Goal: Task Accomplishment & Management: Complete application form

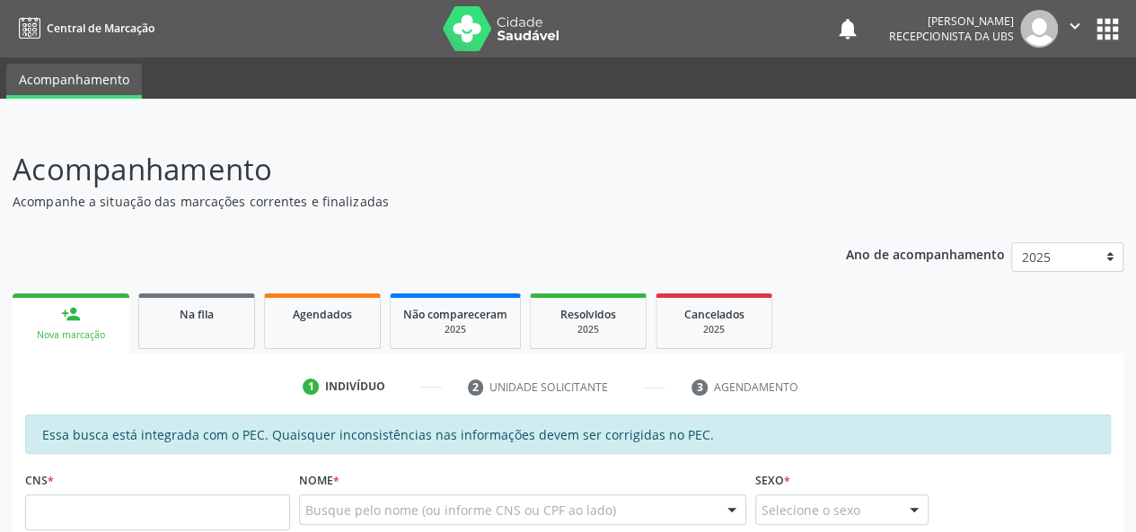
scroll to position [90, 0]
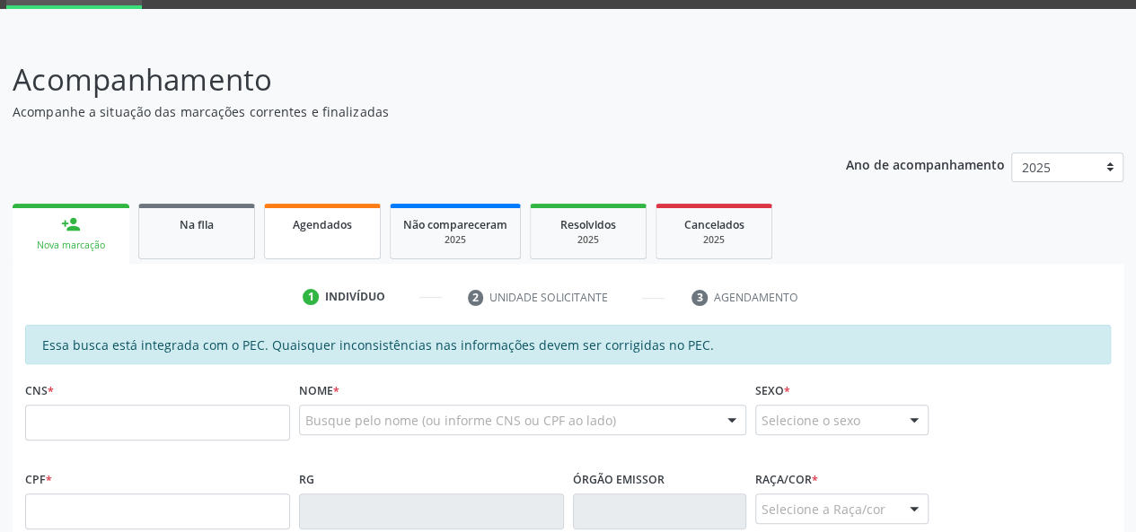
click at [275, 211] on link "Agendados" at bounding box center [322, 232] width 117 height 56
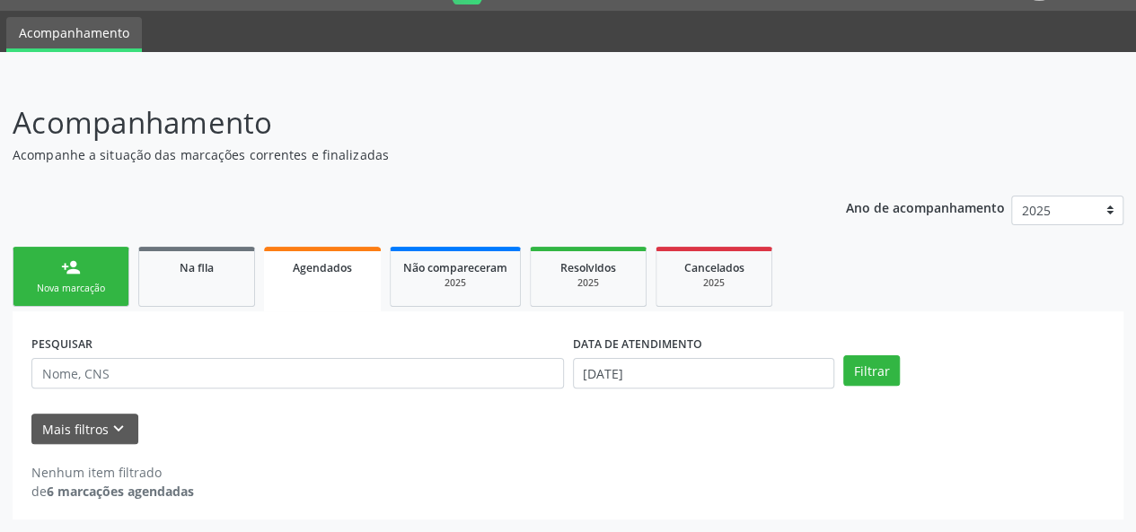
scroll to position [46, 0]
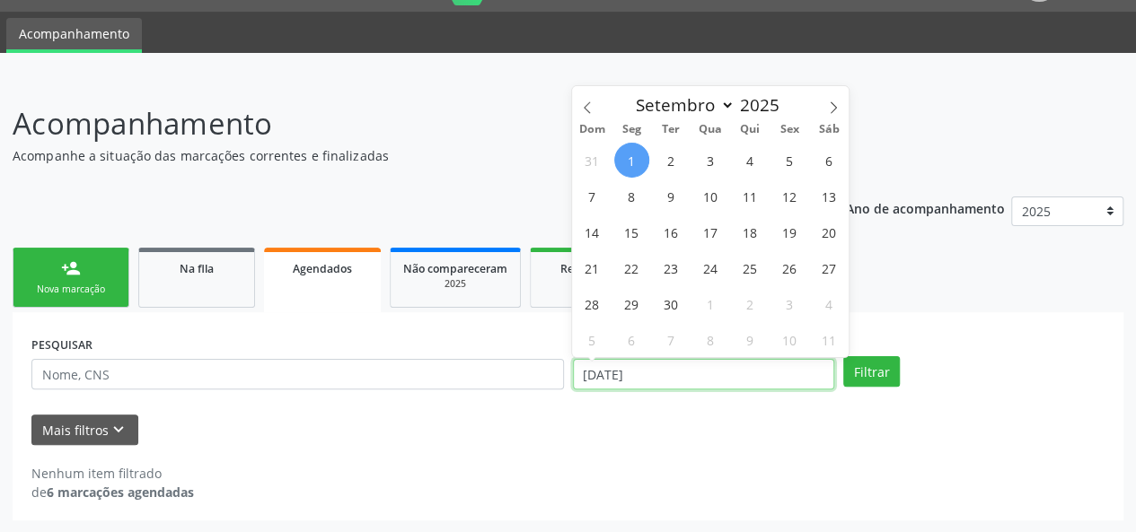
click at [706, 373] on input "[DATE]" at bounding box center [703, 374] width 261 height 31
click at [587, 101] on icon at bounding box center [587, 107] width 13 height 13
click at [594, 110] on span at bounding box center [587, 101] width 31 height 31
select select "6"
click at [668, 157] on span "1" at bounding box center [671, 160] width 35 height 35
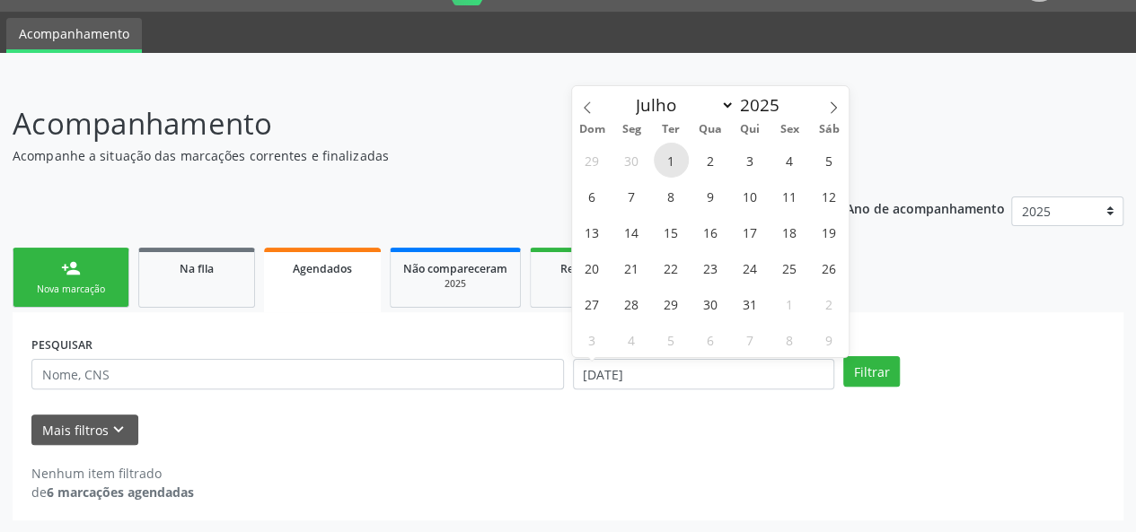
type input "0[DATE]"
click at [841, 103] on span at bounding box center [833, 101] width 31 height 31
select select "8"
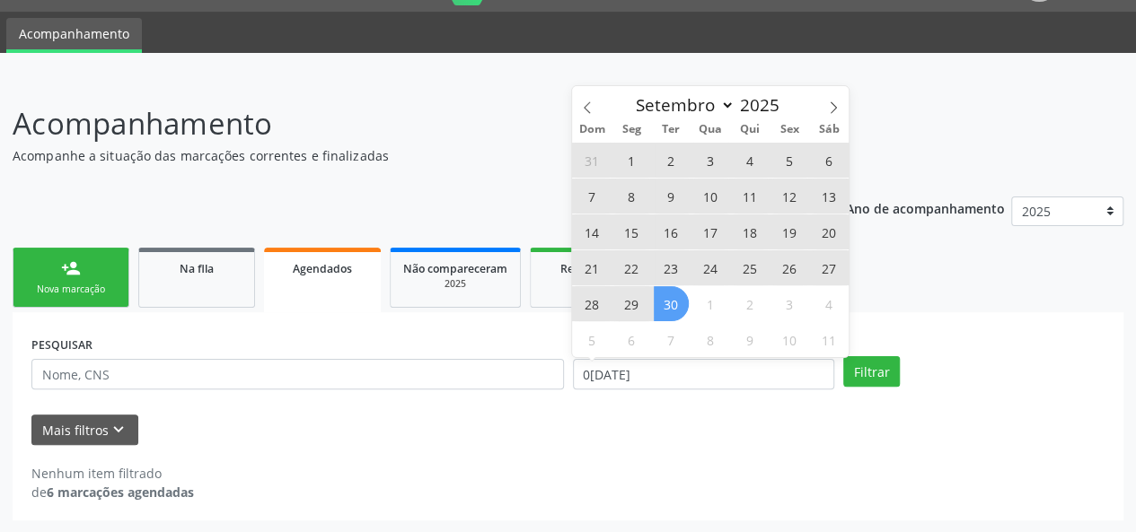
click at [664, 299] on span "30" at bounding box center [671, 303] width 35 height 35
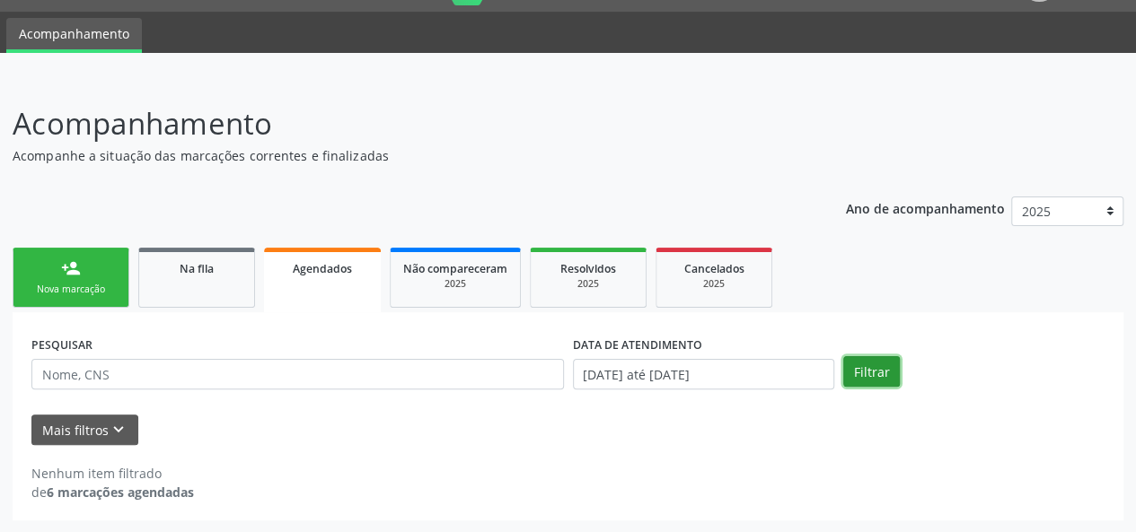
click at [847, 367] on button "Filtrar" at bounding box center [871, 371] width 57 height 31
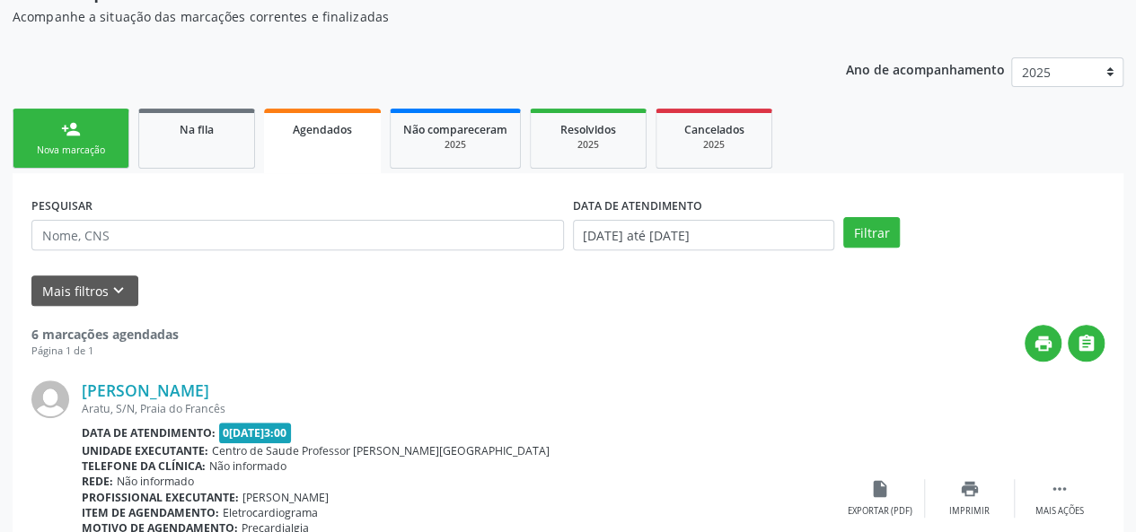
scroll to position [161, 0]
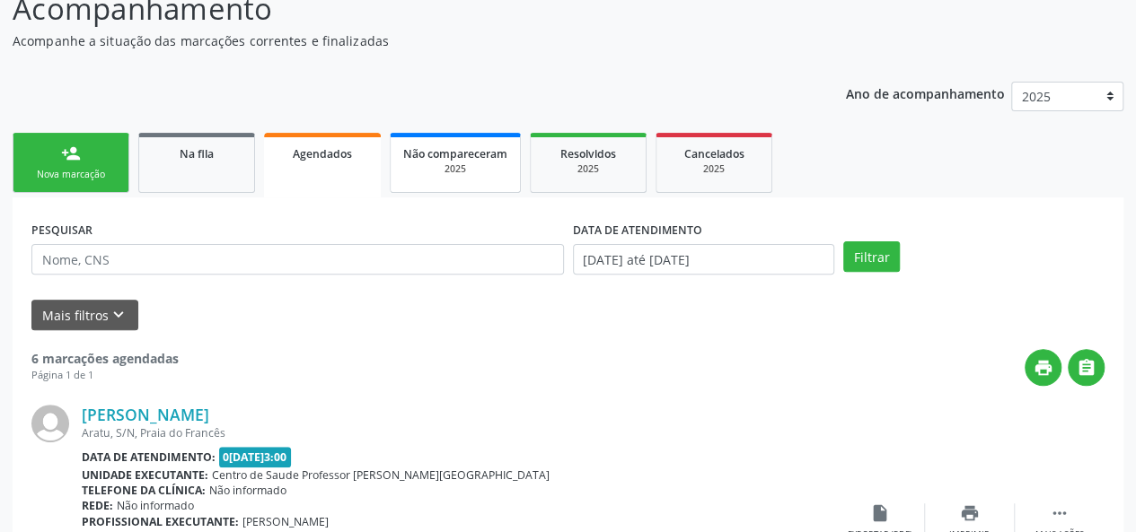
click at [418, 172] on div "2025" at bounding box center [455, 169] width 104 height 13
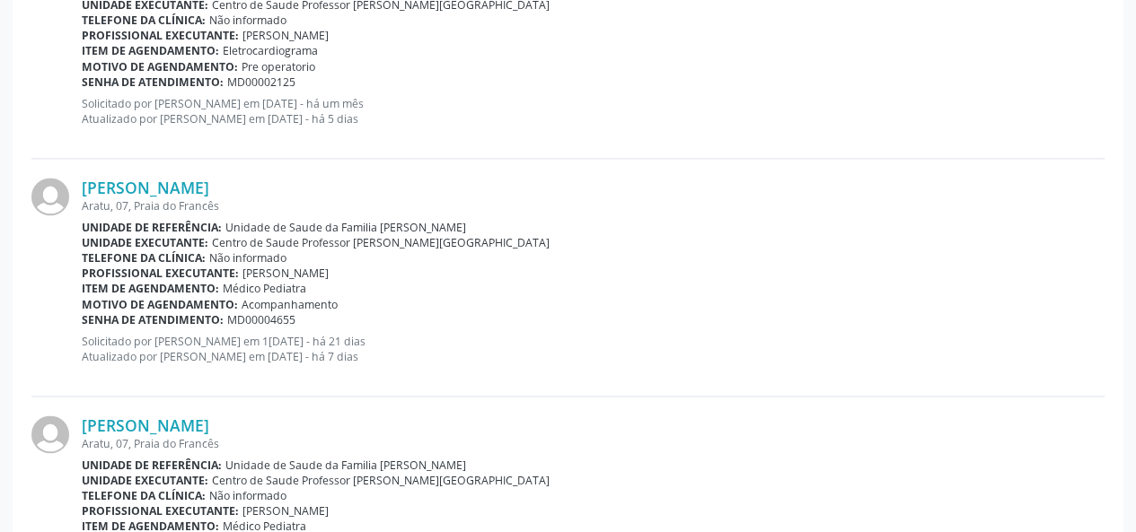
scroll to position [1020, 0]
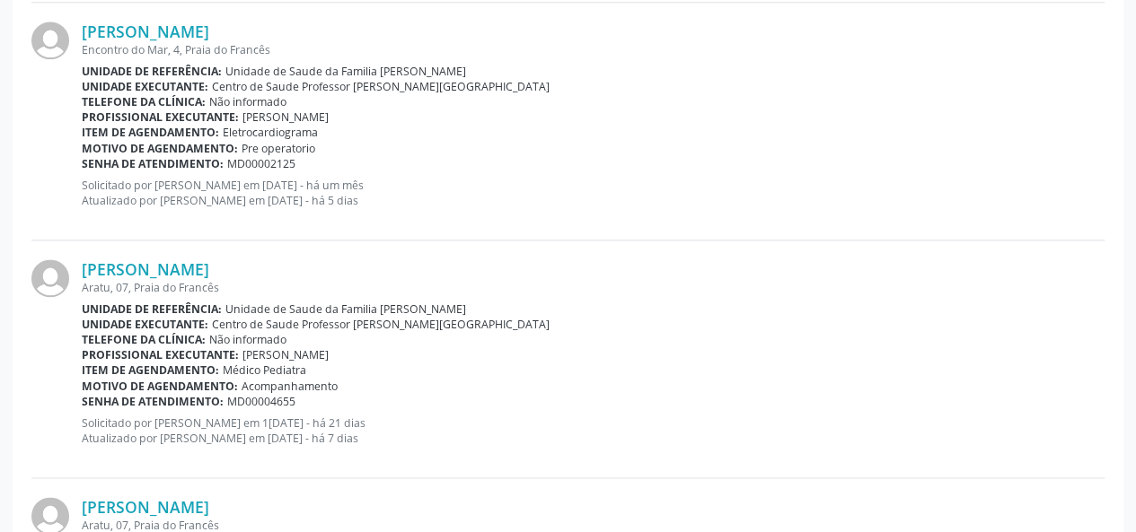
click at [663, 42] on div "Encontro do Mar, 4, Praia do Francês" at bounding box center [593, 49] width 1023 height 15
click at [479, 454] on div "[PERSON_NAME] [PERSON_NAME][STREET_ADDRESS] Unidade de referência: Unidade de S…" at bounding box center [567, 240] width 1073 height 1427
click at [506, 156] on div "Senha de atendimento: MD00002125" at bounding box center [593, 163] width 1023 height 15
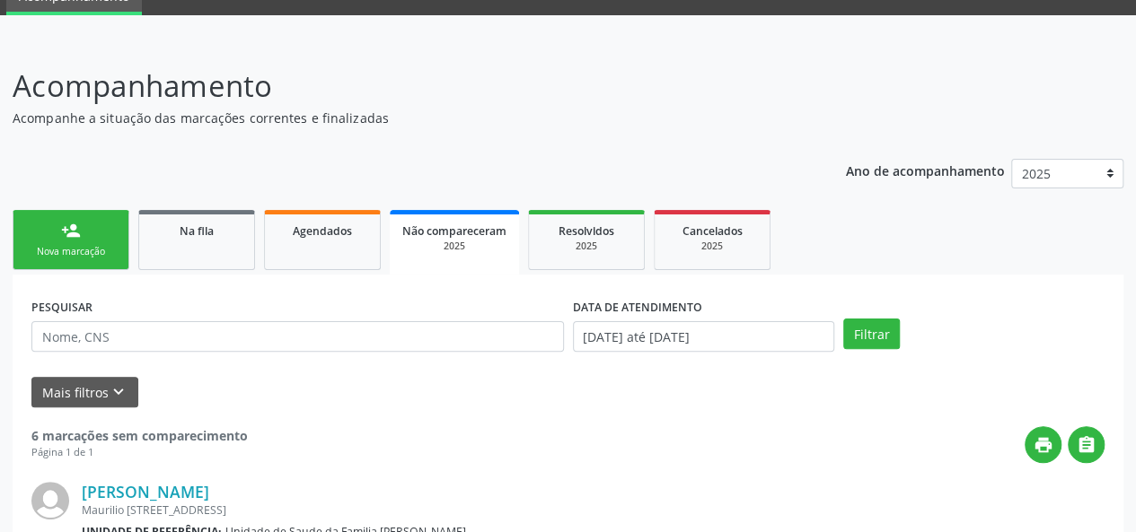
scroll to position [0, 0]
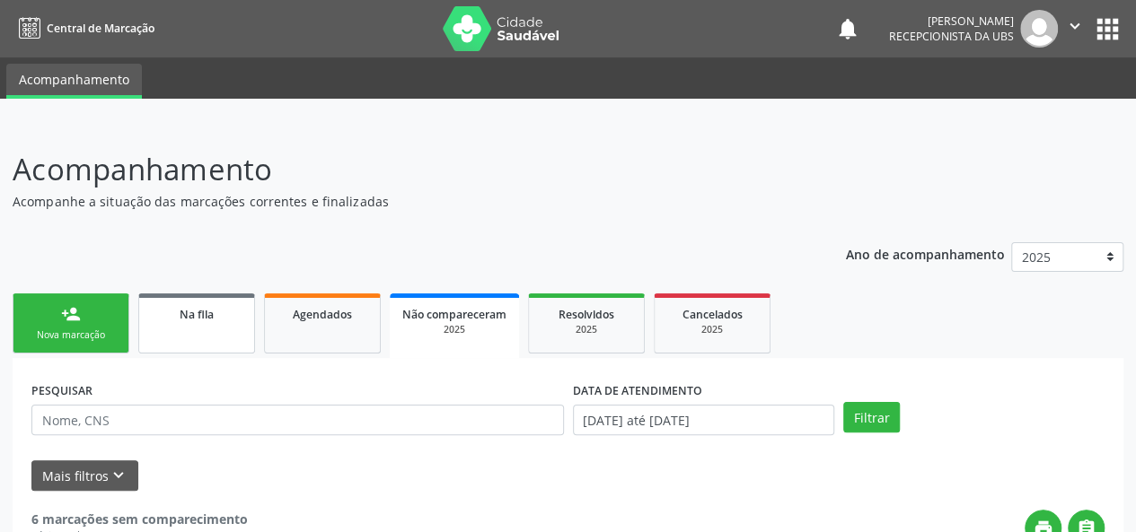
click at [193, 335] on link "Na fila" at bounding box center [196, 324] width 117 height 60
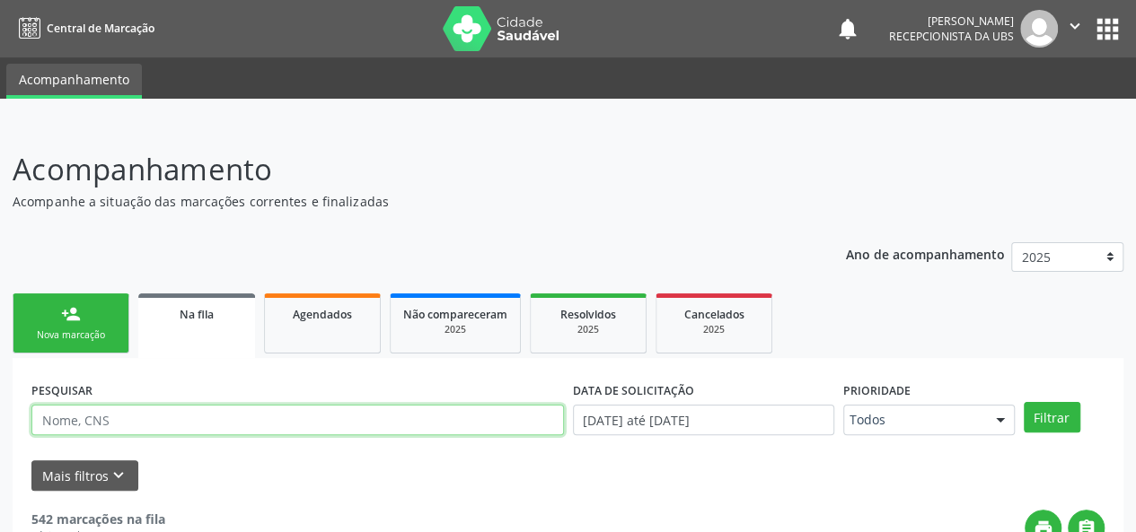
click at [157, 421] on input "text" at bounding box center [297, 420] width 532 height 31
type input "geni"
click at [1024, 402] on button "Filtrar" at bounding box center [1052, 417] width 57 height 31
drag, startPoint x: 160, startPoint y: 430, endPoint x: 0, endPoint y: 427, distance: 159.8
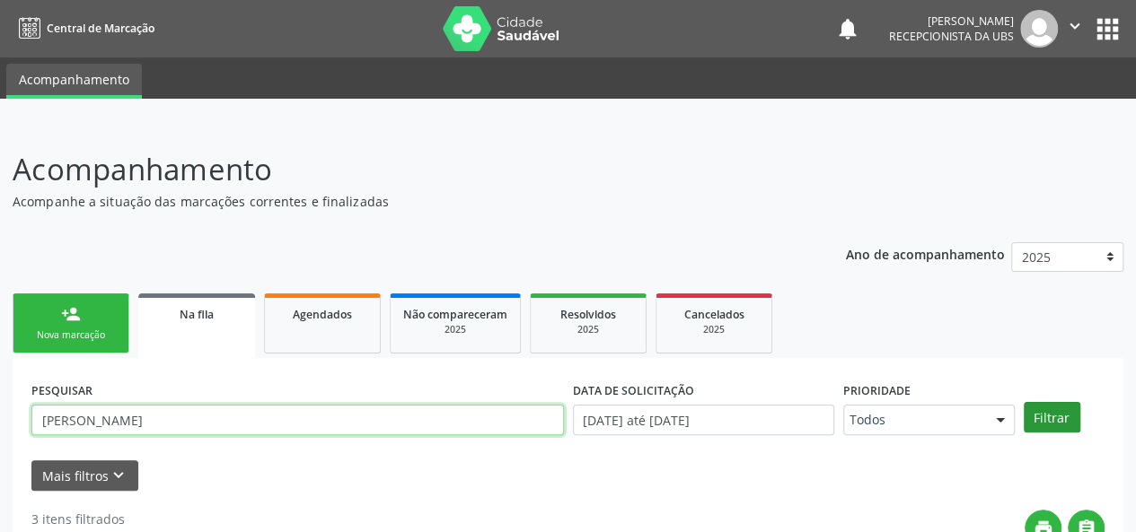
type input "[PERSON_NAME]"
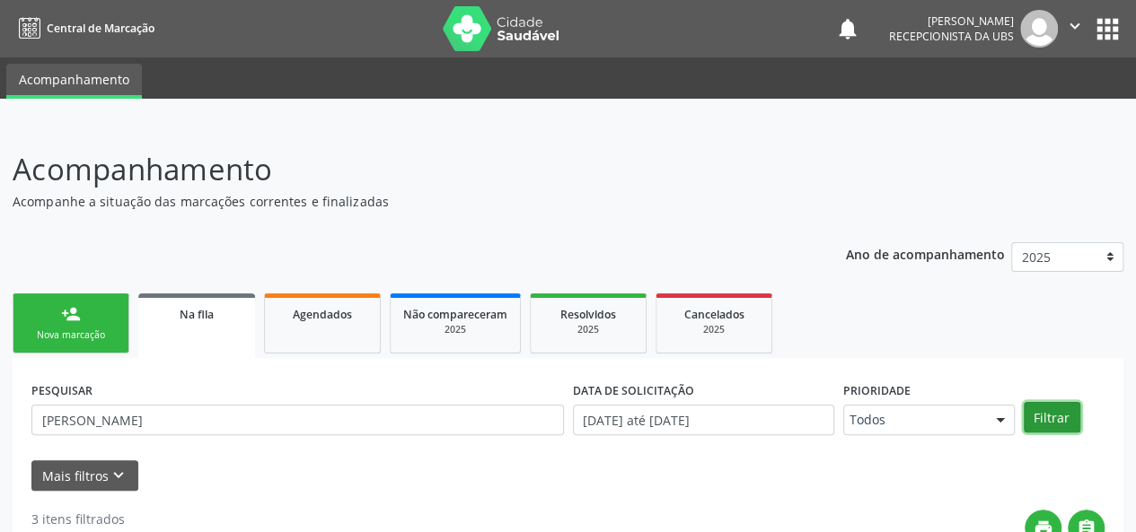
click at [1053, 412] on button "Filtrar" at bounding box center [1052, 417] width 57 height 31
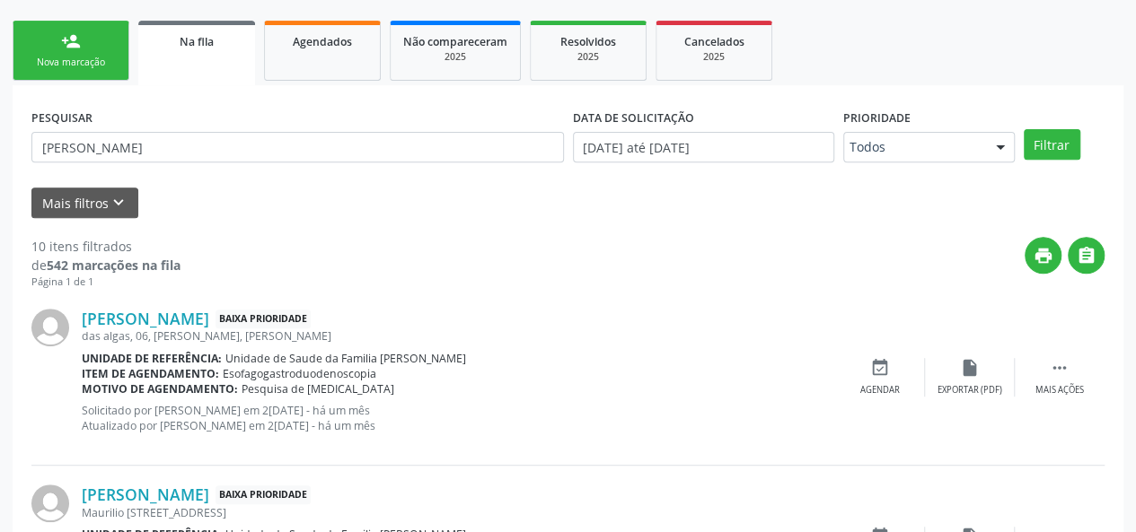
scroll to position [154, 0]
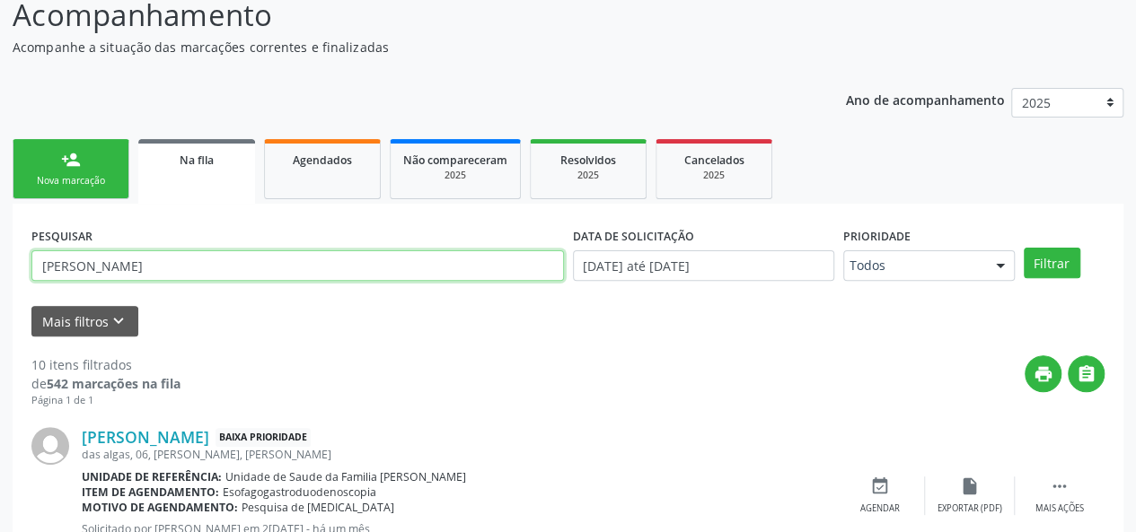
drag, startPoint x: 194, startPoint y: 269, endPoint x: 0, endPoint y: 237, distance: 196.6
type input "dorizete"
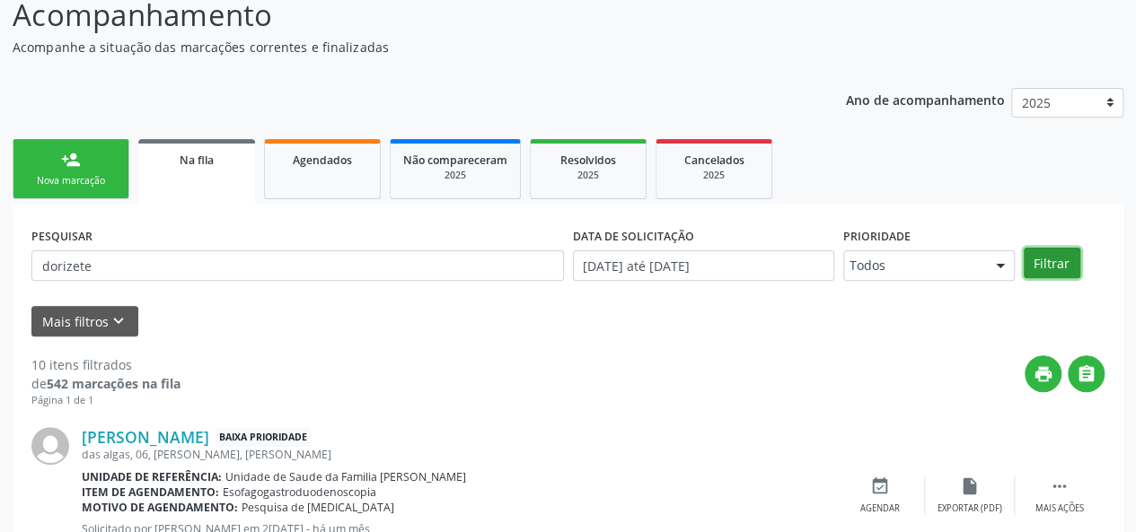
click at [1047, 271] on button "Filtrar" at bounding box center [1052, 263] width 57 height 31
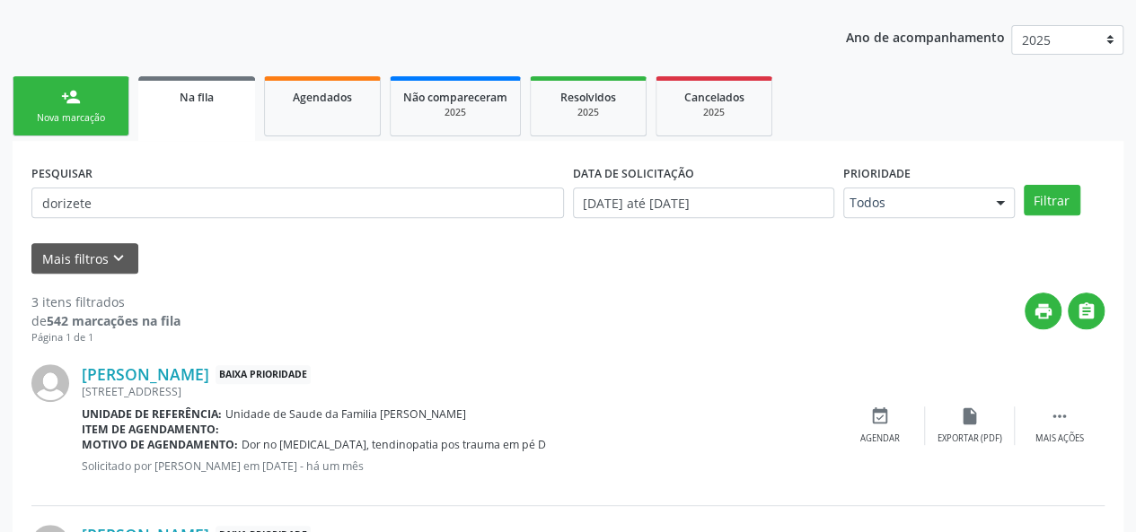
scroll to position [4, 0]
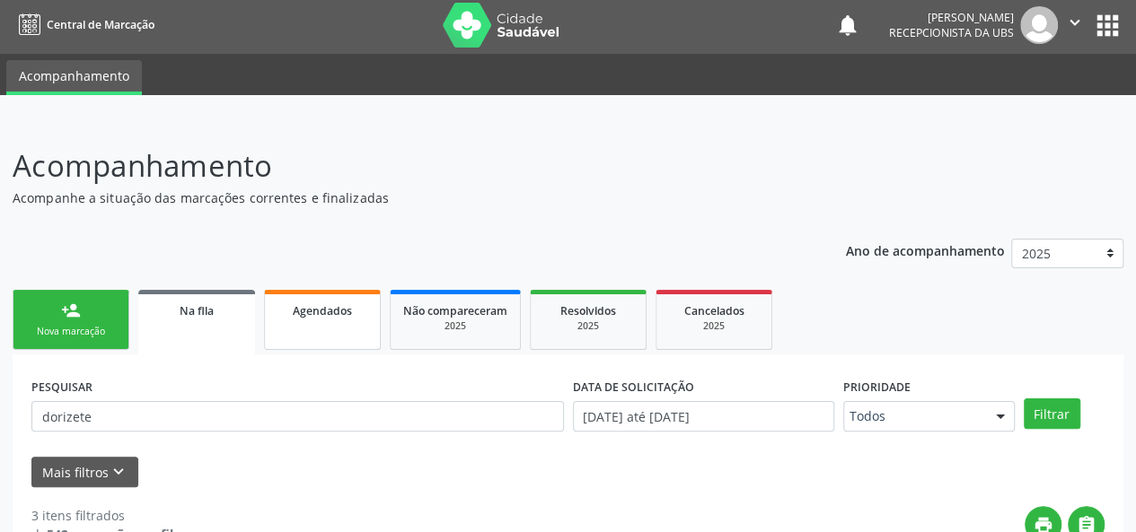
click at [312, 324] on link "Agendados" at bounding box center [322, 320] width 117 height 60
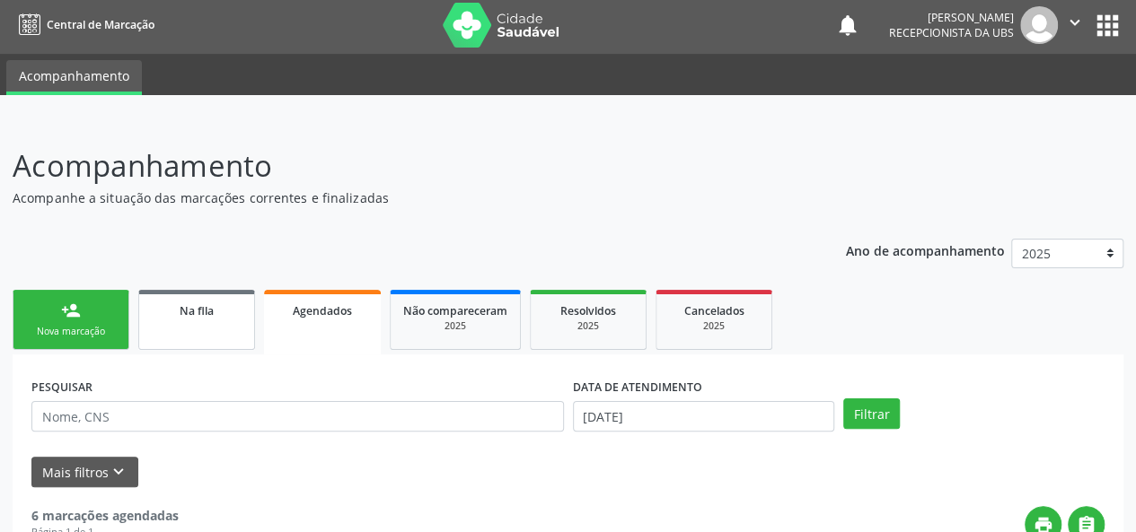
click at [190, 317] on span "Na fila" at bounding box center [197, 310] width 34 height 15
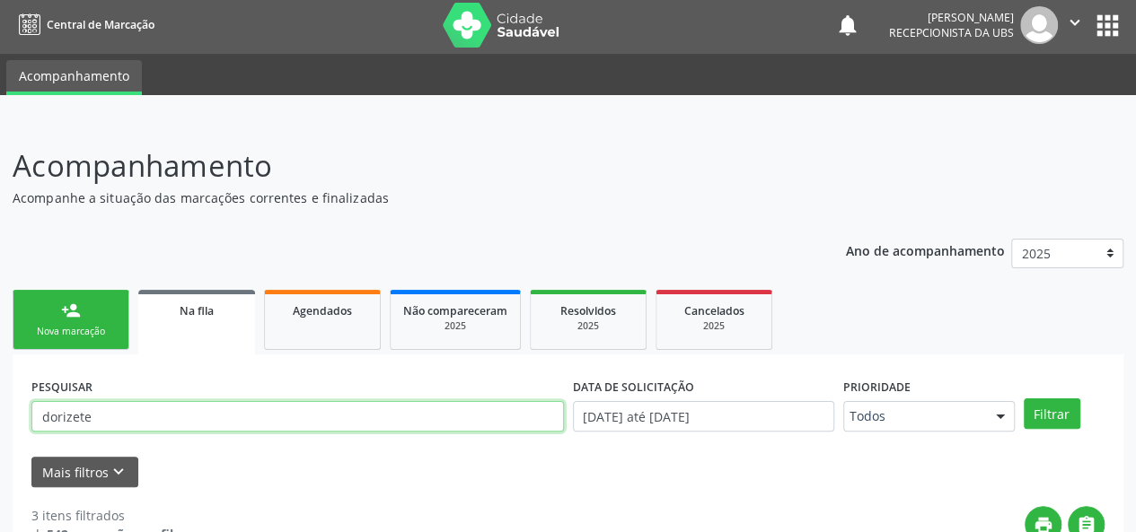
drag, startPoint x: 163, startPoint y: 420, endPoint x: 31, endPoint y: 422, distance: 132.0
click at [31, 422] on input "dorizete" at bounding box center [297, 416] width 532 height 31
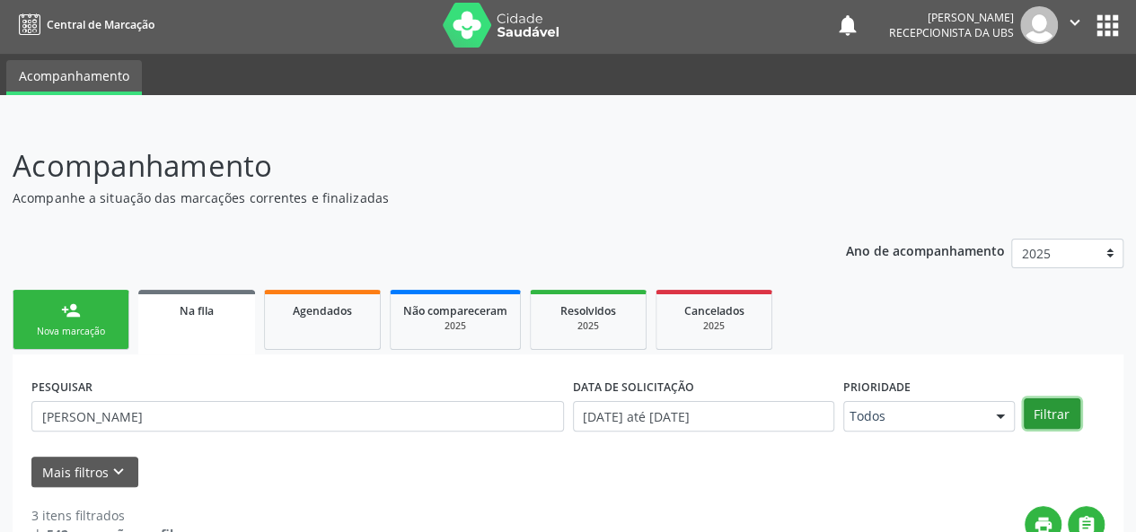
click at [1064, 417] on button "Filtrar" at bounding box center [1052, 414] width 57 height 31
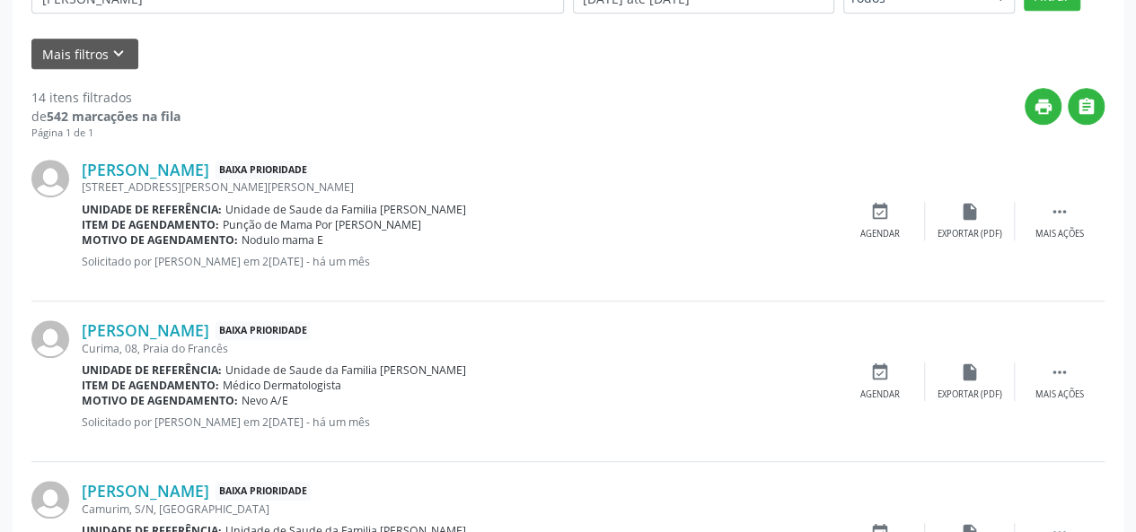
scroll to position [63, 0]
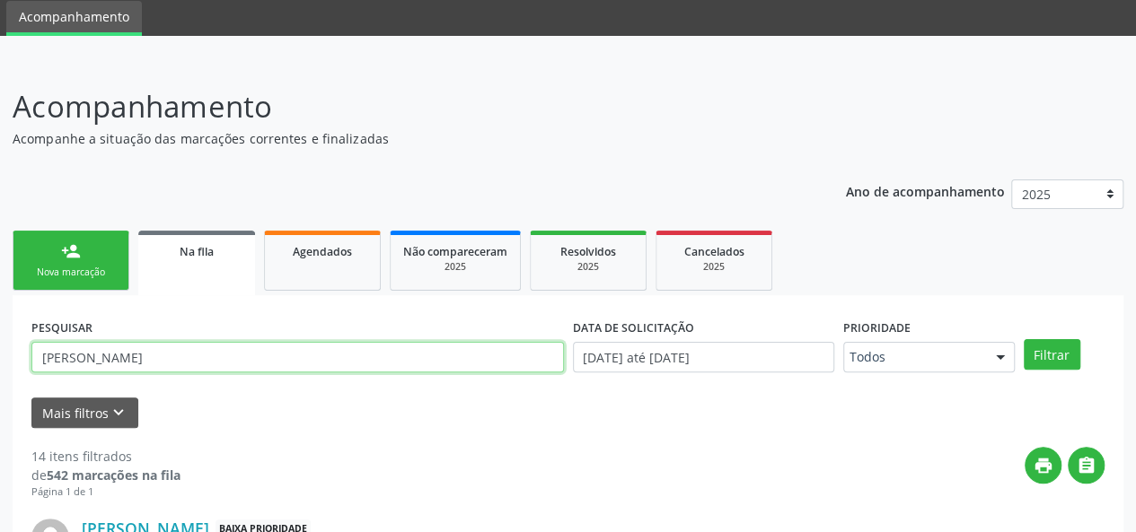
click at [308, 349] on input "[PERSON_NAME]" at bounding box center [297, 357] width 532 height 31
type input "m"
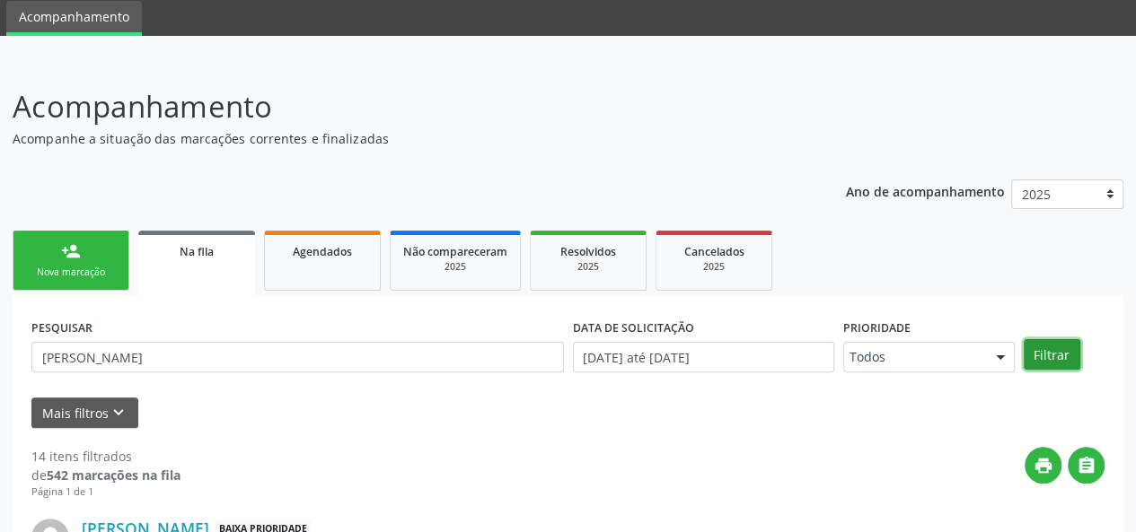
click at [1036, 355] on button "Filtrar" at bounding box center [1052, 354] width 57 height 31
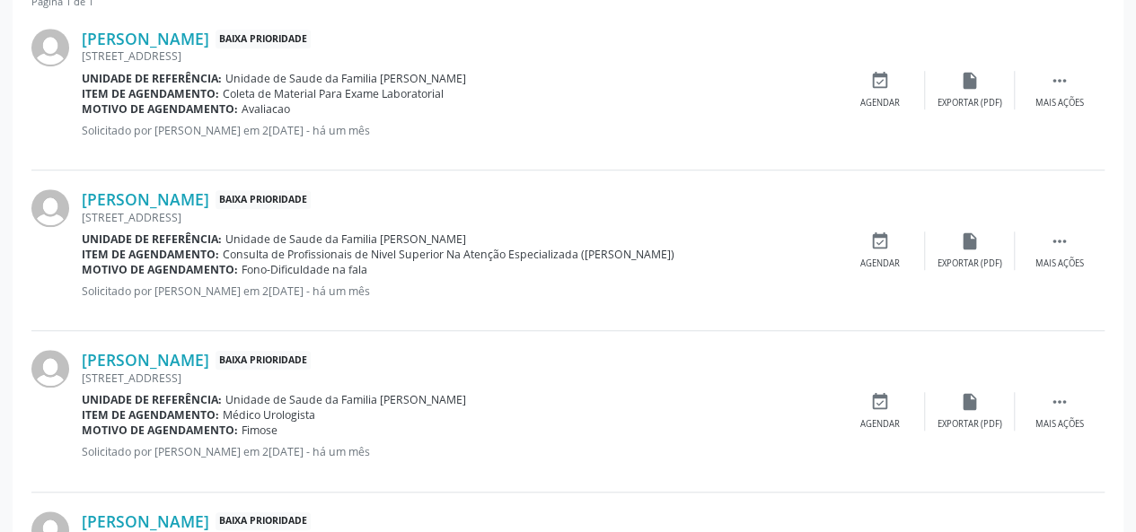
scroll to position [338, 0]
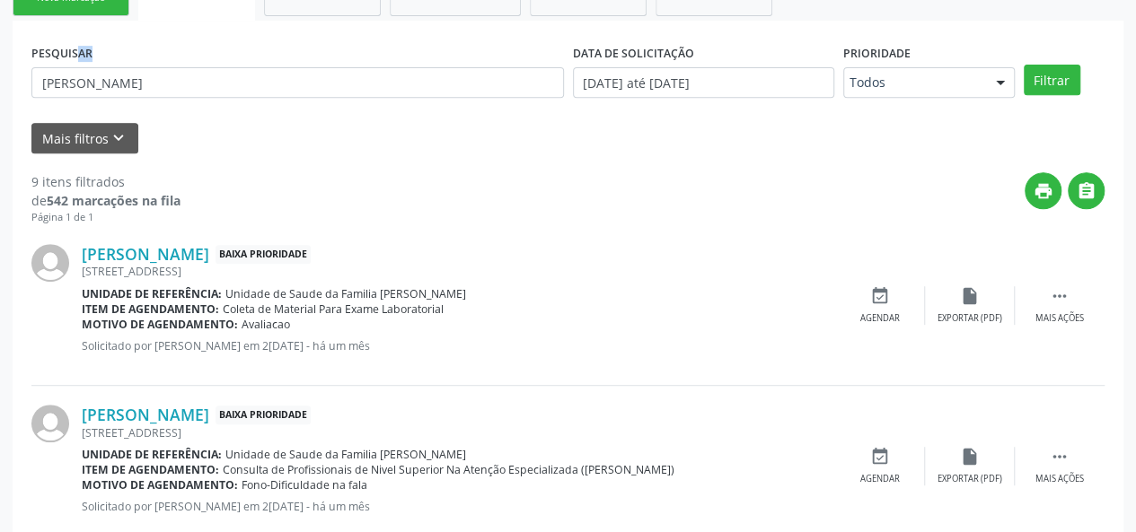
drag, startPoint x: 224, startPoint y: 109, endPoint x: 40, endPoint y: 60, distance: 189.5
click at [40, 60] on div "PESQUISAR [PERSON_NAME]" at bounding box center [297, 75] width 541 height 70
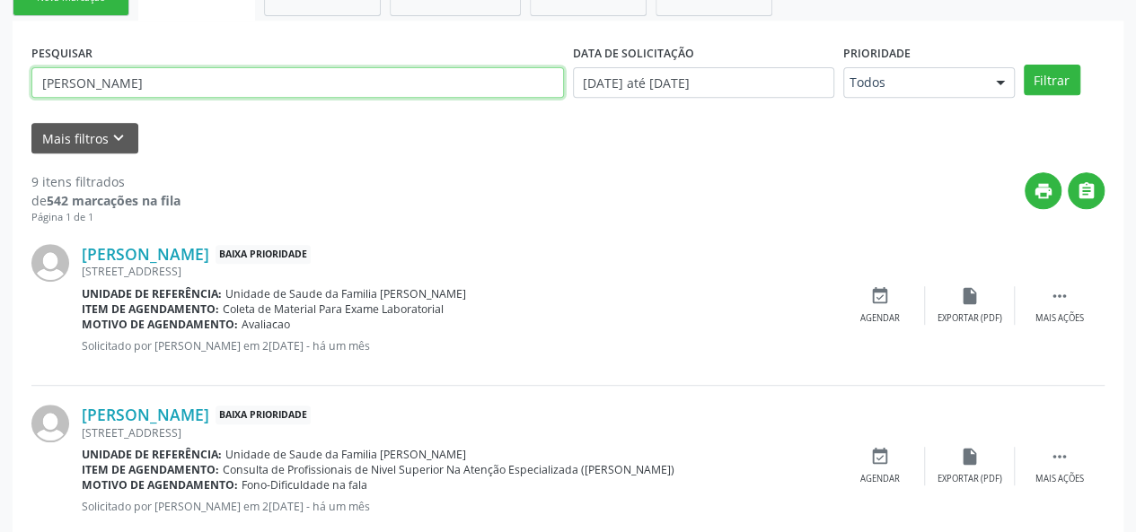
click at [75, 87] on input "[PERSON_NAME]" at bounding box center [297, 82] width 532 height 31
type input "P"
type input "708409234972569"
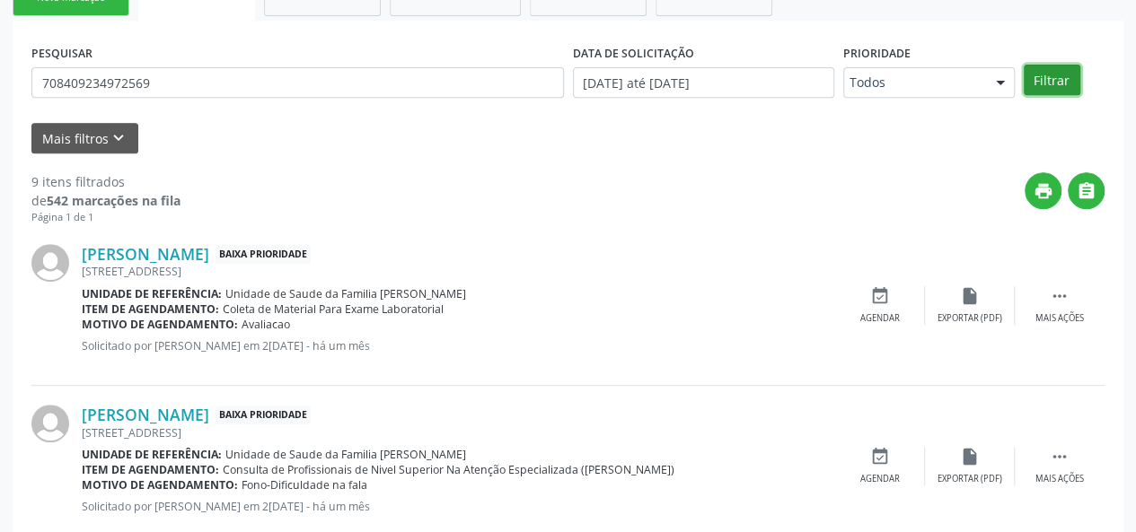
click at [1059, 82] on button "Filtrar" at bounding box center [1052, 80] width 57 height 31
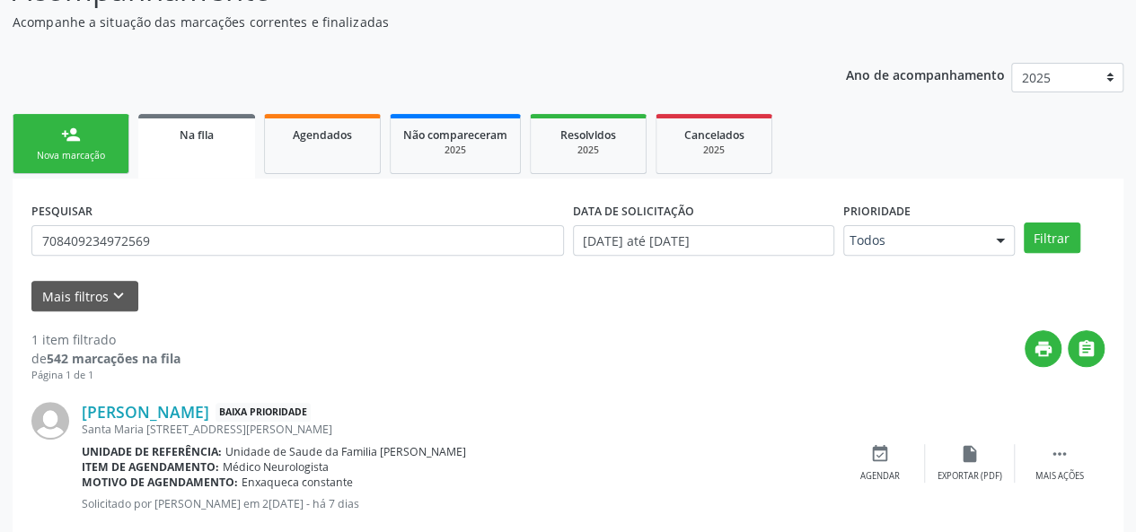
scroll to position [221, 0]
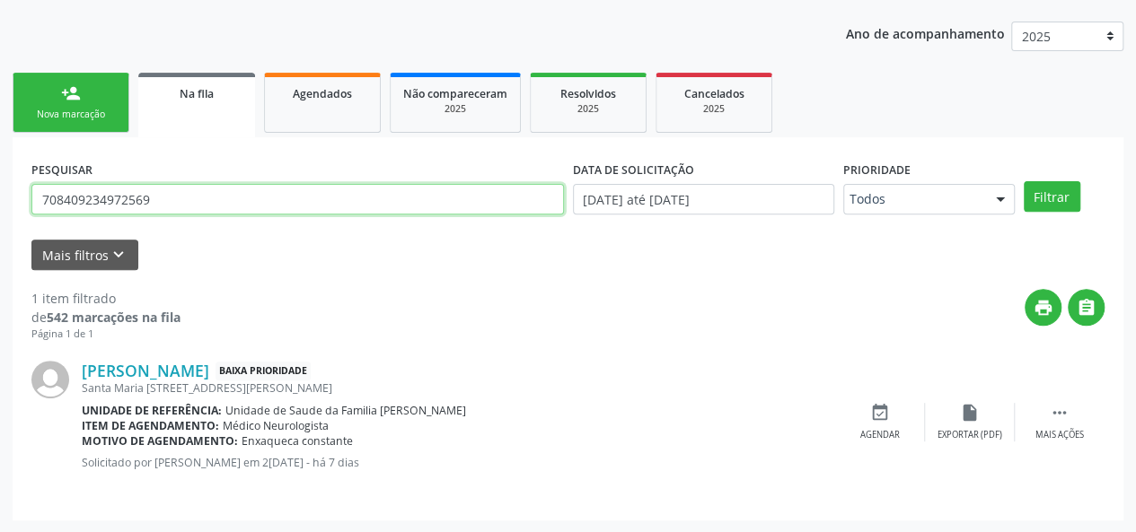
drag, startPoint x: 191, startPoint y: 197, endPoint x: 0, endPoint y: 178, distance: 192.2
click at [0, 178] on div "Acompanhamento Acompanhe a situação das marcações correntes e finalizadas Relat…" at bounding box center [568, 218] width 1136 height 630
click at [427, 212] on input "text" at bounding box center [297, 199] width 532 height 31
type input "898006195522661"
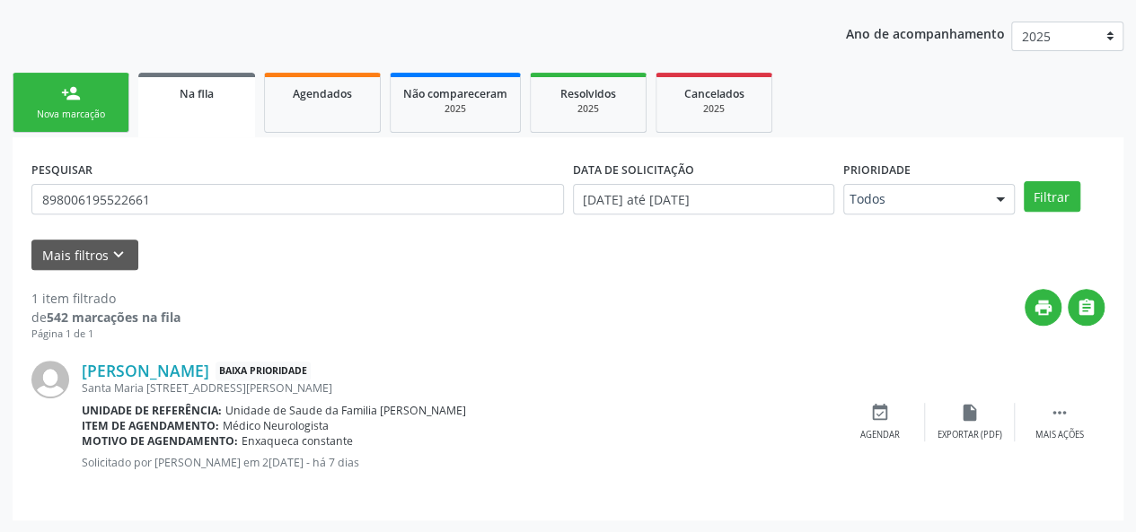
click at [1054, 170] on div "PESQUISAR 898006195522661 DATA DE SOLICITAÇÃO [DATE] até [DATE] Prioridade Todo…" at bounding box center [568, 191] width 1082 height 70
click at [1049, 188] on button "Filtrar" at bounding box center [1052, 196] width 57 height 31
click at [63, 114] on div "Nova marcação" at bounding box center [71, 114] width 90 height 13
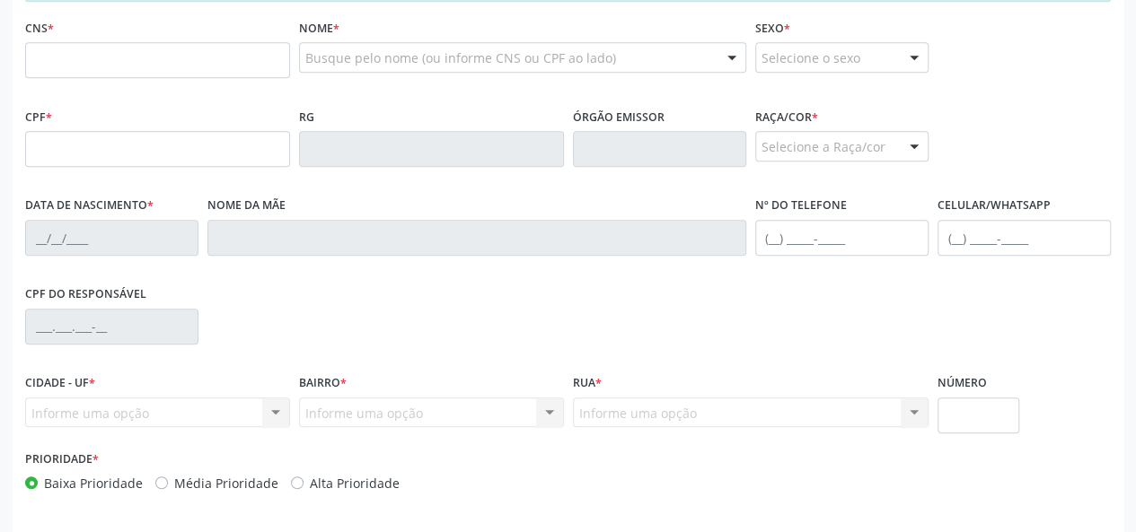
scroll to position [426, 0]
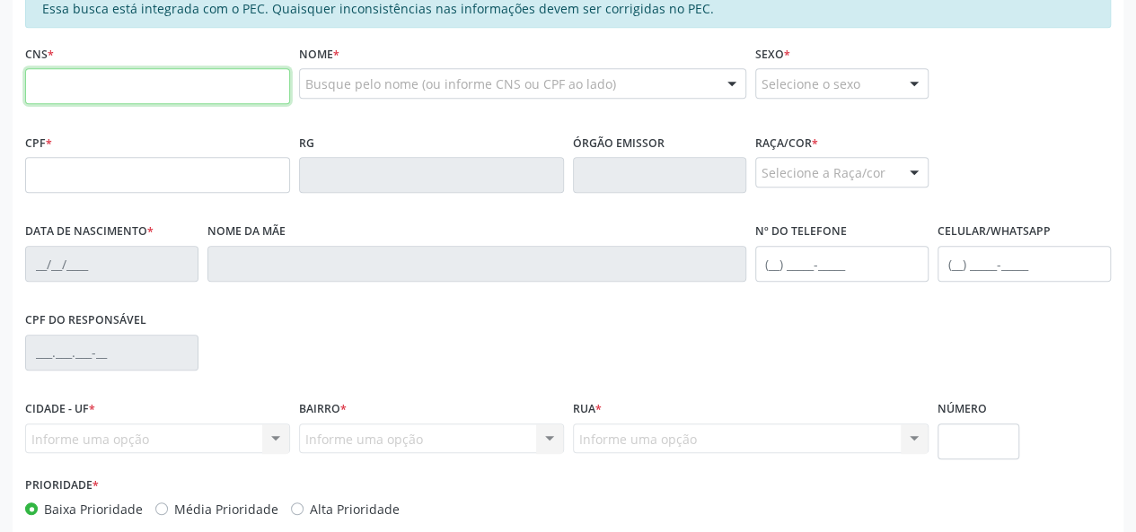
click at [89, 79] on input "text" at bounding box center [157, 86] width 265 height 36
type input "898 0061 9552 2661"
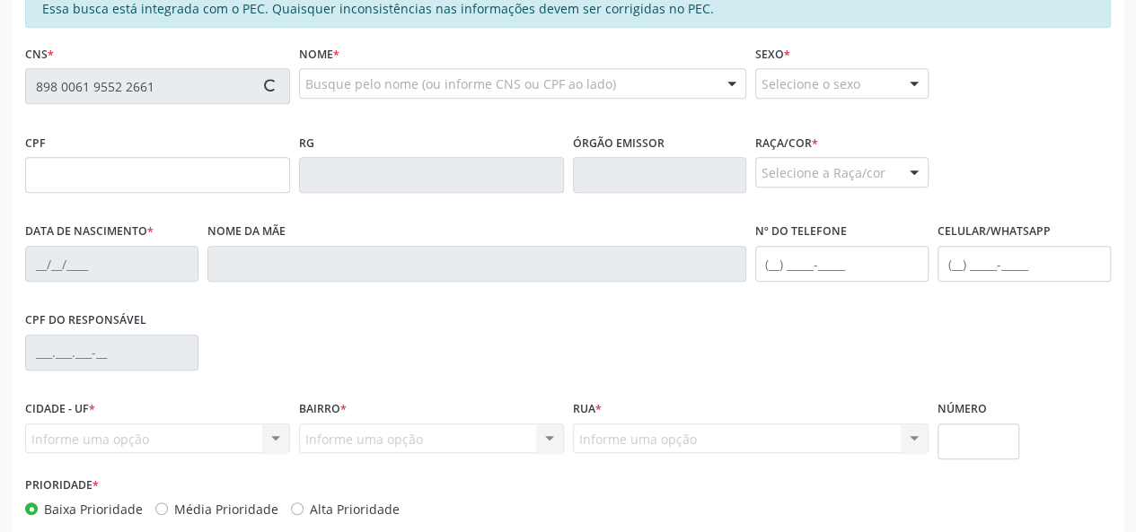
type input "171.721.694-33"
type input "0[DATE]"
type input "[PERSON_NAME]"
type input "[PHONE_NUMBER]"
type input "4"
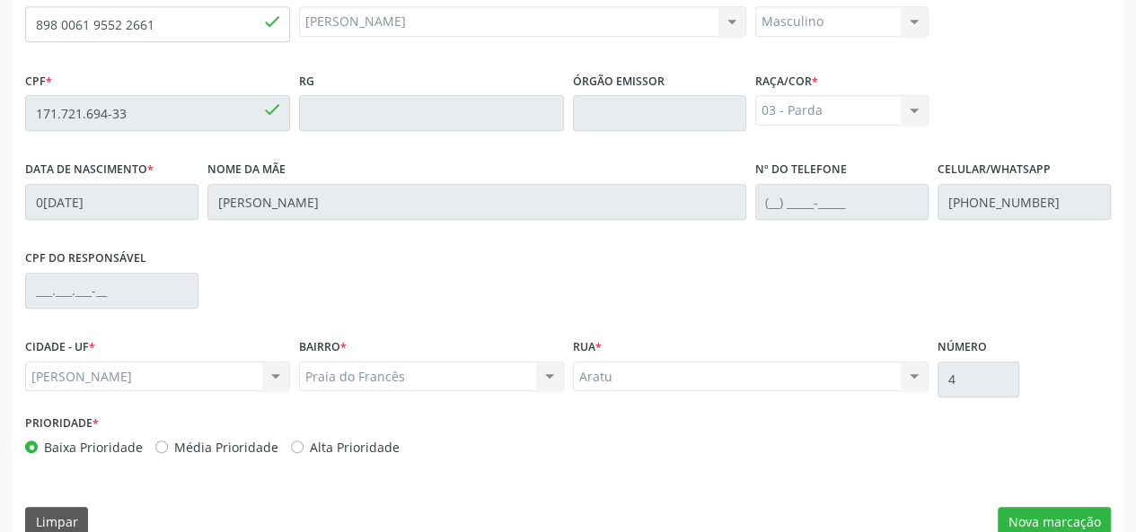
scroll to position [516, 0]
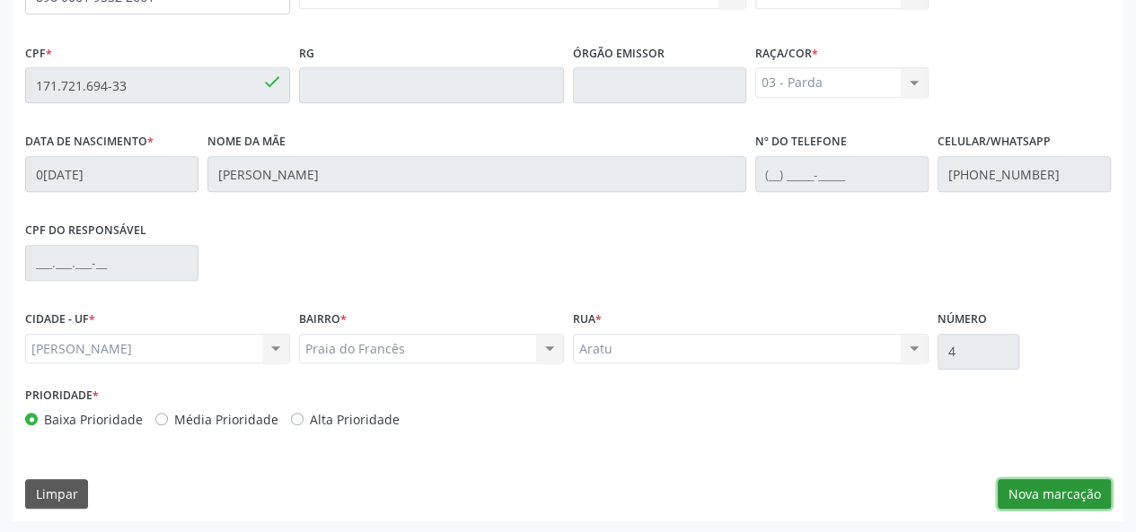
click at [1029, 488] on button "Nova marcação" at bounding box center [1054, 494] width 113 height 31
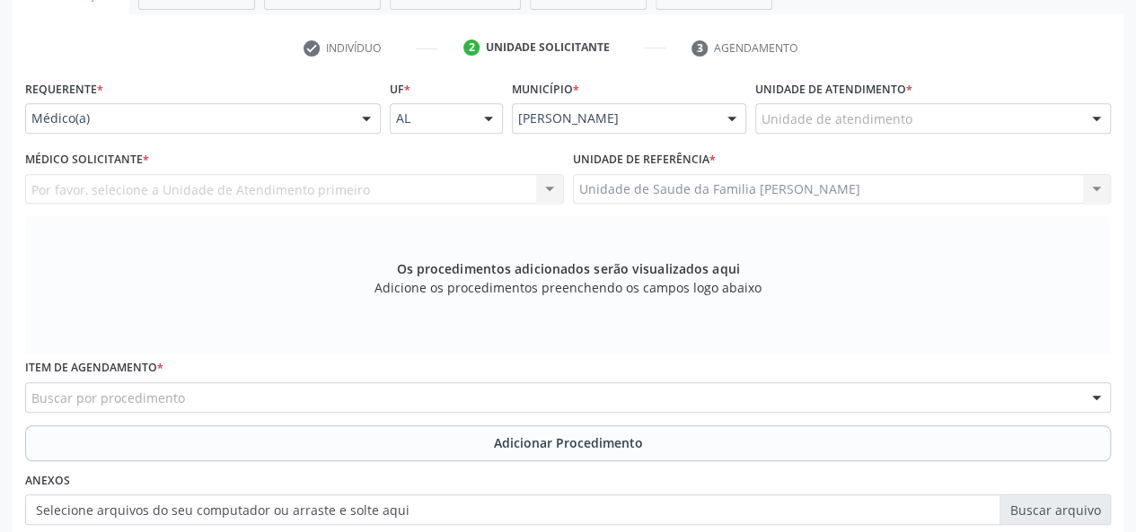
scroll to position [337, 0]
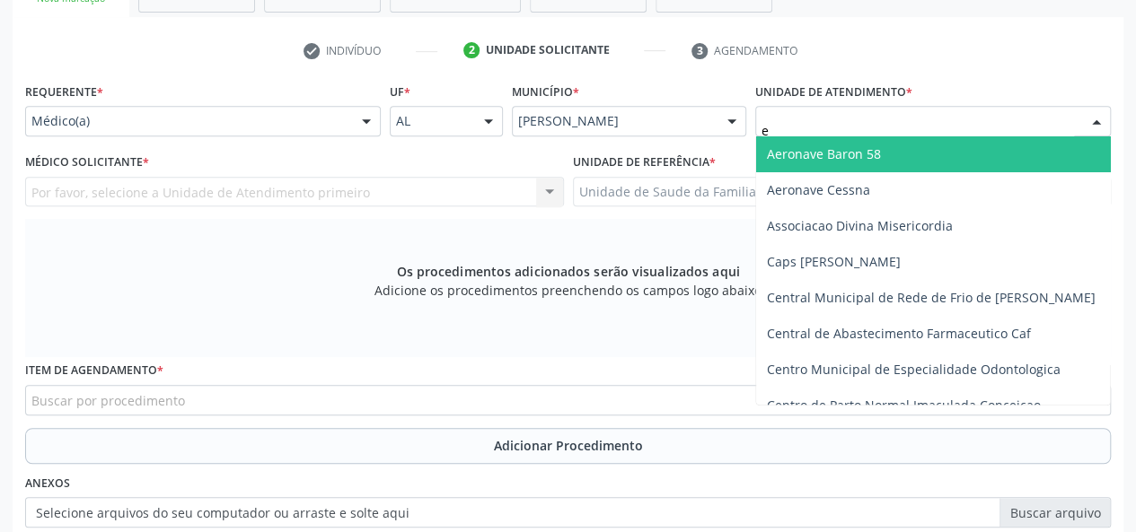
type input "es"
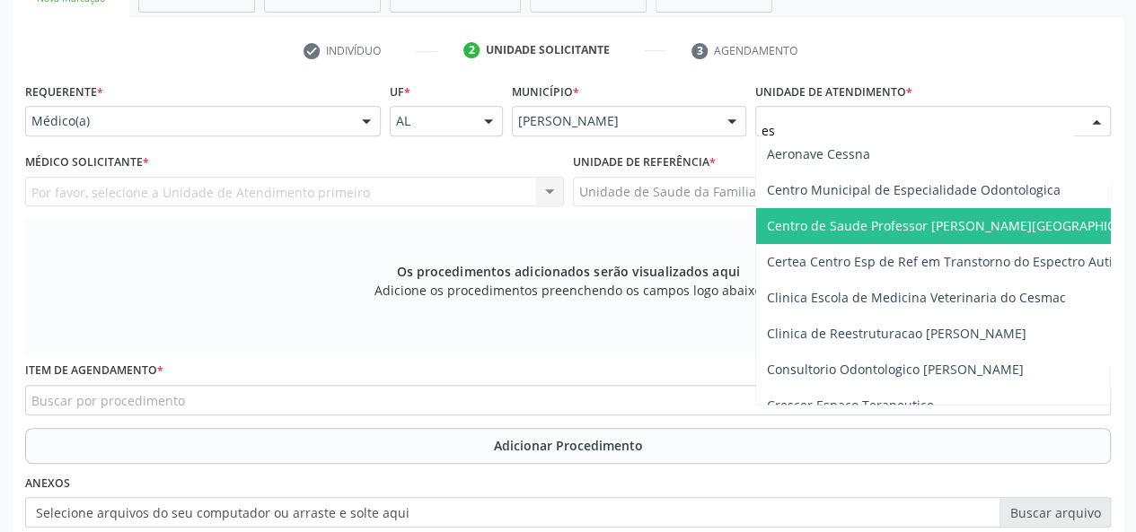
click at [845, 222] on span "Centro de Saude Professor [PERSON_NAME][GEOGRAPHIC_DATA]" at bounding box center [962, 225] width 391 height 17
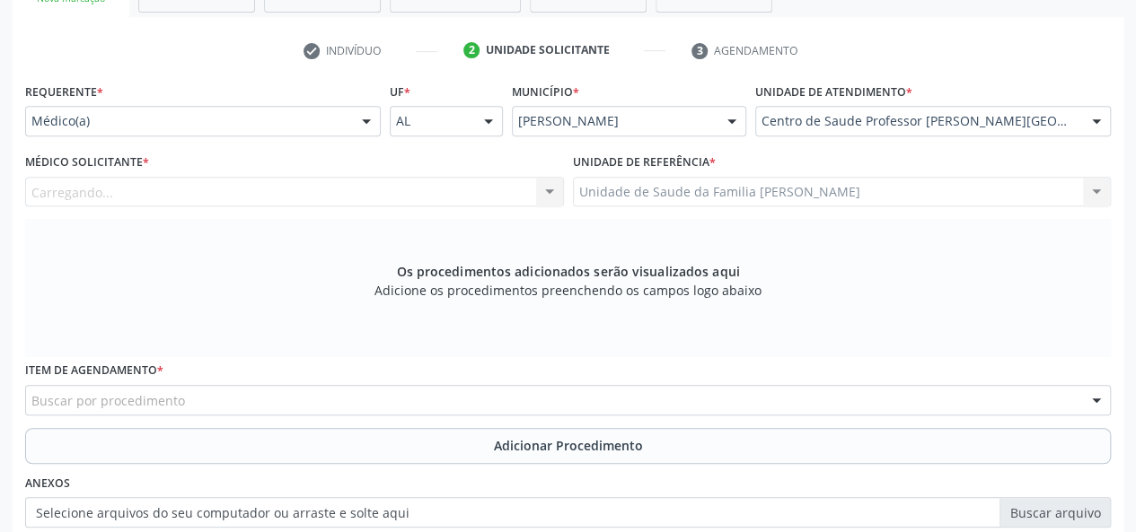
click at [81, 193] on div "Carregando... Nenhum resultado encontrado para: " " Não há nenhuma opção para s…" at bounding box center [294, 192] width 539 height 31
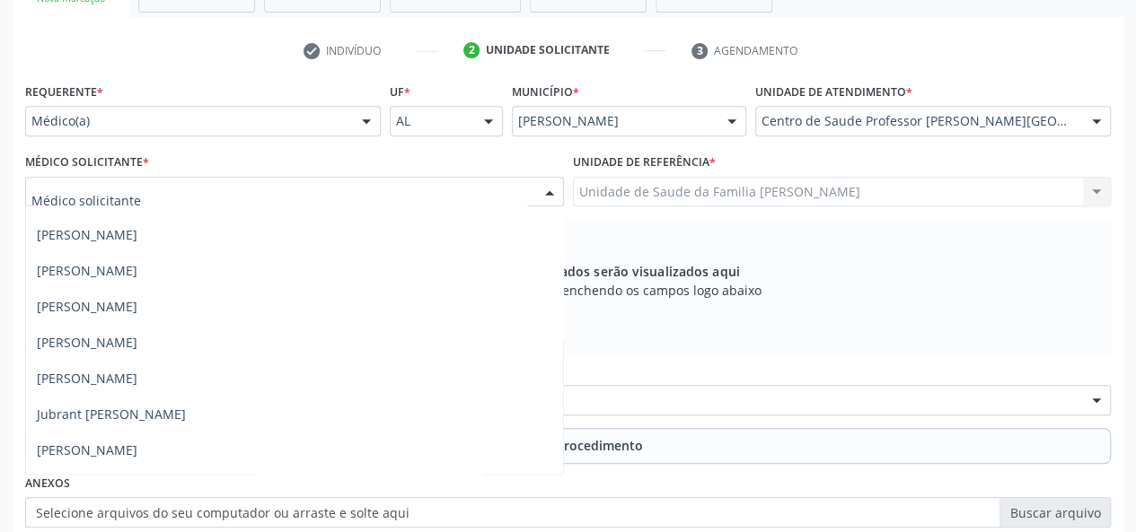
scroll to position [808, 0]
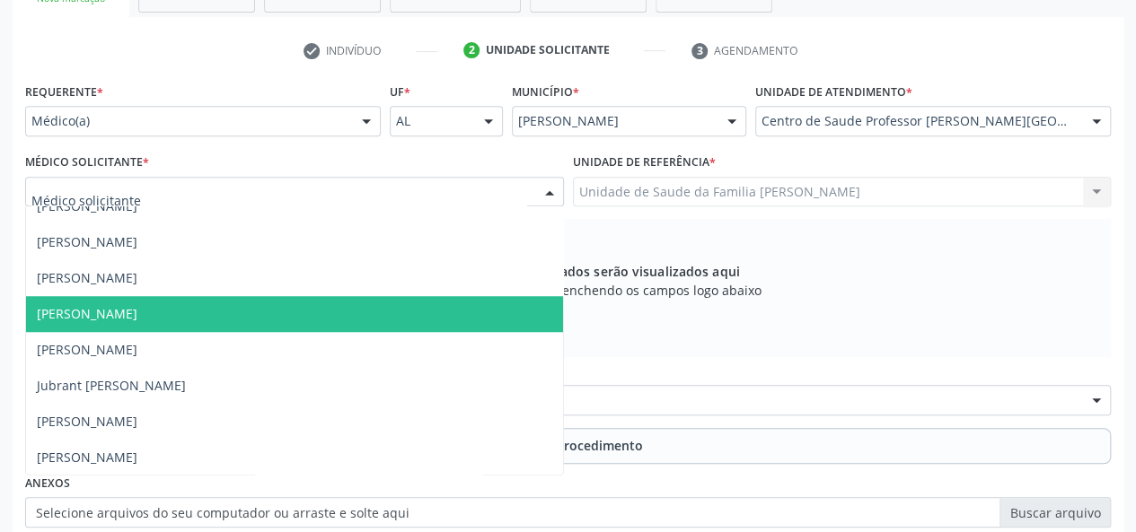
click at [169, 306] on span "[PERSON_NAME]" at bounding box center [294, 314] width 537 height 36
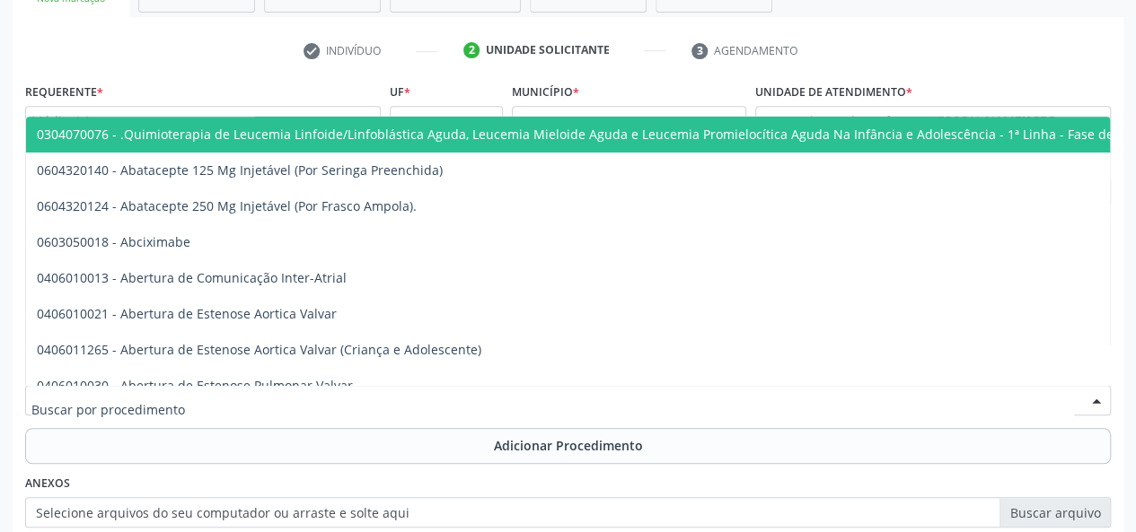
click at [226, 396] on div at bounding box center [567, 400] width 1085 height 31
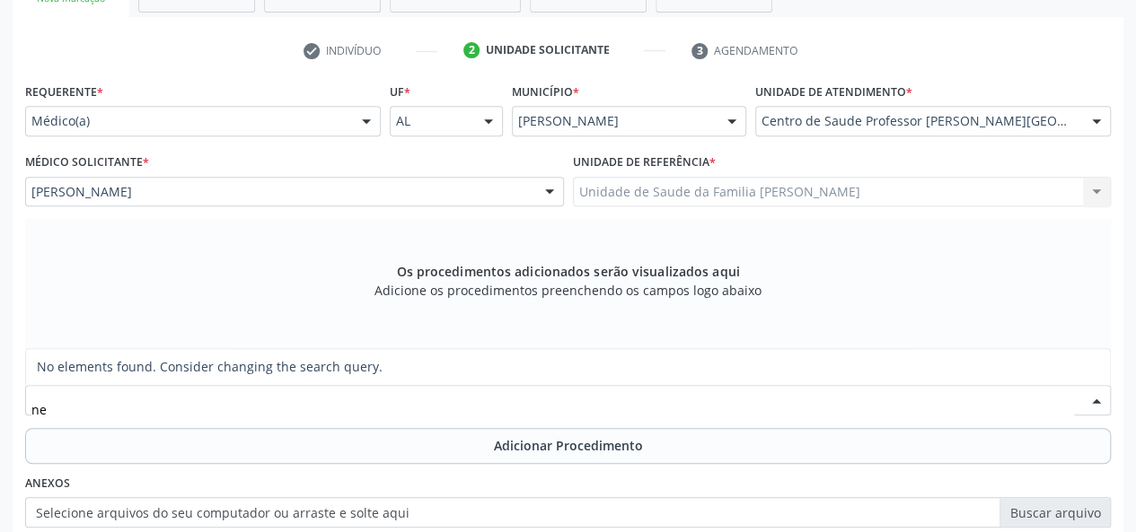
type input "n"
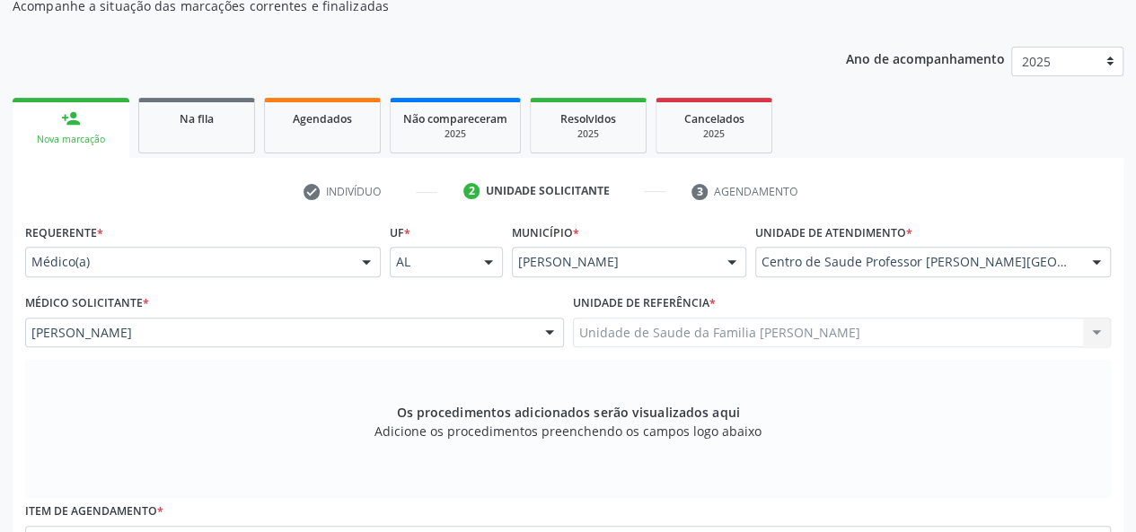
scroll to position [0, 0]
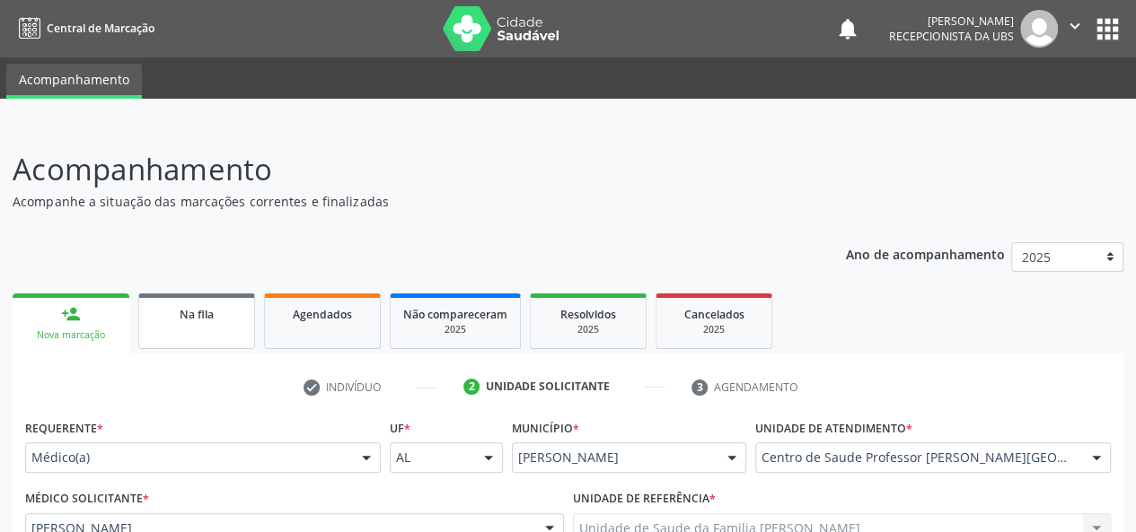
click at [228, 314] on div "Na fila" at bounding box center [197, 313] width 90 height 19
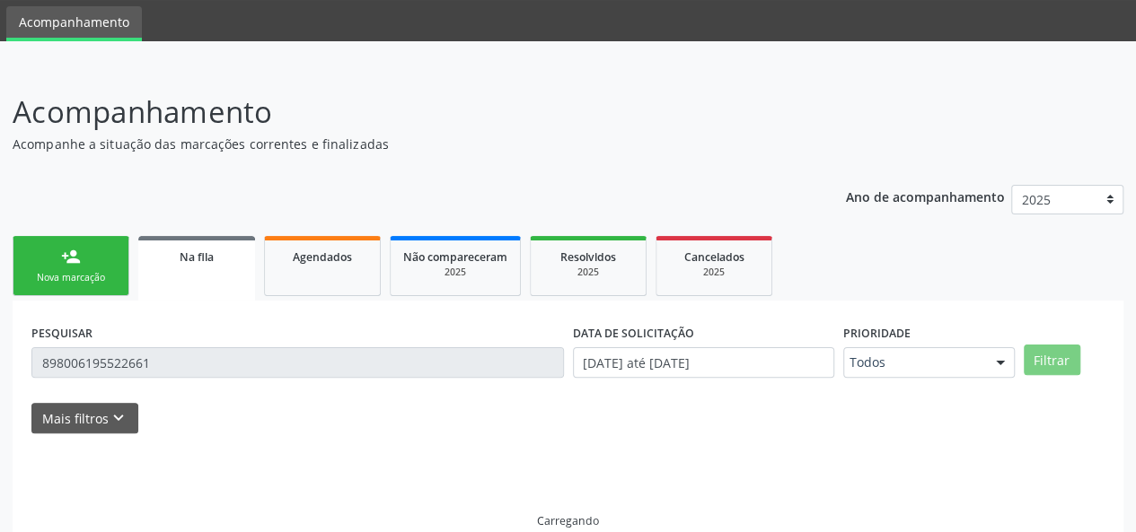
scroll to position [84, 0]
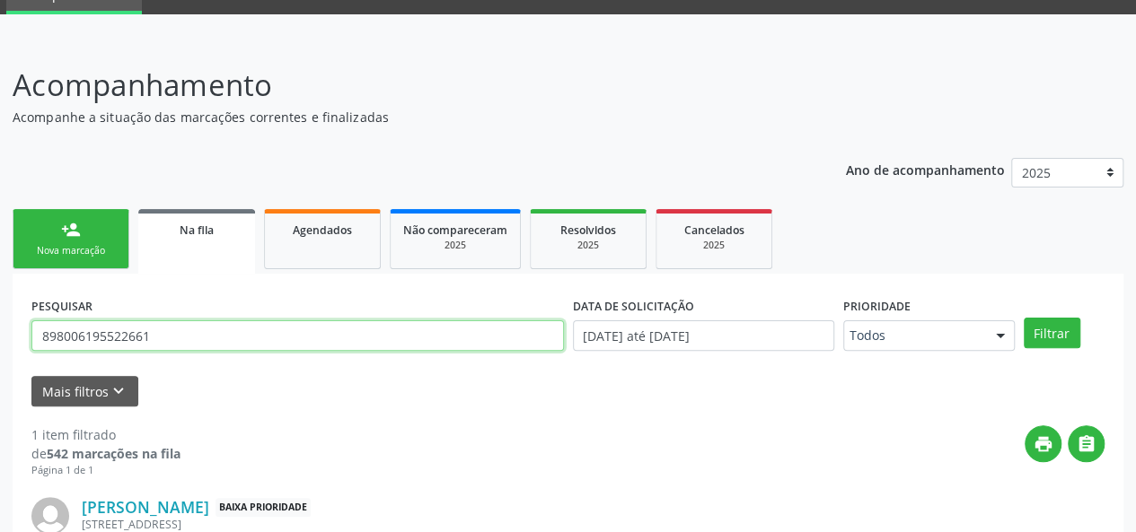
drag, startPoint x: 205, startPoint y: 330, endPoint x: 0, endPoint y: 388, distance: 212.9
click at [5, 378] on div "Acompanhamento Acompanhe a situação das marcações correntes e finalizadas Relat…" at bounding box center [568, 355] width 1136 height 630
type input "8"
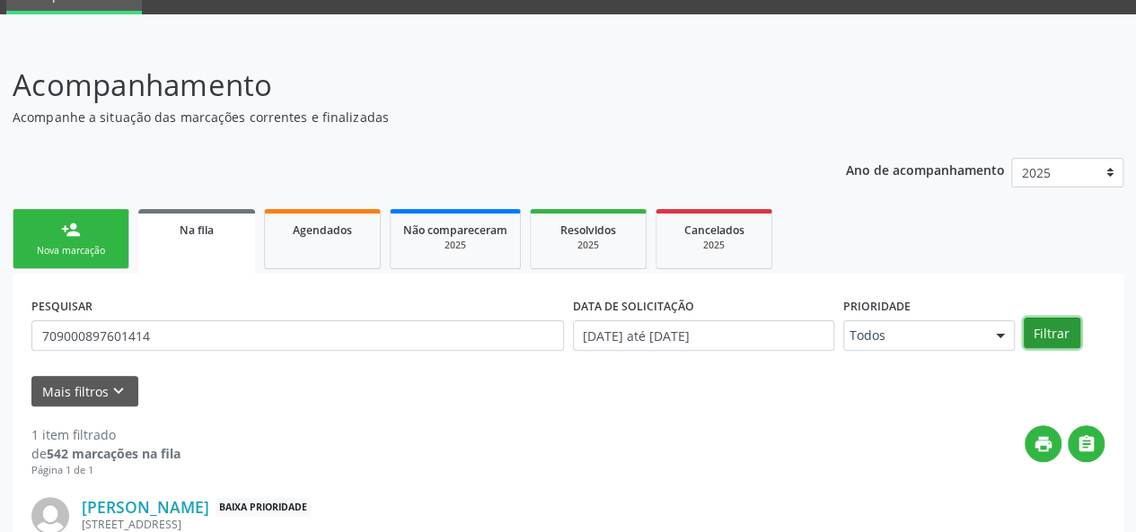
click at [1076, 324] on button "Filtrar" at bounding box center [1052, 333] width 57 height 31
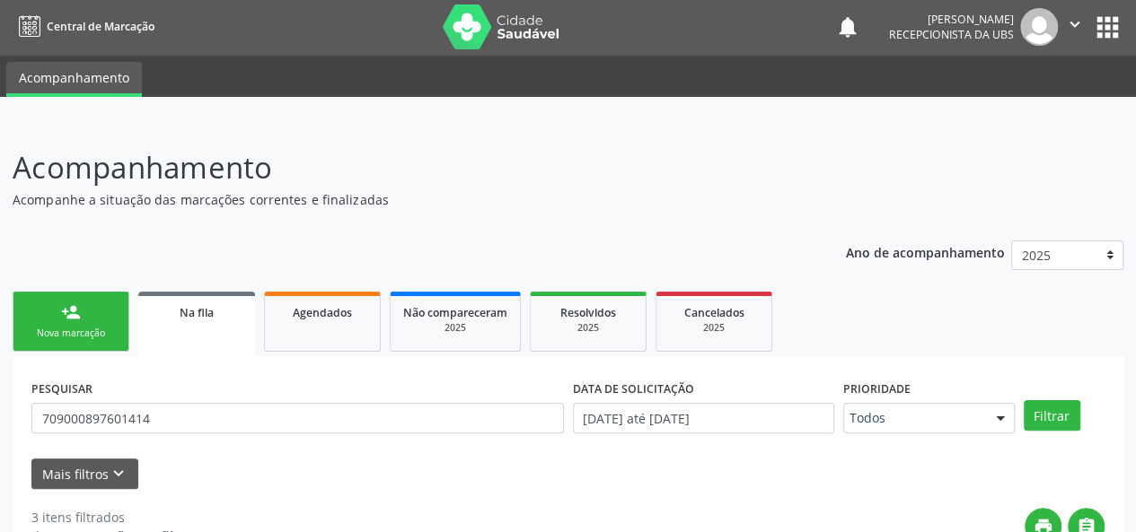
scroll to position [0, 0]
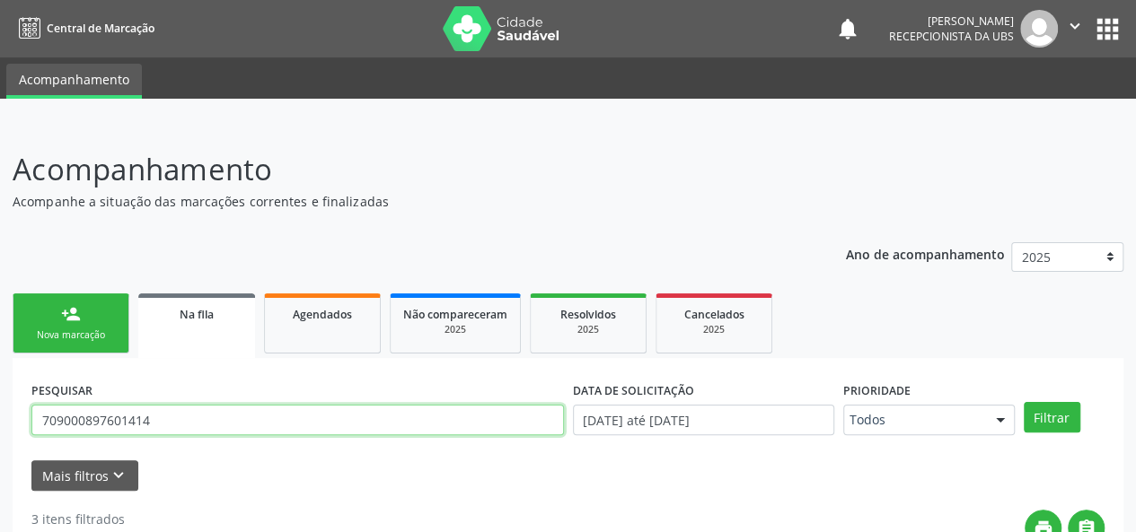
click at [206, 419] on input "709000897601414" at bounding box center [297, 420] width 532 height 31
type input "7"
type input "700206958012022"
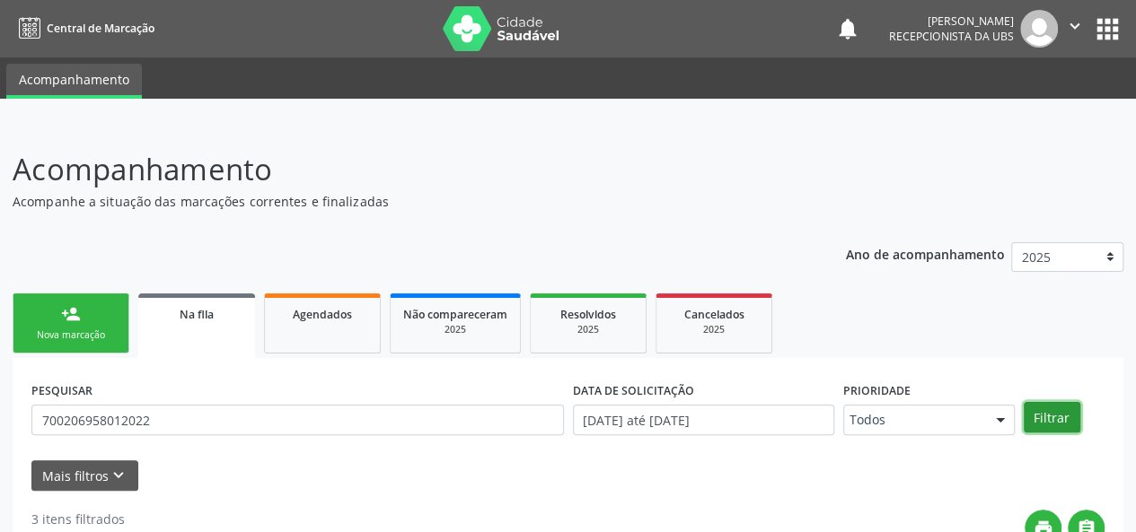
click at [1073, 423] on button "Filtrar" at bounding box center [1052, 417] width 57 height 31
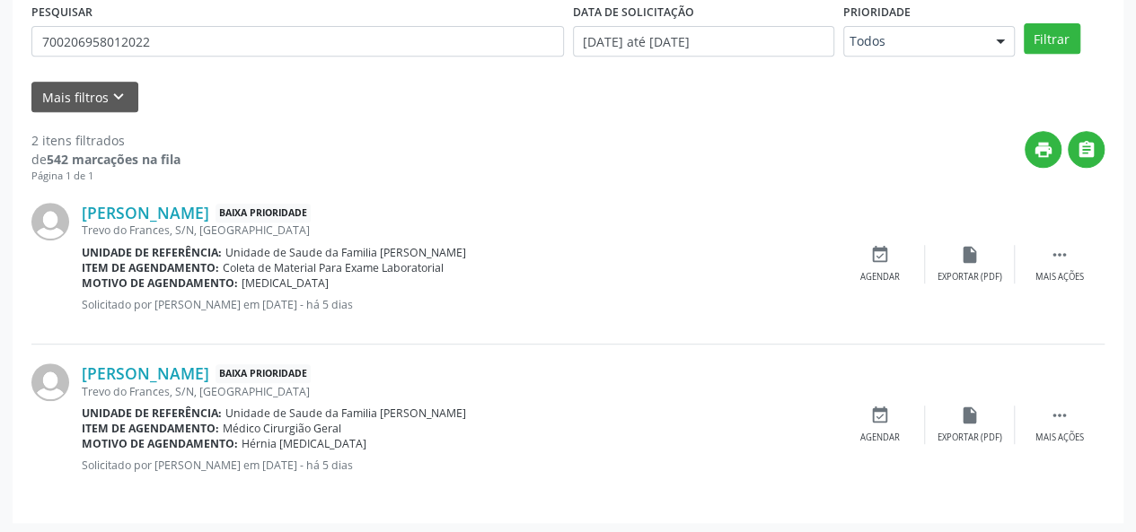
scroll to position [381, 0]
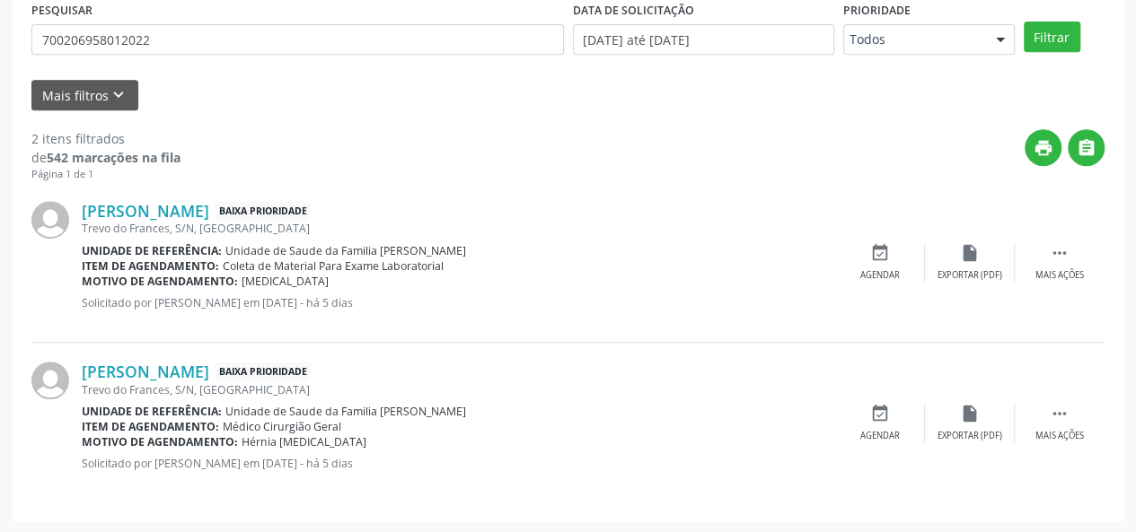
drag, startPoint x: 695, startPoint y: 292, endPoint x: 670, endPoint y: 460, distance: 169.8
click at [693, 292] on div "[PERSON_NAME] Baixa Prioridade [GEOGRAPHIC_DATA], S/N, [GEOGRAPHIC_DATA] Unidad…" at bounding box center [458, 262] width 753 height 122
click at [672, 439] on div "[PERSON_NAME] Baixa Prioridade [GEOGRAPHIC_DATA], S/N, [GEOGRAPHIC_DATA] Unidad…" at bounding box center [567, 342] width 1073 height 321
click at [502, 119] on div "2 itens filtrados de 542 marcações na fila Página 1 de 1 print  [PERSON_NAME] …" at bounding box center [567, 306] width 1073 height 392
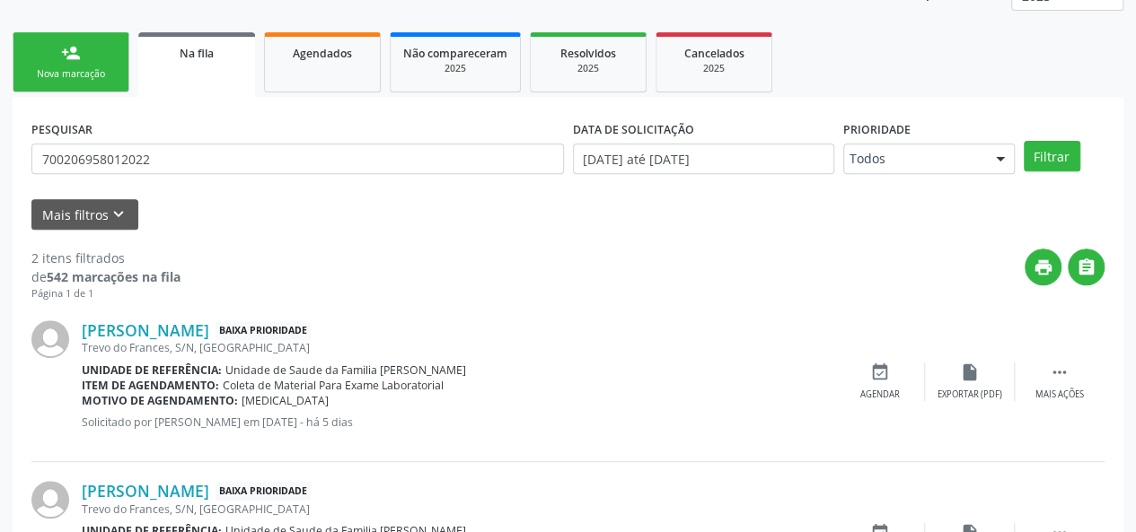
scroll to position [201, 0]
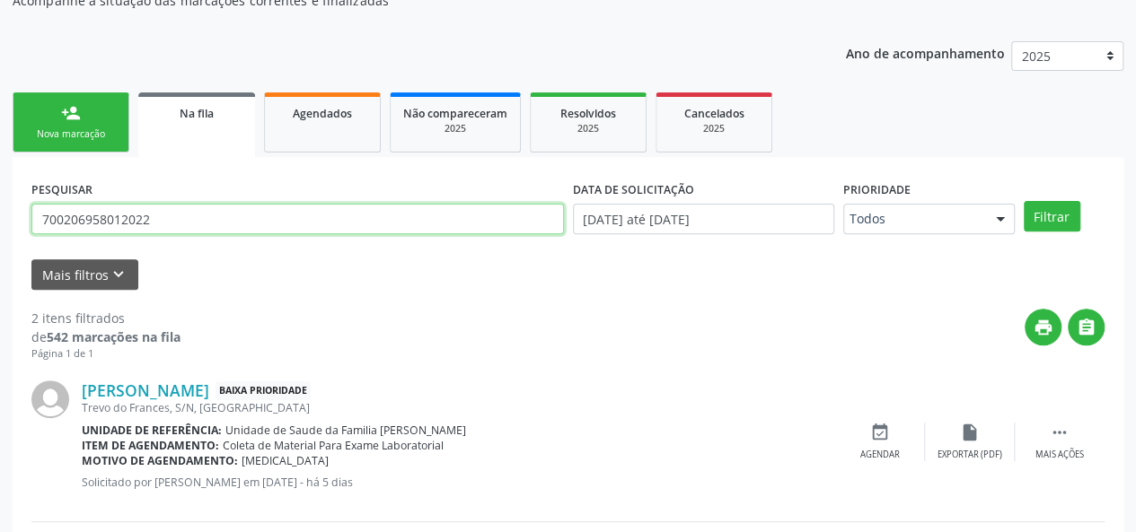
drag, startPoint x: 164, startPoint y: 230, endPoint x: 0, endPoint y: 219, distance: 164.7
click at [0, 219] on div "Acompanhamento Acompanhe a situação das marcações correntes e finalizadas Relat…" at bounding box center [568, 318] width 1136 height 791
type input "702200163771110"
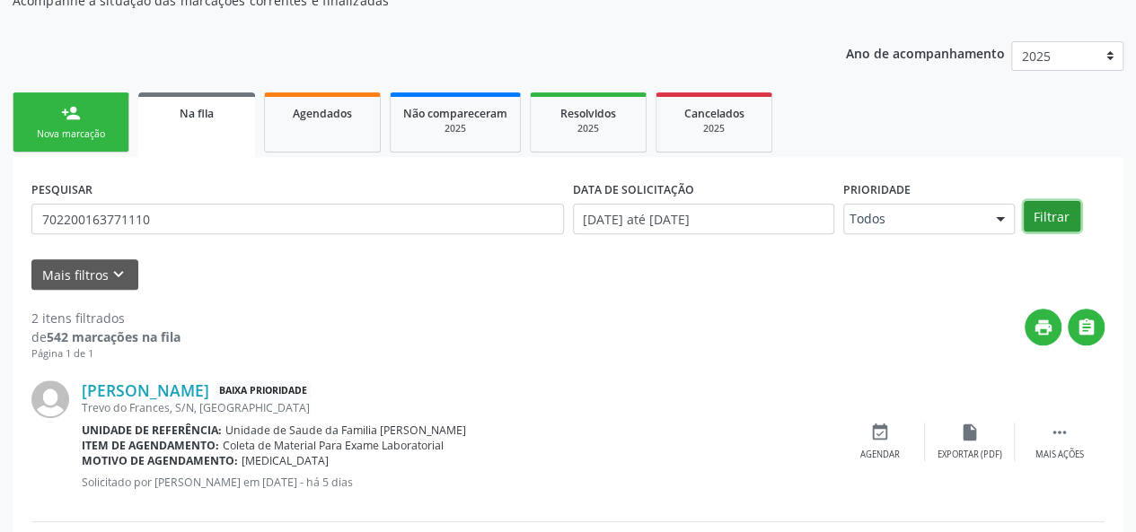
click at [1067, 210] on button "Filtrar" at bounding box center [1052, 216] width 57 height 31
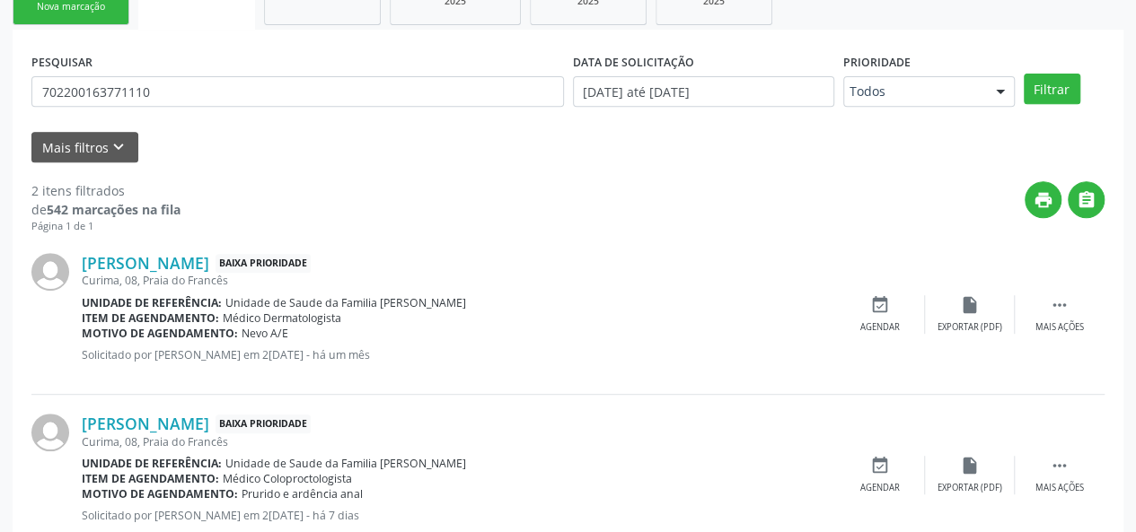
scroll to position [381, 0]
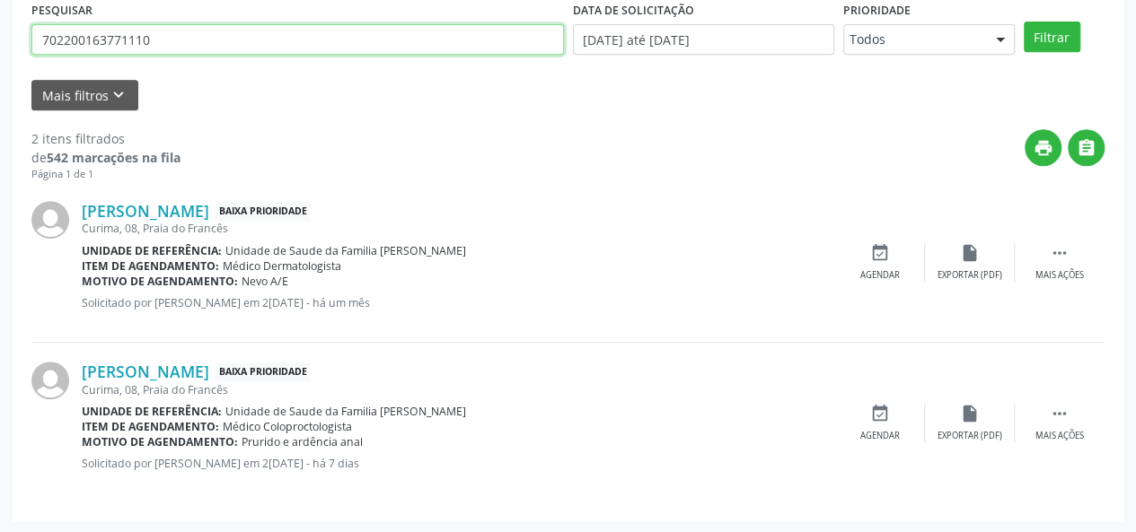
drag, startPoint x: 158, startPoint y: 39, endPoint x: 43, endPoint y: 37, distance: 114.9
click at [43, 37] on input "702200163771110" at bounding box center [297, 39] width 532 height 31
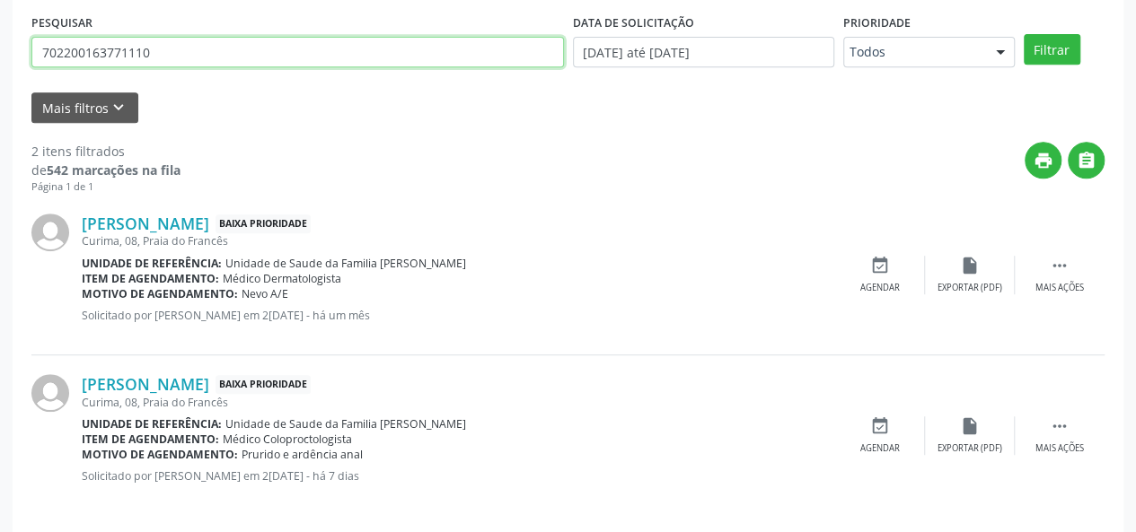
scroll to position [201, 0]
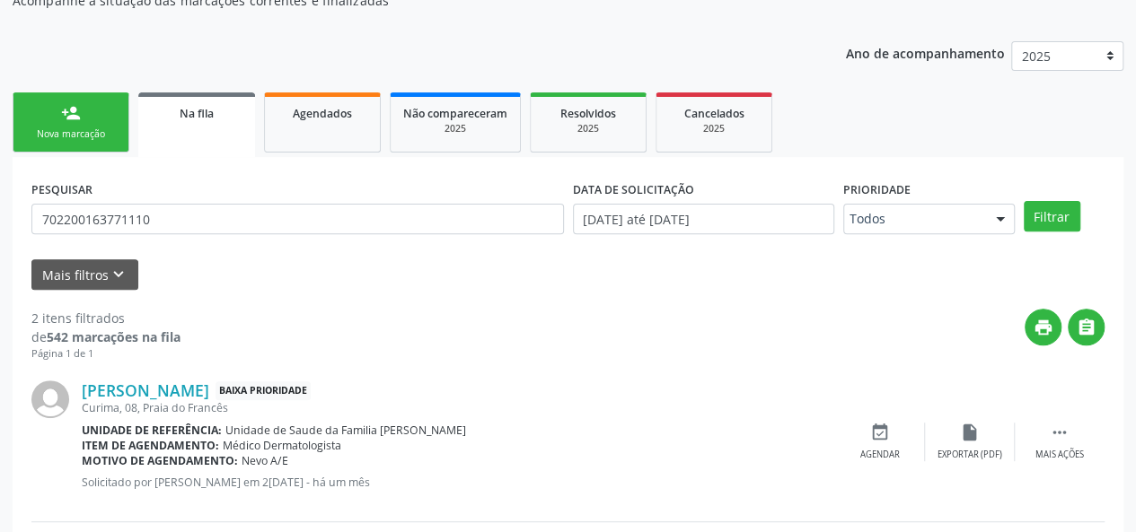
click at [85, 112] on link "person_add Nova marcação" at bounding box center [71, 122] width 117 height 60
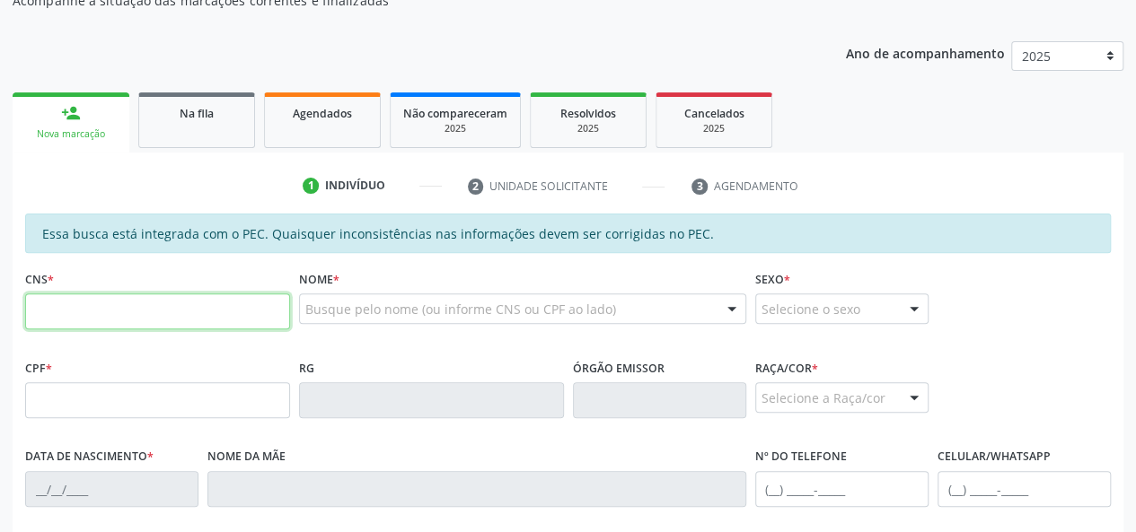
click at [110, 310] on input "text" at bounding box center [157, 312] width 265 height 36
paste input "702 2001 6377 1110"
type input "702 2001 6377 1110"
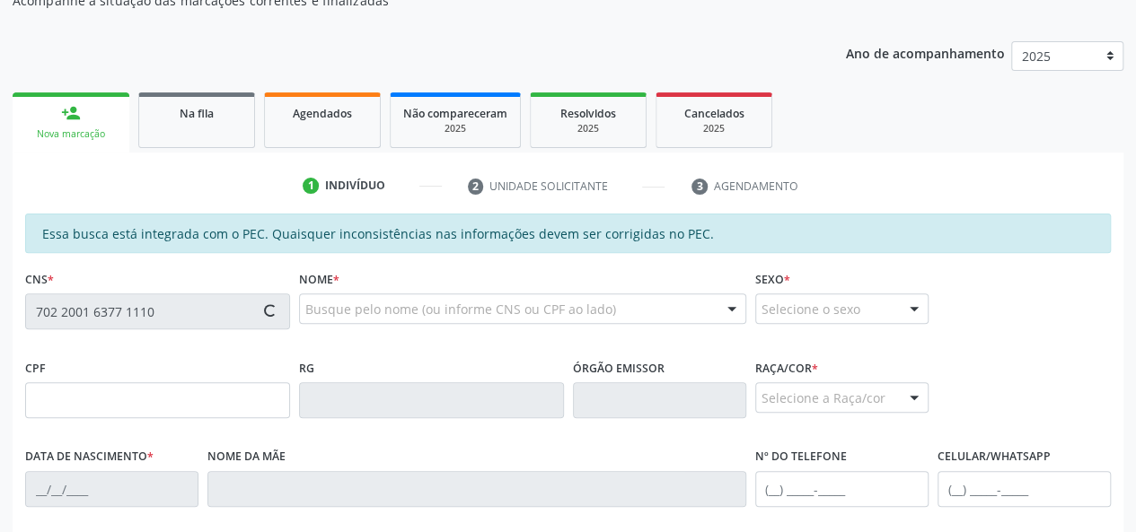
type input "871.389.804-34"
type input "2[DATE]"
type input "[PERSON_NAME]"
type input "[PHONE_NUMBER]"
type input "08"
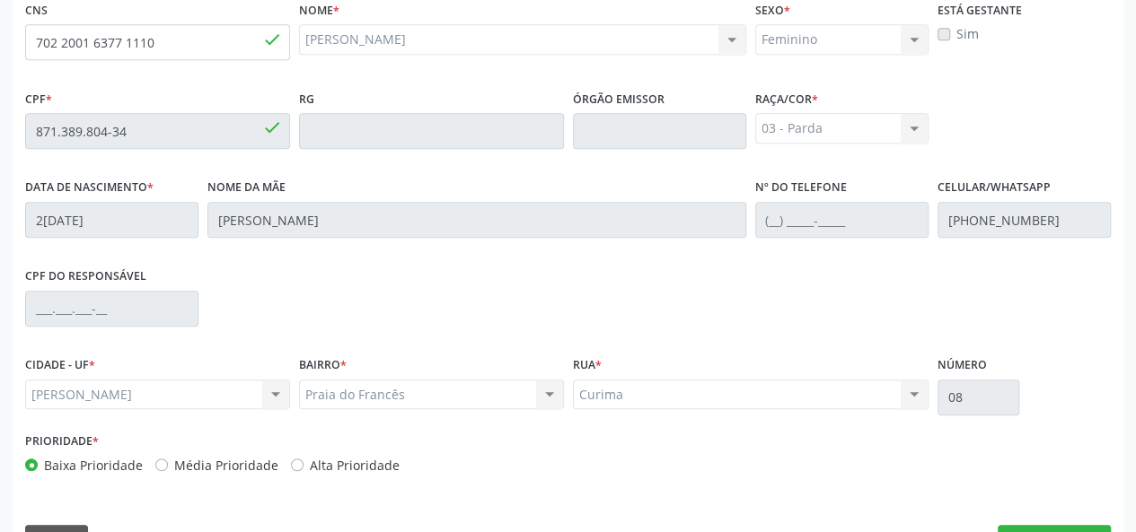
scroll to position [516, 0]
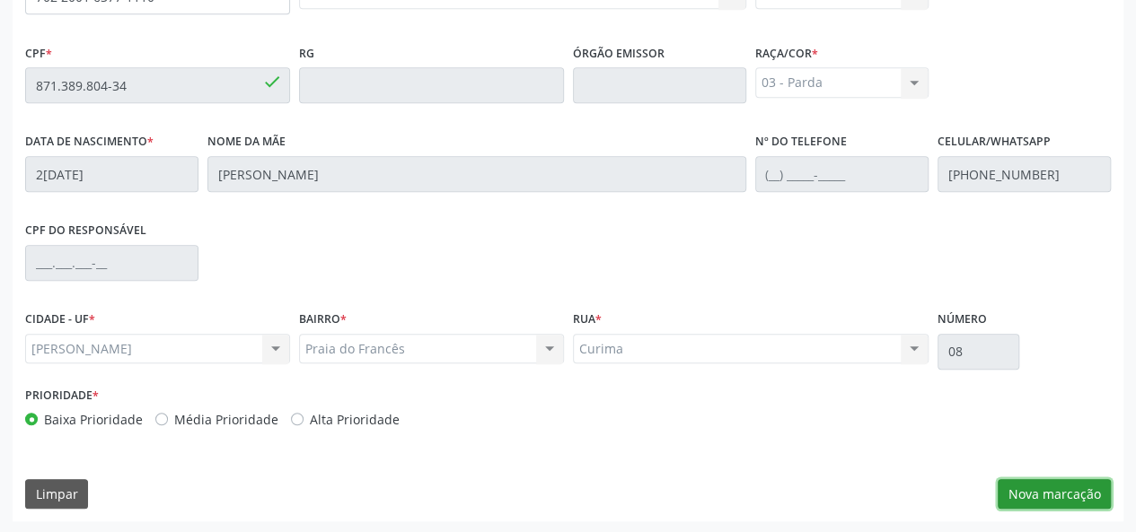
click at [1013, 498] on button "Nova marcação" at bounding box center [1054, 494] width 113 height 31
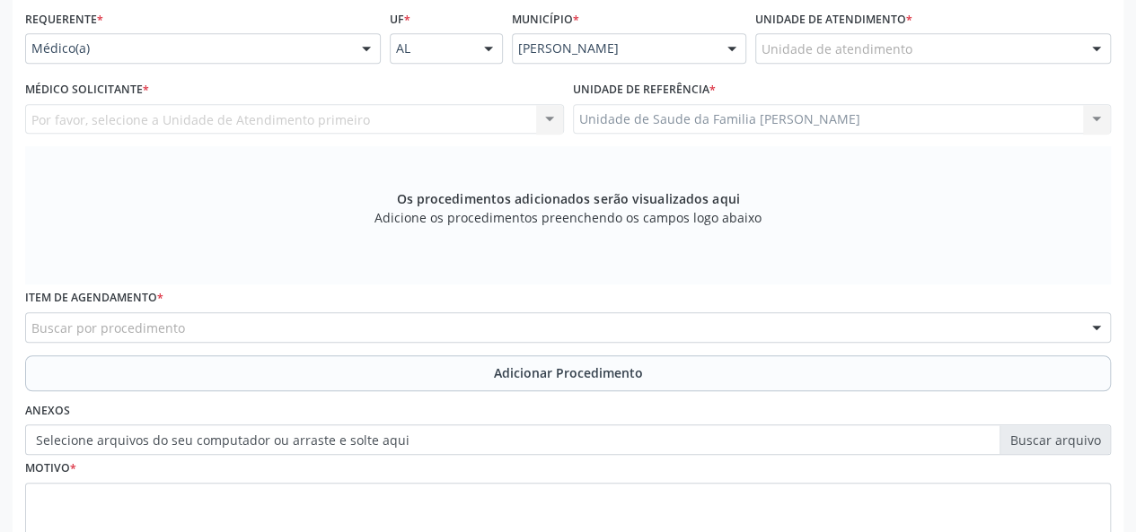
scroll to position [247, 0]
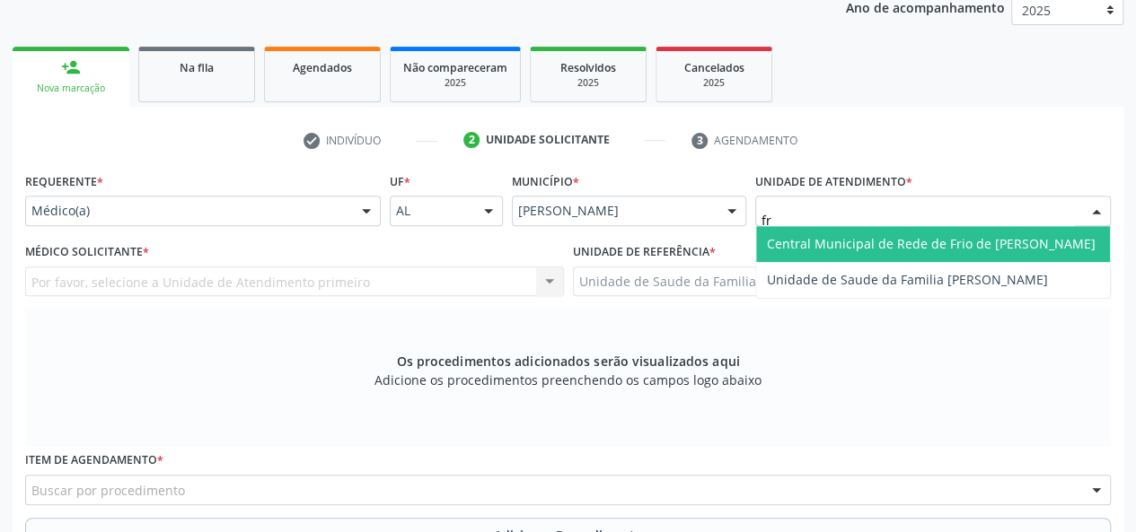
type input "fra"
click at [849, 233] on span "Unidade de Saude da Familia [PERSON_NAME]" at bounding box center [933, 244] width 354 height 36
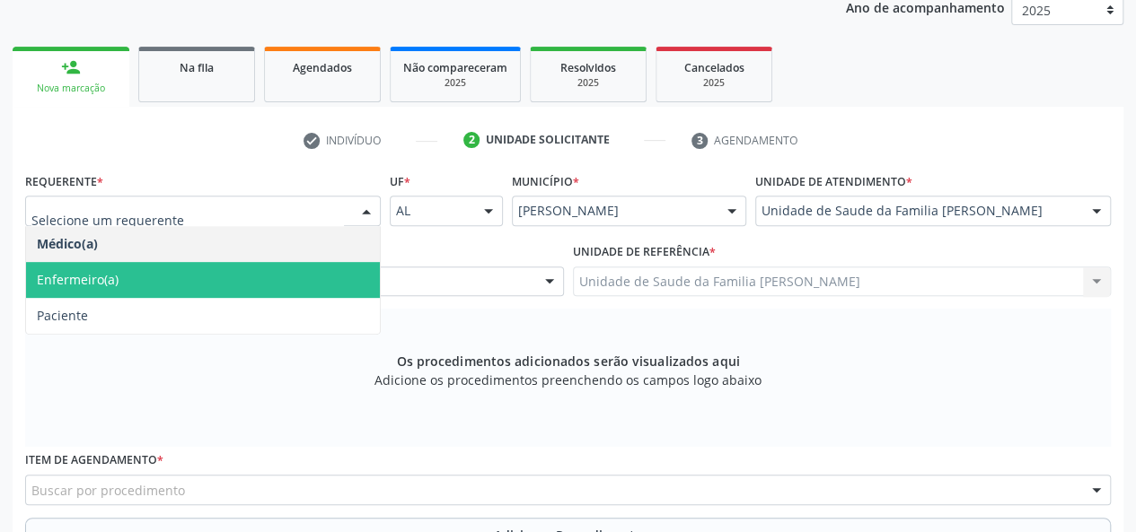
click at [101, 272] on span "Enfermeiro(a)" at bounding box center [78, 279] width 82 height 17
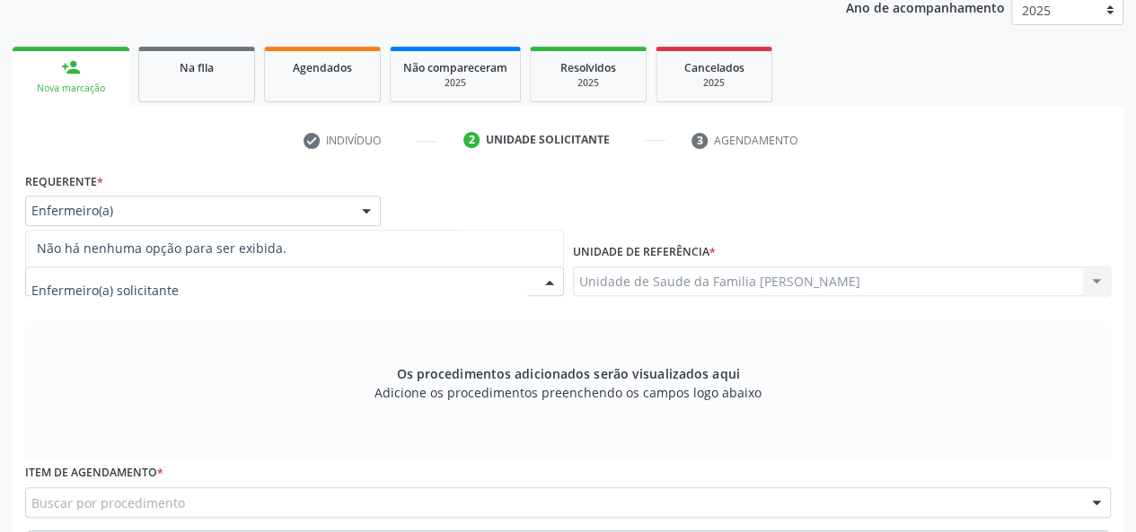
click at [101, 281] on input "text" at bounding box center [279, 291] width 496 height 36
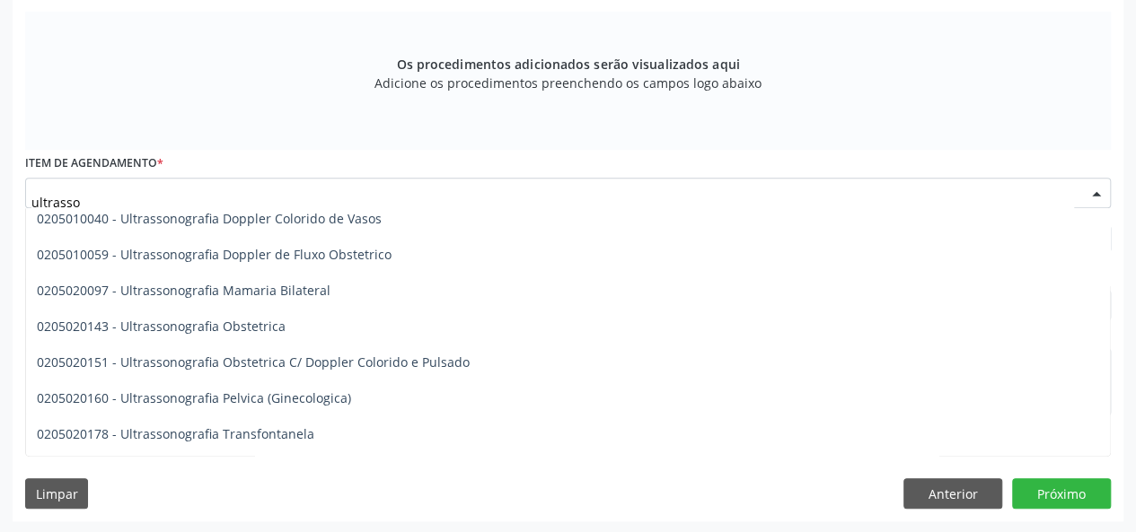
scroll to position [180, 0]
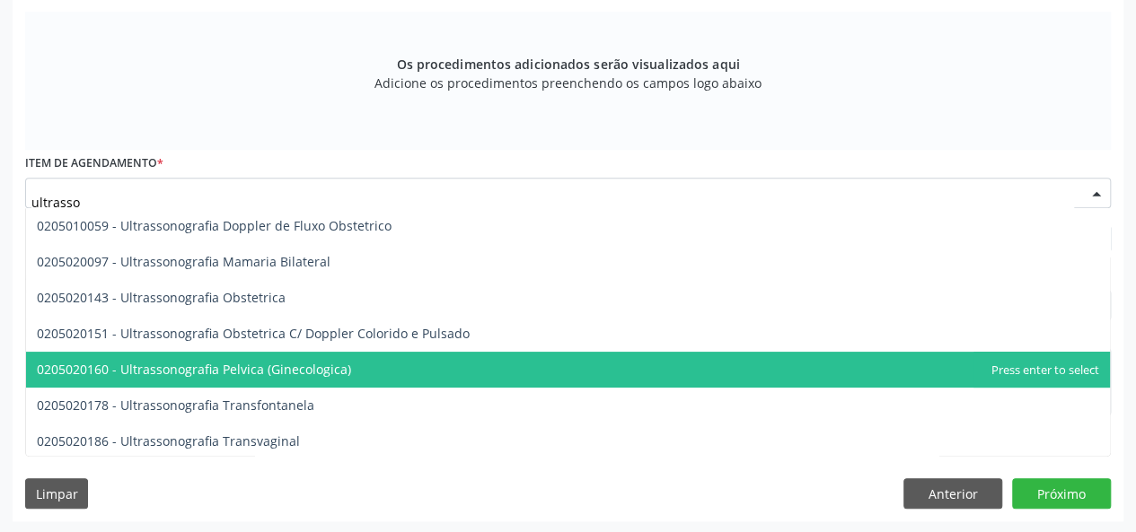
click at [169, 367] on span "0205020160 - Ultrassonografia Pelvica (Ginecologica)" at bounding box center [194, 369] width 314 height 17
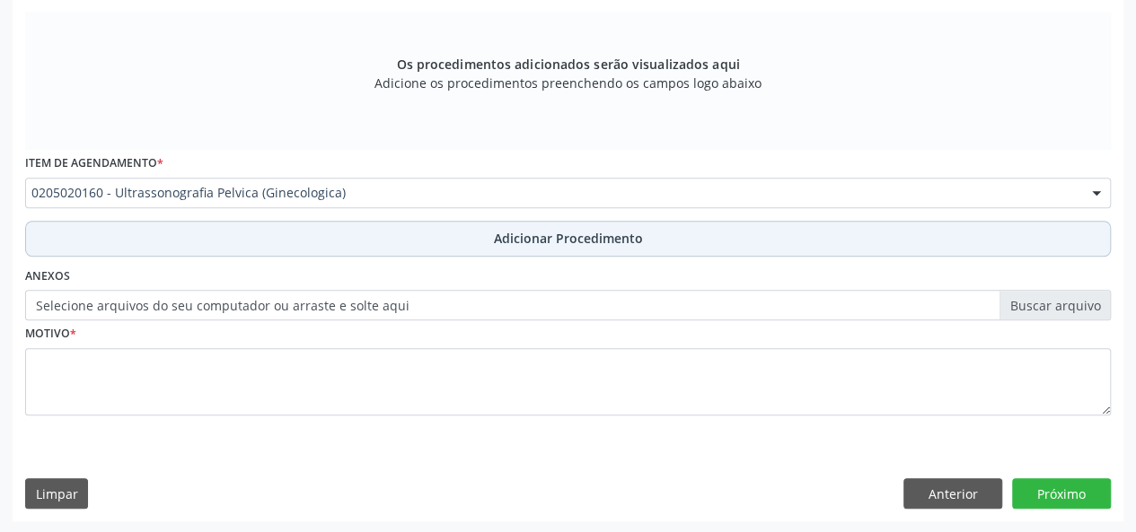
click at [514, 238] on span "Adicionar Procedimento" at bounding box center [568, 238] width 149 height 19
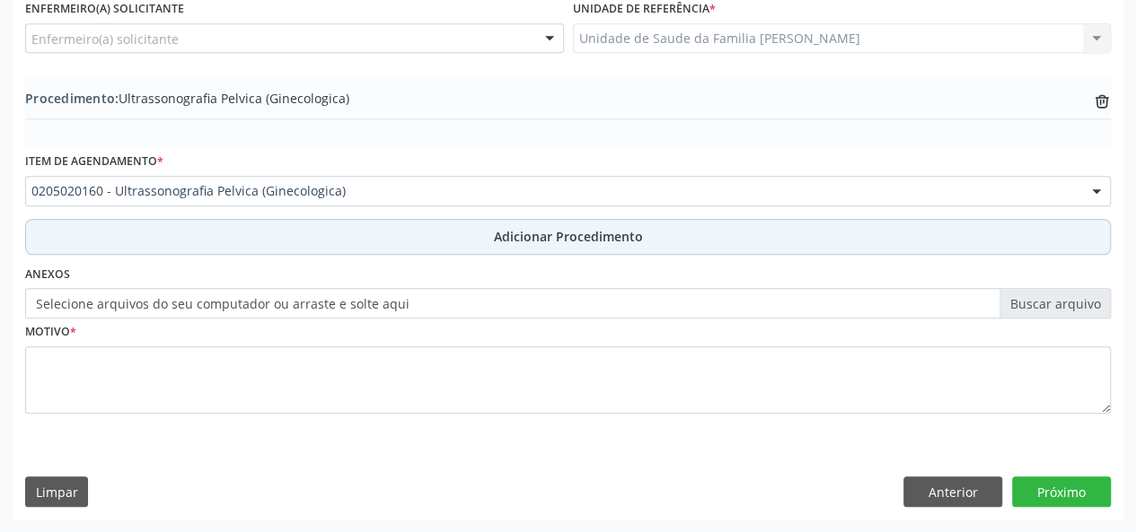
scroll to position [488, 0]
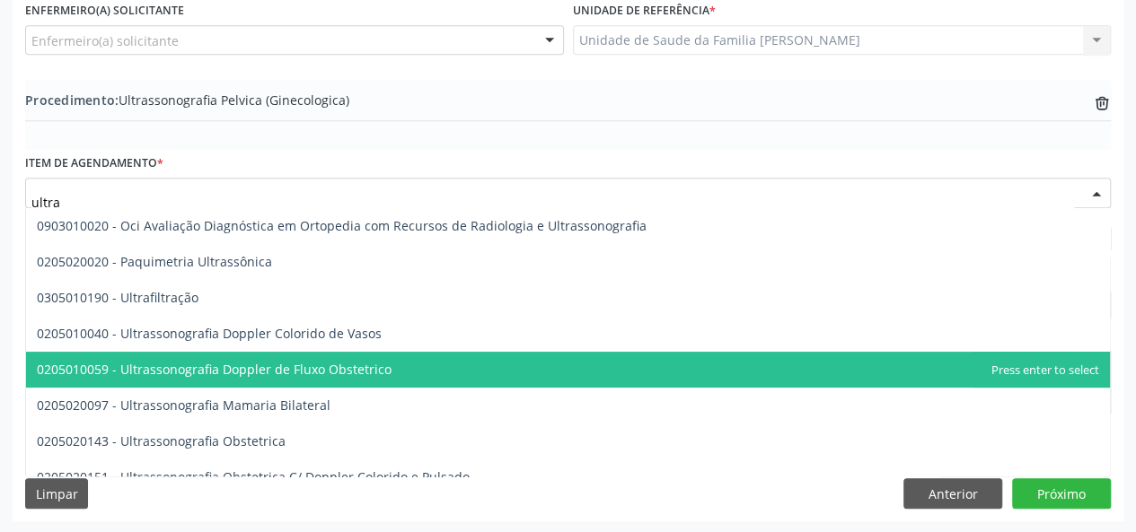
type input "ultras"
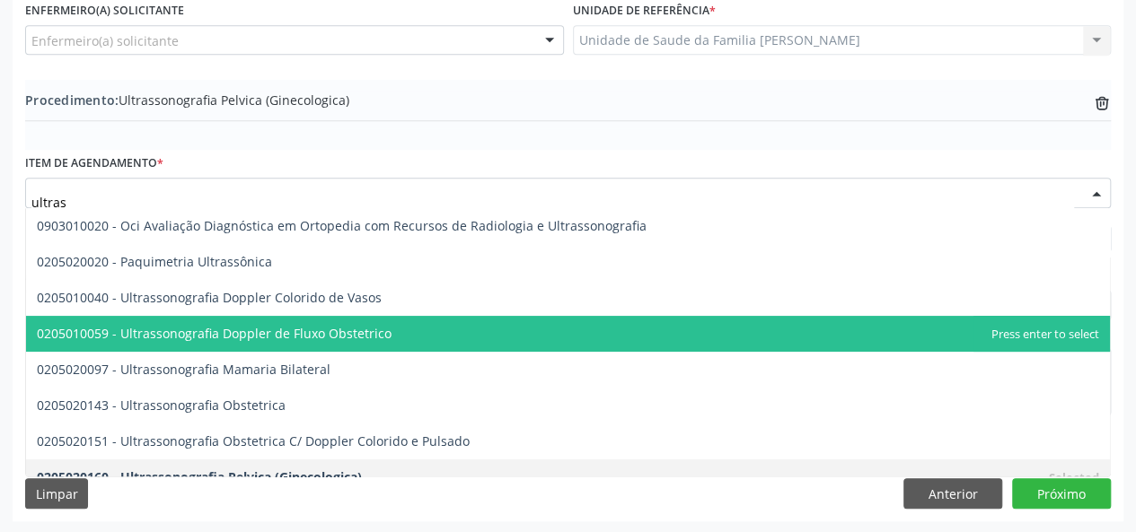
scroll to position [269, 0]
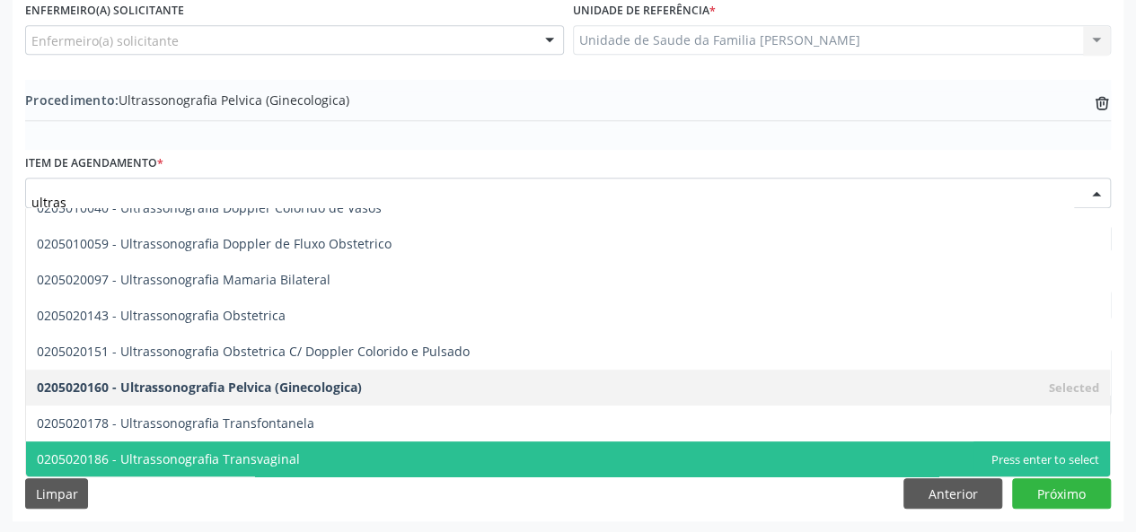
click at [289, 469] on span "0205020186 - Ultrassonografia Transvaginal" at bounding box center [568, 460] width 1084 height 36
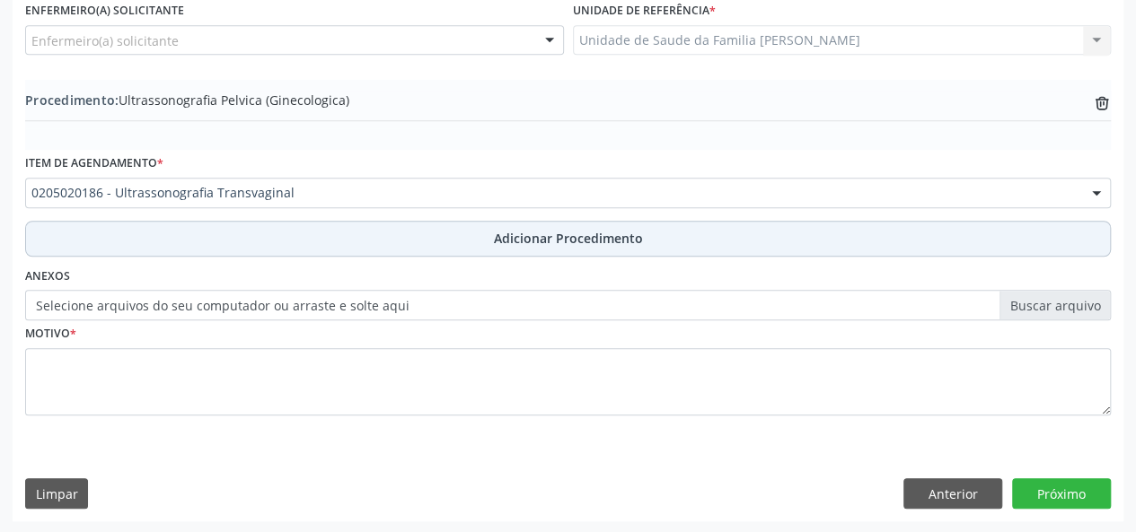
click at [605, 250] on button "Adicionar Procedimento" at bounding box center [567, 239] width 1085 height 36
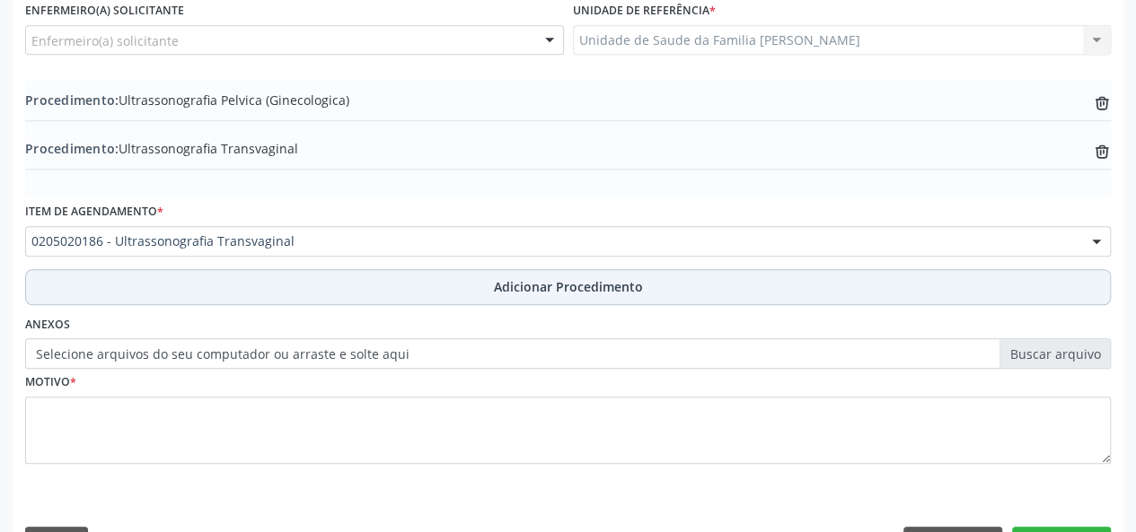
scroll to position [536, 0]
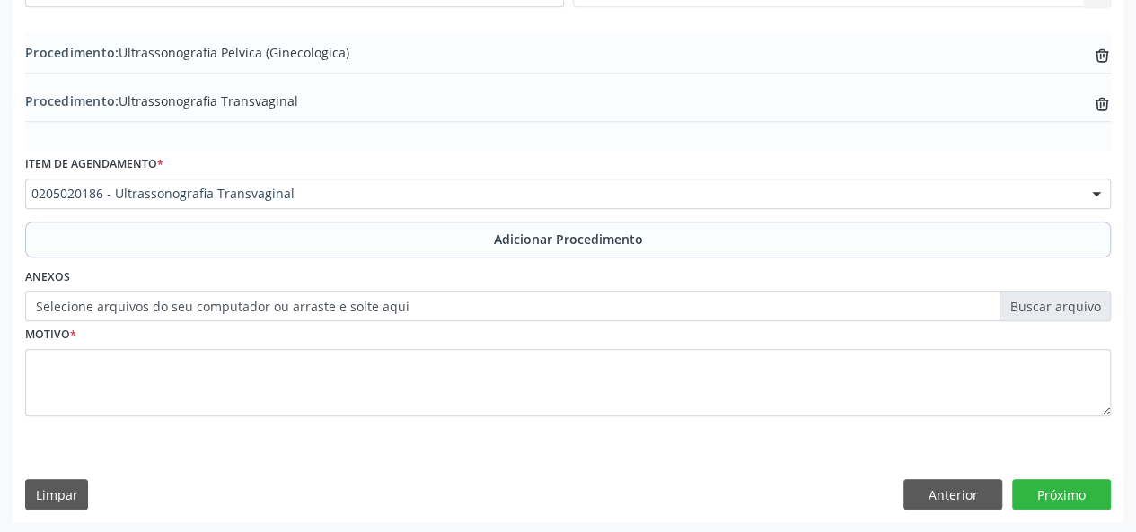
click at [22, 377] on div "Motivo *" at bounding box center [568, 381] width 1094 height 120
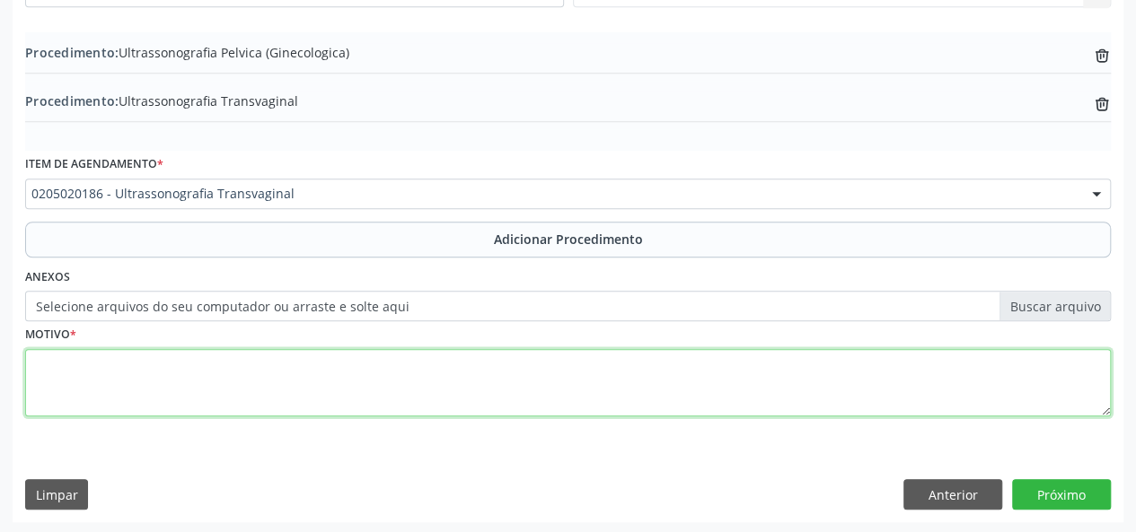
click at [47, 370] on textarea at bounding box center [567, 383] width 1085 height 68
type textarea "Dor pelvica"
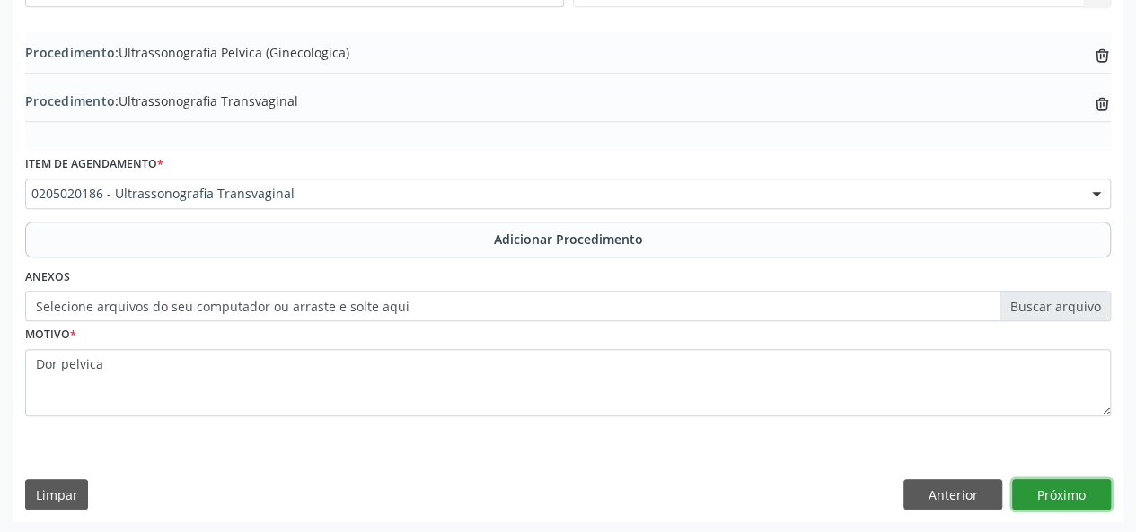
click at [1033, 505] on button "Próximo" at bounding box center [1061, 494] width 99 height 31
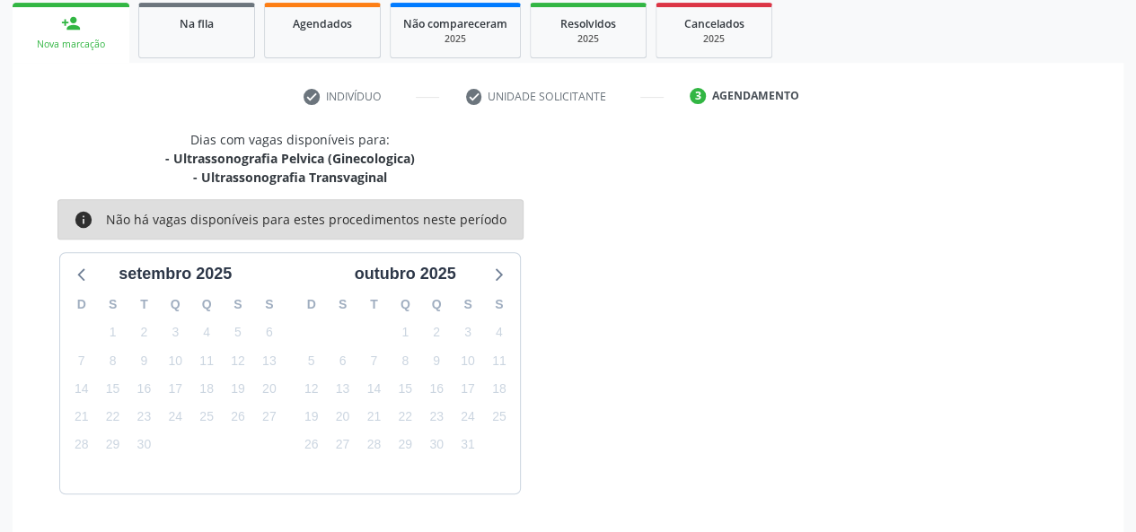
scroll to position [343, 0]
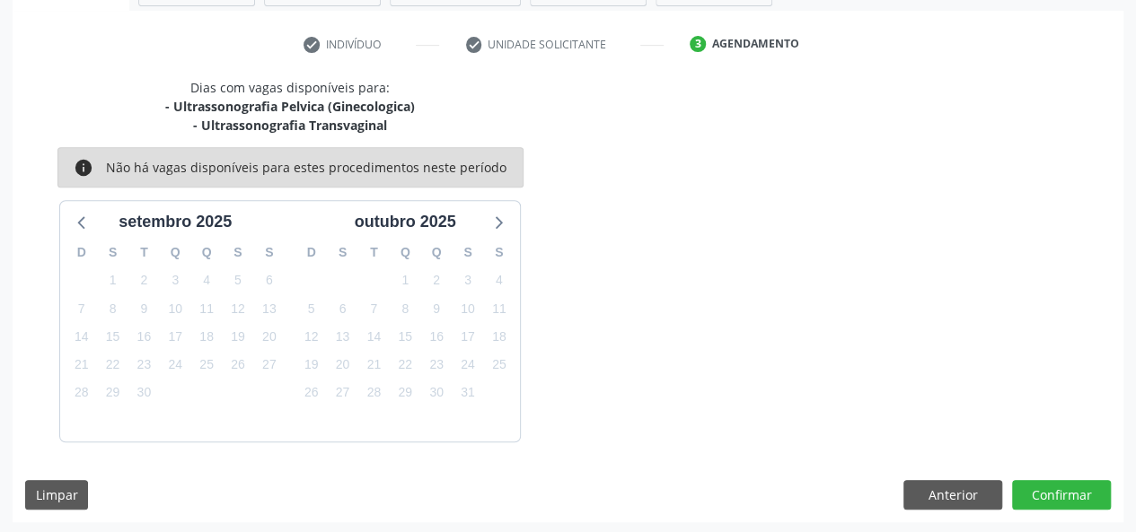
click at [1065, 474] on div "Dias com vagas disponíveis para: - Ultrassonografia Pelvica (Ginecologica) - Ul…" at bounding box center [568, 300] width 1111 height 444
click at [1061, 502] on button "Confirmar" at bounding box center [1061, 495] width 99 height 31
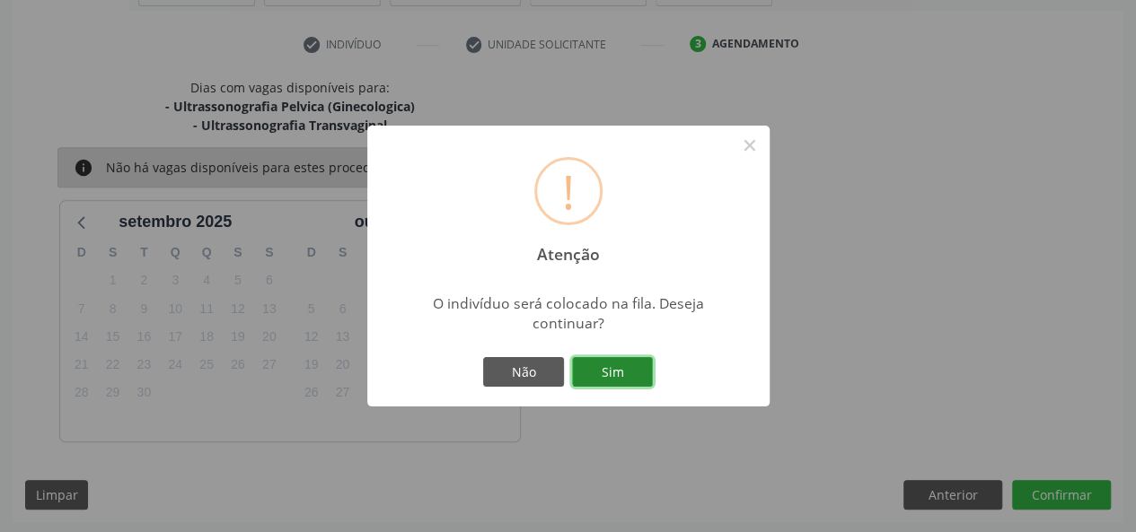
click at [645, 370] on button "Sim" at bounding box center [612, 372] width 81 height 31
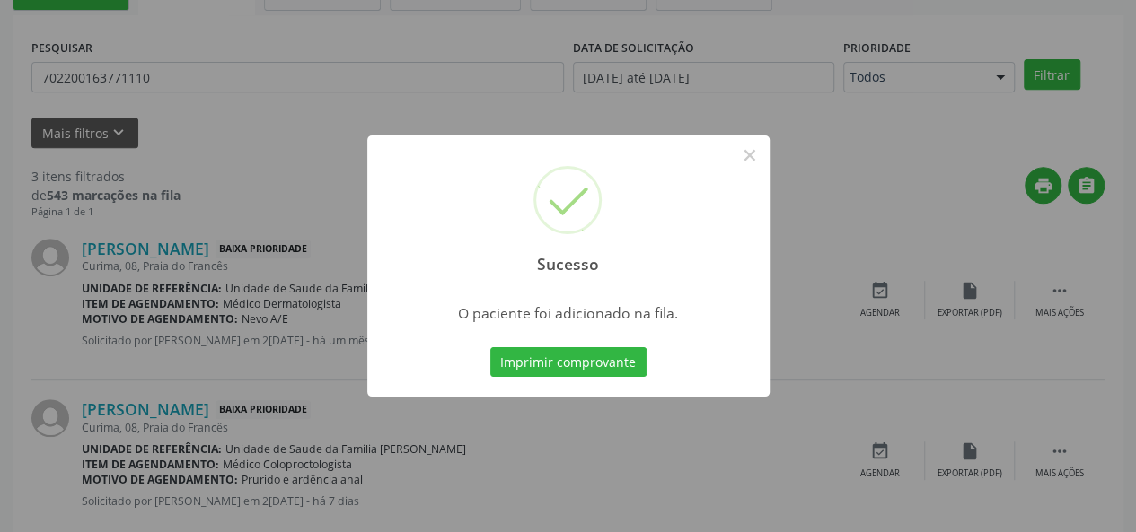
scroll to position [84, 0]
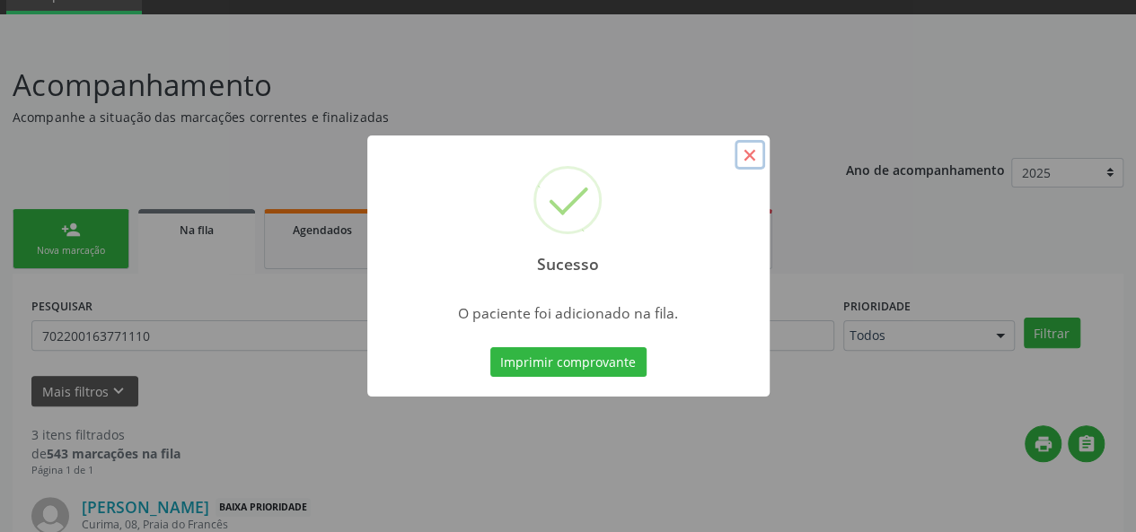
click at [750, 159] on button "×" at bounding box center [749, 155] width 31 height 31
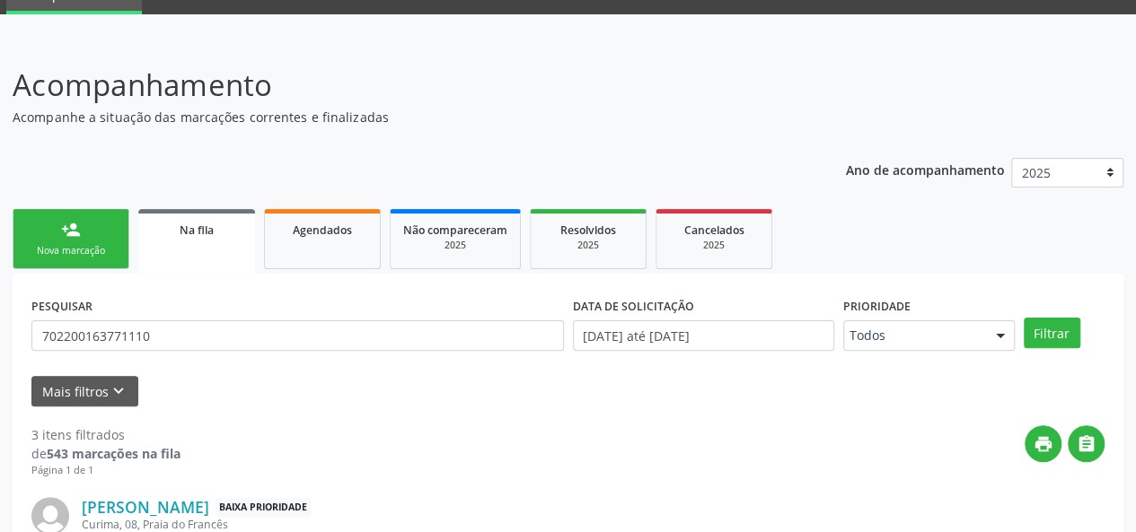
click at [34, 231] on link "person_add Nova marcação" at bounding box center [71, 239] width 117 height 60
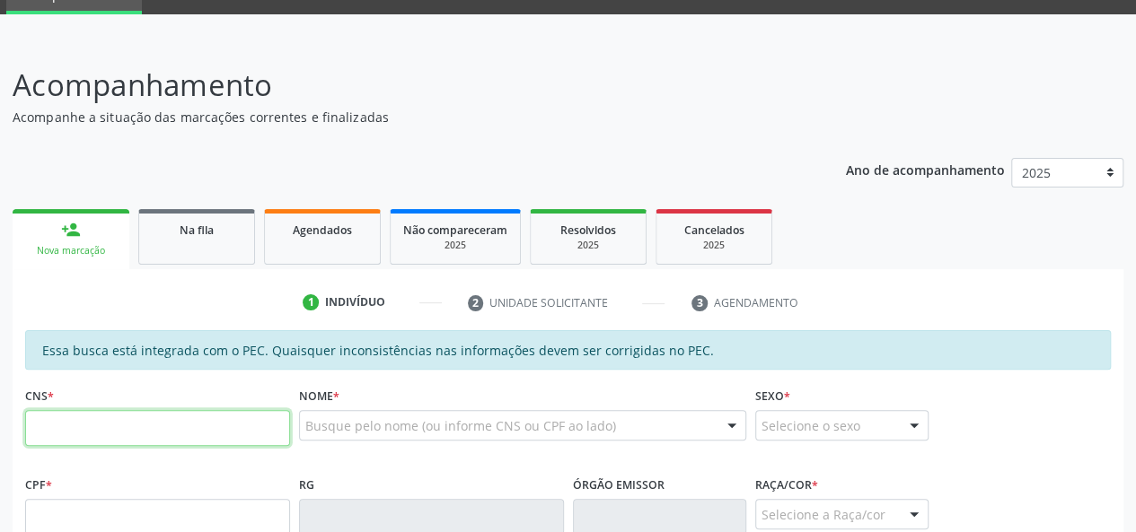
click at [164, 437] on input "text" at bounding box center [157, 428] width 265 height 36
click at [388, 137] on div "Acompanhamento Acompanhe a situação das marcações correntes e finalizadas Relat…" at bounding box center [568, 508] width 1111 height 891
click at [199, 234] on span "Na fila" at bounding box center [197, 230] width 34 height 15
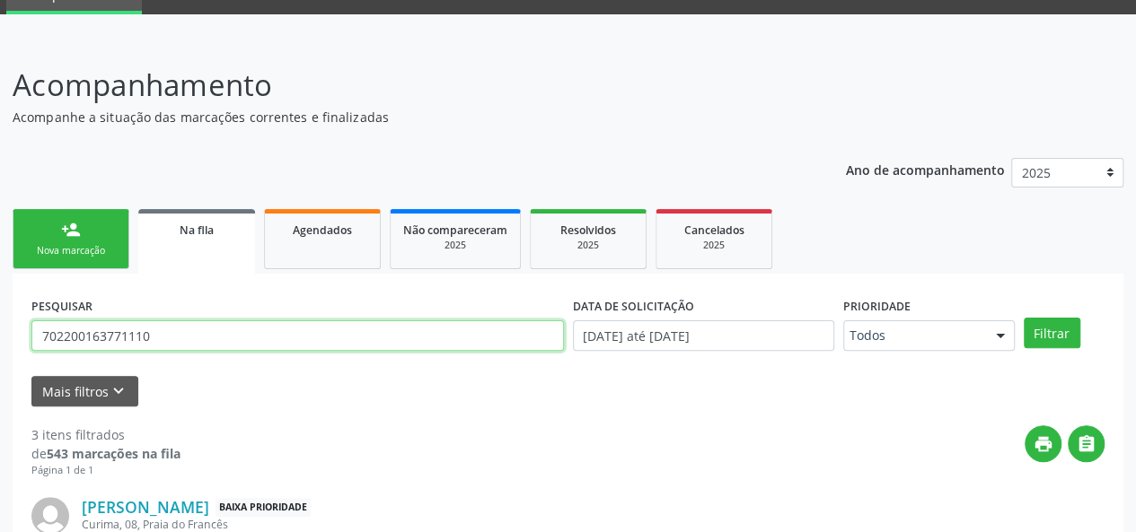
drag, startPoint x: 180, startPoint y: 337, endPoint x: 0, endPoint y: 346, distance: 179.8
click at [0, 342] on div "Acompanhamento Acompanhe a situação das marcações correntes e finalizadas Relat…" at bounding box center [568, 516] width 1136 height 953
type input "701206078826213"
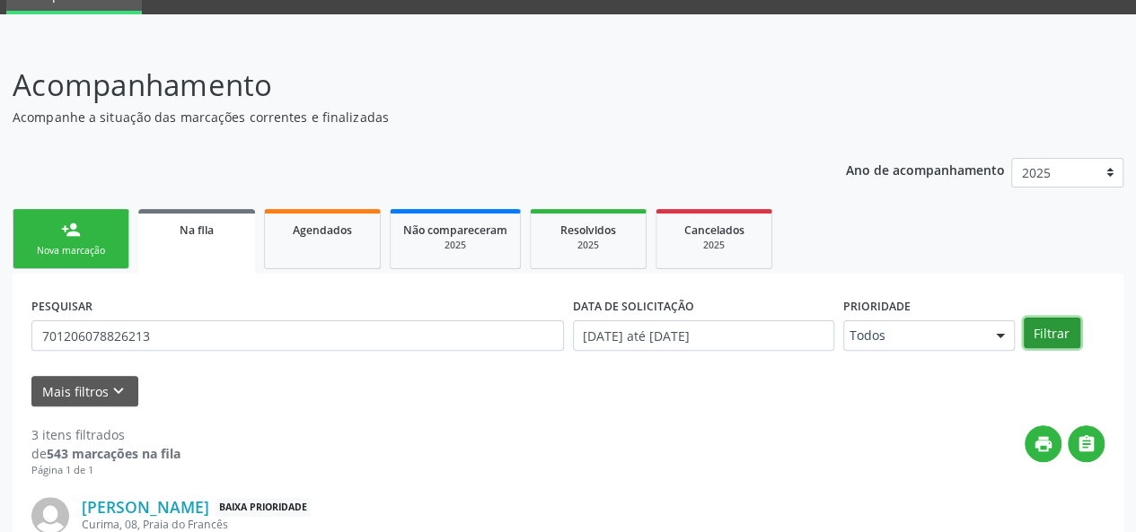
click at [1052, 335] on button "Filtrar" at bounding box center [1052, 333] width 57 height 31
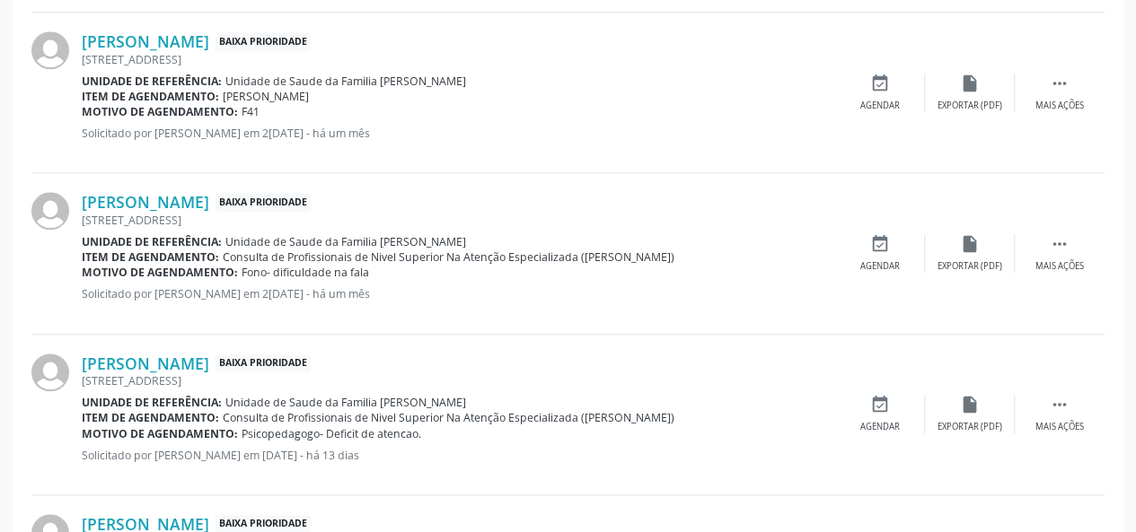
scroll to position [803, 0]
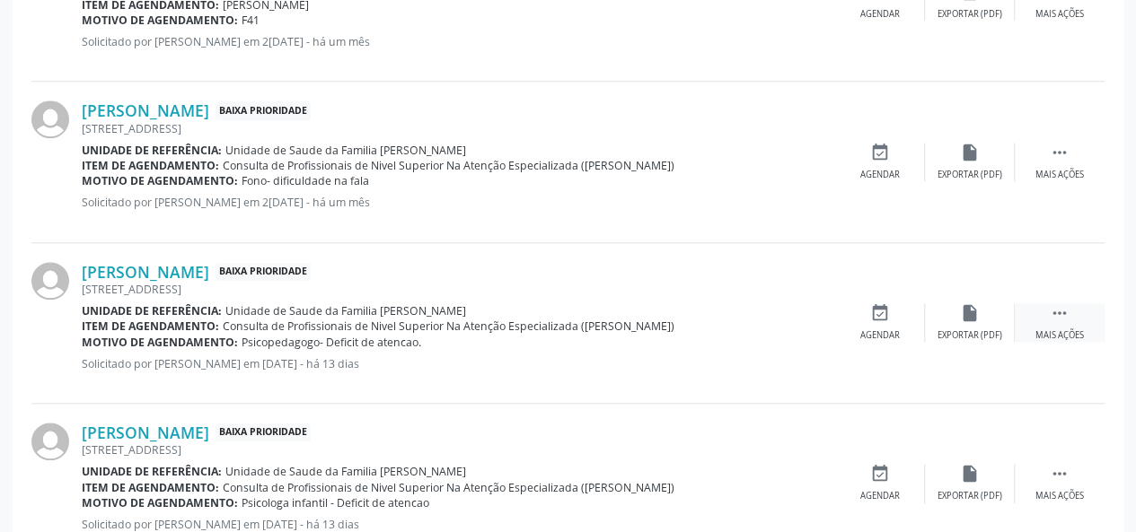
click at [1059, 335] on div "Mais ações" at bounding box center [1059, 336] width 48 height 13
click at [995, 330] on div "edit Editar" at bounding box center [970, 322] width 90 height 39
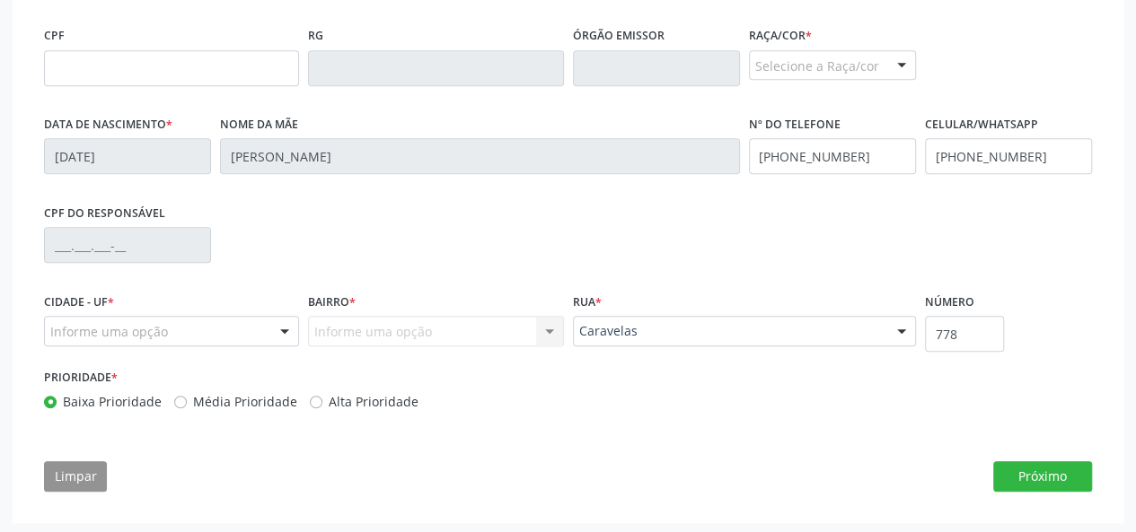
scroll to position [541, 0]
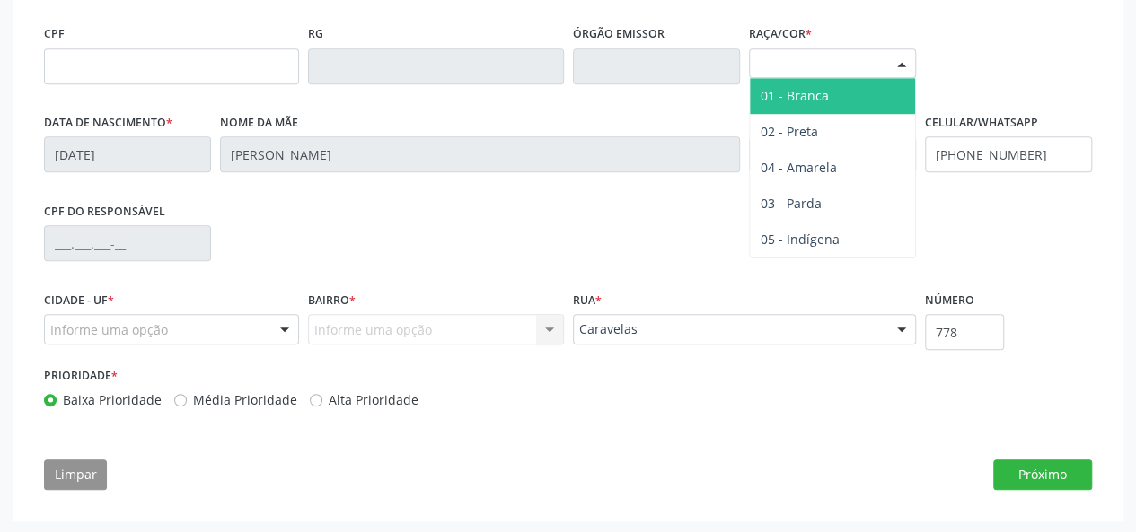
click at [804, 67] on div "Selecione a Raça/cor" at bounding box center [832, 63] width 167 height 31
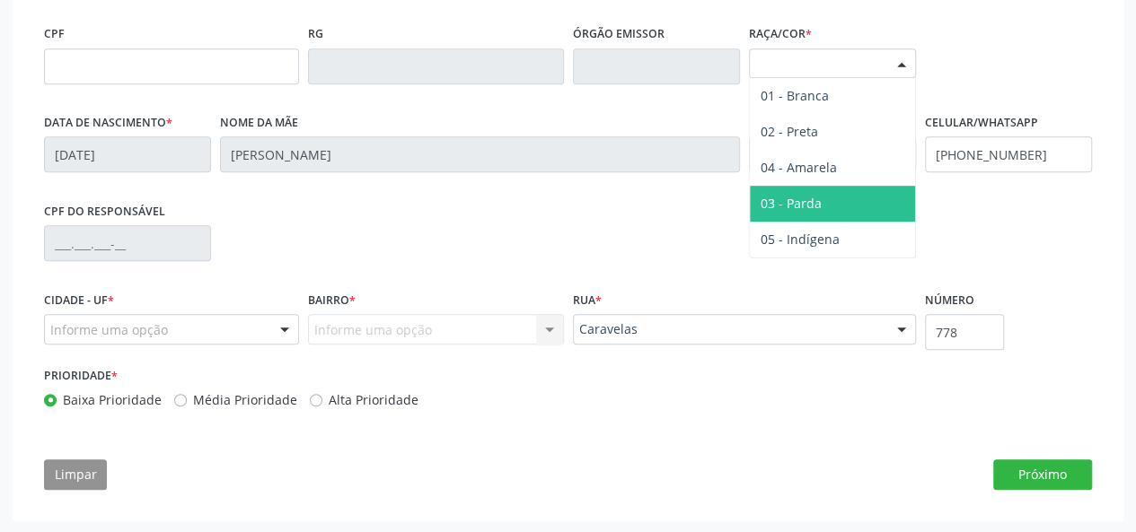
click at [817, 186] on span "03 - Parda" at bounding box center [832, 204] width 165 height 36
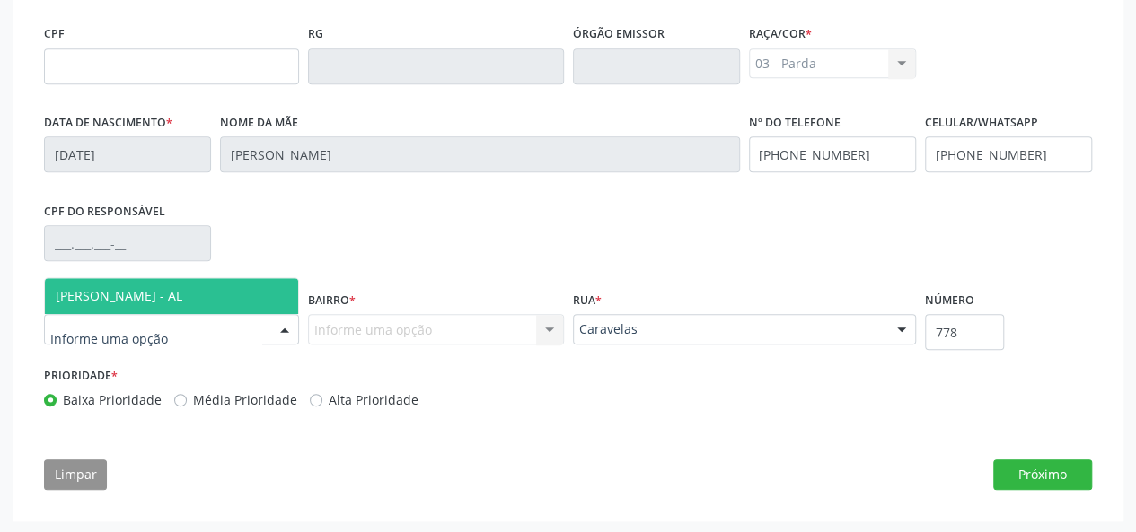
click at [142, 306] on span "[PERSON_NAME] - AL" at bounding box center [171, 296] width 253 height 36
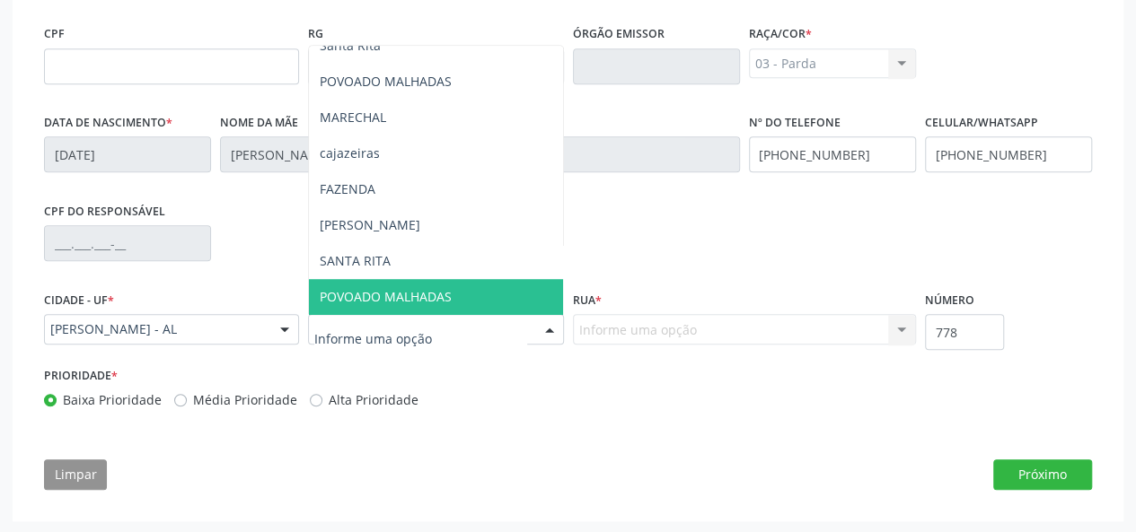
scroll to position [215, 0]
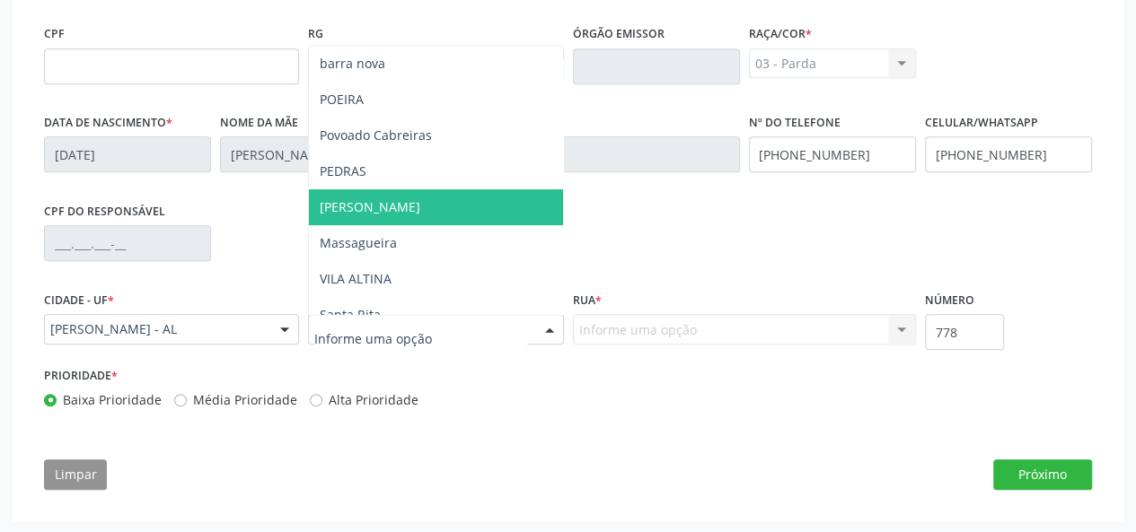
click at [369, 205] on span "[PERSON_NAME]" at bounding box center [435, 207] width 253 height 36
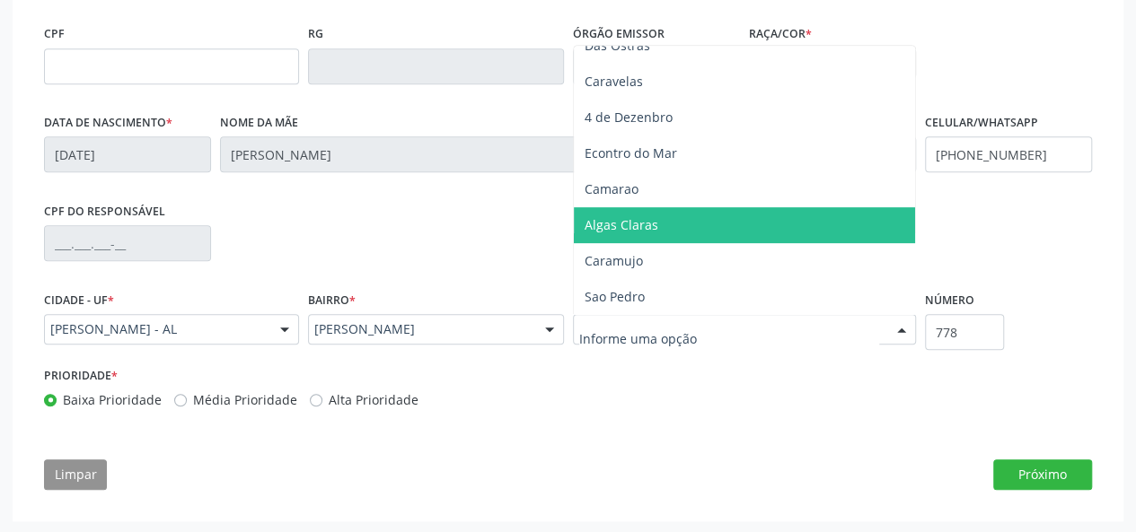
scroll to position [180, 0]
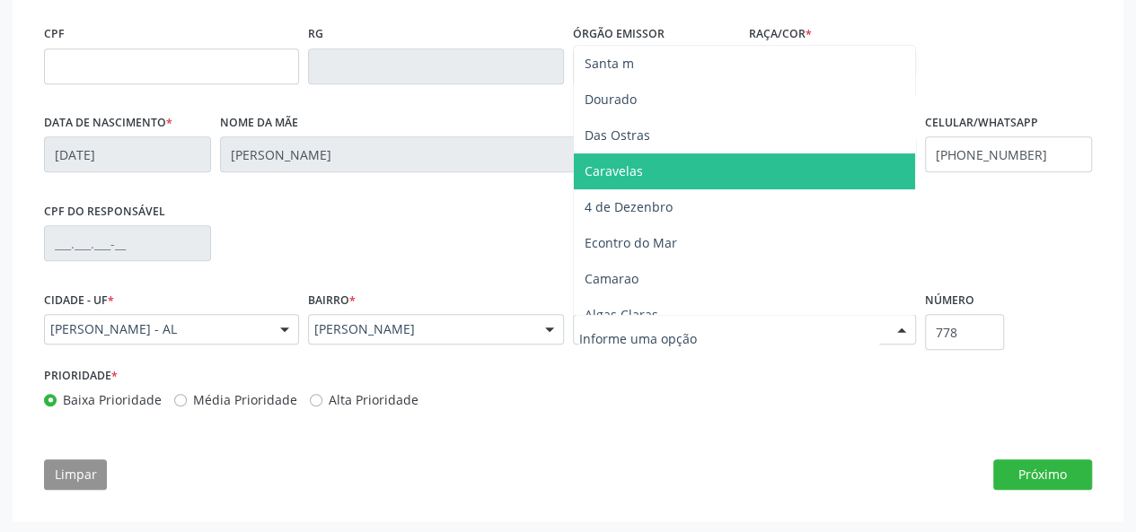
click at [669, 180] on span "Caravelas" at bounding box center [744, 172] width 341 height 36
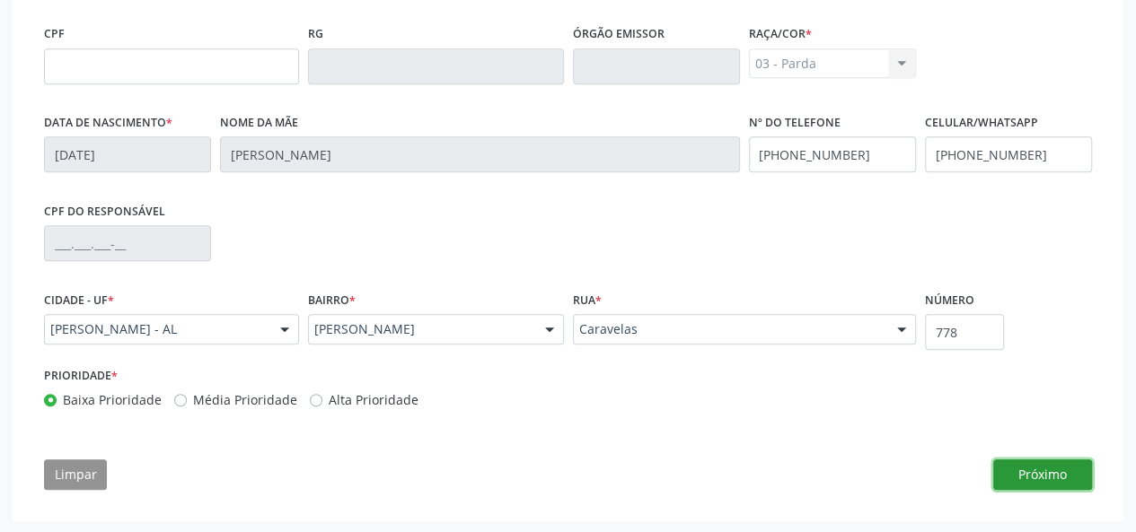
click at [1066, 478] on button "Próximo" at bounding box center [1042, 475] width 99 height 31
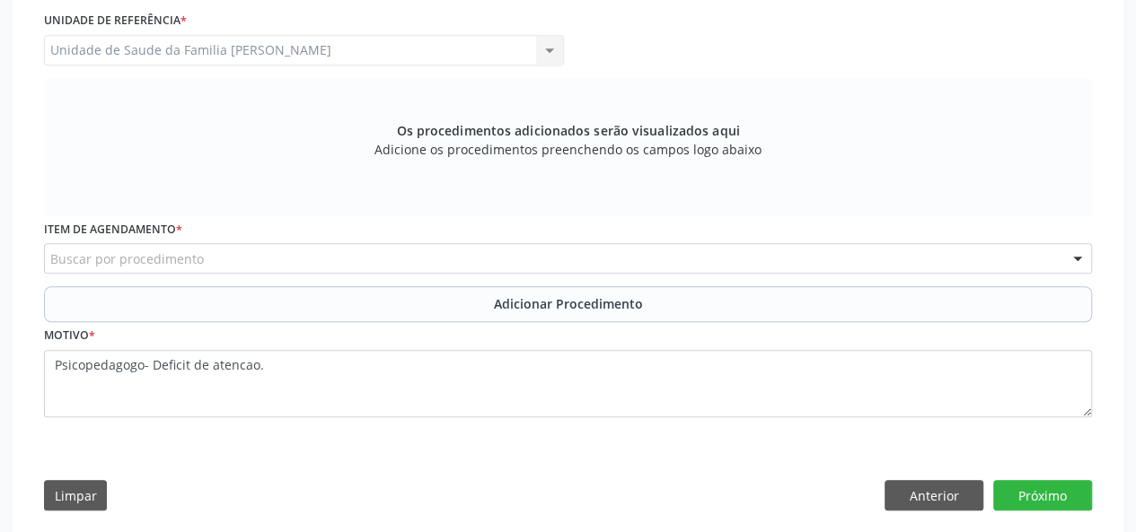
scroll to position [504, 0]
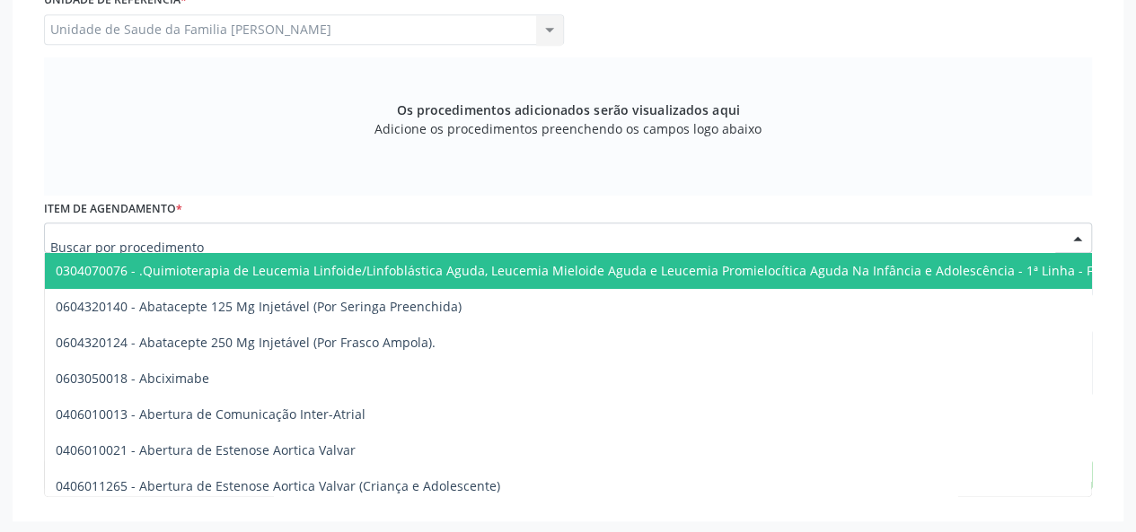
click at [205, 240] on div at bounding box center [568, 238] width 1048 height 31
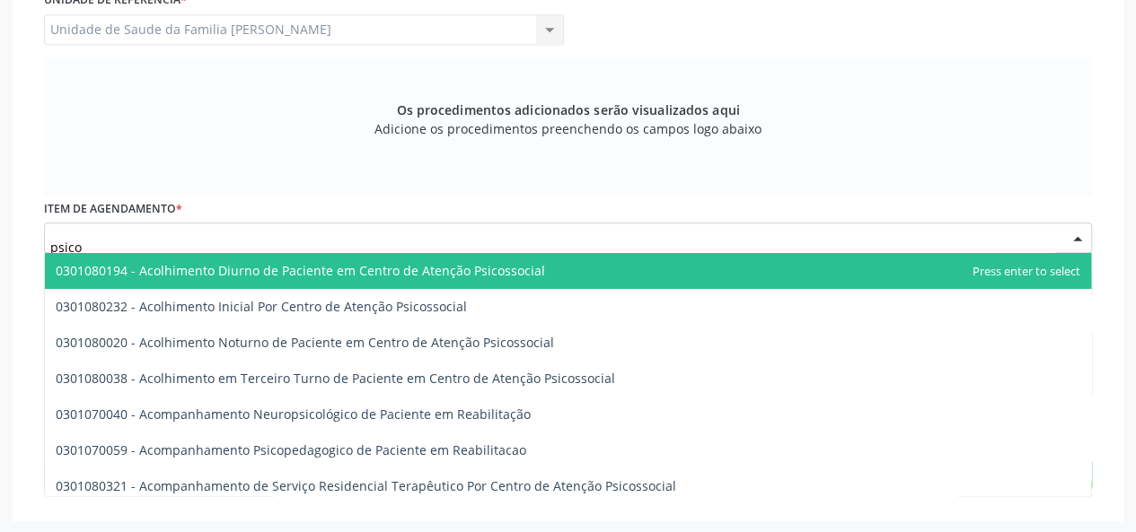
type input "psicop"
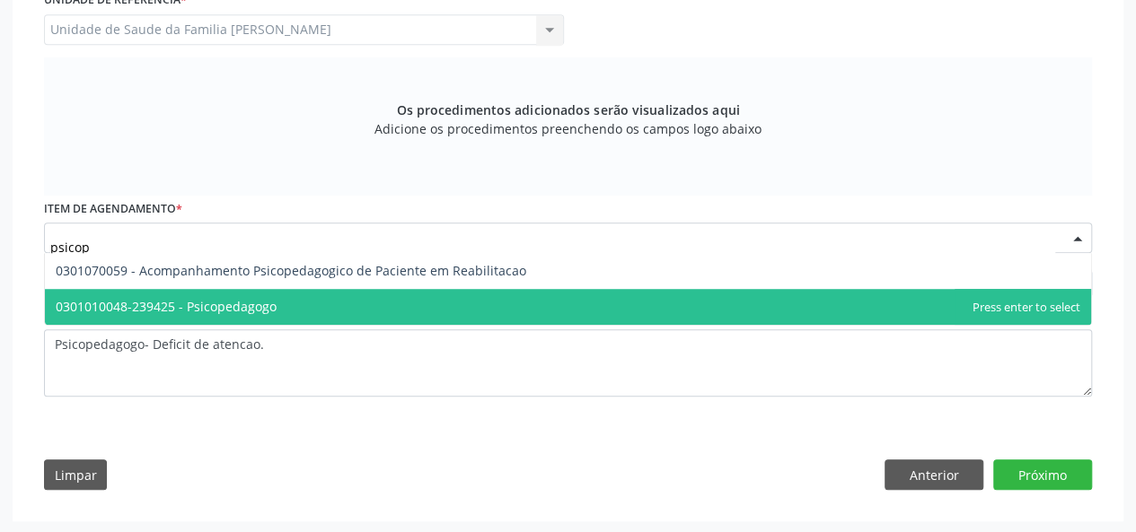
click at [220, 303] on span "0301010048-239425 - Psicopedagogo" at bounding box center [166, 306] width 221 height 17
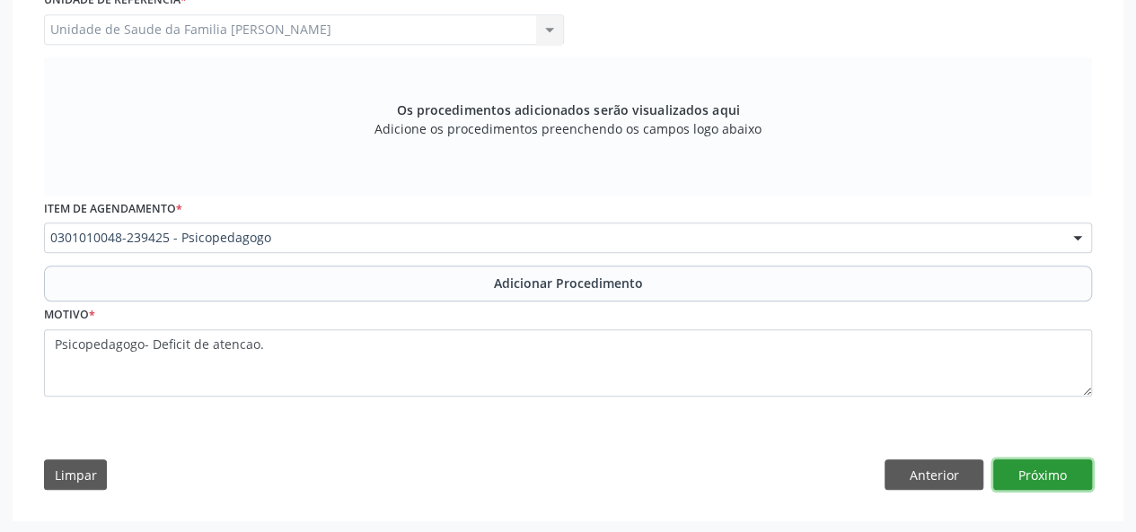
click at [1029, 464] on button "Próximo" at bounding box center [1042, 475] width 99 height 31
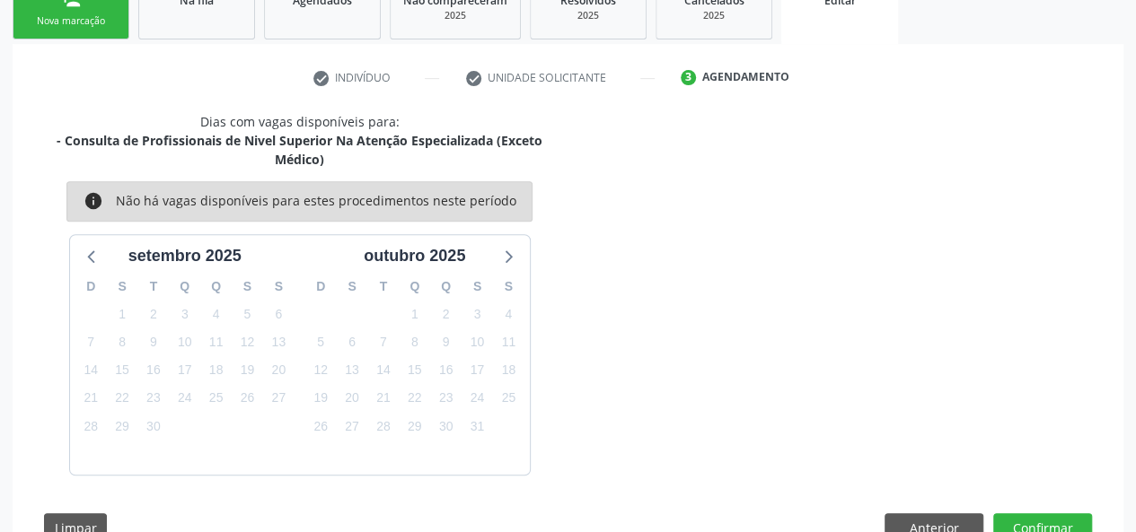
scroll to position [367, 0]
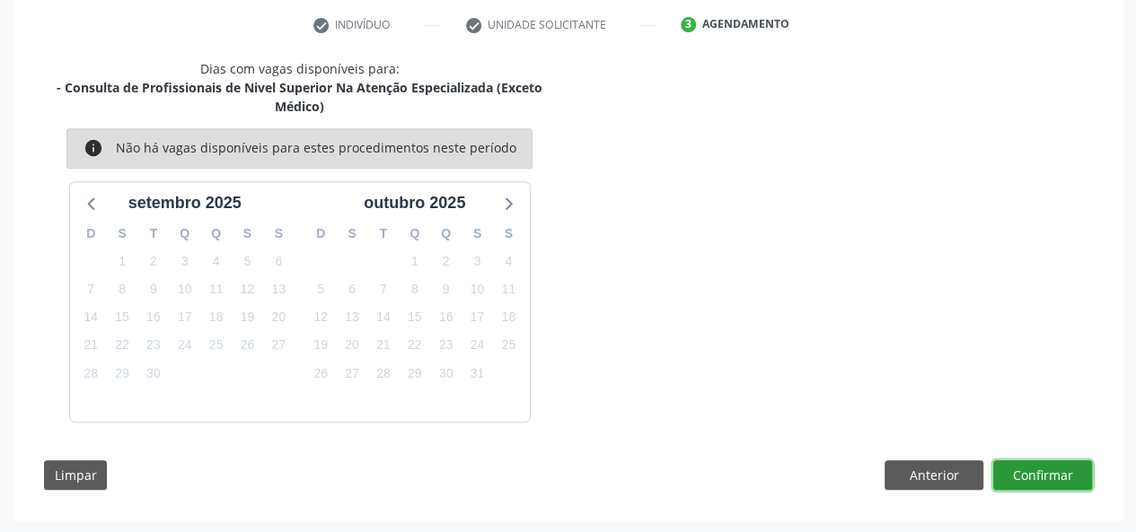
click at [1031, 467] on button "Confirmar" at bounding box center [1042, 476] width 99 height 31
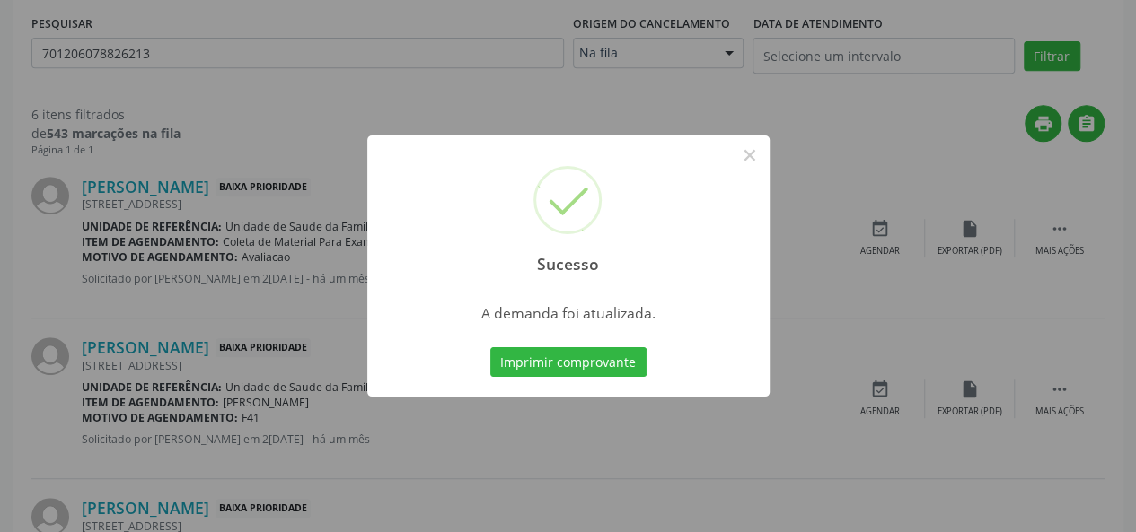
scroll to position [0, 0]
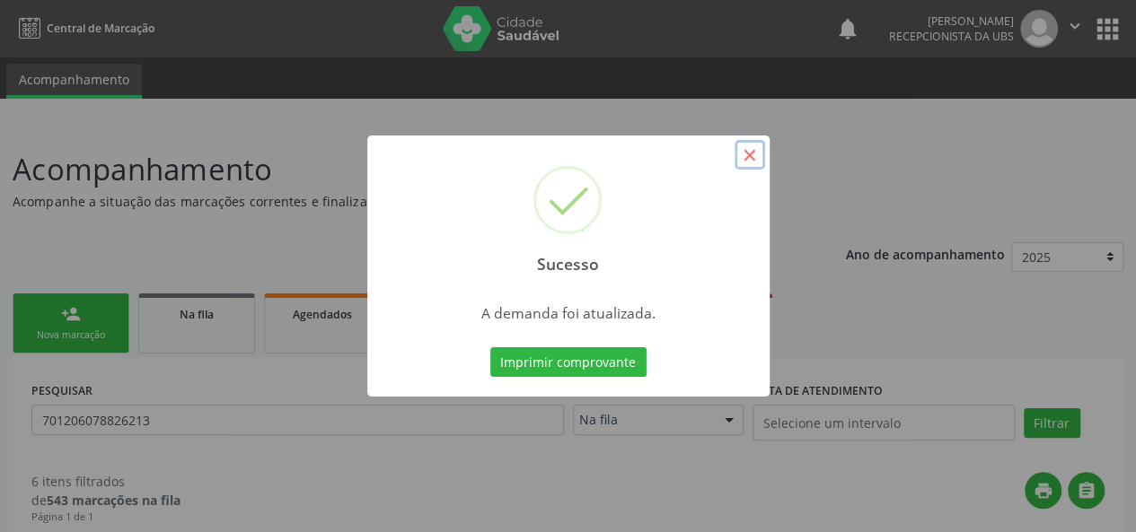
click at [757, 143] on button "×" at bounding box center [749, 155] width 31 height 31
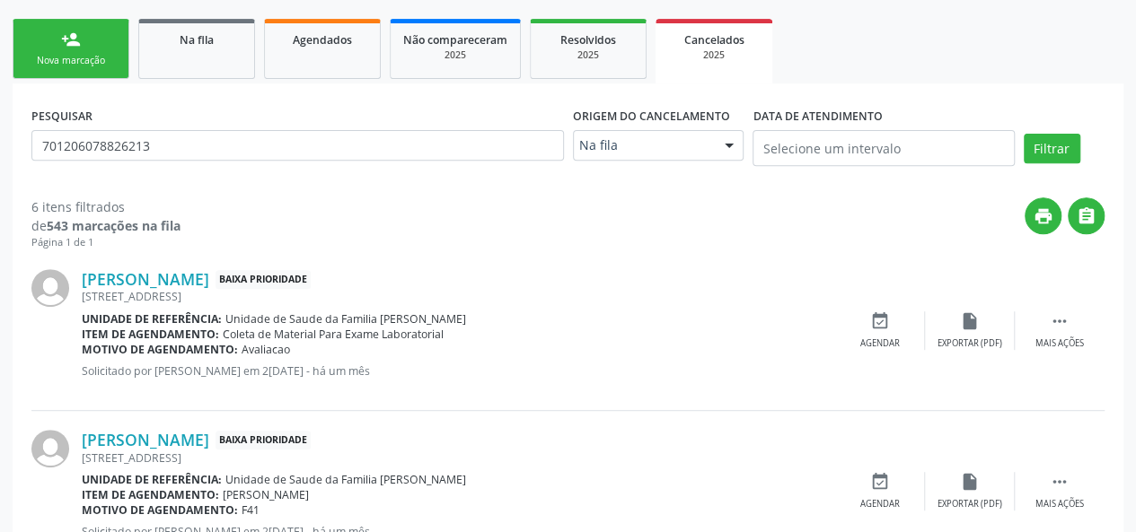
scroll to position [178, 0]
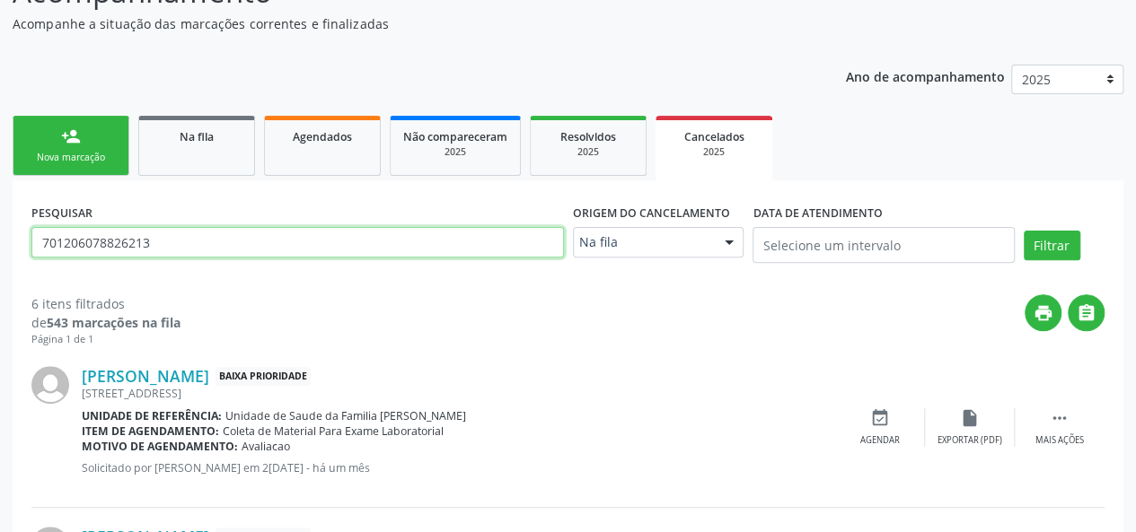
drag, startPoint x: 273, startPoint y: 245, endPoint x: 0, endPoint y: 249, distance: 273.0
type input "708409234972569"
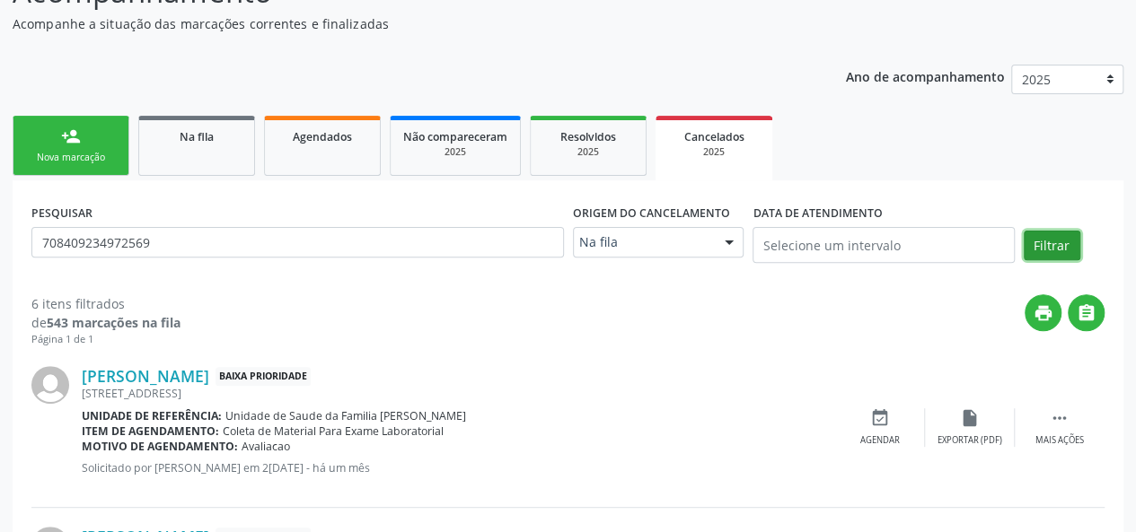
click at [1059, 249] on button "Filtrar" at bounding box center [1052, 246] width 57 height 31
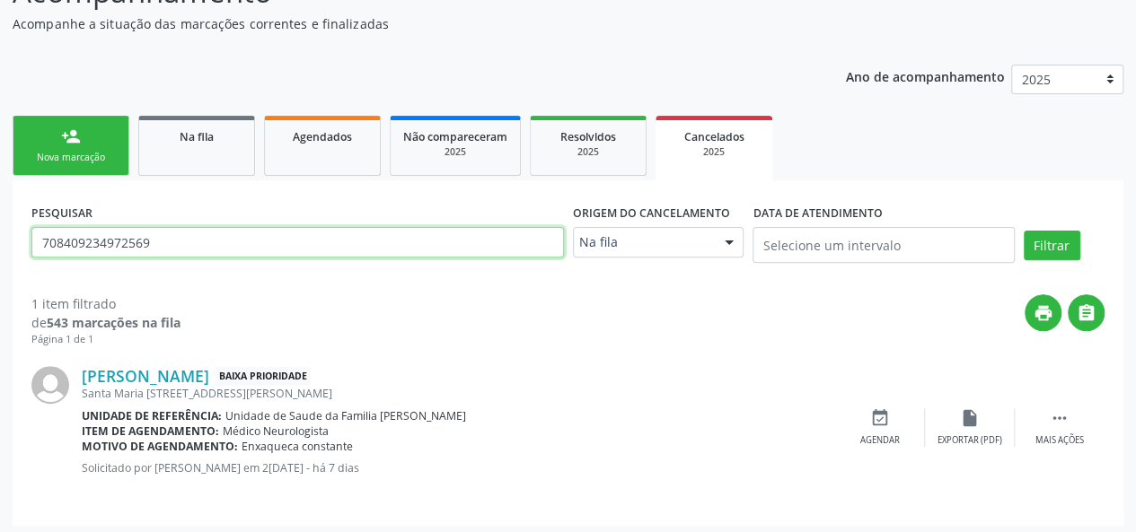
drag, startPoint x: 172, startPoint y: 249, endPoint x: 0, endPoint y: 237, distance: 172.8
click at [0, 242] on div "Acompanhamento Acompanhe a situação das marcações correntes e finalizadas Relat…" at bounding box center [568, 242] width 1136 height 593
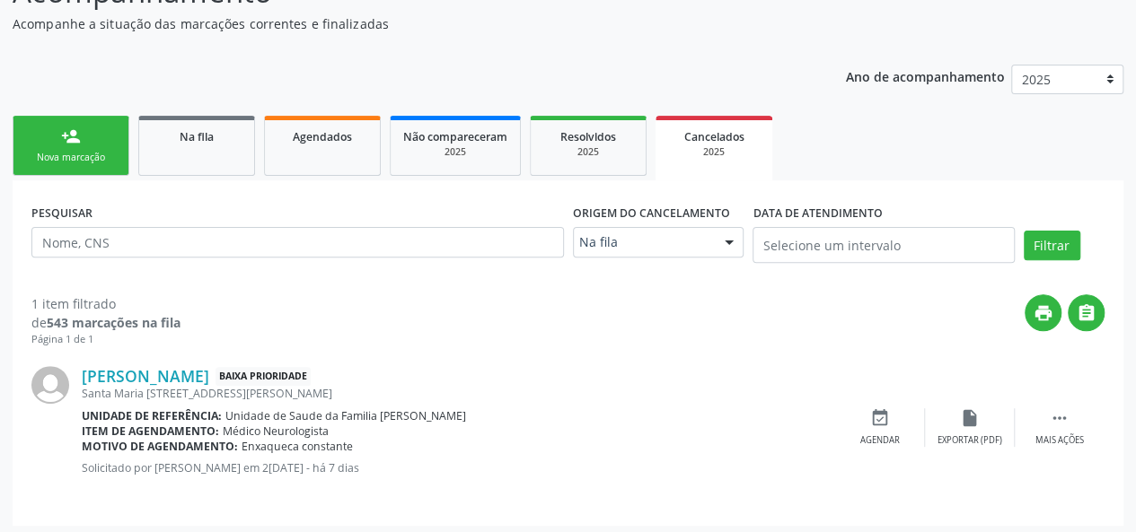
click at [4, 230] on div "Acompanhamento Acompanhe a situação das marcações correntes e finalizadas Relat…" at bounding box center [568, 242] width 1136 height 593
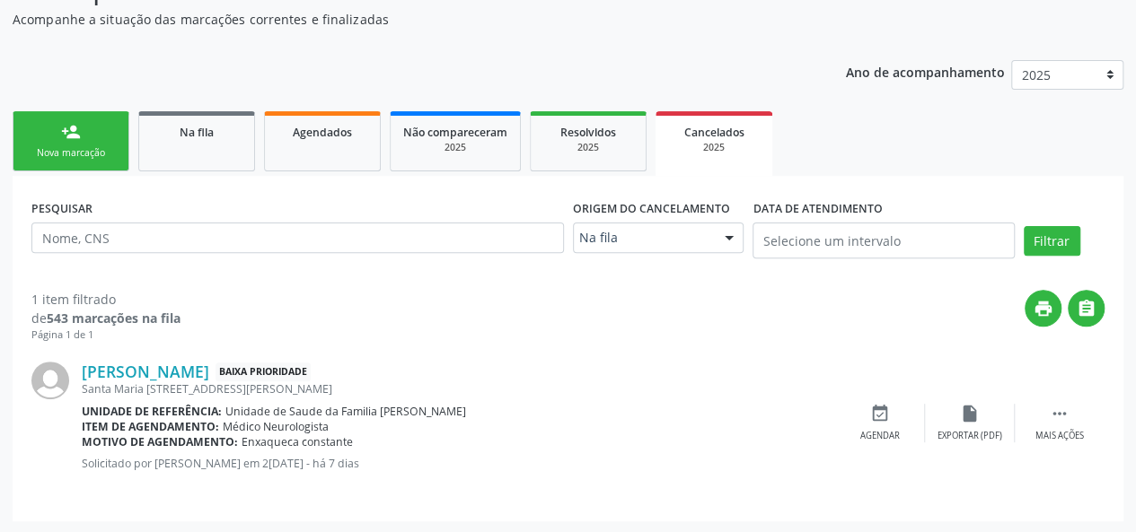
scroll to position [183, 0]
click at [160, 131] on div "Na fila" at bounding box center [197, 130] width 90 height 19
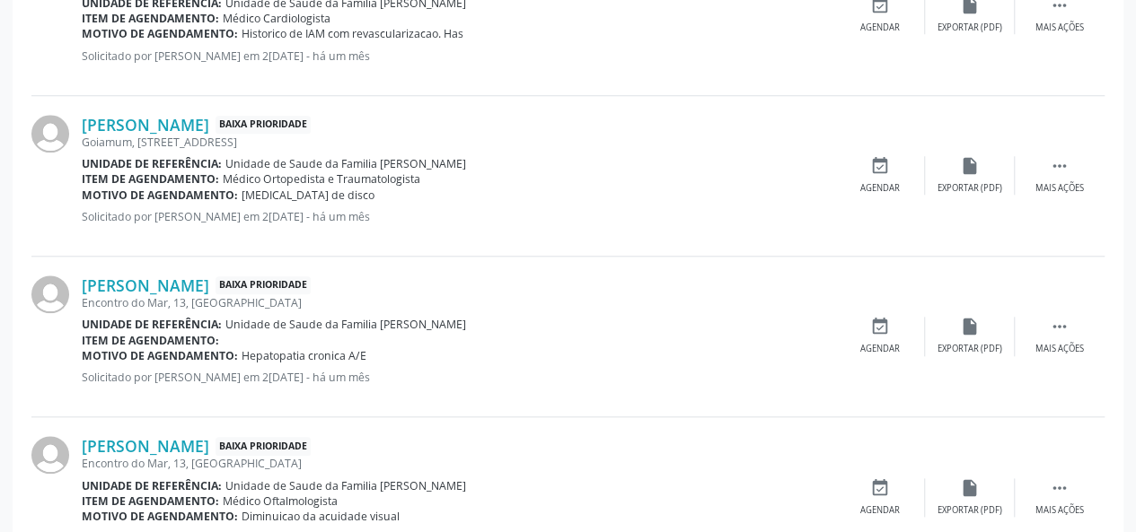
scroll to position [812, 0]
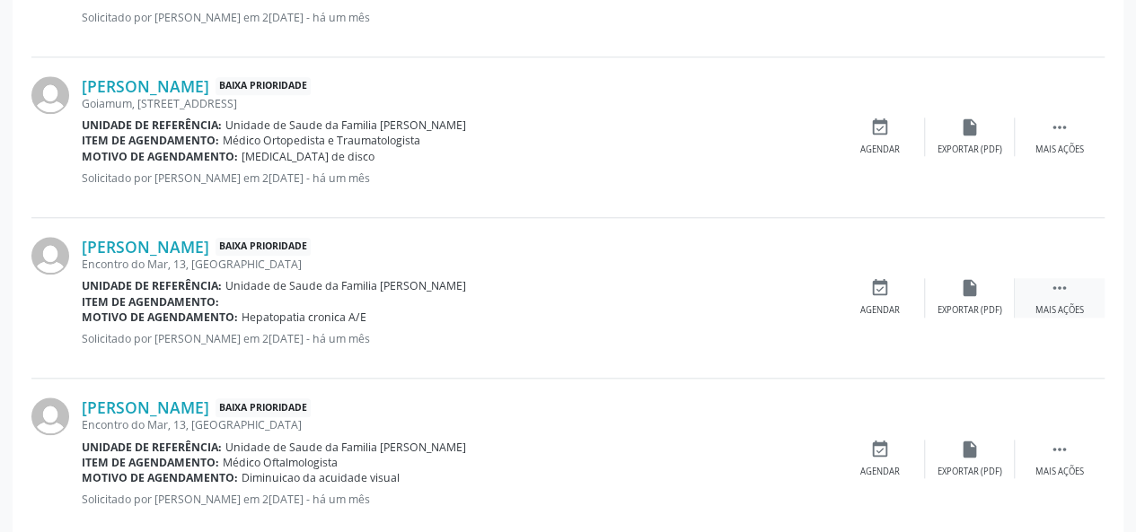
click at [1034, 290] on div " Mais ações" at bounding box center [1060, 297] width 90 height 39
click at [989, 299] on div "edit Editar" at bounding box center [970, 297] width 90 height 39
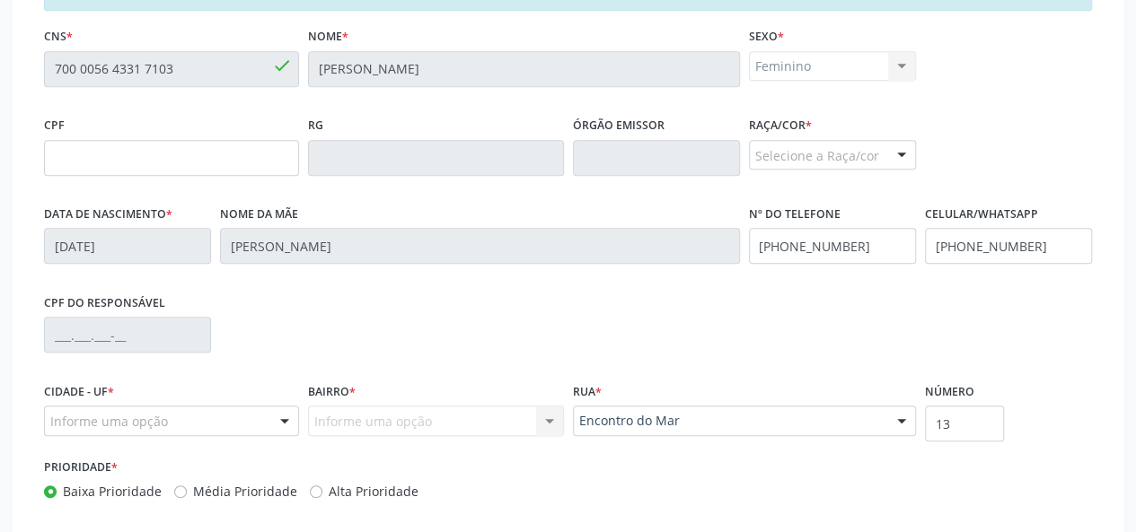
scroll to position [539, 0]
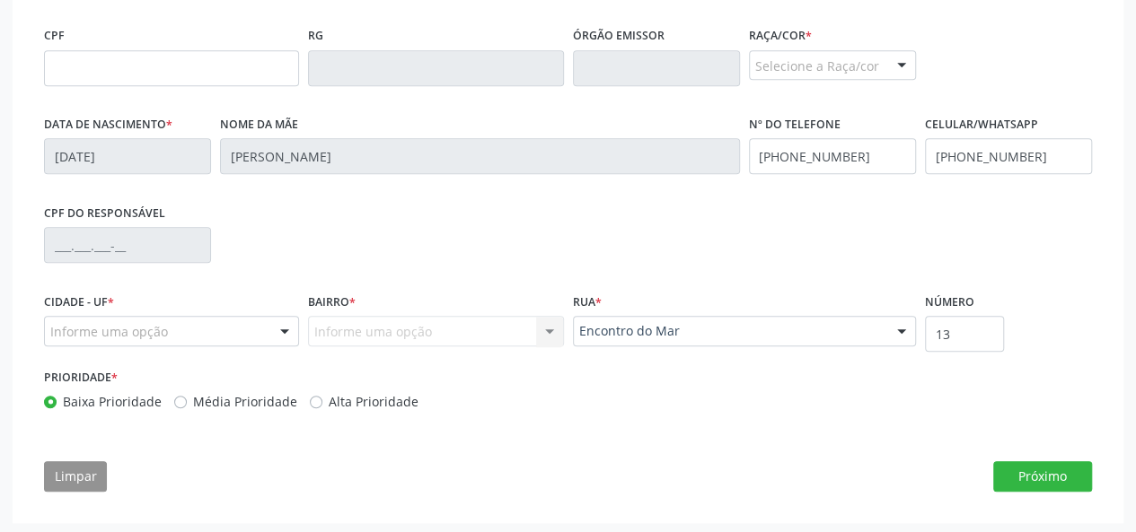
click at [821, 75] on div "Selecione a Raça/cor" at bounding box center [832, 65] width 167 height 31
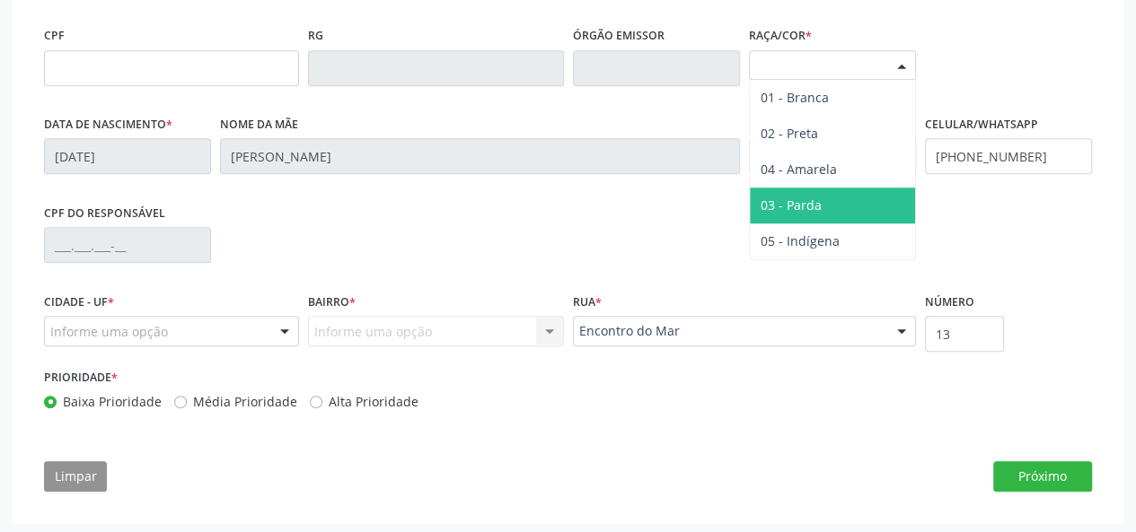
click at [794, 202] on span "03 - Parda" at bounding box center [790, 205] width 61 height 17
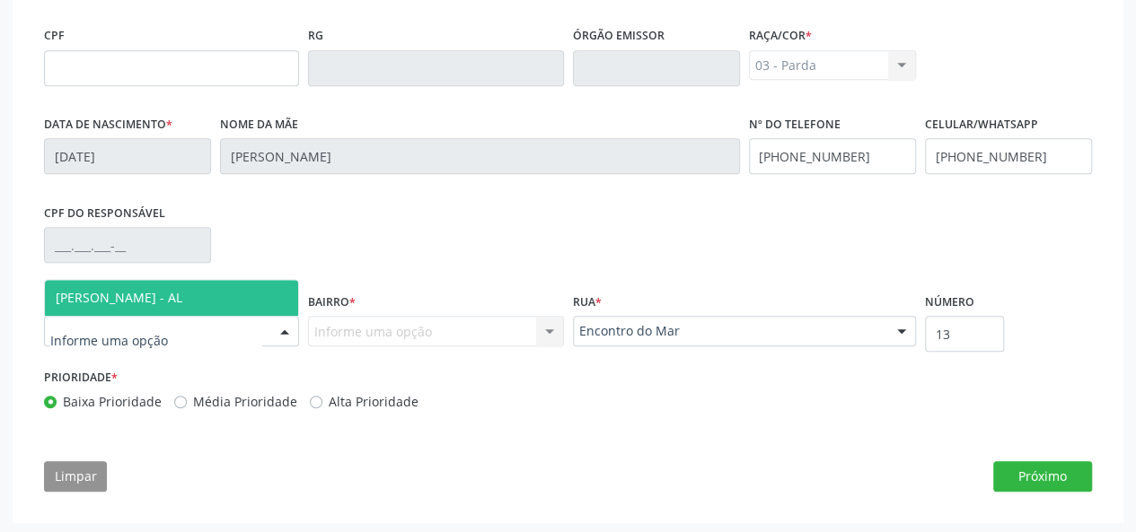
click at [72, 289] on span "[PERSON_NAME] - AL" at bounding box center [119, 297] width 127 height 17
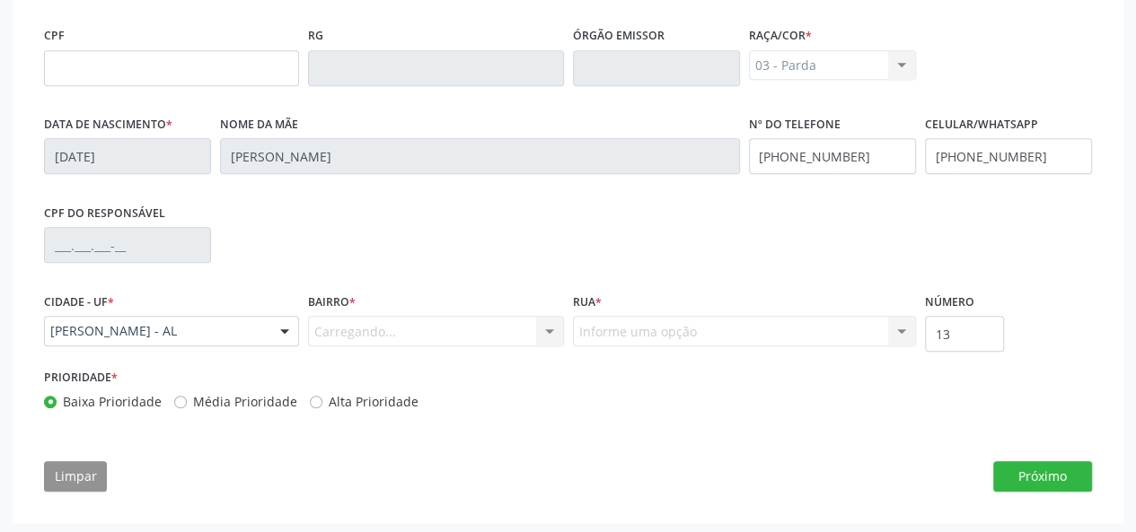
click at [314, 343] on div "Carregando... Nenhum resultado encontrado para: " " Nenhuma opção encontrada. D…" at bounding box center [435, 331] width 255 height 31
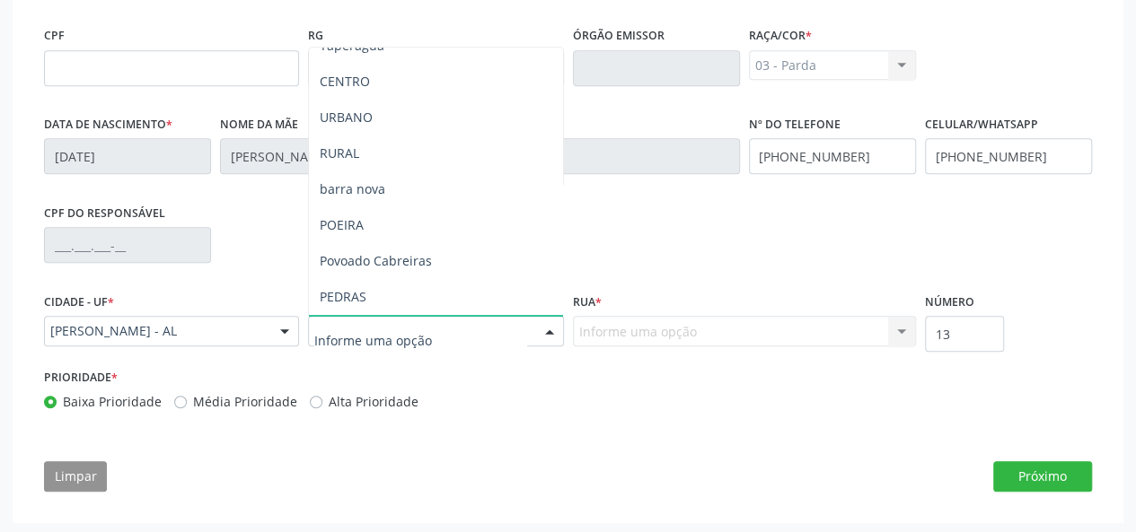
scroll to position [180, 0]
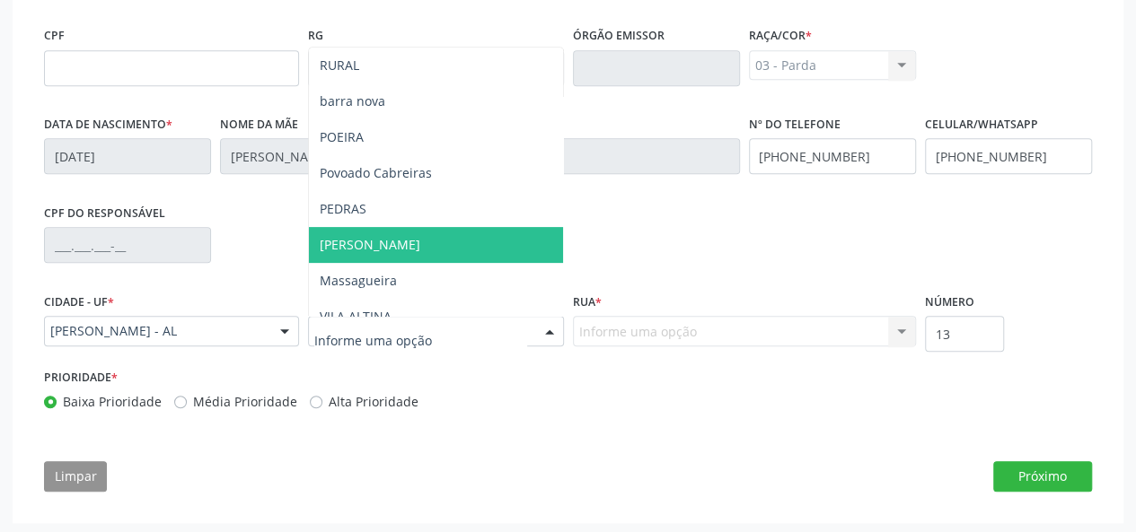
click at [405, 244] on span "[PERSON_NAME]" at bounding box center [435, 245] width 253 height 36
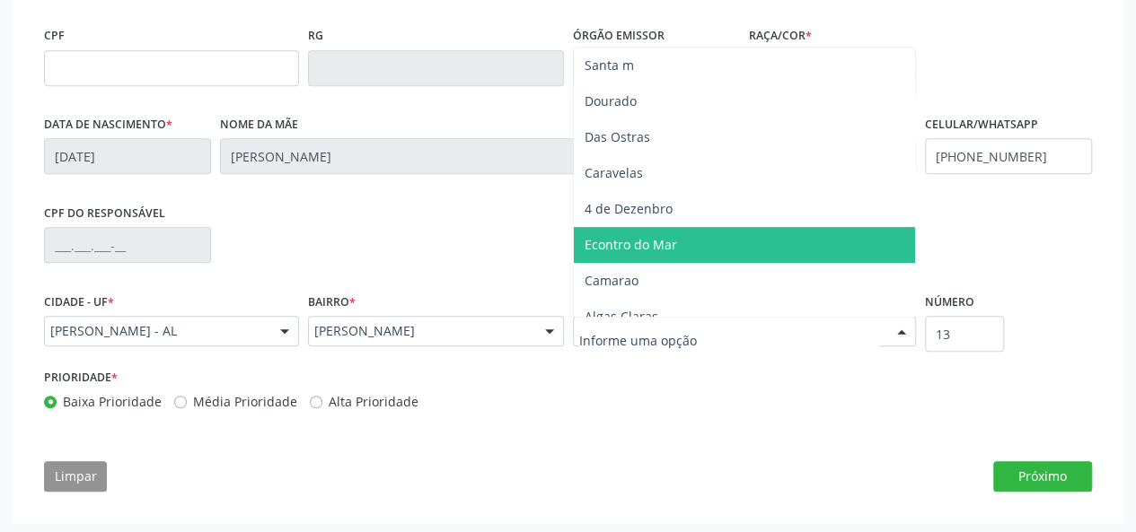
click at [684, 250] on span "Econtro do Mar" at bounding box center [744, 245] width 341 height 36
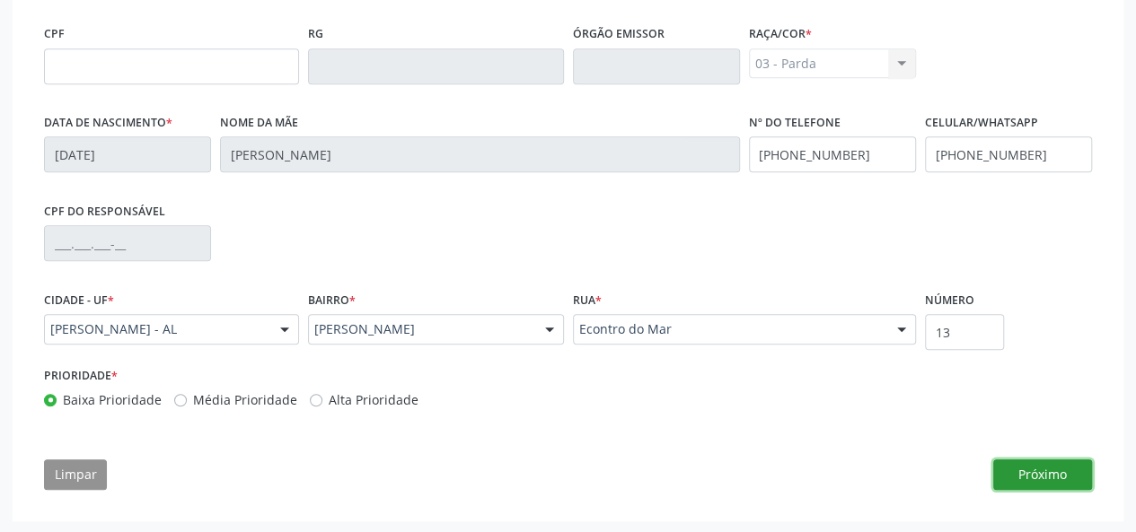
click at [1042, 475] on button "Próximo" at bounding box center [1042, 475] width 99 height 31
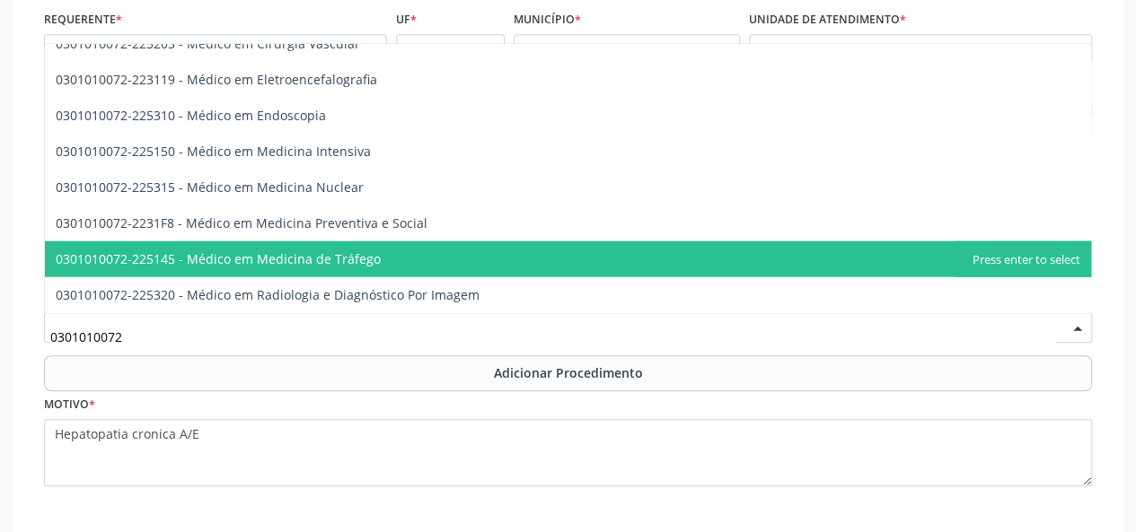
scroll to position [504, 0]
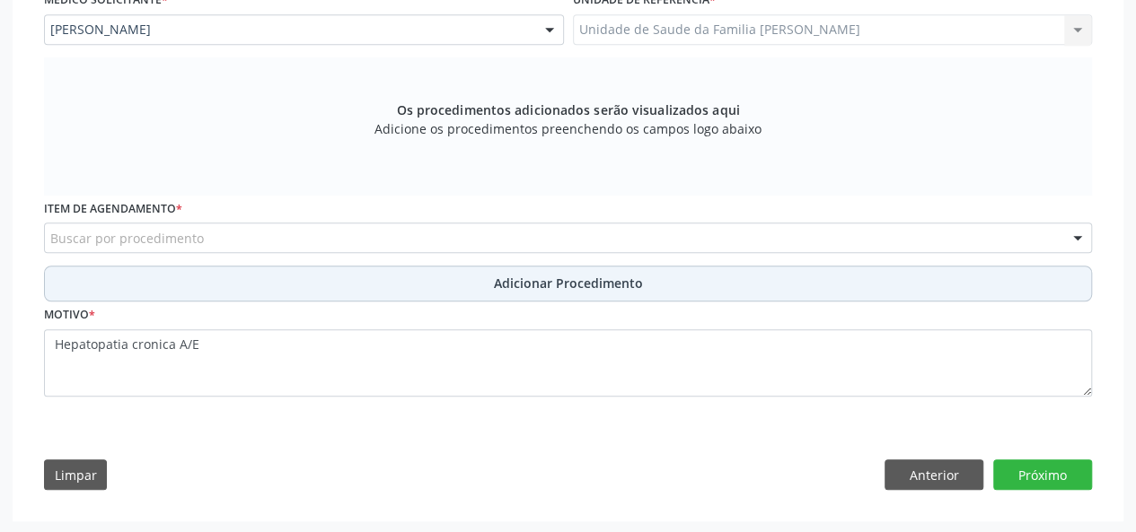
click at [587, 275] on span "Adicionar Procedimento" at bounding box center [568, 283] width 149 height 19
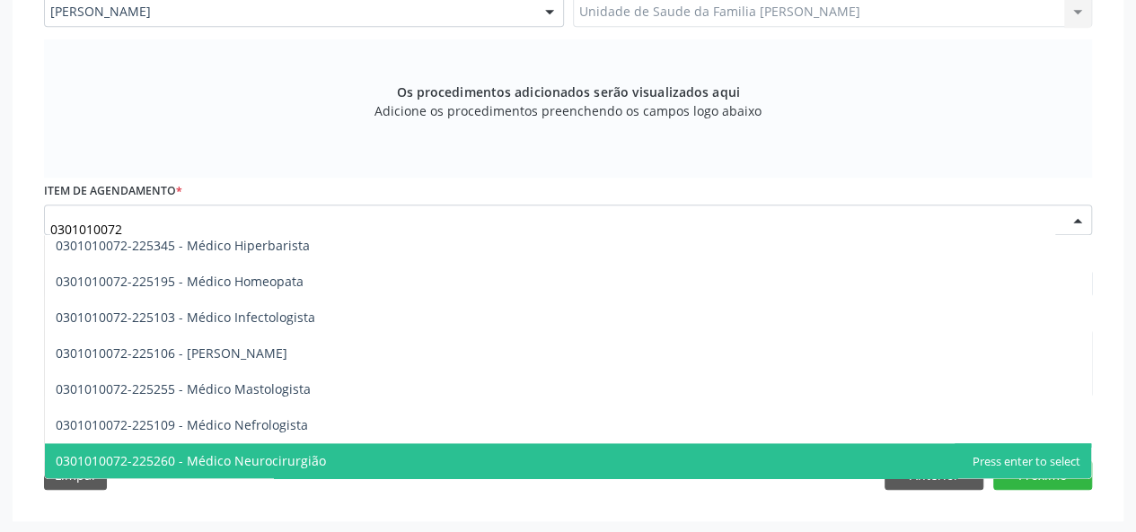
scroll to position [1067, 0]
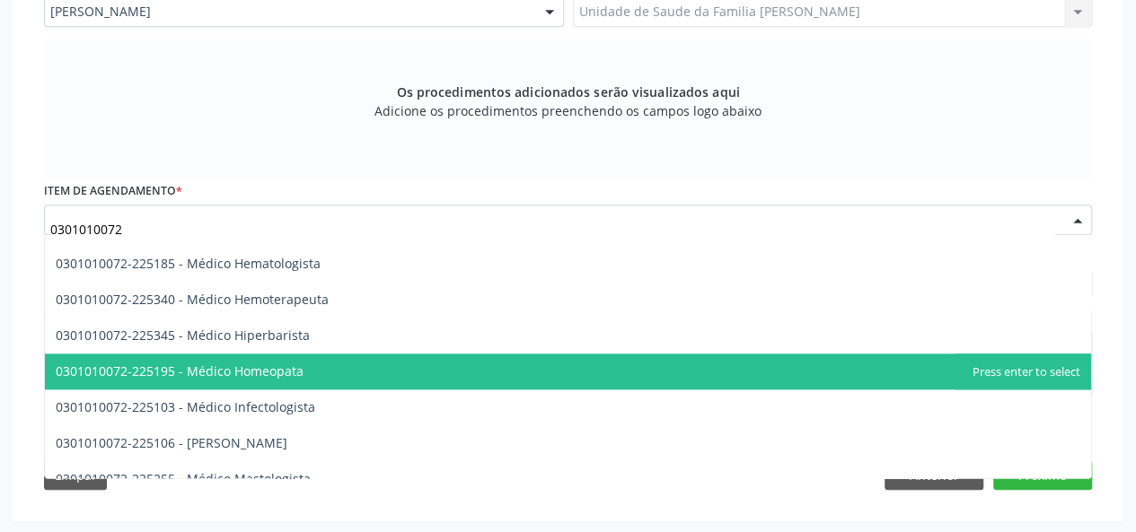
type input "0301010072-"
click at [885, 373] on span "0301010072-225195 - Médico Homeopata" at bounding box center [568, 372] width 1046 height 36
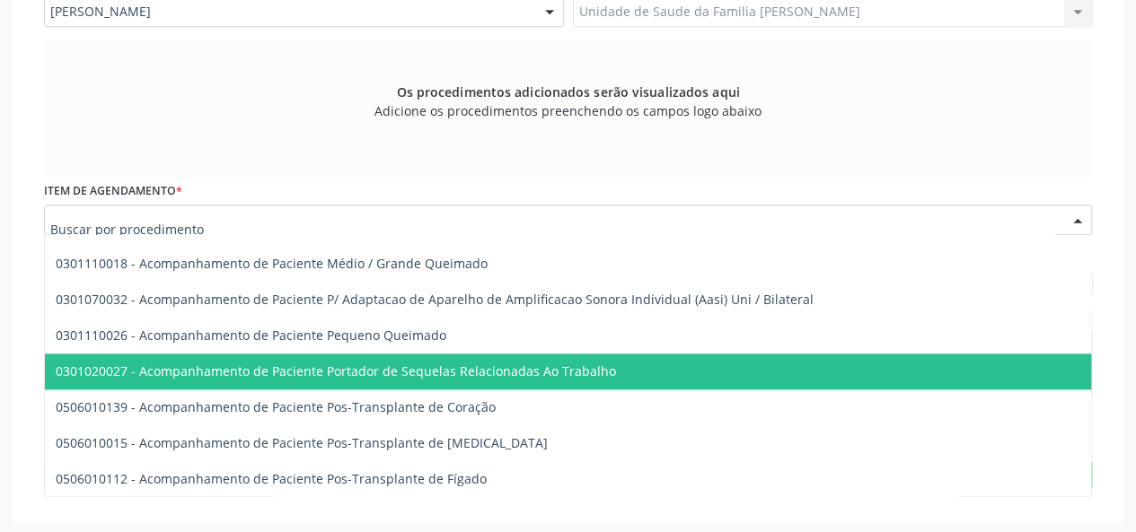
scroll to position [252, 0]
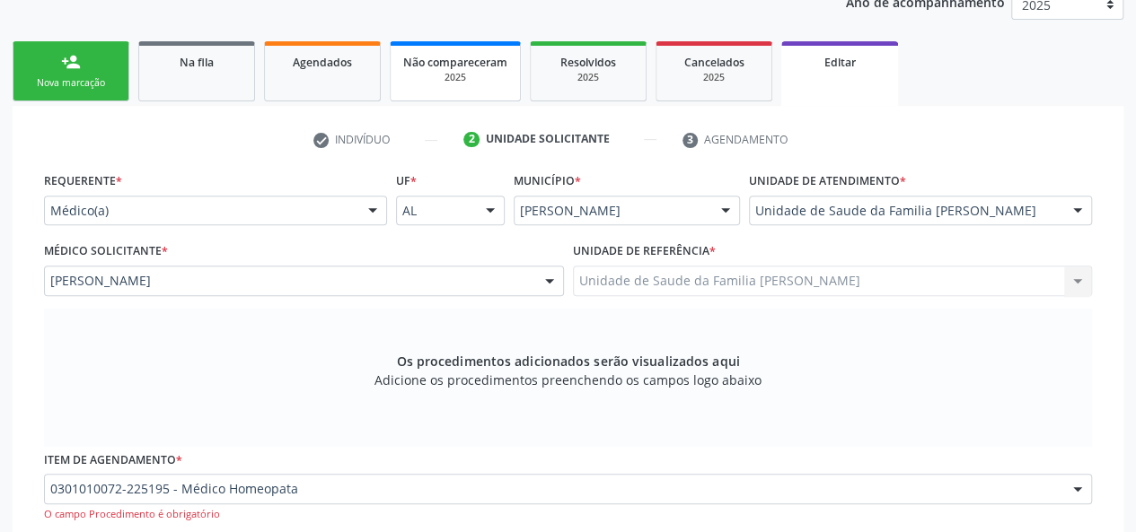
click at [485, 90] on link "Não compareceram 2025" at bounding box center [455, 71] width 131 height 60
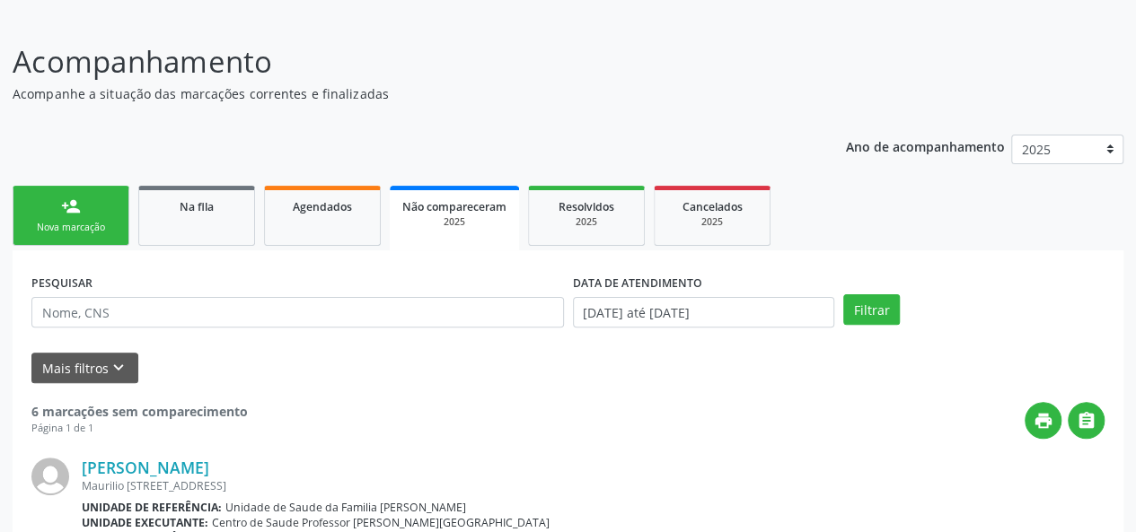
scroll to position [0, 0]
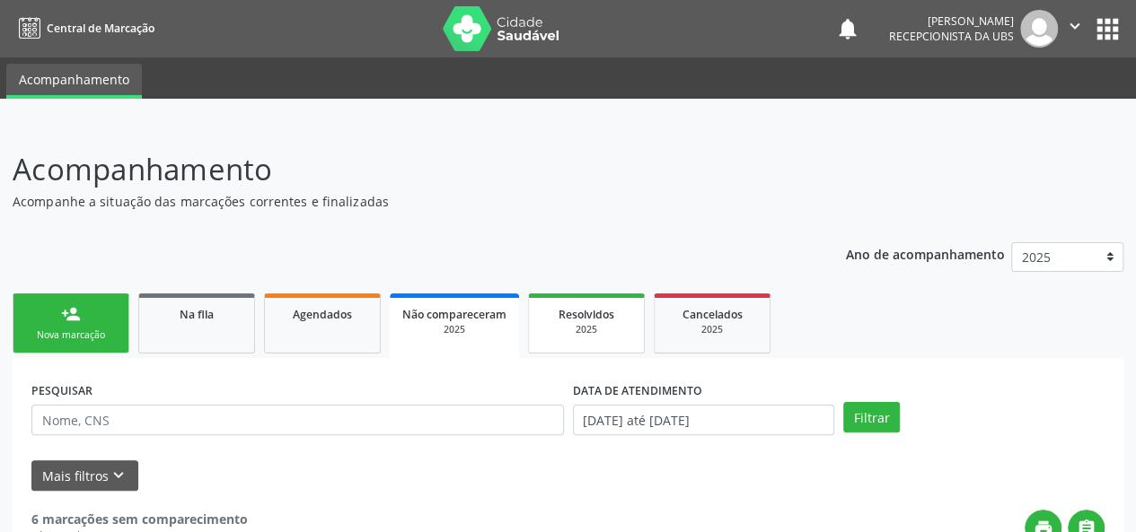
click at [585, 318] on span "Resolvidos" at bounding box center [586, 314] width 56 height 15
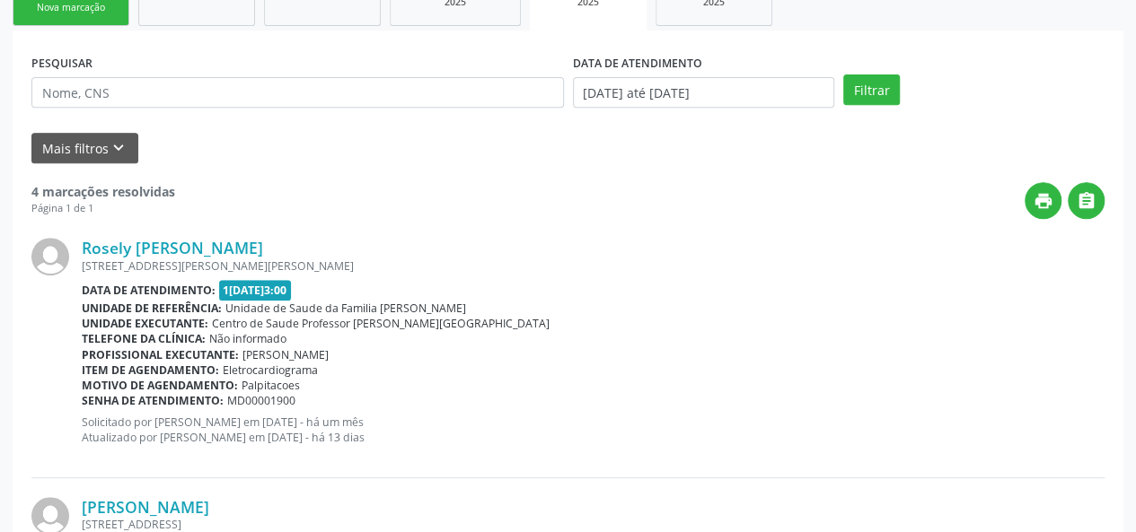
scroll to position [269, 0]
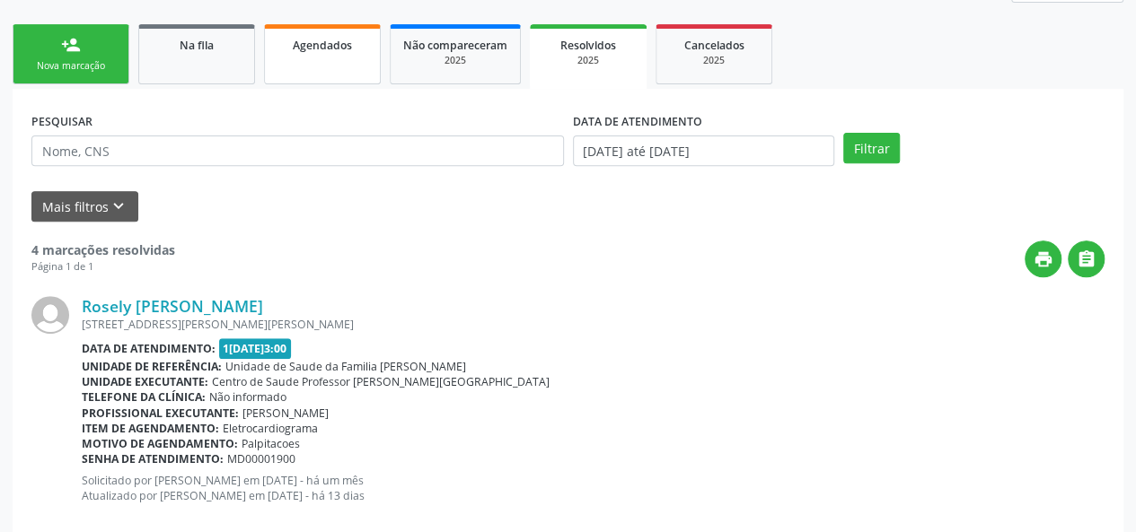
click at [338, 26] on link "Agendados" at bounding box center [322, 54] width 117 height 60
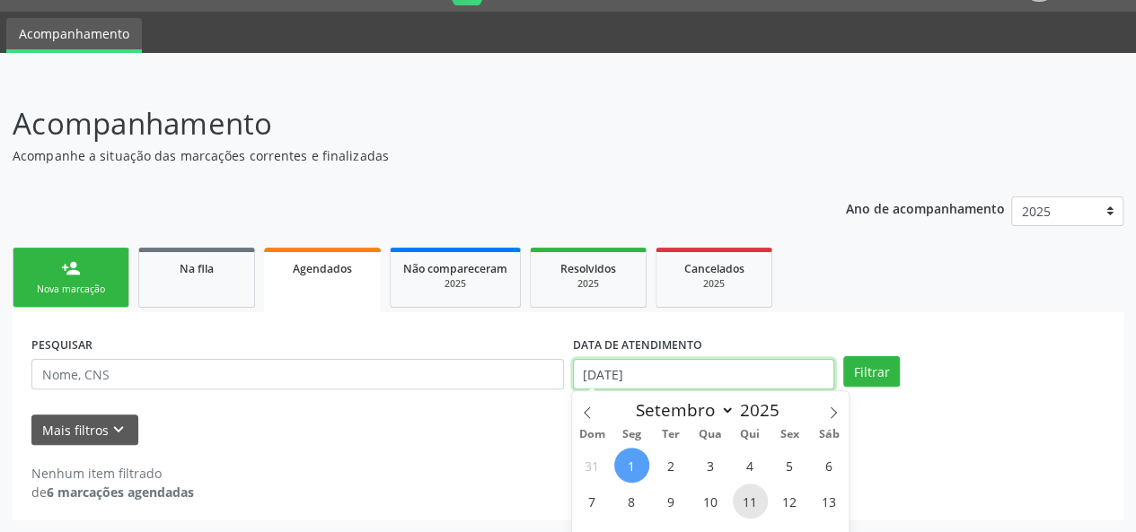
scroll to position [158, 0]
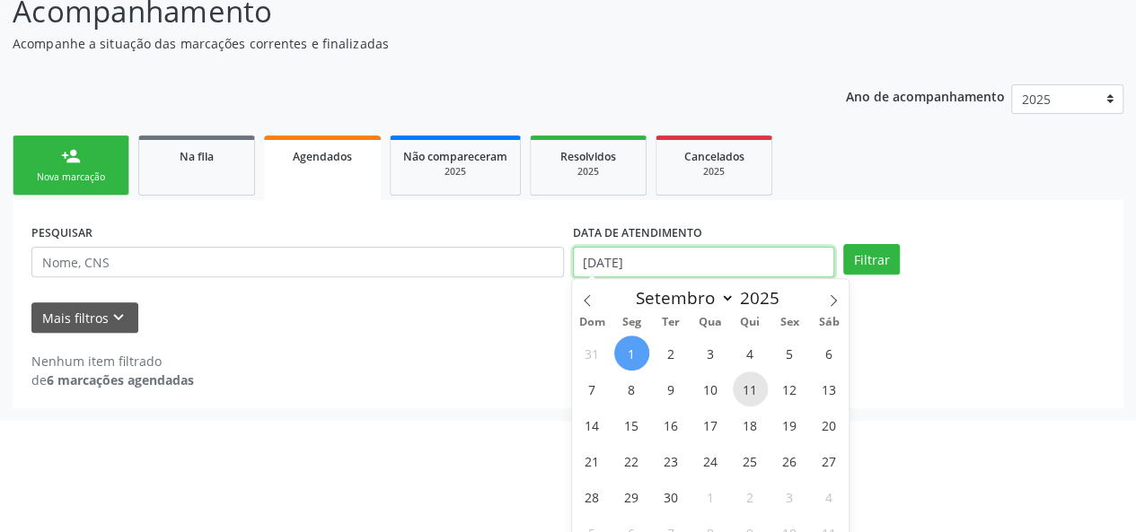
click at [743, 371] on body "Central de Marcação notifications [PERSON_NAME] Recepcionista da UBS  Configur…" at bounding box center [568, 108] width 1136 height 532
click at [588, 286] on span at bounding box center [587, 294] width 31 height 31
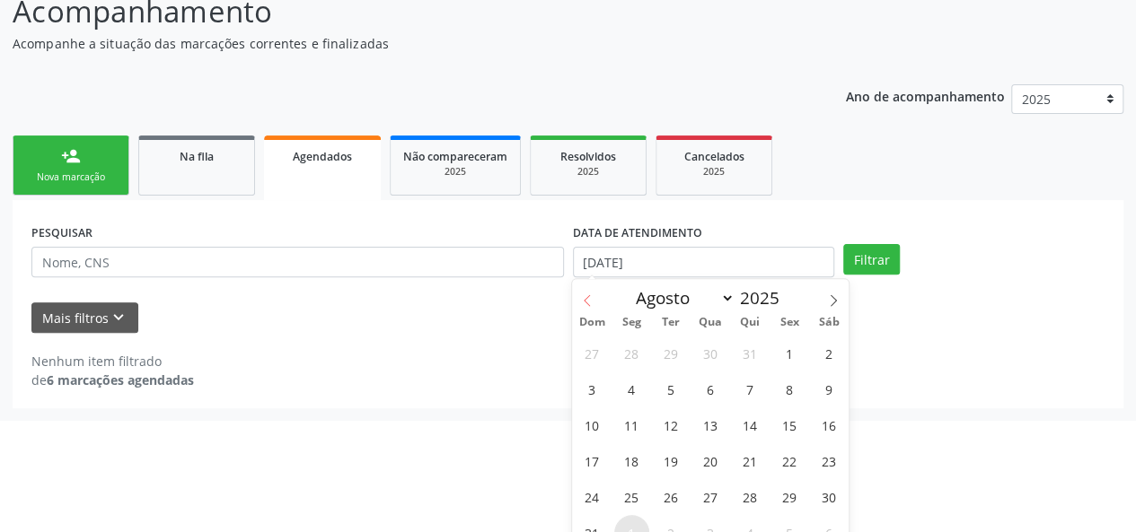
click at [588, 286] on span at bounding box center [587, 294] width 31 height 31
select select "6"
click at [682, 360] on span "1" at bounding box center [671, 353] width 35 height 35
type input "0[DATE]"
click at [837, 299] on icon at bounding box center [833, 300] width 13 height 13
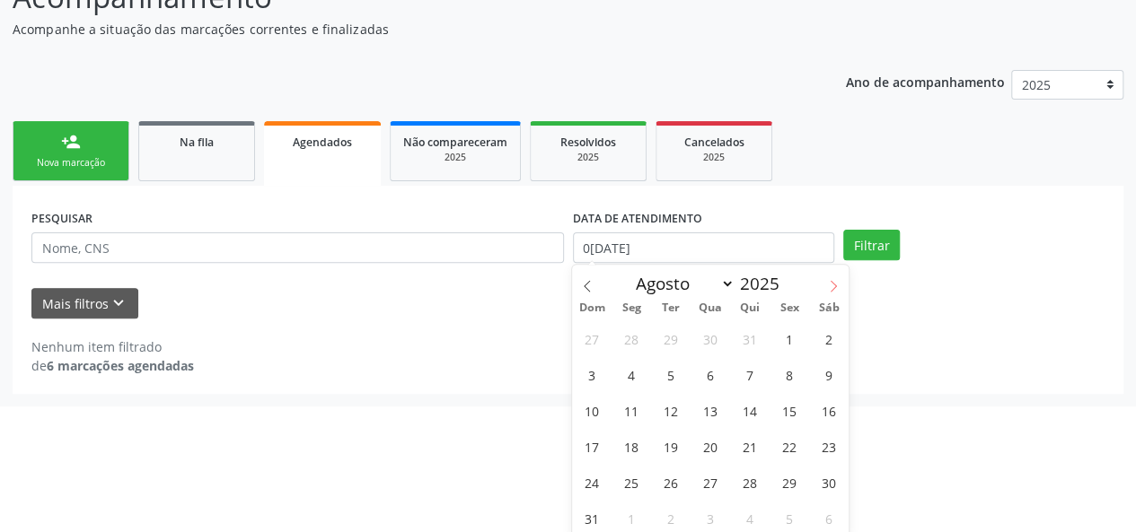
scroll to position [176, 0]
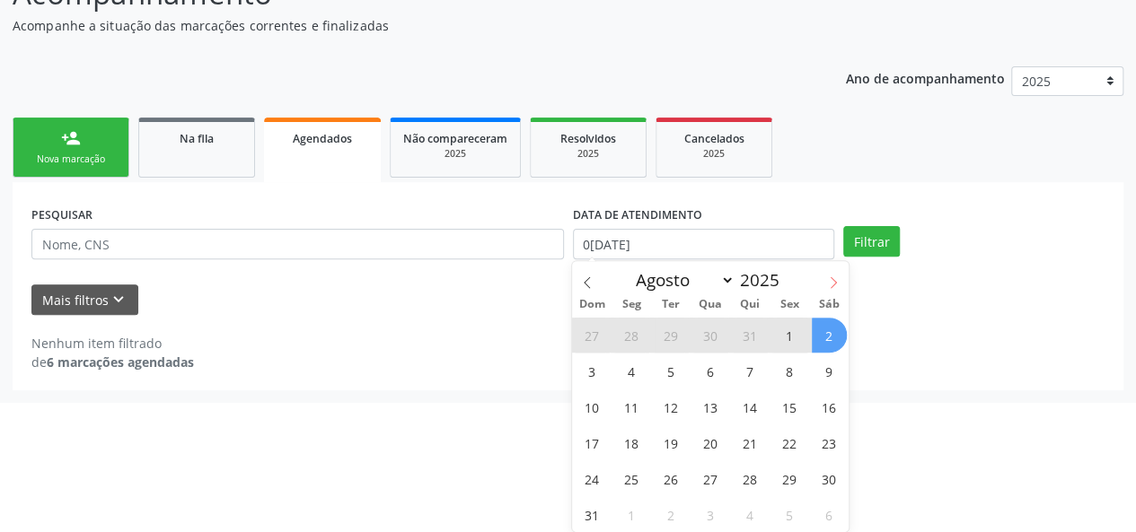
click at [842, 283] on span at bounding box center [833, 276] width 31 height 31
select select "8"
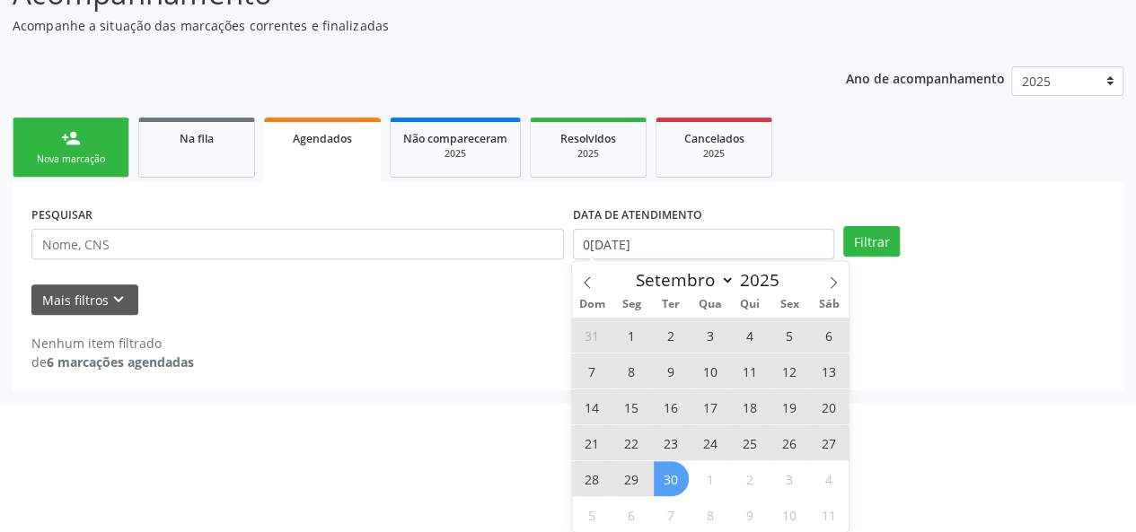
click at [688, 477] on span "30" at bounding box center [671, 478] width 35 height 35
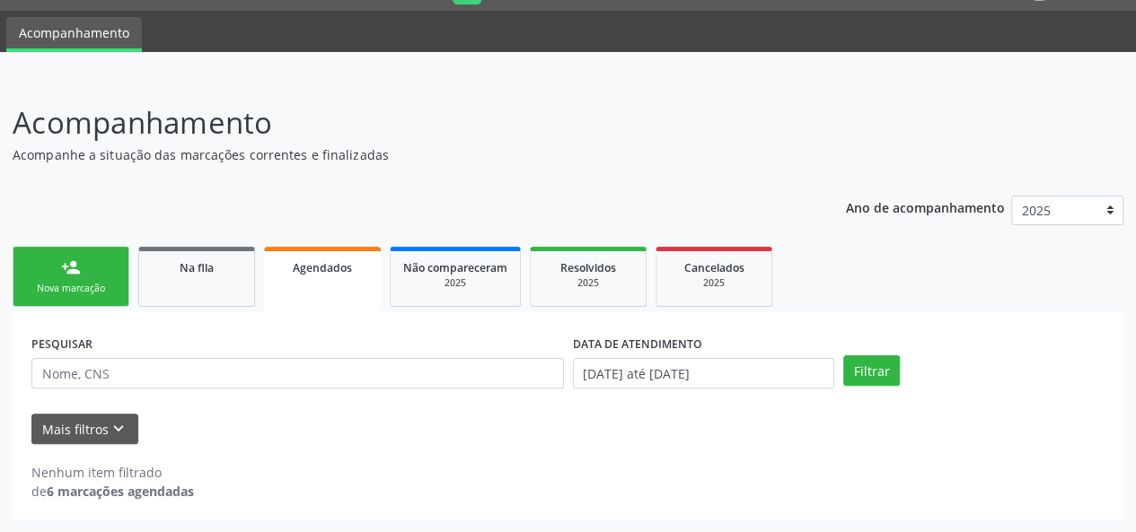
scroll to position [46, 0]
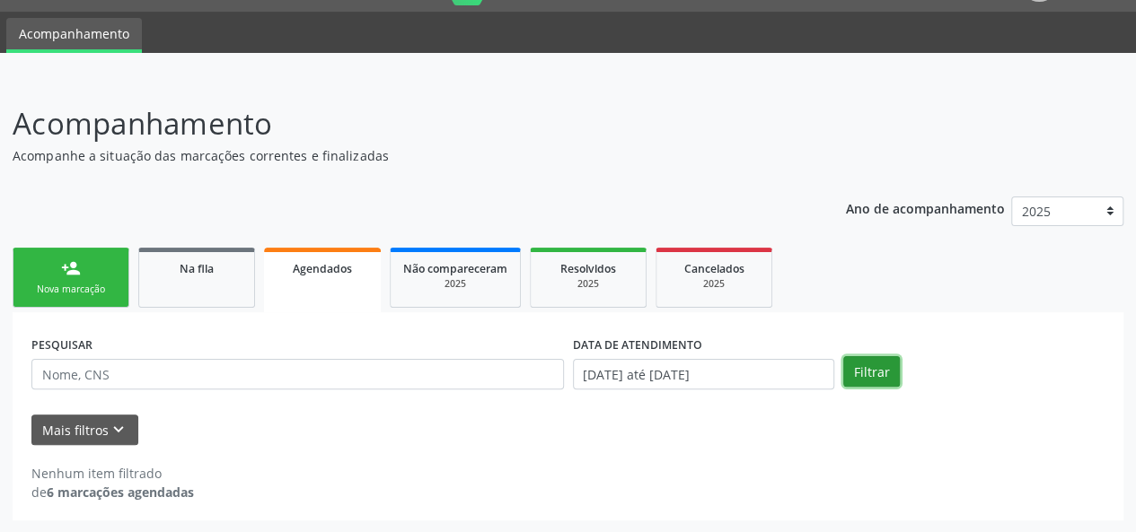
click at [866, 366] on button "Filtrar" at bounding box center [871, 371] width 57 height 31
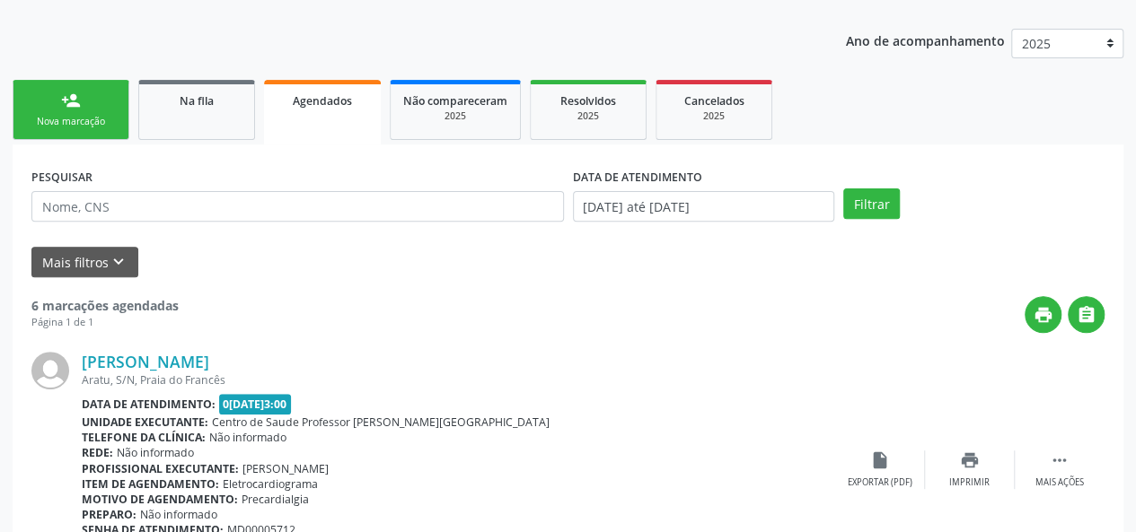
scroll to position [161, 0]
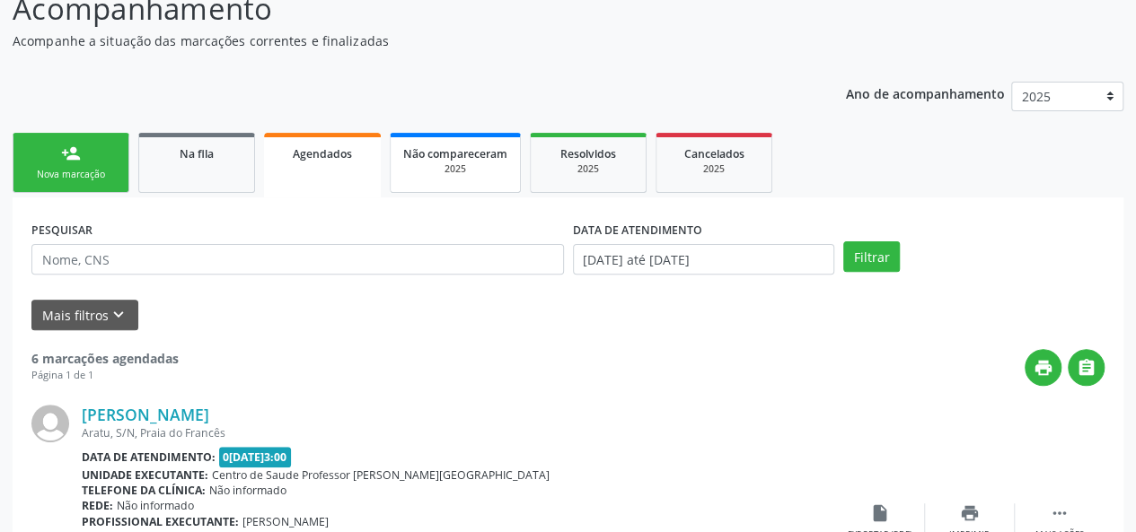
click at [481, 171] on div "2025" at bounding box center [455, 169] width 104 height 13
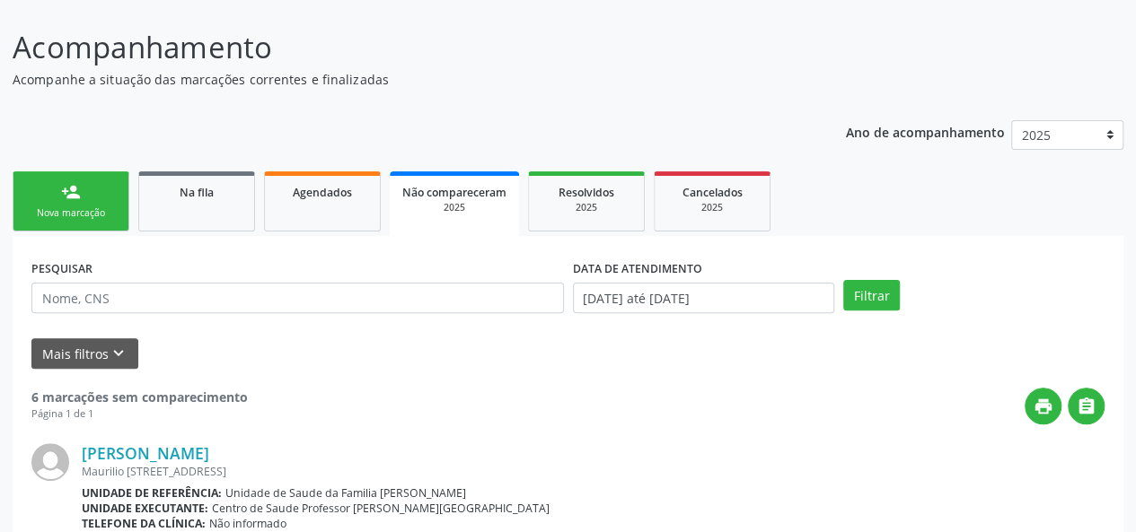
scroll to position [32, 0]
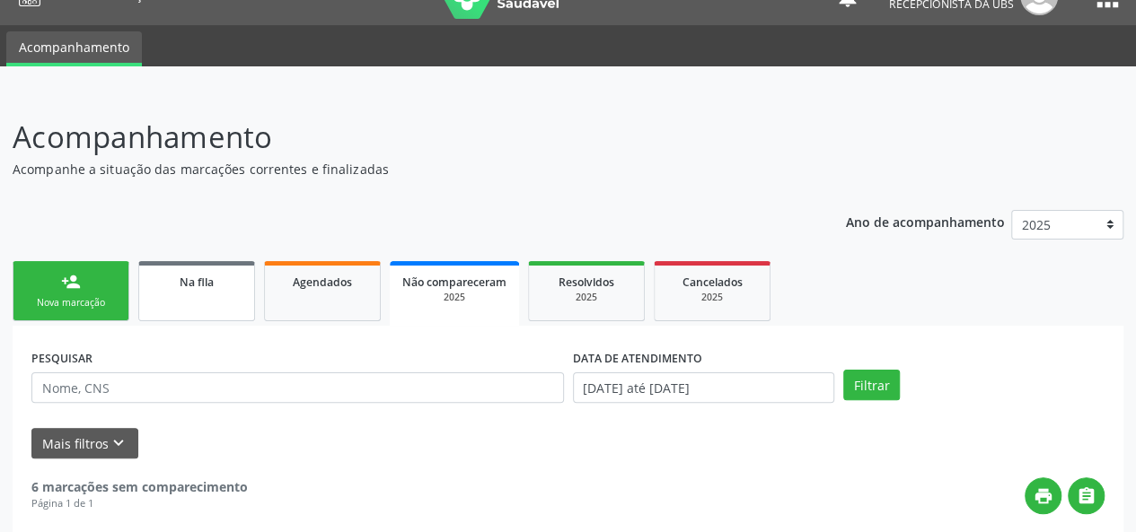
click at [202, 284] on span "Na fila" at bounding box center [197, 282] width 34 height 15
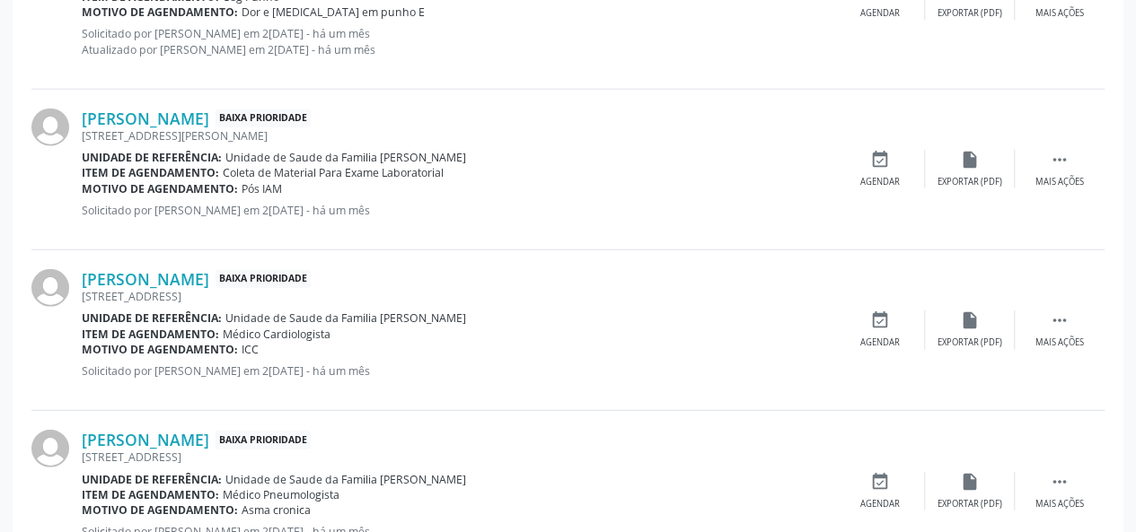
scroll to position [2534, 0]
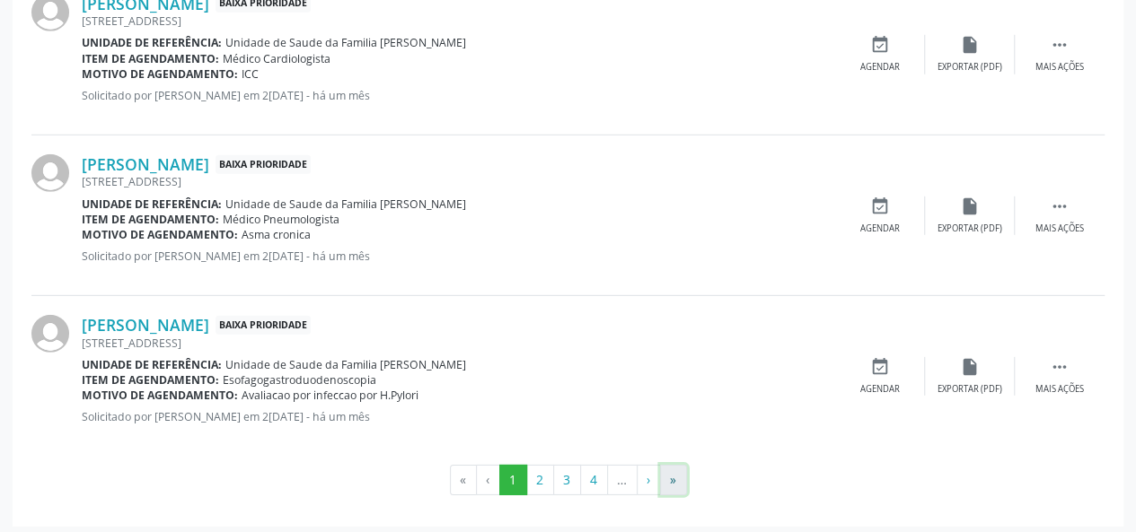
click at [674, 468] on button "»" at bounding box center [673, 480] width 27 height 31
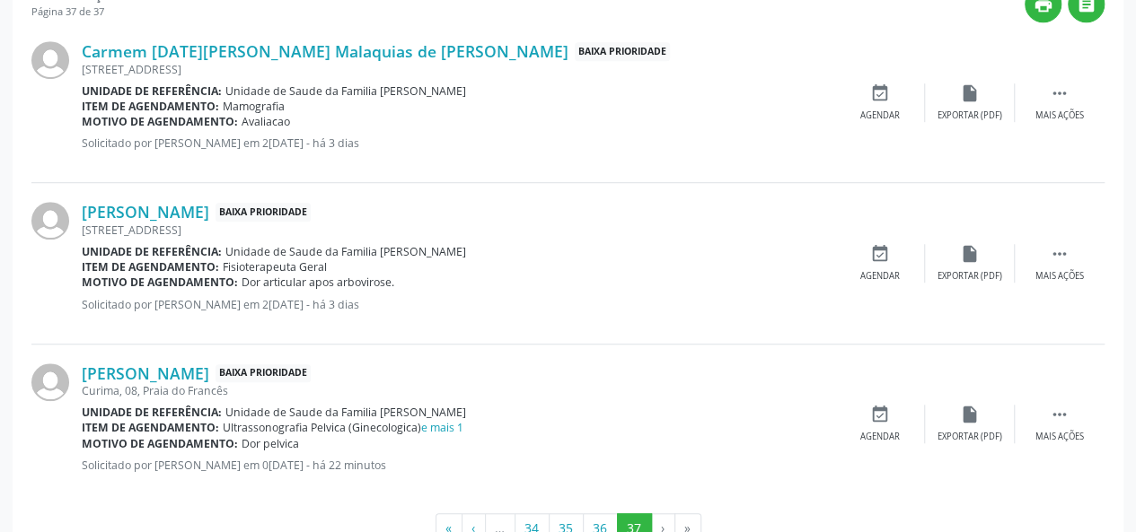
scroll to position [576, 0]
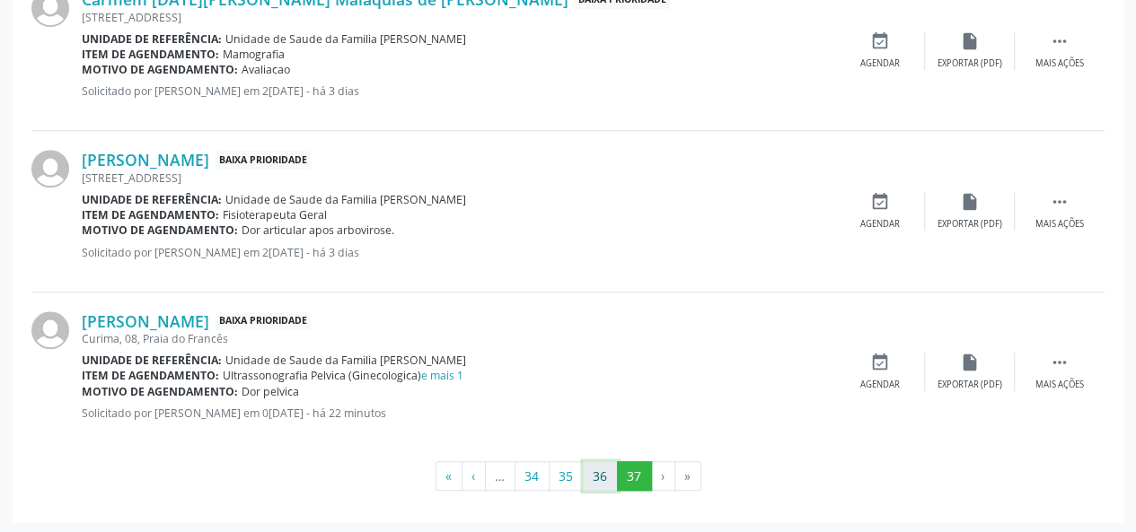
click at [593, 476] on button "36" at bounding box center [600, 476] width 35 height 31
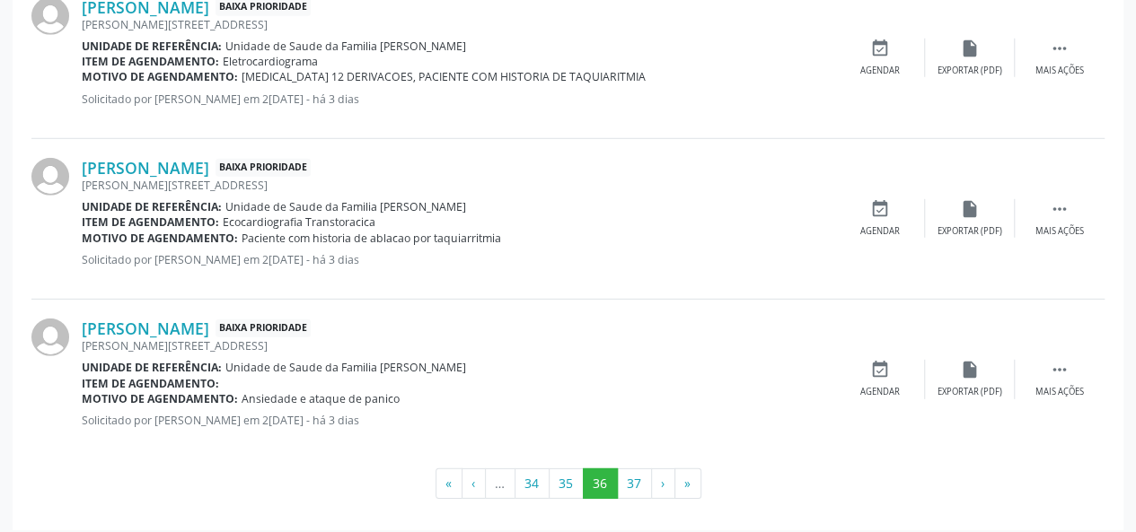
scroll to position [2503, 0]
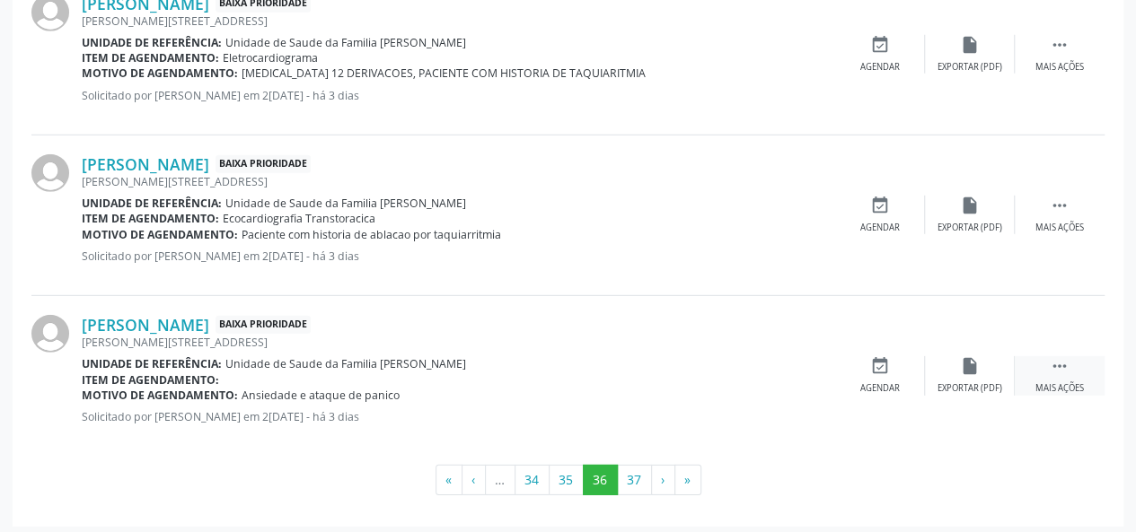
click at [1056, 362] on icon "" at bounding box center [1060, 366] width 20 height 20
click at [960, 367] on icon "edit" at bounding box center [970, 366] width 20 height 20
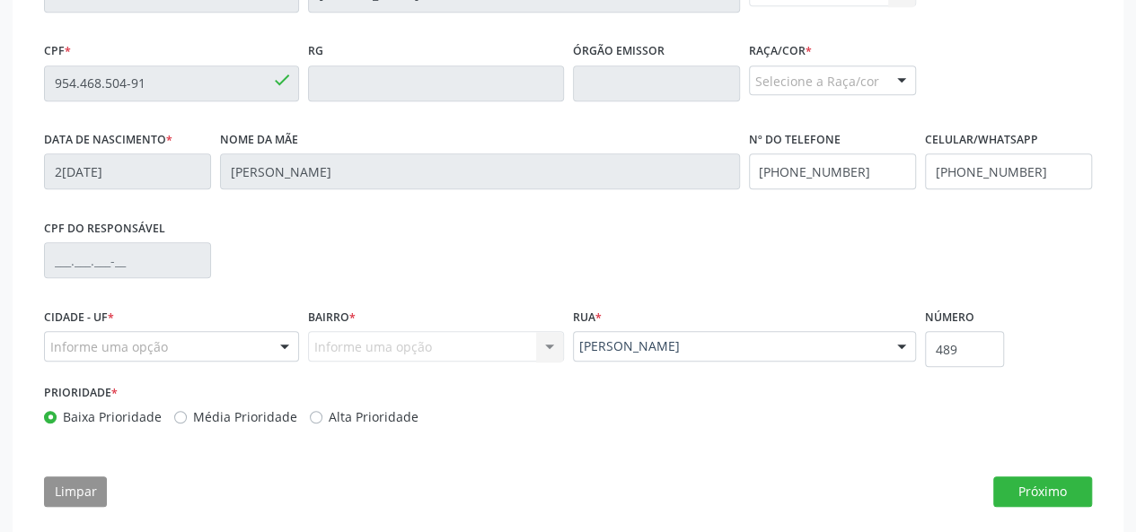
scroll to position [539, 0]
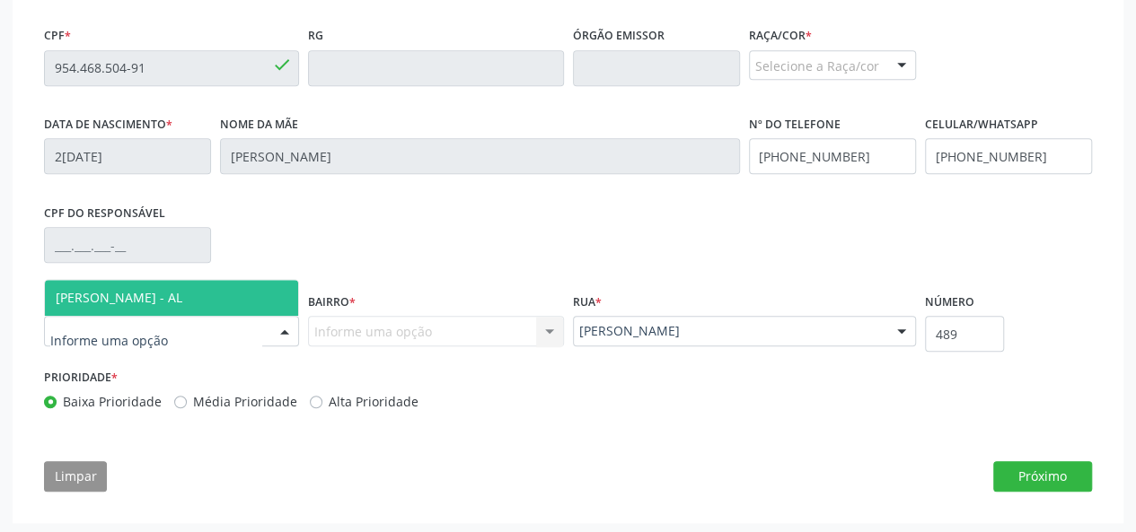
click at [118, 290] on span "[PERSON_NAME] - AL" at bounding box center [119, 297] width 127 height 17
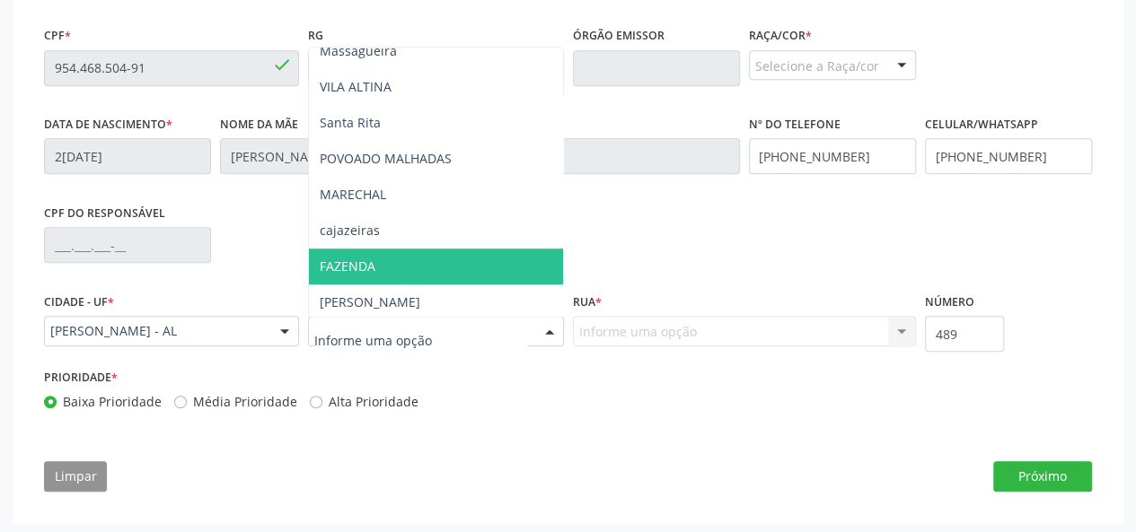
scroll to position [305, 0]
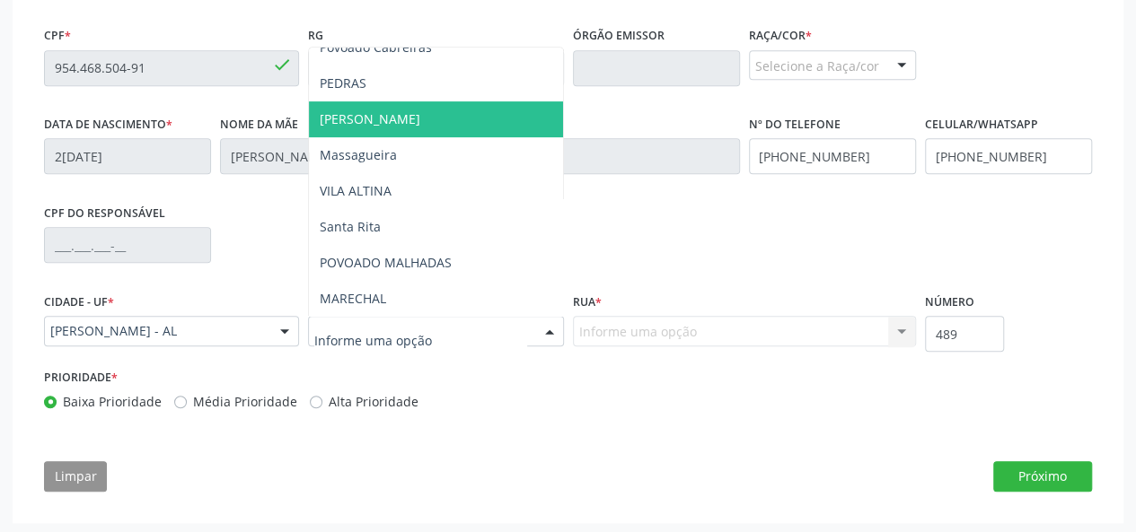
drag, startPoint x: 336, startPoint y: 90, endPoint x: 341, endPoint y: 113, distance: 24.0
click at [341, 113] on ul "Tuquanduba [PERSON_NAME] CENTRO URBANO RURAL [GEOGRAPHIC_DATA] PEDRAS [PERSON_N…" at bounding box center [435, 119] width 253 height 754
click at [341, 113] on span "[PERSON_NAME]" at bounding box center [370, 118] width 101 height 17
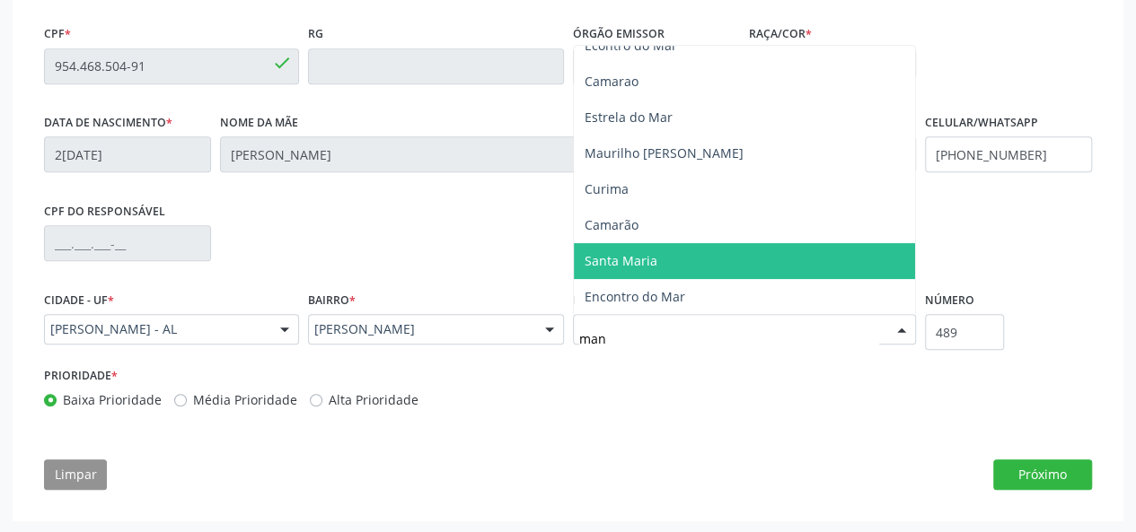
scroll to position [0, 0]
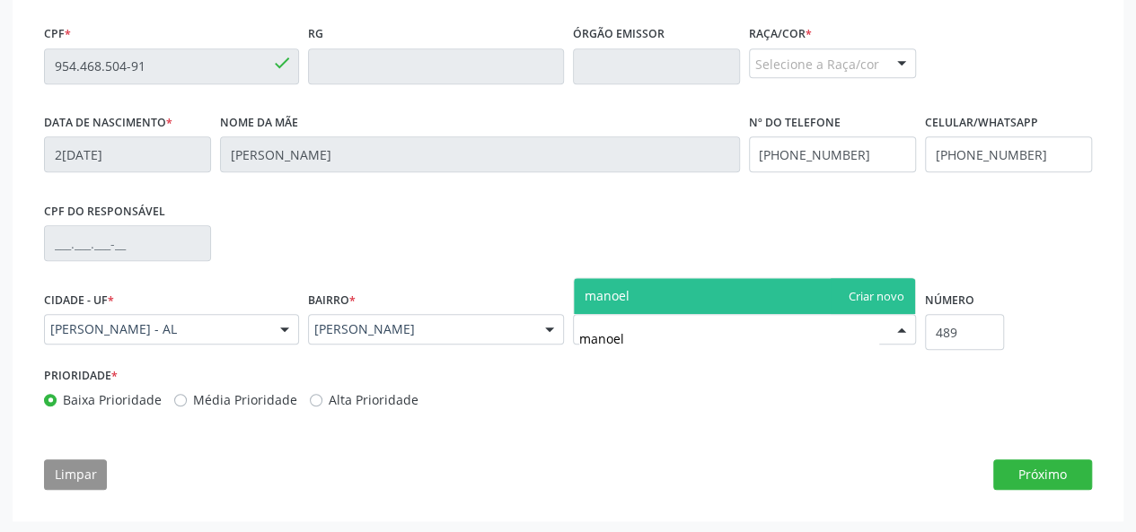
click at [595, 286] on span "manoel" at bounding box center [744, 296] width 341 height 36
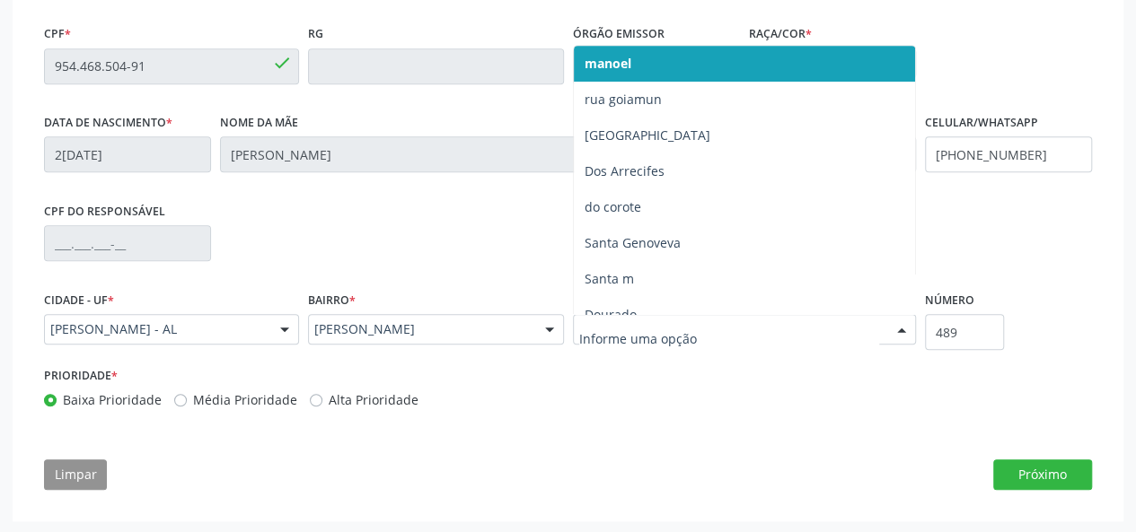
click at [886, 51] on span "manoel" at bounding box center [744, 64] width 341 height 36
drag, startPoint x: 702, startPoint y: 64, endPoint x: 616, endPoint y: 351, distance: 300.0
click at [616, 351] on input "text" at bounding box center [729, 339] width 300 height 36
click at [616, 338] on input "text" at bounding box center [729, 339] width 300 height 36
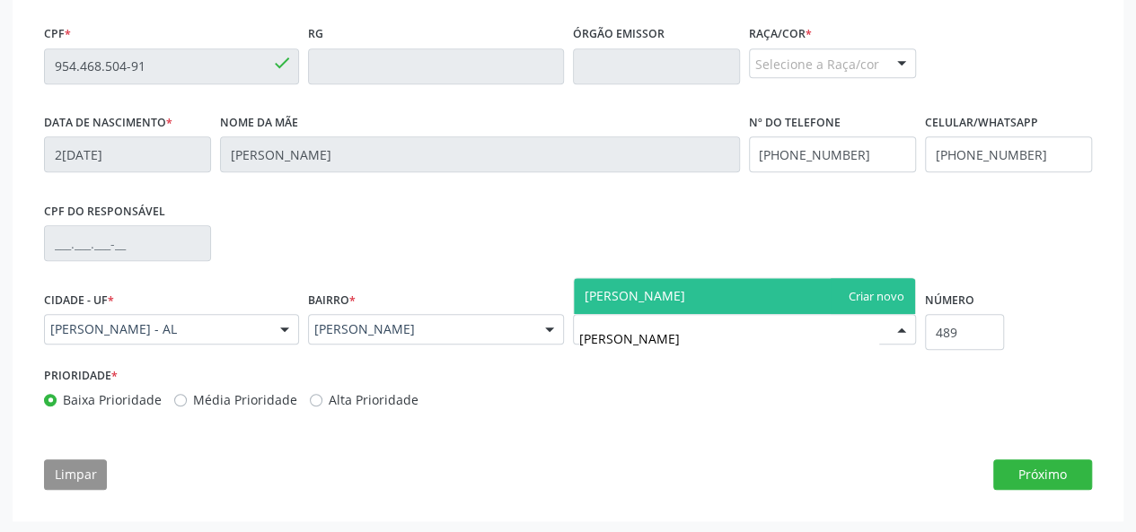
type input "[PERSON_NAME]"
click at [896, 301] on span "[PERSON_NAME]" at bounding box center [744, 296] width 341 height 36
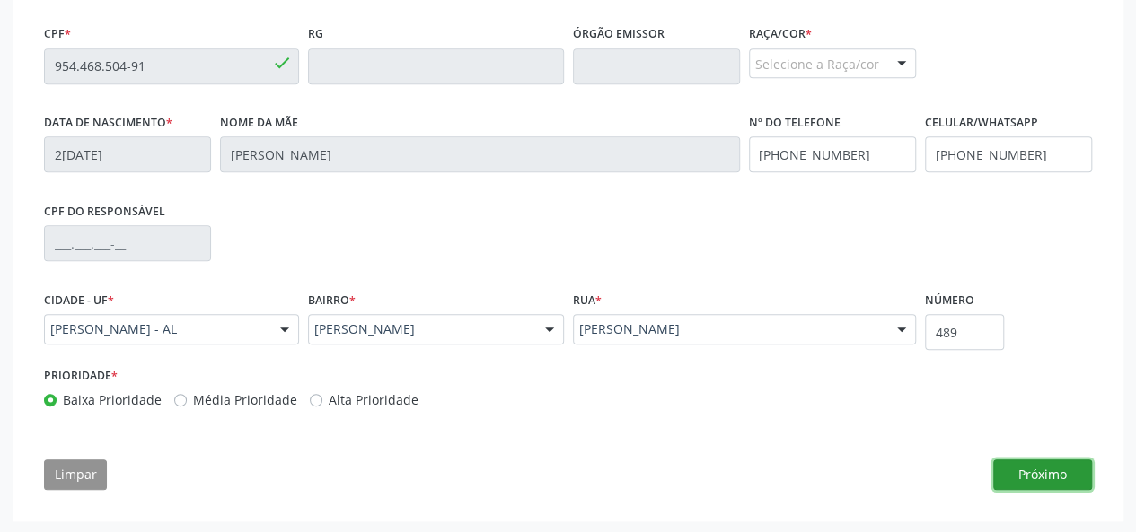
click at [1036, 479] on button "Próximo" at bounding box center [1042, 475] width 99 height 31
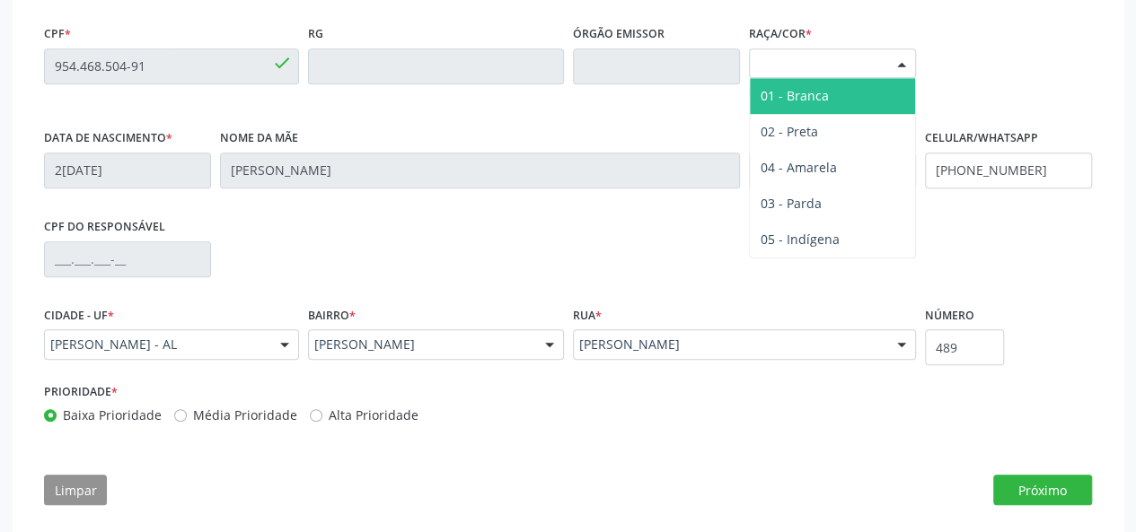
click at [854, 76] on div "Selecione a Raça/cor 01 - Branca 02 - Preta 04 - [GEOGRAPHIC_DATA] 03 - [MEDICA…" at bounding box center [832, 63] width 167 height 31
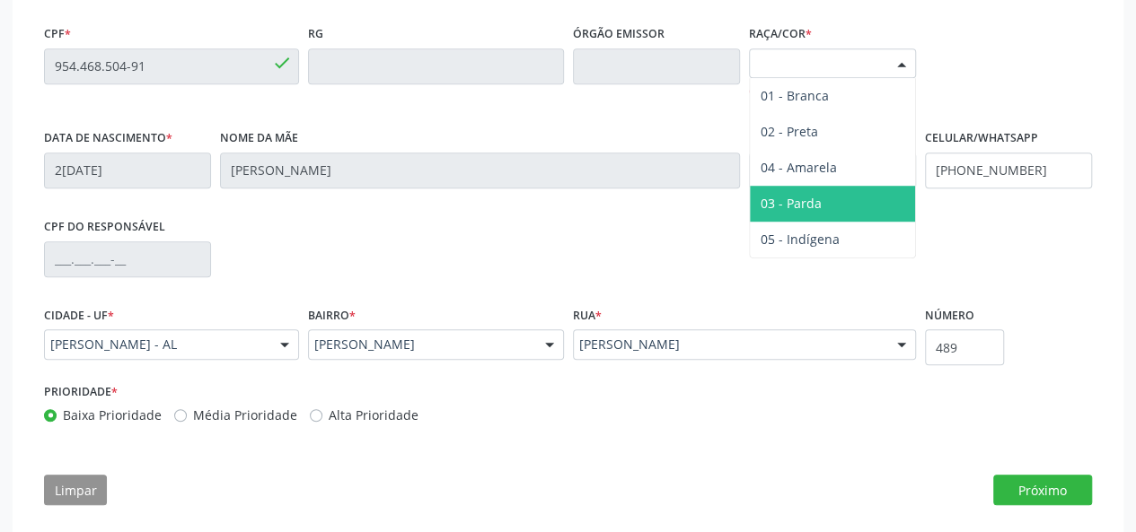
click at [810, 199] on span "03 - Parda" at bounding box center [790, 203] width 61 height 17
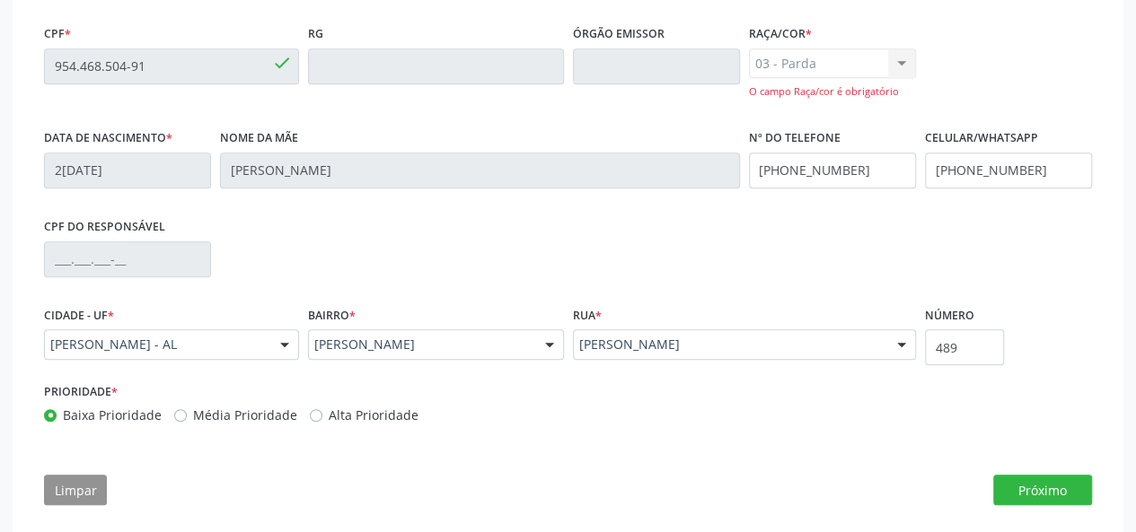
click at [1095, 485] on div "Essa busca está integrada com o PEC. Quaisquer inconsistências nas informações …" at bounding box center [567, 199] width 1073 height 638
click at [1077, 484] on button "Próximo" at bounding box center [1042, 490] width 99 height 31
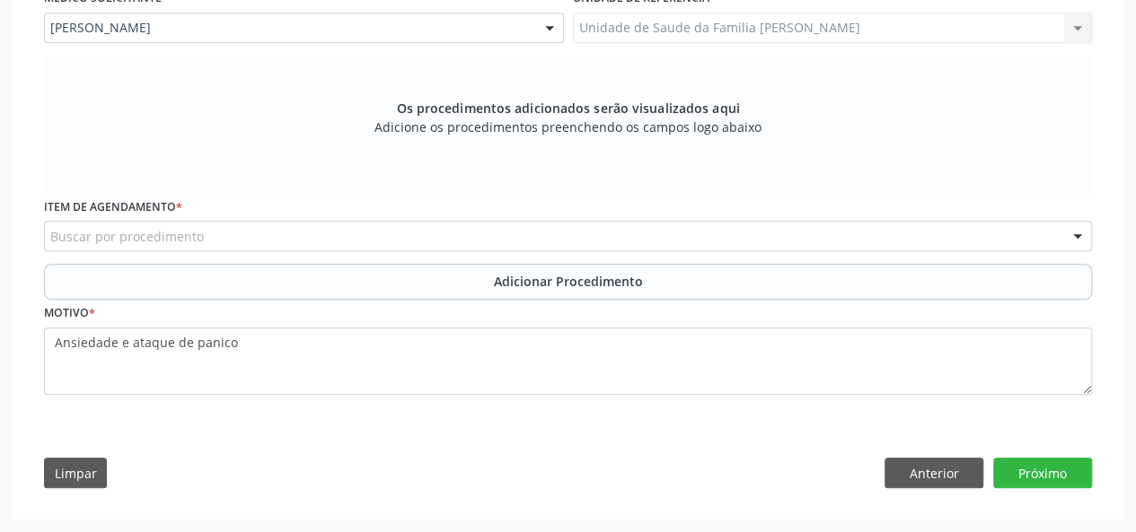
scroll to position [504, 0]
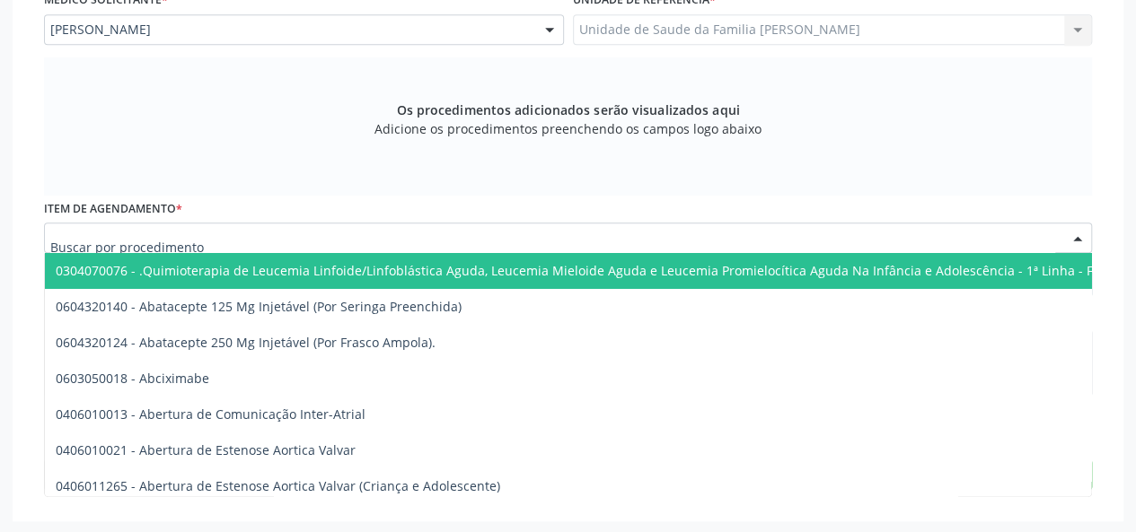
click at [148, 235] on input "text" at bounding box center [552, 247] width 1005 height 36
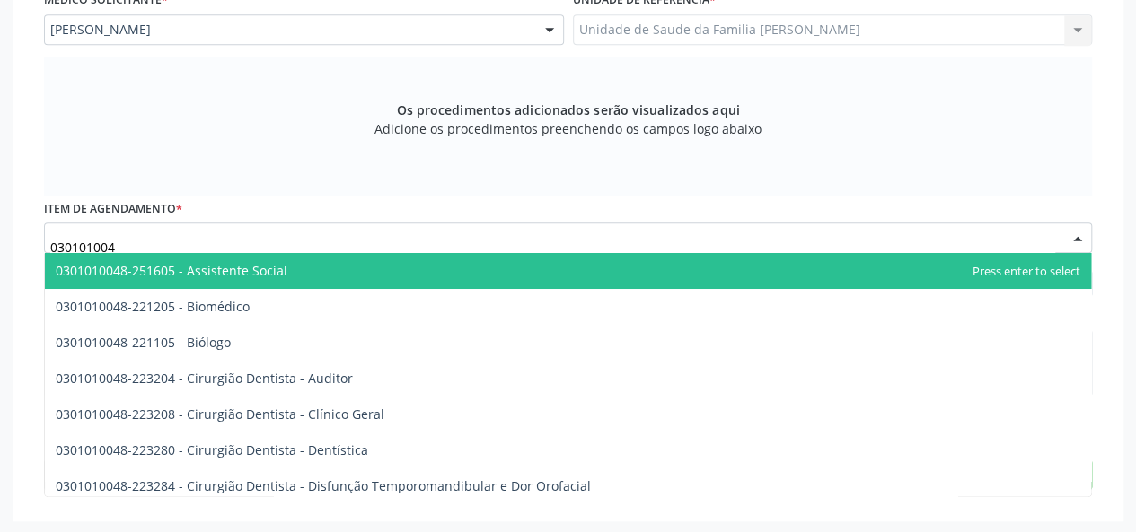
type input "0301010048"
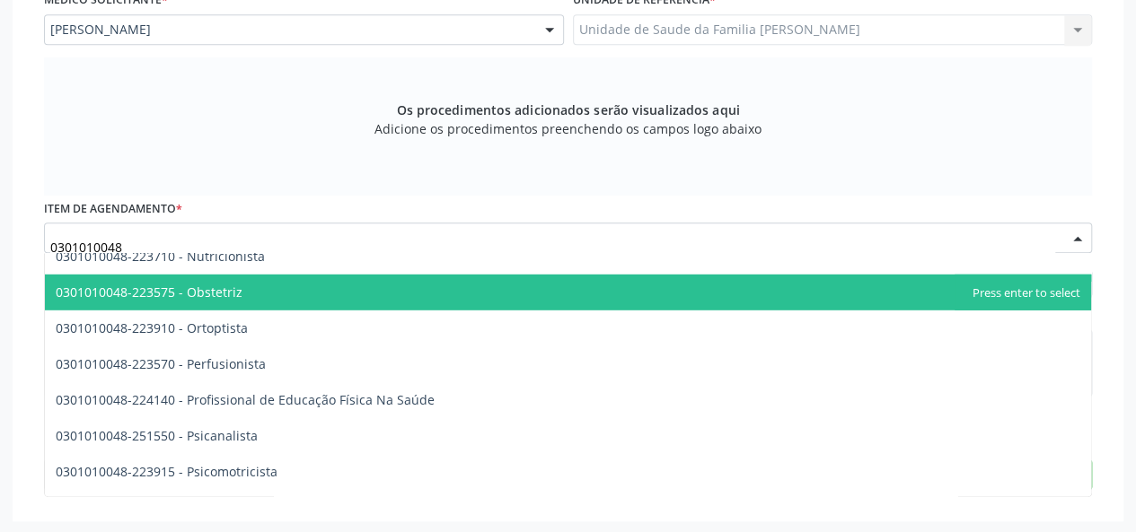
scroll to position [2873, 0]
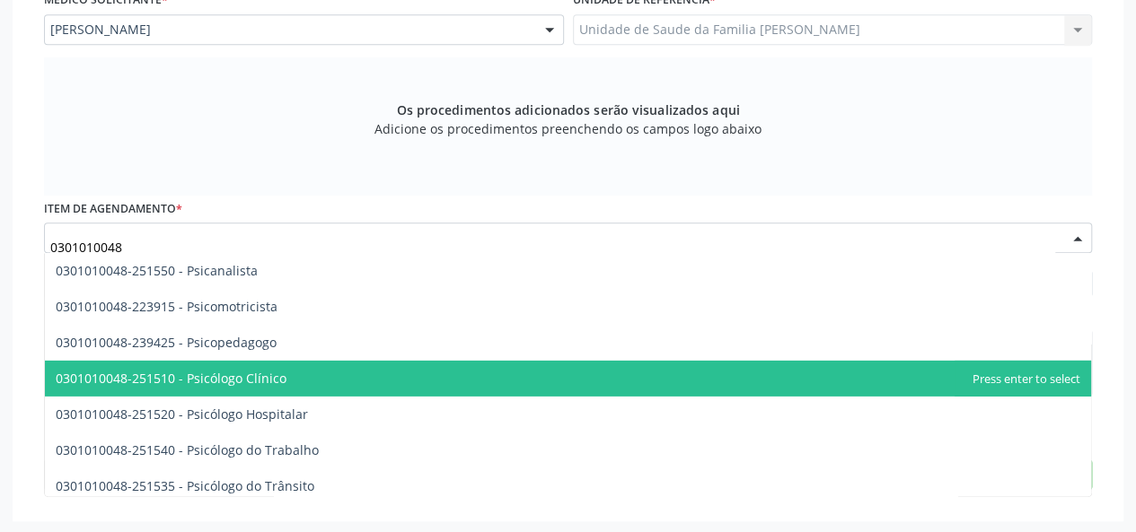
click at [286, 378] on span "0301010048-251510 - Psicólogo Clínico" at bounding box center [568, 379] width 1046 height 36
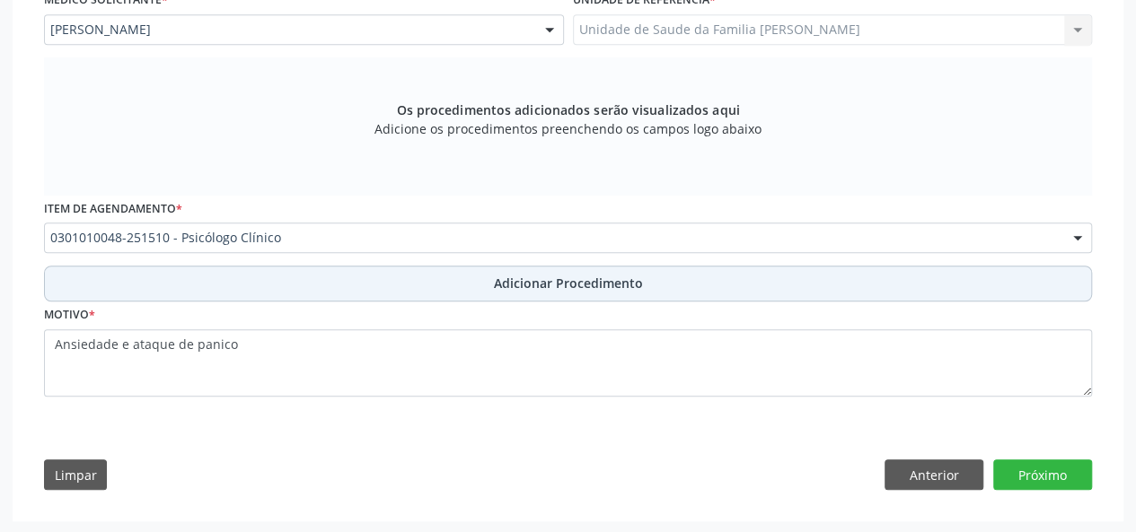
click at [496, 276] on span "Adicionar Procedimento" at bounding box center [568, 283] width 149 height 19
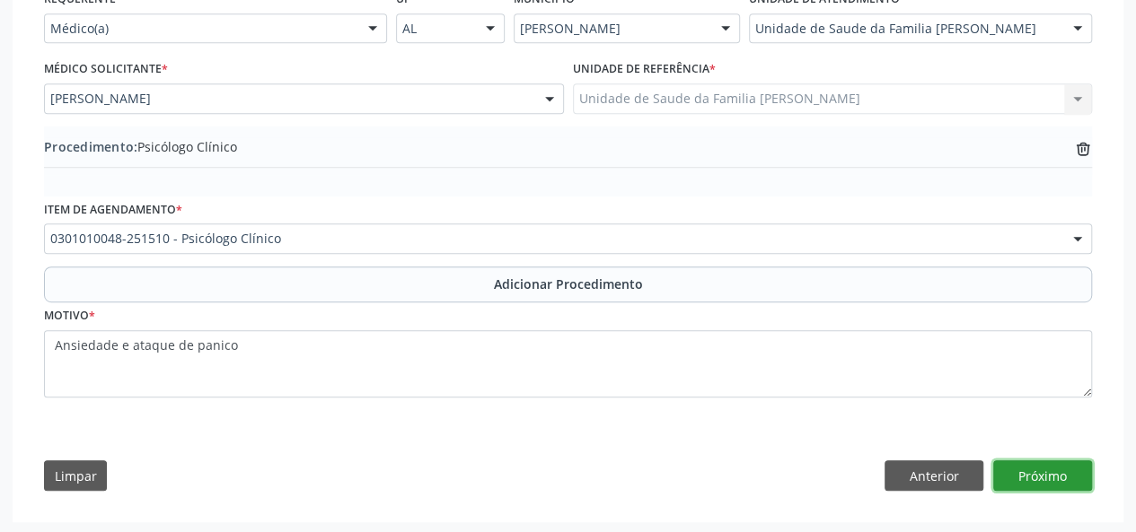
click at [1071, 470] on button "Próximo" at bounding box center [1042, 476] width 99 height 31
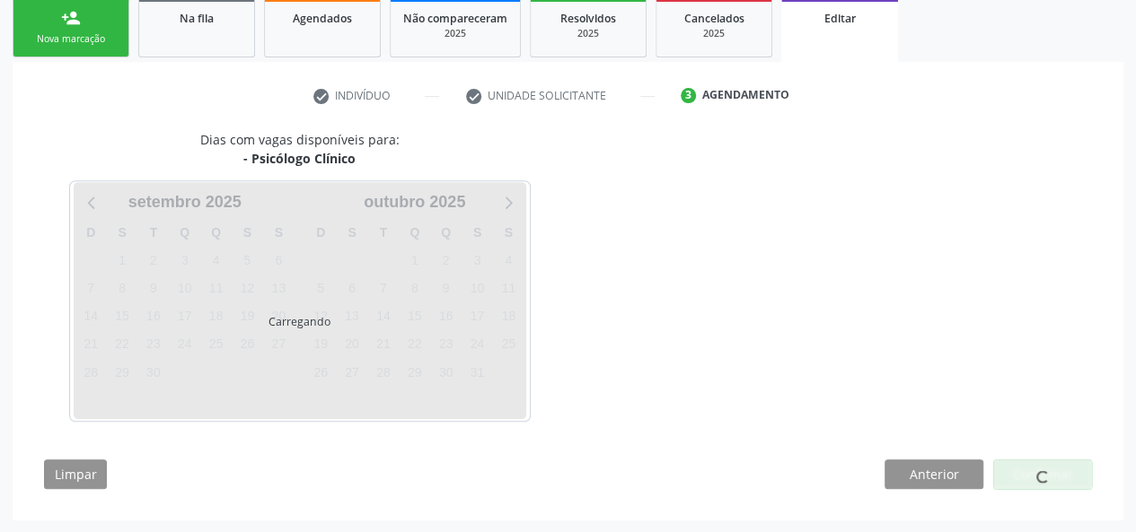
scroll to position [348, 0]
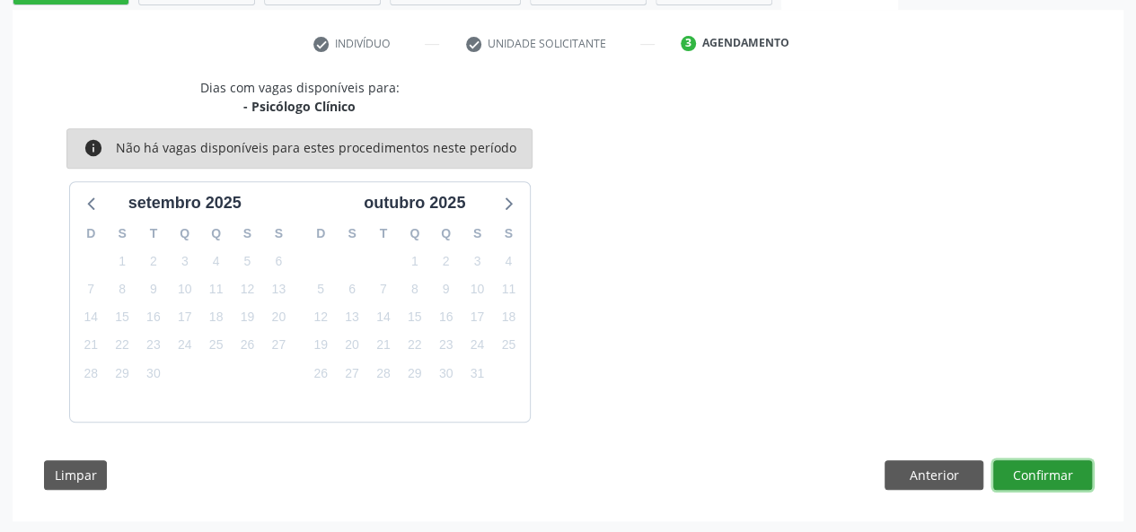
click at [998, 464] on button "Confirmar" at bounding box center [1042, 476] width 99 height 31
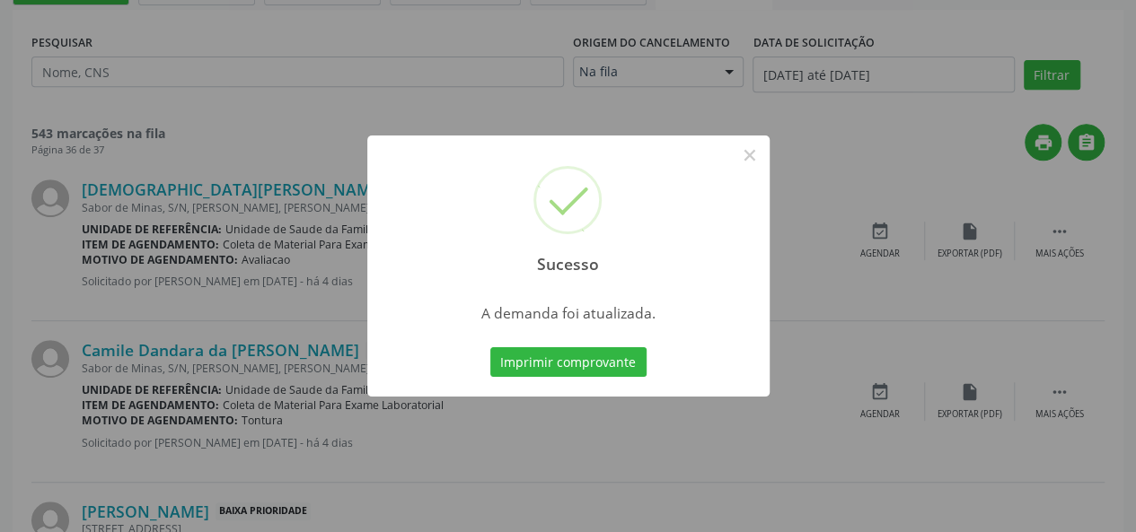
scroll to position [0, 0]
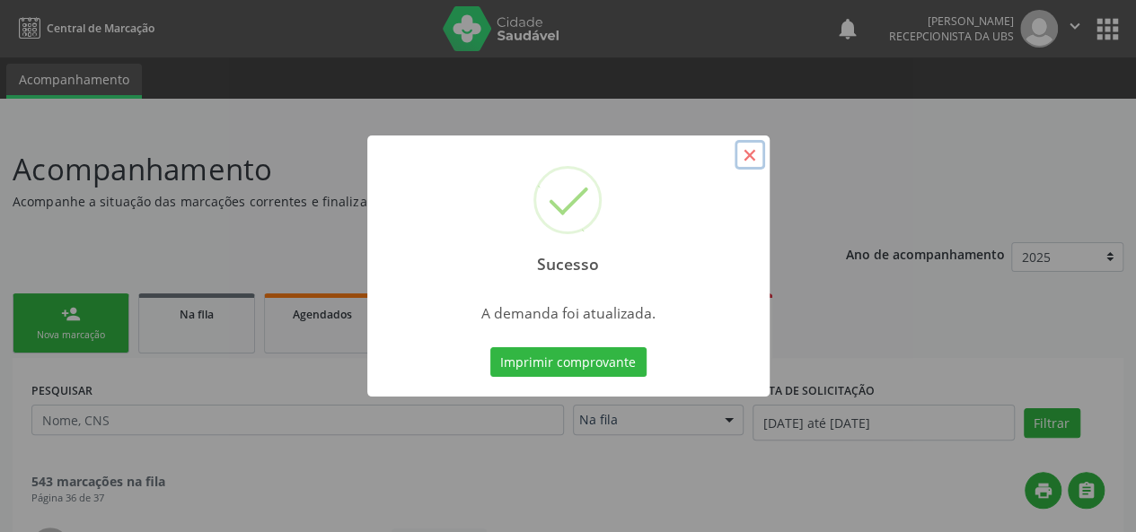
click at [756, 154] on button "×" at bounding box center [749, 155] width 31 height 31
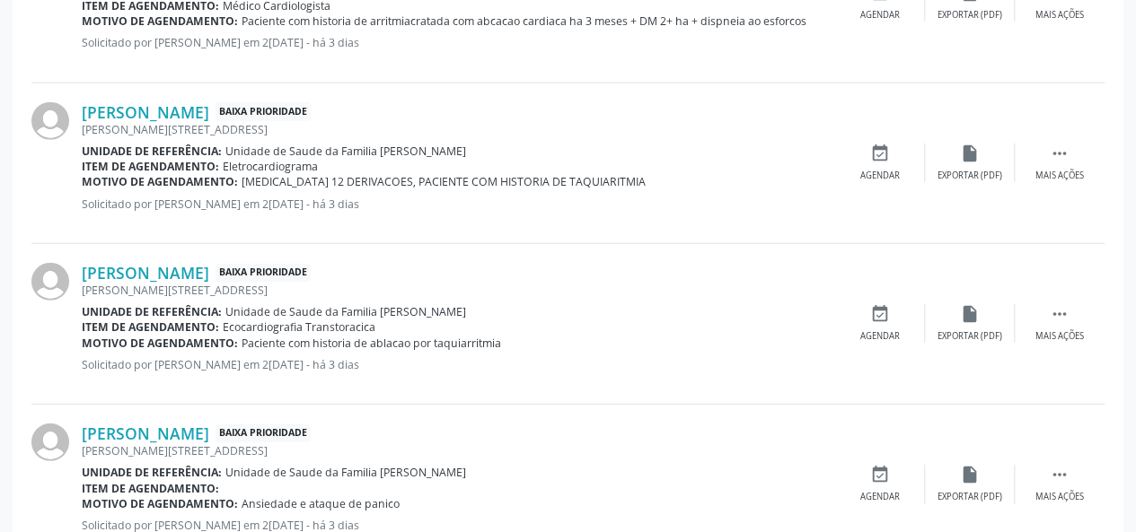
scroll to position [2465, 0]
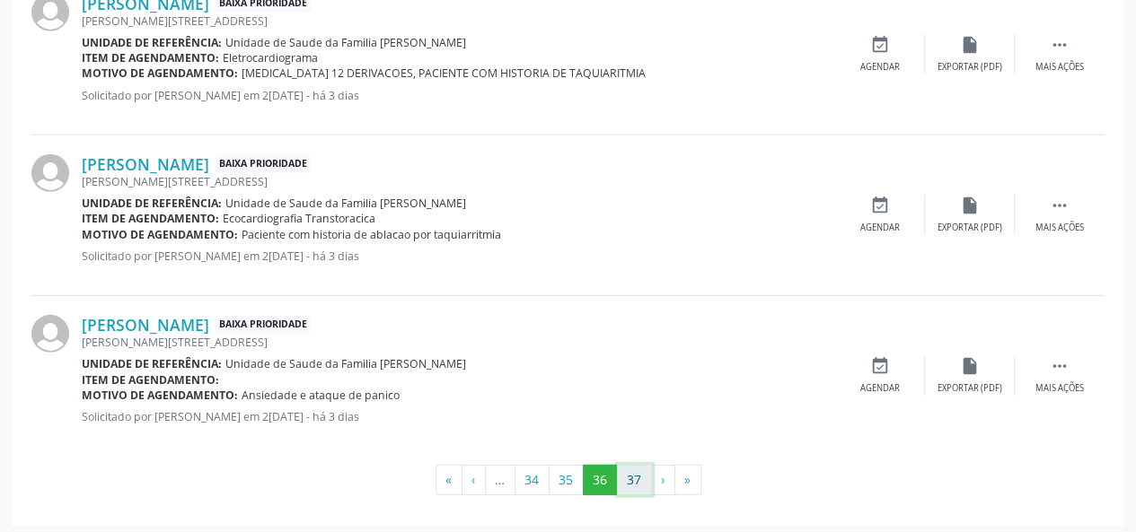
click at [620, 479] on button "37" at bounding box center [634, 480] width 35 height 31
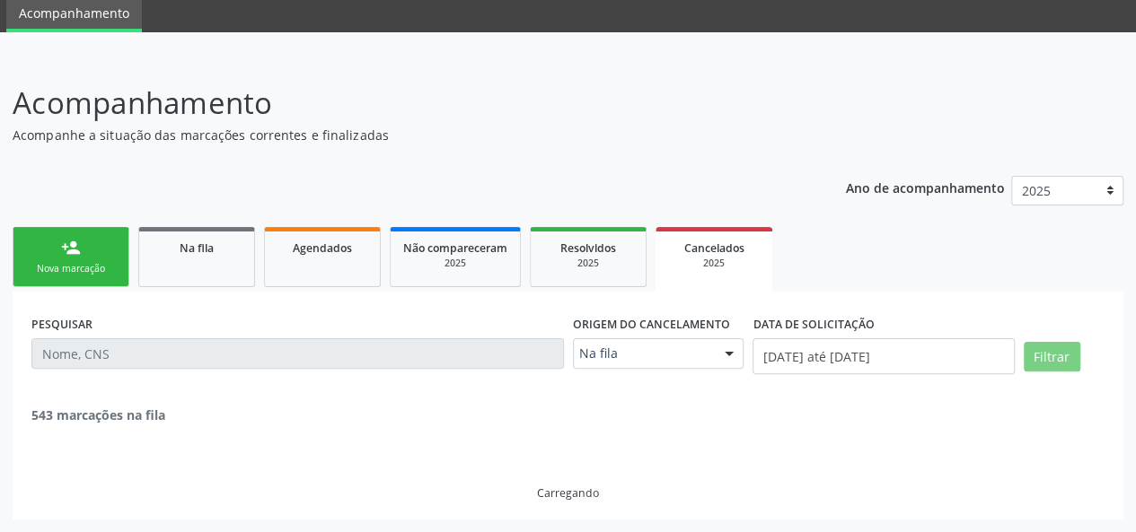
scroll to position [540, 0]
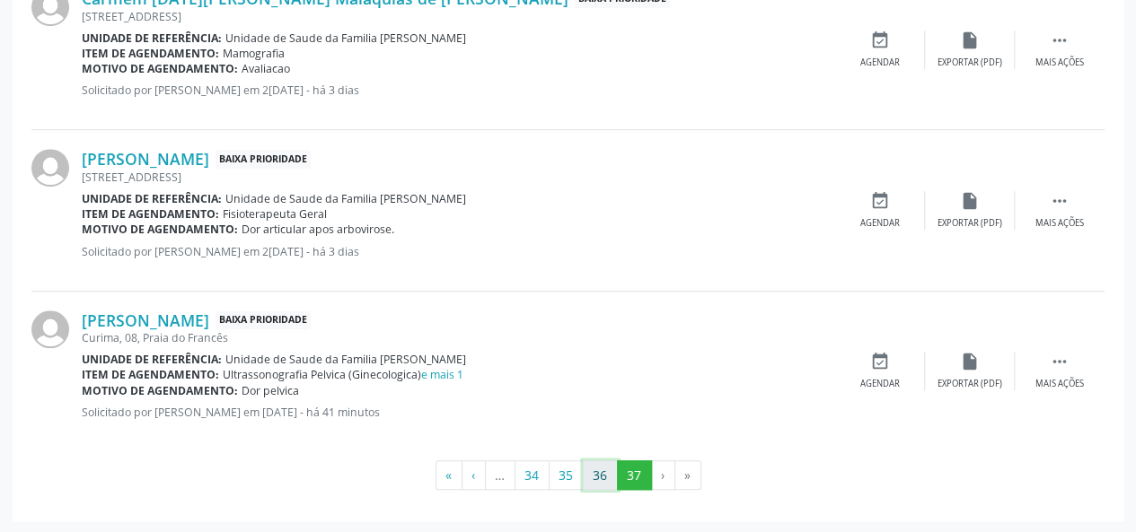
click at [587, 471] on button "36" at bounding box center [600, 476] width 35 height 31
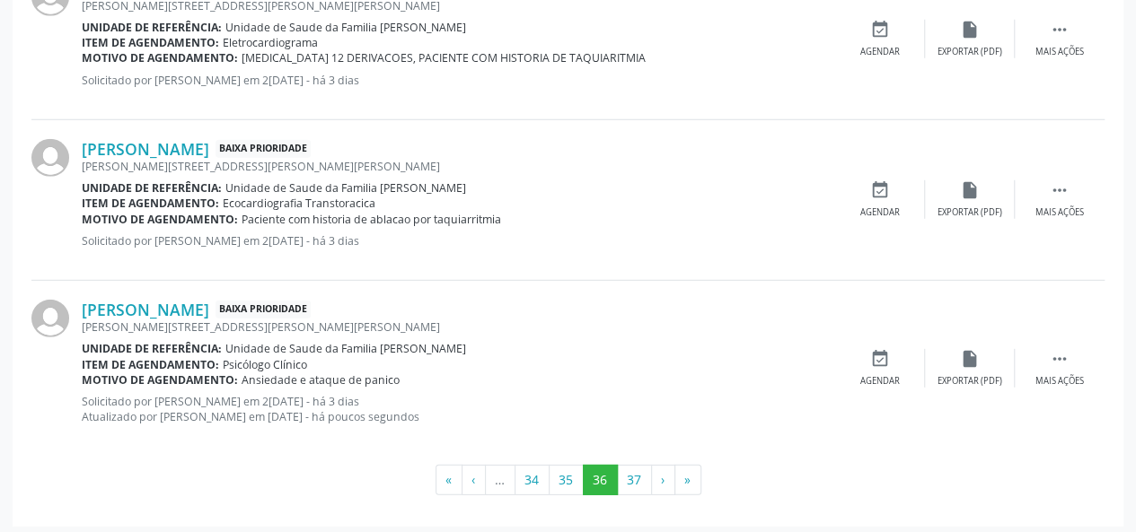
scroll to position [2482, 0]
click at [576, 466] on button "35" at bounding box center [566, 479] width 35 height 31
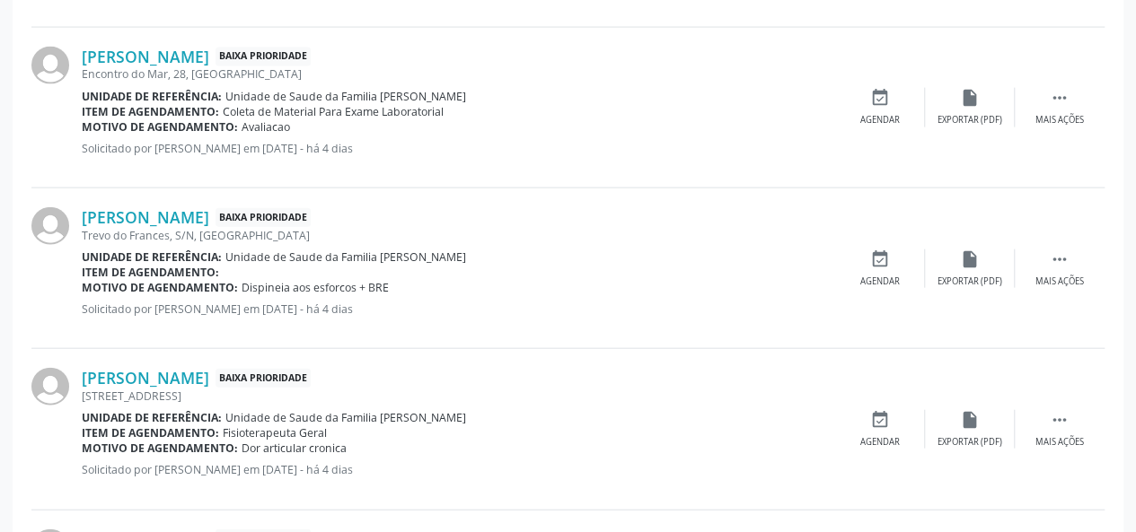
scroll to position [1927, 0]
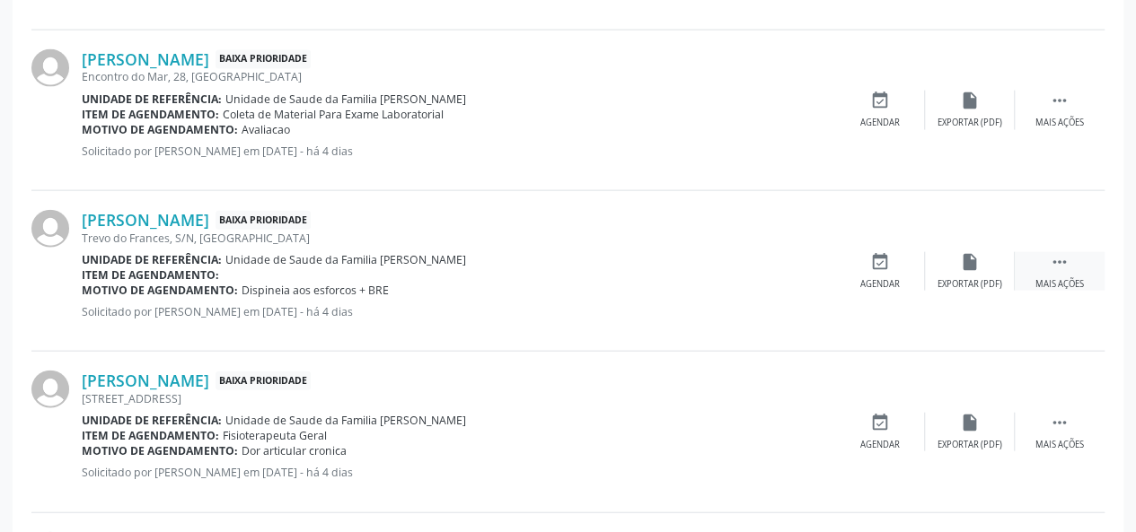
click at [1067, 280] on div "Mais ações" at bounding box center [1059, 284] width 48 height 13
click at [968, 286] on div "Editar" at bounding box center [969, 284] width 29 height 13
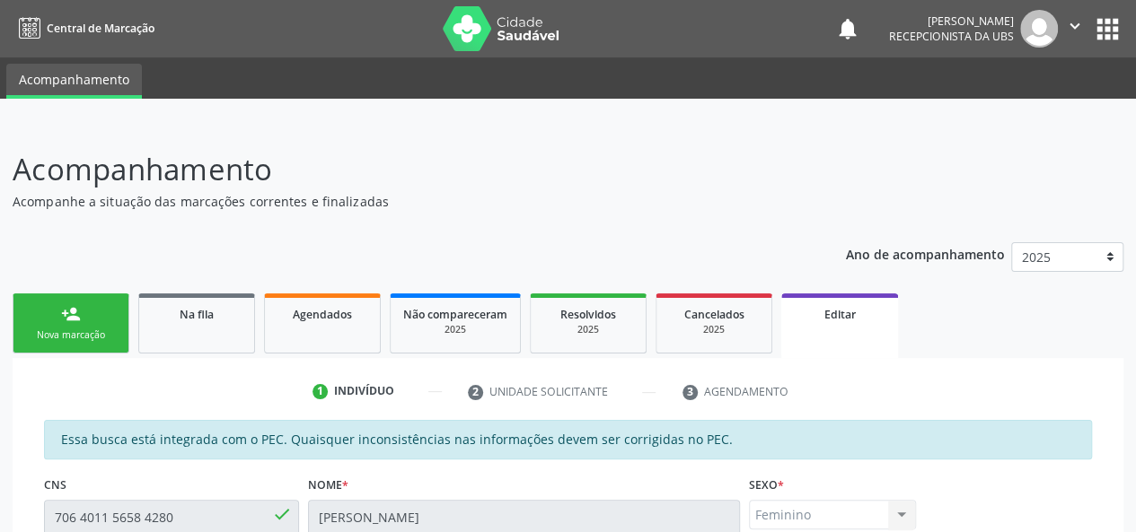
scroll to position [269, 0]
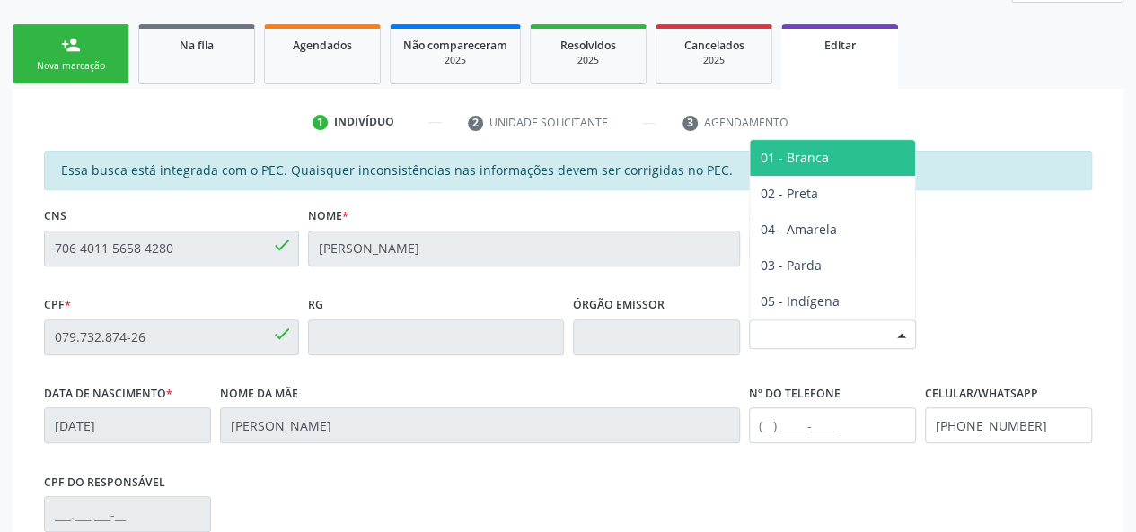
click at [761, 321] on div "Selecione a Raça/cor" at bounding box center [832, 335] width 167 height 31
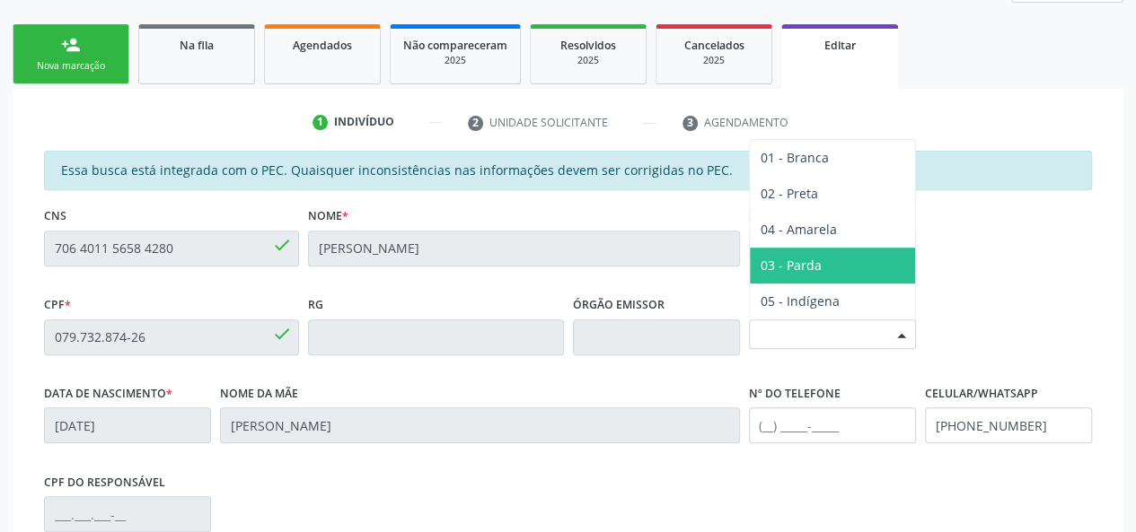
click at [788, 277] on span "03 - Parda" at bounding box center [832, 266] width 165 height 36
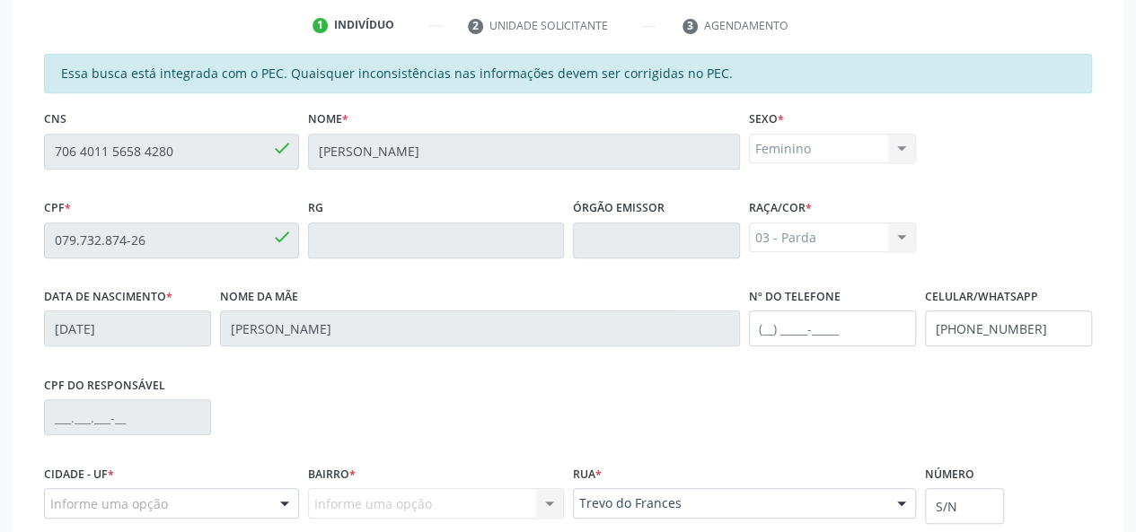
scroll to position [539, 0]
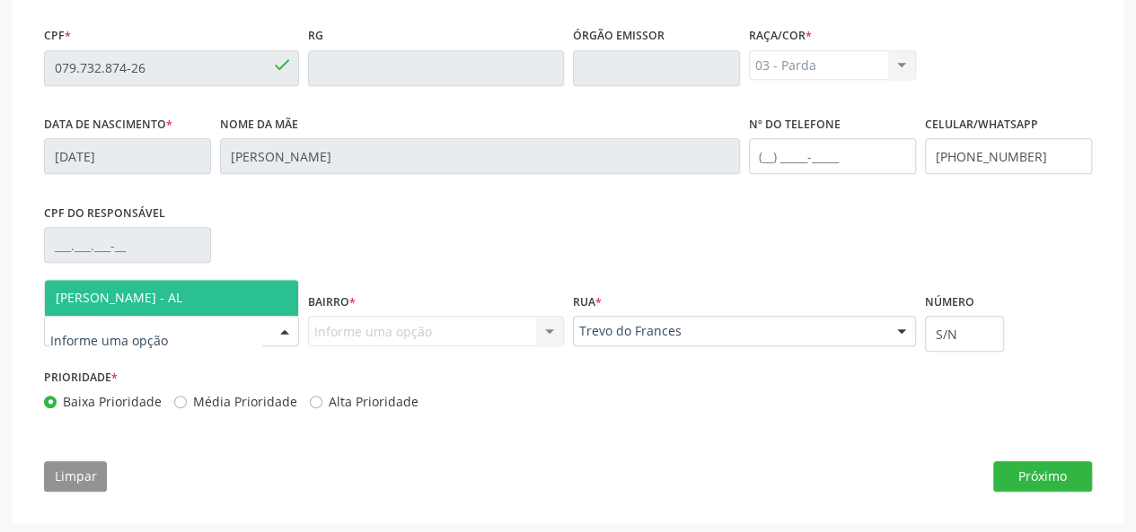
click at [132, 300] on span "[PERSON_NAME] - AL" at bounding box center [119, 297] width 127 height 17
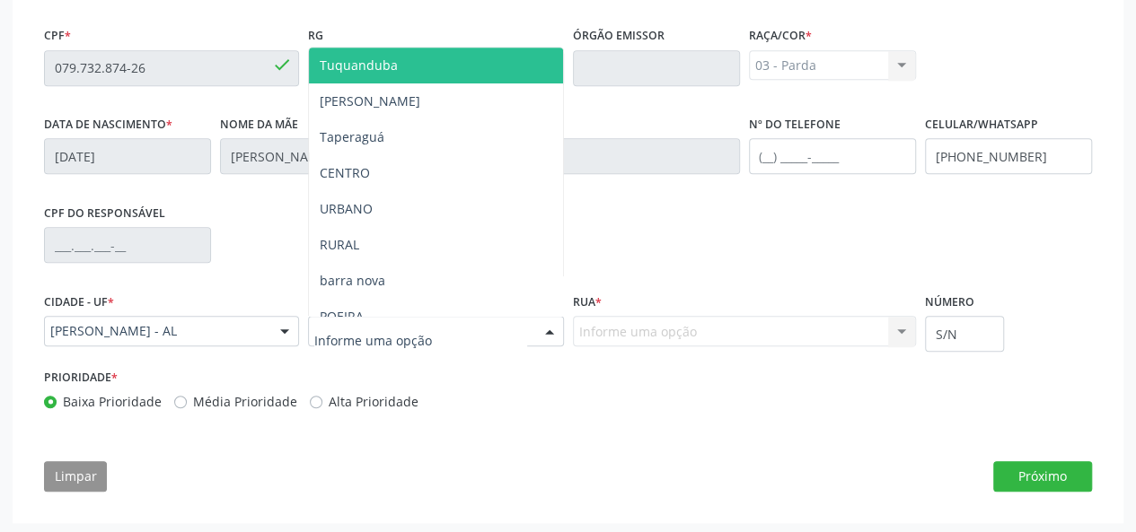
click at [436, 331] on div at bounding box center [435, 331] width 255 height 31
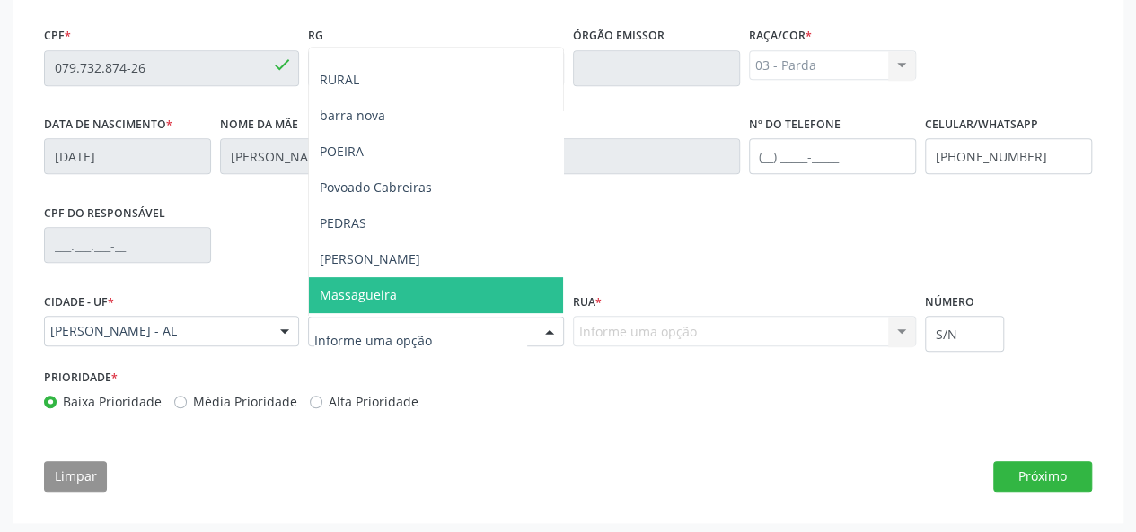
scroll to position [180, 0]
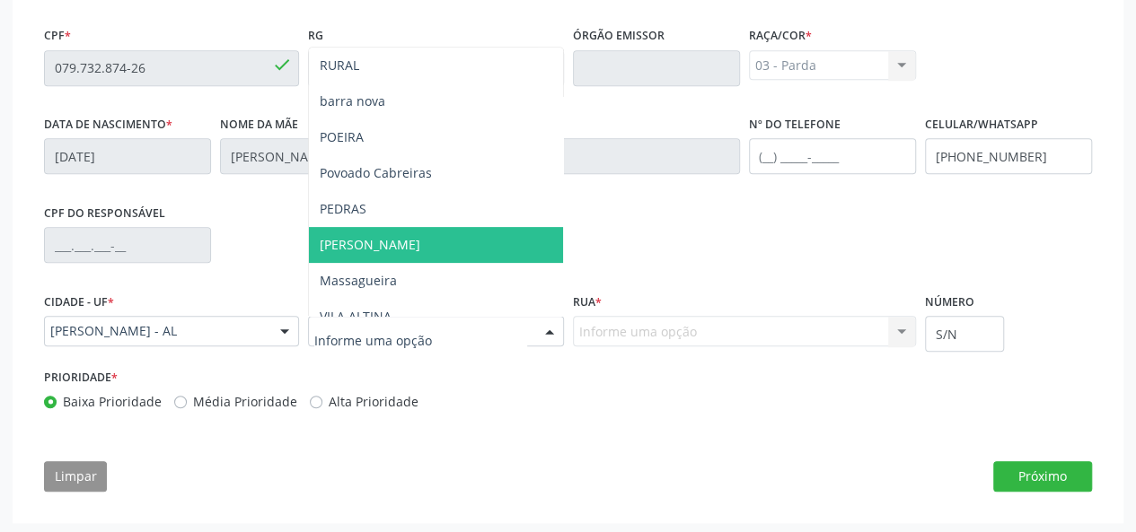
click at [370, 246] on span "[PERSON_NAME]" at bounding box center [435, 245] width 253 height 36
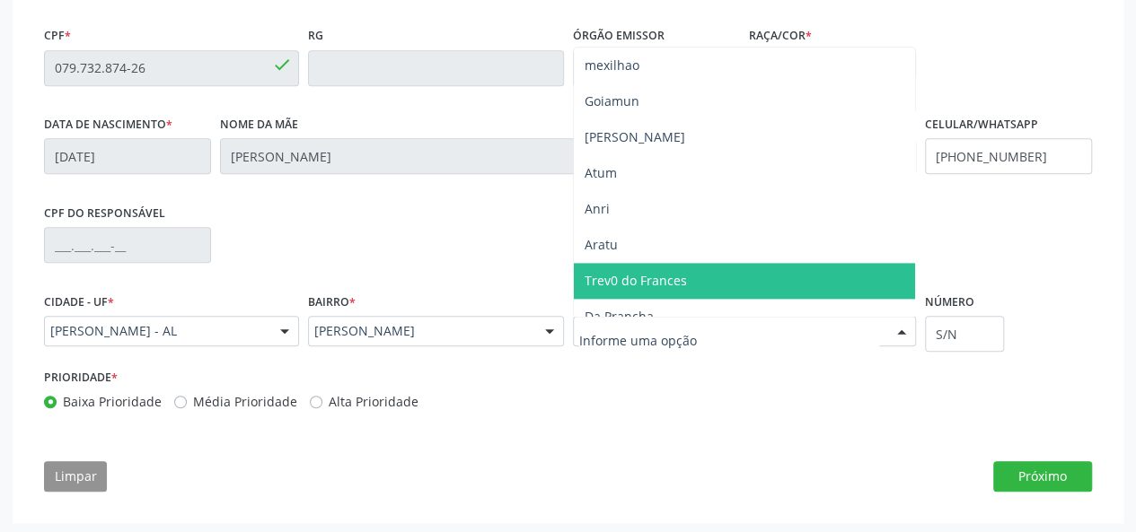
scroll to position [1257, 0]
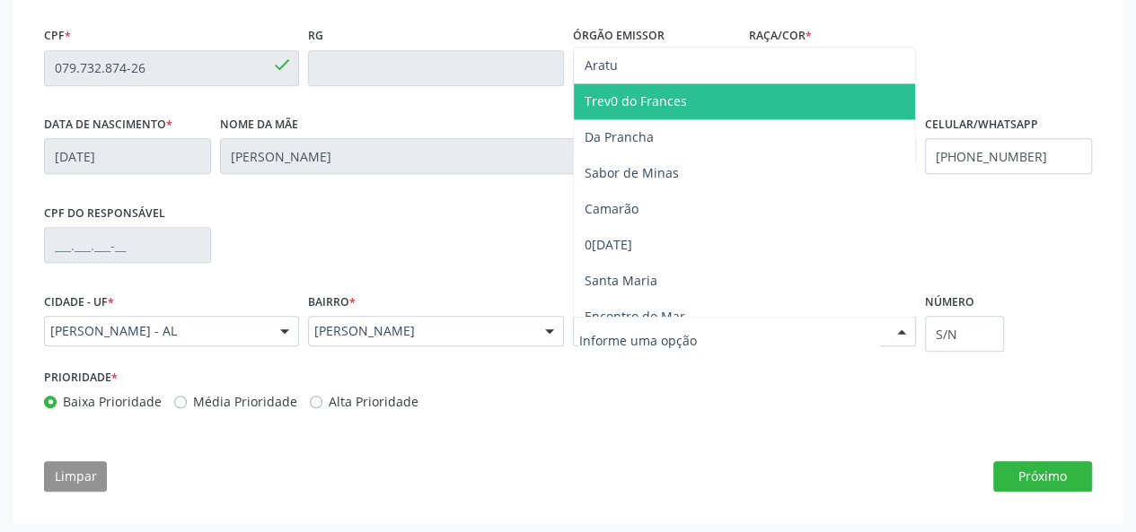
click at [648, 107] on span "Trev0 do Frances" at bounding box center [635, 100] width 102 height 17
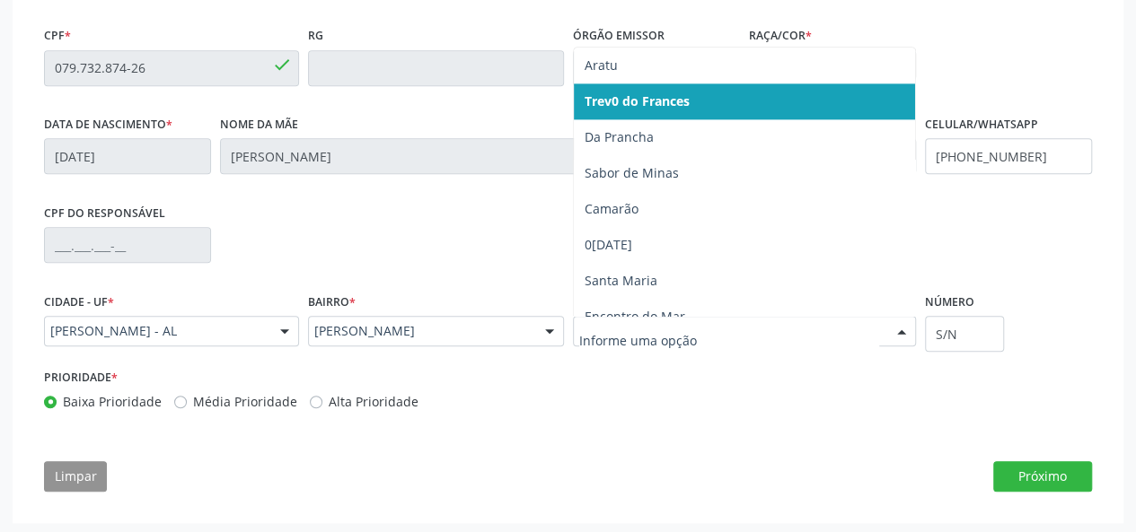
click at [628, 110] on span "Trev0 do Frances" at bounding box center [744, 101] width 341 height 36
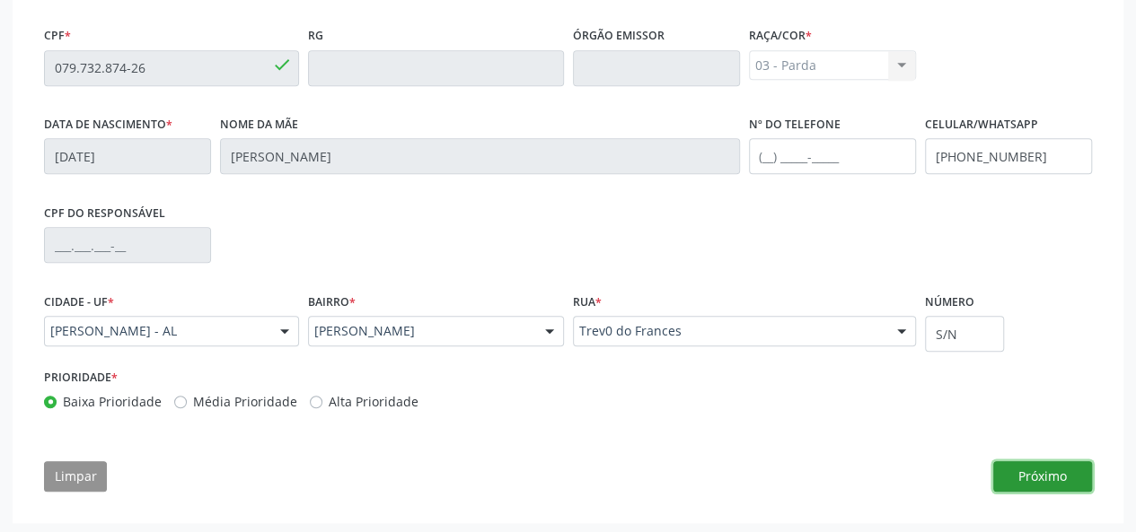
click at [1020, 467] on button "Próximo" at bounding box center [1042, 476] width 99 height 31
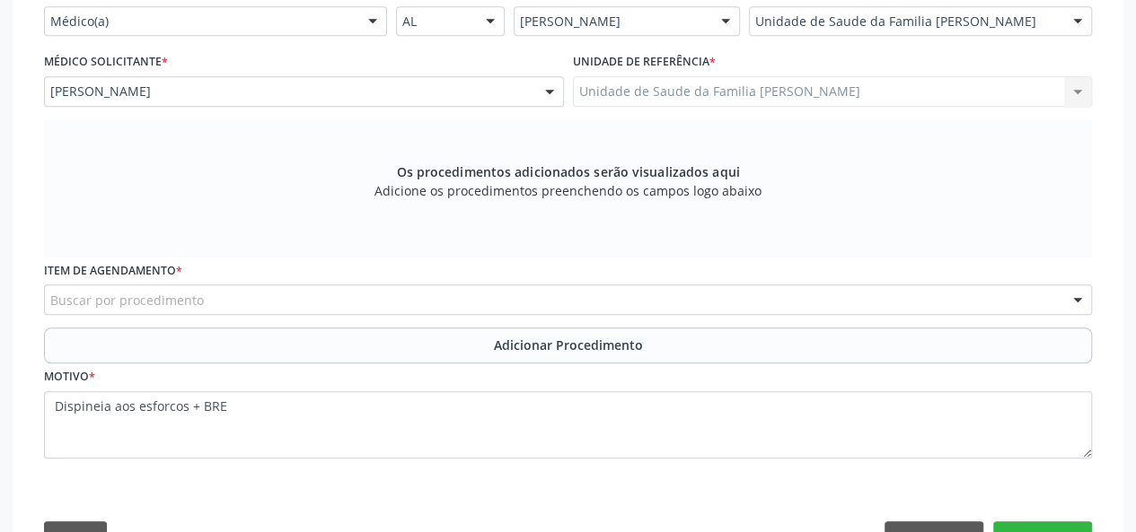
scroll to position [414, 0]
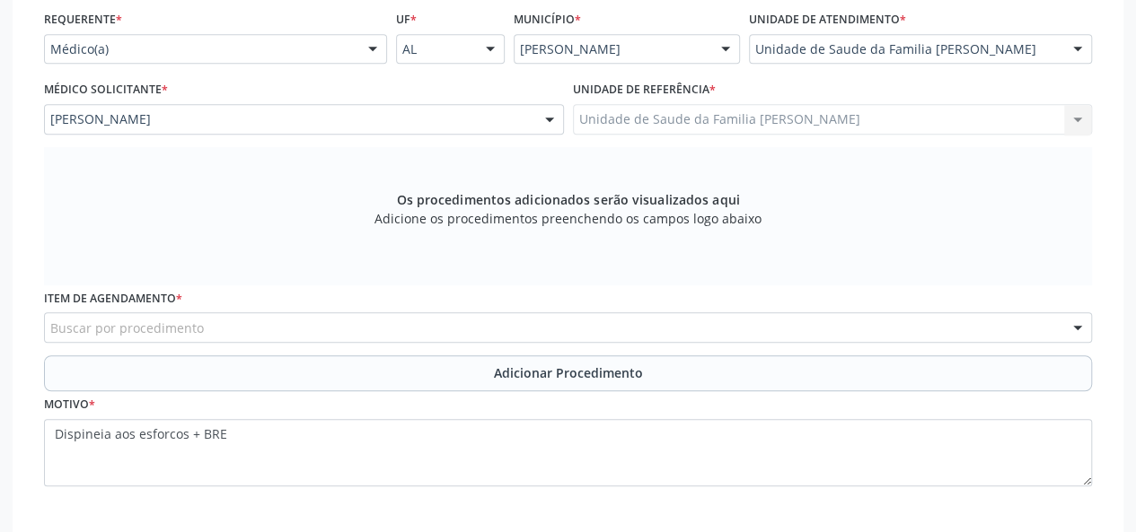
click at [330, 330] on div "Buscar por procedimento" at bounding box center [568, 327] width 1048 height 31
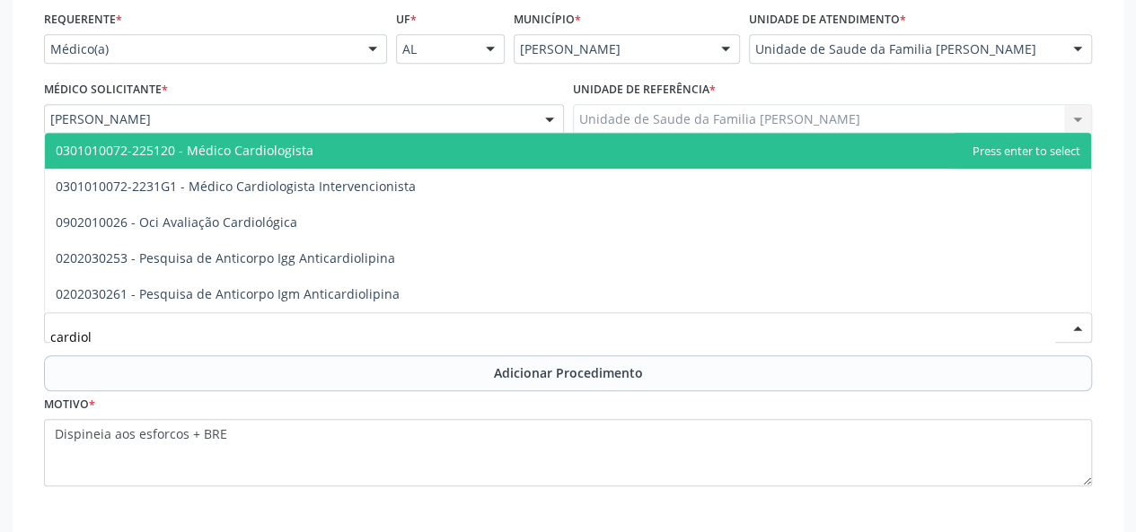
type input "cardiolo"
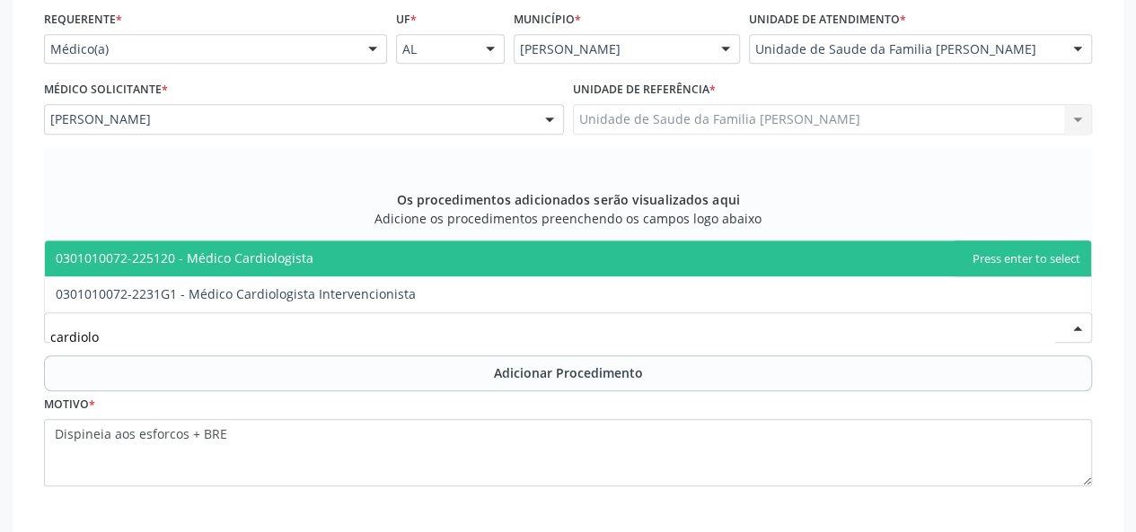
click at [391, 265] on span "0301010072-225120 - Médico Cardiologista" at bounding box center [568, 259] width 1046 height 36
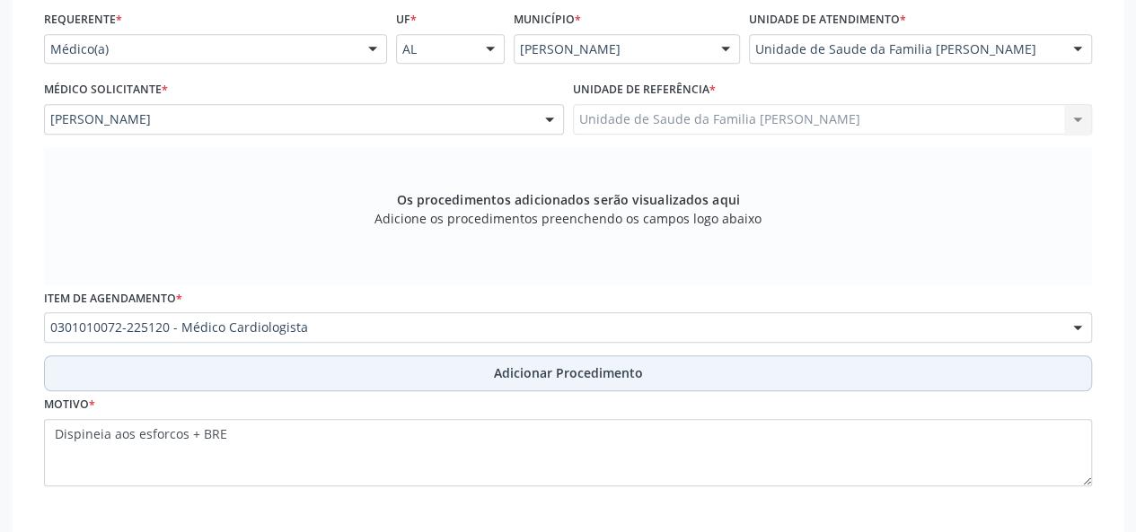
click at [561, 359] on button "Adicionar Procedimento" at bounding box center [568, 374] width 1048 height 36
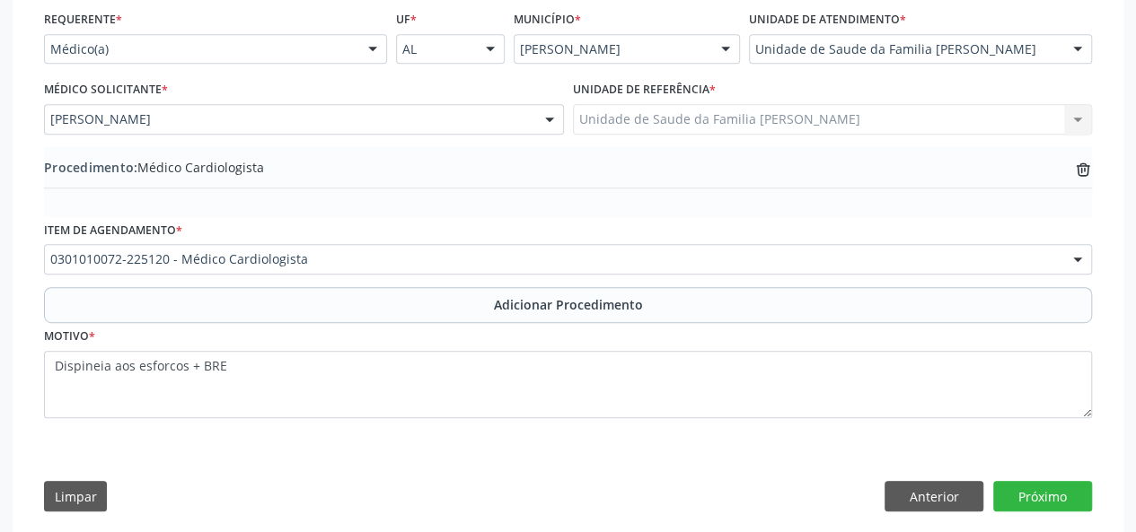
scroll to position [435, 0]
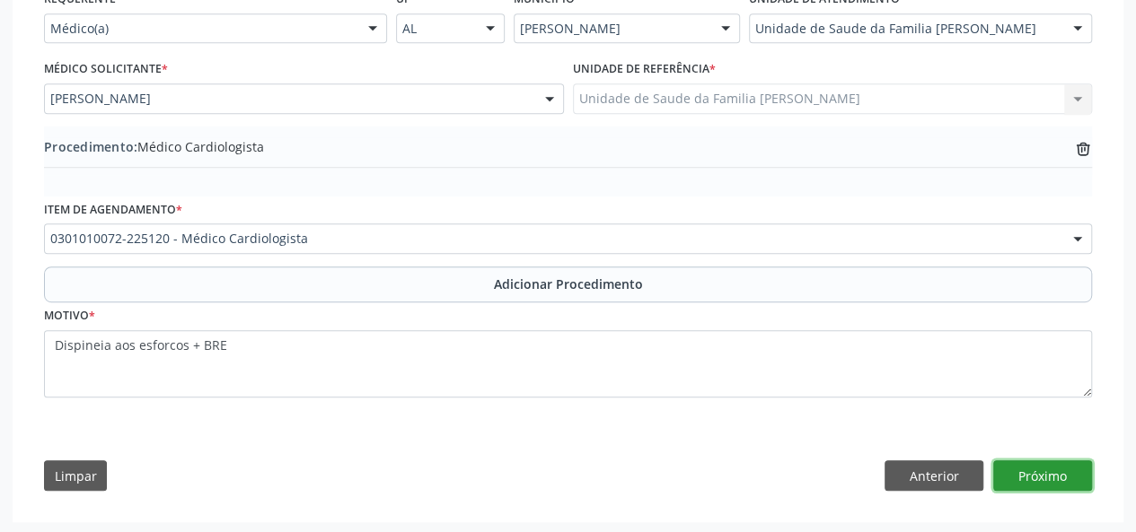
click at [1049, 479] on button "Próximo" at bounding box center [1042, 476] width 99 height 31
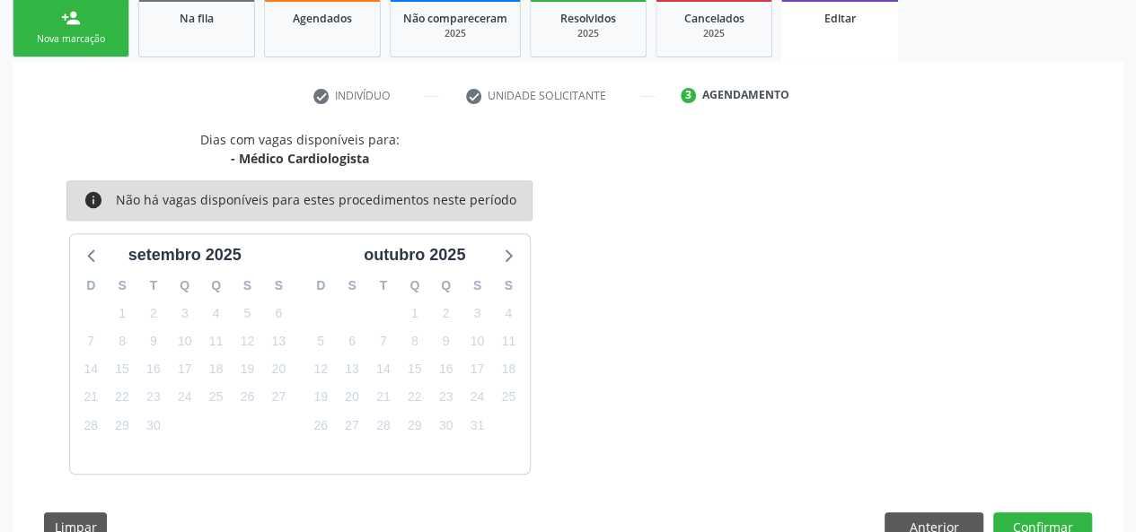
scroll to position [348, 0]
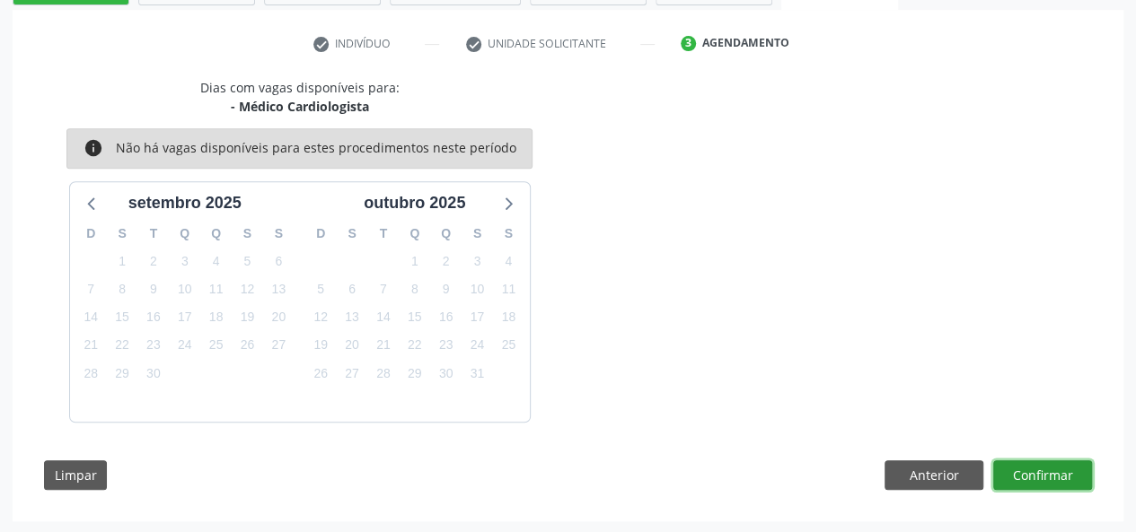
click at [1047, 479] on button "Confirmar" at bounding box center [1042, 476] width 99 height 31
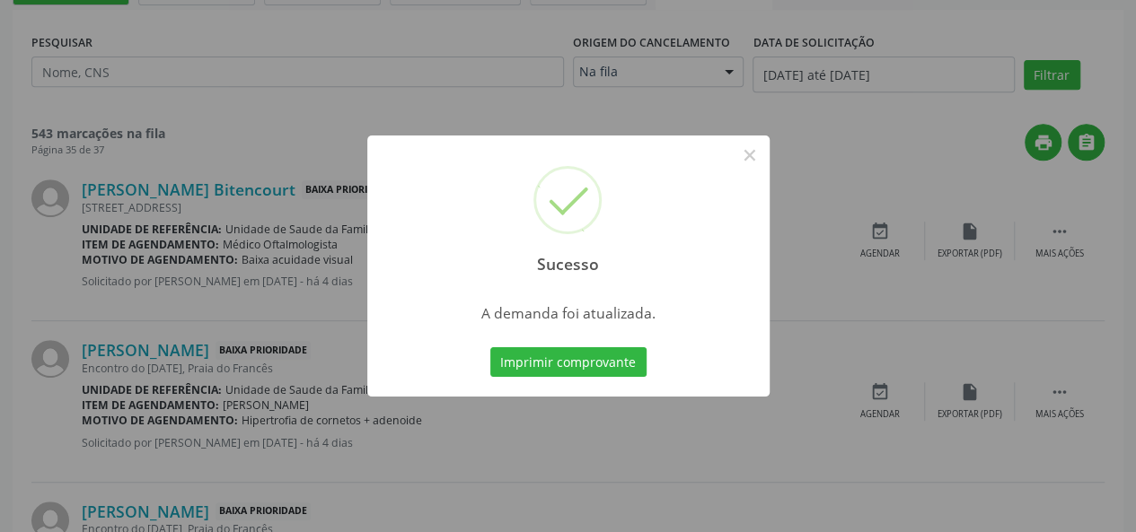
scroll to position [0, 0]
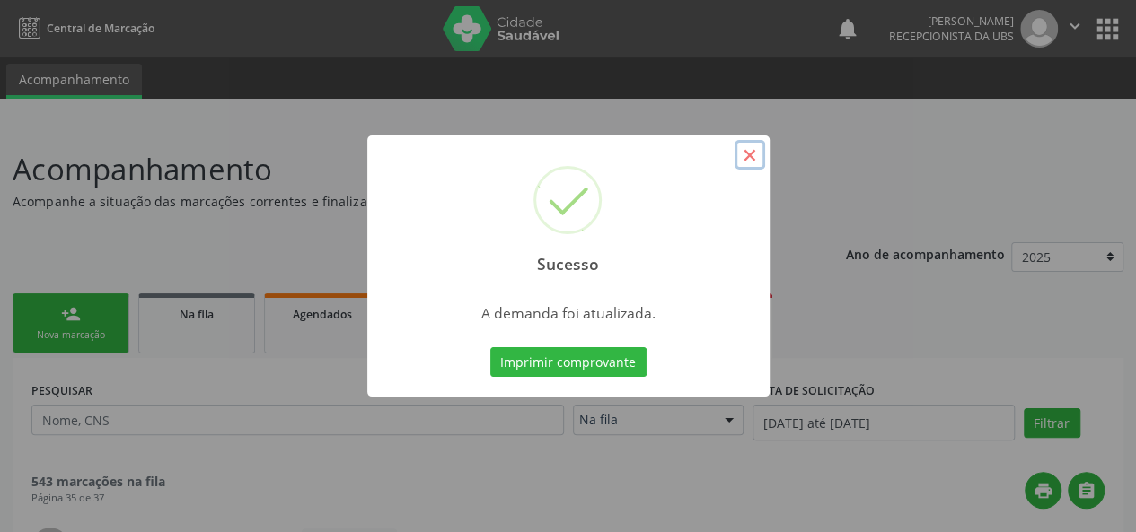
click at [743, 152] on button "×" at bounding box center [749, 155] width 31 height 31
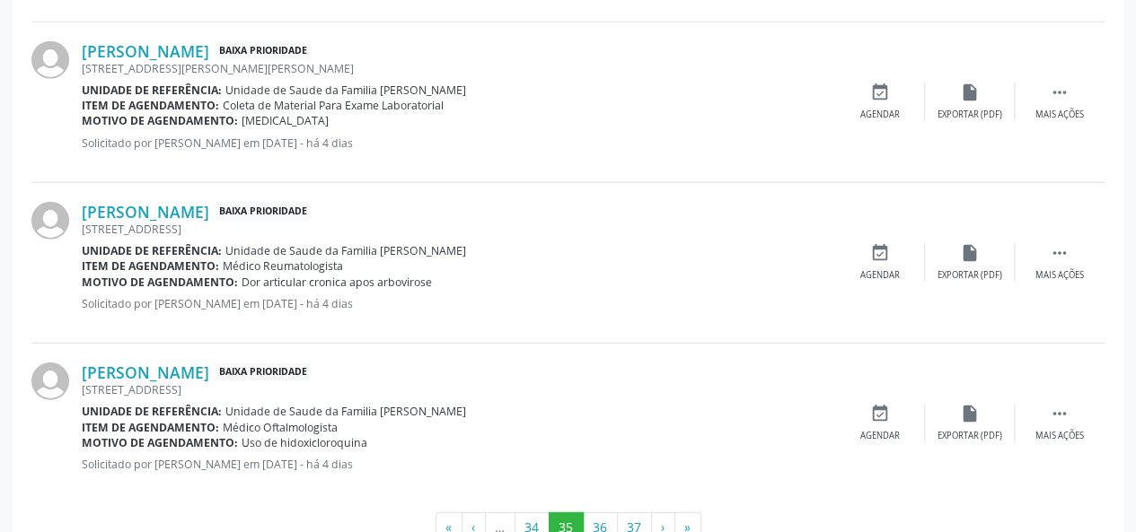
scroll to position [2465, 0]
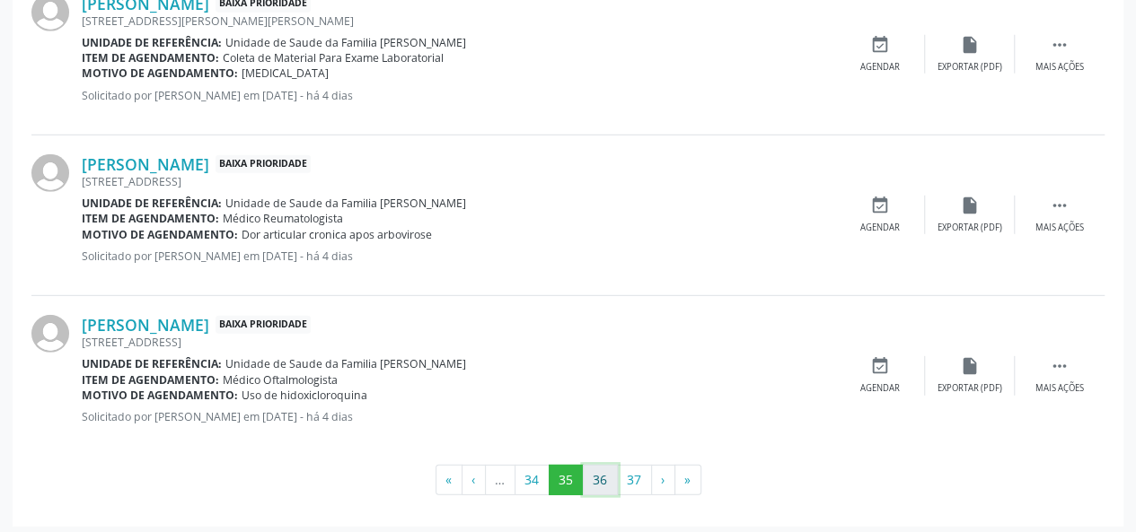
click at [591, 465] on button "36" at bounding box center [600, 480] width 35 height 31
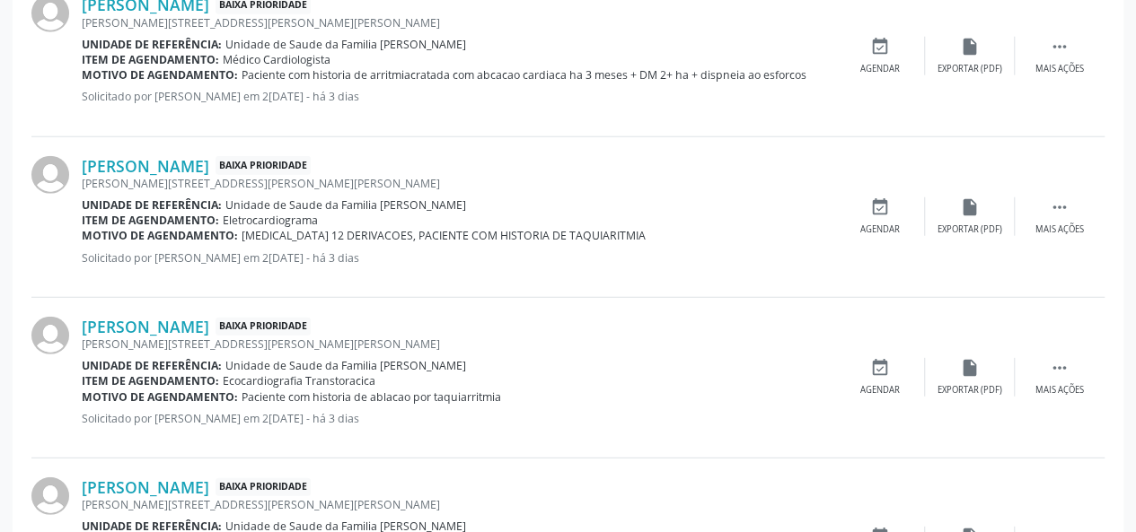
scroll to position [2482, 0]
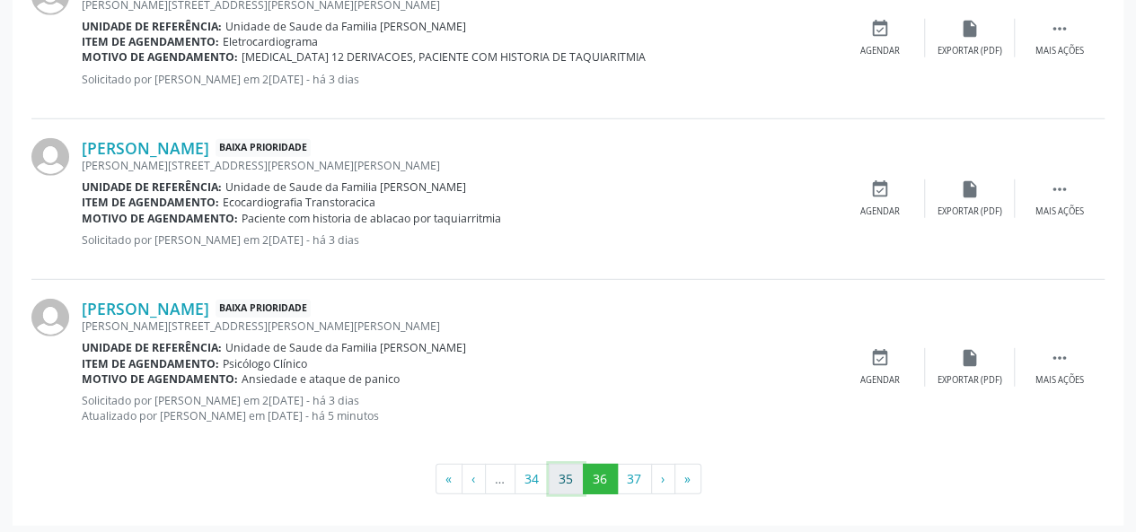
click at [569, 474] on button "35" at bounding box center [566, 479] width 35 height 31
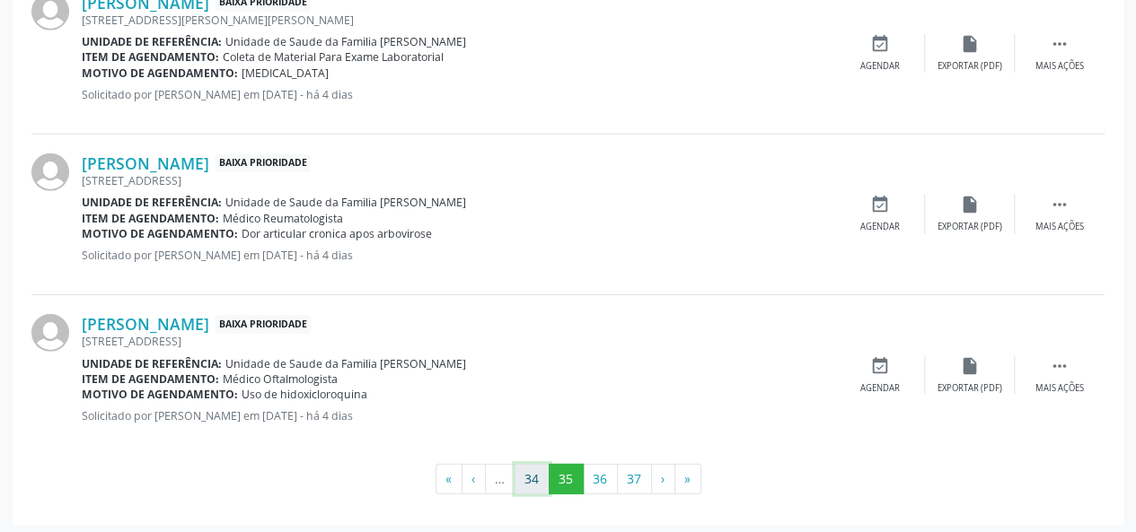
click at [537, 475] on button "34" at bounding box center [531, 479] width 35 height 31
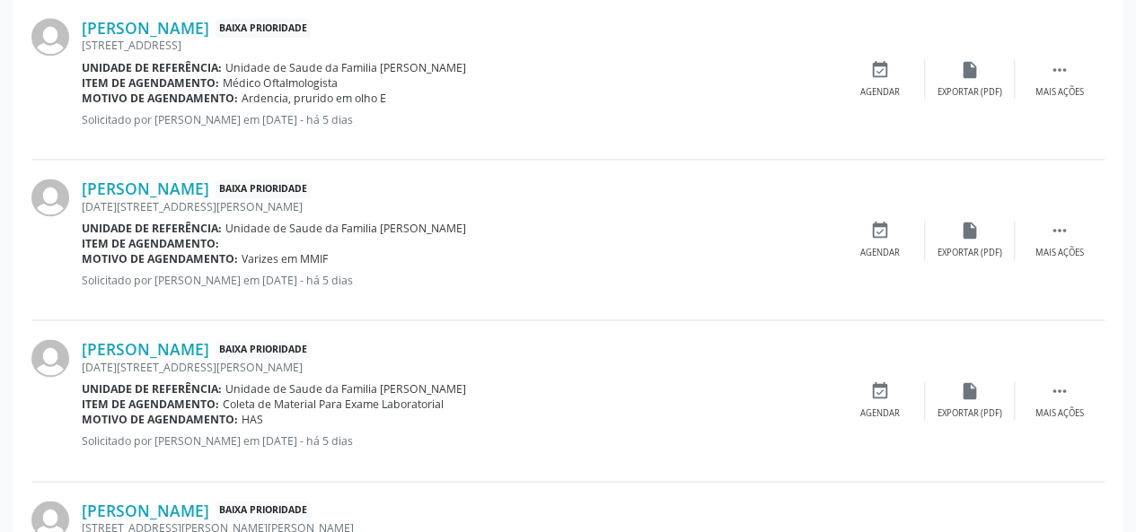
scroll to position [1119, 0]
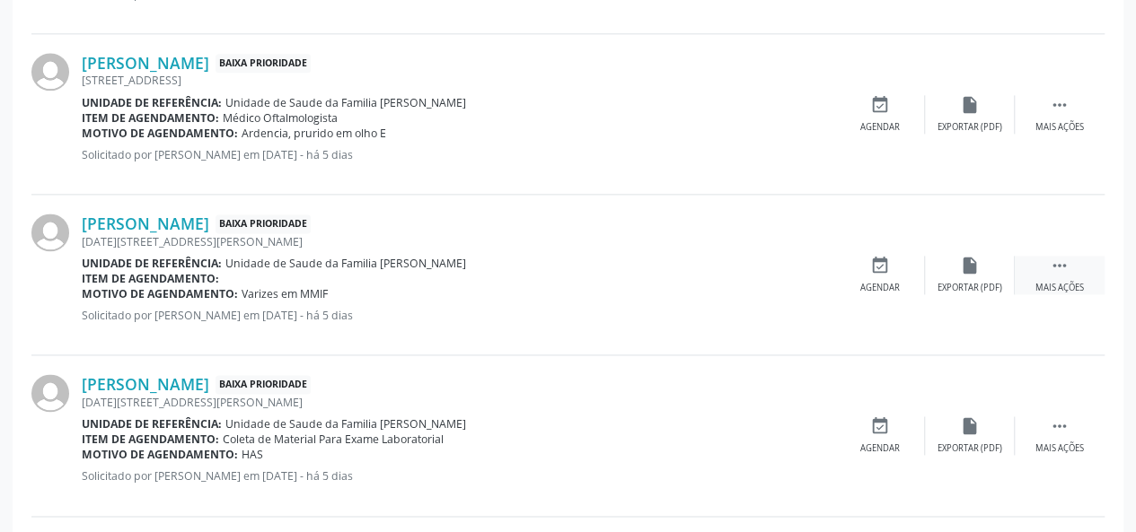
click at [1061, 272] on icon "" at bounding box center [1060, 266] width 20 height 20
click at [981, 283] on div "Editar" at bounding box center [969, 288] width 29 height 13
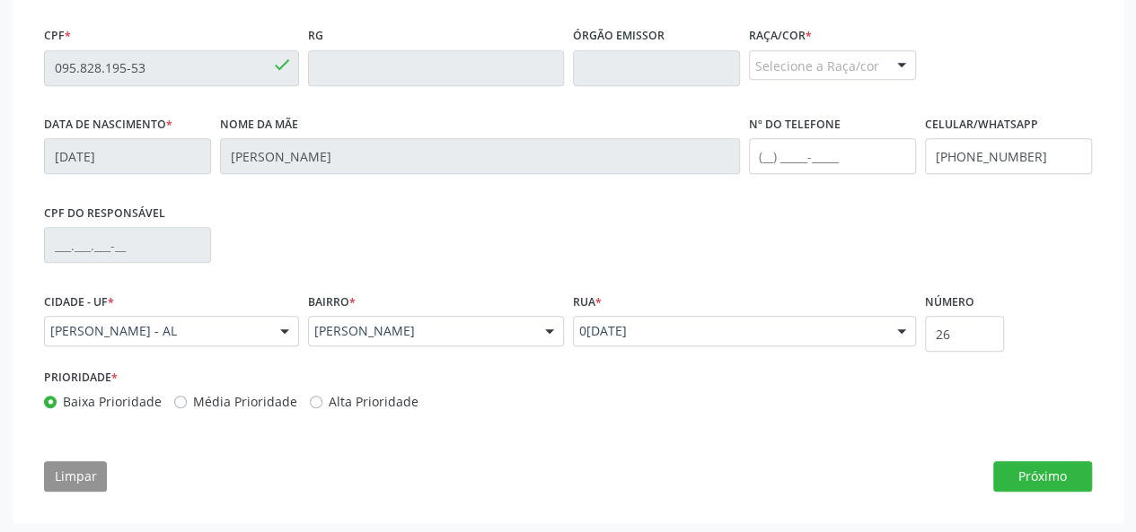
scroll to position [541, 0]
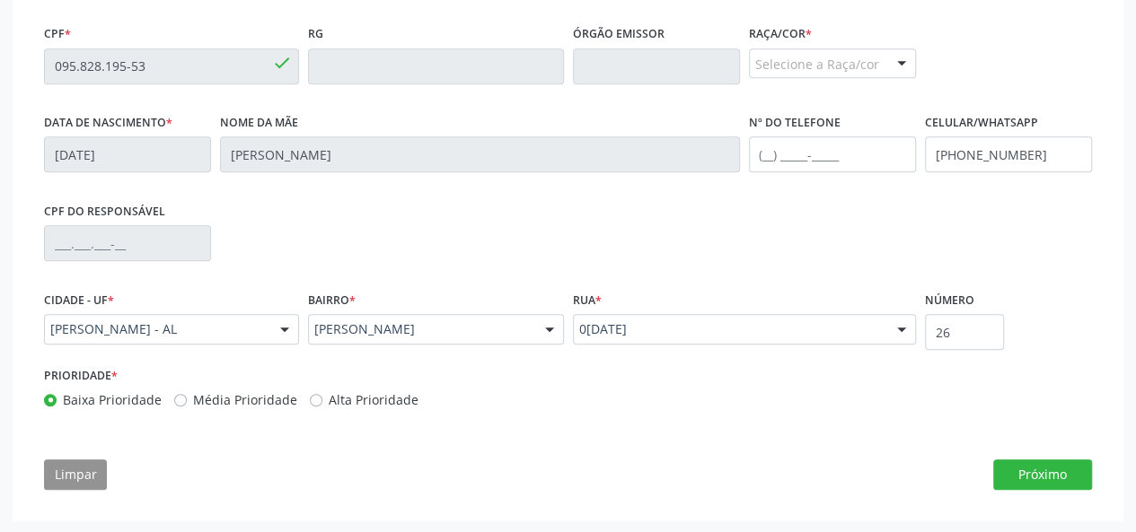
click at [862, 55] on div "Selecione a Raça/cor" at bounding box center [832, 63] width 167 height 31
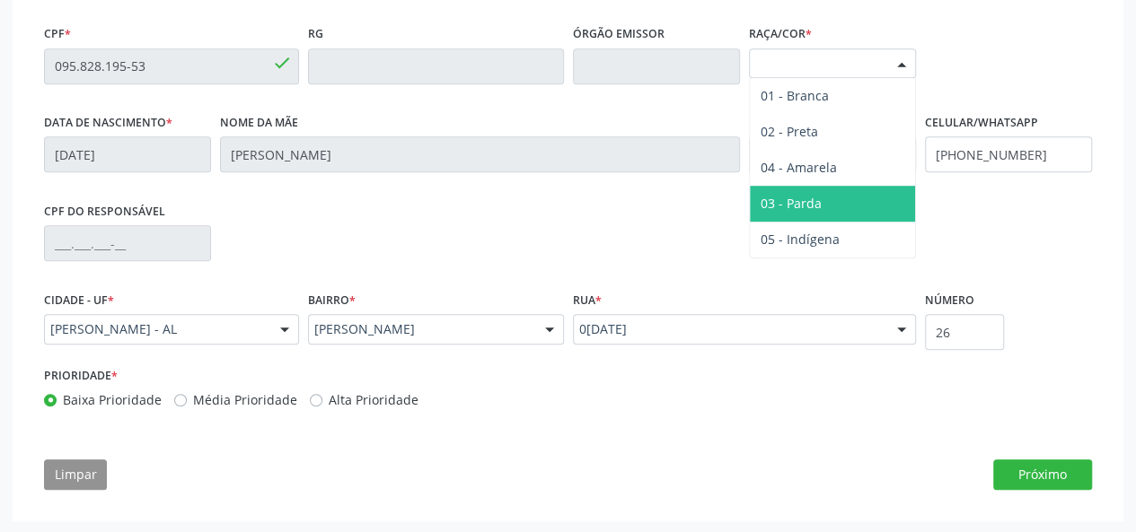
drag, startPoint x: 813, startPoint y: 200, endPoint x: 1050, endPoint y: 466, distance: 356.7
click at [813, 200] on span "03 - Parda" at bounding box center [790, 203] width 61 height 17
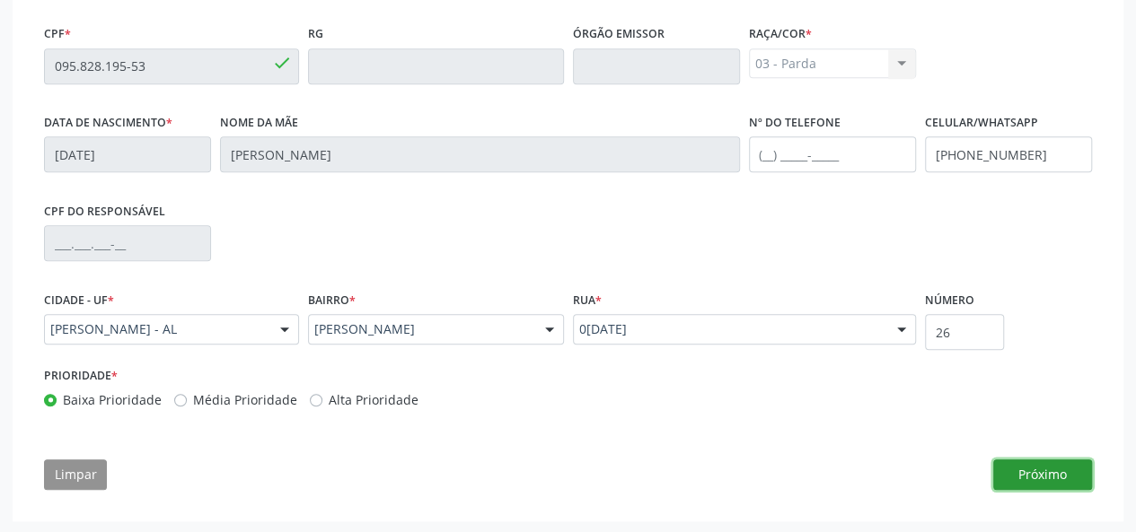
click at [1058, 477] on button "Próximo" at bounding box center [1042, 475] width 99 height 31
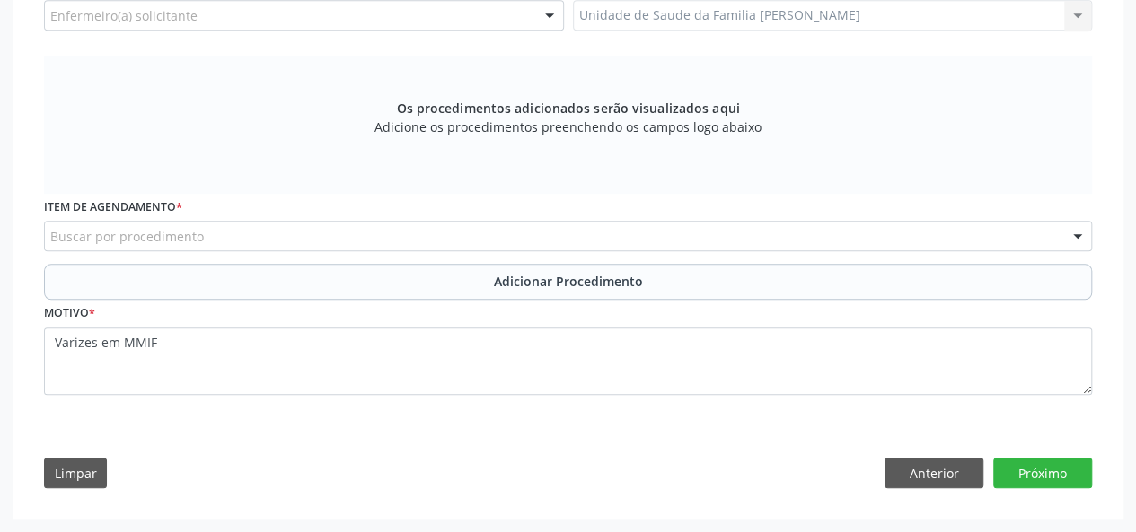
scroll to position [516, 0]
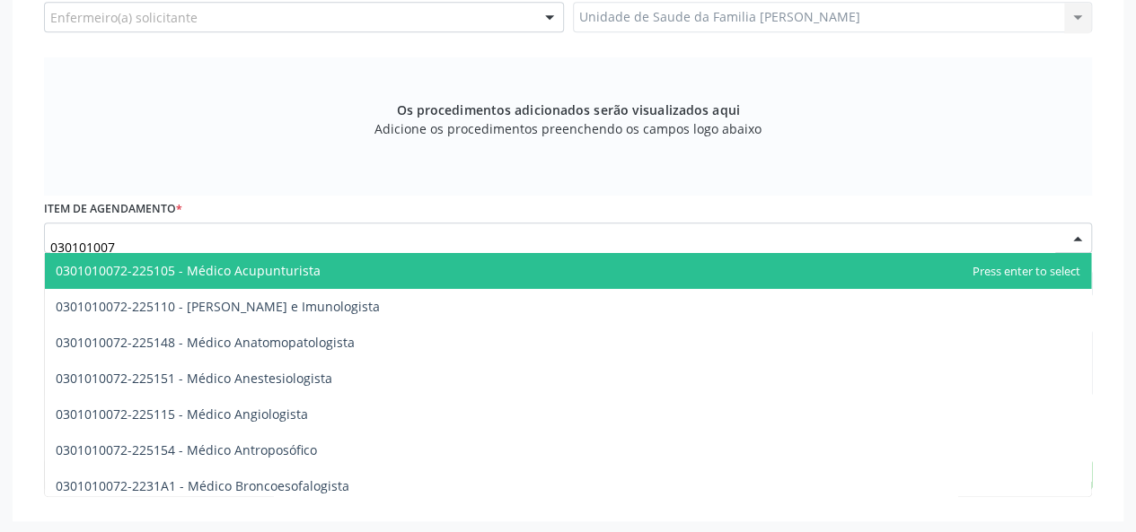
type input "0301010072"
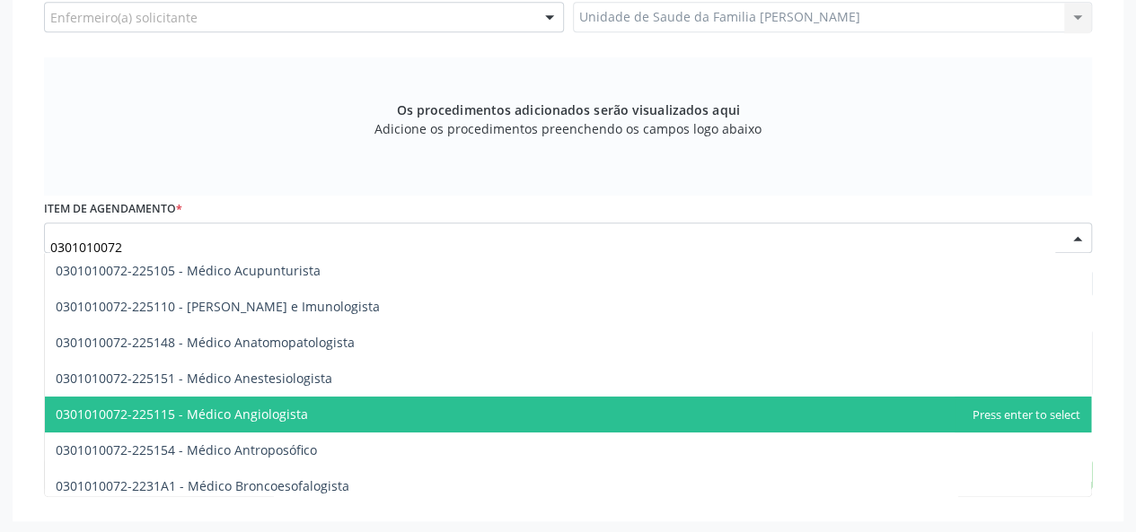
click at [255, 417] on span "0301010072-225115 - Médico Angiologista" at bounding box center [182, 414] width 252 height 17
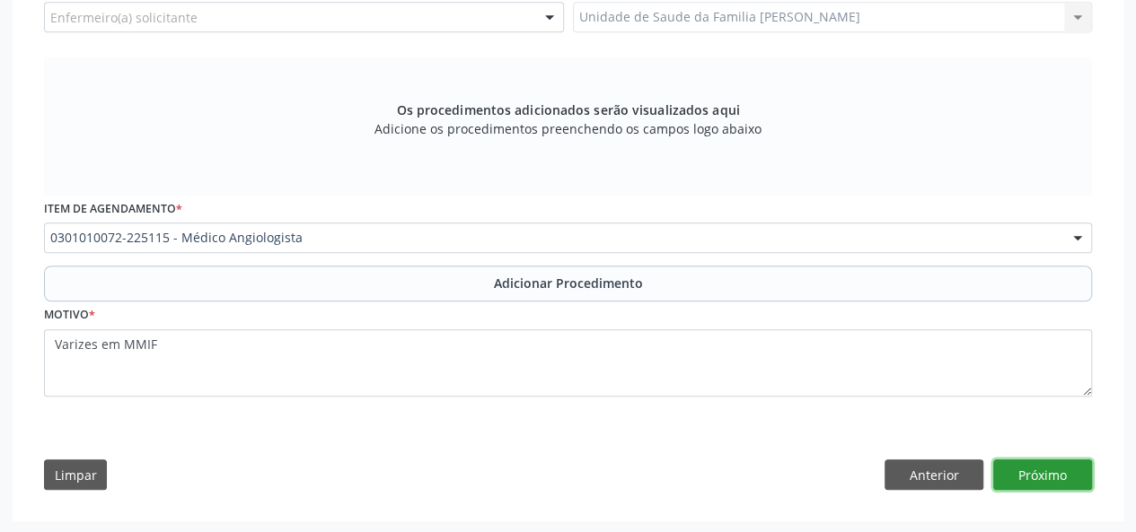
click at [1042, 462] on button "Próximo" at bounding box center [1042, 475] width 99 height 31
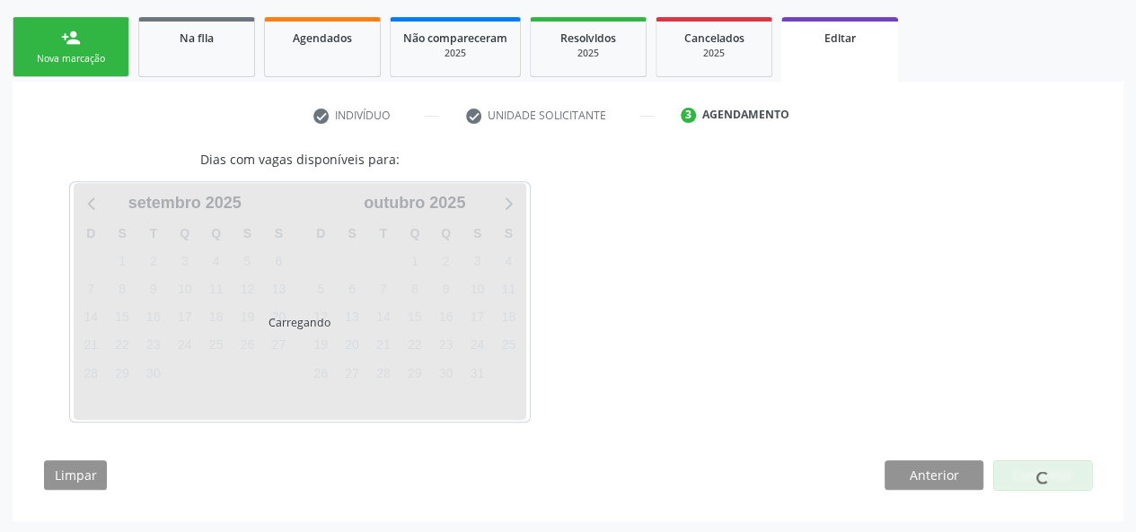
scroll to position [330, 0]
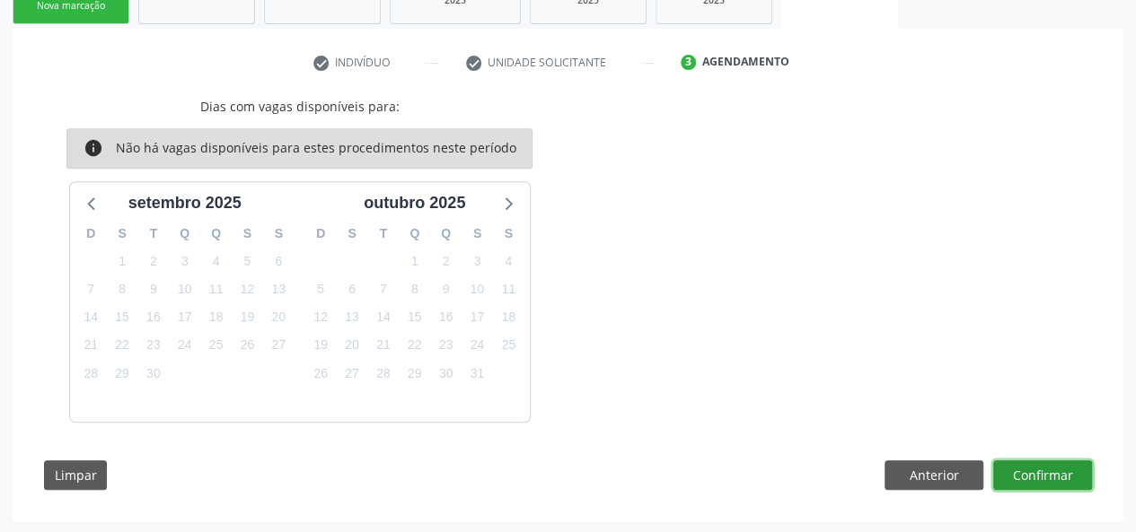
click at [1042, 464] on button "Confirmar" at bounding box center [1042, 476] width 99 height 31
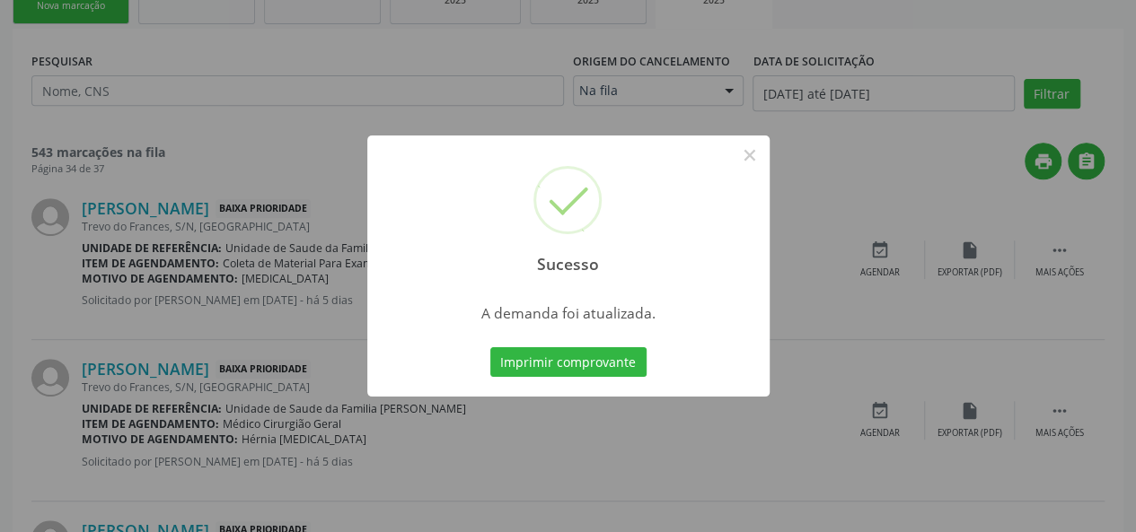
scroll to position [0, 0]
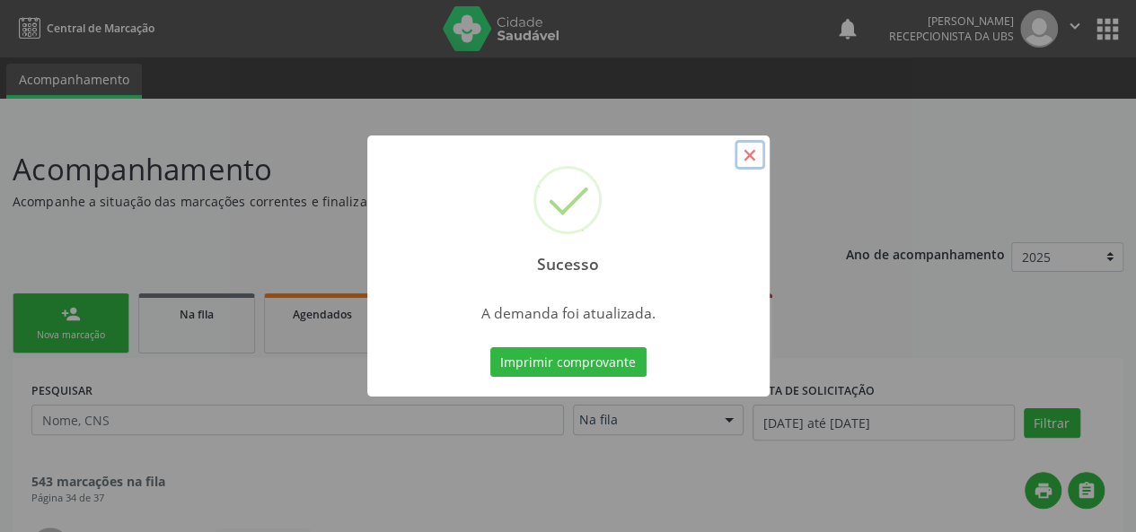
click at [755, 145] on button "×" at bounding box center [749, 155] width 31 height 31
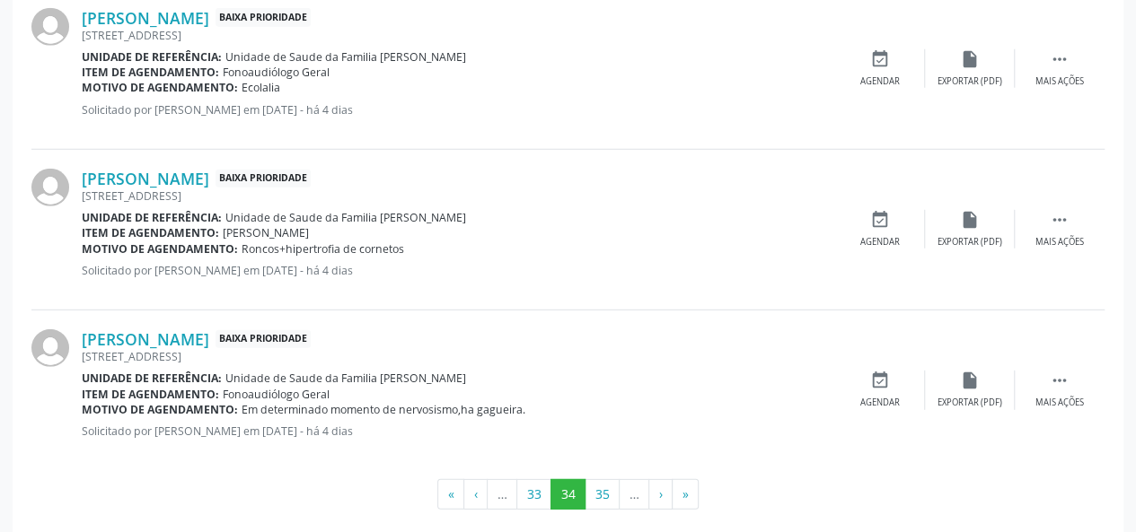
scroll to position [2465, 0]
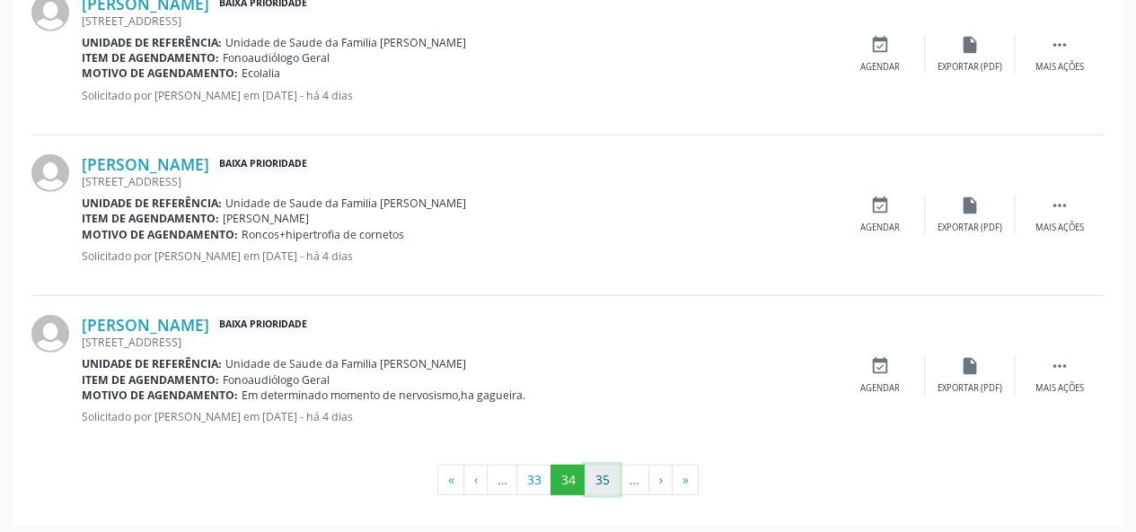
click at [602, 465] on button "35" at bounding box center [601, 480] width 35 height 31
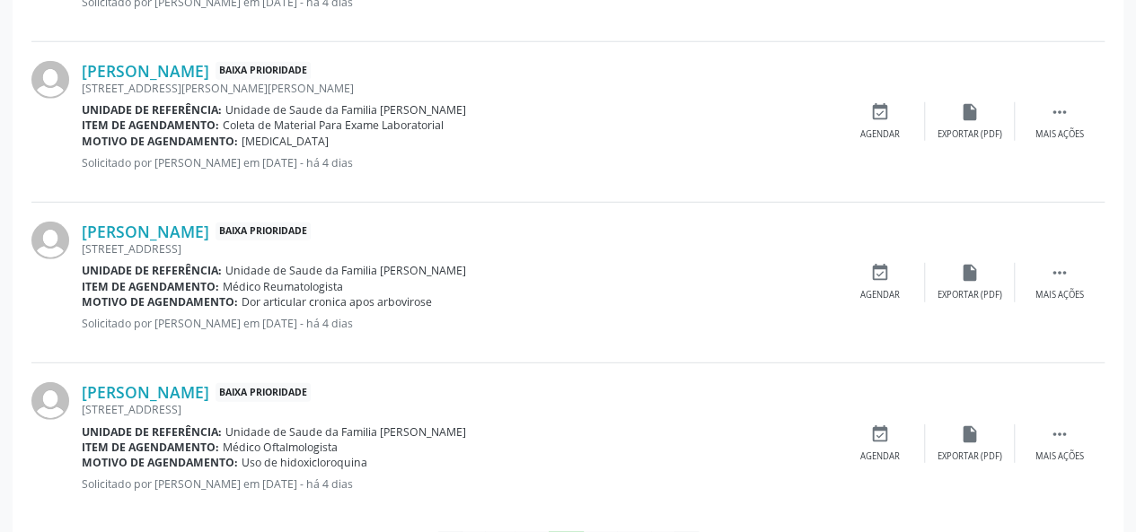
scroll to position [2482, 0]
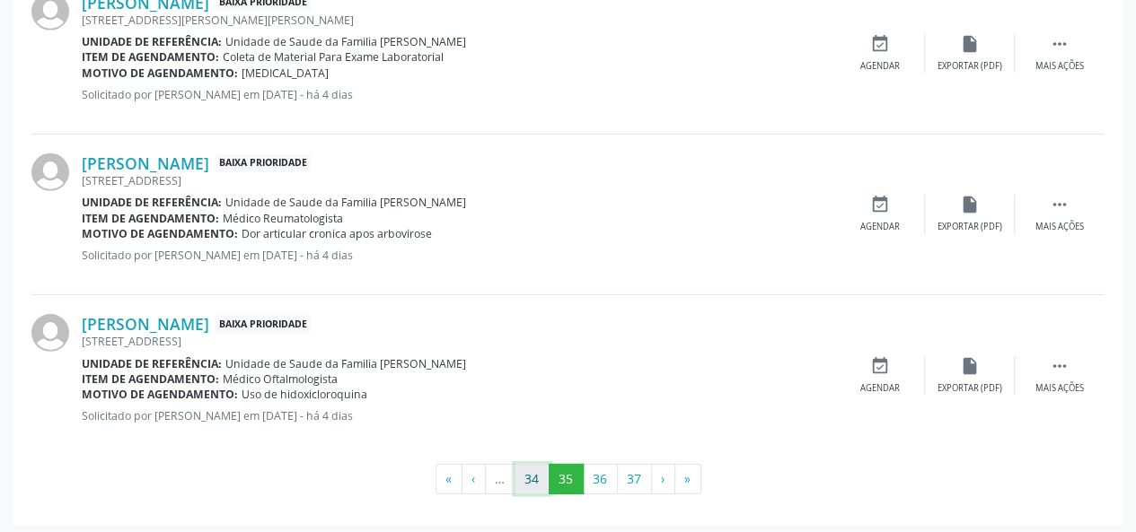
click at [532, 486] on button "34" at bounding box center [531, 479] width 35 height 31
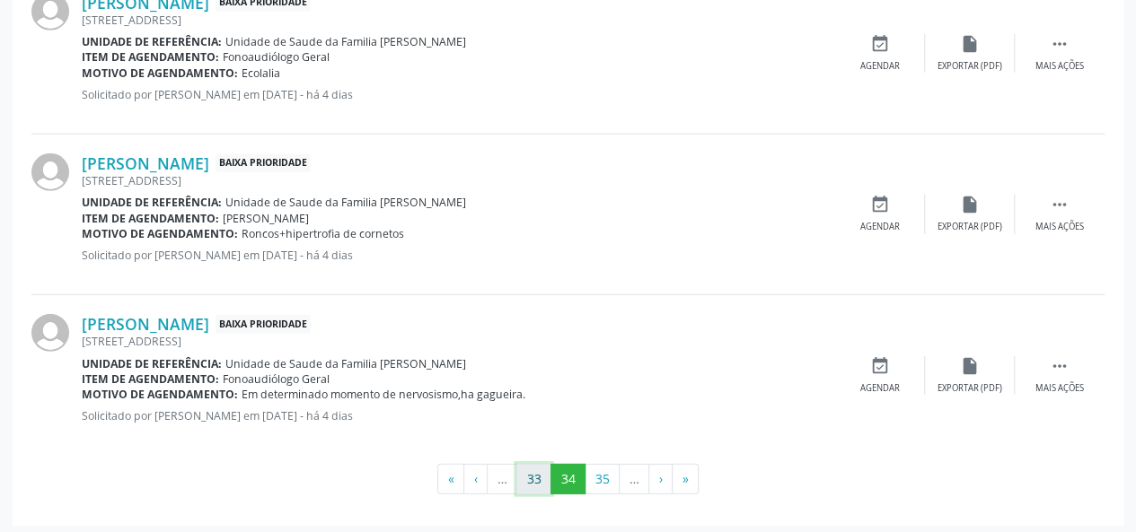
click at [544, 470] on button "33" at bounding box center [533, 479] width 35 height 31
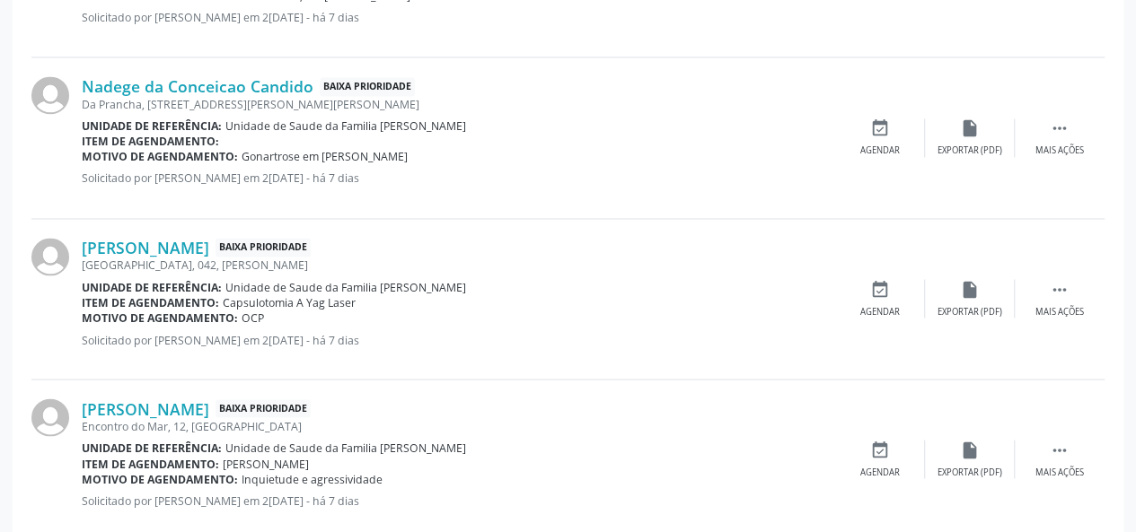
scroll to position [1388, 0]
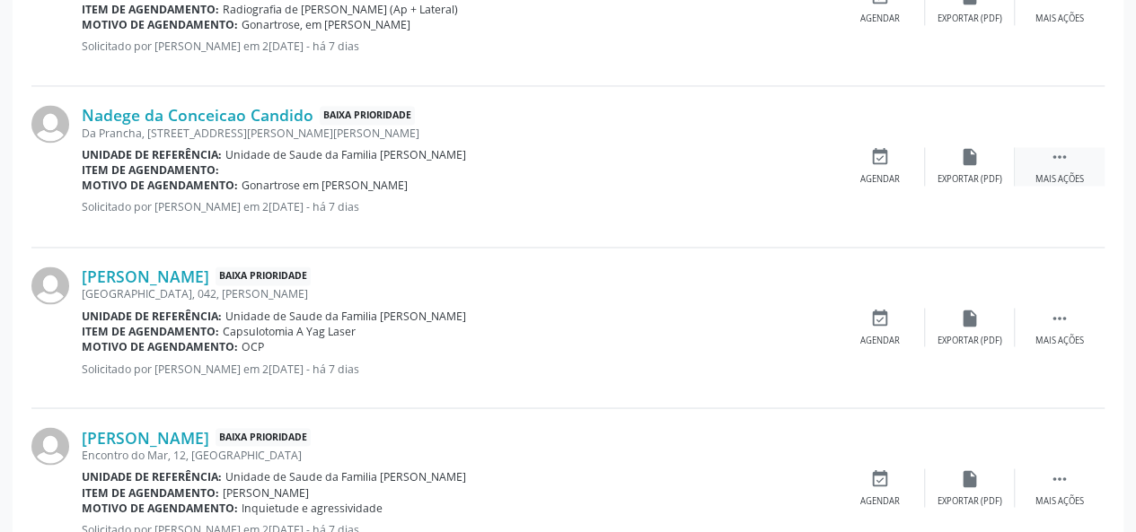
click at [1066, 161] on icon "" at bounding box center [1060, 157] width 20 height 20
click at [973, 166] on div "edit Editar" at bounding box center [970, 166] width 90 height 39
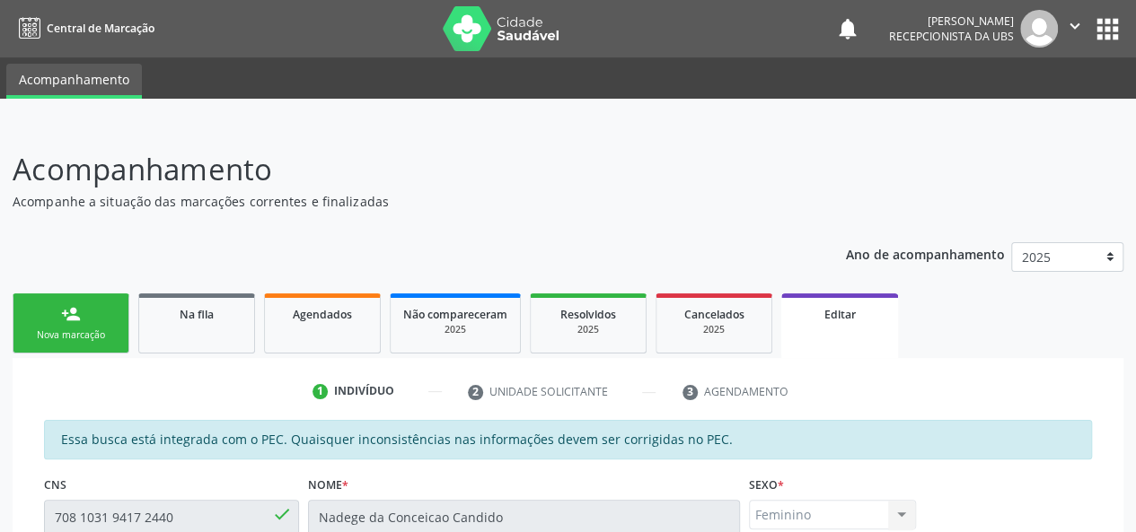
scroll to position [539, 0]
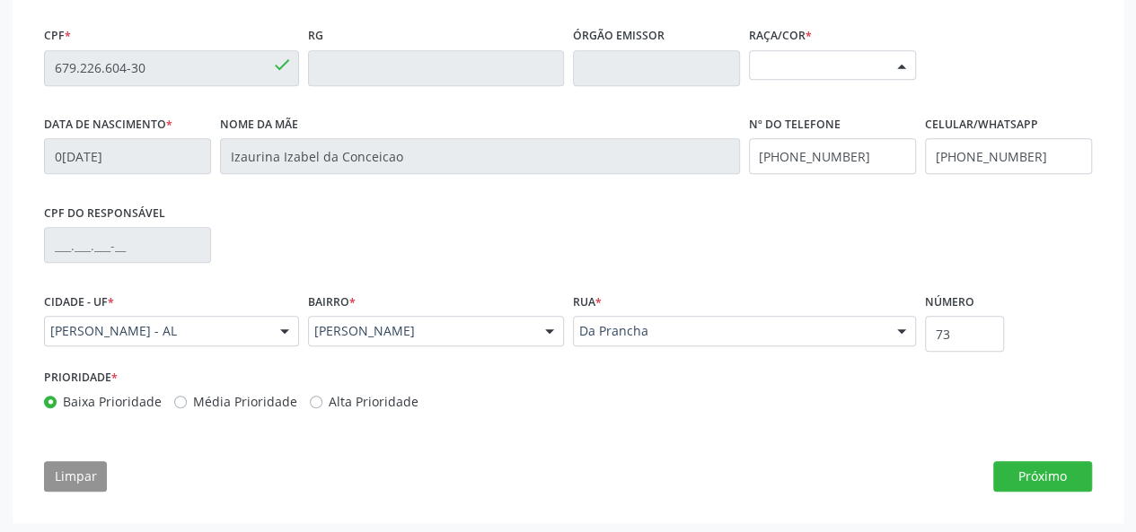
click at [862, 66] on div "Selecione a Raça/cor" at bounding box center [832, 65] width 167 height 31
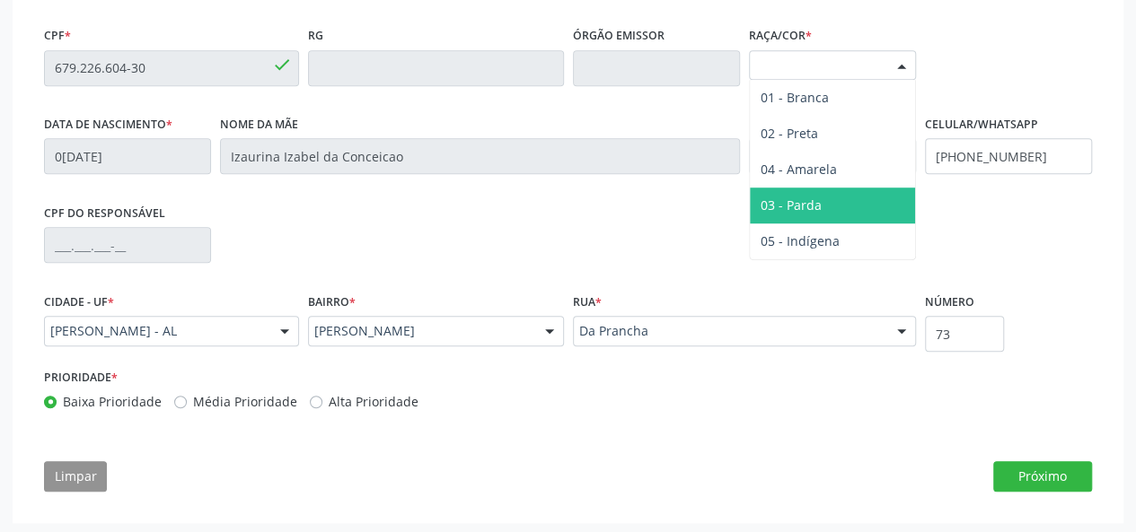
click at [806, 206] on span "03 - Parda" at bounding box center [790, 205] width 61 height 17
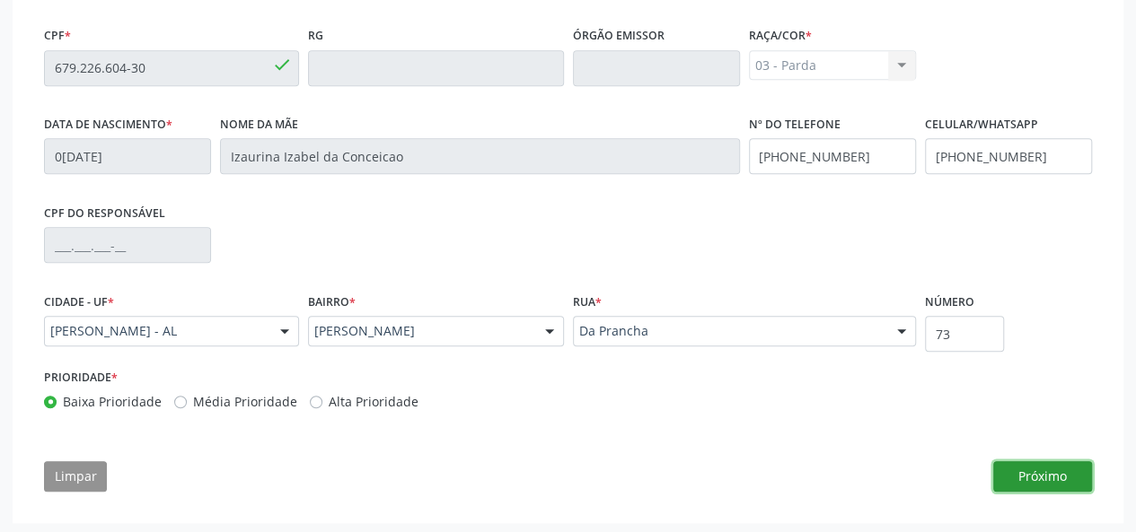
click at [1033, 477] on button "Próximo" at bounding box center [1042, 476] width 99 height 31
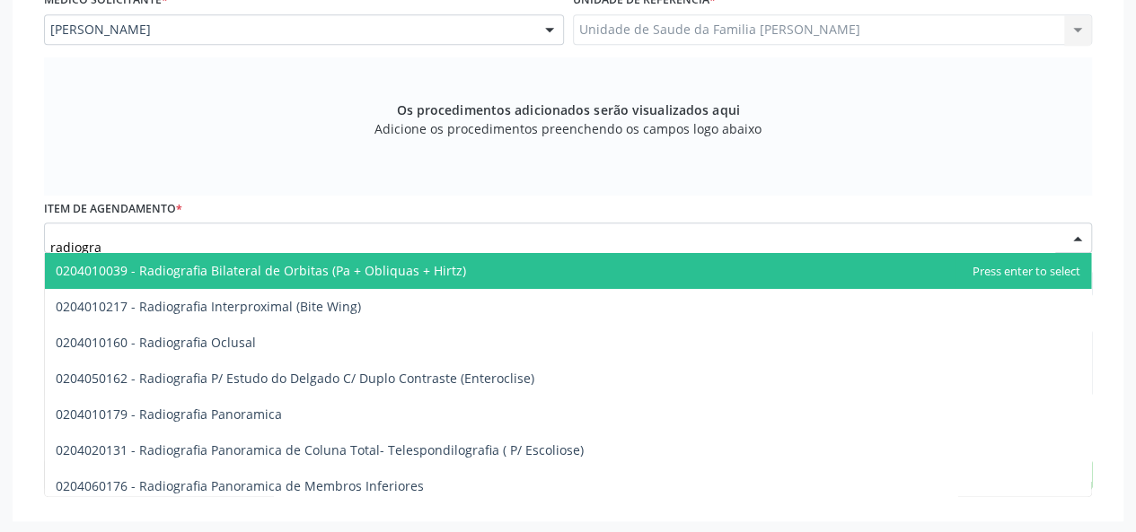
type input "radiograf"
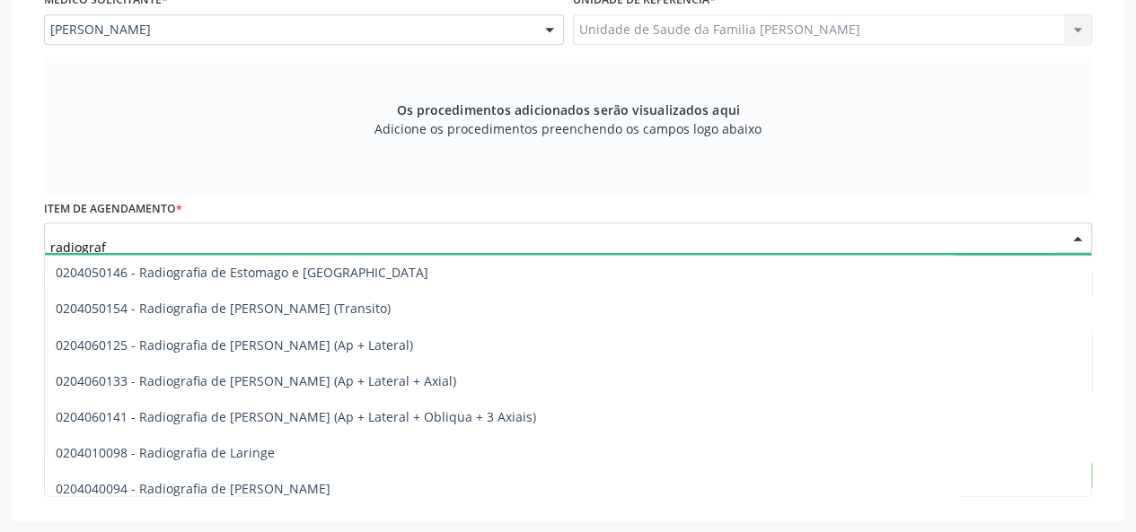
scroll to position [1616, 0]
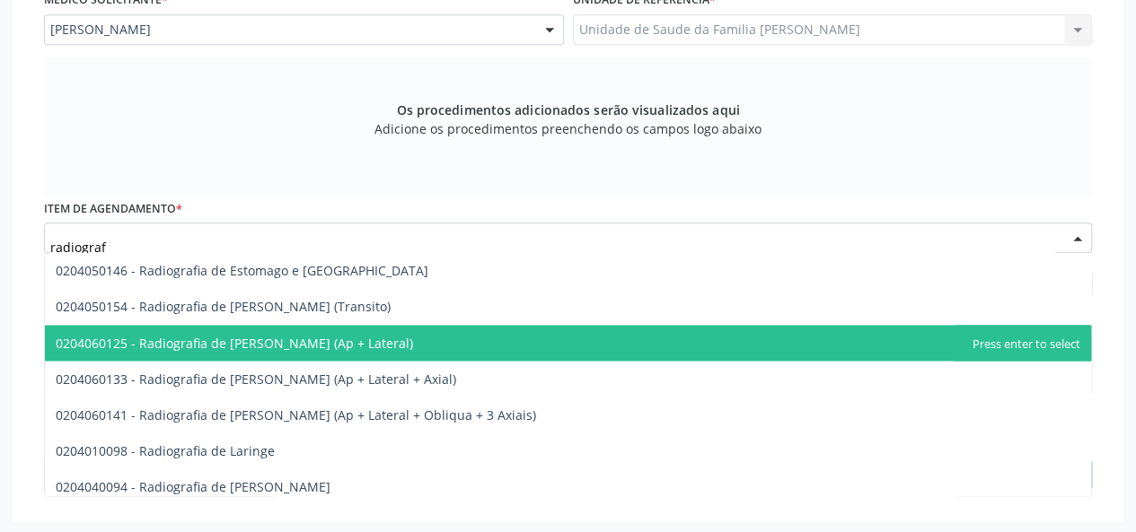
click at [259, 335] on span "0204060125 - Radiografia de [PERSON_NAME] (Ap + Lateral)" at bounding box center [234, 342] width 357 height 17
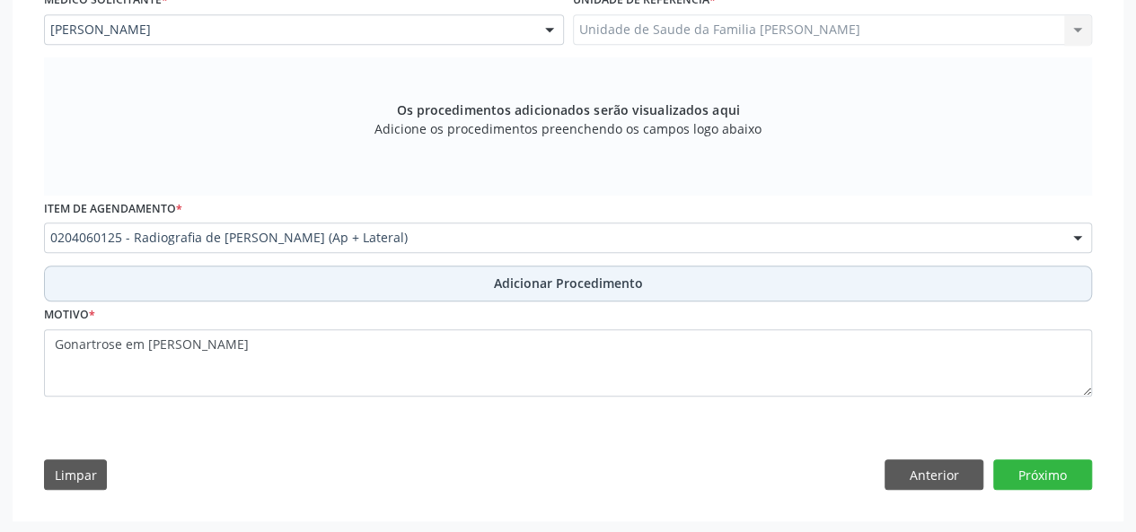
click at [541, 292] on span "Adicionar Procedimento" at bounding box center [568, 283] width 149 height 19
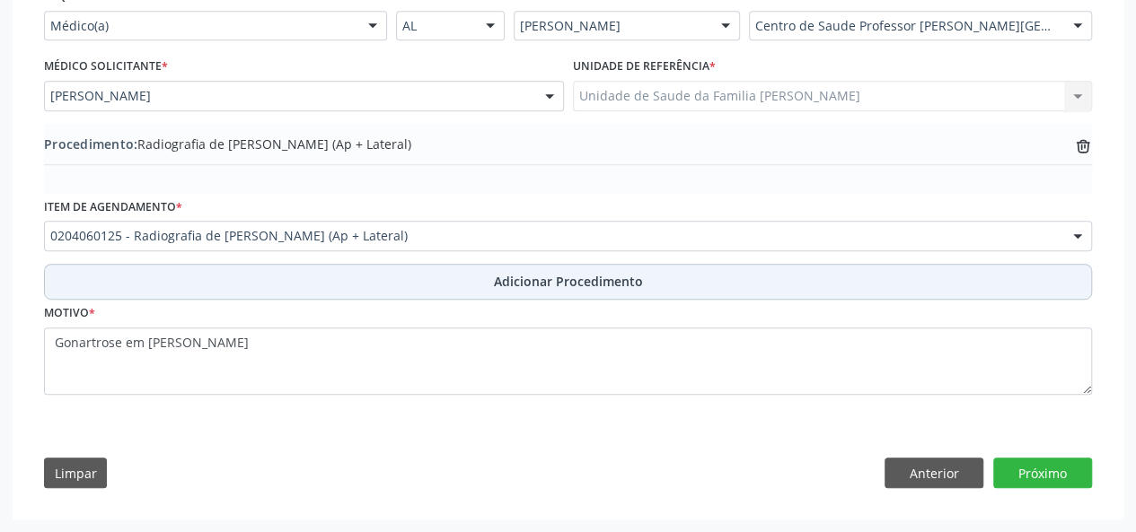
scroll to position [435, 0]
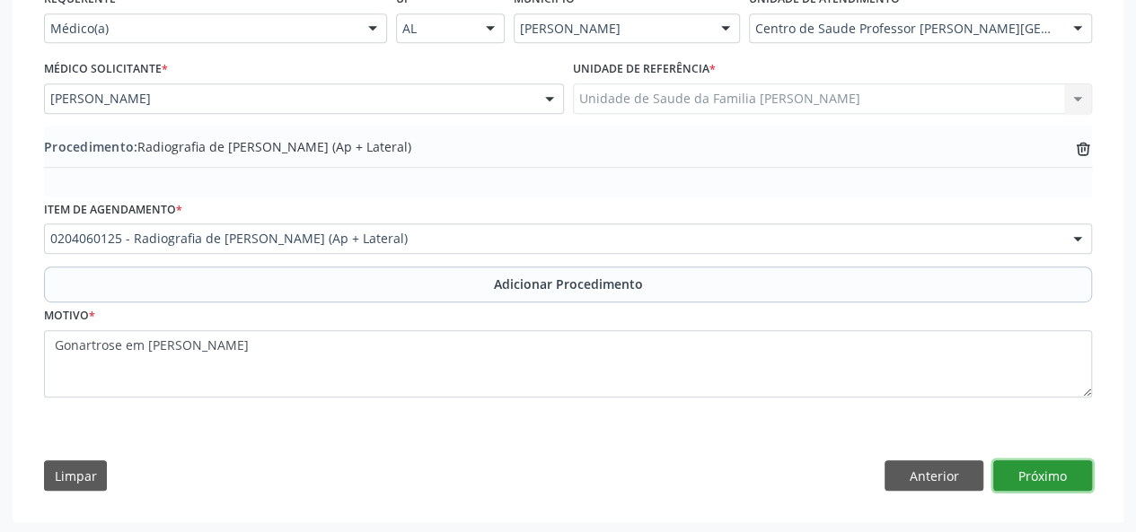
click at [1032, 464] on button "Próximo" at bounding box center [1042, 476] width 99 height 31
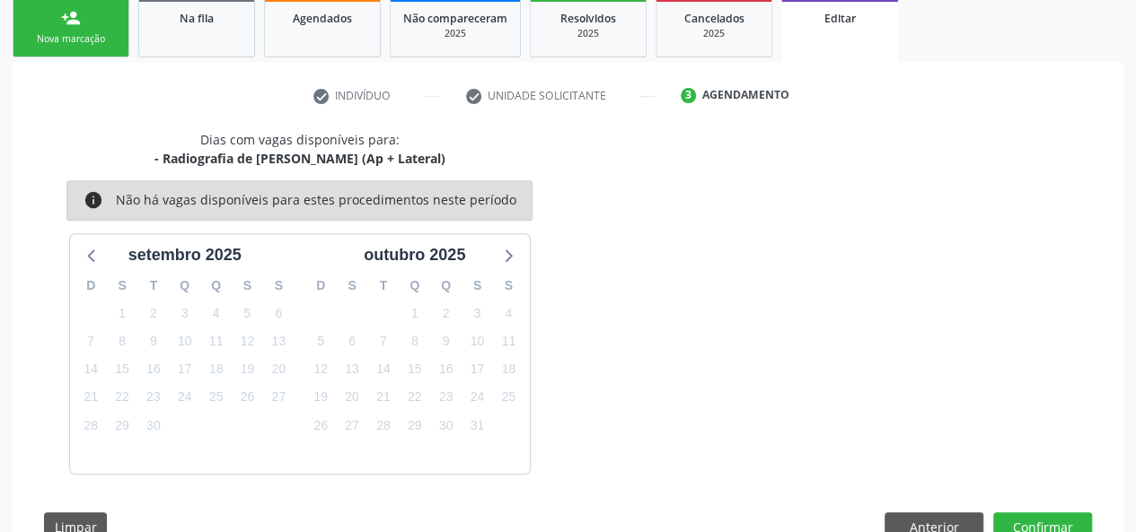
scroll to position [348, 0]
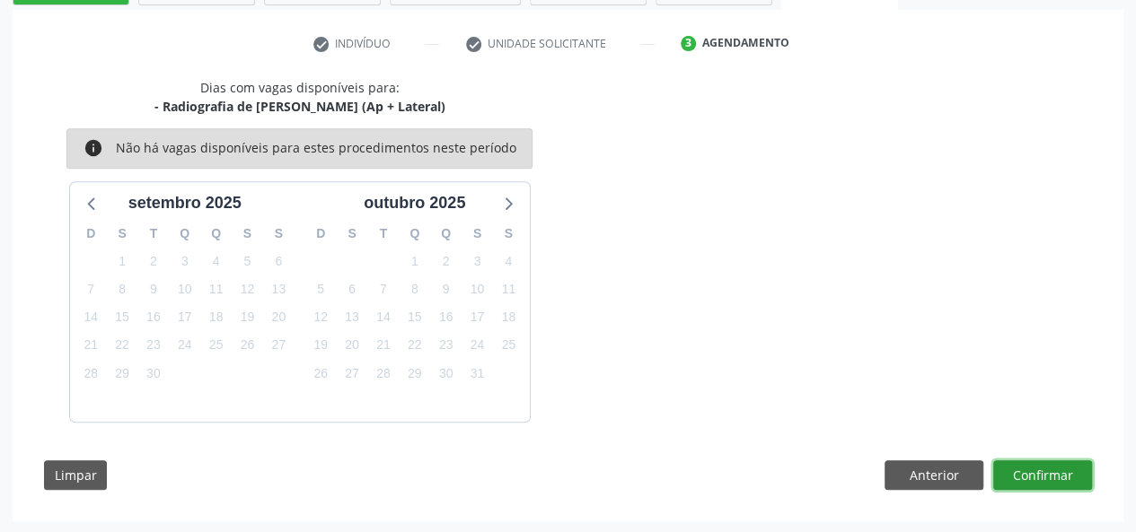
click at [1033, 465] on button "Confirmar" at bounding box center [1042, 476] width 99 height 31
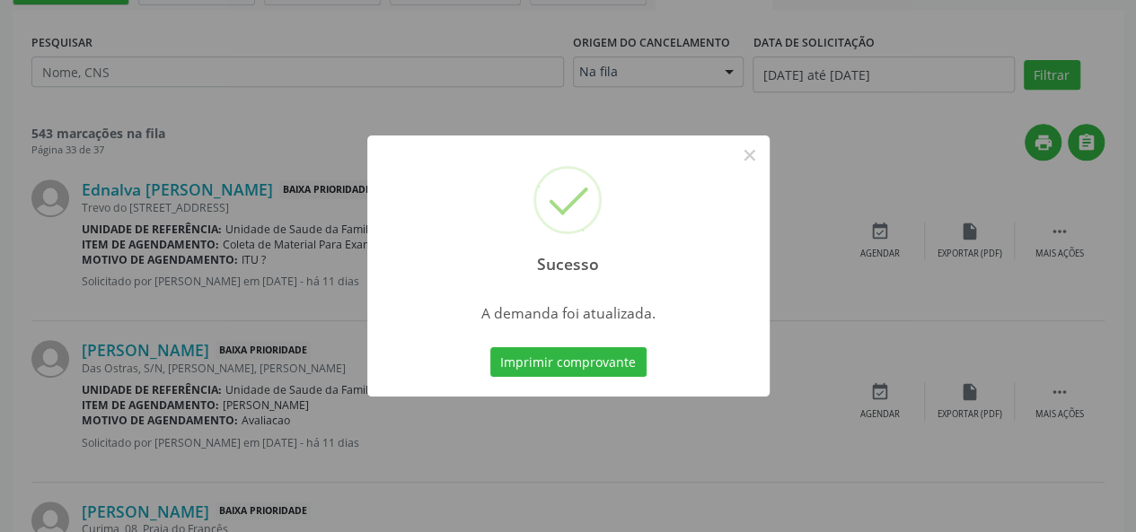
scroll to position [0, 0]
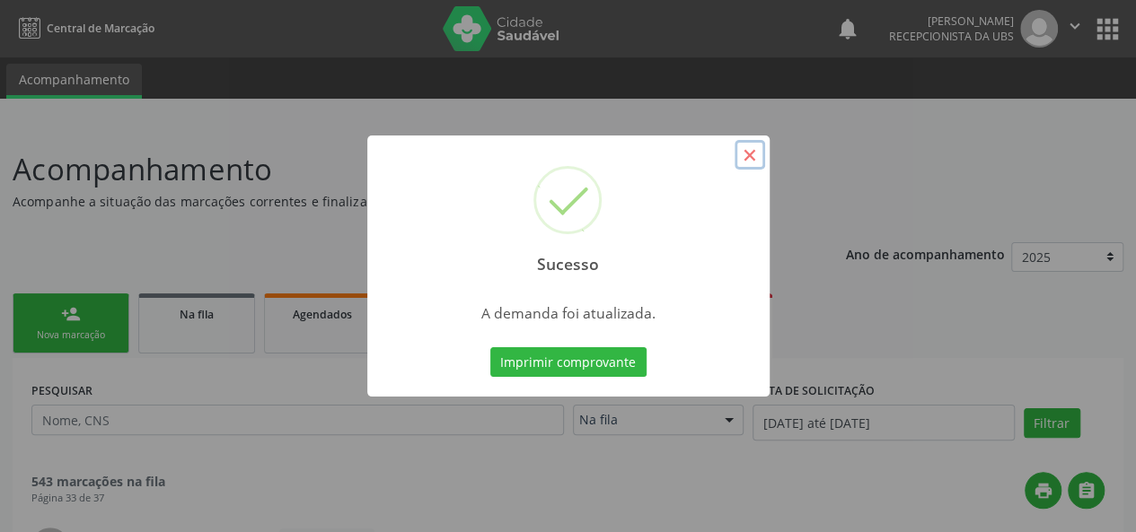
click at [743, 156] on button "×" at bounding box center [749, 155] width 31 height 31
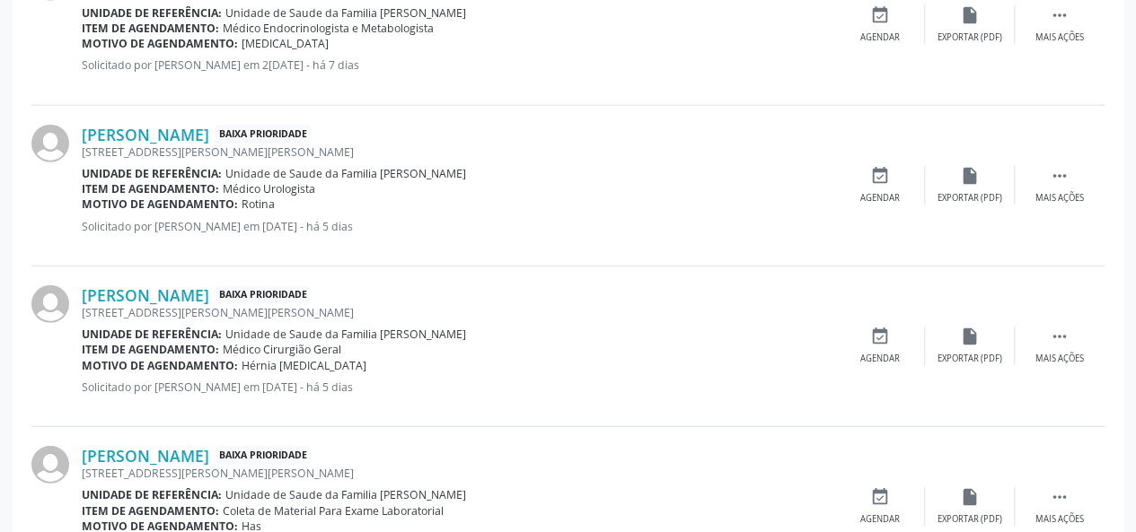
scroll to position [2465, 0]
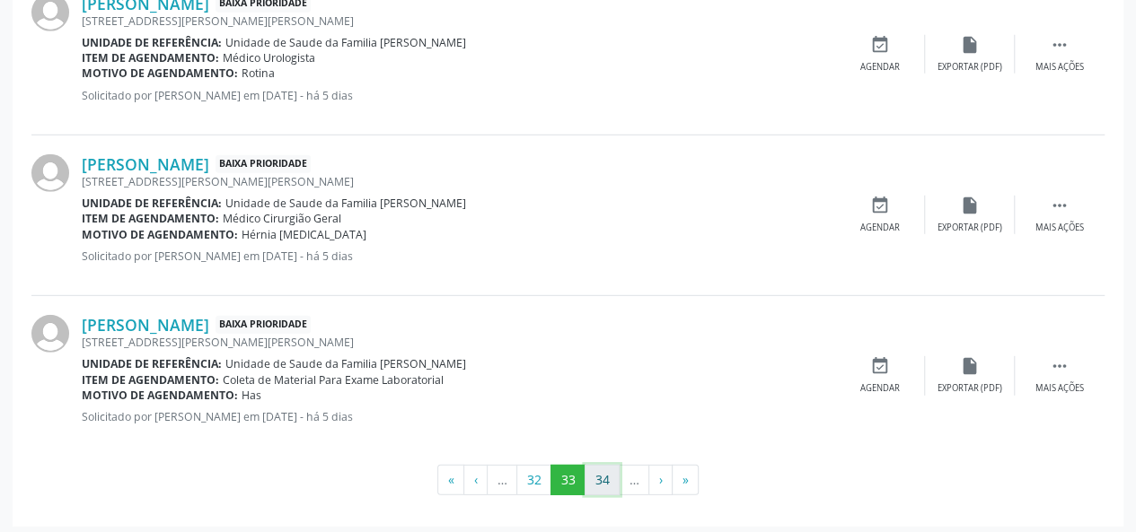
click at [595, 473] on button "34" at bounding box center [601, 480] width 35 height 31
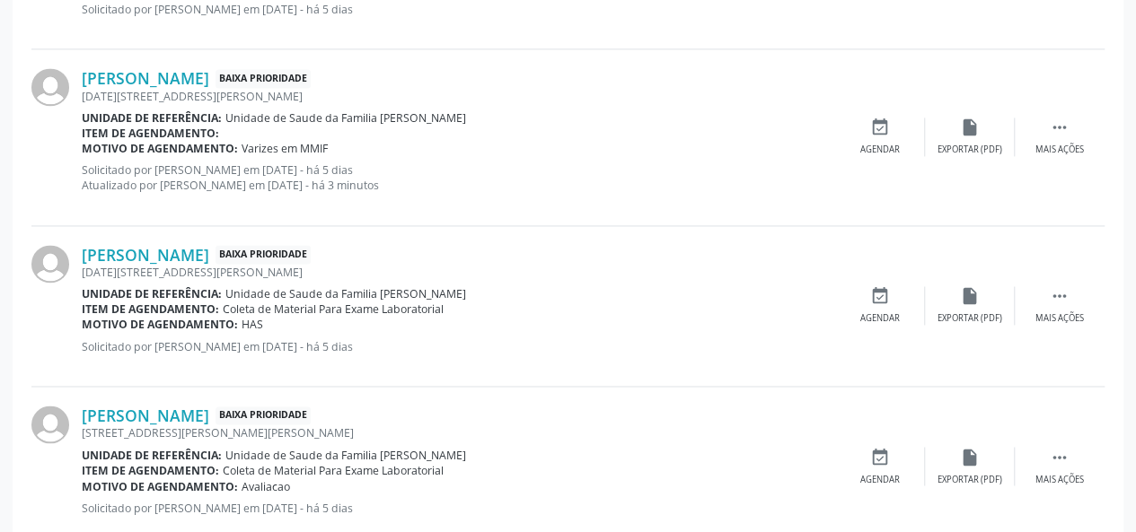
scroll to position [1225, 0]
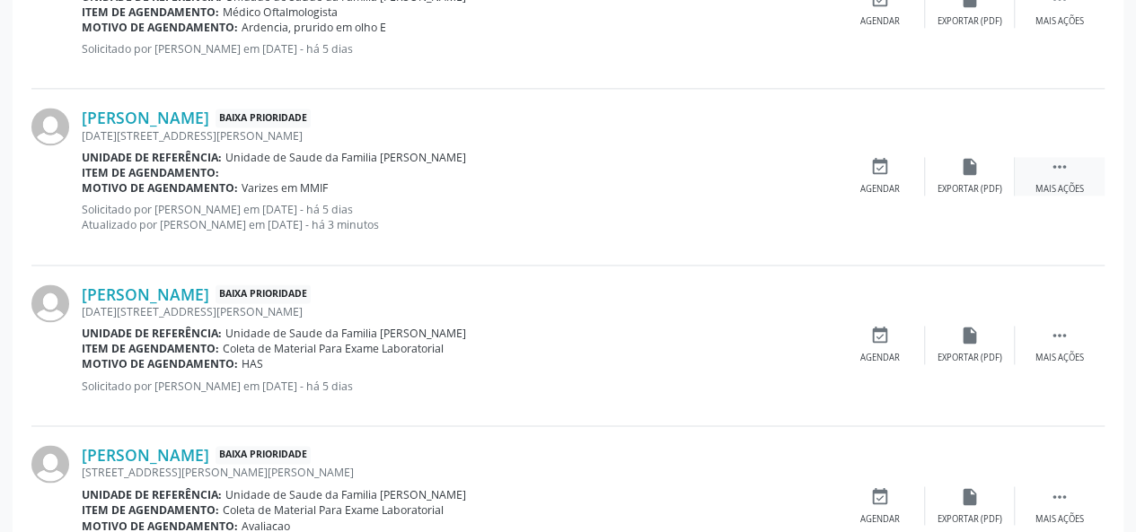
click at [1037, 188] on div "Mais ações" at bounding box center [1059, 189] width 48 height 13
click at [973, 189] on div "Editar" at bounding box center [969, 189] width 29 height 13
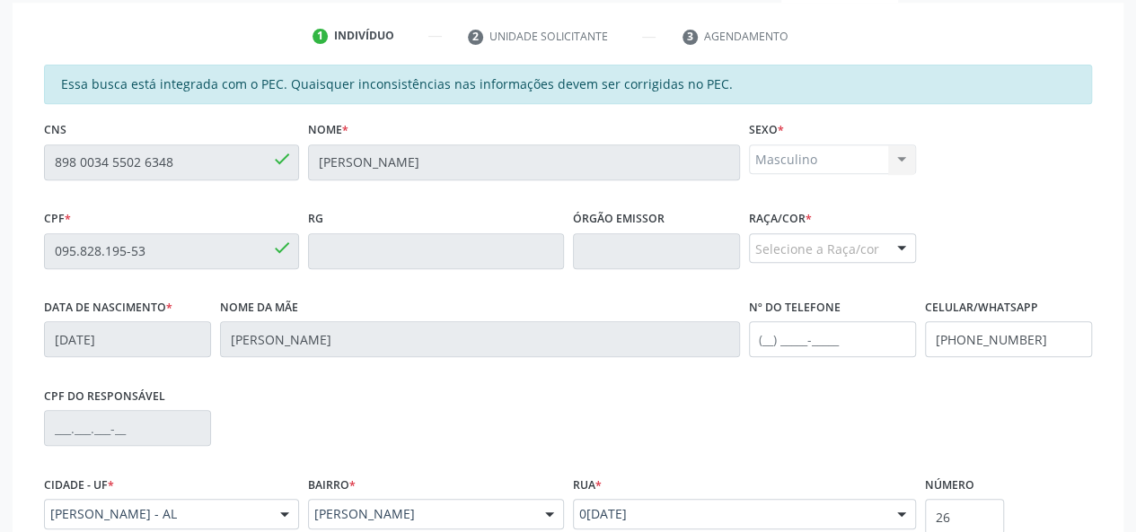
scroll to position [359, 0]
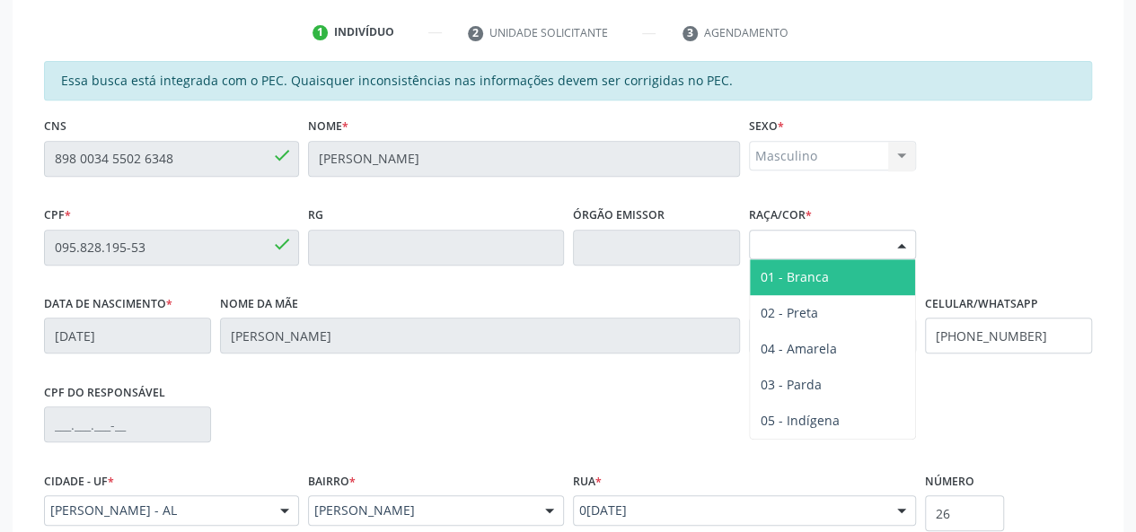
click at [800, 242] on div "Selecione a Raça/cor" at bounding box center [832, 245] width 167 height 31
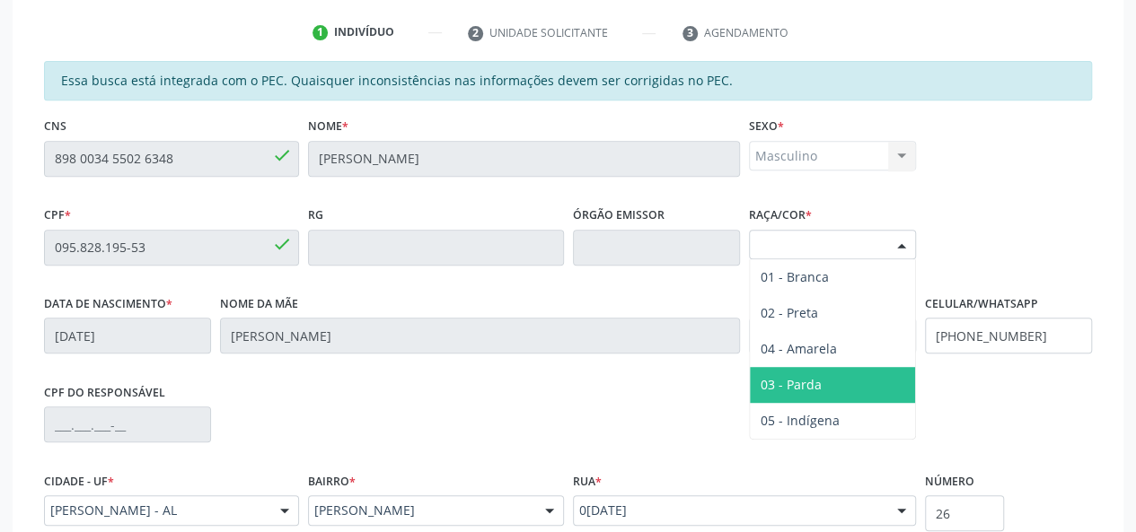
click at [817, 382] on span "03 - Parda" at bounding box center [790, 384] width 61 height 17
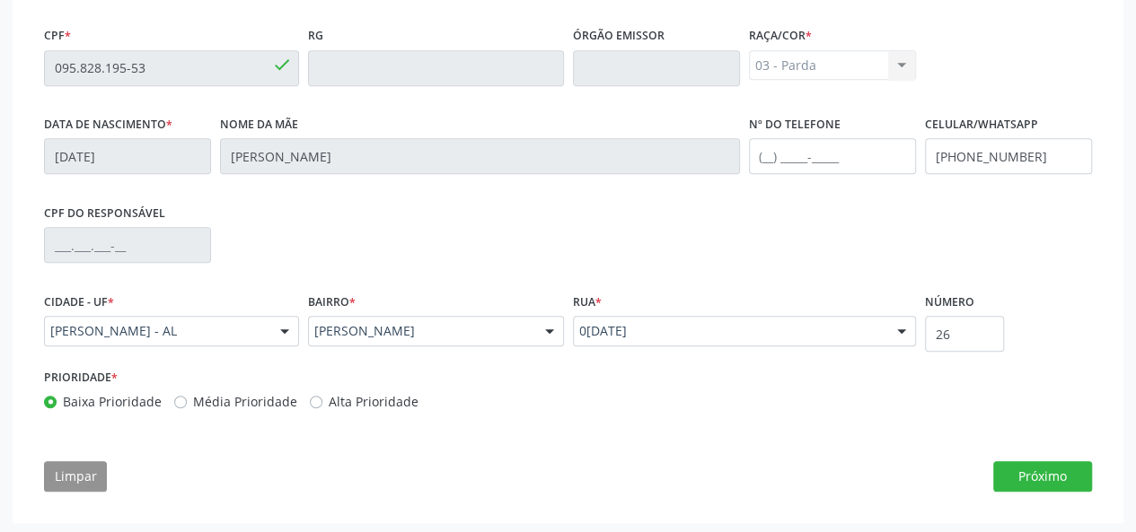
scroll to position [541, 0]
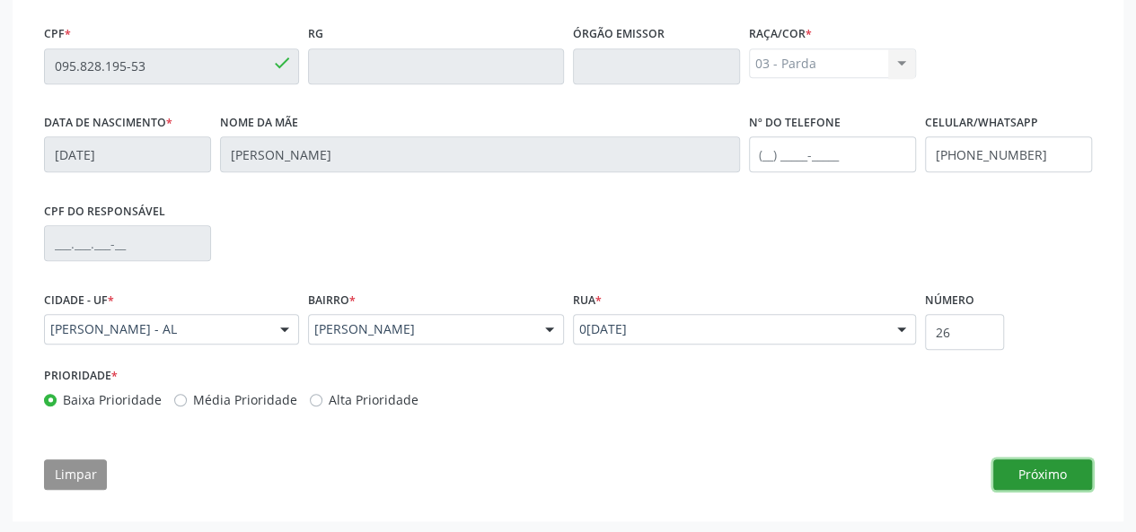
click at [1030, 467] on button "Próximo" at bounding box center [1042, 475] width 99 height 31
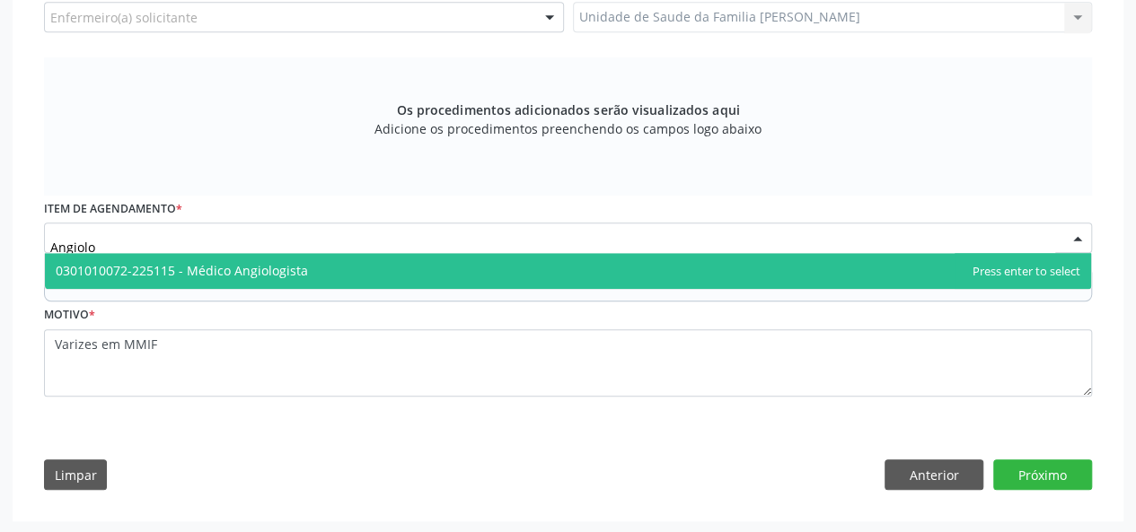
type input "Angiolog"
click at [215, 264] on span "0301010072-225115 - Médico Angiologista" at bounding box center [182, 270] width 252 height 17
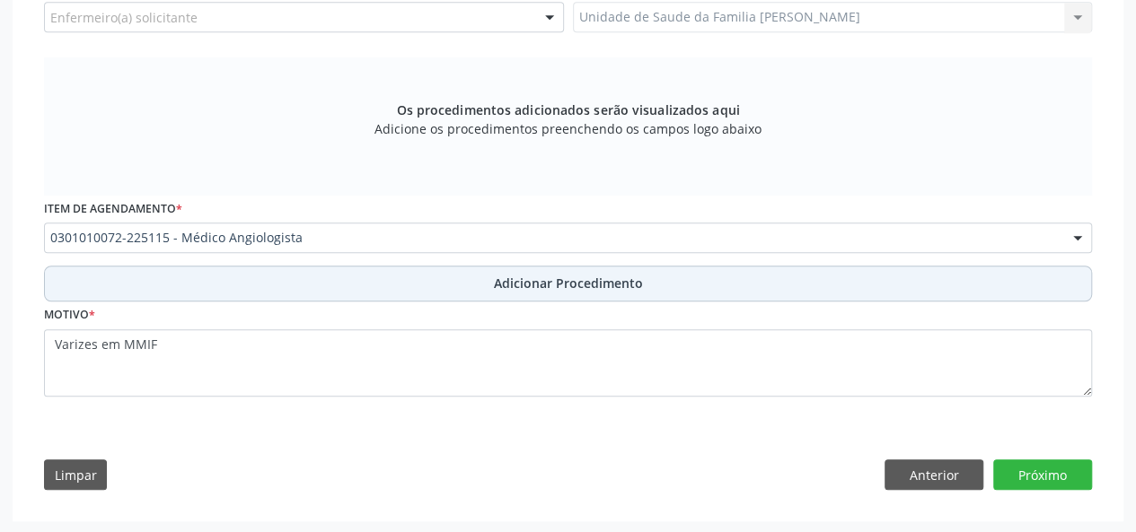
click at [523, 286] on span "Adicionar Procedimento" at bounding box center [568, 283] width 149 height 19
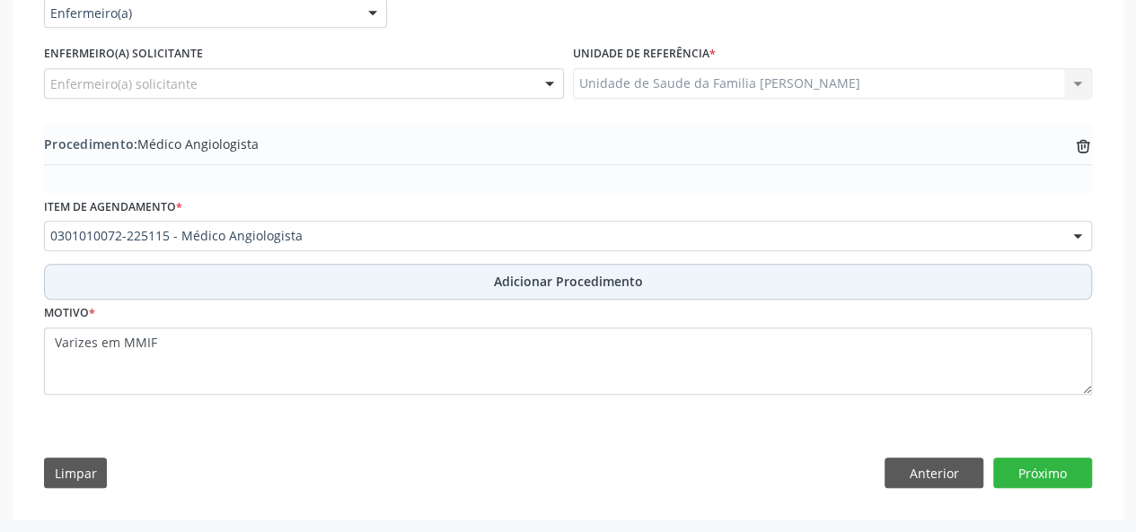
scroll to position [447, 0]
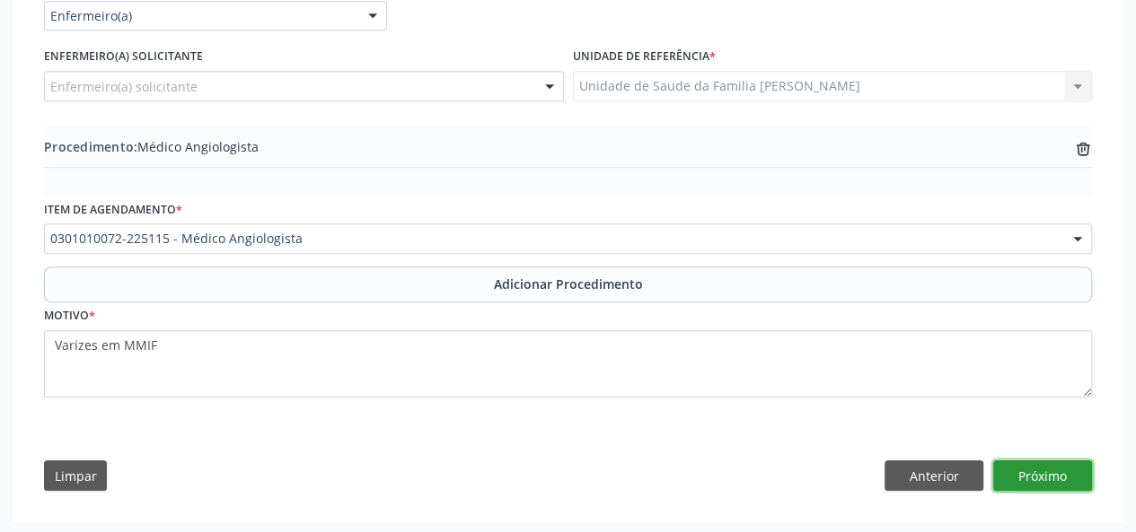
click at [1044, 484] on button "Próximo" at bounding box center [1042, 476] width 99 height 31
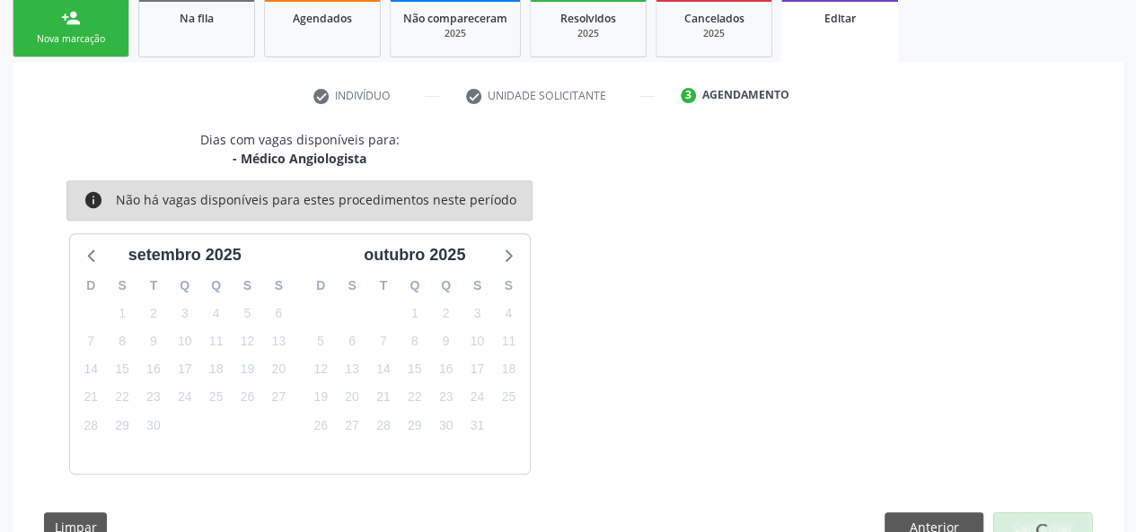
scroll to position [348, 0]
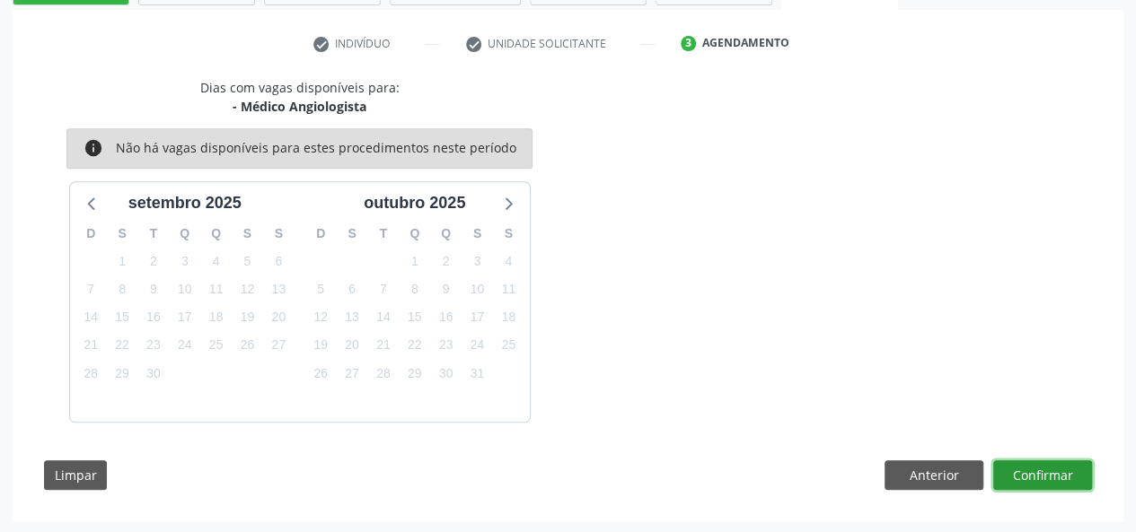
click at [1045, 479] on button "Confirmar" at bounding box center [1042, 476] width 99 height 31
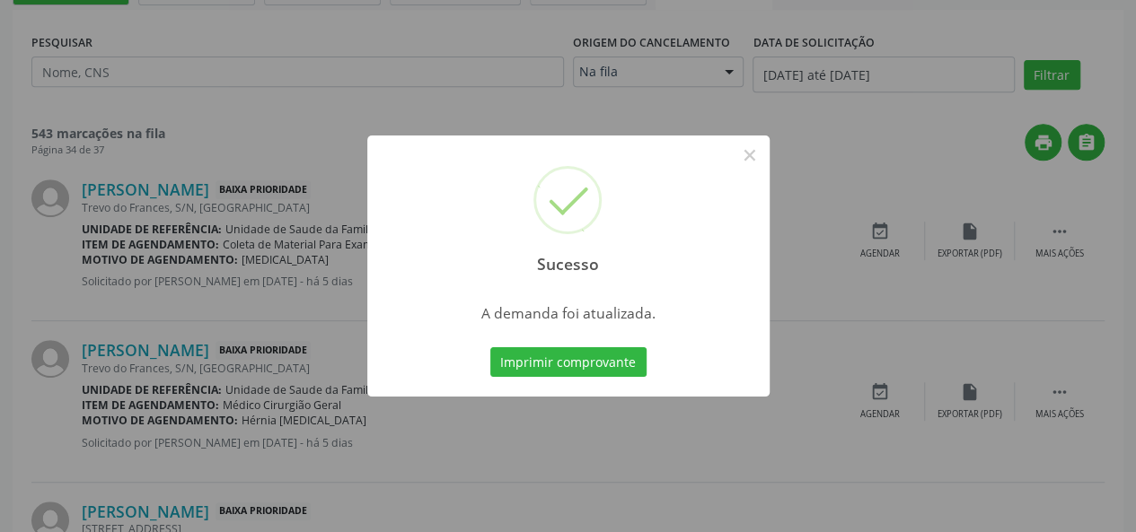
scroll to position [0, 0]
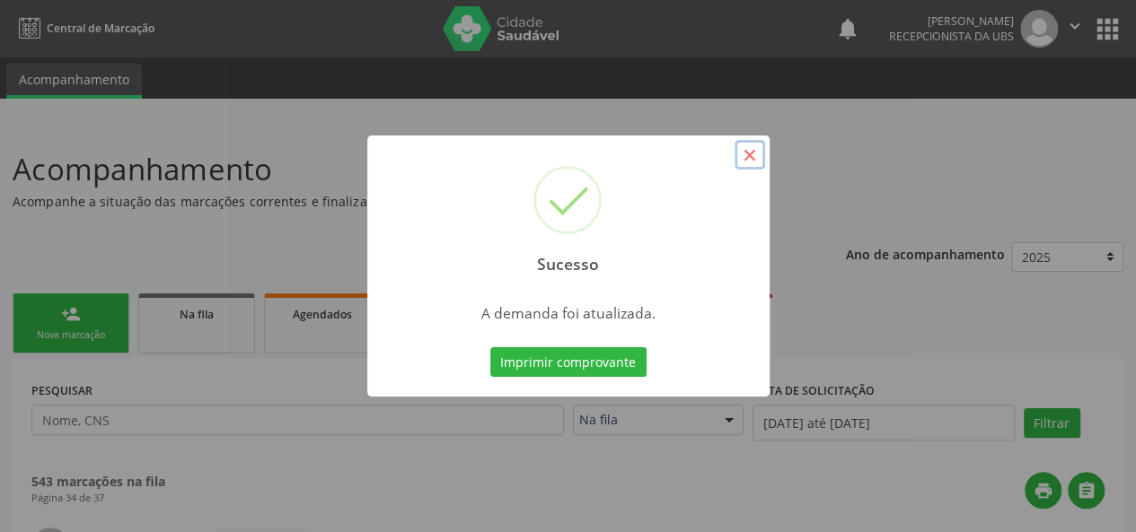
click at [755, 152] on button "×" at bounding box center [749, 155] width 31 height 31
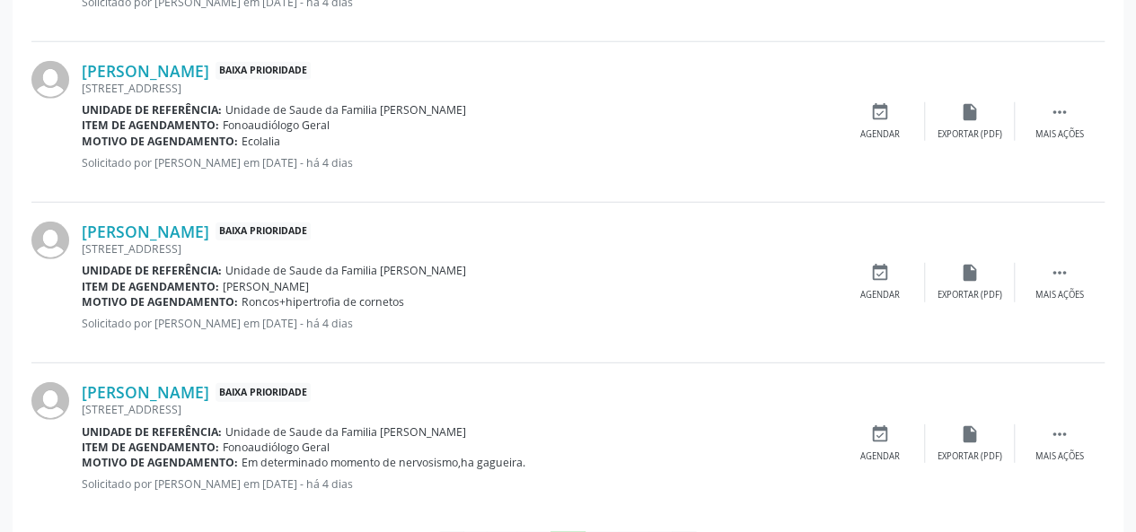
scroll to position [2482, 0]
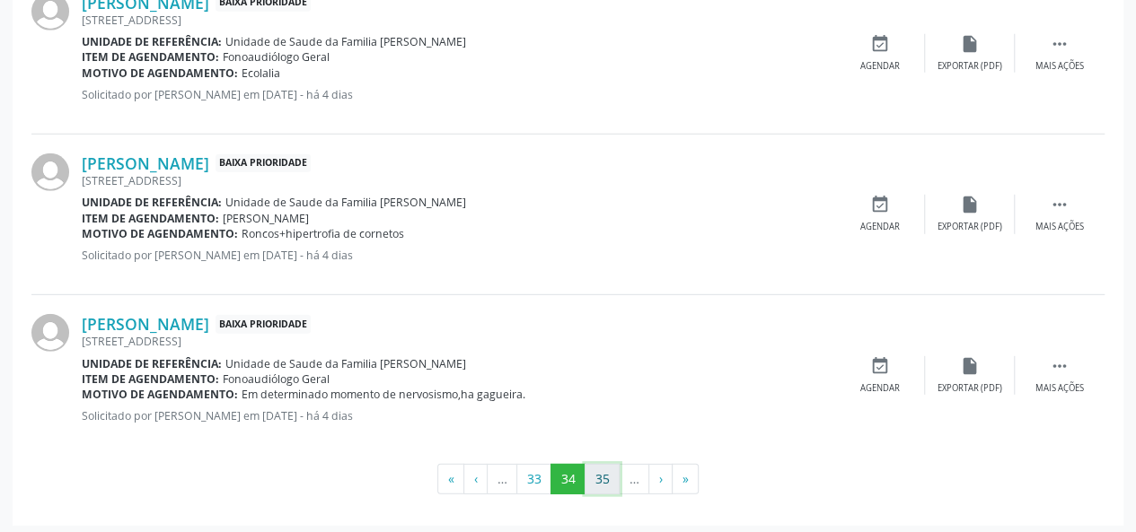
click at [611, 473] on button "35" at bounding box center [601, 479] width 35 height 31
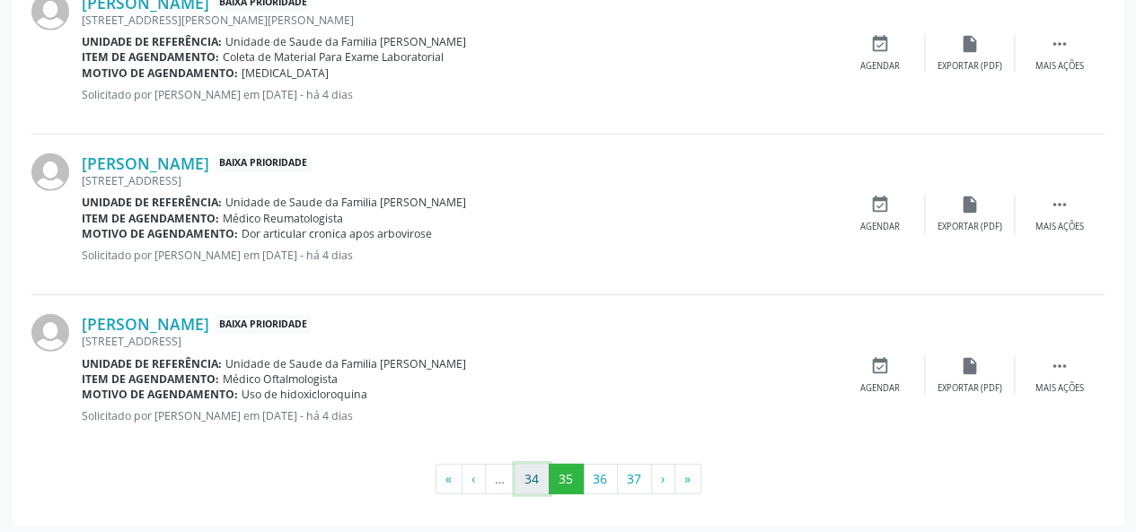
click at [535, 470] on button "34" at bounding box center [531, 479] width 35 height 31
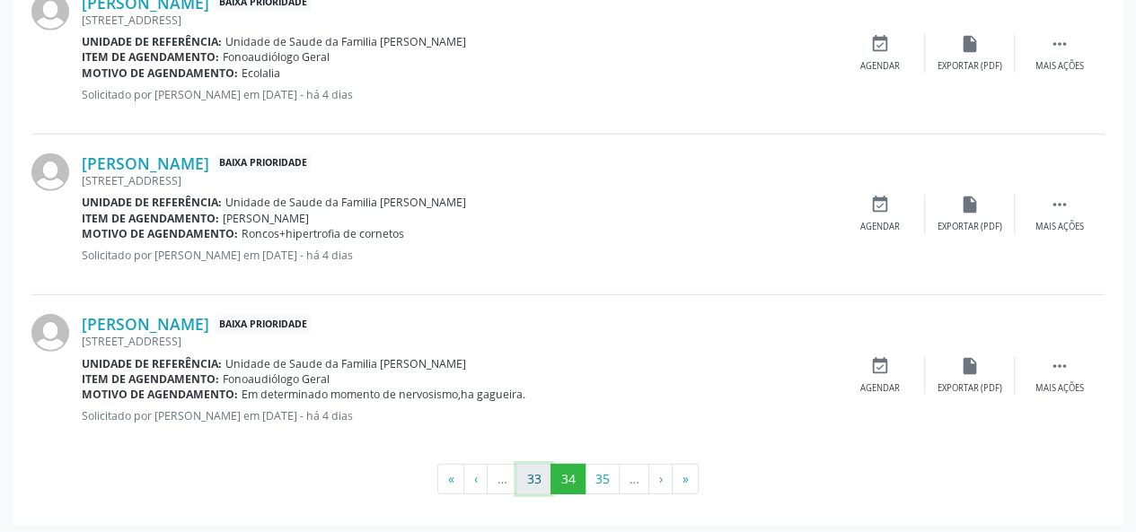
click at [523, 470] on button "33" at bounding box center [533, 479] width 35 height 31
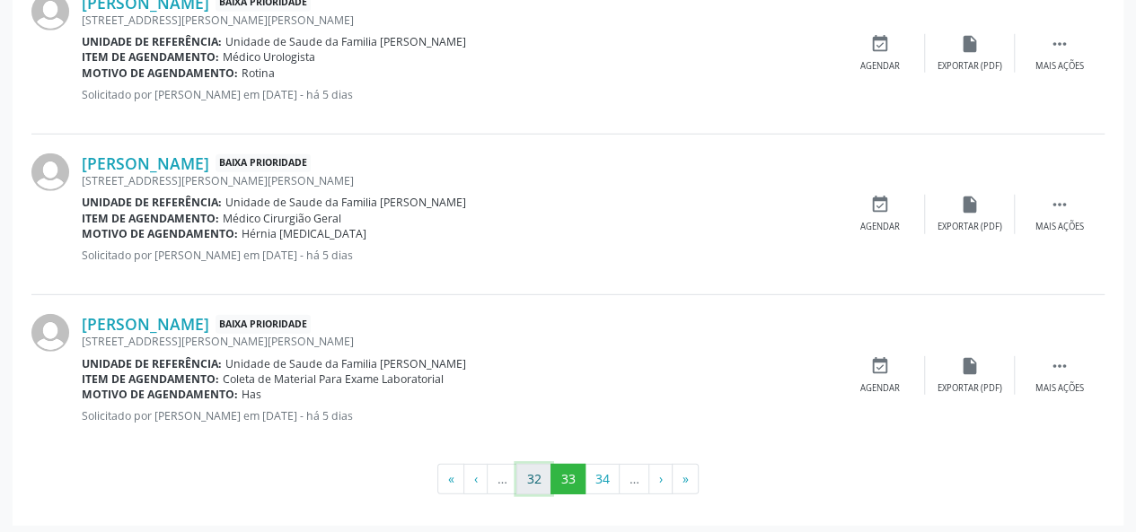
click at [542, 477] on button "32" at bounding box center [533, 479] width 35 height 31
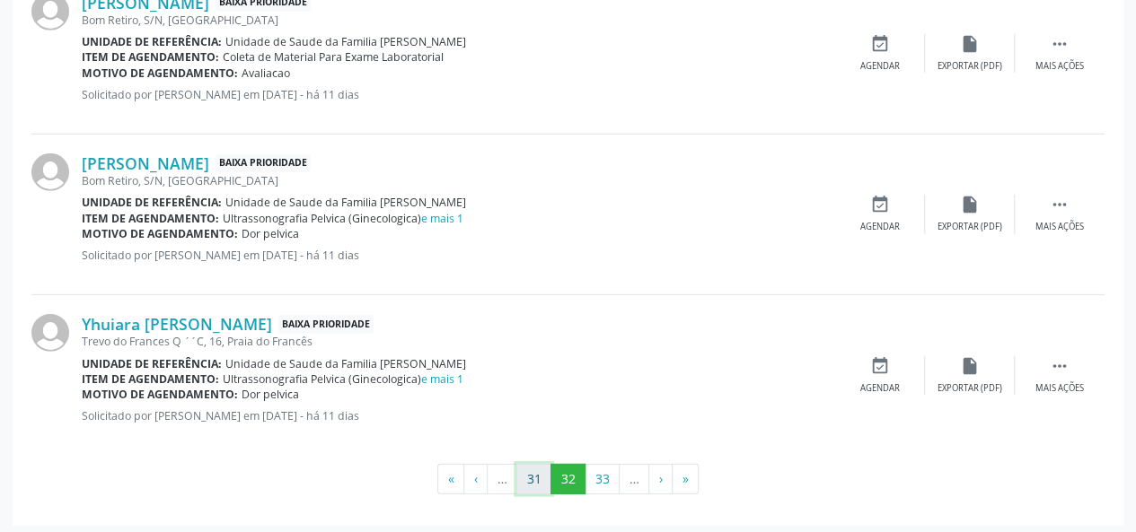
click at [530, 475] on button "31" at bounding box center [533, 479] width 35 height 31
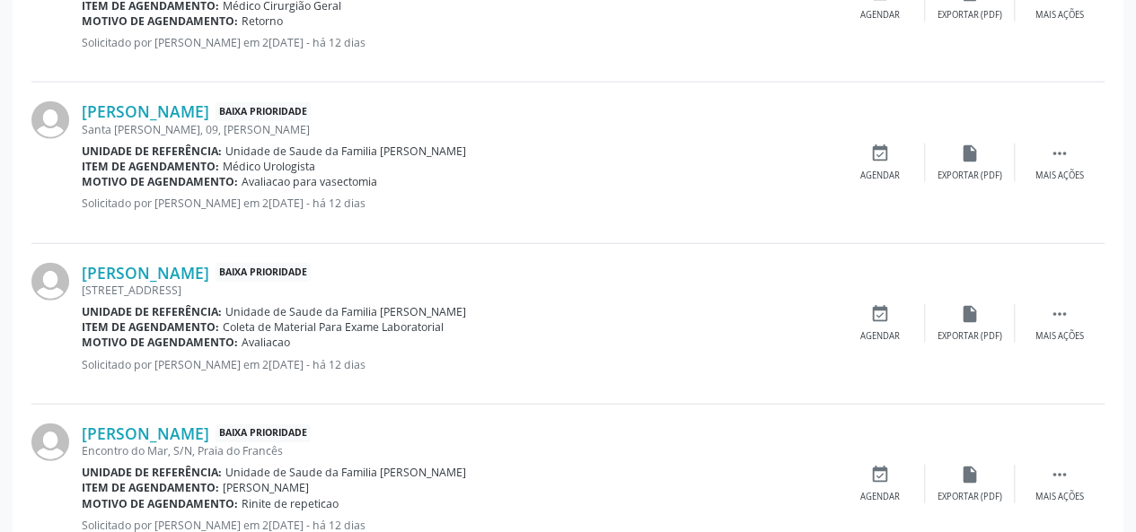
scroll to position [2465, 0]
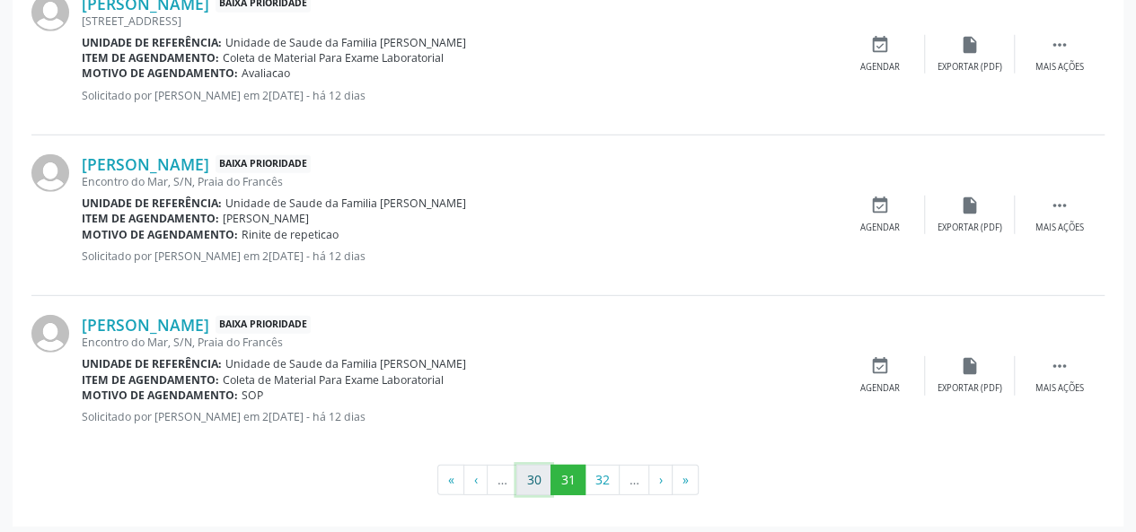
click at [525, 482] on button "30" at bounding box center [533, 480] width 35 height 31
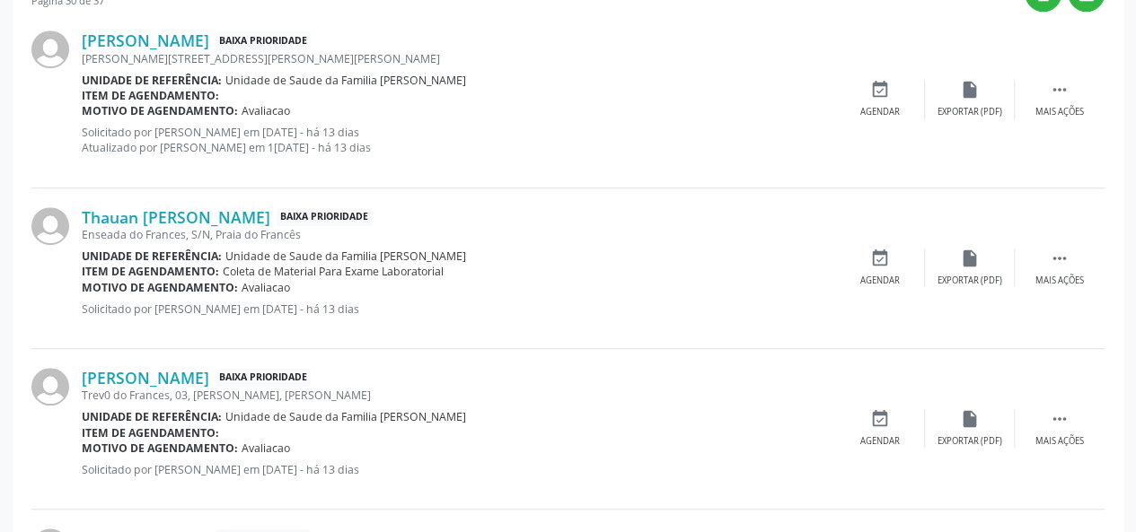
scroll to position [522, 0]
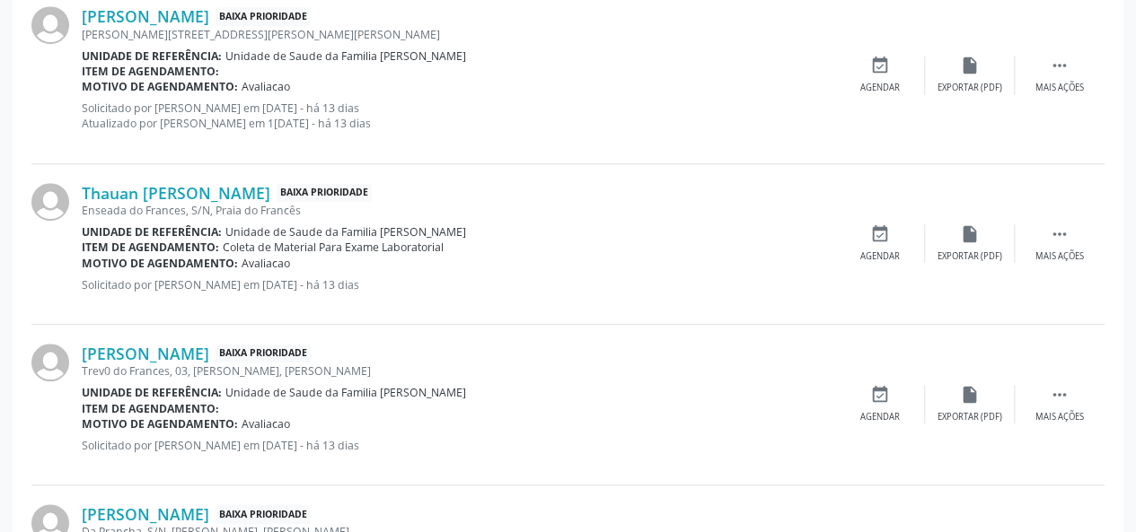
drag, startPoint x: 674, startPoint y: 302, endPoint x: 783, endPoint y: 421, distance: 161.4
click at [675, 299] on div "Thauan [PERSON_NAME] Baixa Prioridade Enseada do Frances, S/N, [GEOGRAPHIC_DATA…" at bounding box center [458, 244] width 753 height 122
click at [1077, 71] on div " Mais ações" at bounding box center [1060, 75] width 90 height 39
click at [1077, 78] on div " Menos ações" at bounding box center [1060, 75] width 90 height 39
click at [1077, 78] on div " Mais ações" at bounding box center [1060, 75] width 90 height 39
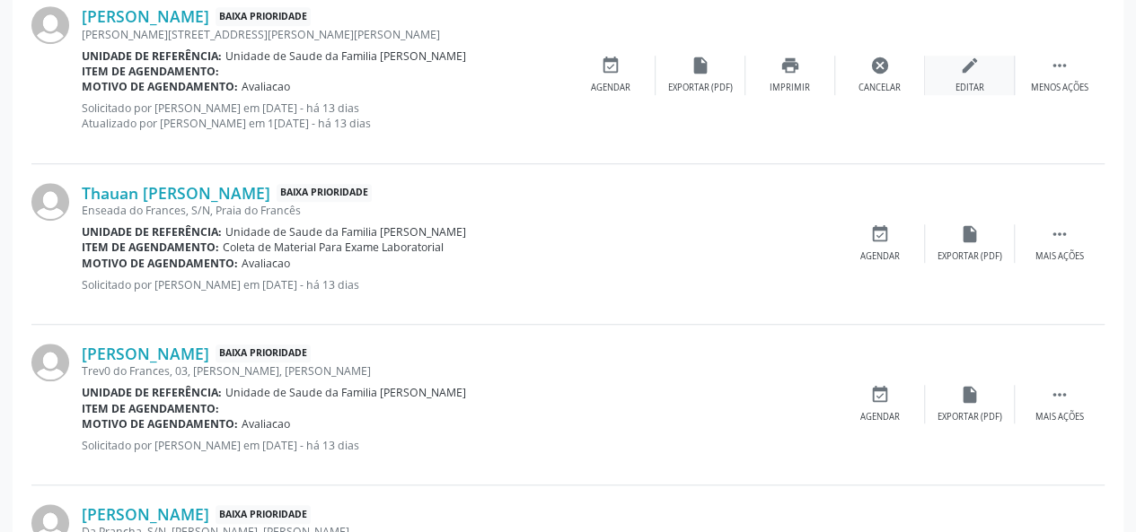
click at [962, 71] on icon "edit" at bounding box center [970, 66] width 20 height 20
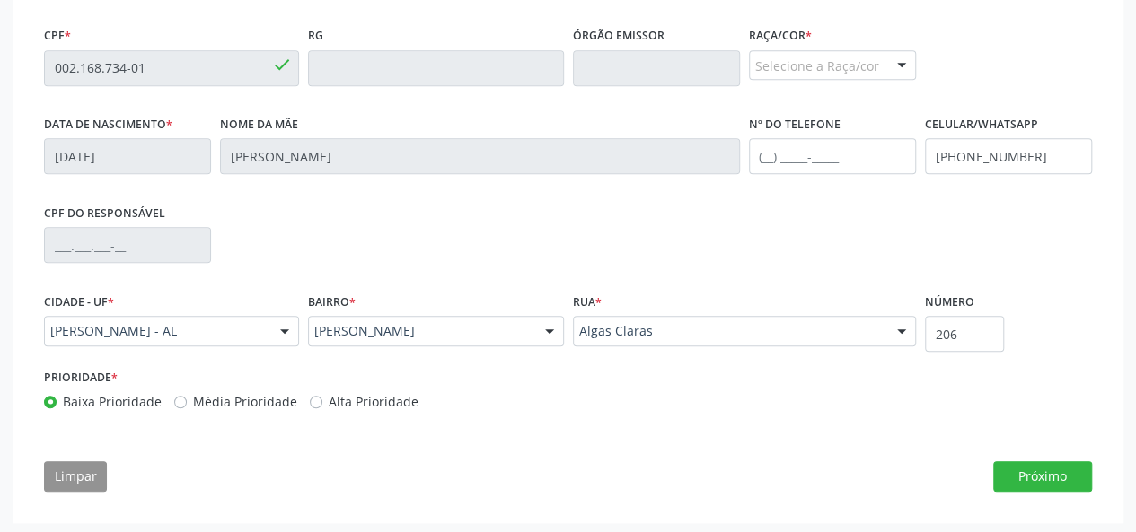
scroll to position [541, 0]
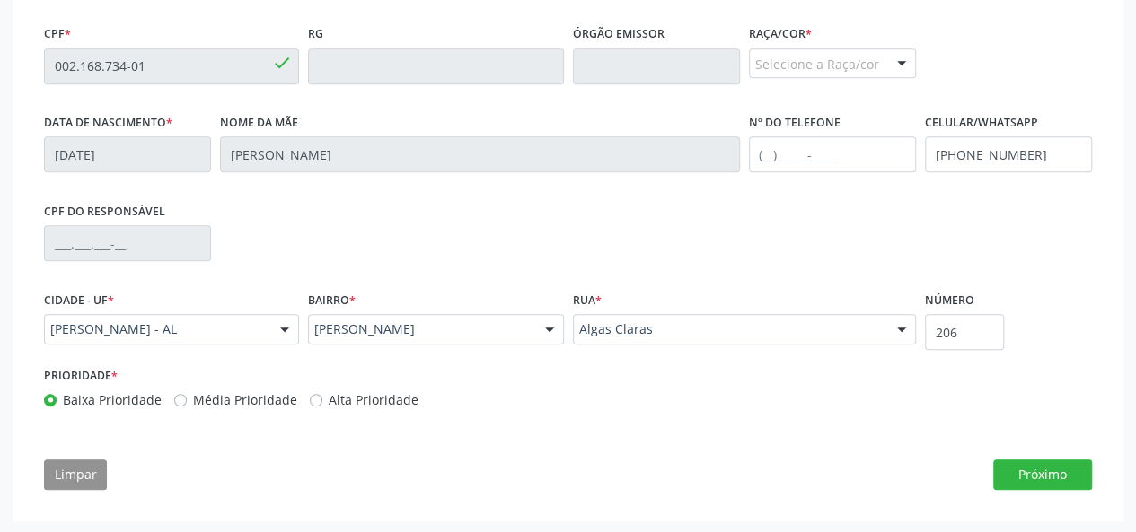
click at [898, 60] on div at bounding box center [901, 64] width 27 height 31
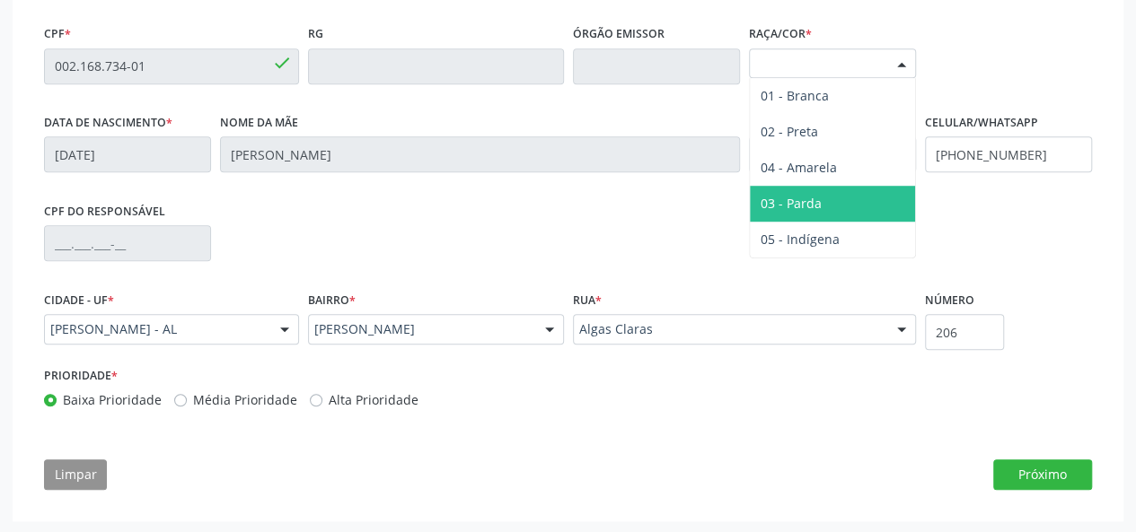
click at [846, 192] on span "03 - Parda" at bounding box center [832, 204] width 165 height 36
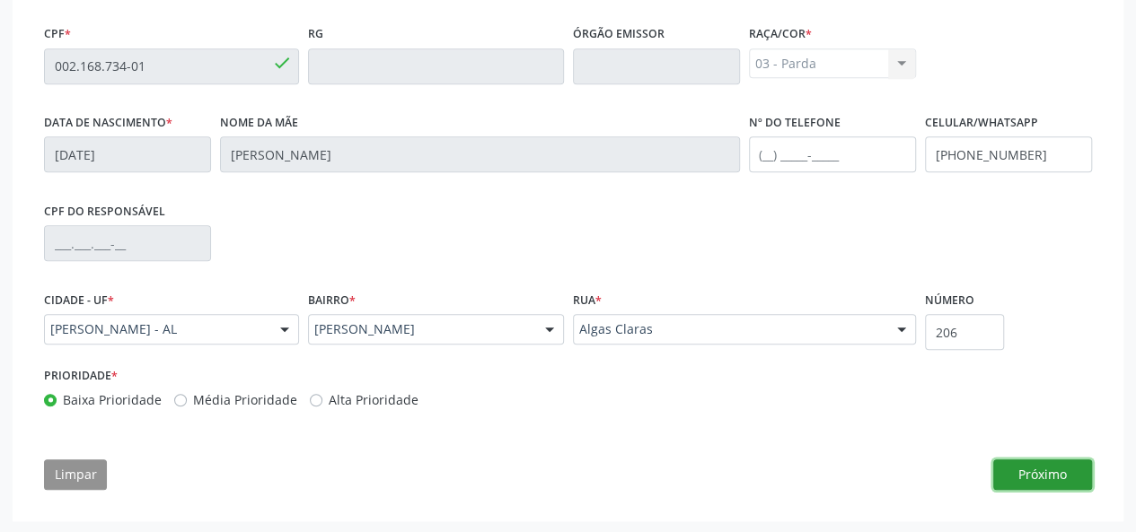
click at [1027, 474] on button "Próximo" at bounding box center [1042, 475] width 99 height 31
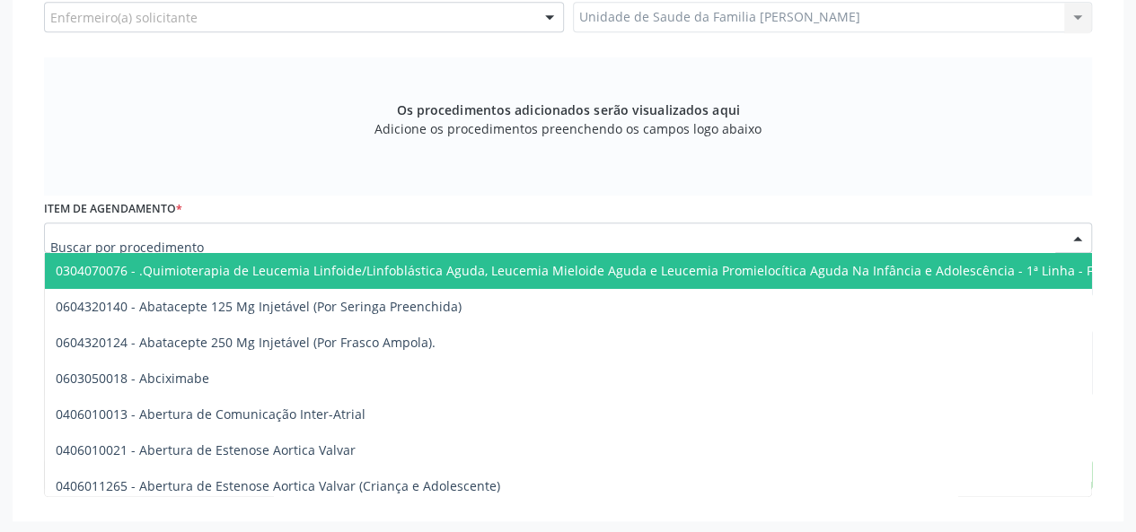
click at [330, 237] on input "text" at bounding box center [552, 247] width 1005 height 36
click at [154, 243] on input "text" at bounding box center [552, 247] width 1005 height 36
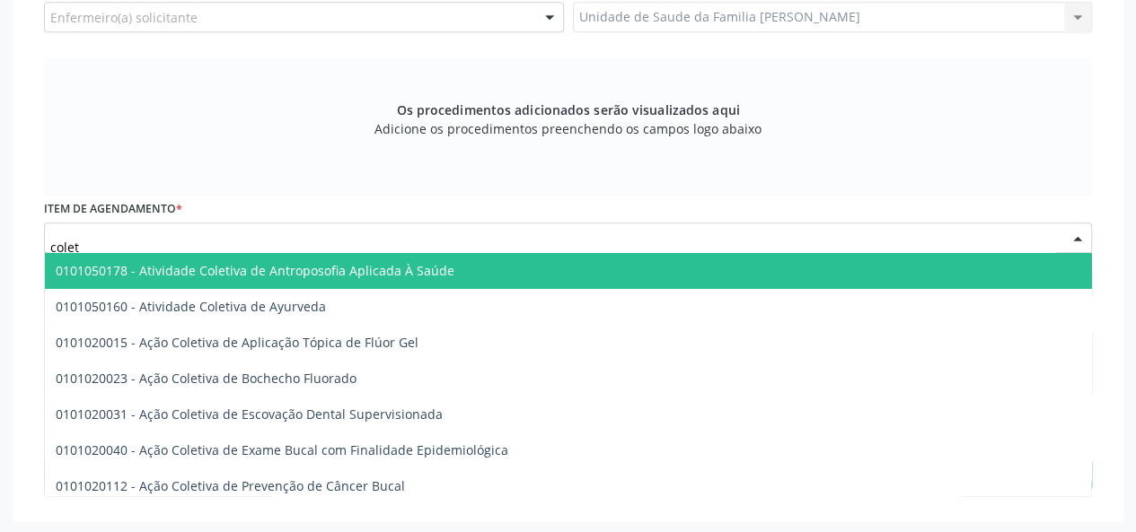
type input "coleta"
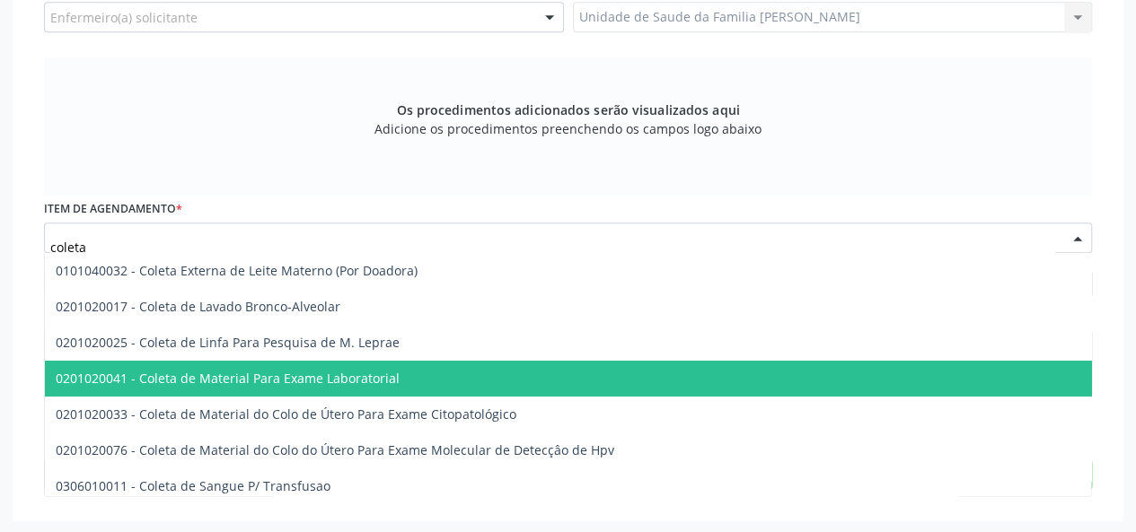
click at [293, 378] on span "0201020041 - Coleta de Material Para Exame Laboratorial" at bounding box center [228, 378] width 344 height 17
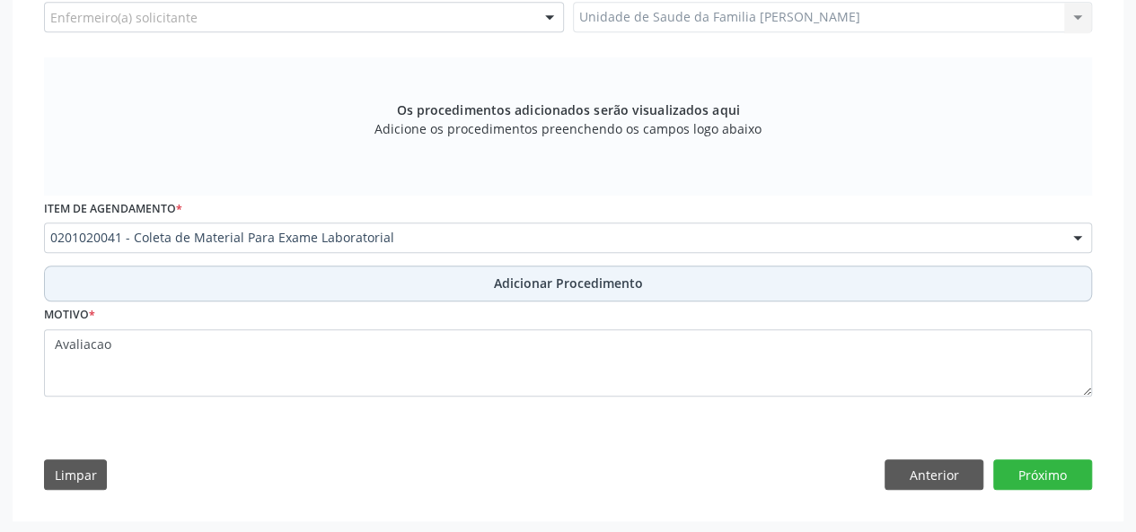
click at [528, 270] on button "Adicionar Procedimento" at bounding box center [568, 284] width 1048 height 36
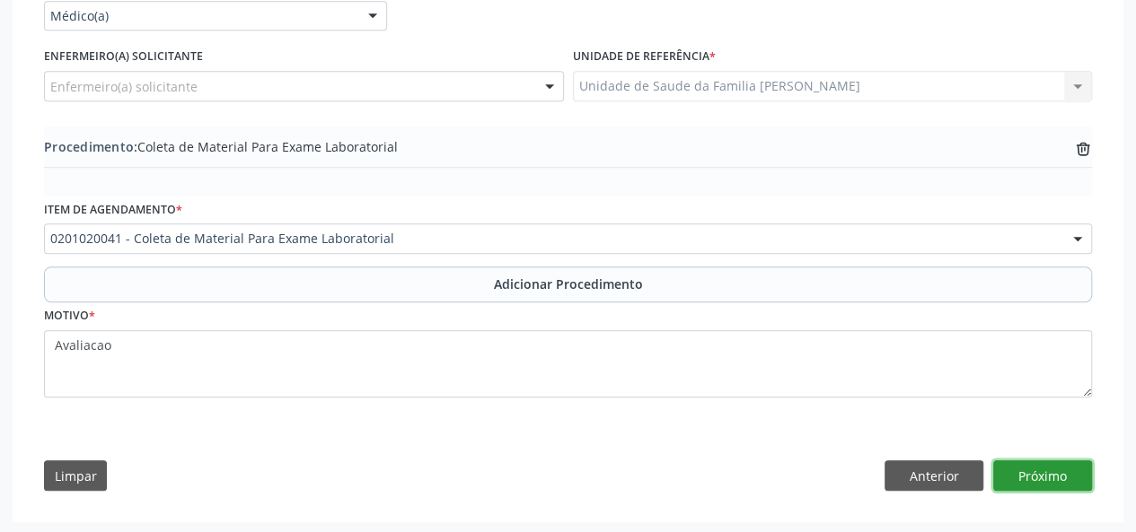
click at [1029, 479] on button "Próximo" at bounding box center [1042, 476] width 99 height 31
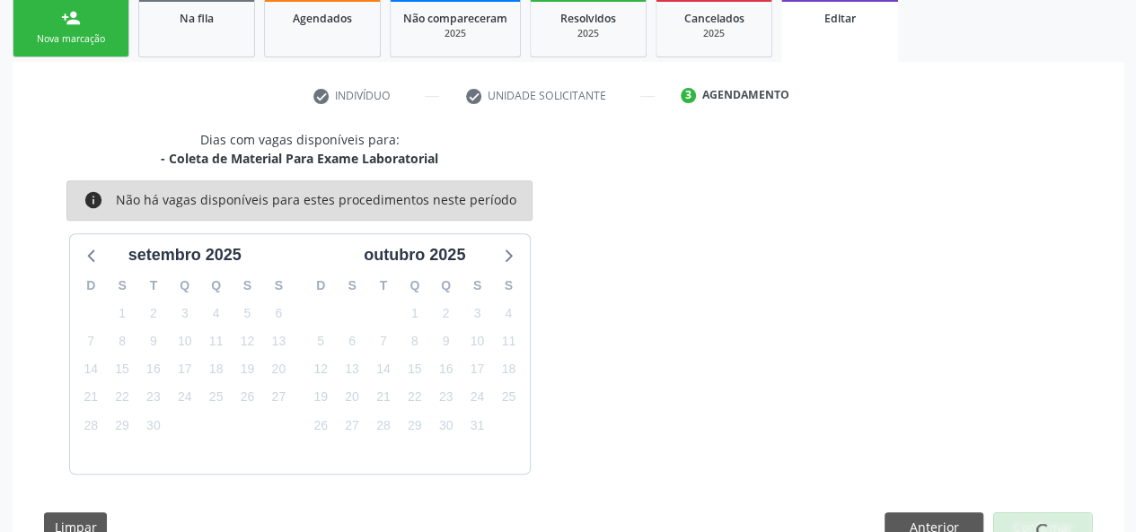
scroll to position [348, 0]
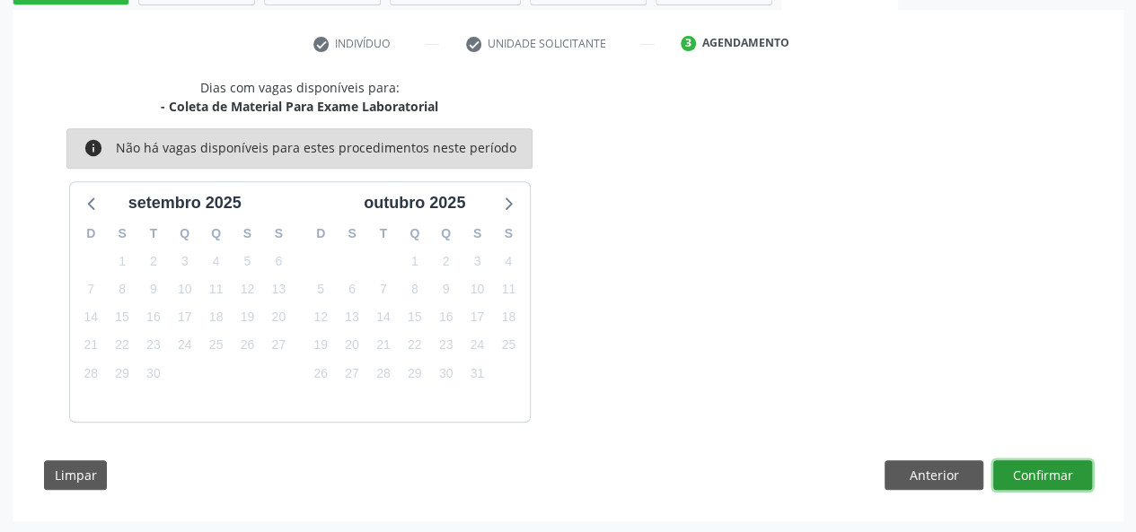
click at [1032, 479] on button "Confirmar" at bounding box center [1042, 476] width 99 height 31
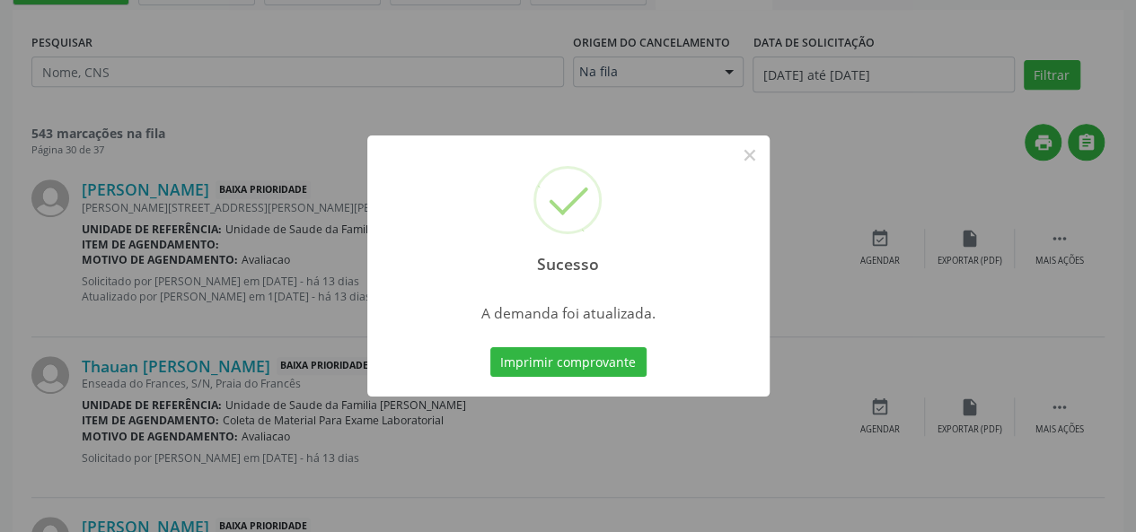
scroll to position [0, 0]
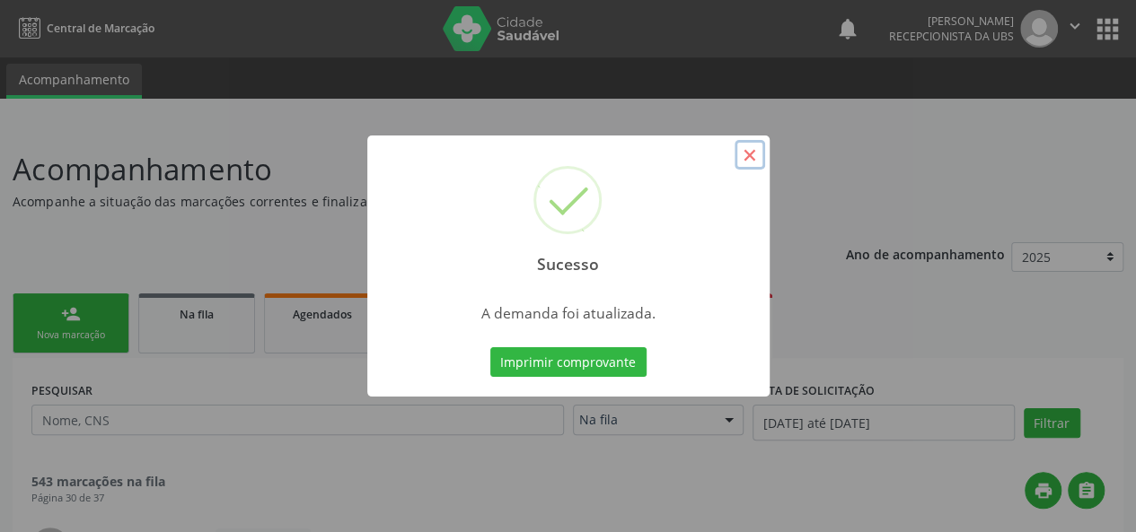
click at [750, 160] on button "×" at bounding box center [749, 155] width 31 height 31
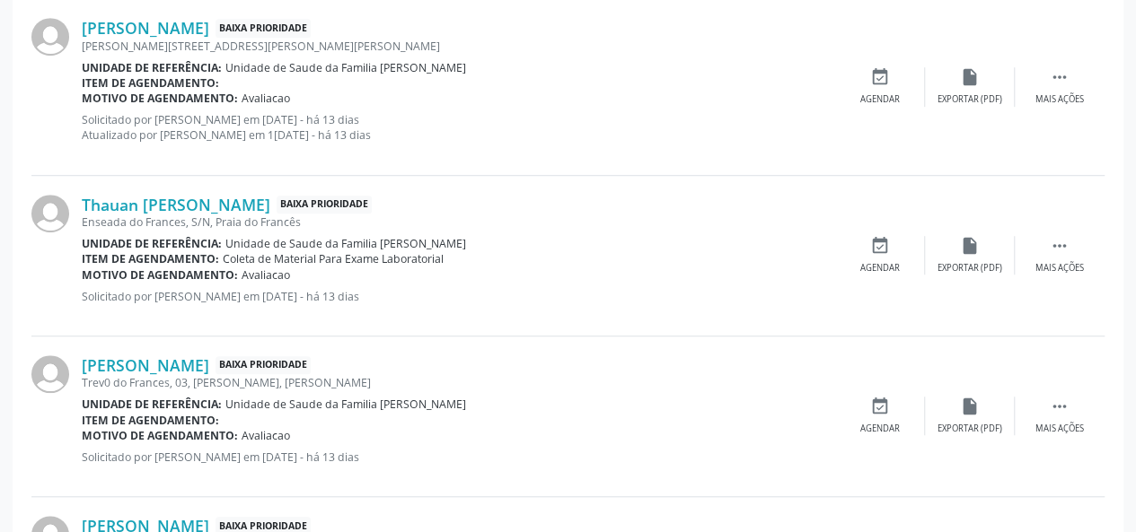
scroll to position [539, 0]
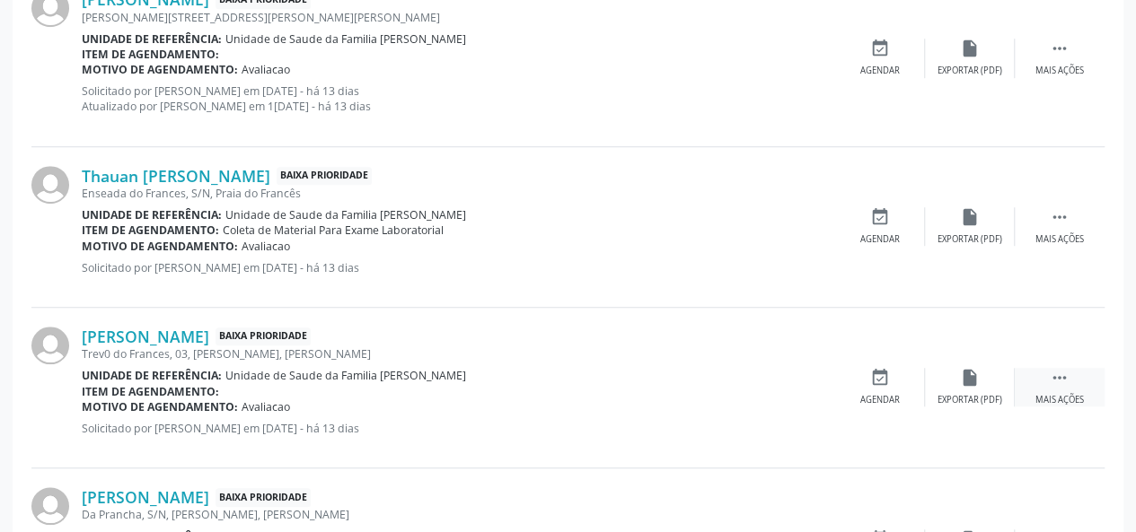
click at [1078, 388] on div " Mais ações" at bounding box center [1060, 387] width 90 height 39
click at [950, 395] on div "edit Editar" at bounding box center [970, 387] width 90 height 39
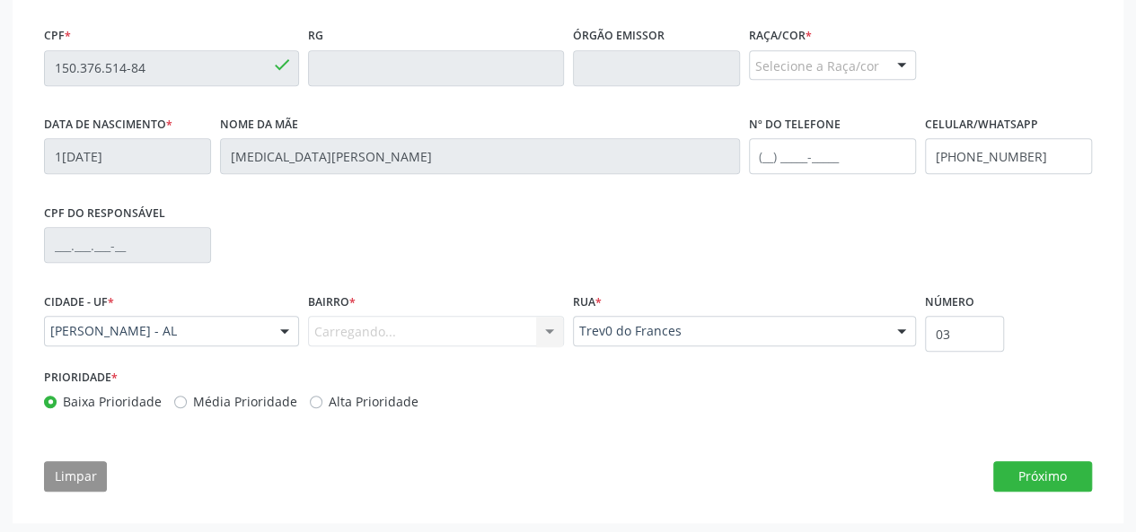
scroll to position [541, 0]
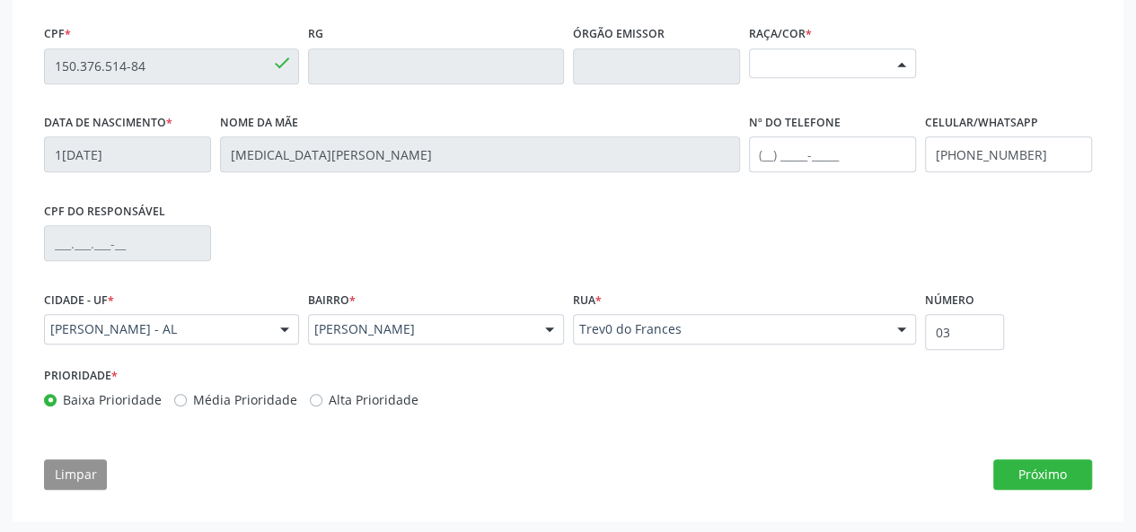
click at [829, 69] on div "Selecione a Raça/cor" at bounding box center [832, 63] width 167 height 31
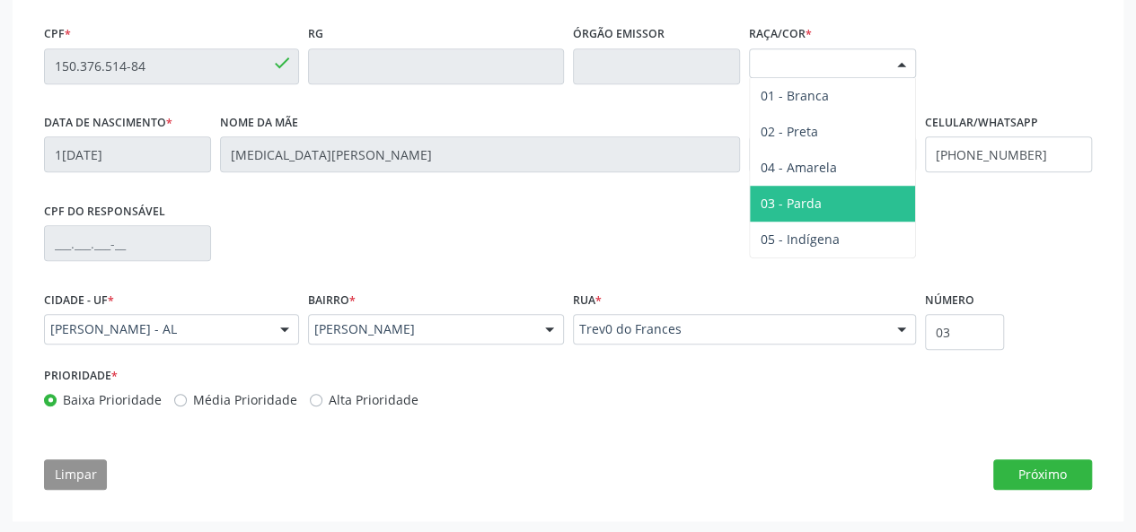
click at [804, 218] on span "03 - Parda" at bounding box center [832, 204] width 165 height 36
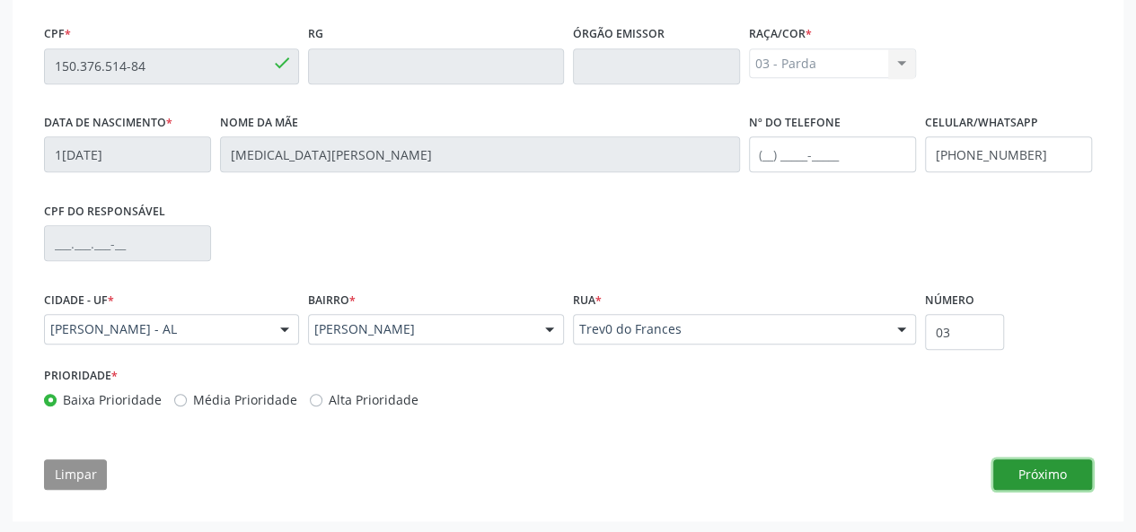
click at [1038, 476] on button "Próximo" at bounding box center [1042, 475] width 99 height 31
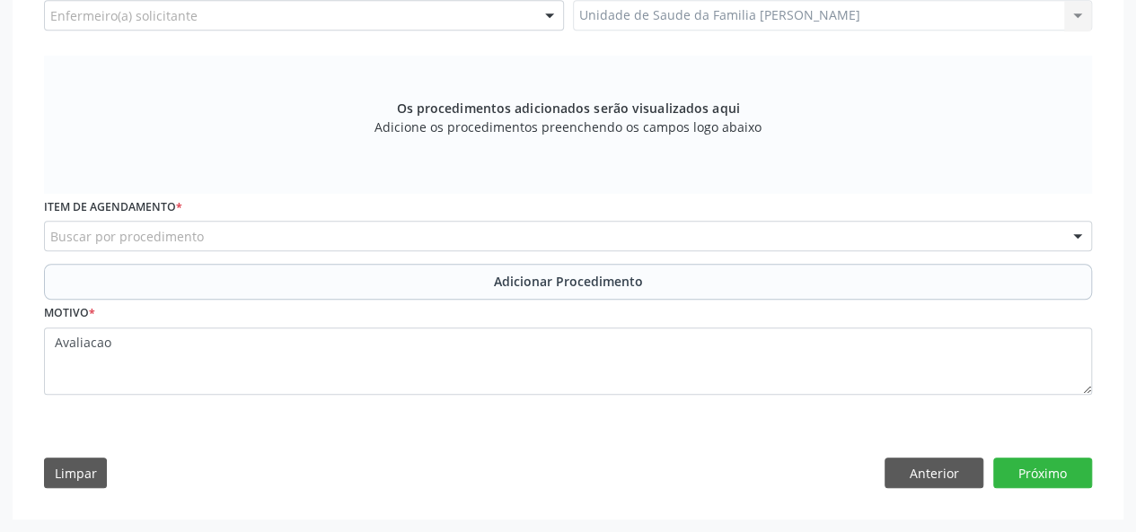
scroll to position [516, 0]
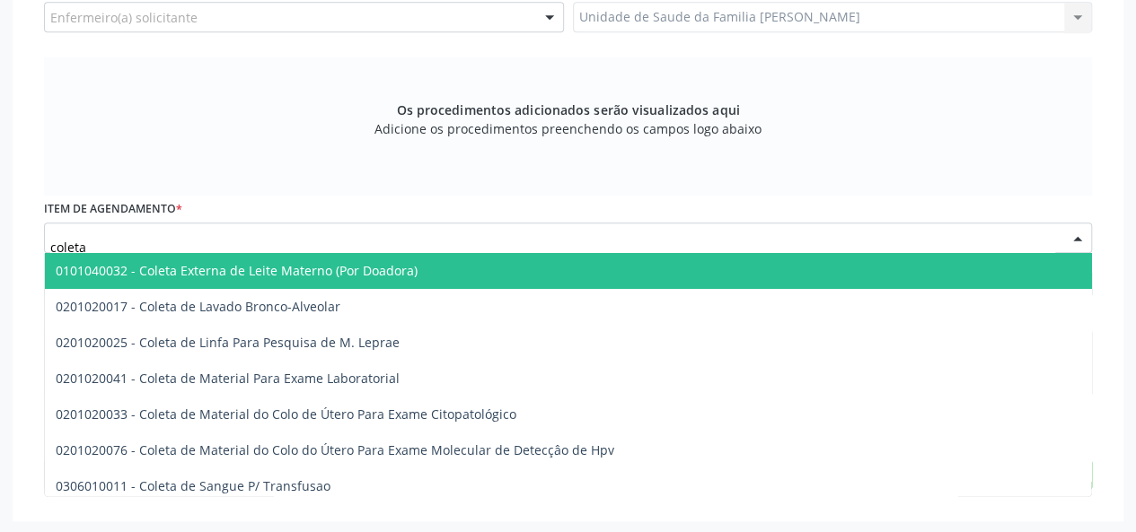
type input "coleta"
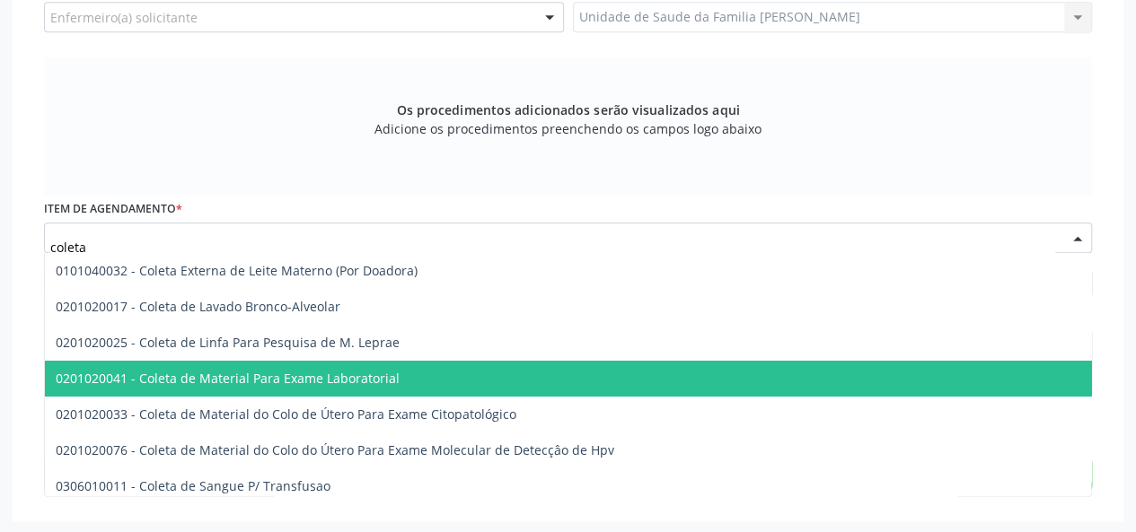
click at [208, 373] on span "0201020041 - Coleta de Material Para Exame Laboratorial" at bounding box center [228, 378] width 344 height 17
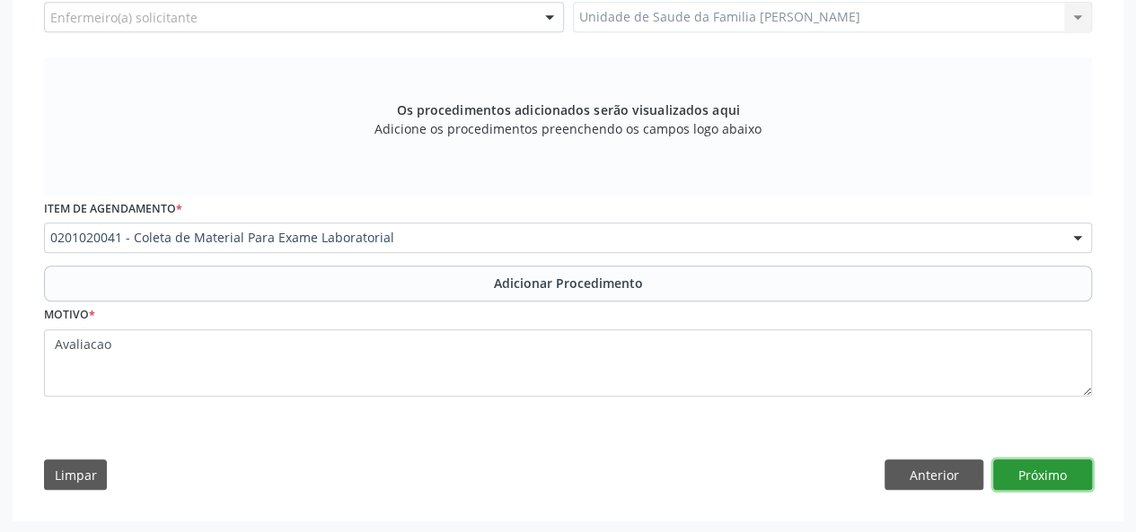
click at [1048, 482] on button "Próximo" at bounding box center [1042, 475] width 99 height 31
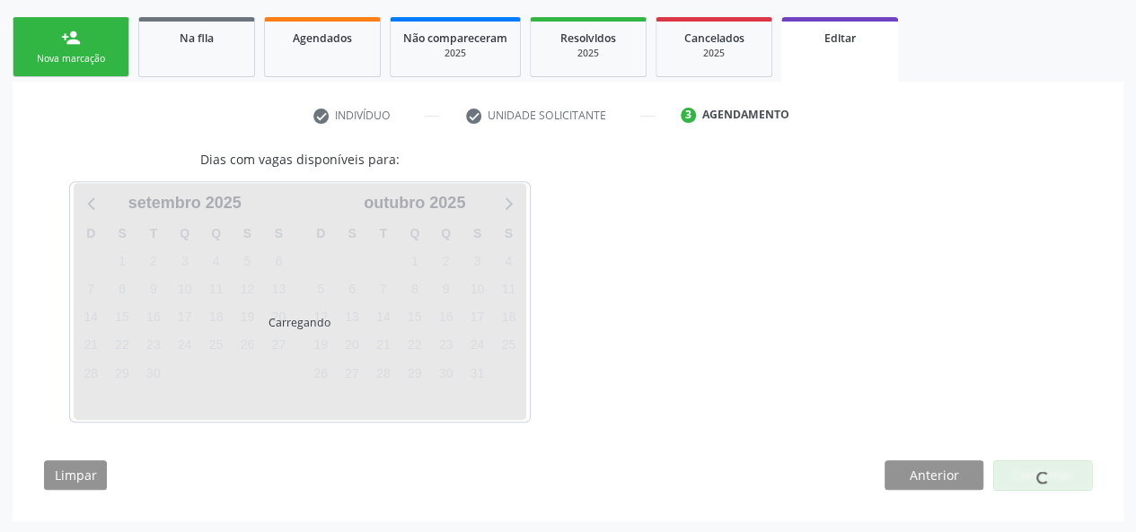
scroll to position [330, 0]
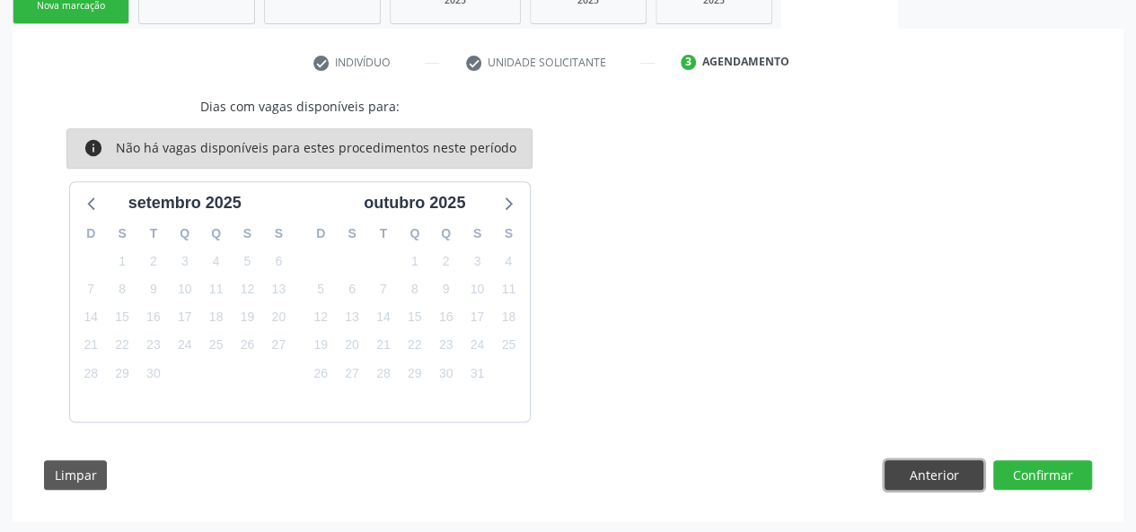
click at [946, 474] on button "Anterior" at bounding box center [933, 476] width 99 height 31
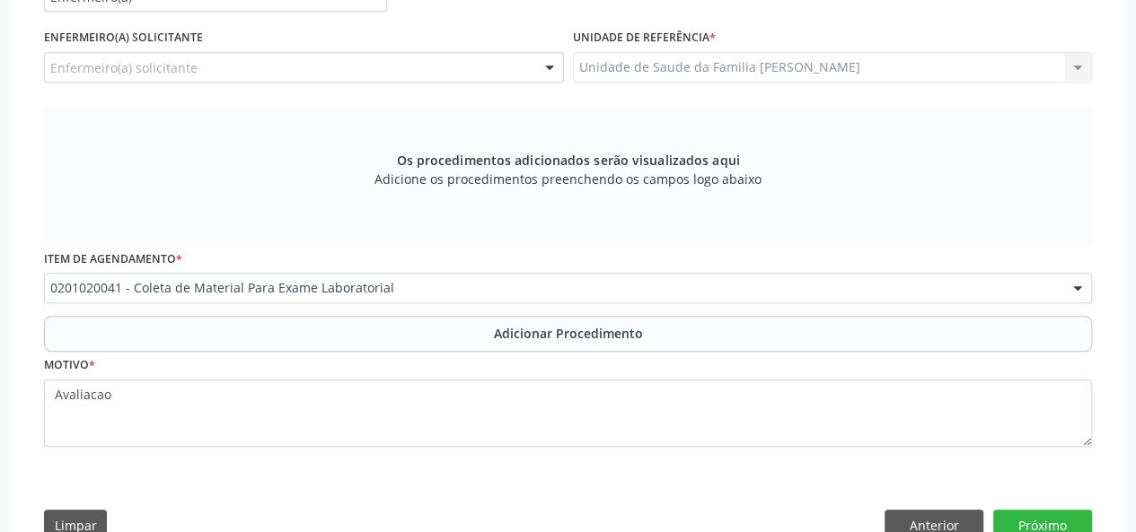
scroll to position [509, 0]
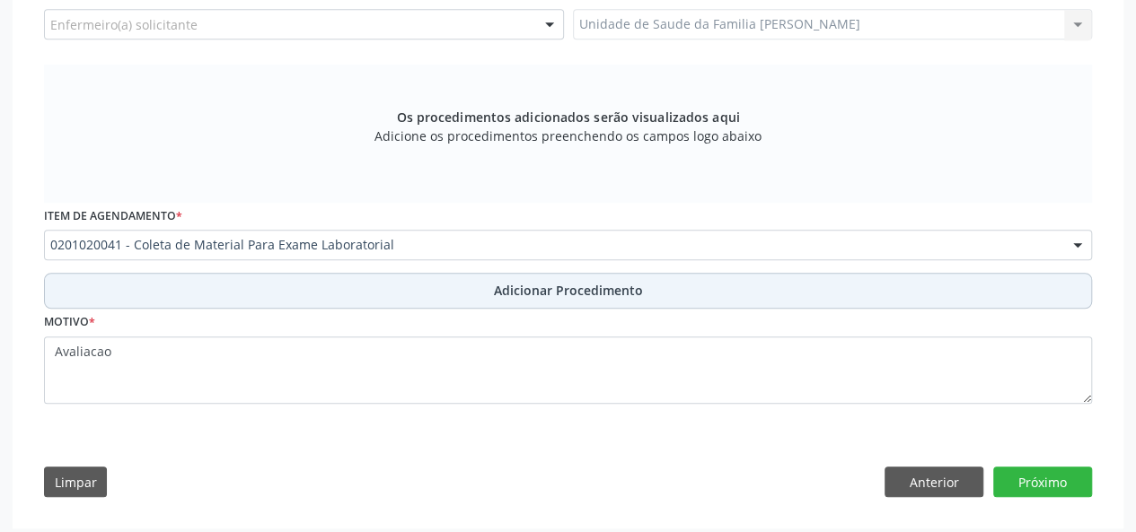
click at [546, 303] on button "Adicionar Procedimento" at bounding box center [568, 291] width 1048 height 36
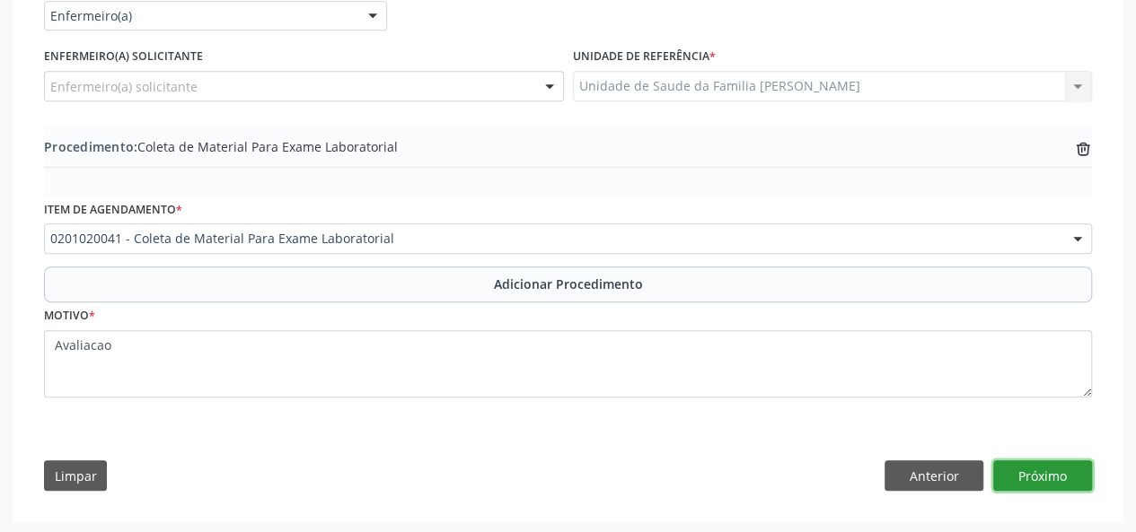
click at [1042, 466] on button "Próximo" at bounding box center [1042, 476] width 99 height 31
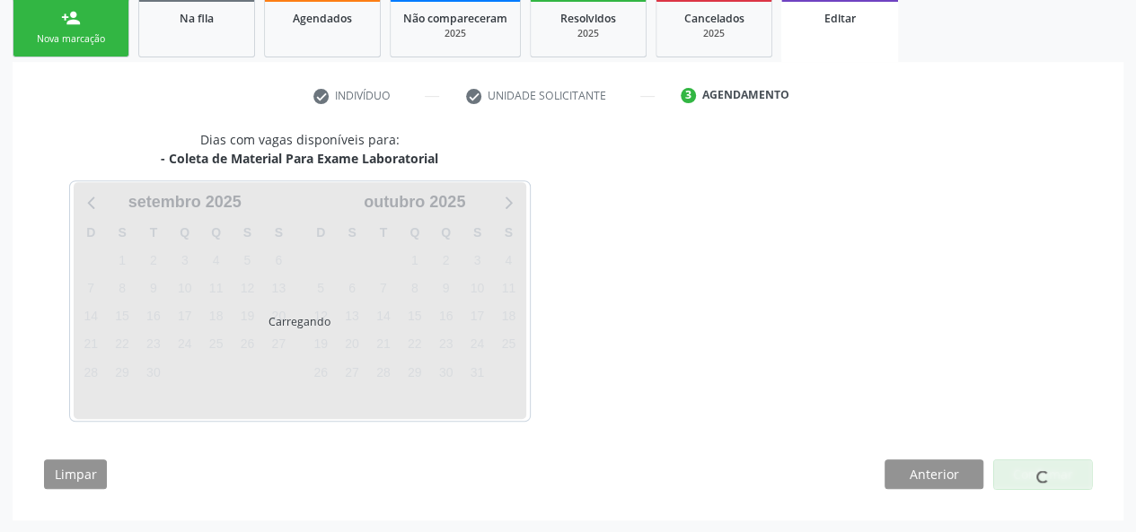
scroll to position [348, 0]
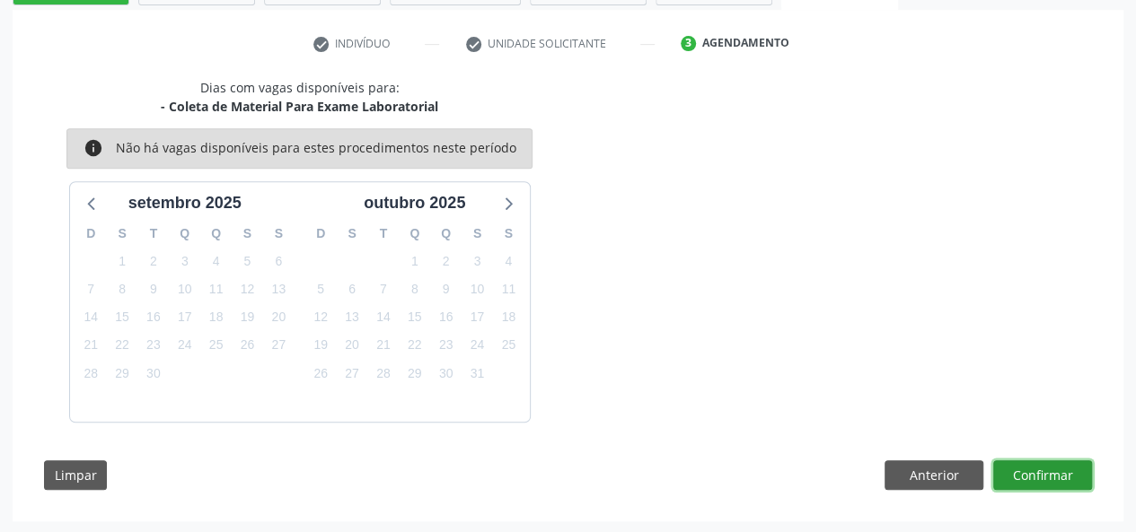
click at [1064, 479] on button "Confirmar" at bounding box center [1042, 476] width 99 height 31
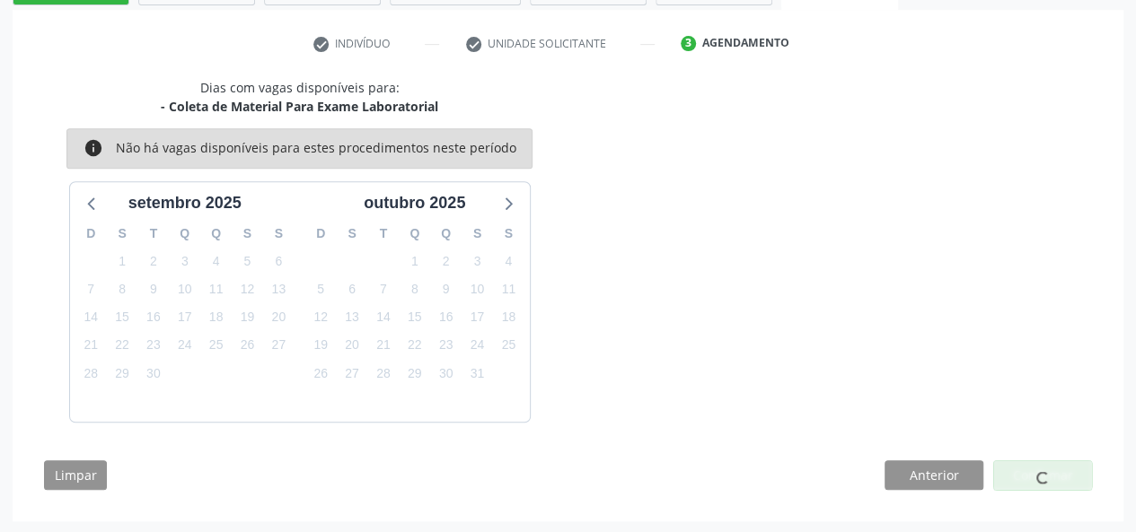
scroll to position [0, 0]
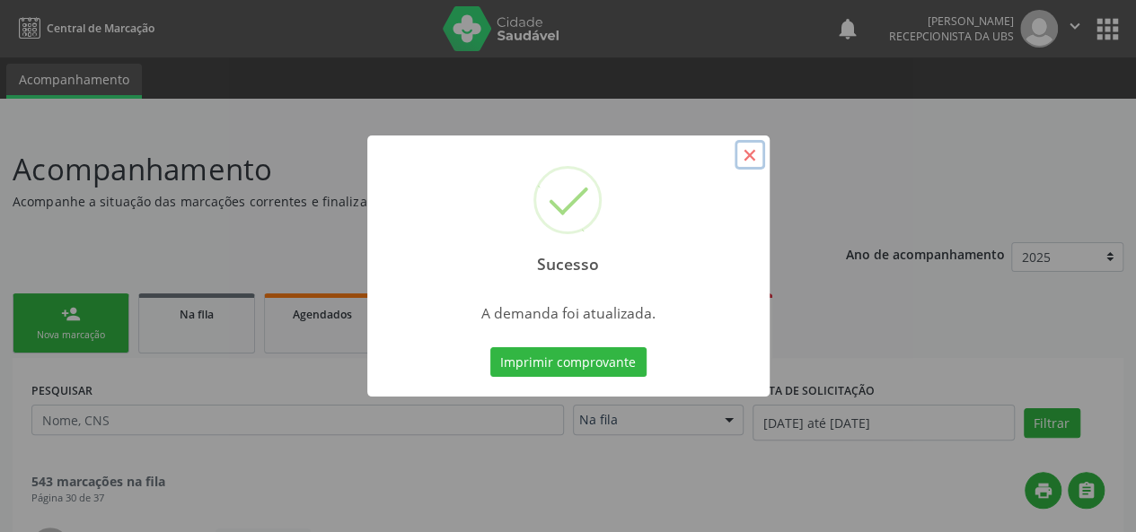
click at [752, 147] on button "×" at bounding box center [749, 155] width 31 height 31
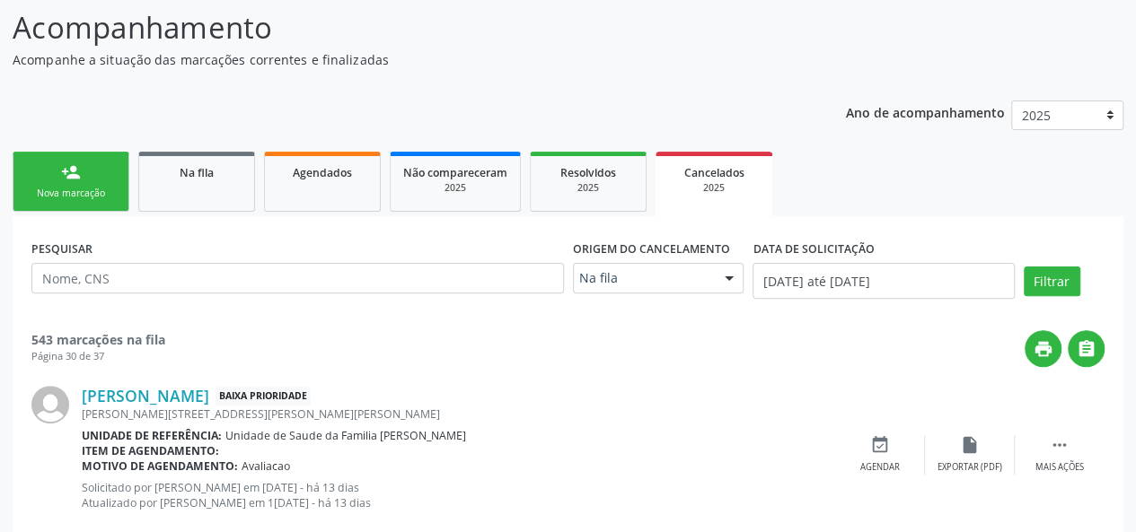
scroll to position [359, 0]
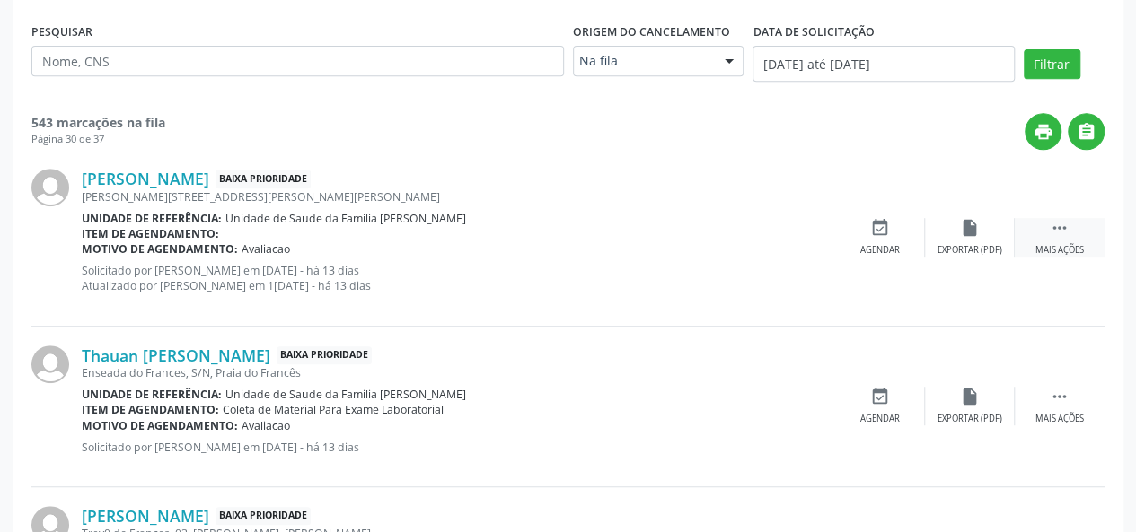
click at [1056, 223] on icon "" at bounding box center [1060, 228] width 20 height 20
click at [980, 216] on div "[PERSON_NAME] Baixa Prioridade [PERSON_NAME][STREET_ADDRESS][PERSON_NAME][PERSO…" at bounding box center [567, 238] width 1073 height 176
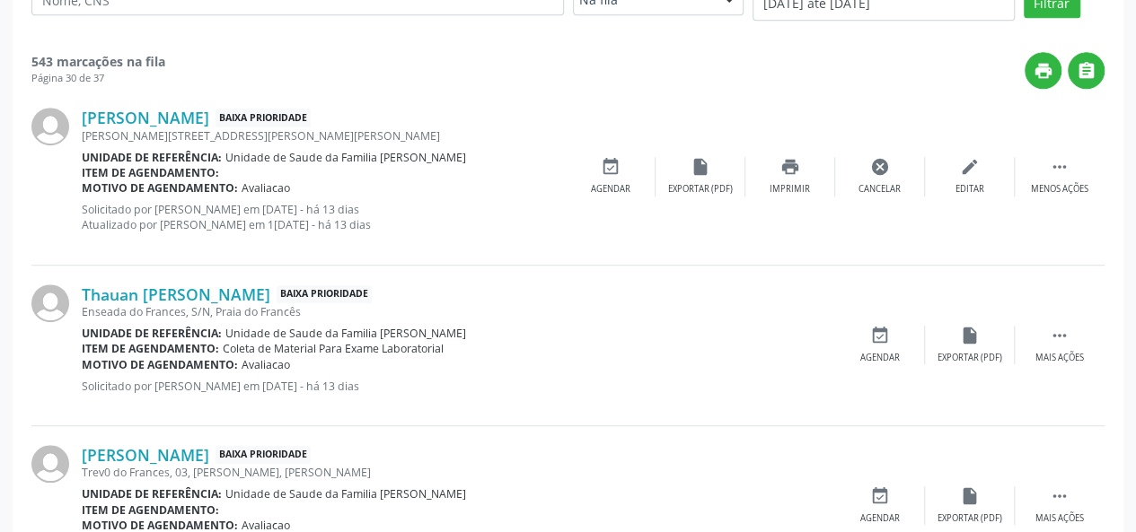
scroll to position [449, 0]
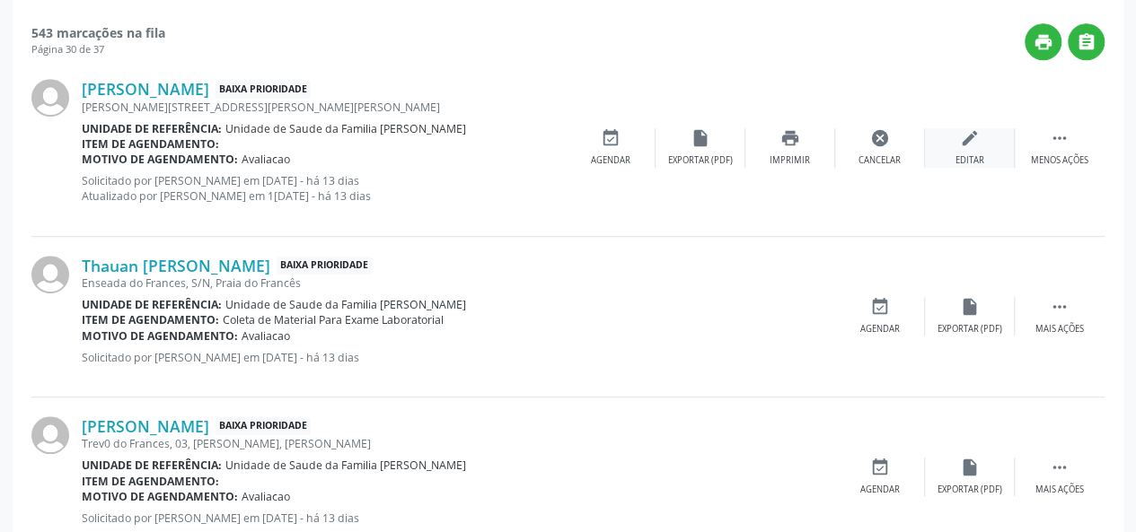
click at [984, 150] on div "edit Editar" at bounding box center [970, 147] width 90 height 39
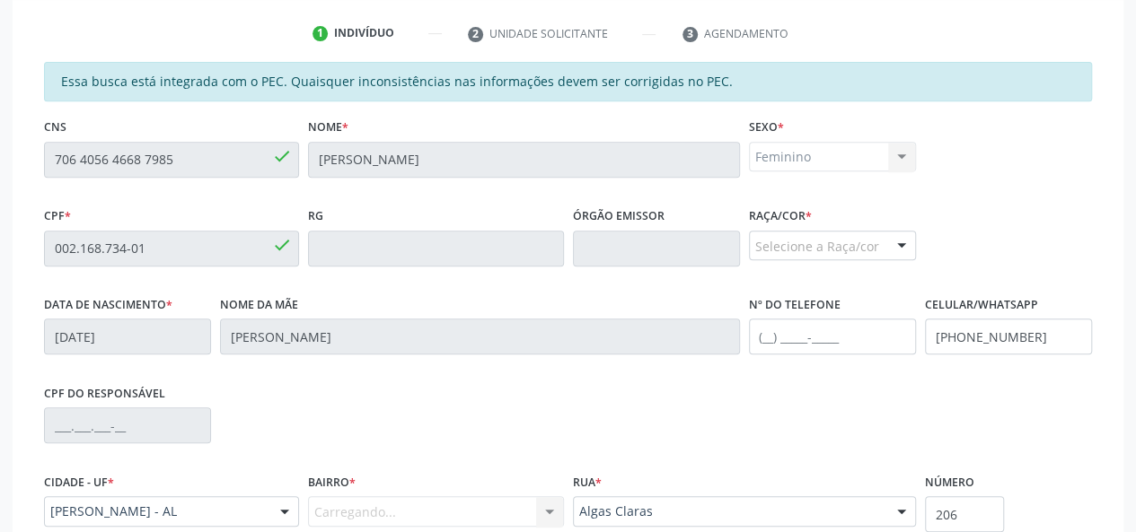
scroll to position [359, 0]
click at [791, 240] on div "Selecione a Raça/cor" at bounding box center [832, 245] width 167 height 31
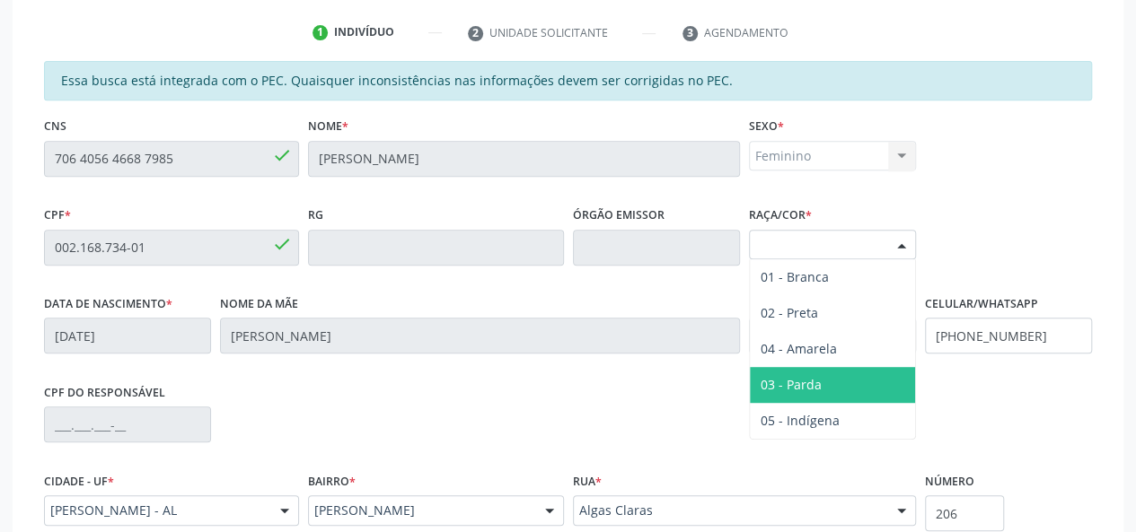
click at [819, 378] on span "03 - Parda" at bounding box center [790, 384] width 61 height 17
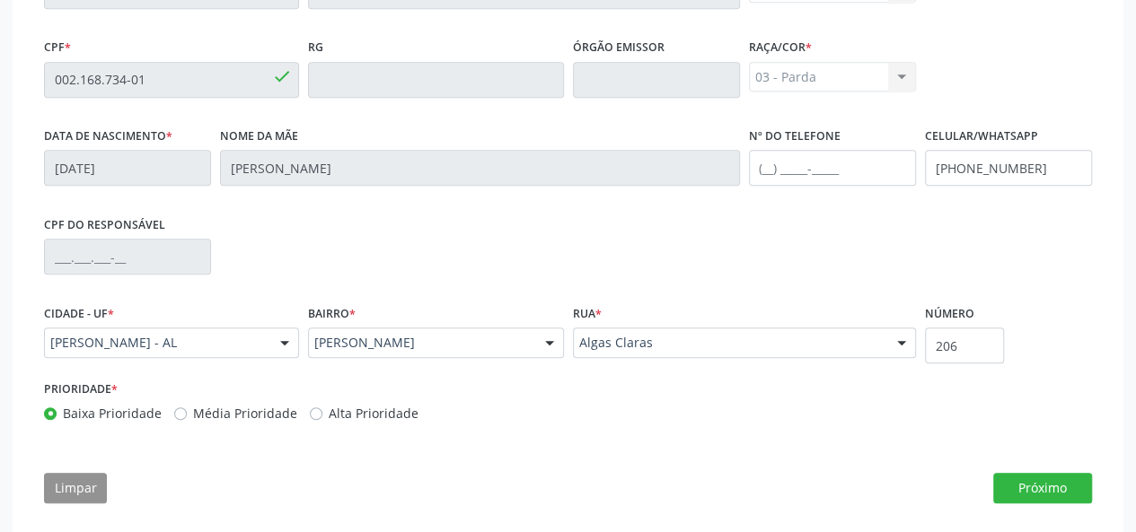
scroll to position [541, 0]
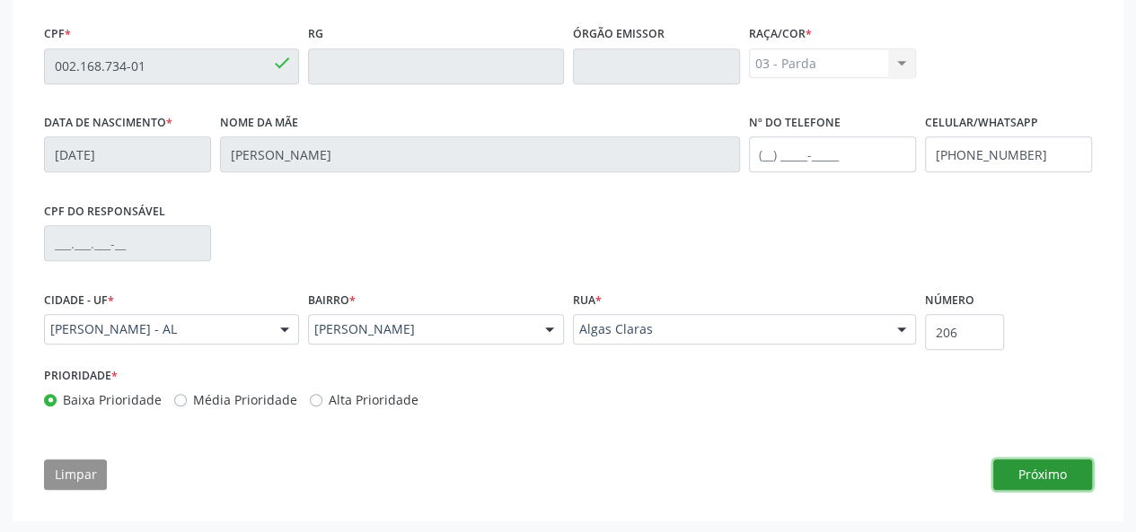
click at [1077, 475] on button "Próximo" at bounding box center [1042, 475] width 99 height 31
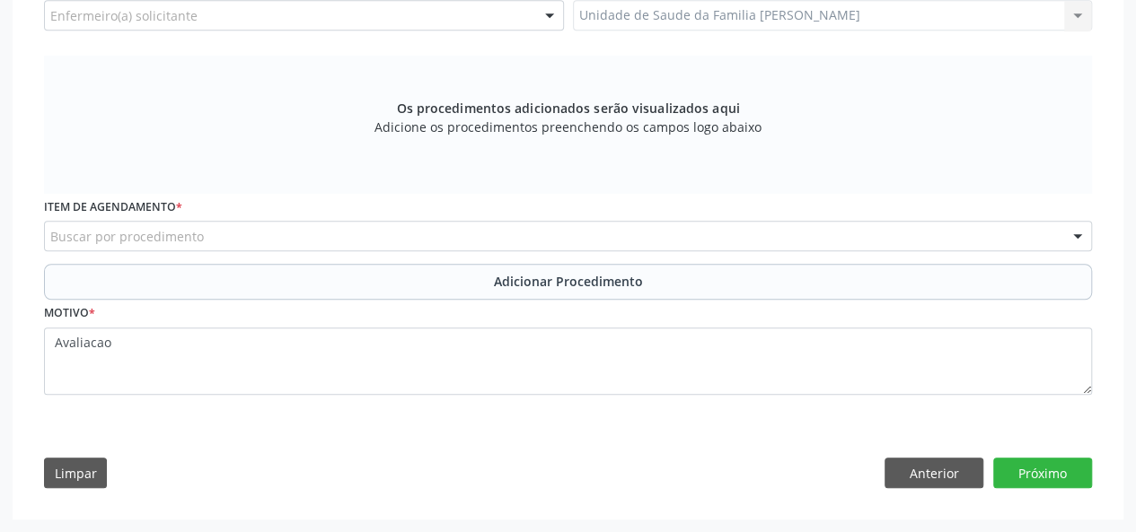
scroll to position [516, 0]
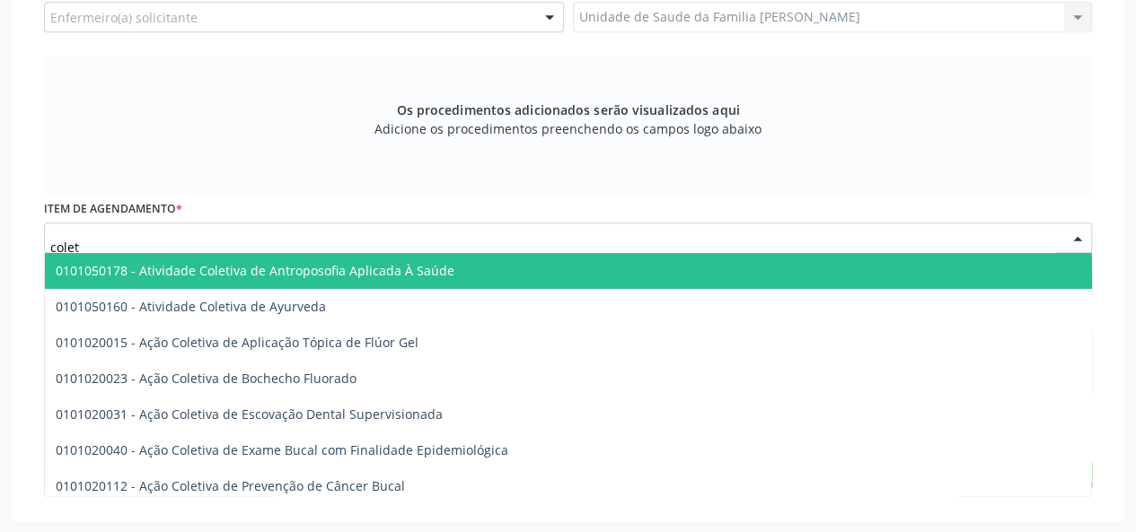
type input "coleta"
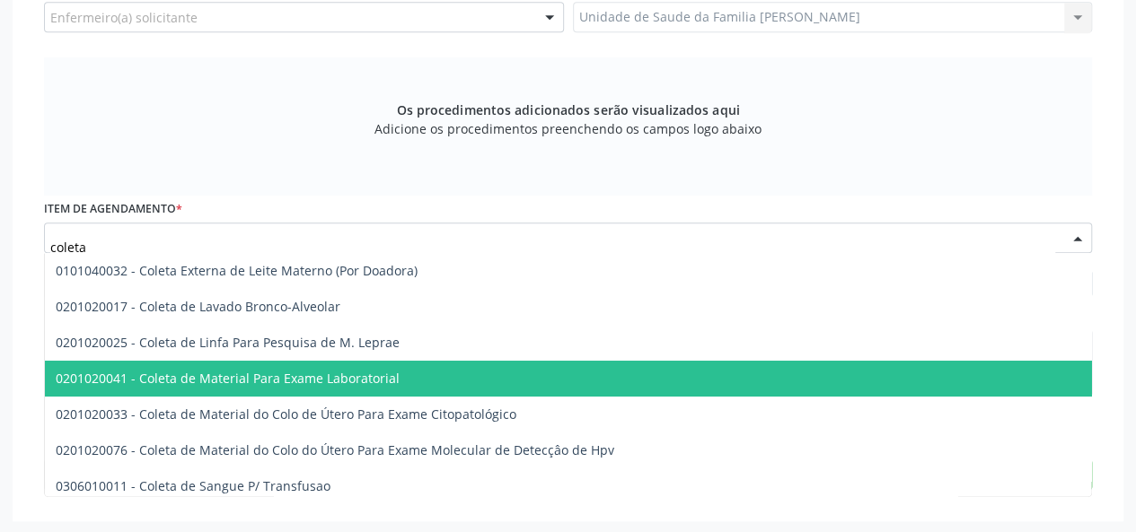
click at [226, 361] on span "0201020041 - Coleta de Material Para Exame Laboratorial" at bounding box center [692, 379] width 1295 height 36
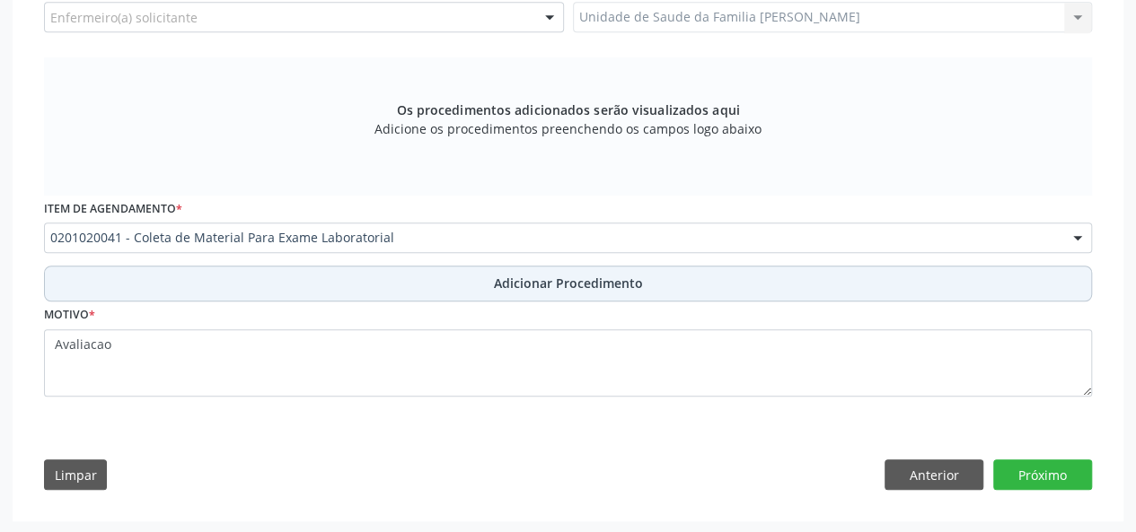
click at [596, 288] on span "Adicionar Procedimento" at bounding box center [568, 283] width 149 height 19
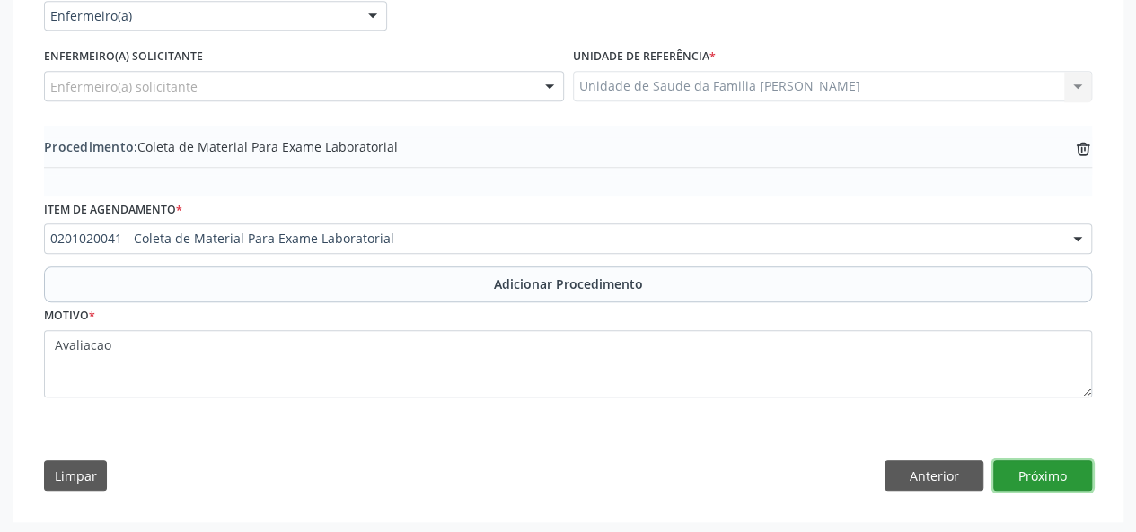
click at [1028, 479] on button "Próximo" at bounding box center [1042, 476] width 99 height 31
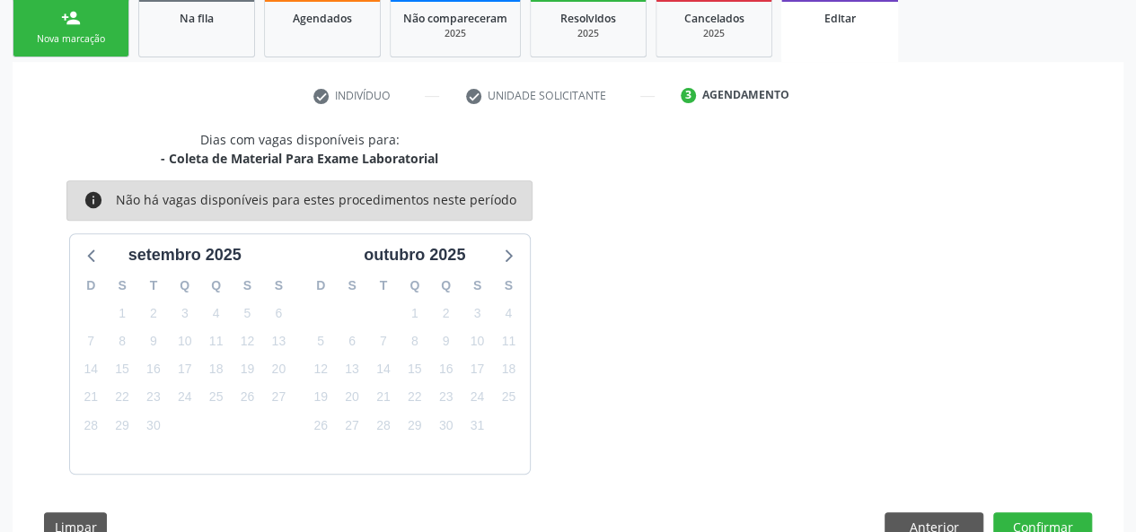
scroll to position [348, 0]
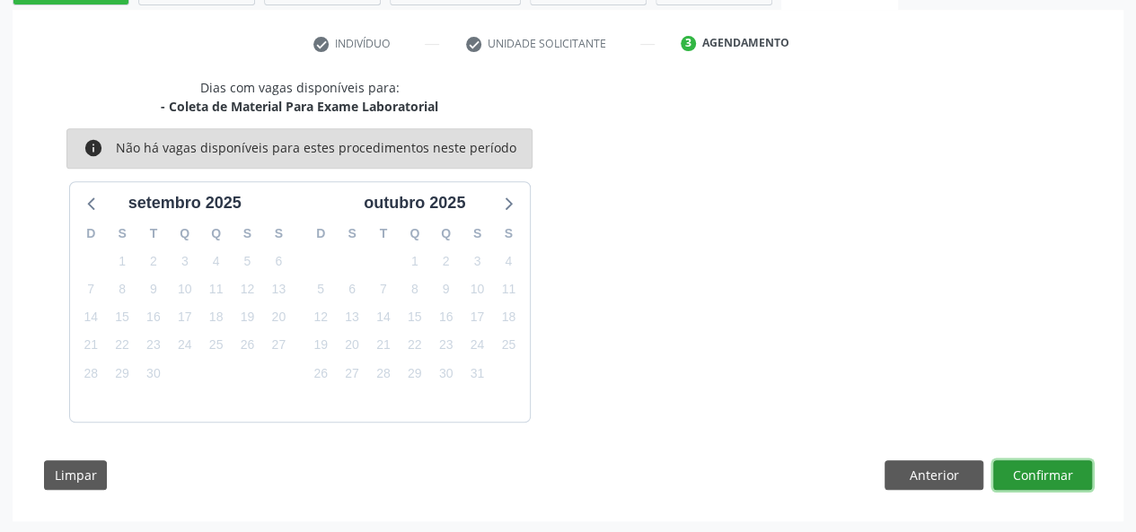
click at [1028, 479] on button "Confirmar" at bounding box center [1042, 476] width 99 height 31
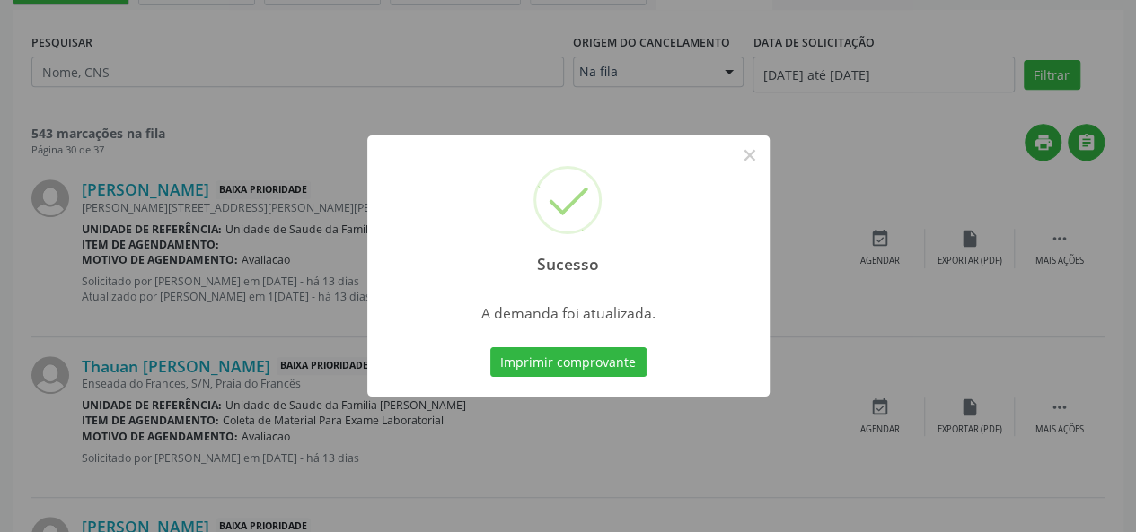
scroll to position [0, 0]
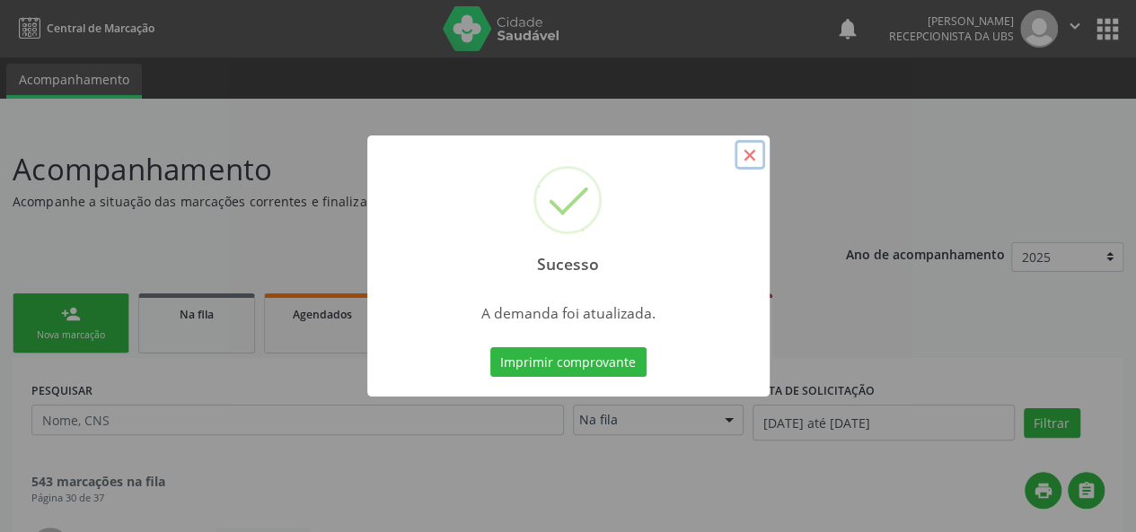
click at [745, 145] on button "×" at bounding box center [749, 155] width 31 height 31
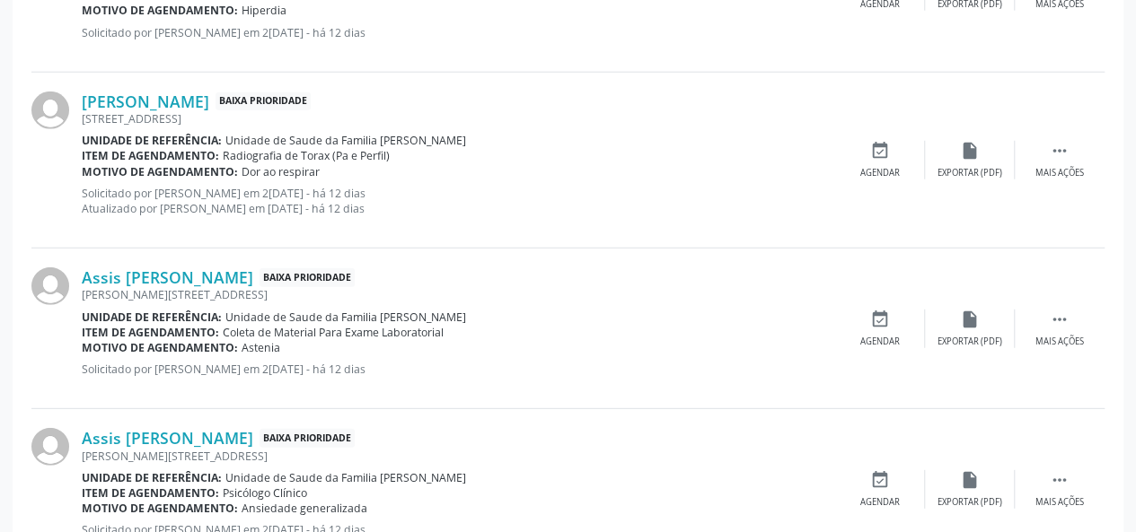
scroll to position [2497, 0]
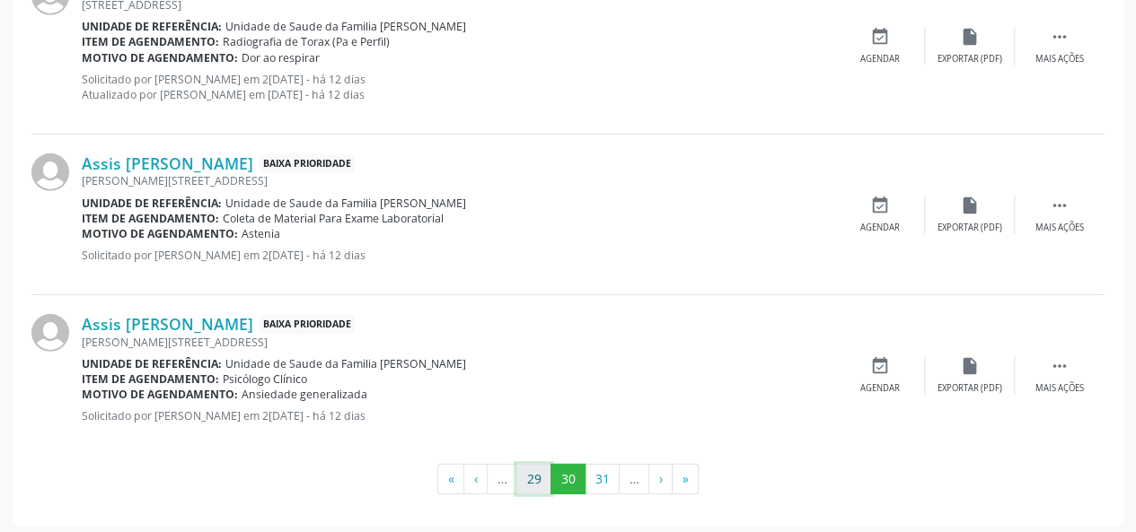
click at [542, 478] on button "29" at bounding box center [533, 479] width 35 height 31
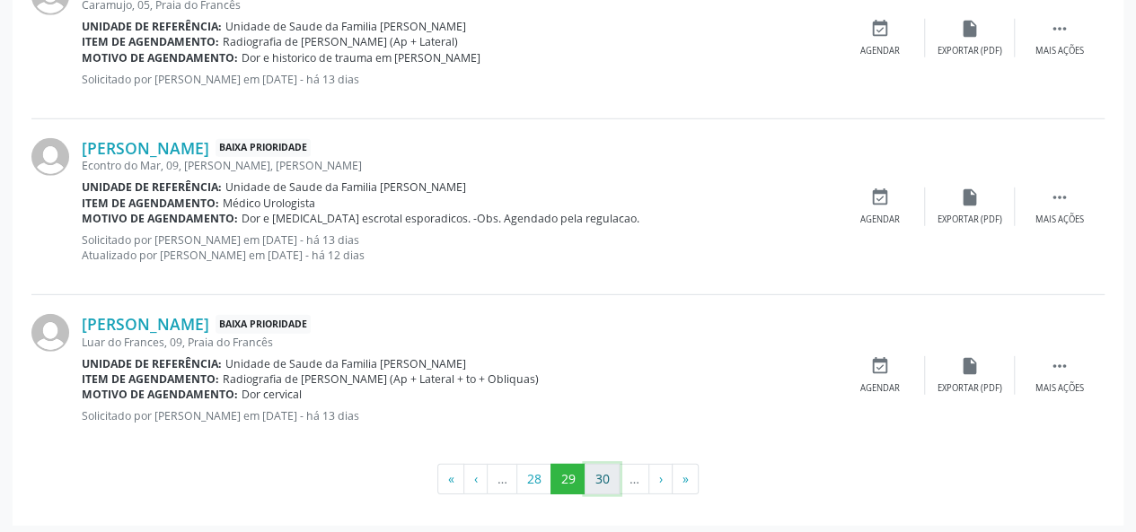
click at [597, 476] on button "30" at bounding box center [601, 479] width 35 height 31
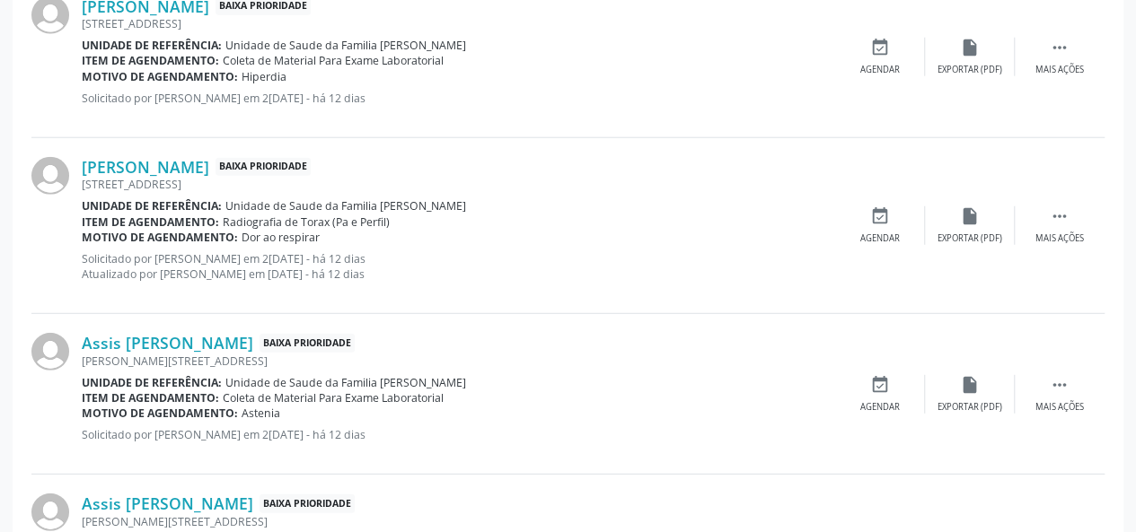
scroll to position [2512, 0]
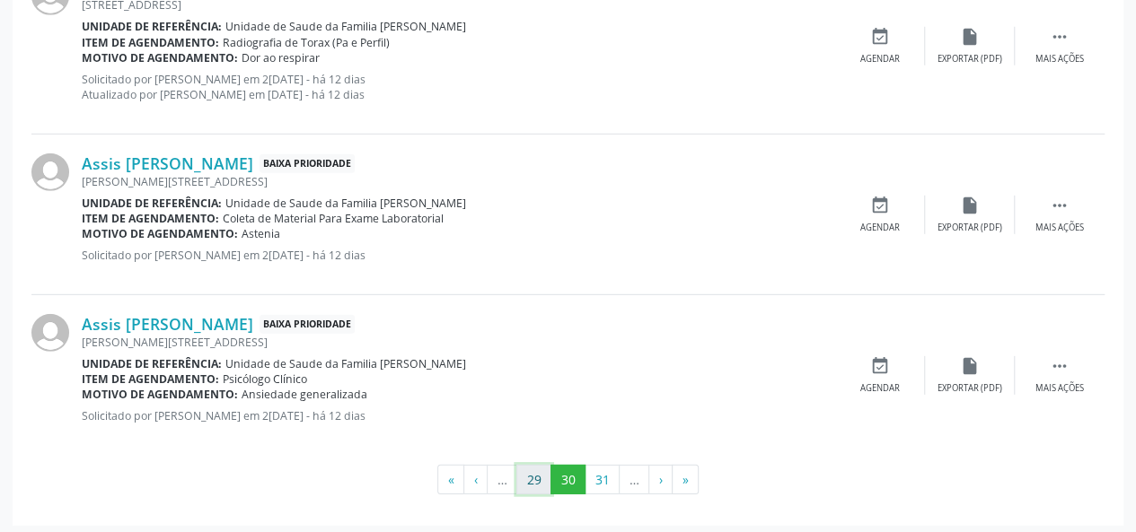
click at [530, 481] on button "29" at bounding box center [533, 480] width 35 height 31
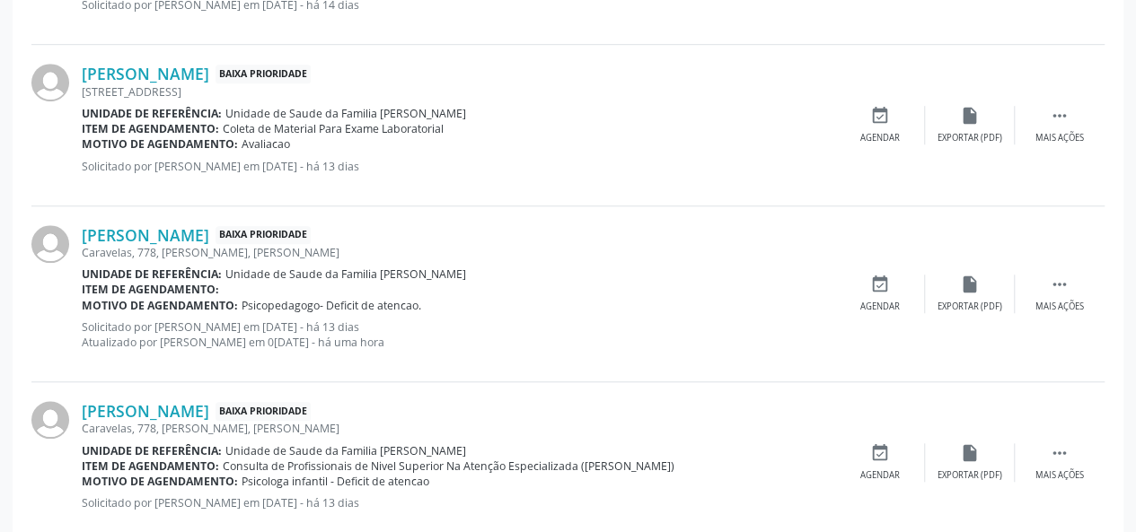
scroll to position [611, 0]
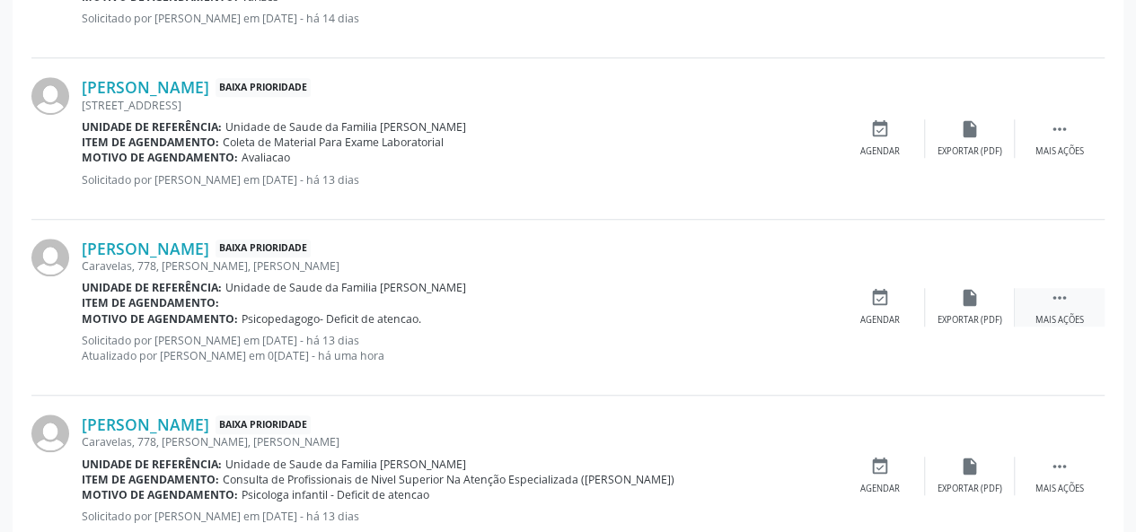
click at [1086, 309] on div " Mais ações" at bounding box center [1060, 307] width 90 height 39
click at [980, 299] on div "edit Editar" at bounding box center [970, 307] width 90 height 39
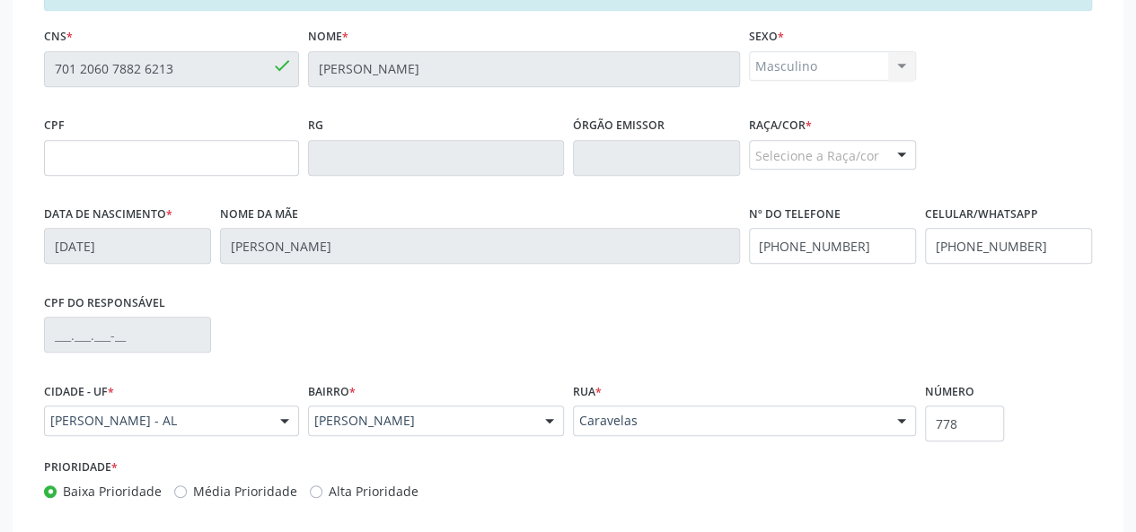
scroll to position [541, 0]
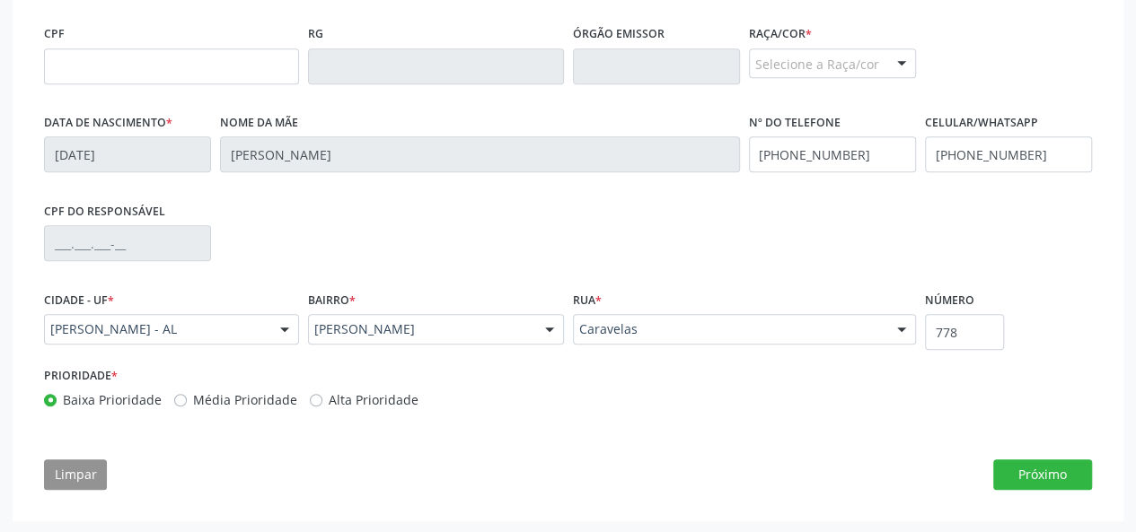
click at [831, 66] on div "Selecione a Raça/cor" at bounding box center [832, 63] width 167 height 31
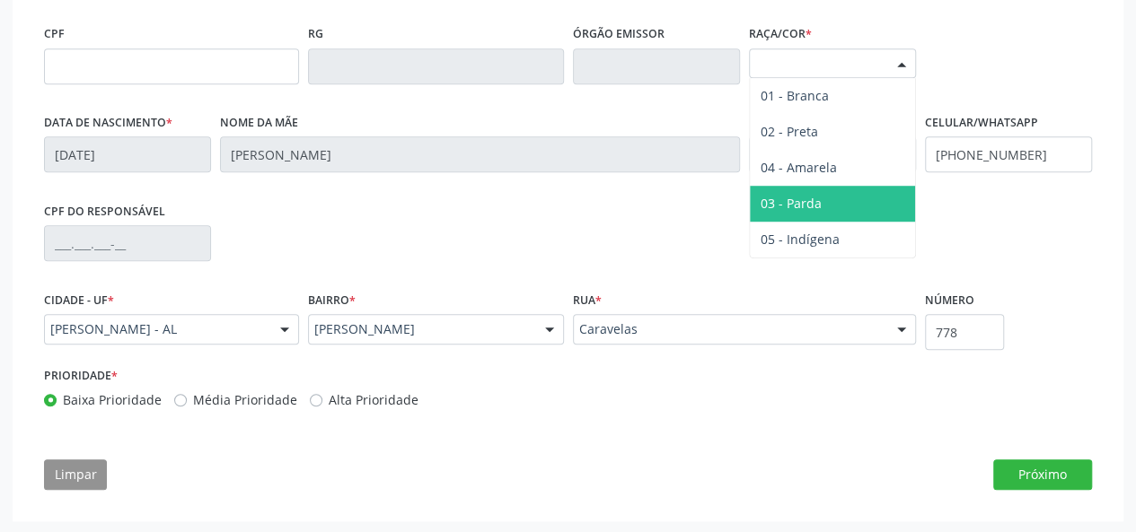
click at [799, 186] on span "03 - Parda" at bounding box center [832, 204] width 165 height 36
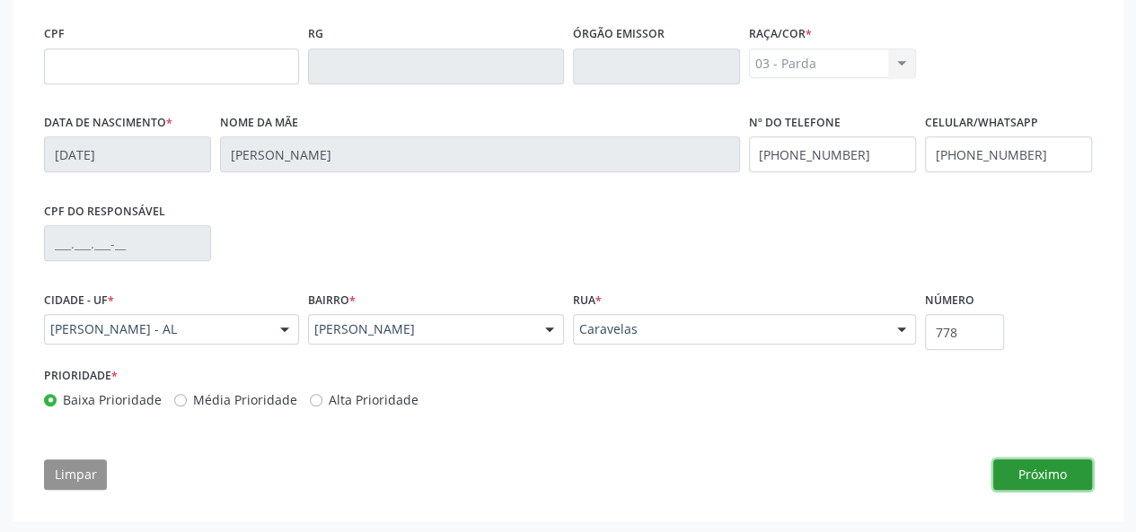
click at [1046, 474] on button "Próximo" at bounding box center [1042, 475] width 99 height 31
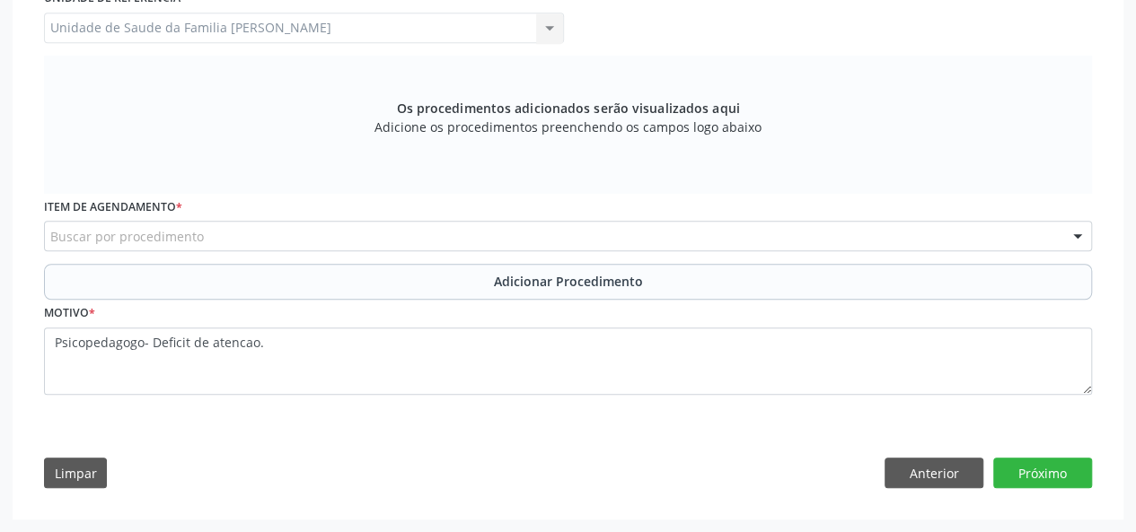
scroll to position [504, 0]
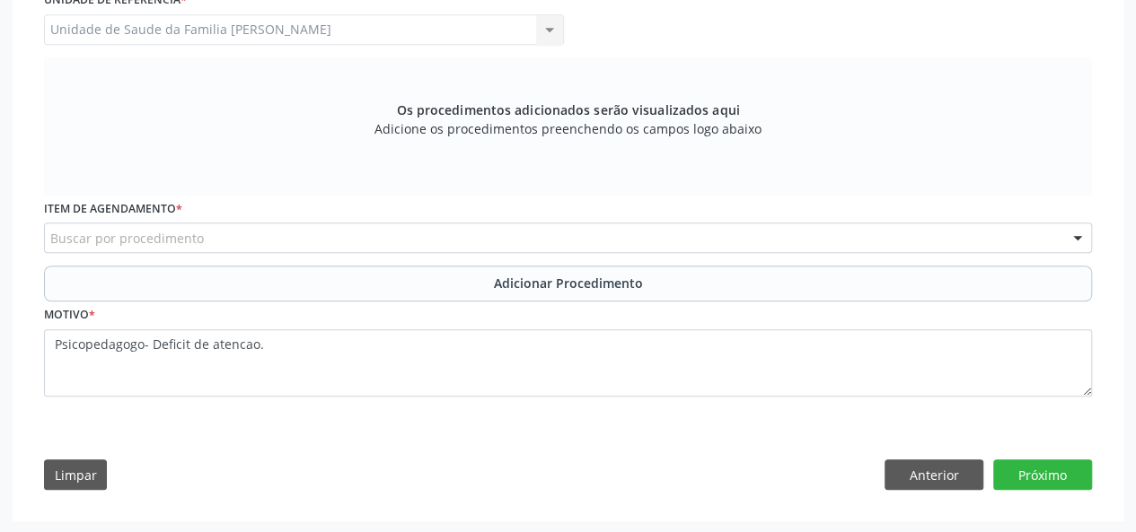
click at [152, 216] on label "Item de agendamento *" at bounding box center [113, 210] width 138 height 28
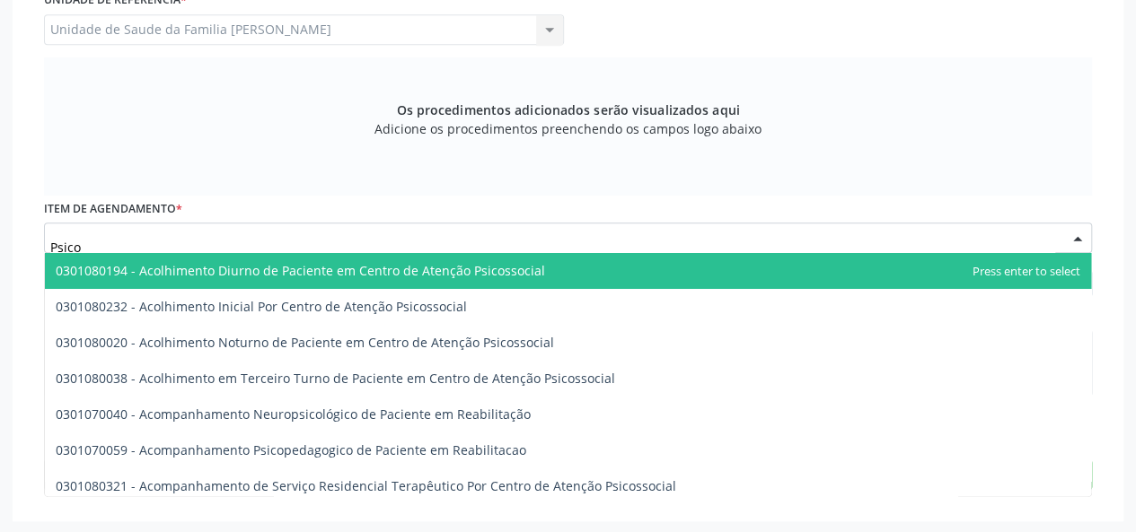
type input "Psicop"
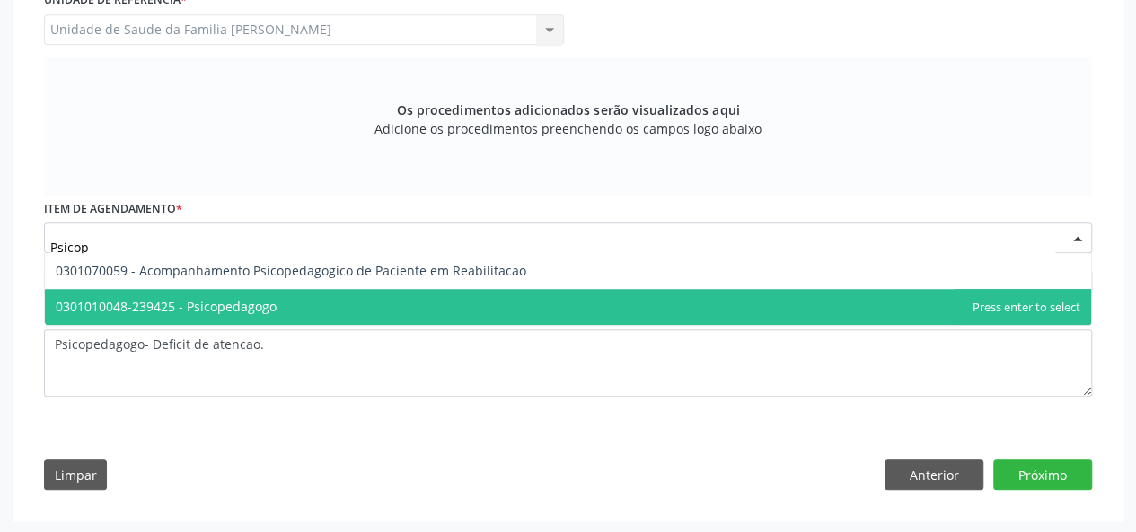
click at [197, 300] on span "0301010048-239425 - Psicopedagogo" at bounding box center [166, 306] width 221 height 17
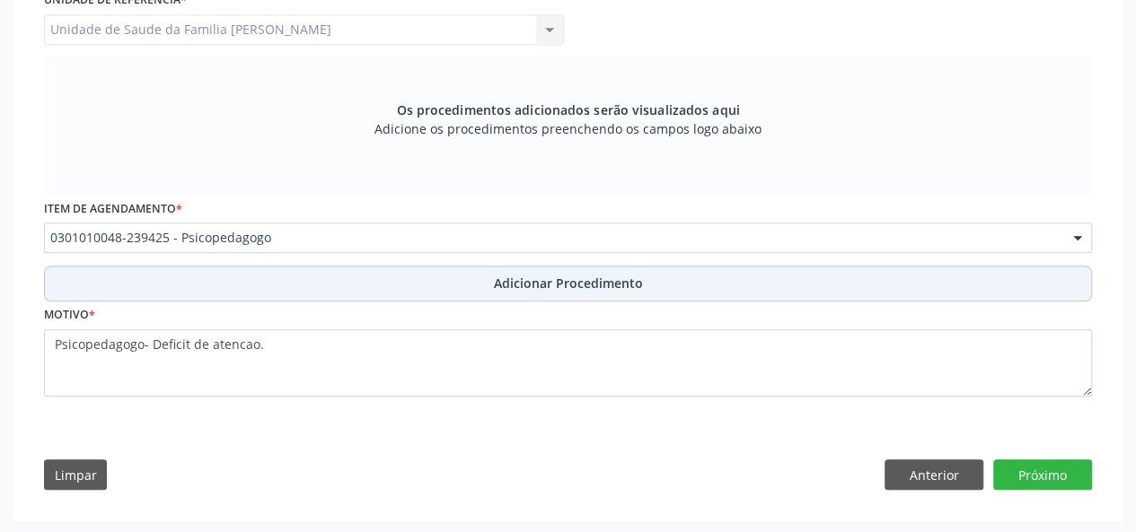
click at [537, 281] on span "Adicionar Procedimento" at bounding box center [568, 283] width 149 height 19
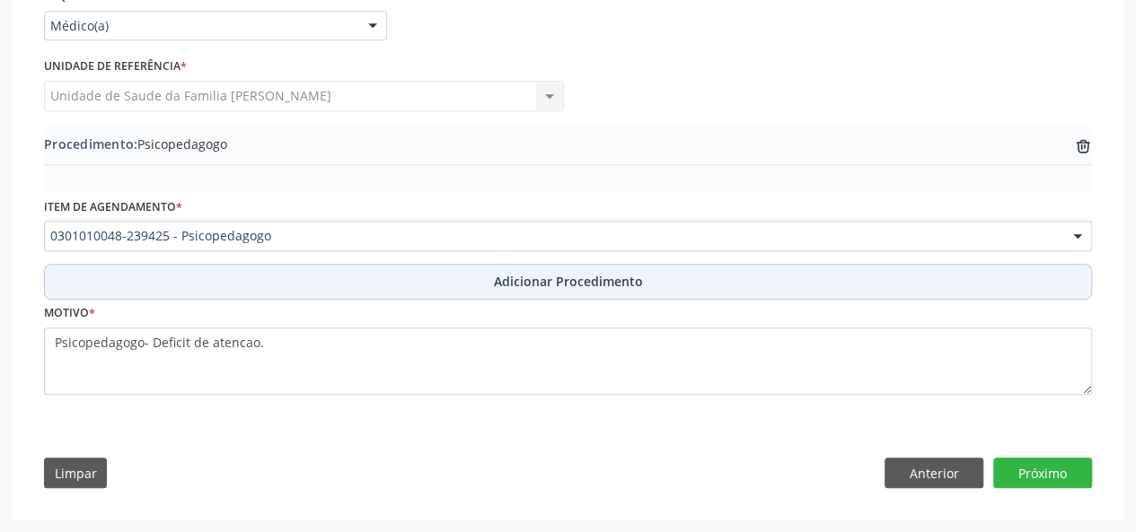
scroll to position [435, 0]
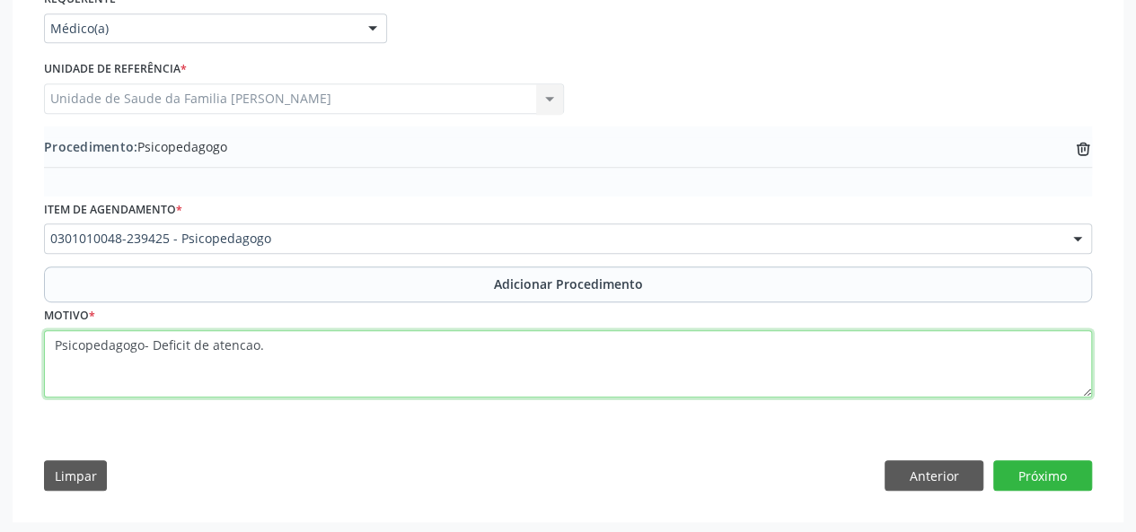
click at [149, 347] on textarea "Psicopedagogo- Deficit de atencao." at bounding box center [568, 364] width 1048 height 68
type textarea "Deficit de atencao."
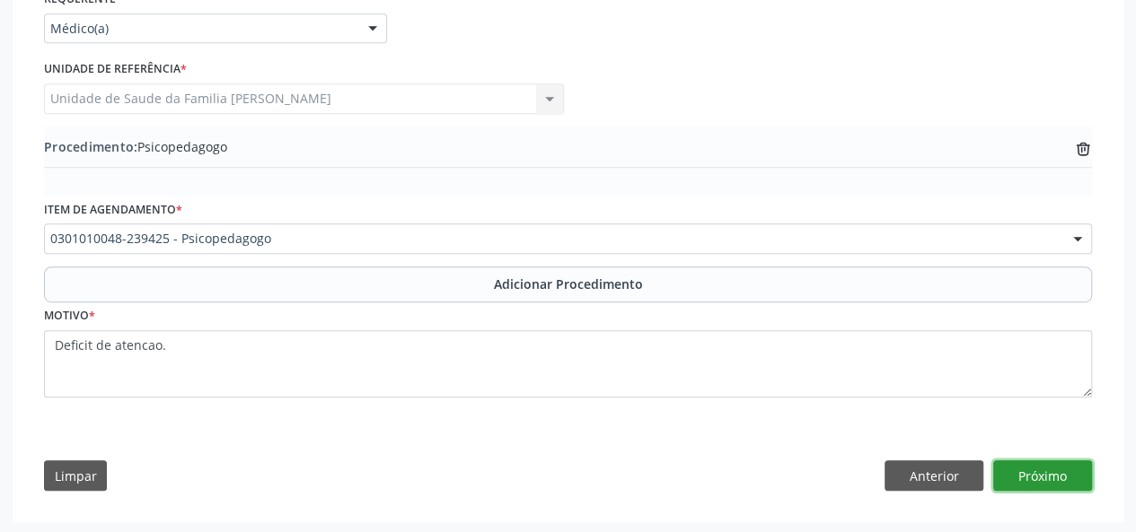
click at [1074, 468] on button "Próximo" at bounding box center [1042, 476] width 99 height 31
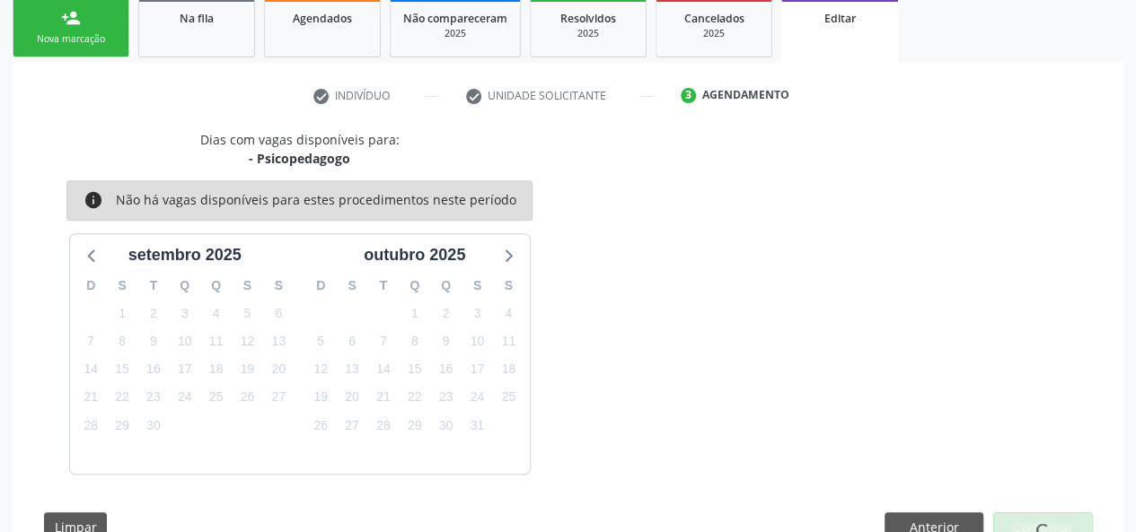
scroll to position [348, 0]
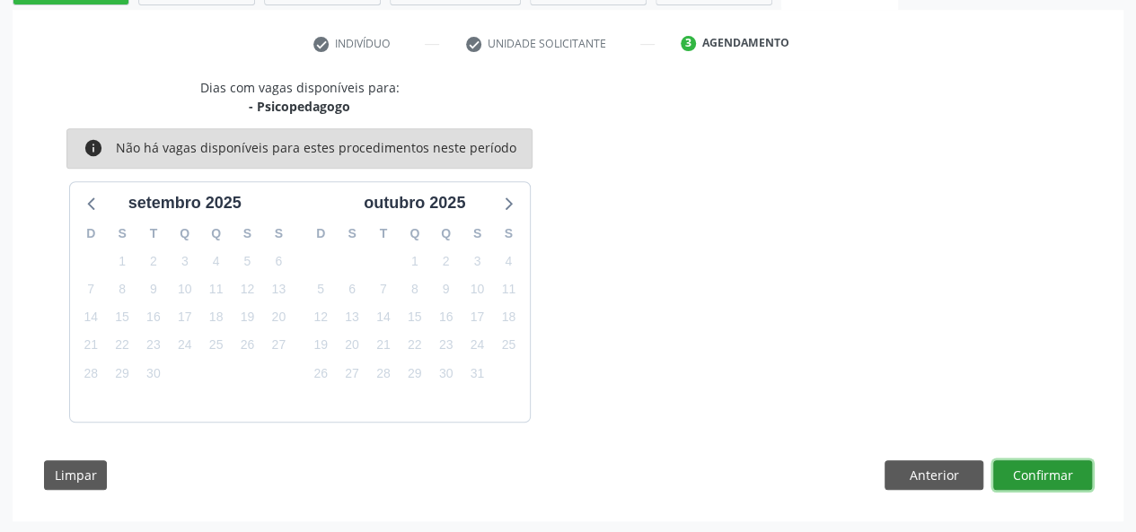
click at [1074, 468] on button "Confirmar" at bounding box center [1042, 476] width 99 height 31
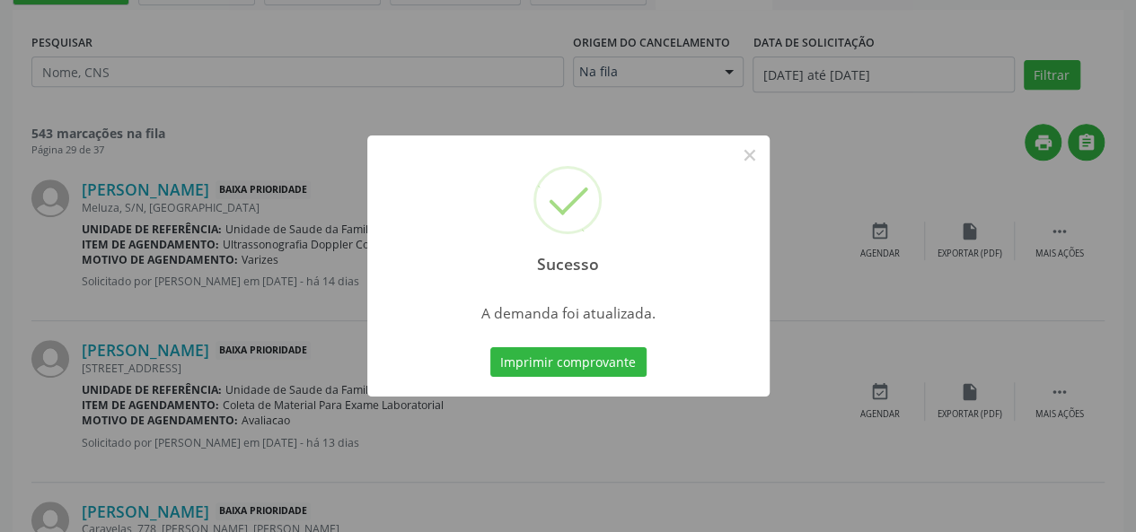
scroll to position [0, 0]
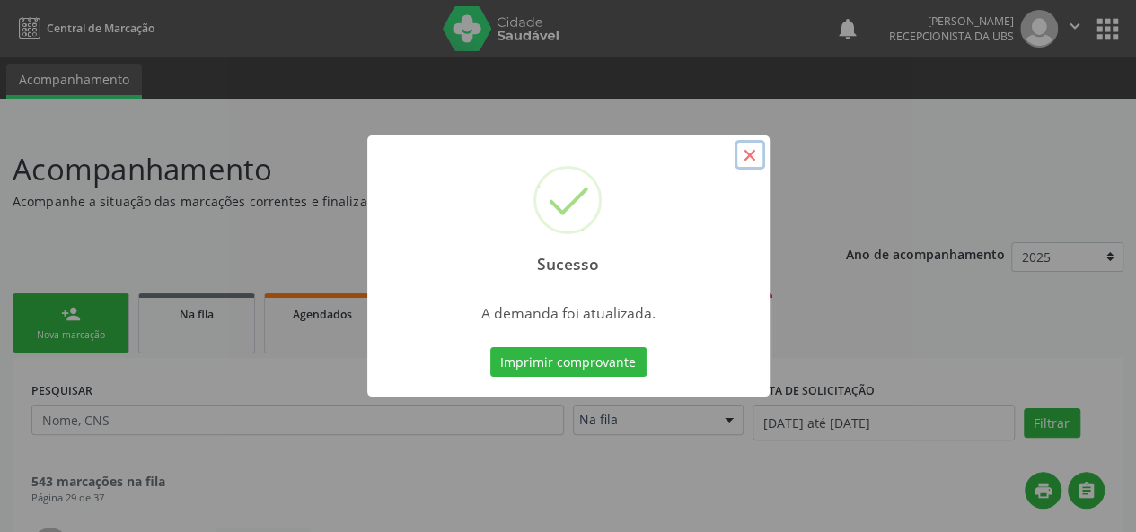
click at [756, 153] on button "×" at bounding box center [749, 155] width 31 height 31
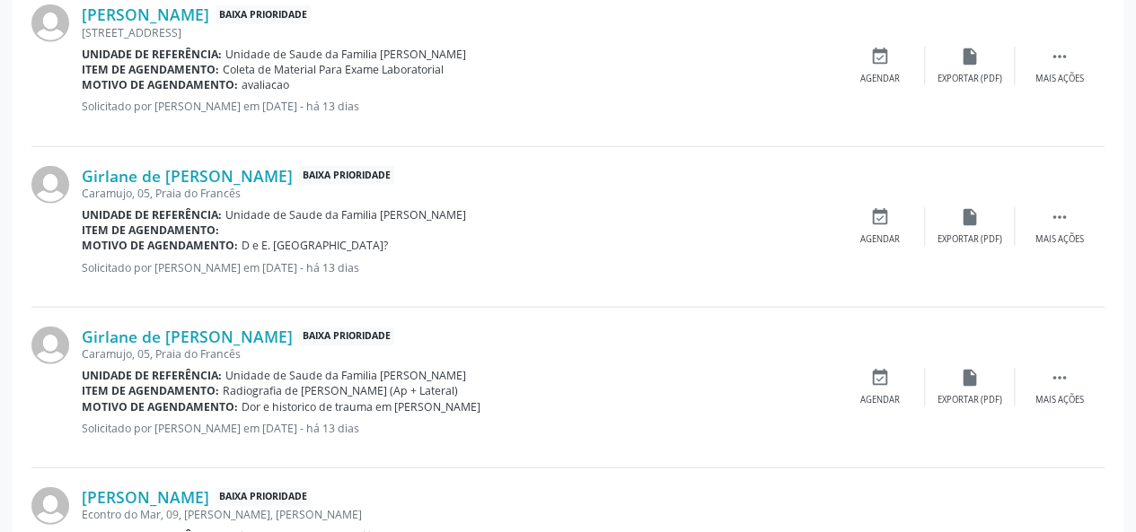
scroll to position [2155, 0]
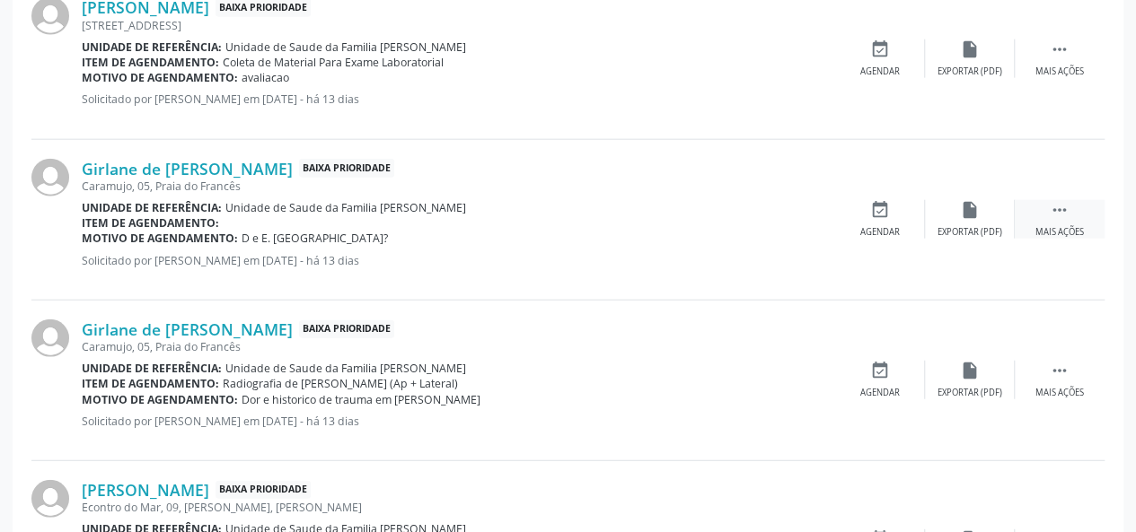
click at [1080, 219] on div " Mais ações" at bounding box center [1060, 219] width 90 height 39
click at [988, 210] on div "edit Editar" at bounding box center [970, 219] width 90 height 39
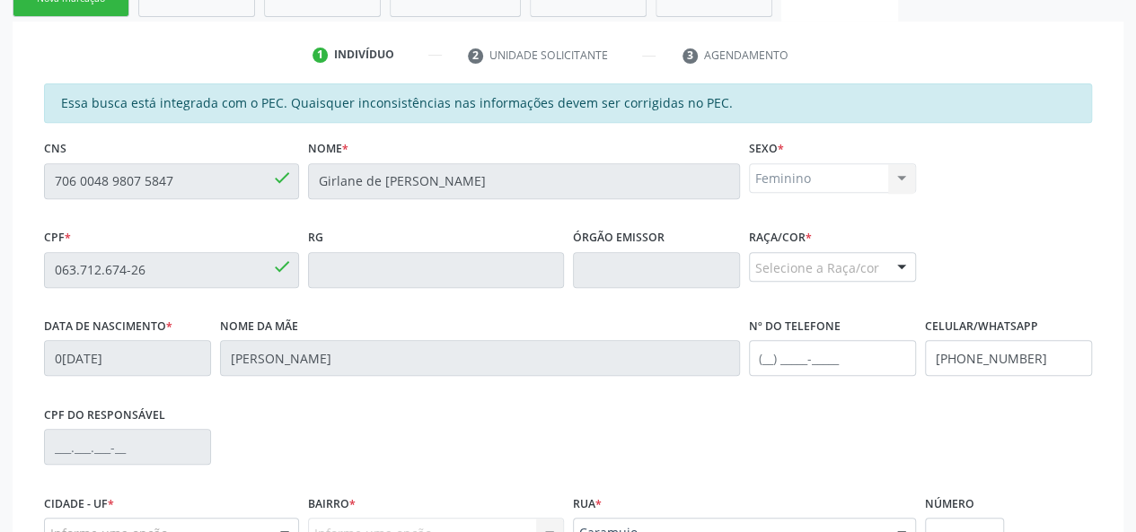
scroll to position [359, 0]
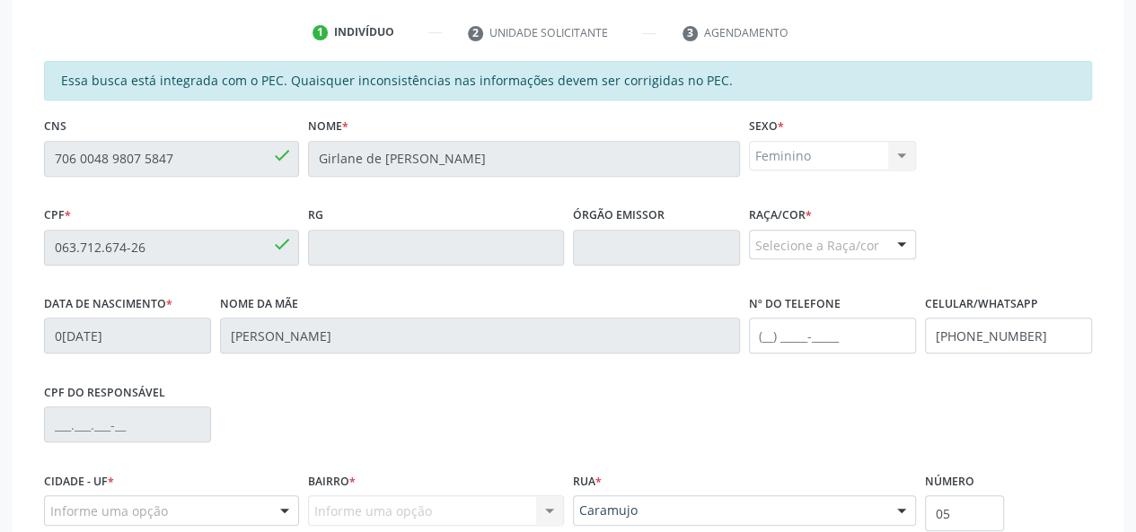
click at [857, 239] on div "Selecione a Raça/cor" at bounding box center [832, 245] width 167 height 31
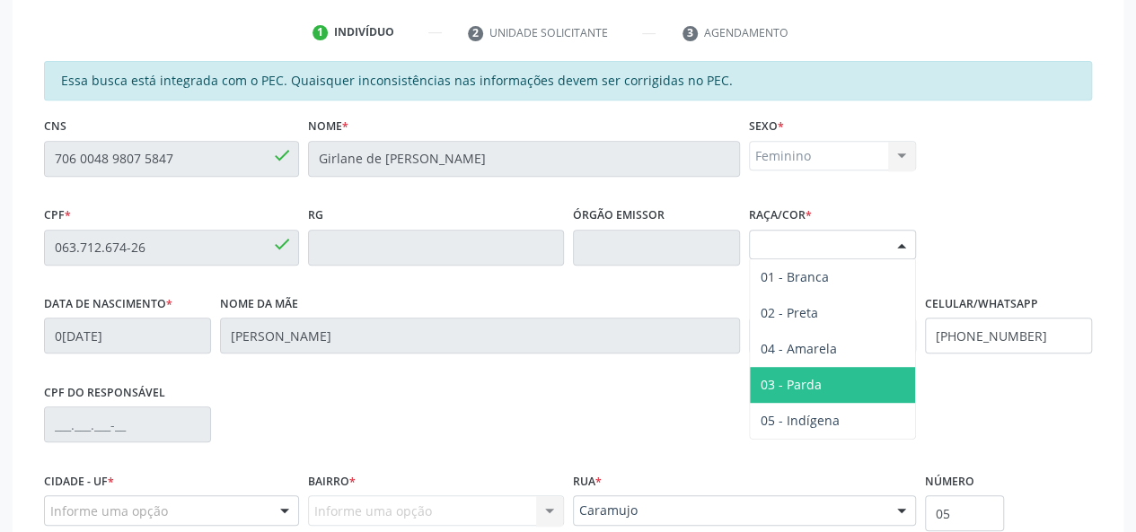
click at [823, 382] on span "03 - Parda" at bounding box center [832, 385] width 165 height 36
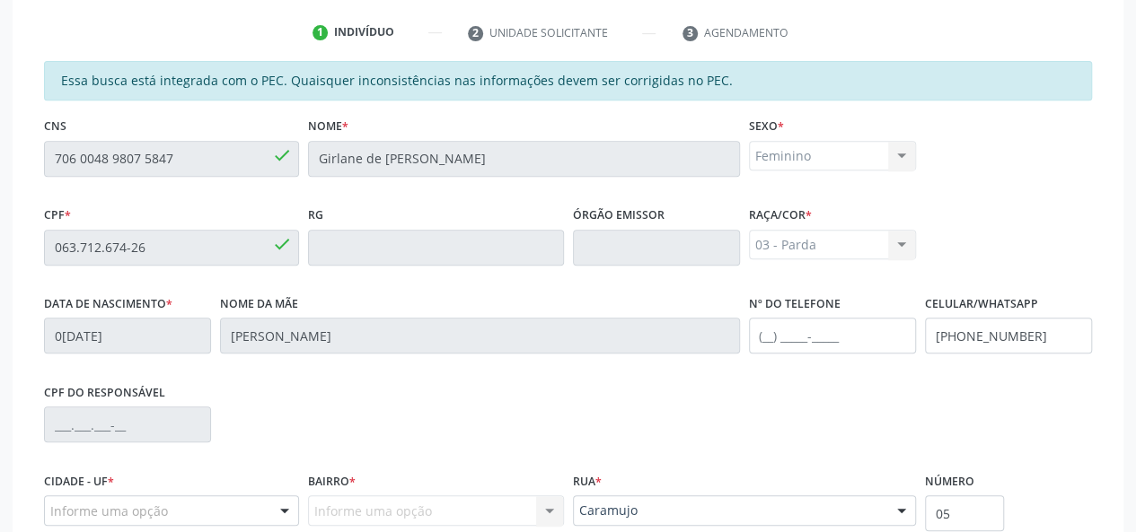
scroll to position [539, 0]
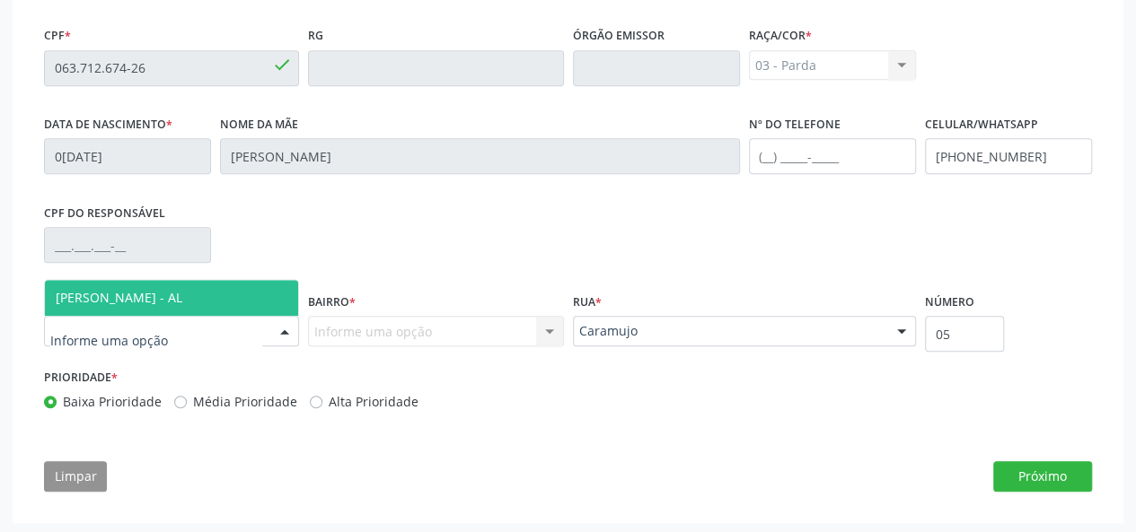
click at [96, 289] on span "[PERSON_NAME] - AL" at bounding box center [119, 297] width 127 height 17
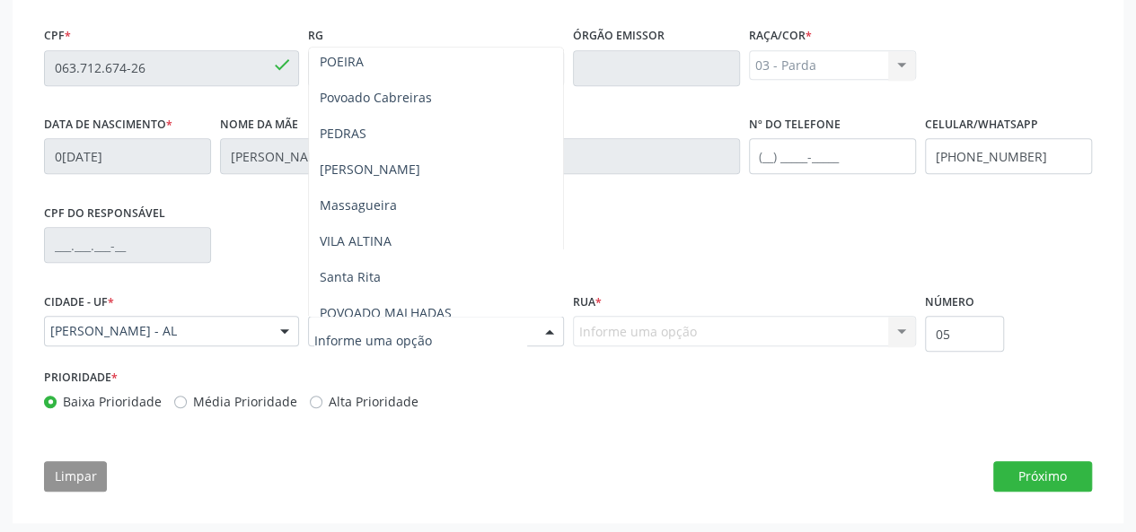
scroll to position [269, 0]
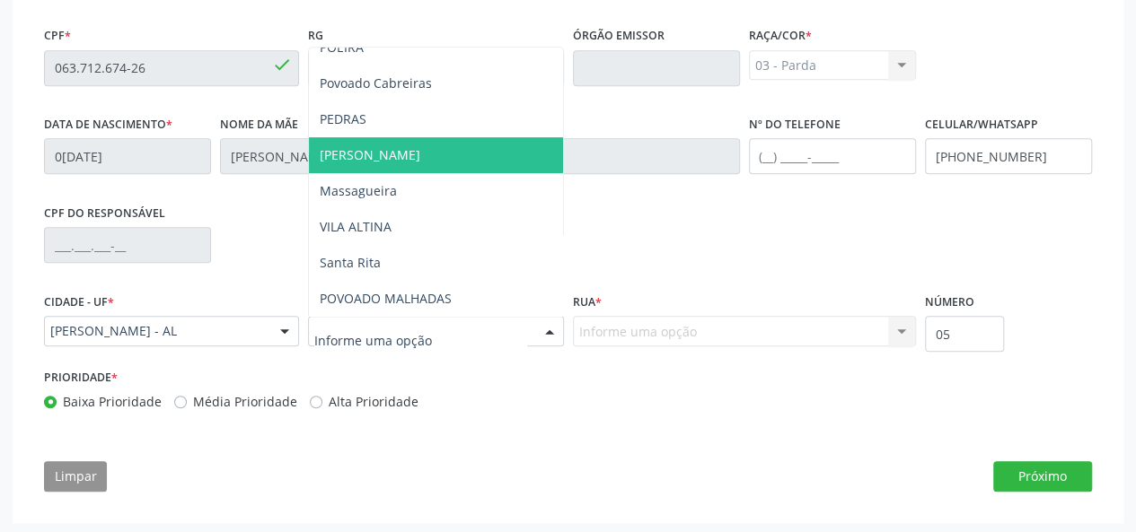
click at [368, 159] on span "[PERSON_NAME]" at bounding box center [435, 155] width 253 height 36
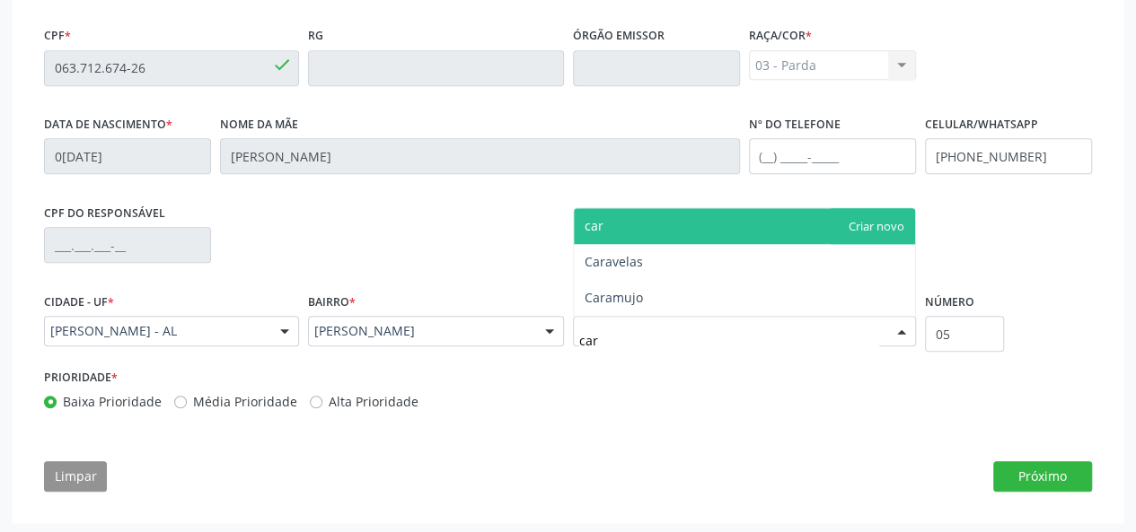
type input "cara"
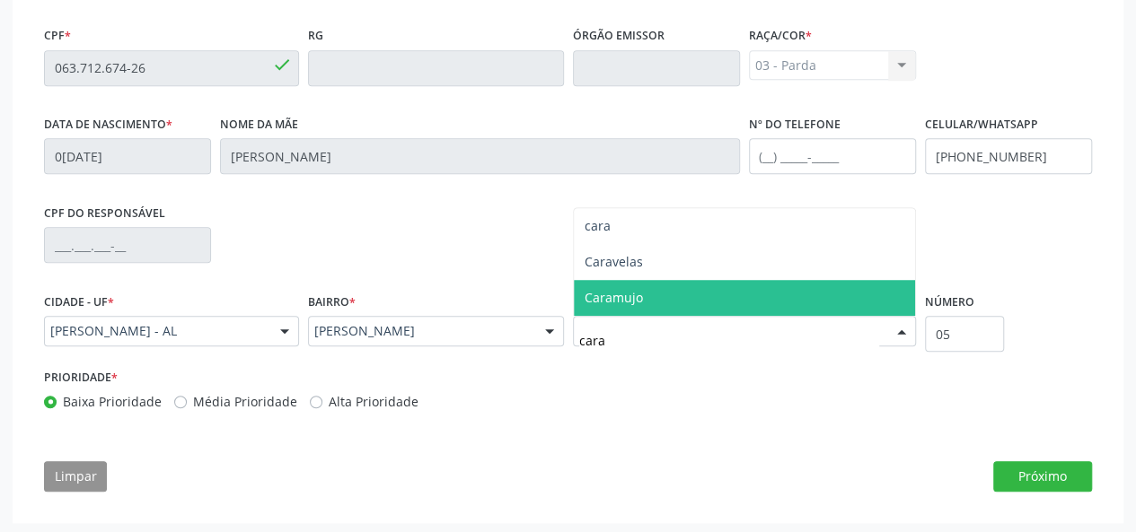
click at [675, 307] on span "Caramujo" at bounding box center [744, 298] width 341 height 36
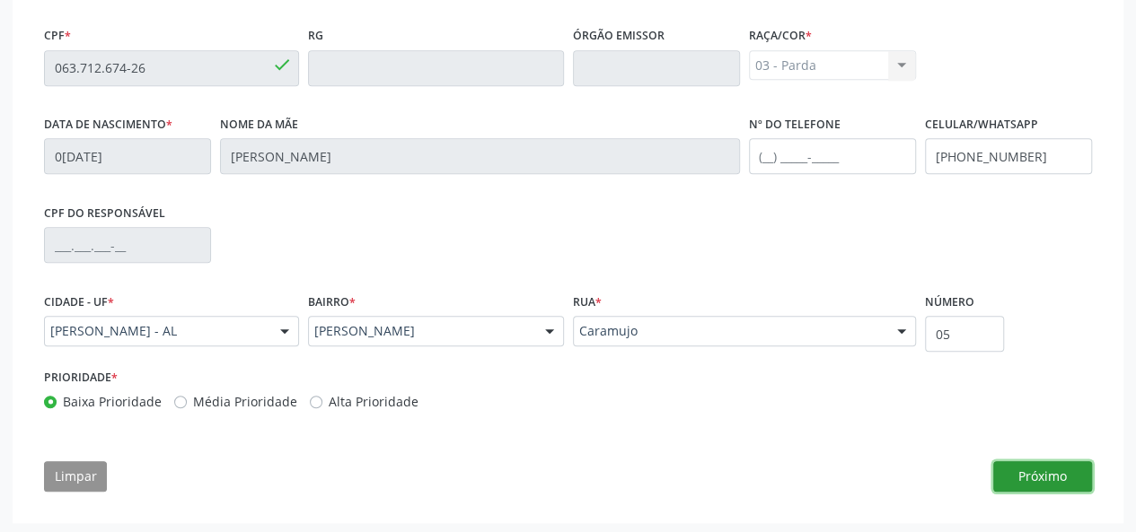
click at [1049, 468] on button "Próximo" at bounding box center [1042, 476] width 99 height 31
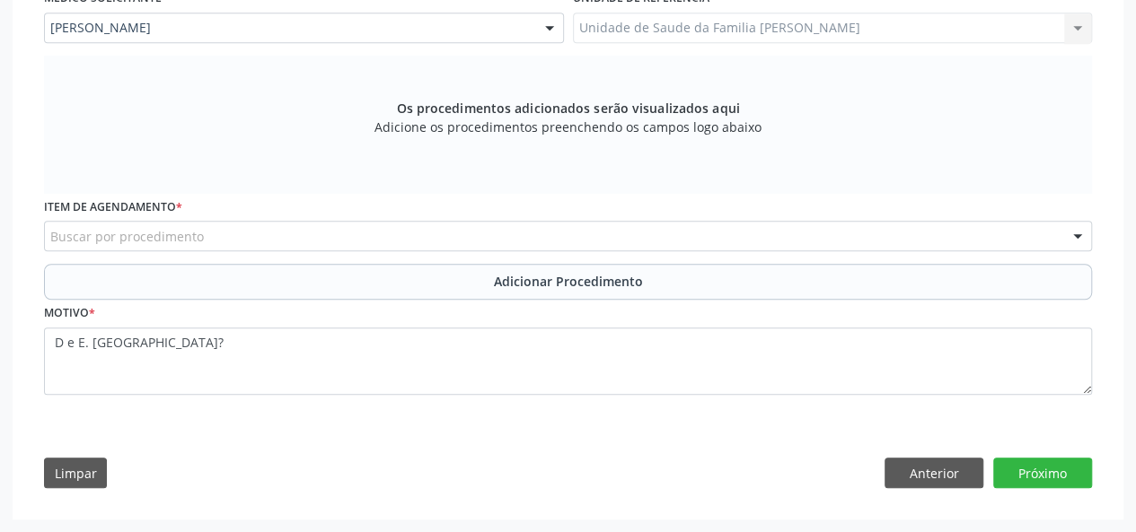
scroll to position [504, 0]
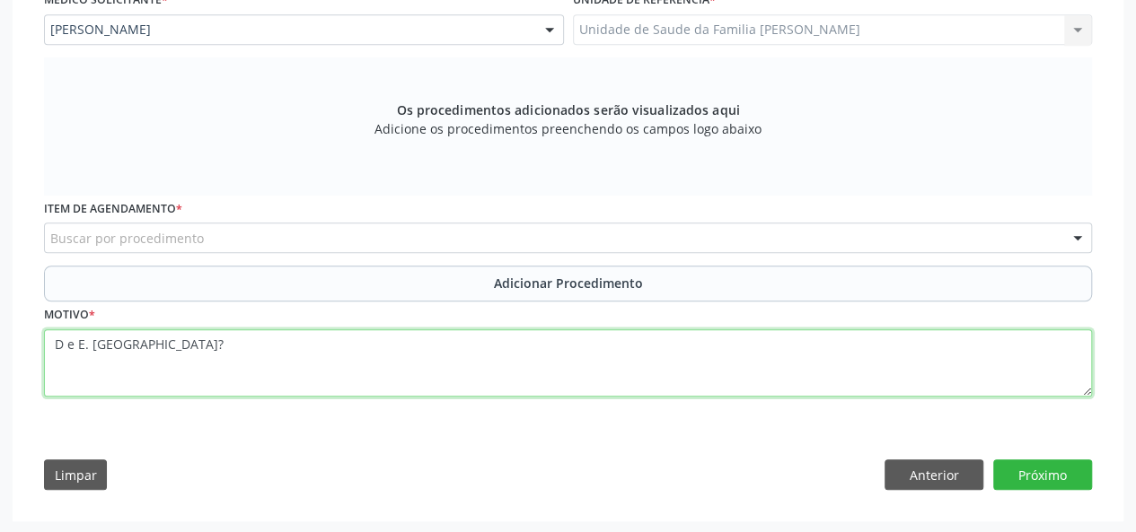
click at [66, 347] on textarea "D e E. [GEOGRAPHIC_DATA]?" at bounding box center [568, 364] width 1048 height 68
type textarea "D e E. [GEOGRAPHIC_DATA]?"
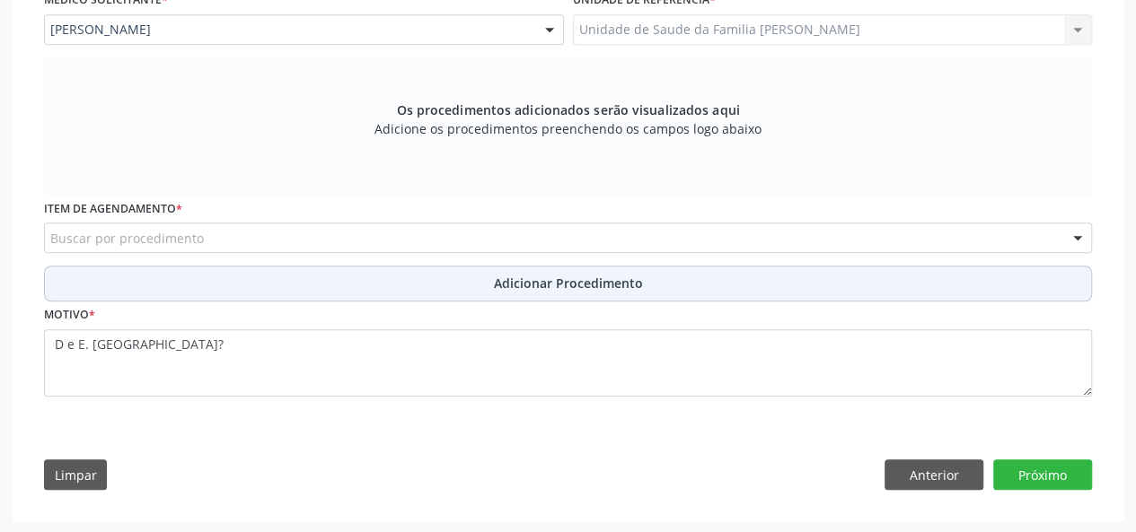
click at [136, 290] on button "Adicionar Procedimento" at bounding box center [568, 284] width 1048 height 36
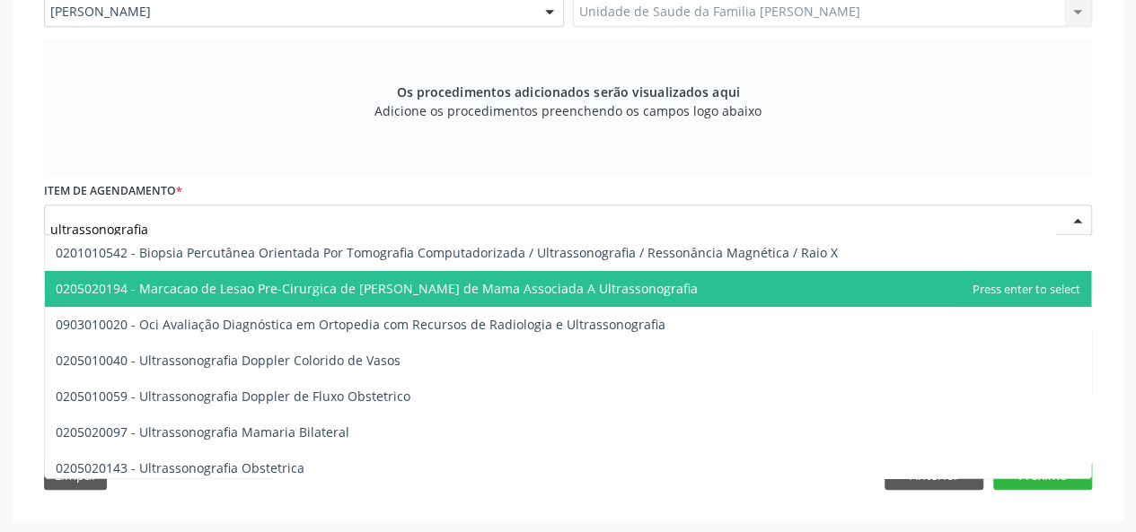
scroll to position [432, 0]
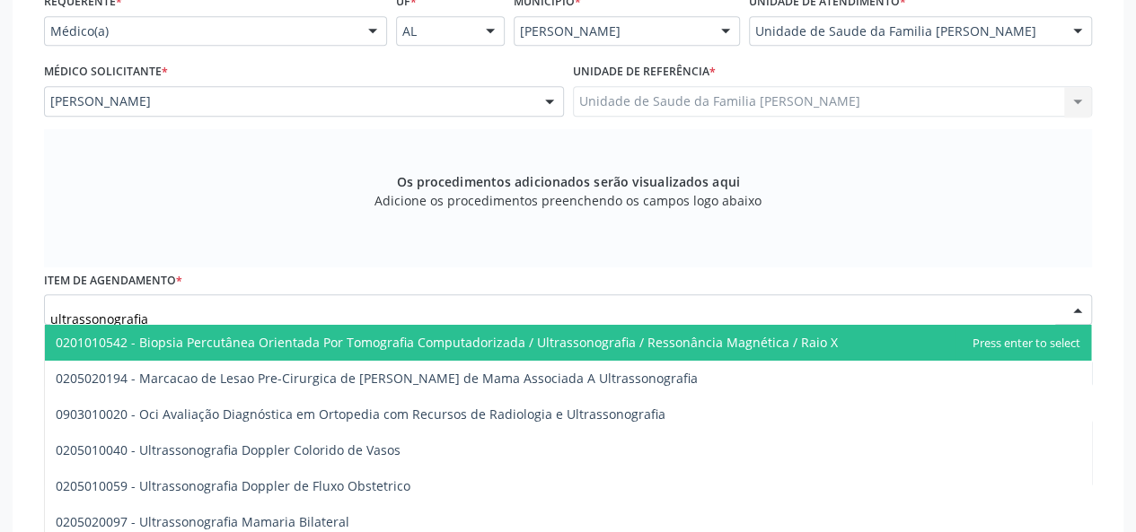
click at [175, 316] on input "ultrassonografia" at bounding box center [552, 319] width 1005 height 36
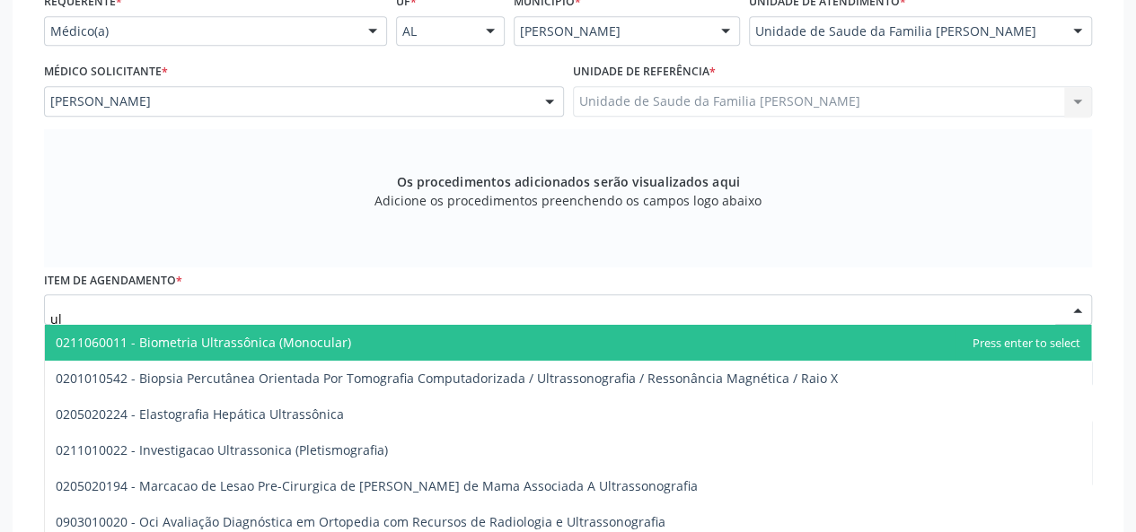
type input "u"
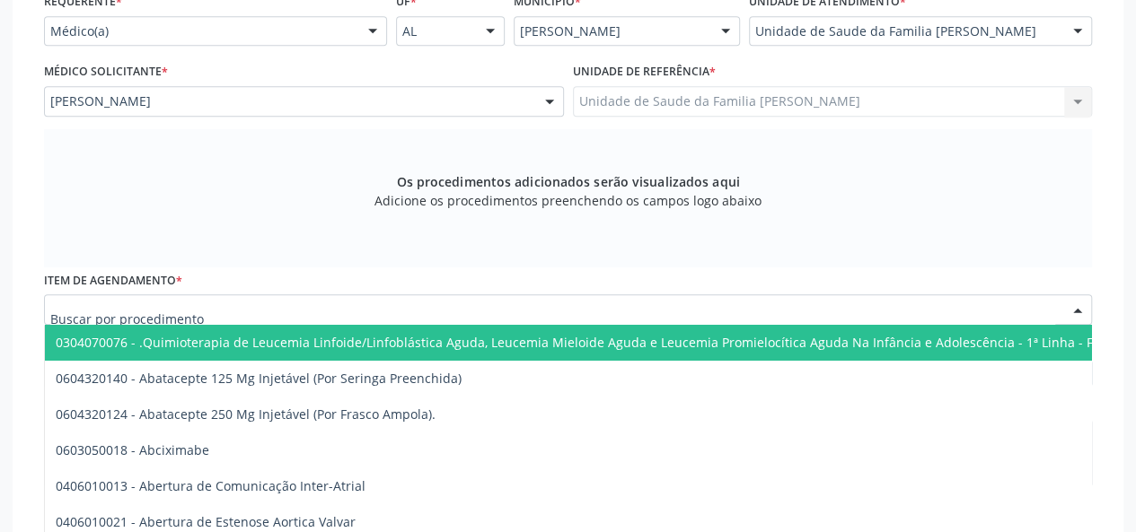
click at [244, 312] on input "text" at bounding box center [552, 319] width 1005 height 36
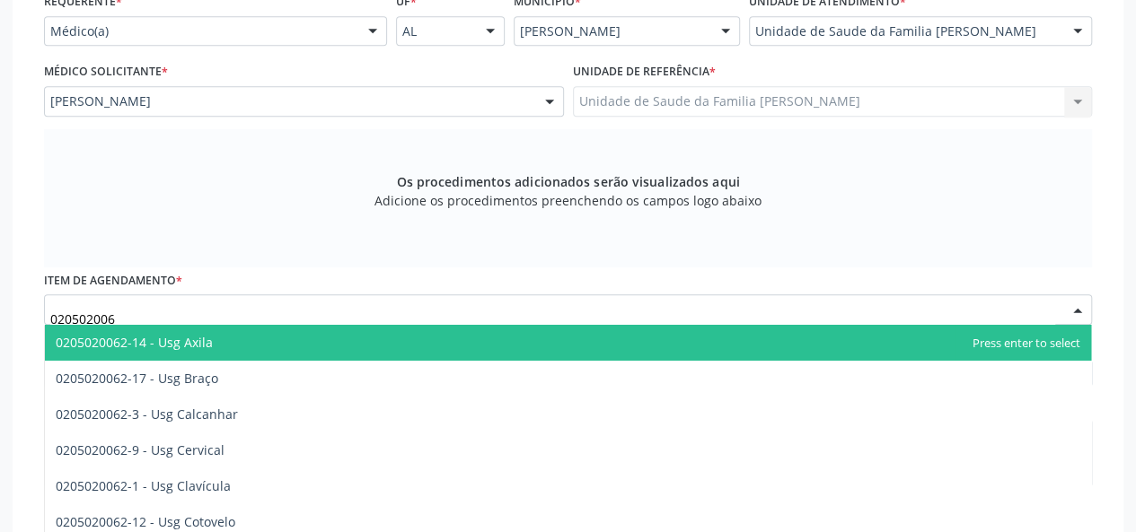
type input "0205020062"
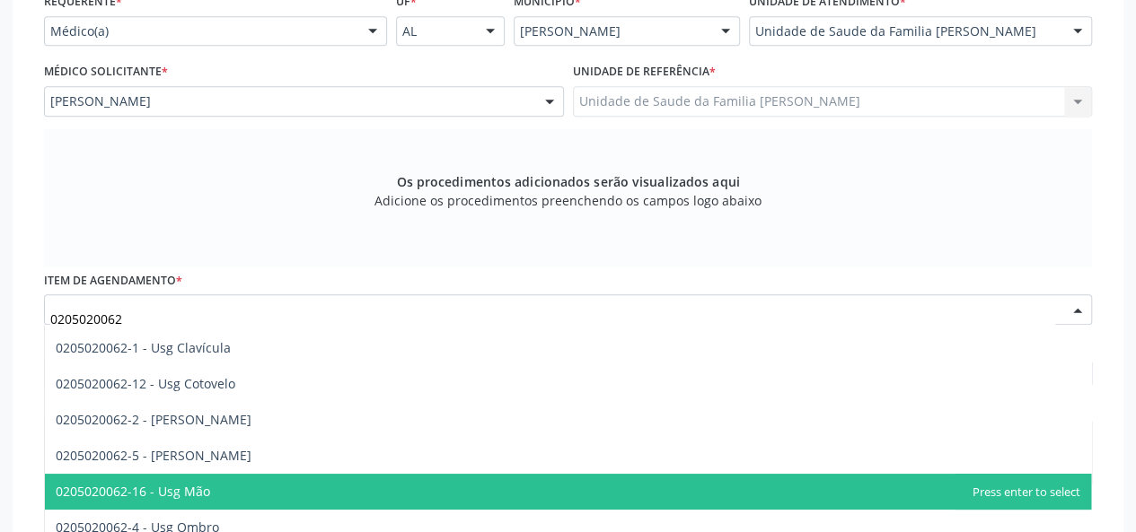
scroll to position [180, 0]
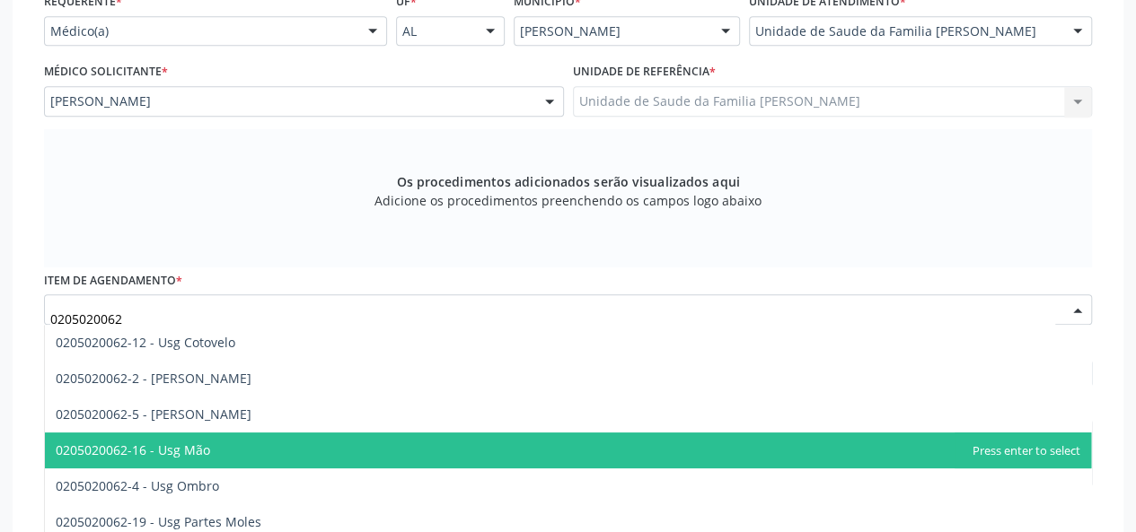
click at [223, 448] on span "0205020062-16 - Usg Mão" at bounding box center [568, 451] width 1046 height 36
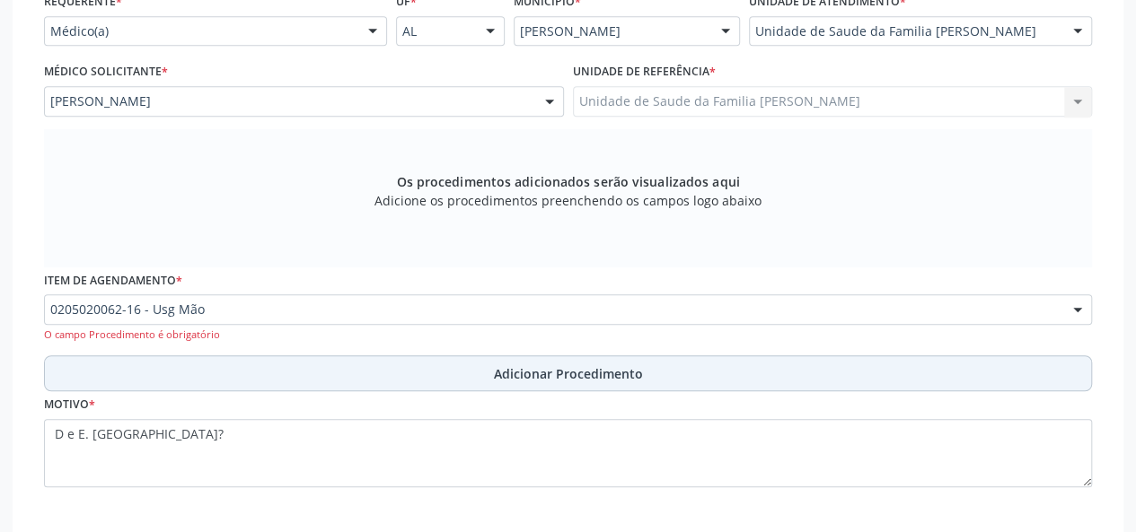
click at [546, 382] on span "Adicionar Procedimento" at bounding box center [568, 374] width 149 height 19
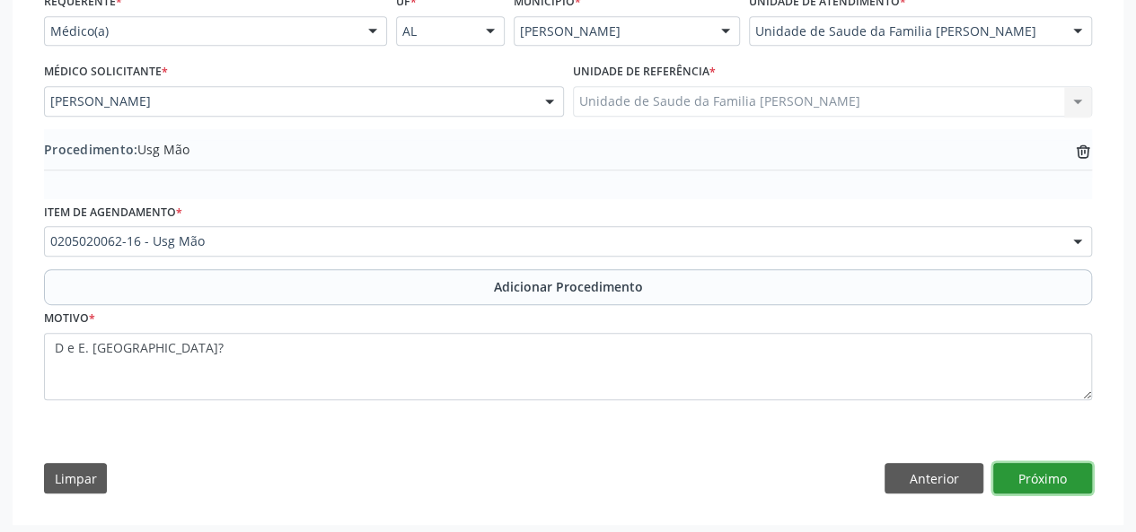
click at [1029, 481] on button "Próximo" at bounding box center [1042, 478] width 99 height 31
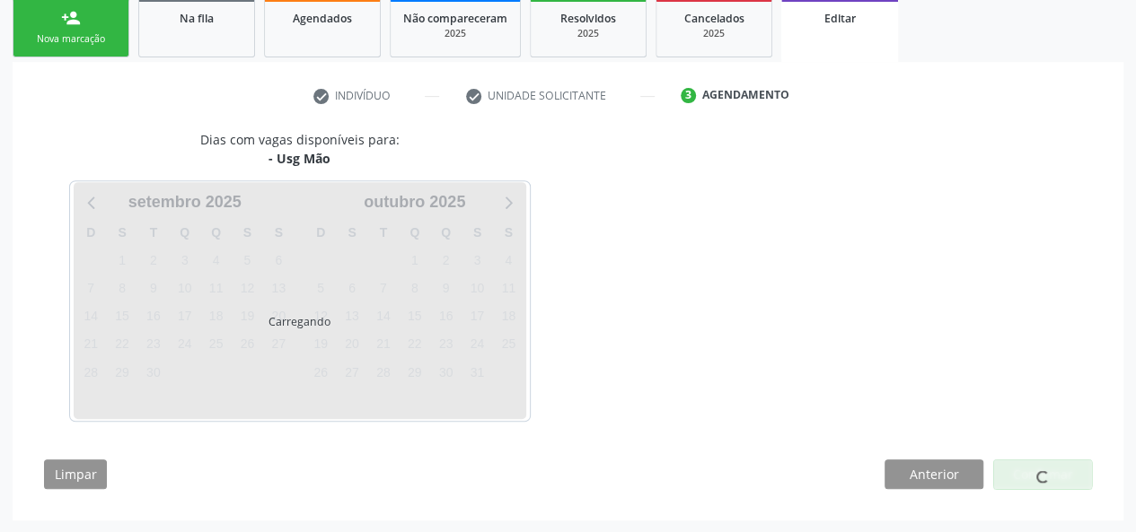
scroll to position [348, 0]
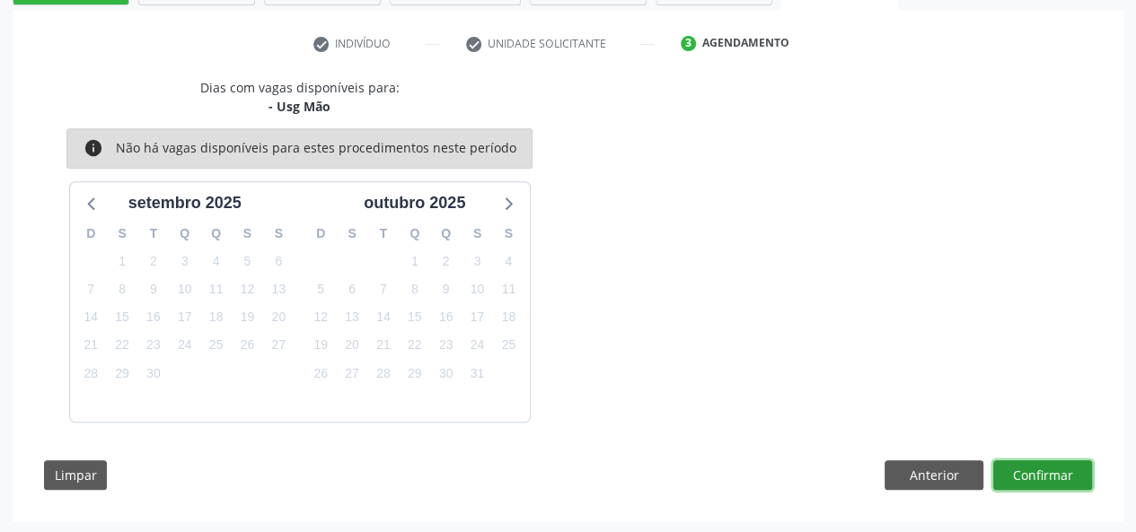
click at [1050, 479] on button "Confirmar" at bounding box center [1042, 476] width 99 height 31
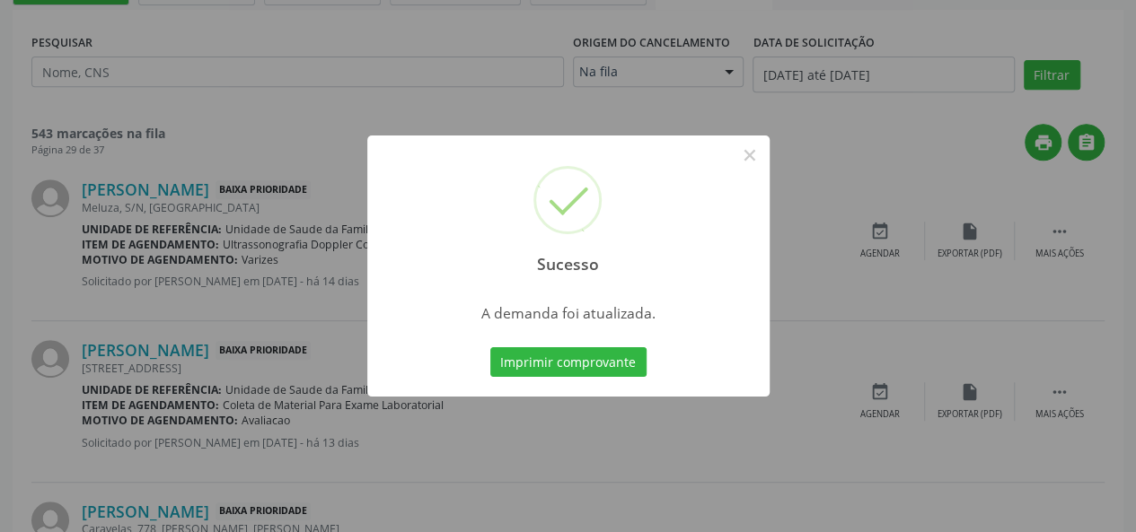
scroll to position [0, 0]
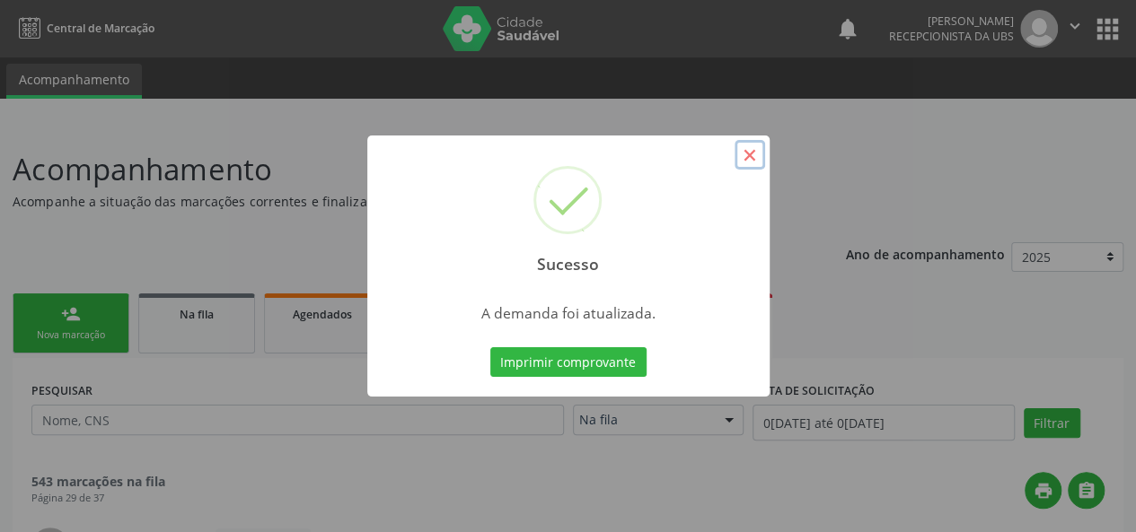
click at [743, 152] on button "×" at bounding box center [749, 155] width 31 height 31
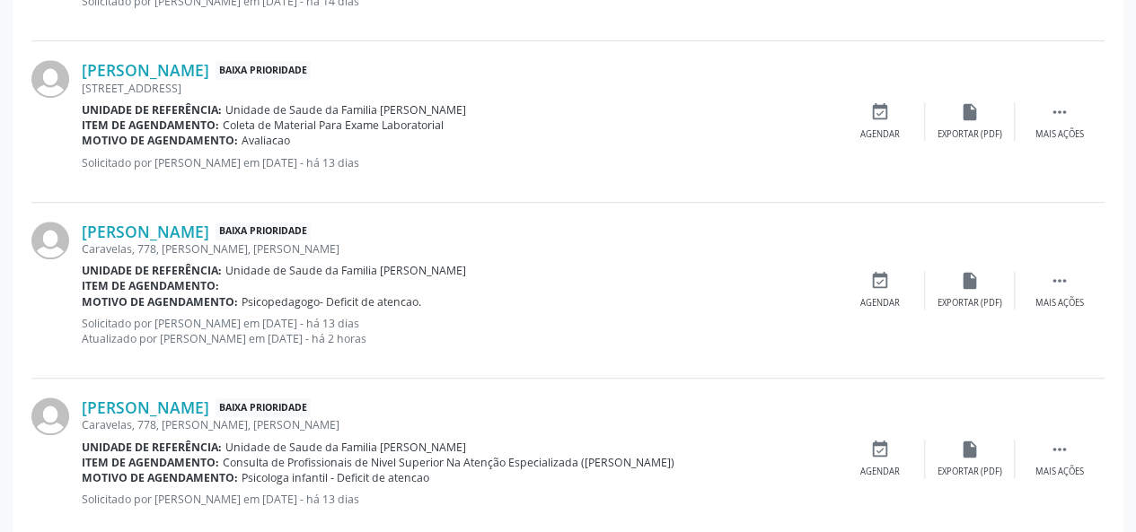
scroll to position [718, 0]
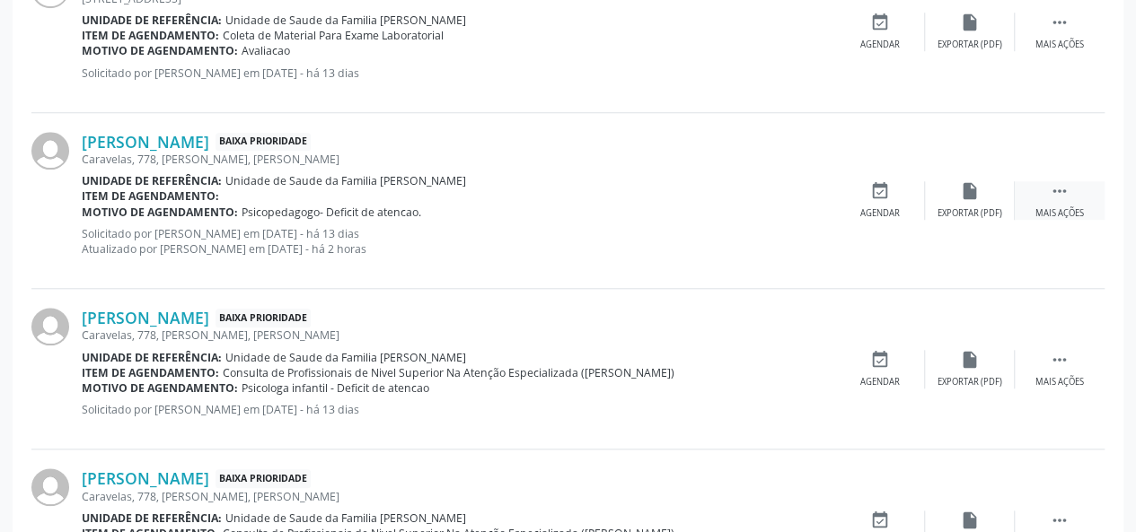
click at [1045, 190] on div " Mais ações" at bounding box center [1060, 200] width 90 height 39
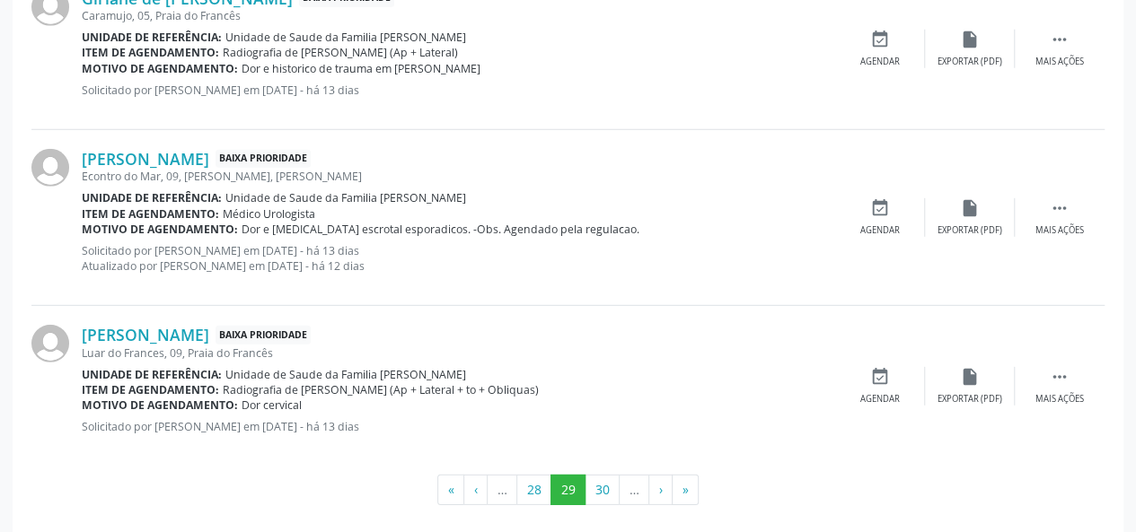
scroll to position [2497, 0]
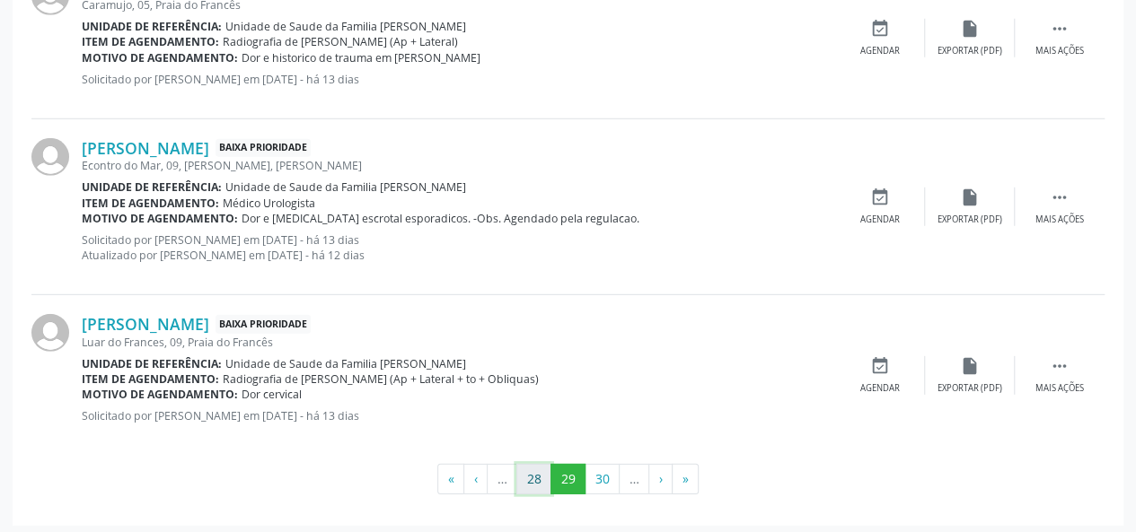
click at [535, 473] on button "28" at bounding box center [533, 479] width 35 height 31
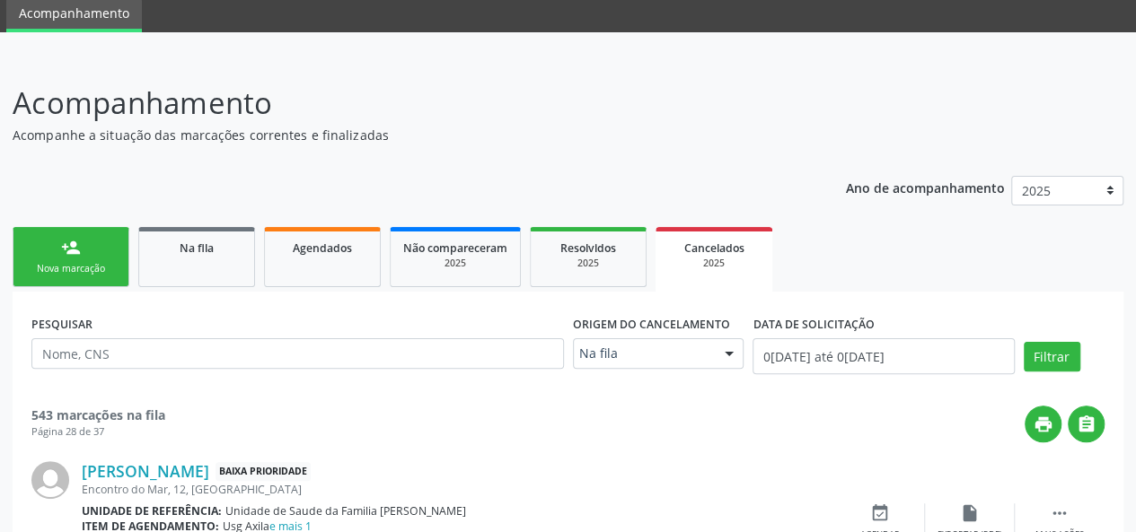
scroll to position [2465, 0]
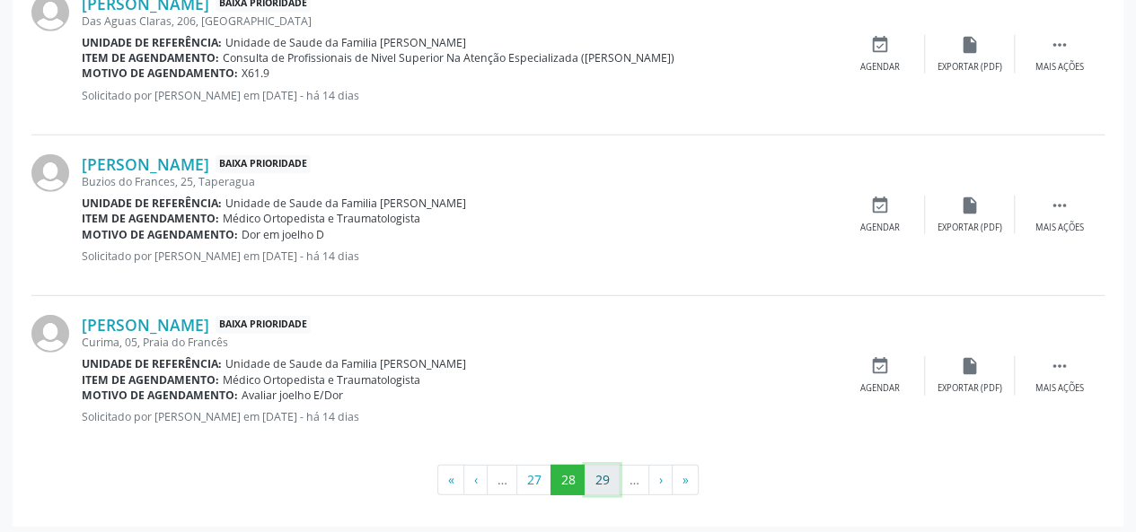
click at [594, 475] on button "29" at bounding box center [601, 480] width 35 height 31
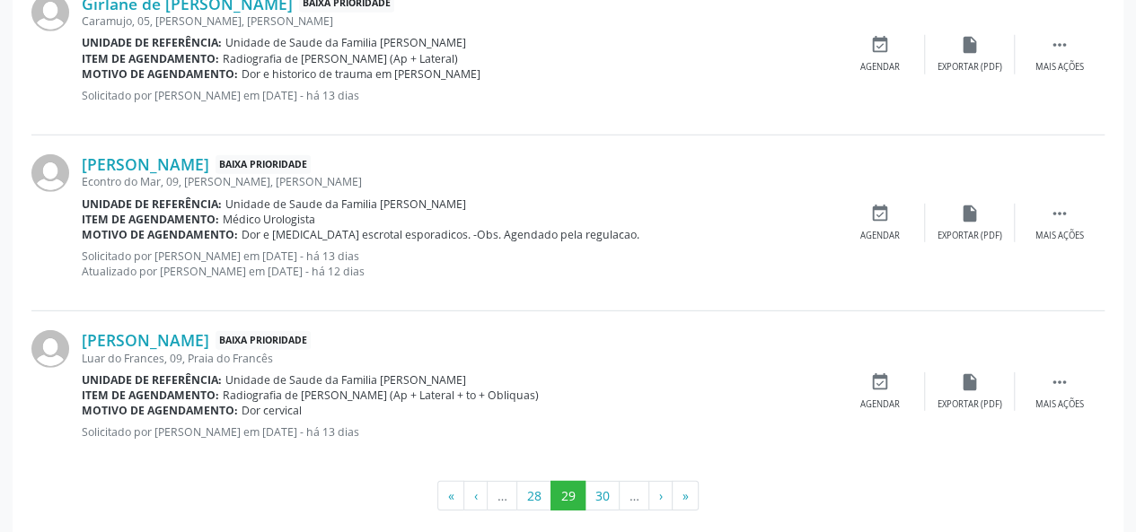
scroll to position [2512, 0]
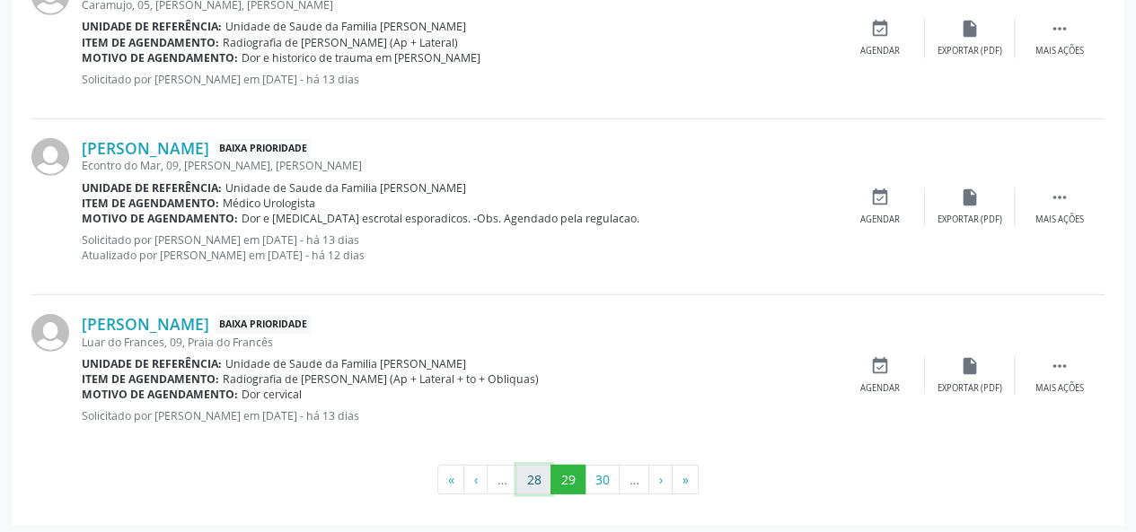
click at [532, 476] on button "28" at bounding box center [533, 480] width 35 height 31
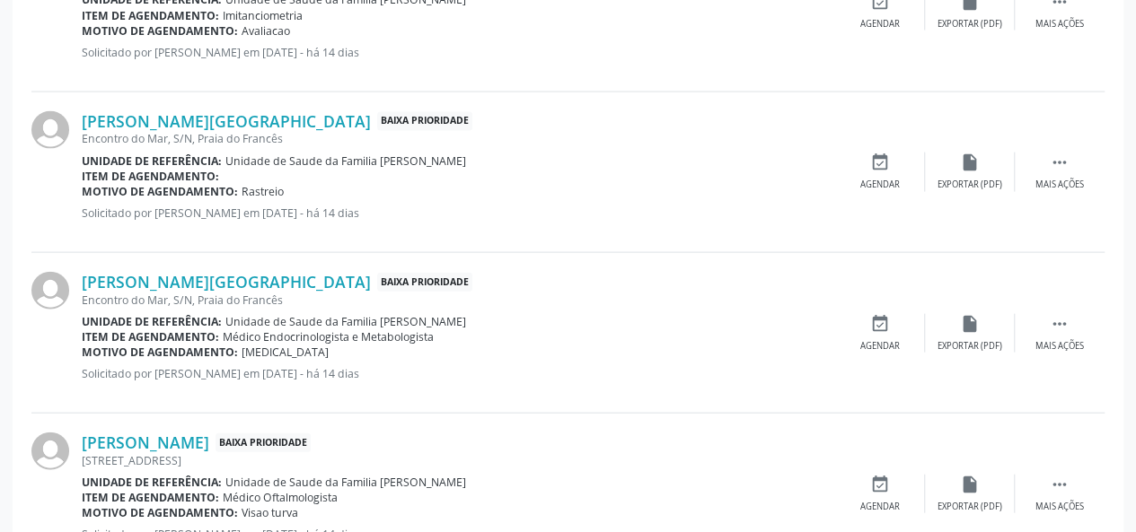
scroll to position [1837, 0]
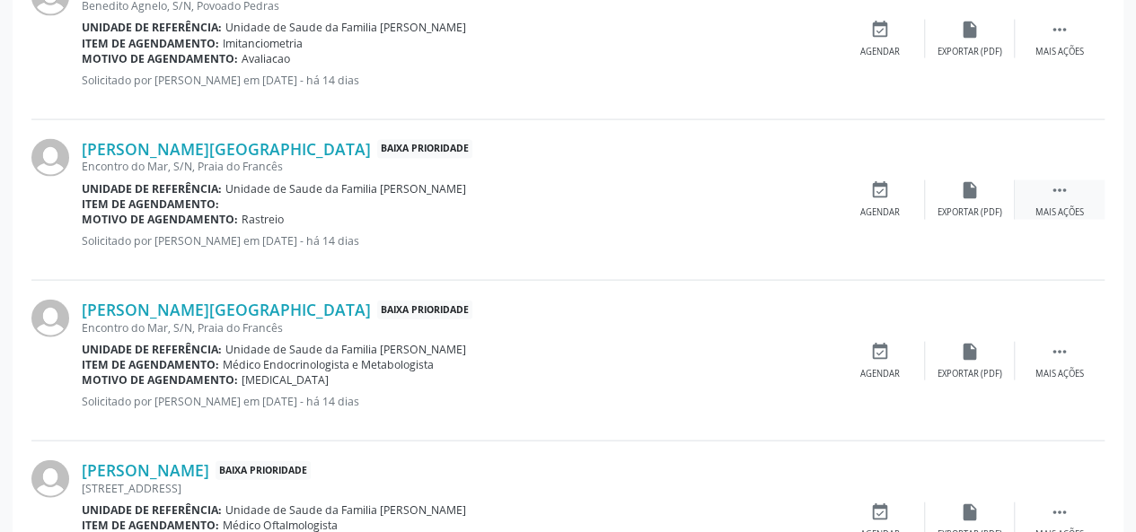
click at [1046, 192] on div " Mais ações" at bounding box center [1060, 199] width 90 height 39
click at [963, 208] on div "Editar" at bounding box center [969, 213] width 29 height 13
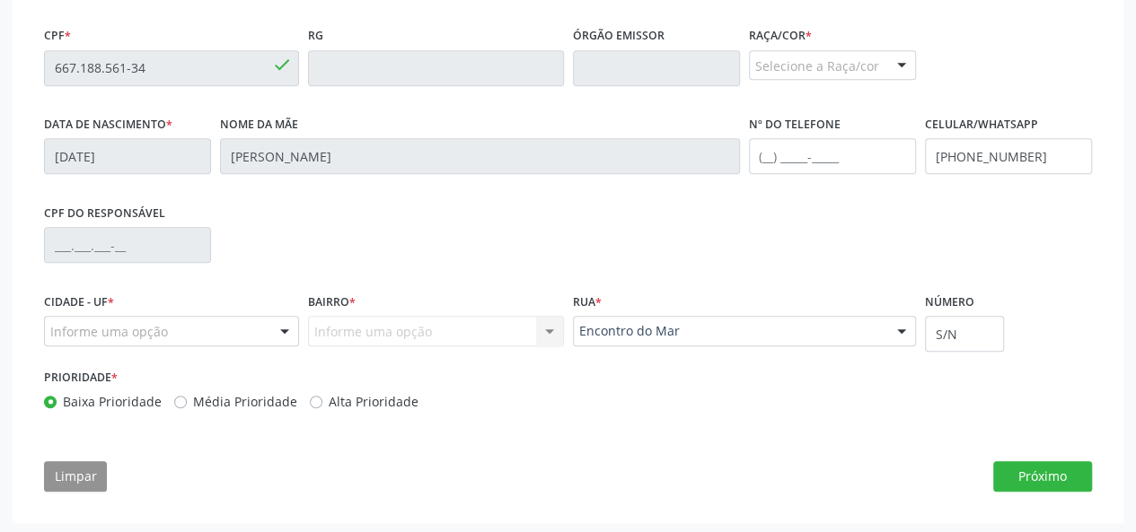
scroll to position [541, 0]
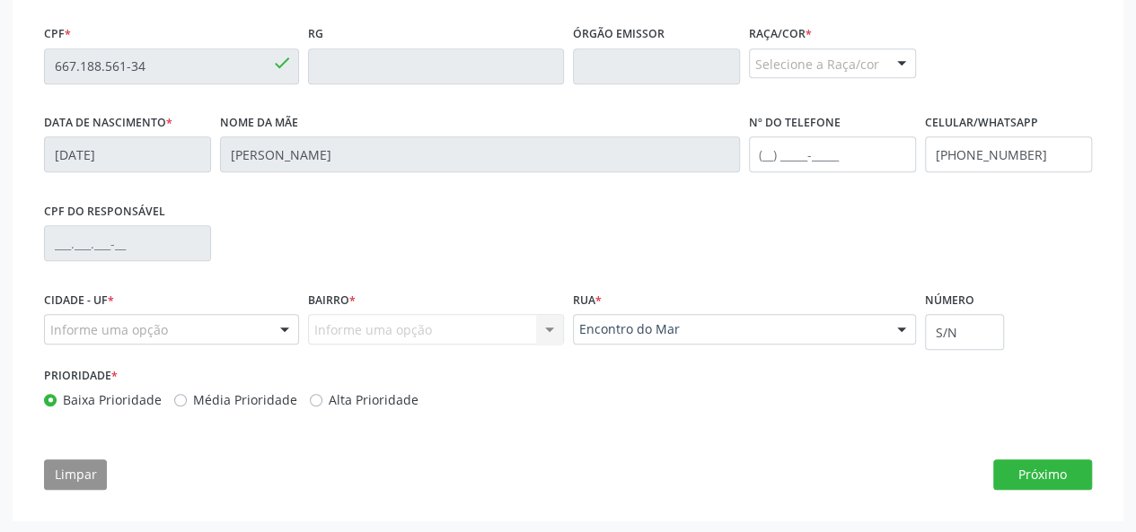
click at [831, 55] on div "Selecione a Raça/cor" at bounding box center [832, 63] width 167 height 31
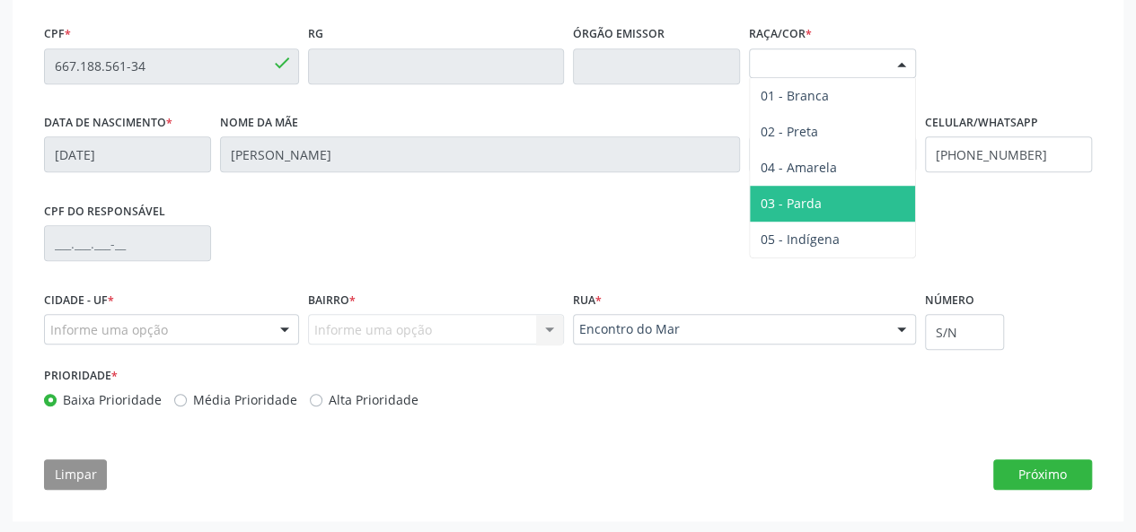
click at [822, 186] on span "03 - Parda" at bounding box center [832, 204] width 165 height 36
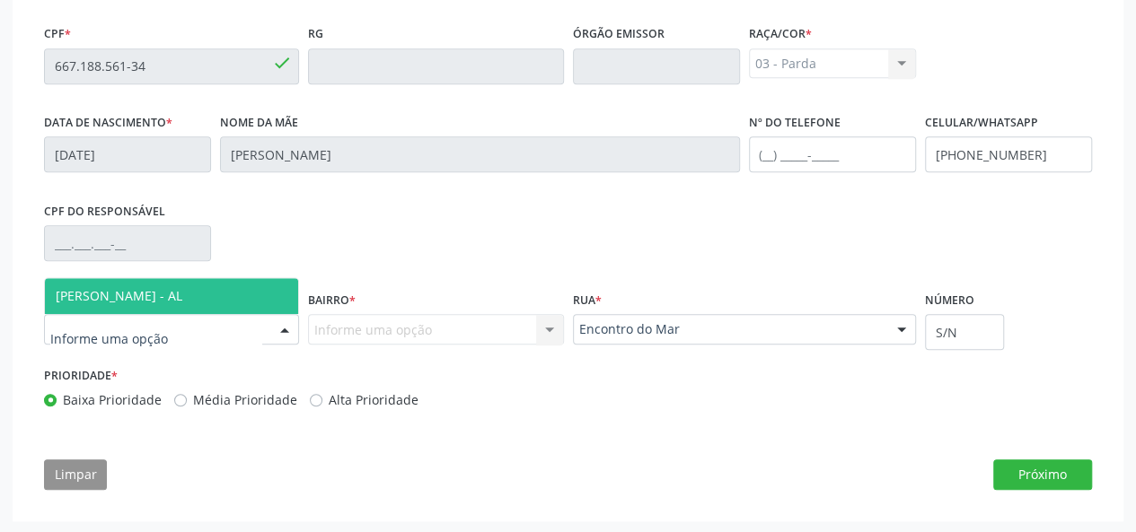
click at [215, 332] on div at bounding box center [171, 329] width 255 height 31
click at [165, 305] on span "[PERSON_NAME] - AL" at bounding box center [171, 296] width 253 height 36
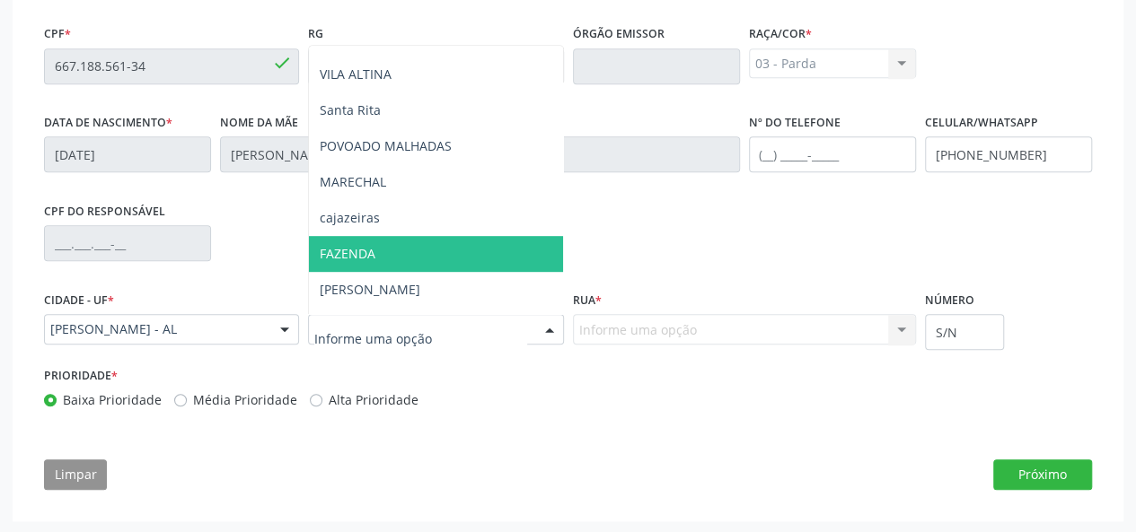
scroll to position [305, 0]
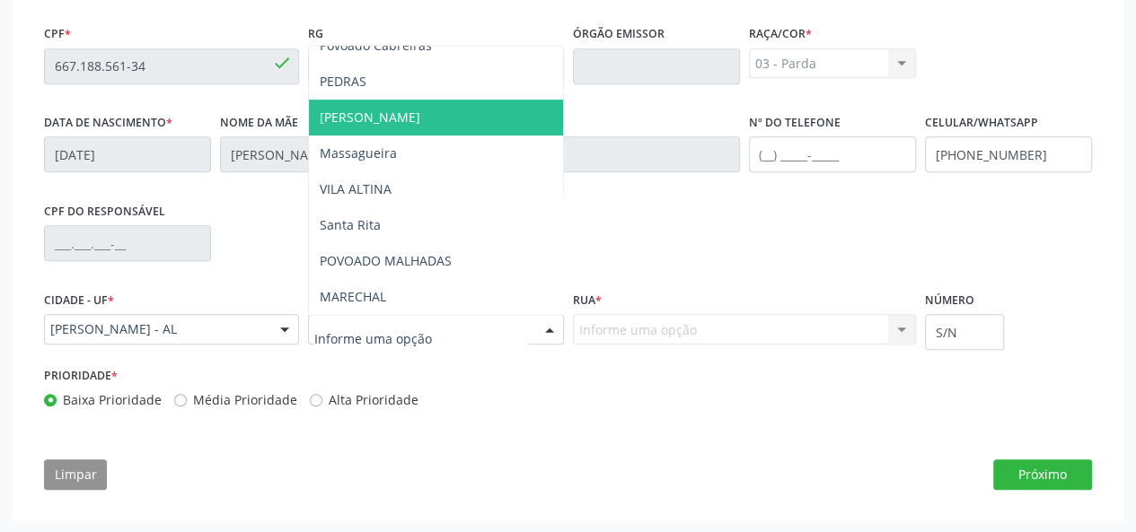
click at [399, 110] on span "[PERSON_NAME]" at bounding box center [435, 118] width 253 height 36
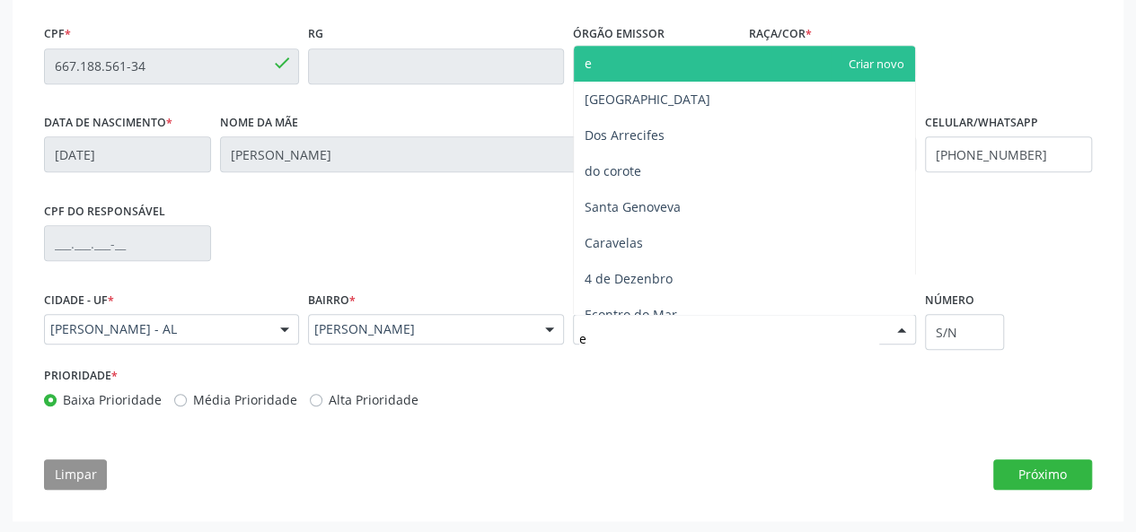
type input "en"
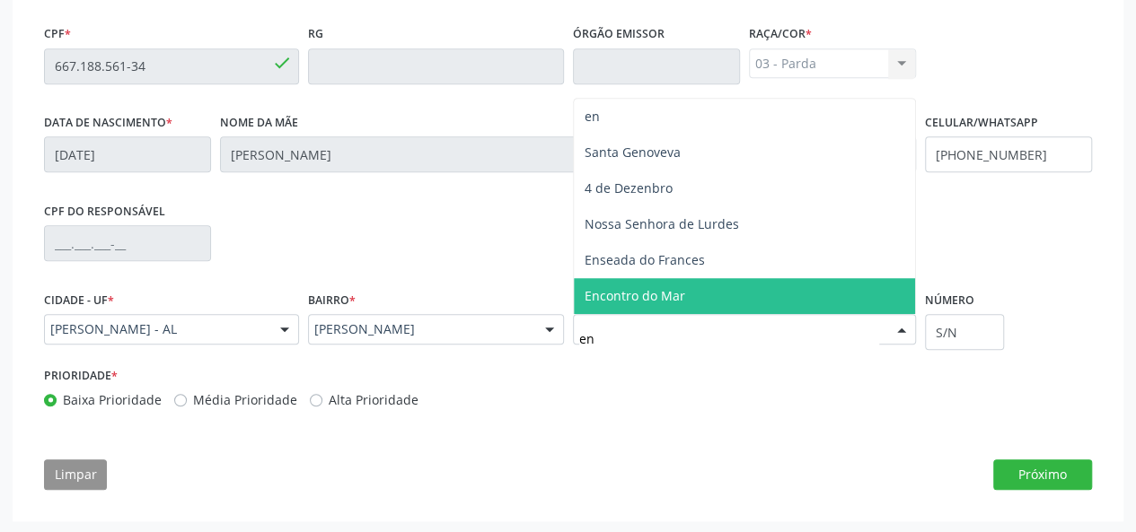
click at [611, 303] on span "Encontro do Mar" at bounding box center [634, 295] width 101 height 17
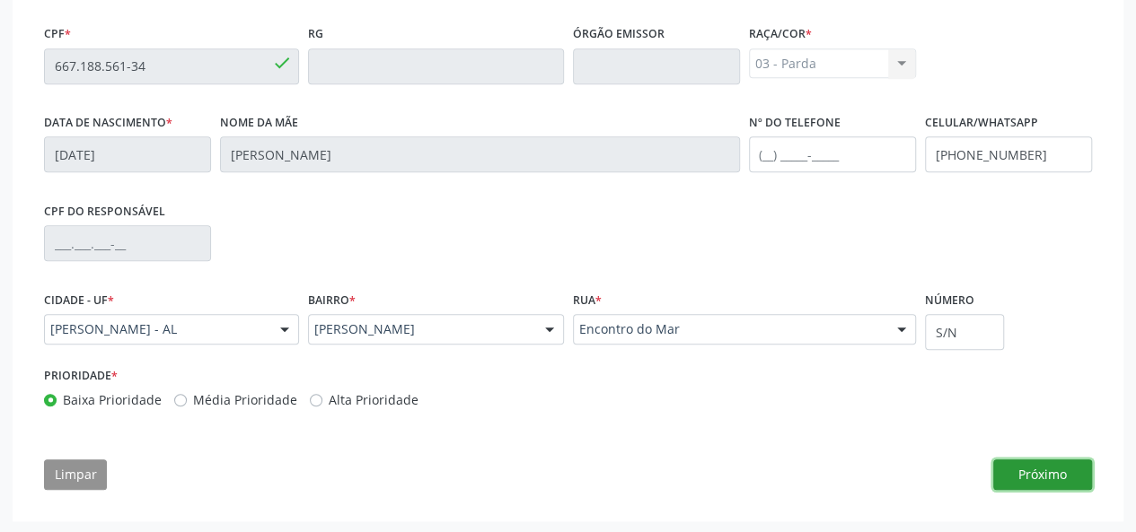
click at [1047, 463] on button "Próximo" at bounding box center [1042, 475] width 99 height 31
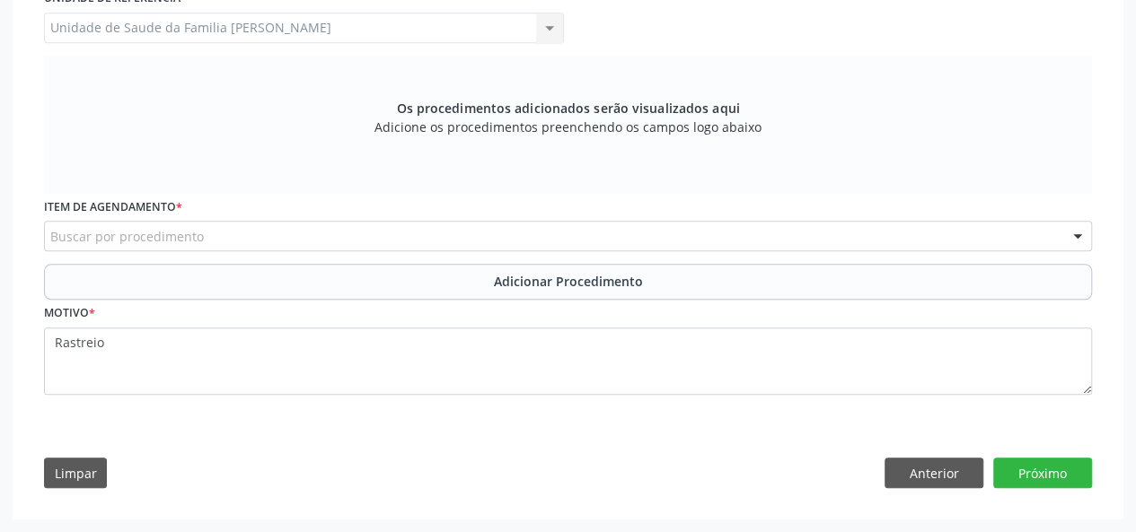
scroll to position [504, 0]
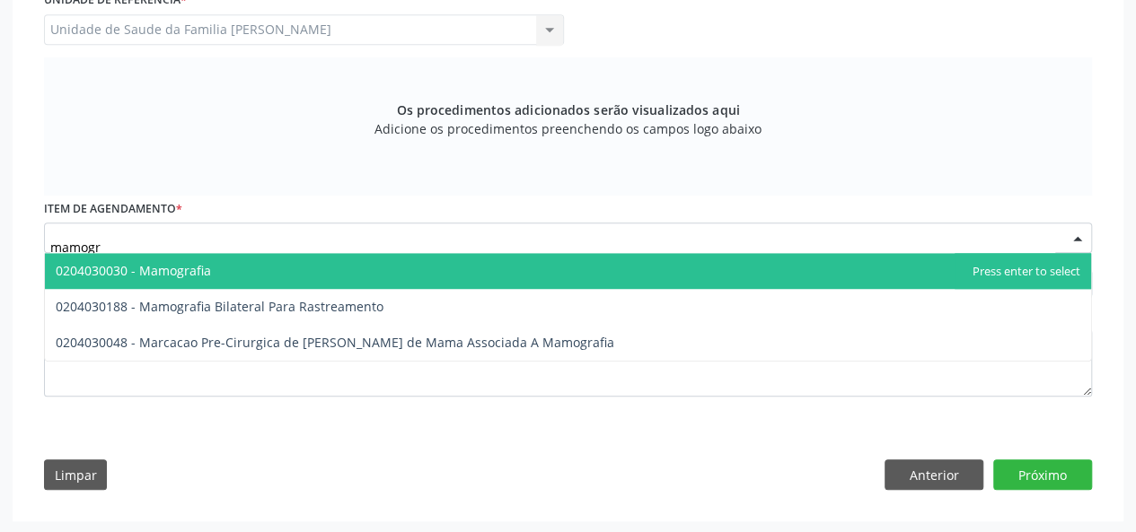
type input "mamogra"
click at [180, 274] on span "0204030030 - Mamografia" at bounding box center [133, 270] width 155 height 17
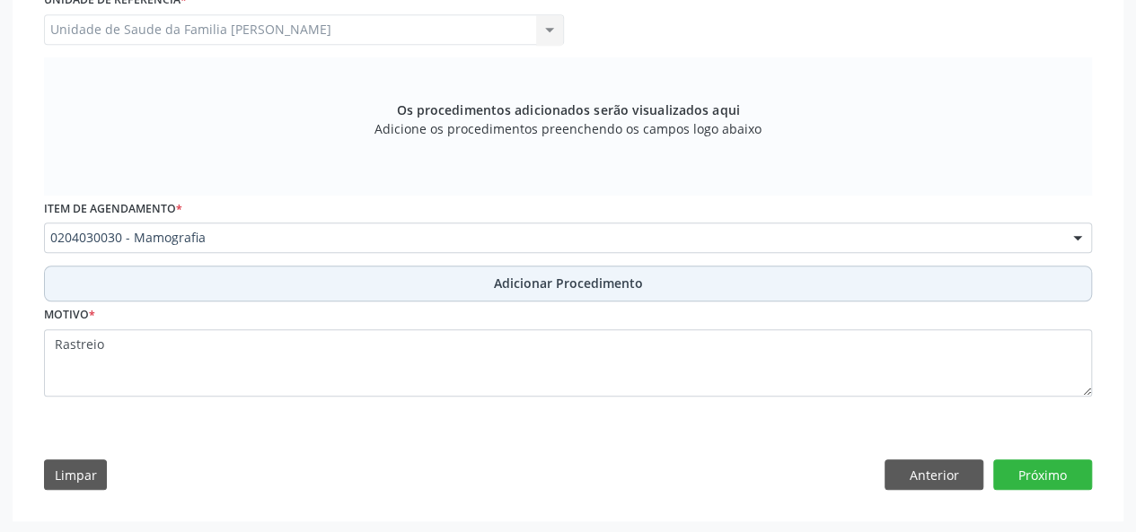
click at [589, 276] on span "Adicionar Procedimento" at bounding box center [568, 283] width 149 height 19
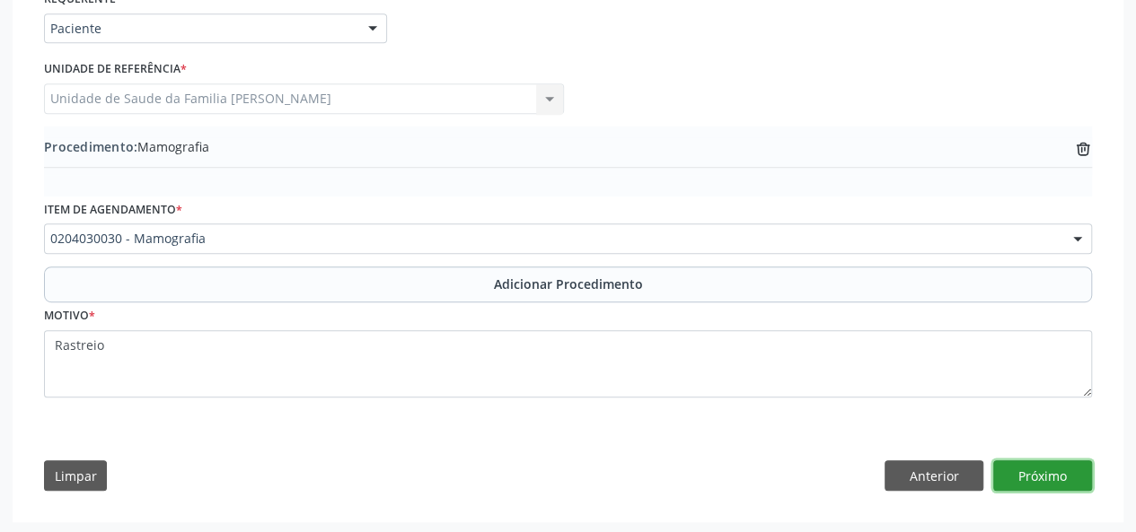
click at [1055, 461] on button "Próximo" at bounding box center [1042, 476] width 99 height 31
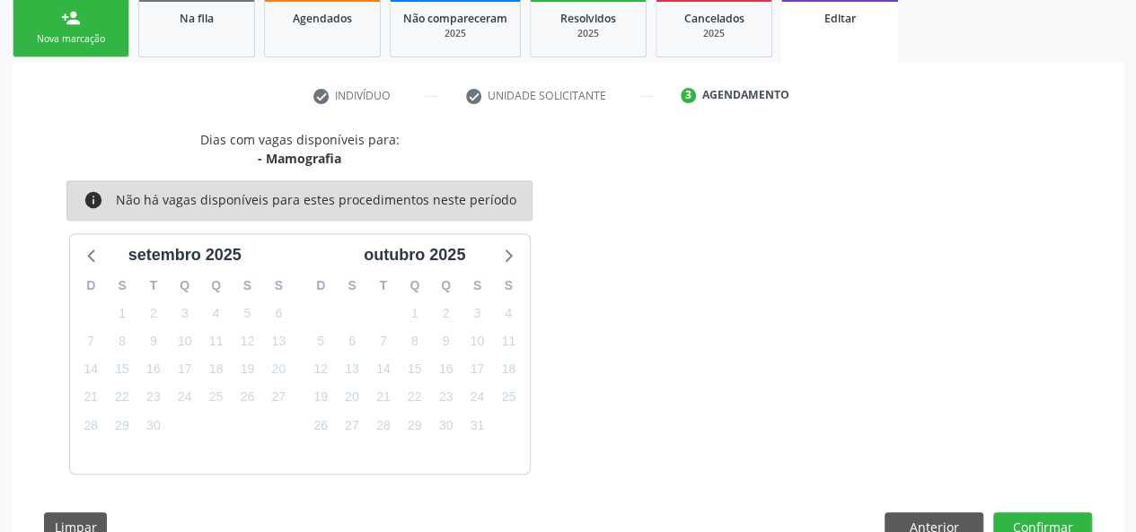
scroll to position [348, 0]
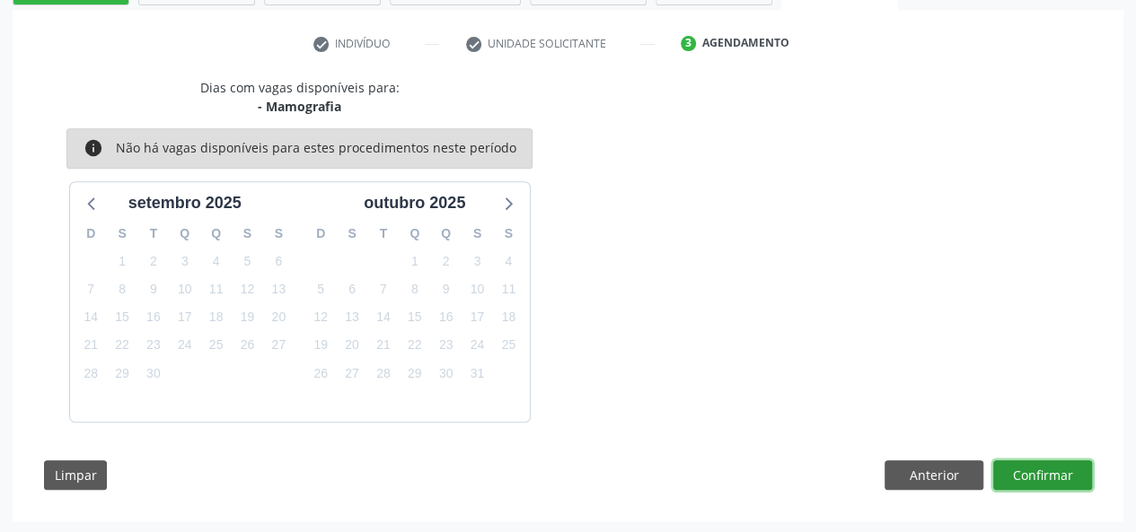
click at [1032, 471] on button "Confirmar" at bounding box center [1042, 476] width 99 height 31
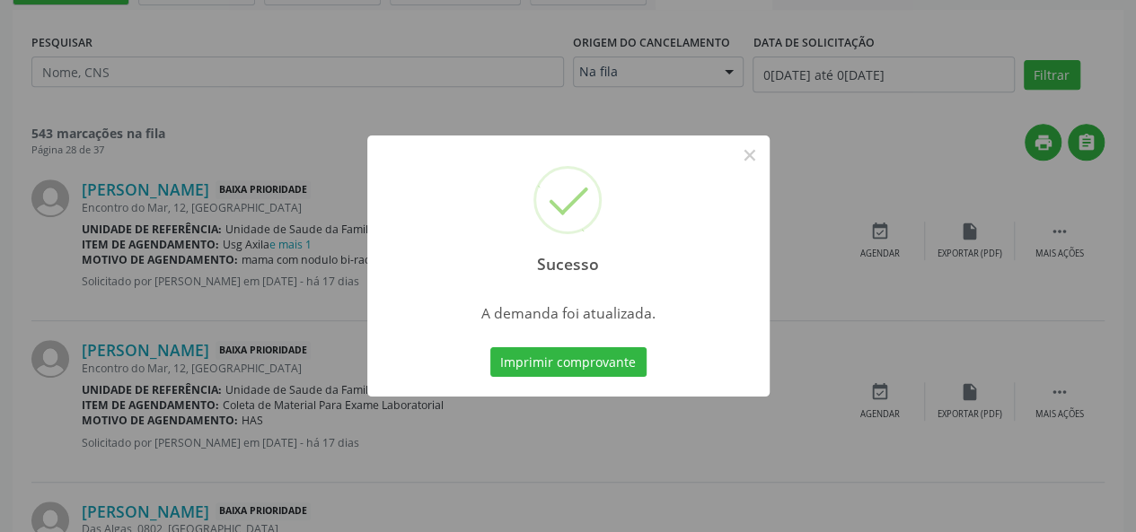
scroll to position [0, 0]
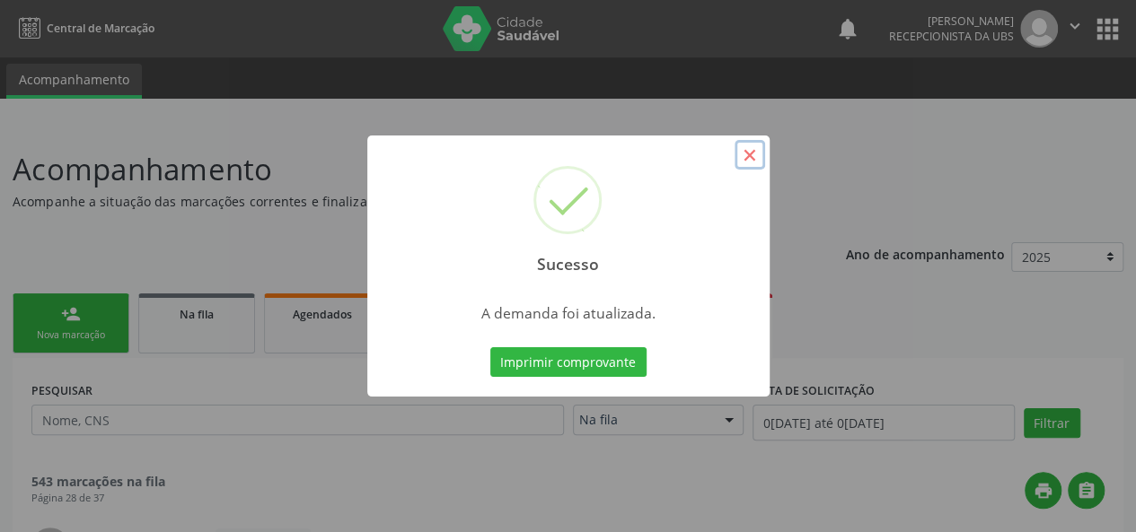
click at [757, 147] on button "×" at bounding box center [749, 155] width 31 height 31
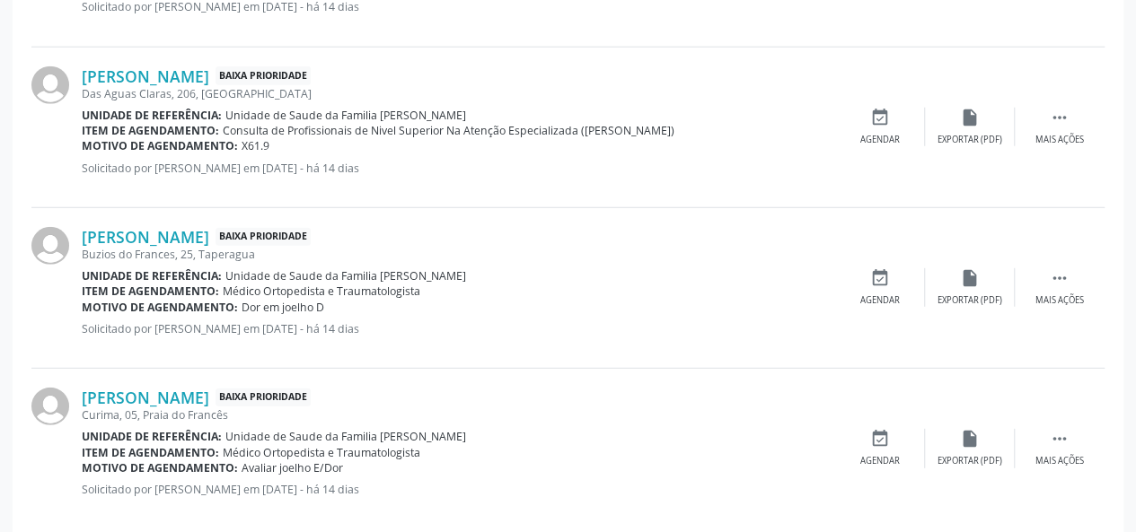
scroll to position [2465, 0]
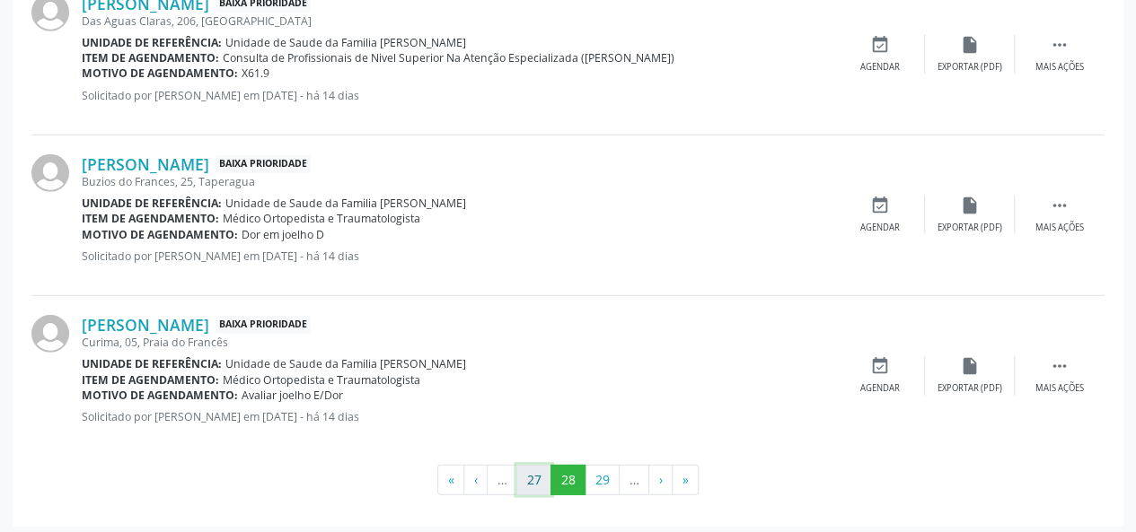
click at [541, 472] on button "27" at bounding box center [533, 480] width 35 height 31
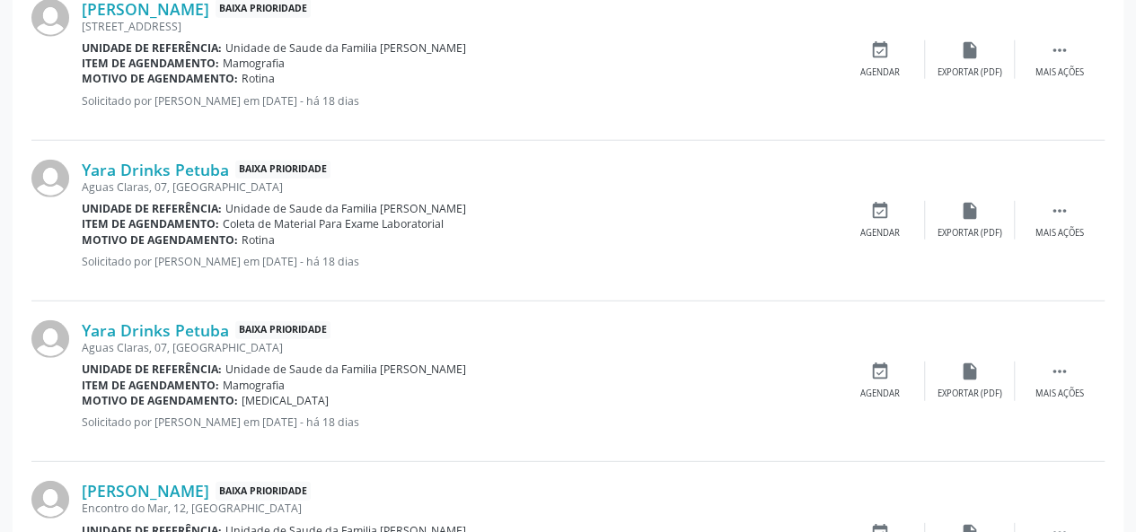
scroll to position [2482, 0]
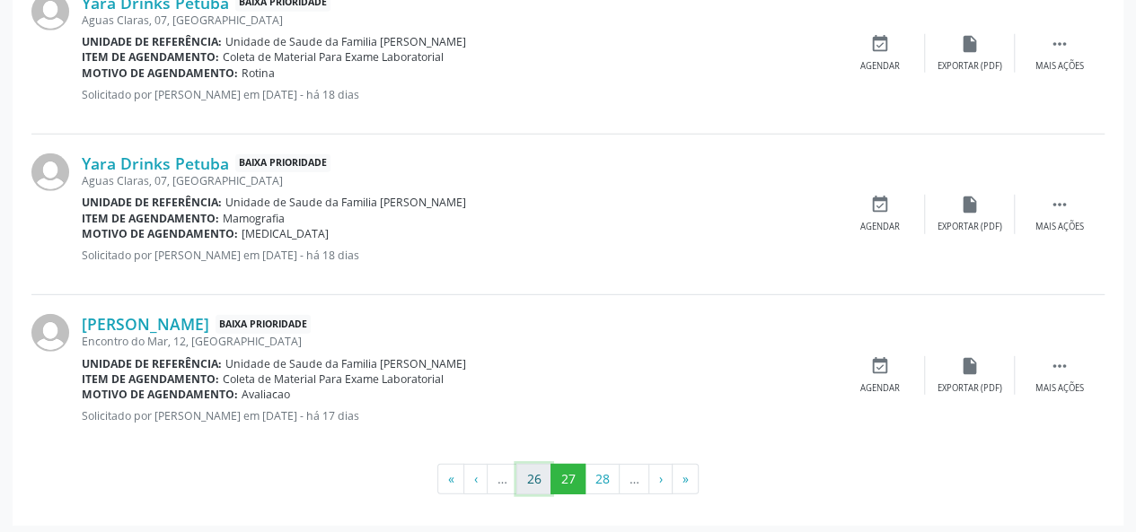
click at [539, 481] on button "26" at bounding box center [533, 479] width 35 height 31
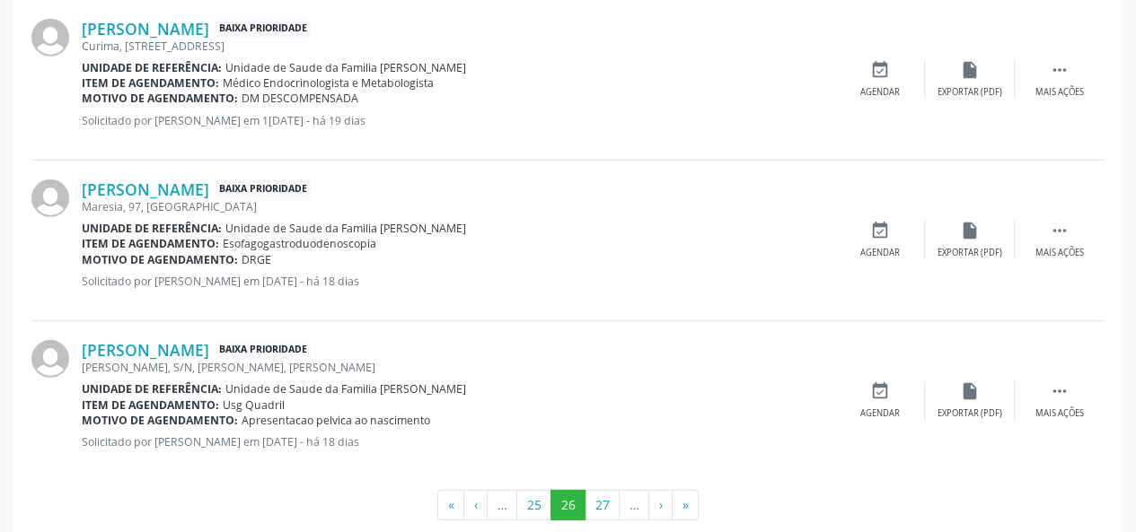
scroll to position [2465, 0]
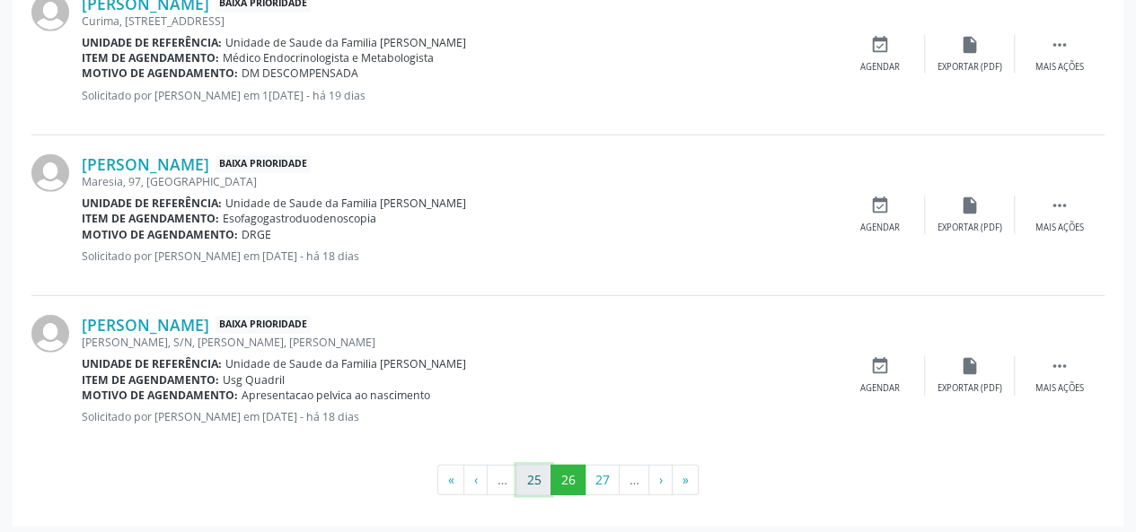
click at [528, 480] on button "25" at bounding box center [533, 480] width 35 height 31
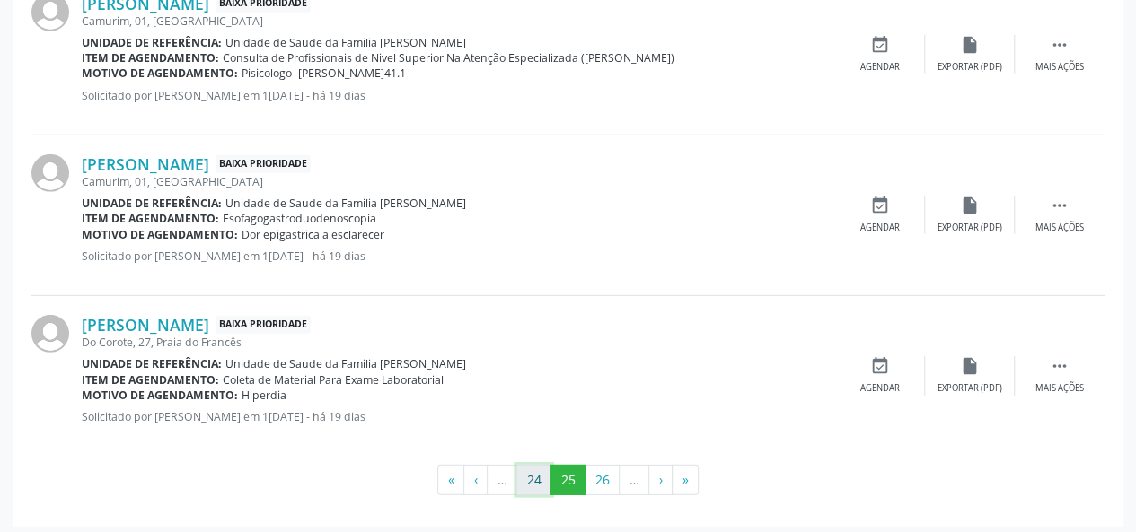
click at [541, 466] on button "24" at bounding box center [533, 480] width 35 height 31
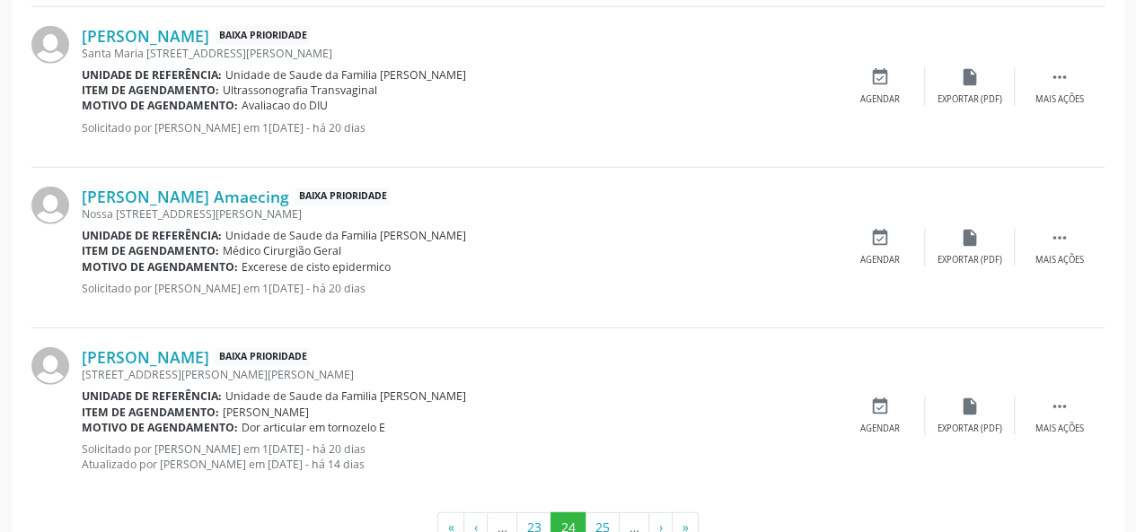
scroll to position [2482, 0]
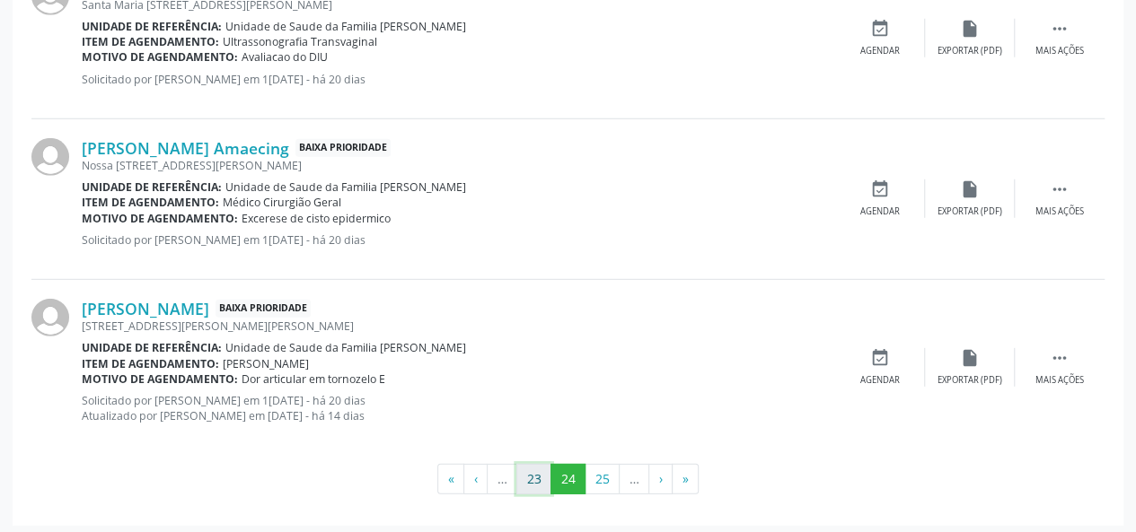
click at [541, 479] on button "23" at bounding box center [533, 479] width 35 height 31
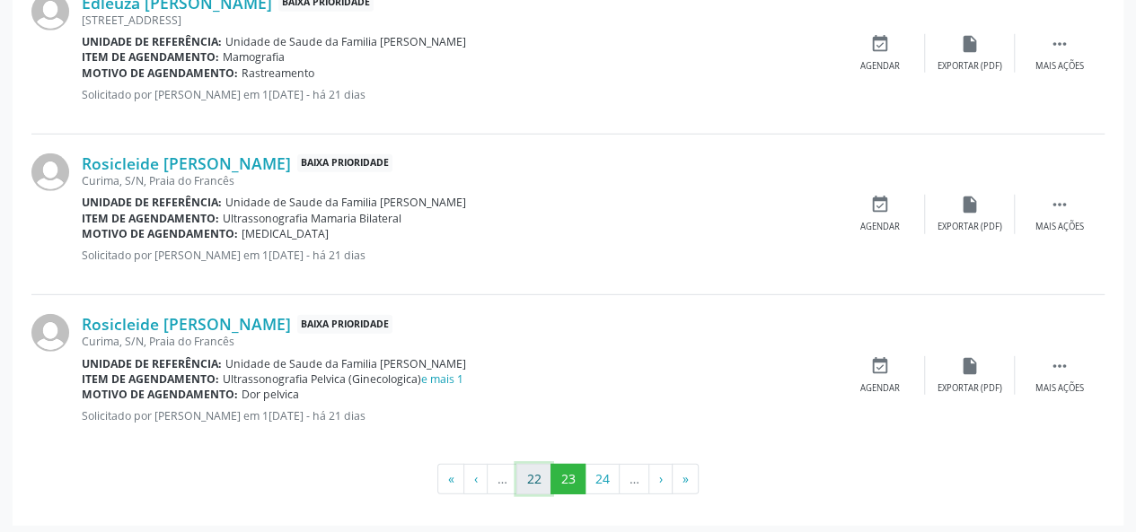
click at [538, 467] on button "22" at bounding box center [533, 479] width 35 height 31
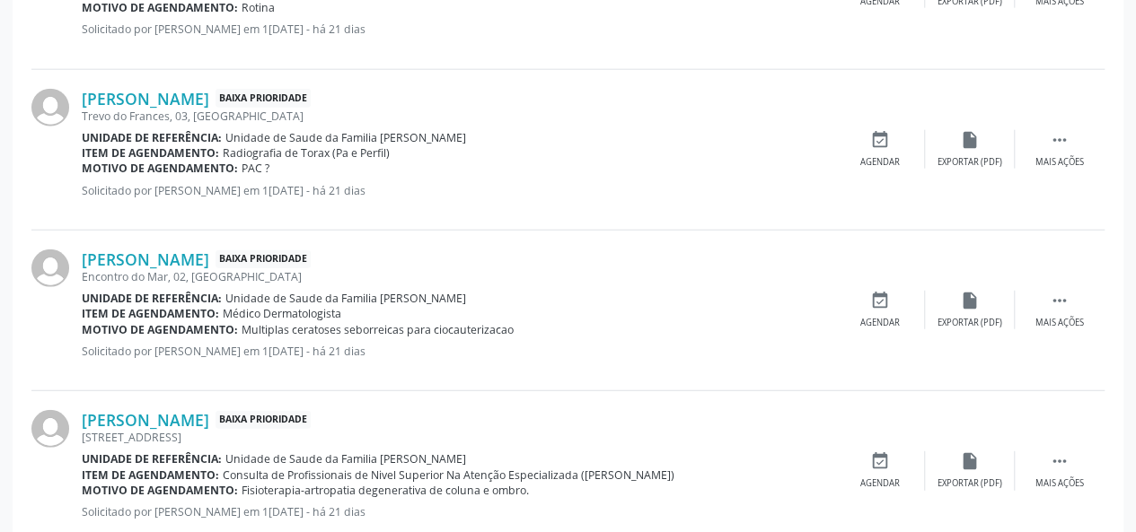
scroll to position [2033, 0]
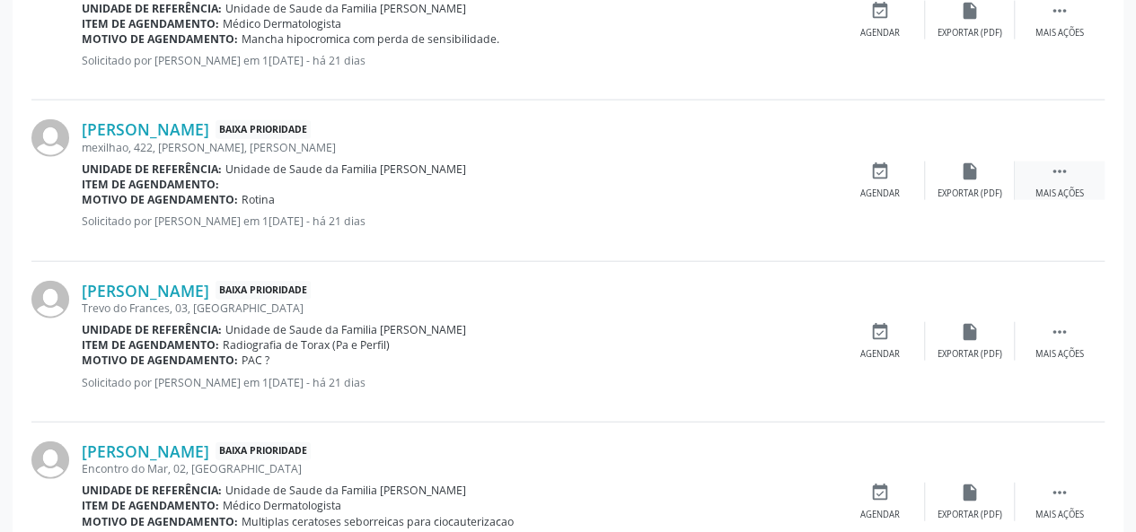
click at [1059, 173] on icon "" at bounding box center [1060, 172] width 20 height 20
click at [983, 175] on div "edit Editar" at bounding box center [970, 181] width 90 height 39
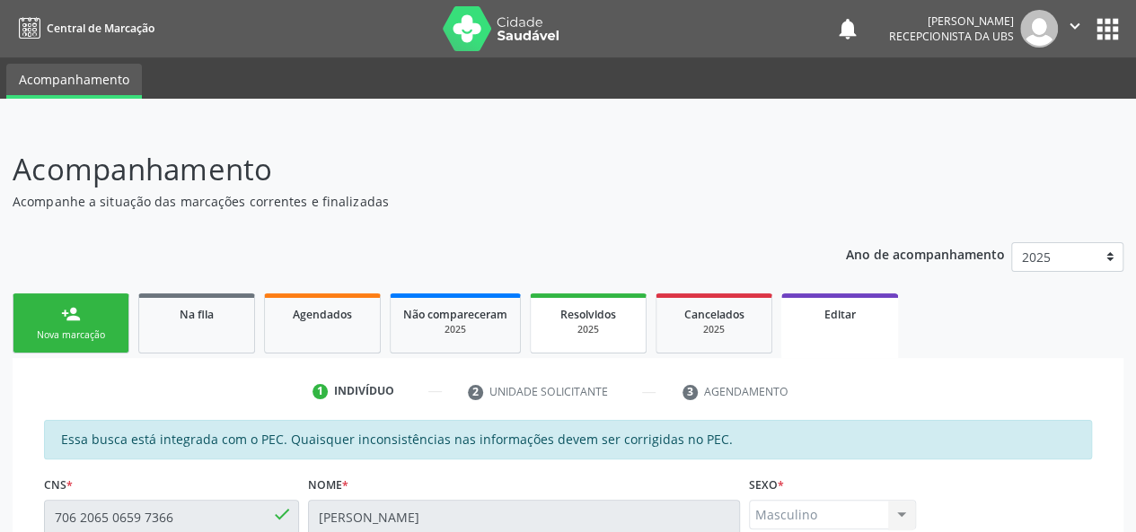
scroll to position [541, 0]
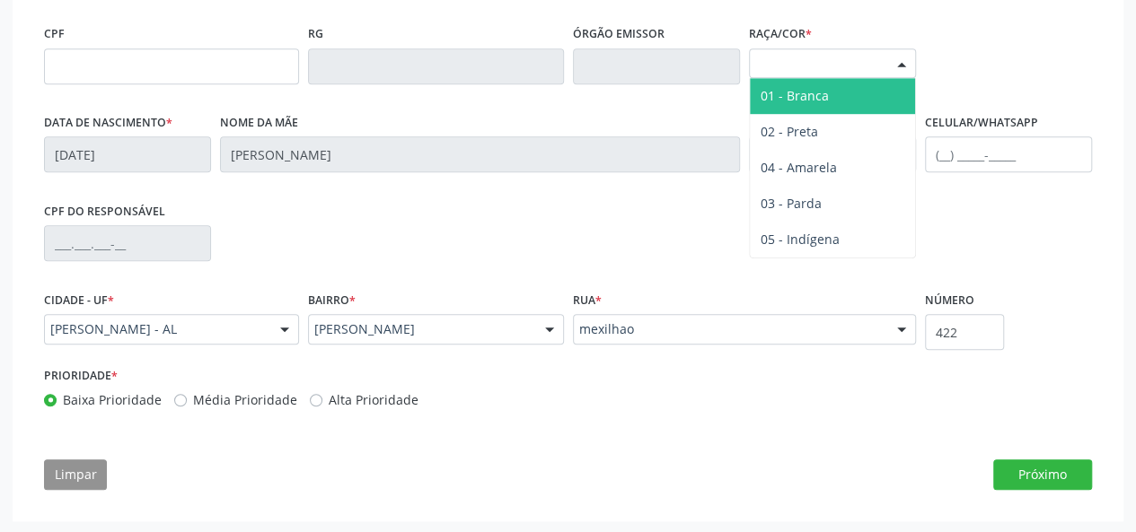
click at [787, 69] on div "Selecione a Raça/cor" at bounding box center [832, 63] width 167 height 31
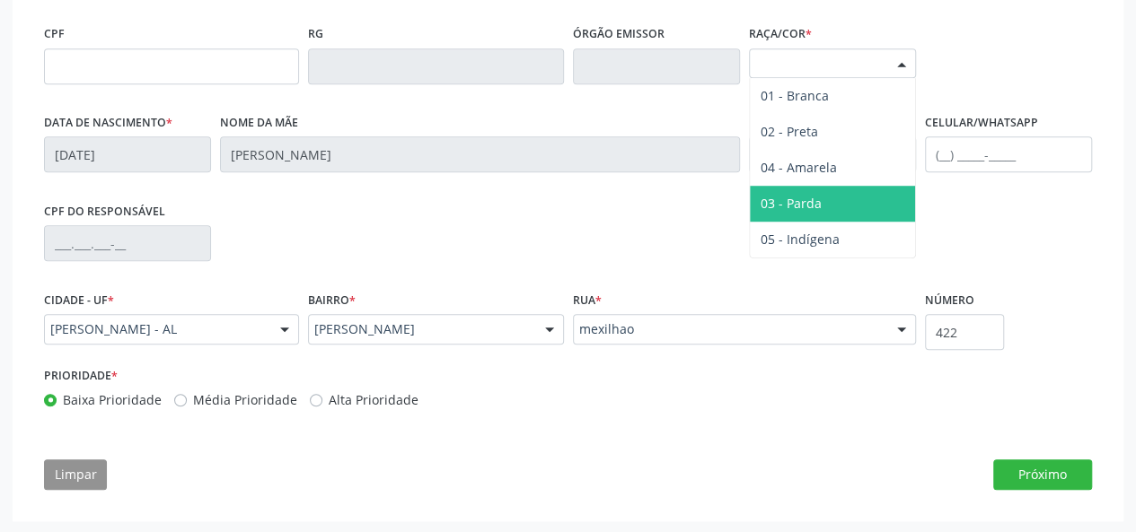
click at [805, 192] on span "03 - Parda" at bounding box center [832, 204] width 165 height 36
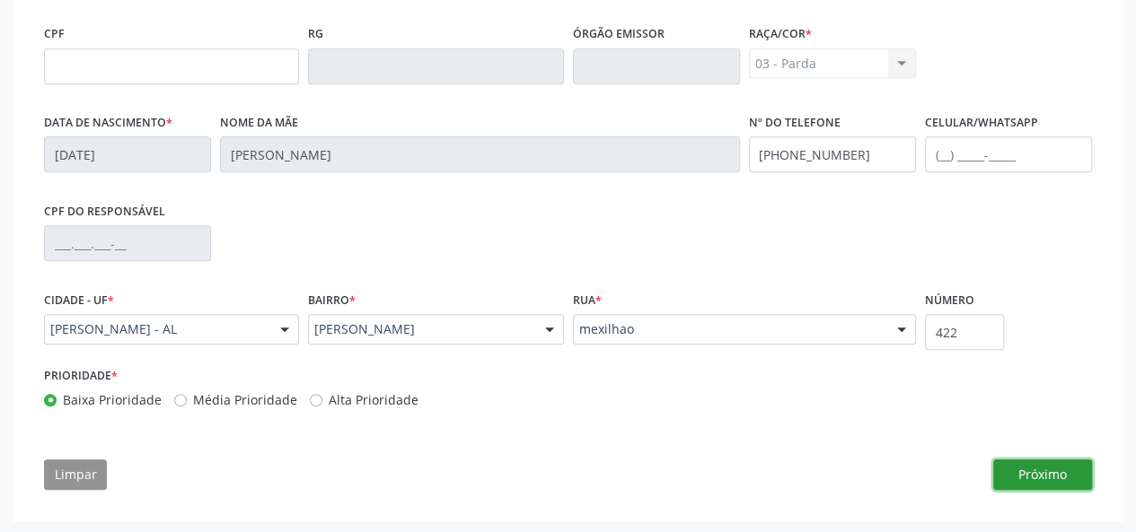
click at [1030, 470] on button "Próximo" at bounding box center [1042, 475] width 99 height 31
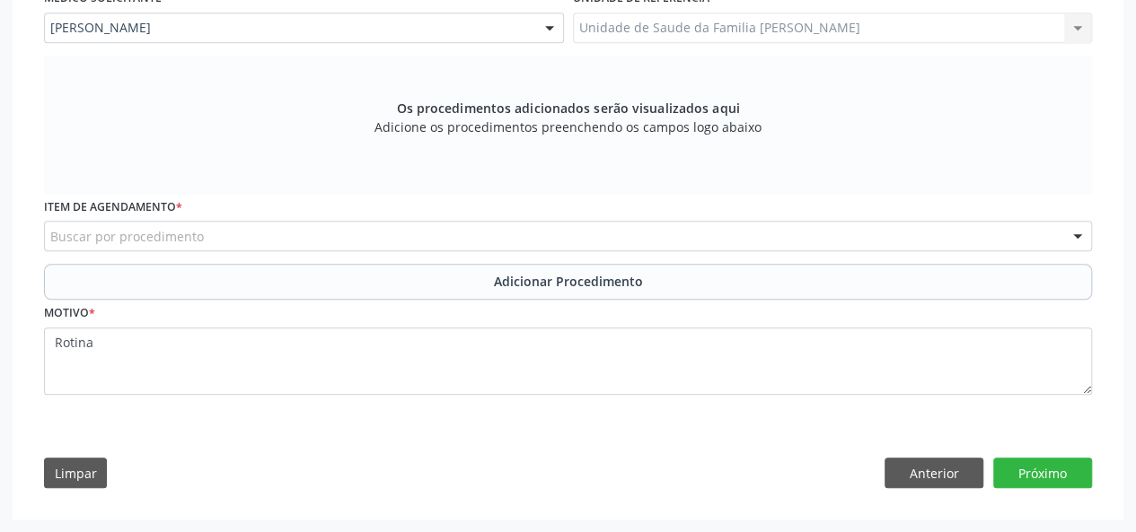
scroll to position [504, 0]
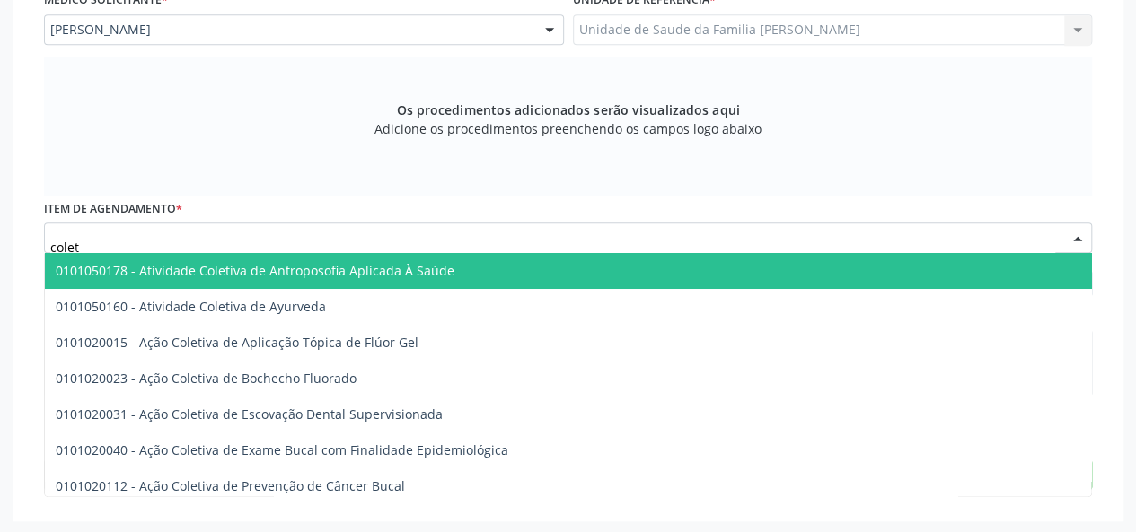
type input "coleta"
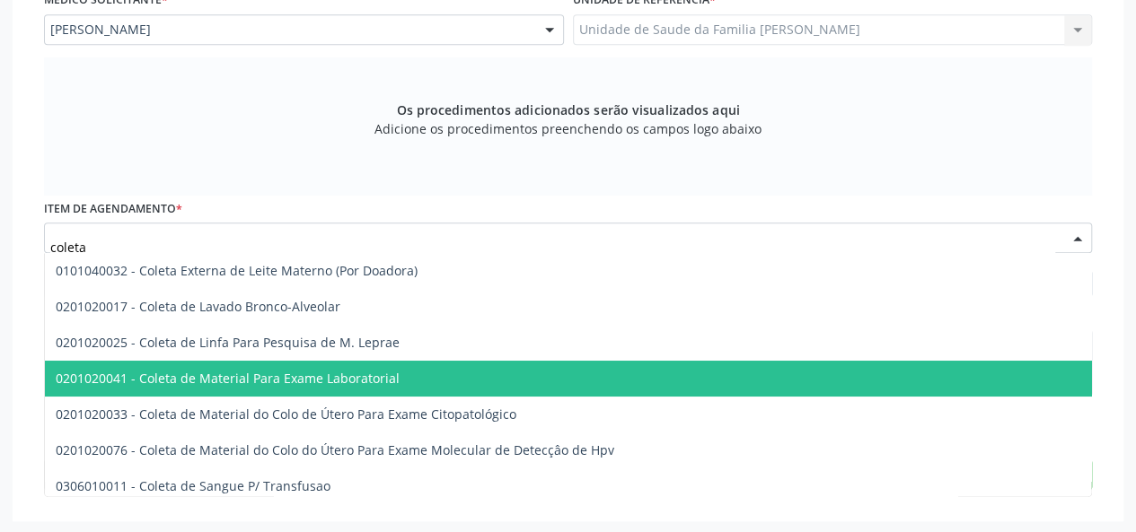
click at [235, 377] on span "0201020041 - Coleta de Material Para Exame Laboratorial" at bounding box center [228, 378] width 344 height 17
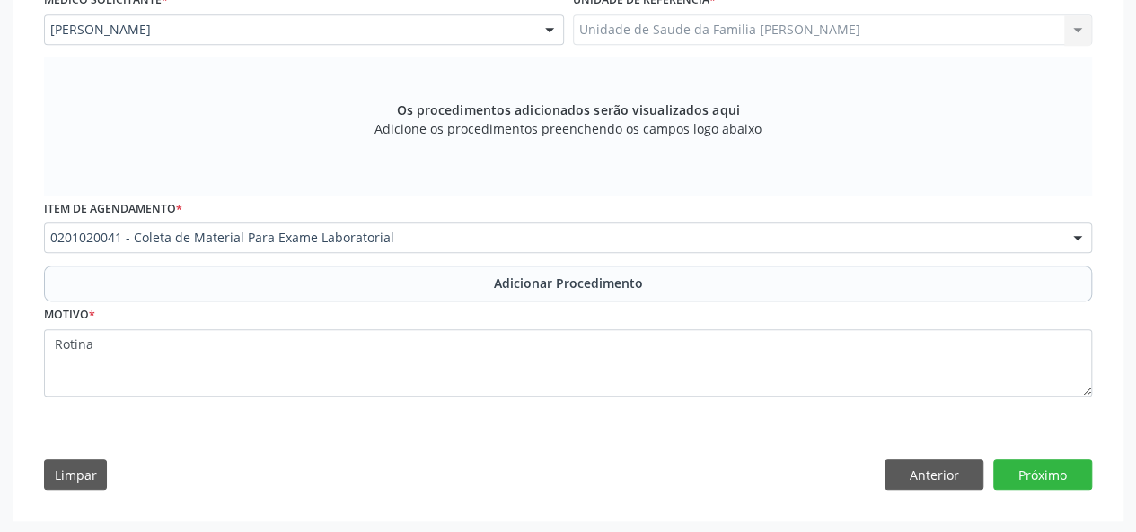
click at [556, 262] on div "Item de agendamento * 0201020041 - Coleta de Material Para Exame Laboratorial 0…" at bounding box center [568, 231] width 1057 height 70
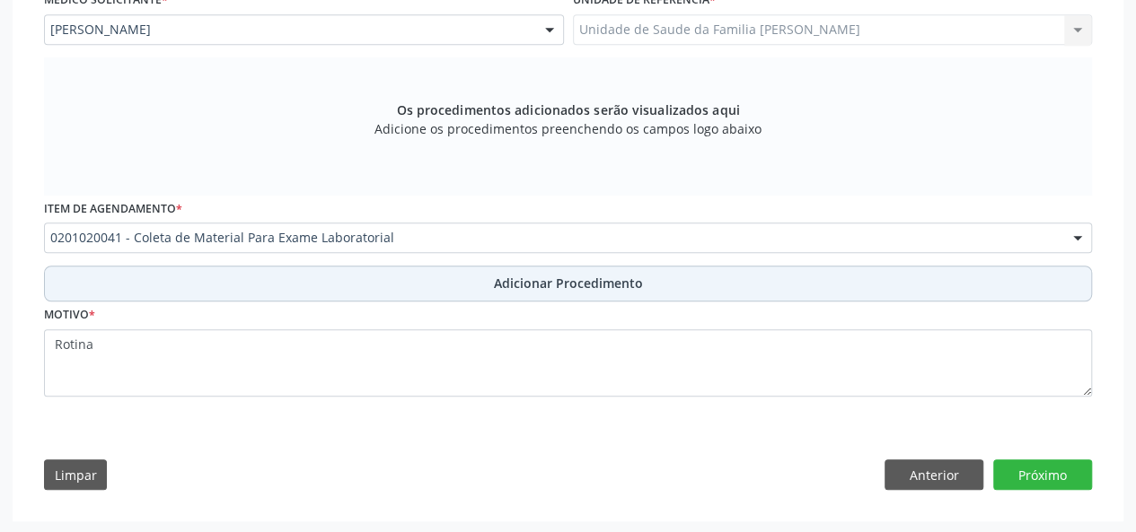
click at [554, 276] on span "Adicionar Procedimento" at bounding box center [568, 283] width 149 height 19
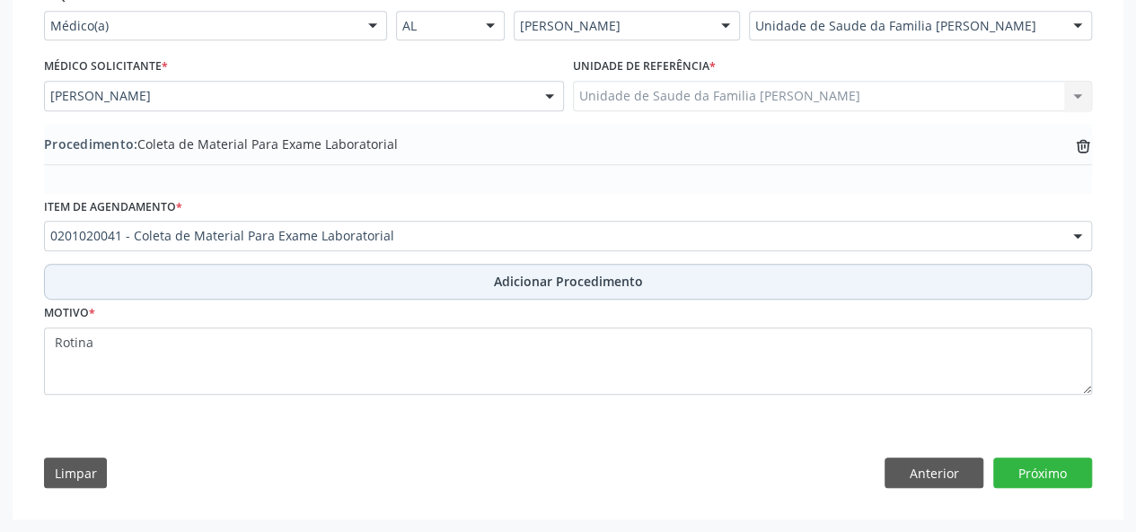
scroll to position [435, 0]
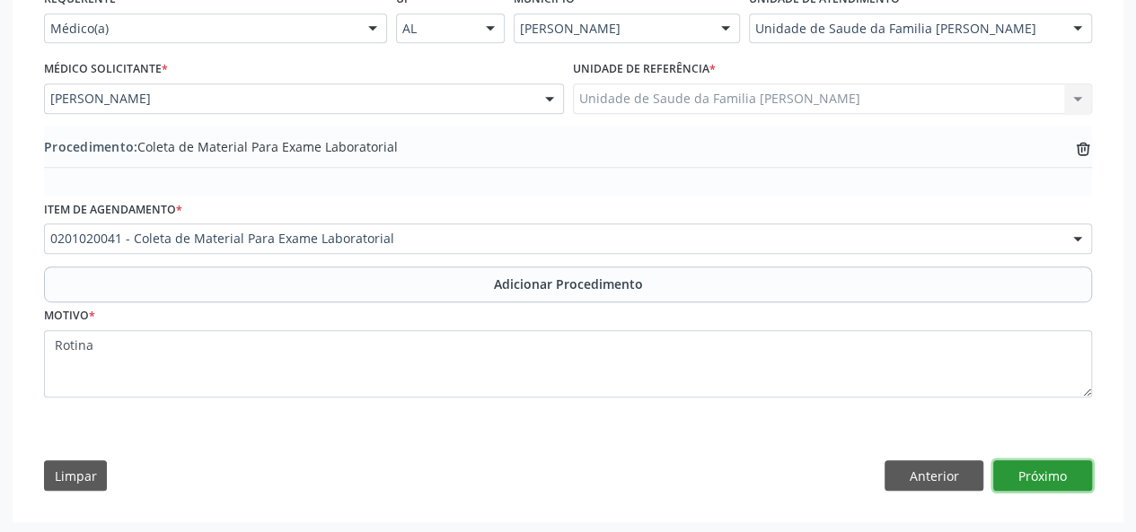
click at [1035, 488] on button "Próximo" at bounding box center [1042, 476] width 99 height 31
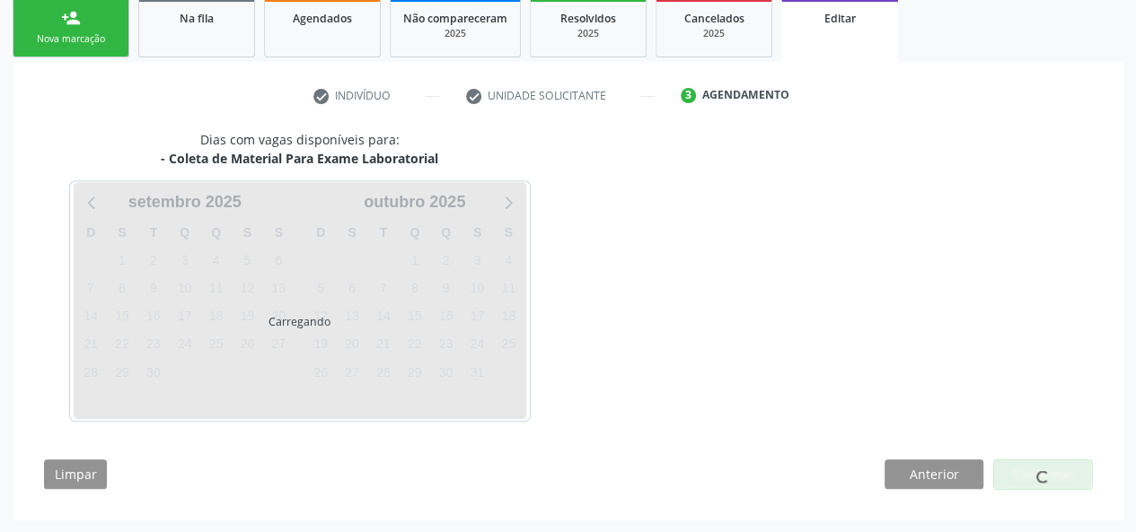
scroll to position [348, 0]
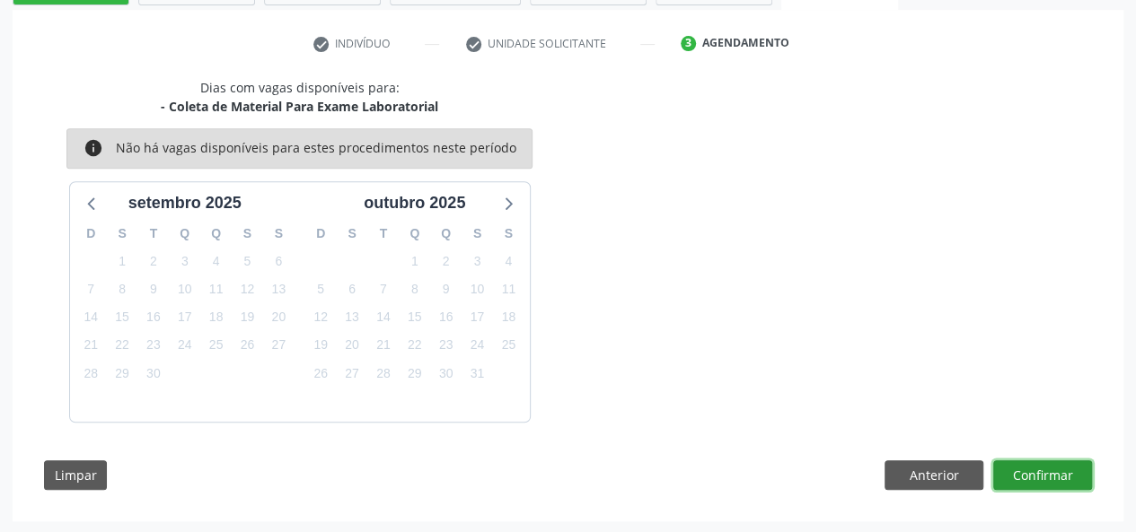
click at [1029, 480] on button "Confirmar" at bounding box center [1042, 476] width 99 height 31
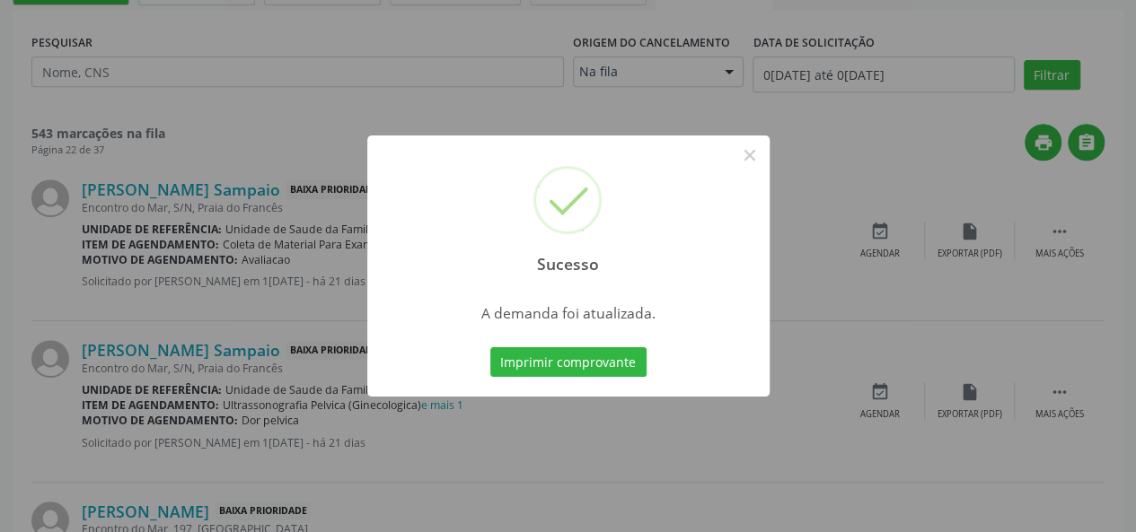
scroll to position [0, 0]
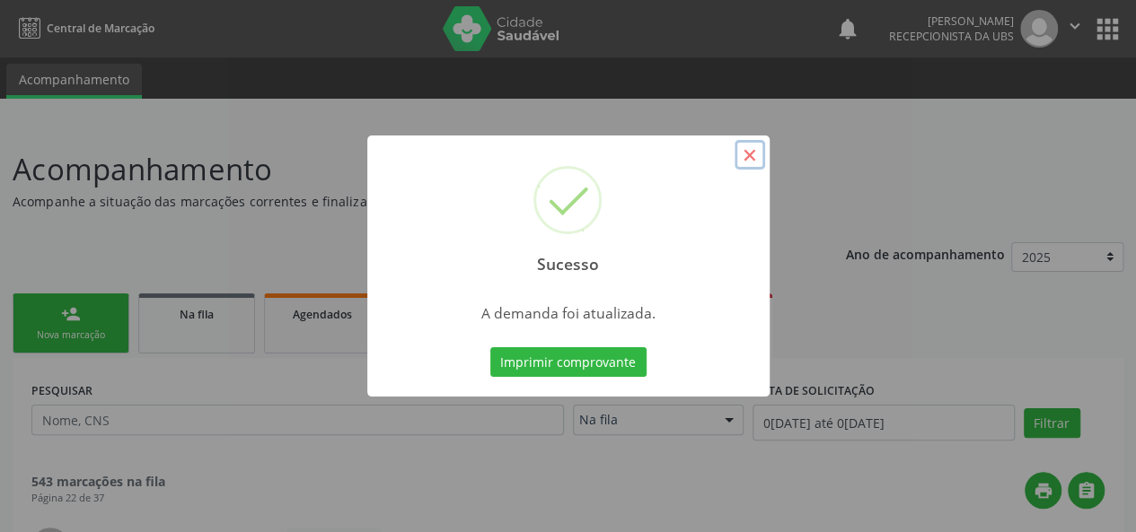
click at [756, 153] on button "×" at bounding box center [749, 155] width 31 height 31
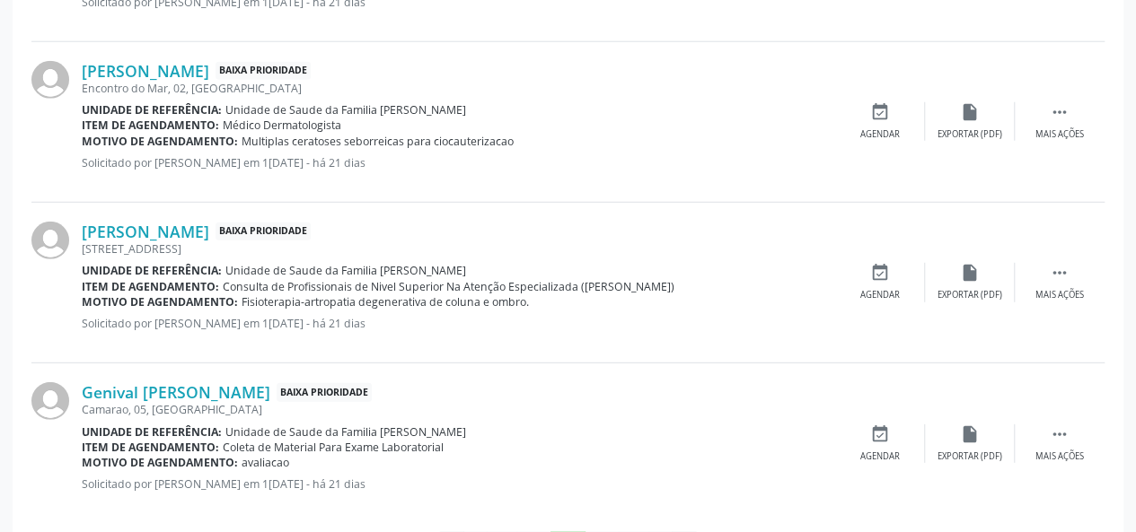
scroll to position [2482, 0]
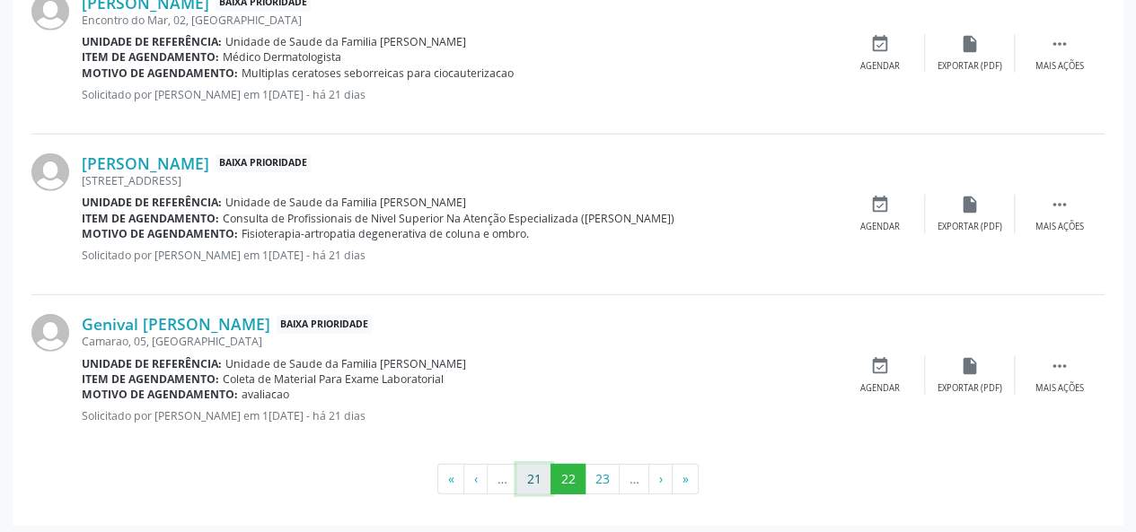
click at [527, 465] on button "21" at bounding box center [533, 479] width 35 height 31
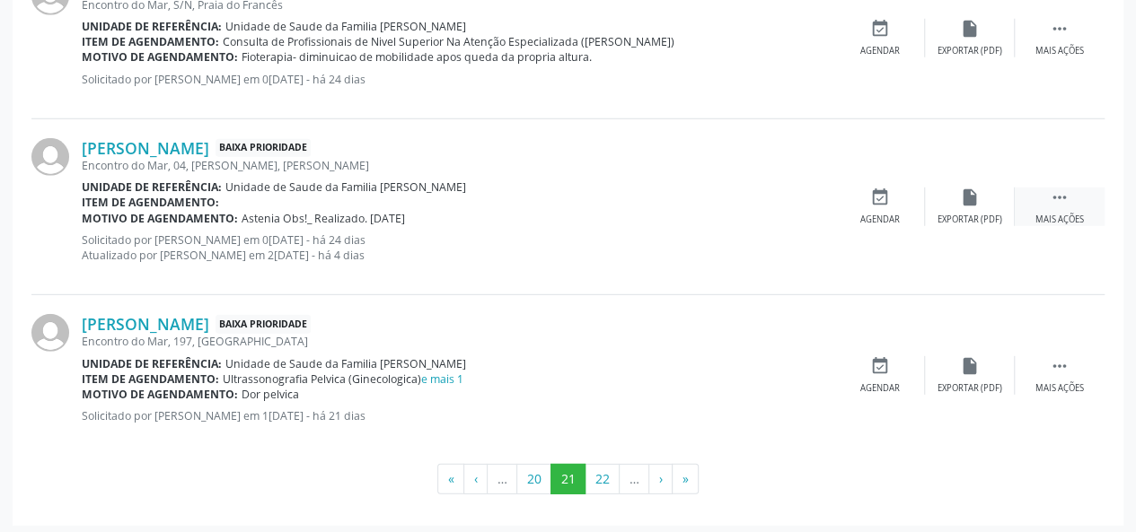
click at [1046, 188] on div " Mais ações" at bounding box center [1060, 207] width 90 height 39
click at [989, 207] on div "edit Editar" at bounding box center [970, 207] width 90 height 39
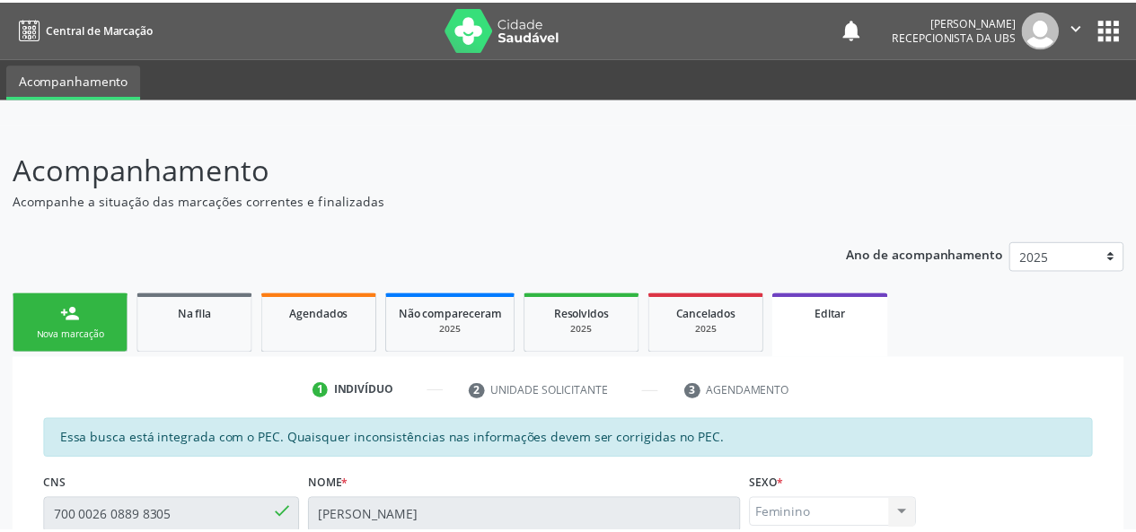
scroll to position [541, 0]
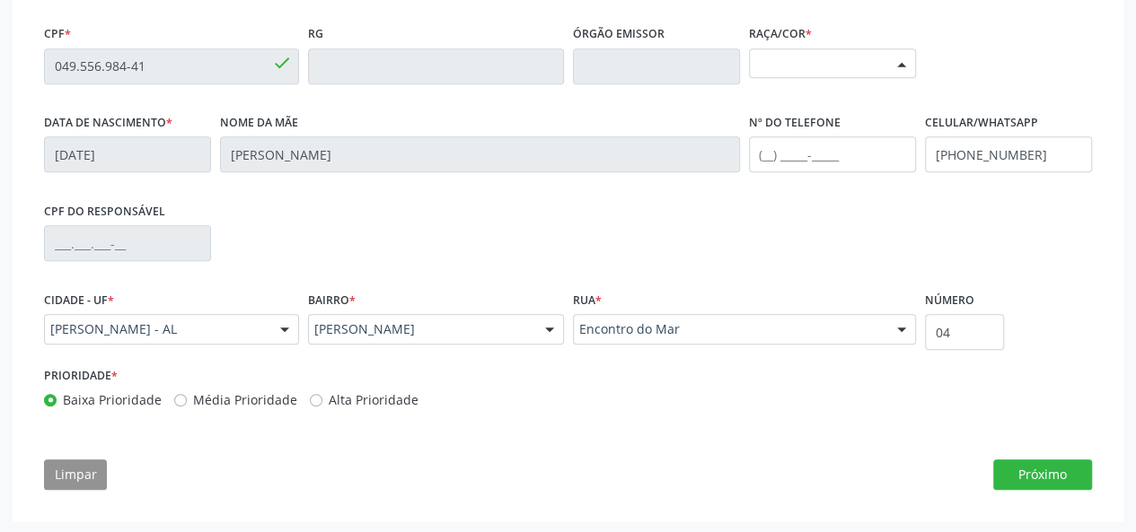
click at [801, 68] on div "Selecione a Raça/cor" at bounding box center [832, 63] width 167 height 31
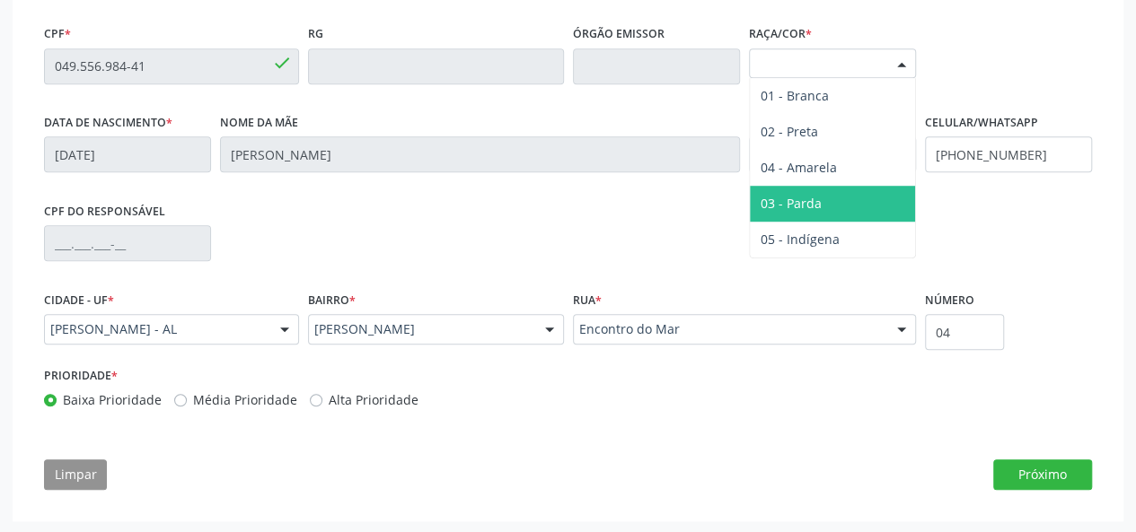
click at [801, 203] on span "03 - Parda" at bounding box center [790, 203] width 61 height 17
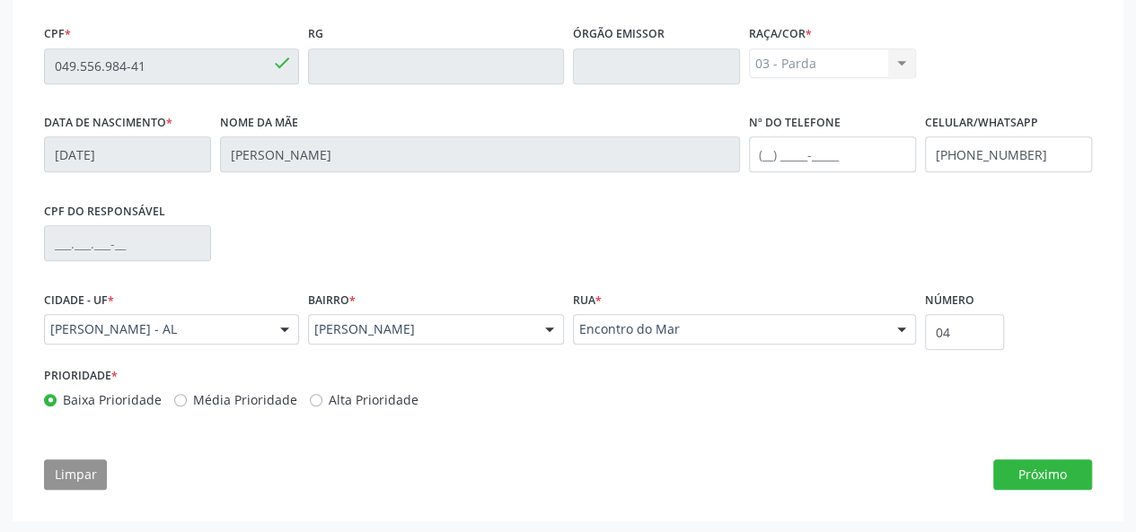
click at [1036, 490] on div "Essa busca está integrada com o PEC. Quaisquer inconsistências nas informações …" at bounding box center [567, 191] width 1073 height 623
click at [1024, 479] on button "Próximo" at bounding box center [1042, 475] width 99 height 31
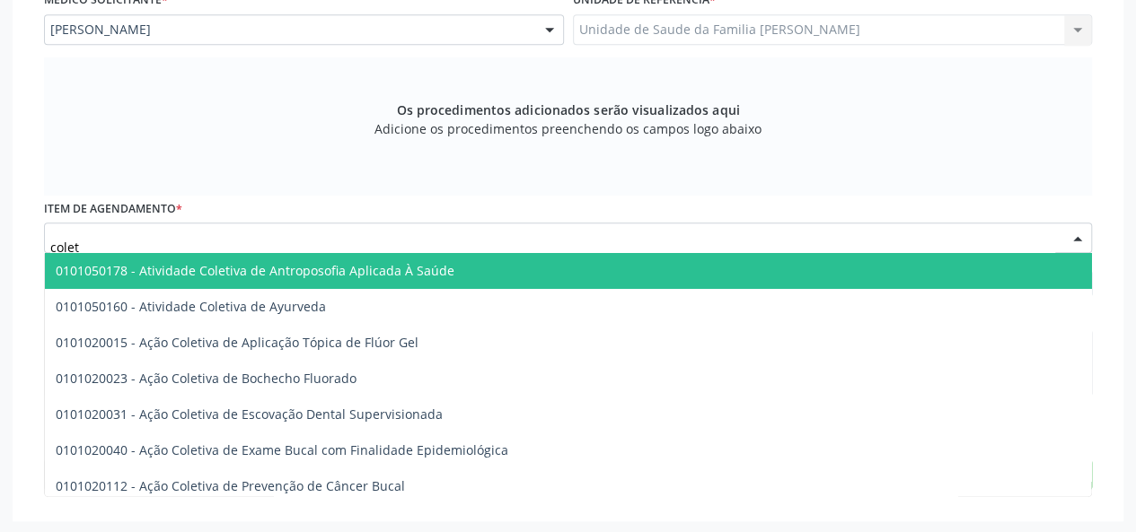
type input "coleta"
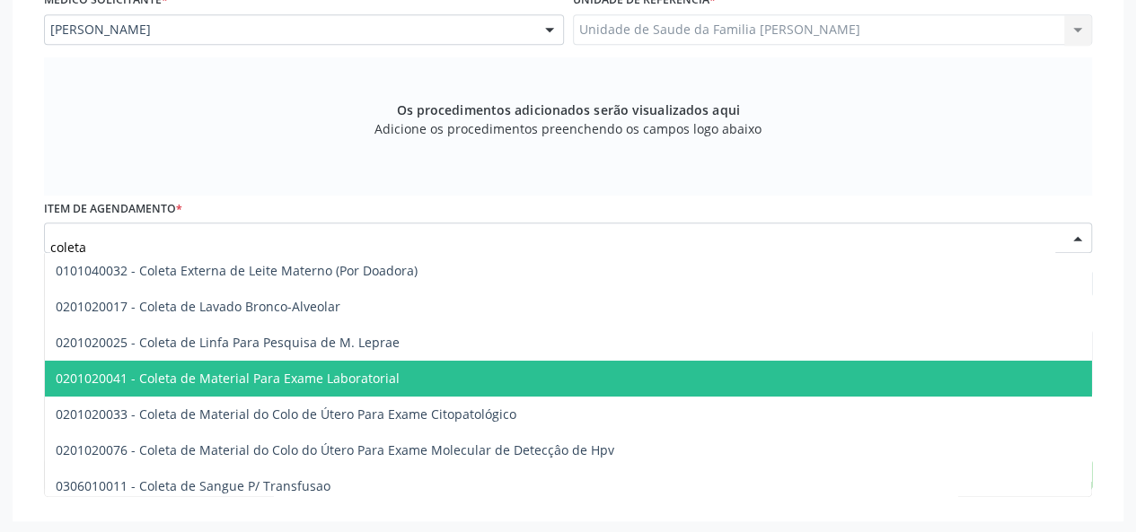
click at [228, 380] on span "0201020041 - Coleta de Material Para Exame Laboratorial" at bounding box center [228, 378] width 344 height 17
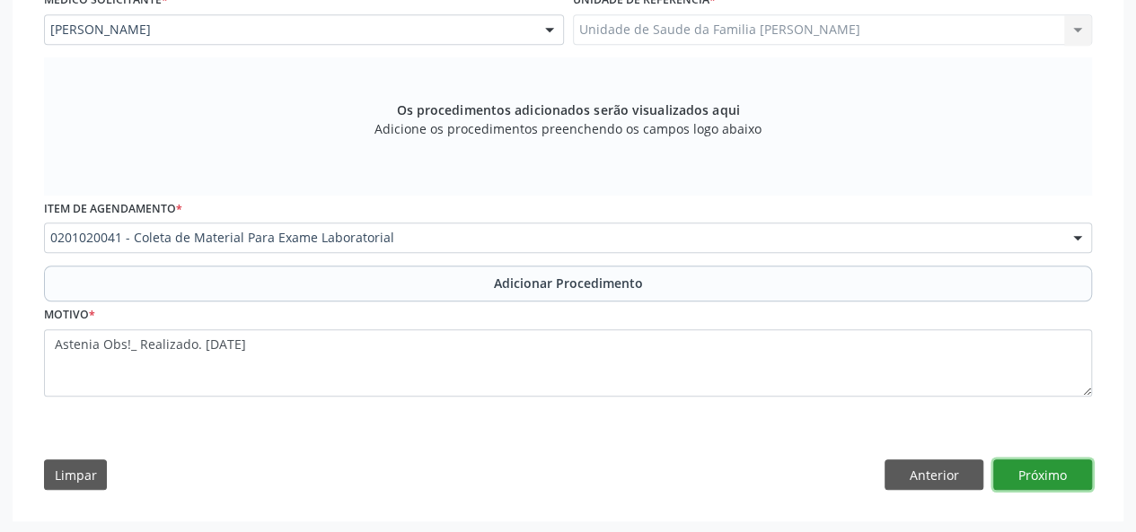
click at [1075, 471] on button "Próximo" at bounding box center [1042, 475] width 99 height 31
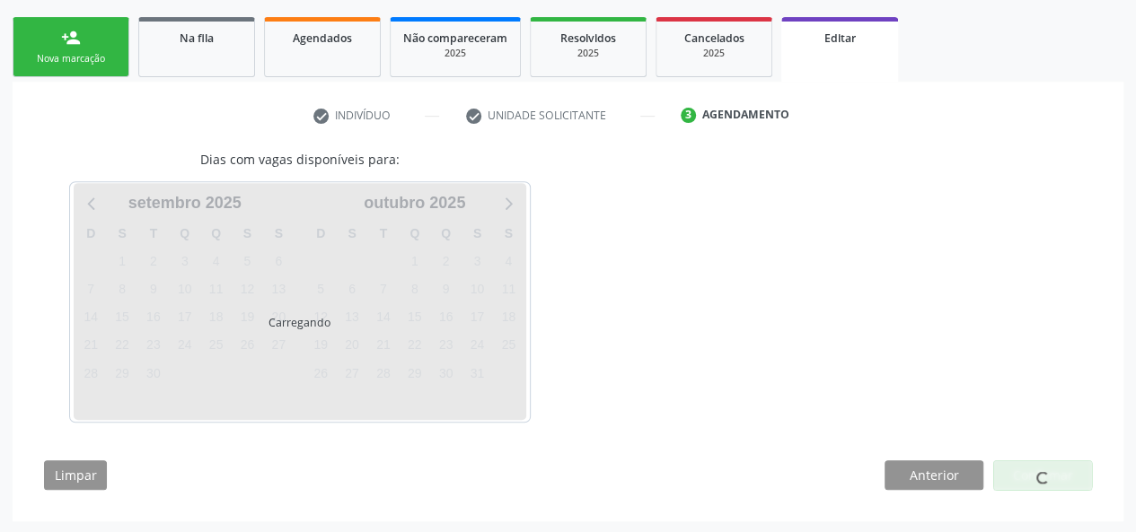
scroll to position [330, 0]
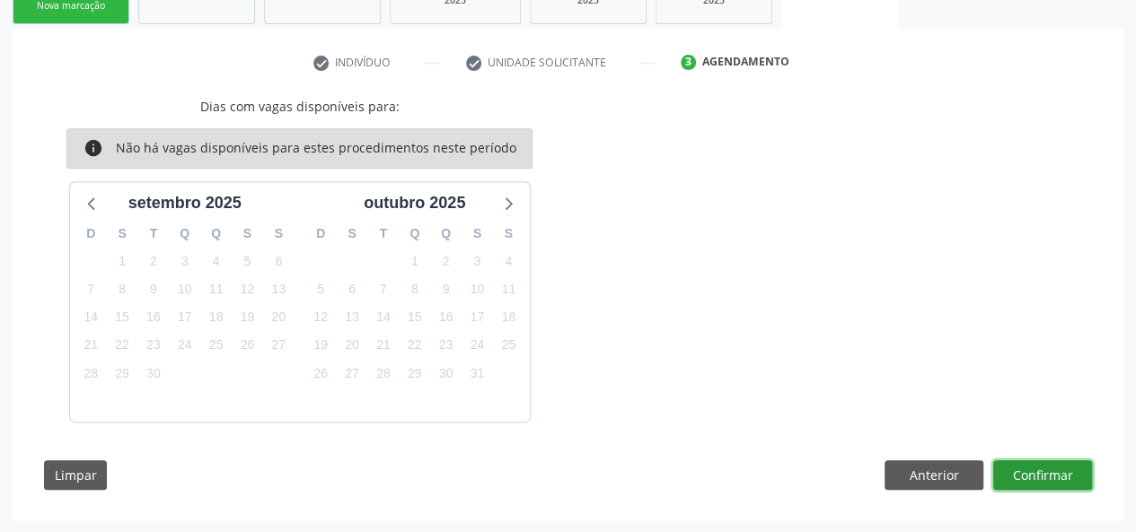
click at [1074, 473] on button "Confirmar" at bounding box center [1042, 476] width 99 height 31
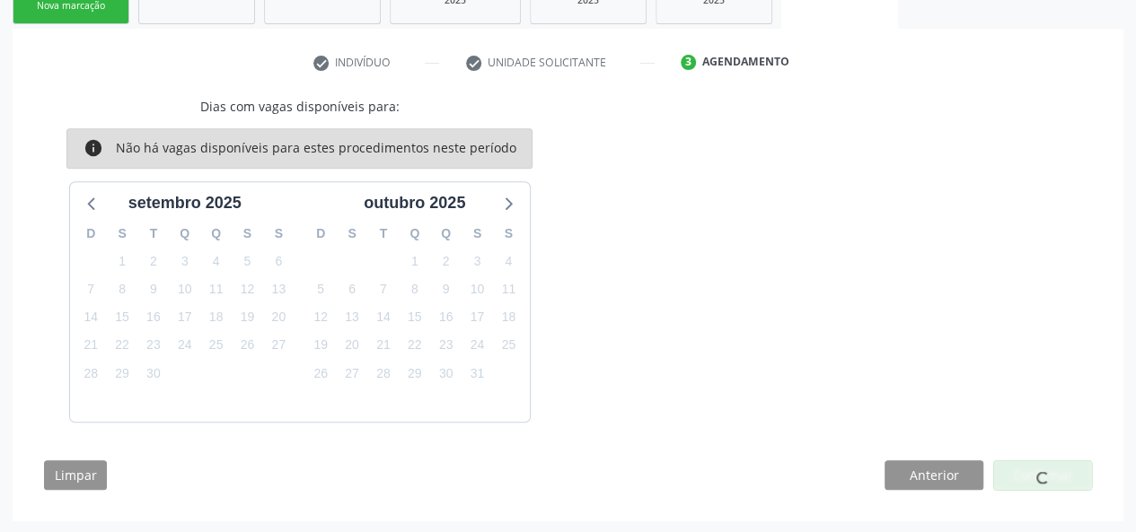
scroll to position [0, 0]
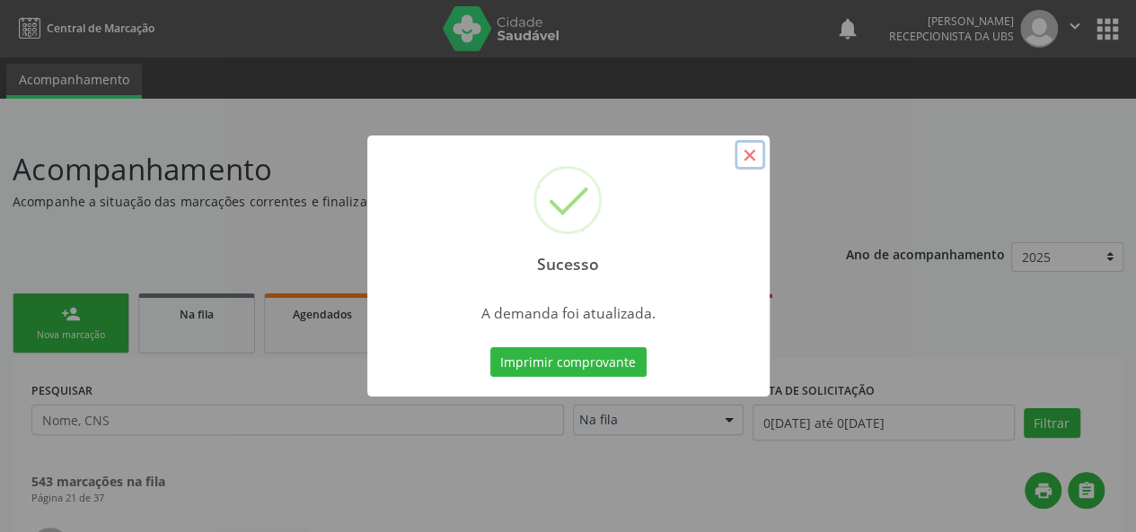
click at [745, 153] on button "×" at bounding box center [749, 155] width 31 height 31
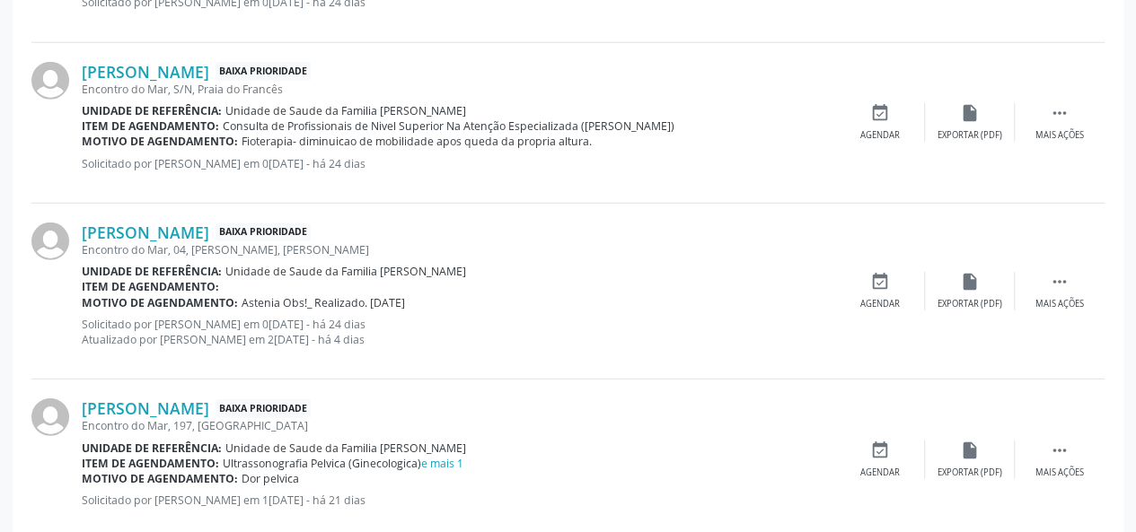
scroll to position [2482, 0]
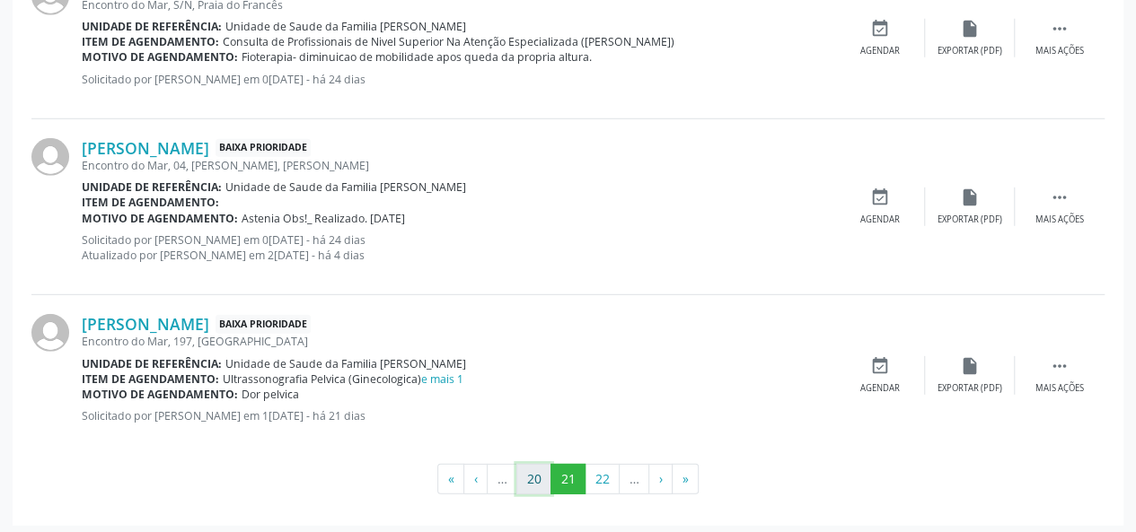
click at [539, 477] on button "20" at bounding box center [533, 479] width 35 height 31
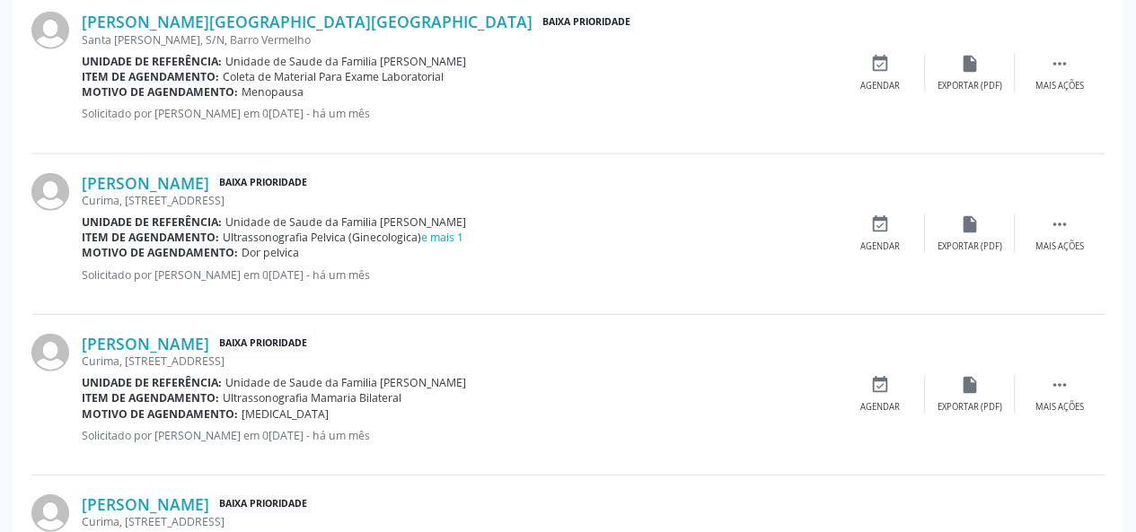
scroll to position [2465, 0]
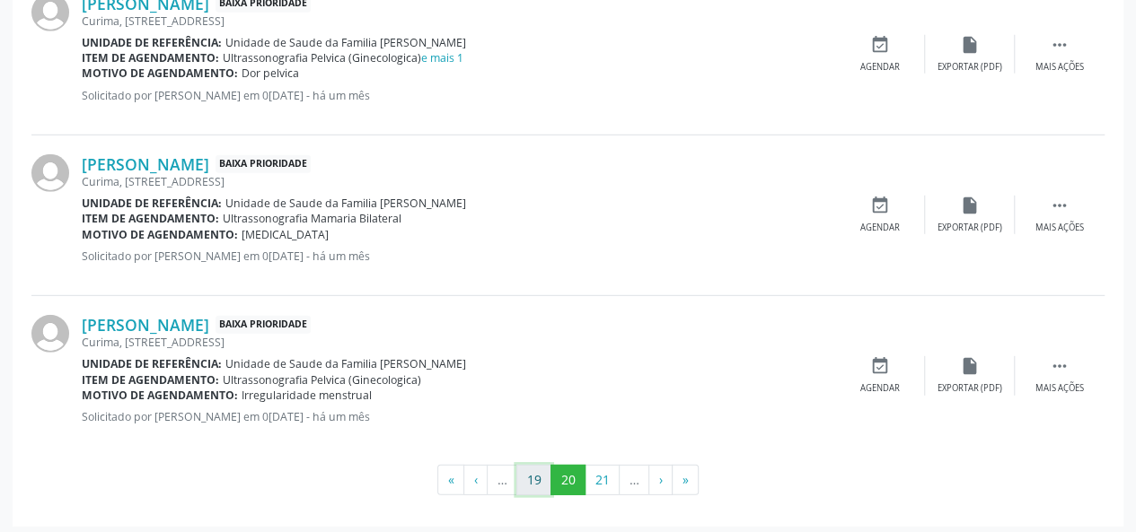
click at [544, 471] on button "19" at bounding box center [533, 480] width 35 height 31
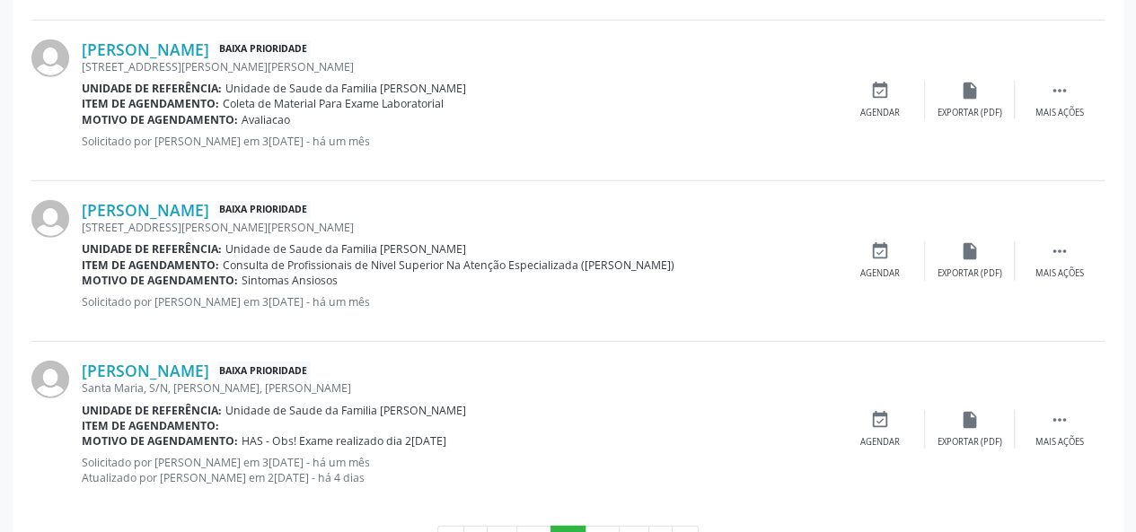
scroll to position [2407, 0]
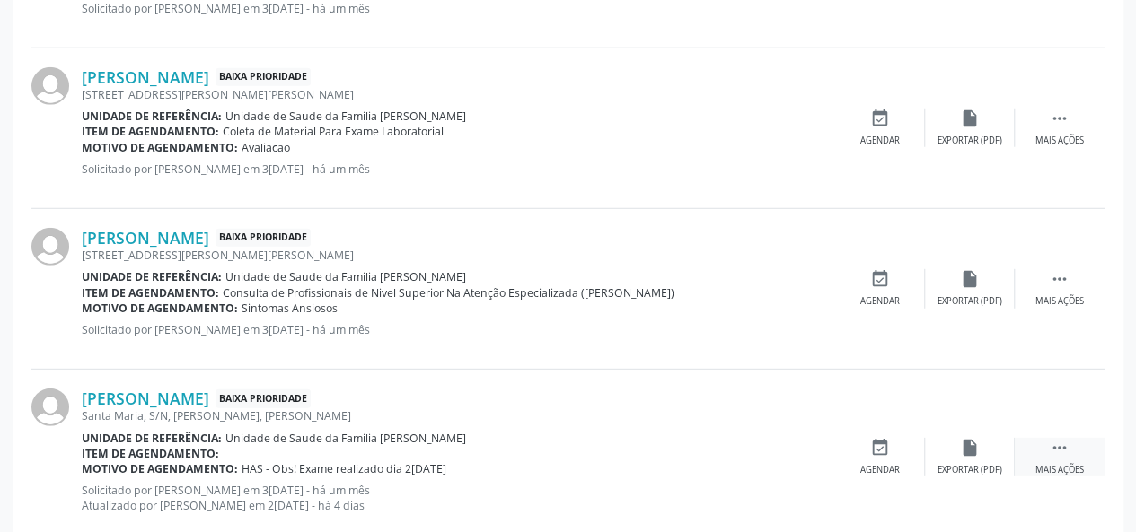
click at [1059, 447] on icon "" at bounding box center [1060, 448] width 20 height 20
click at [971, 450] on icon "edit" at bounding box center [970, 448] width 20 height 20
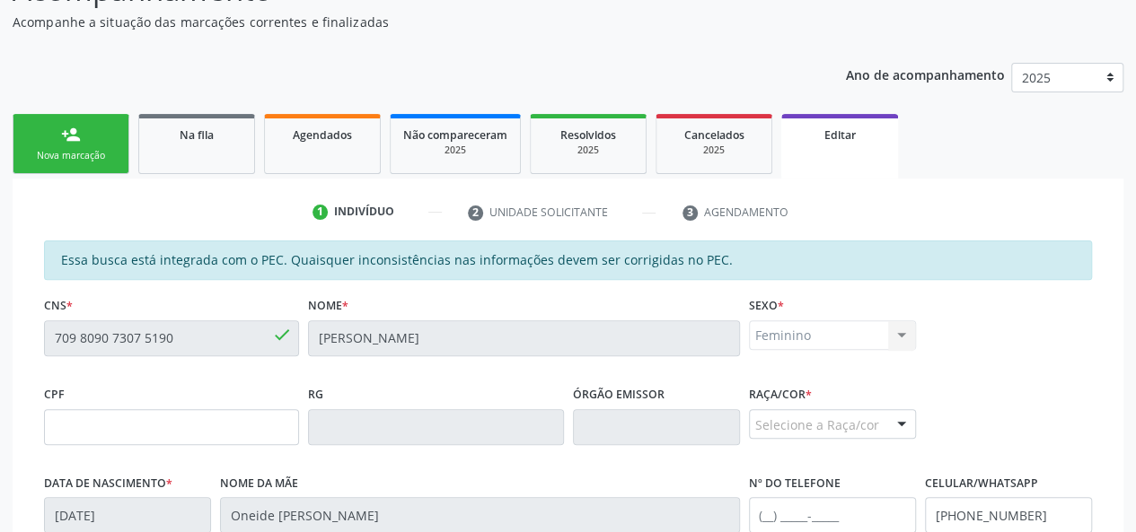
scroll to position [449, 0]
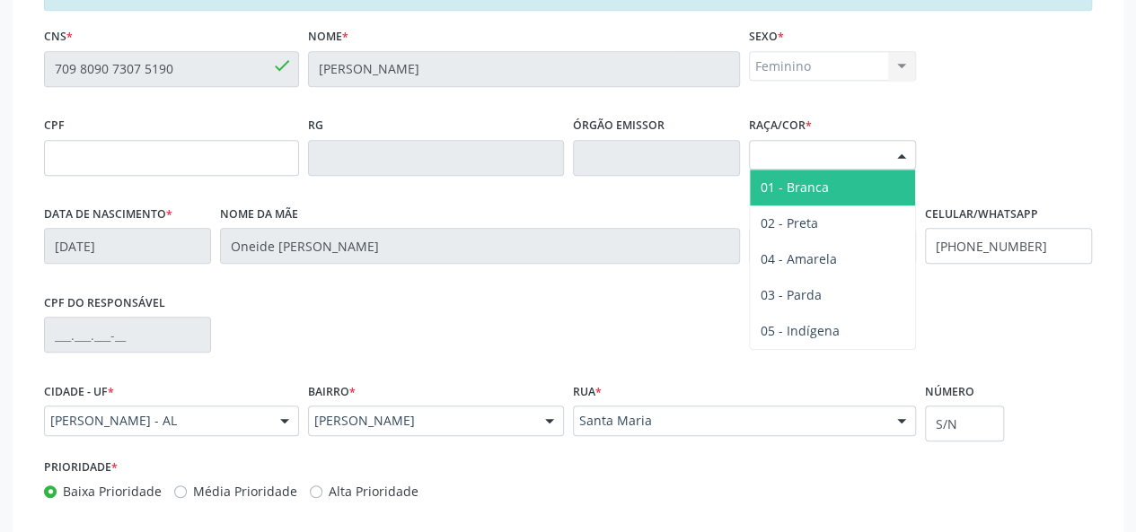
click at [844, 141] on div "Selecione a Raça/cor" at bounding box center [832, 155] width 167 height 31
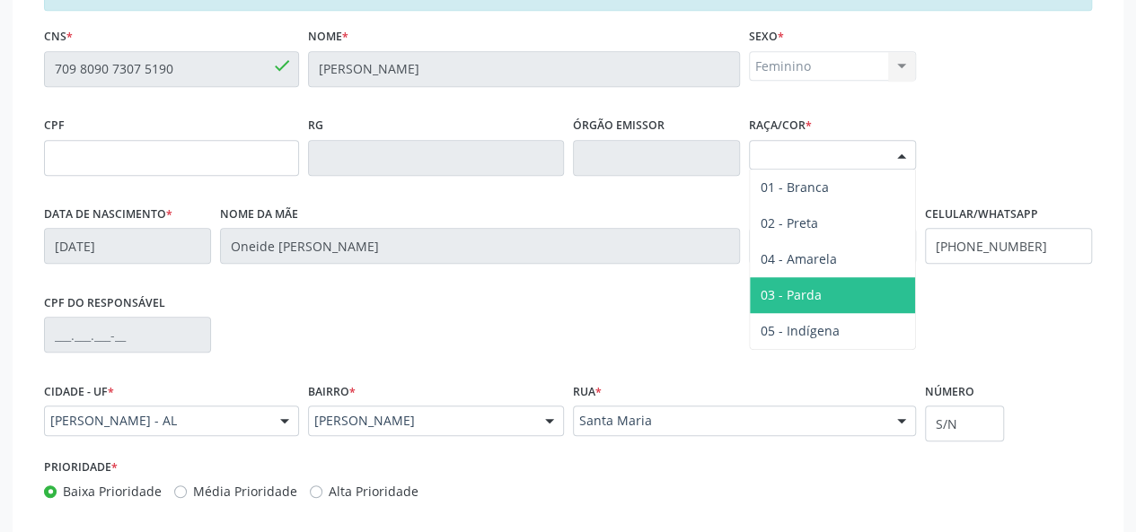
click at [815, 294] on span "03 - Parda" at bounding box center [790, 294] width 61 height 17
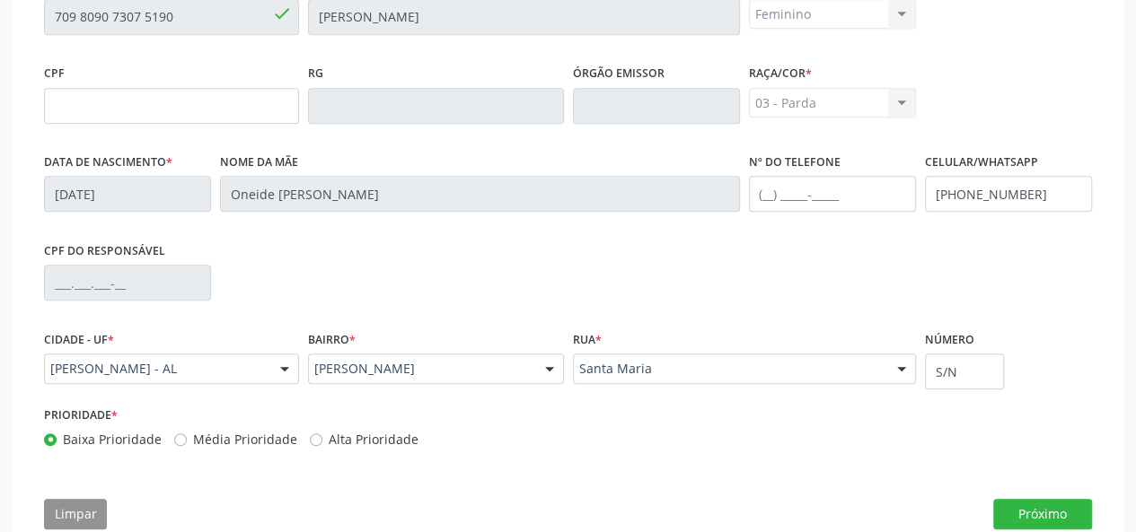
scroll to position [541, 0]
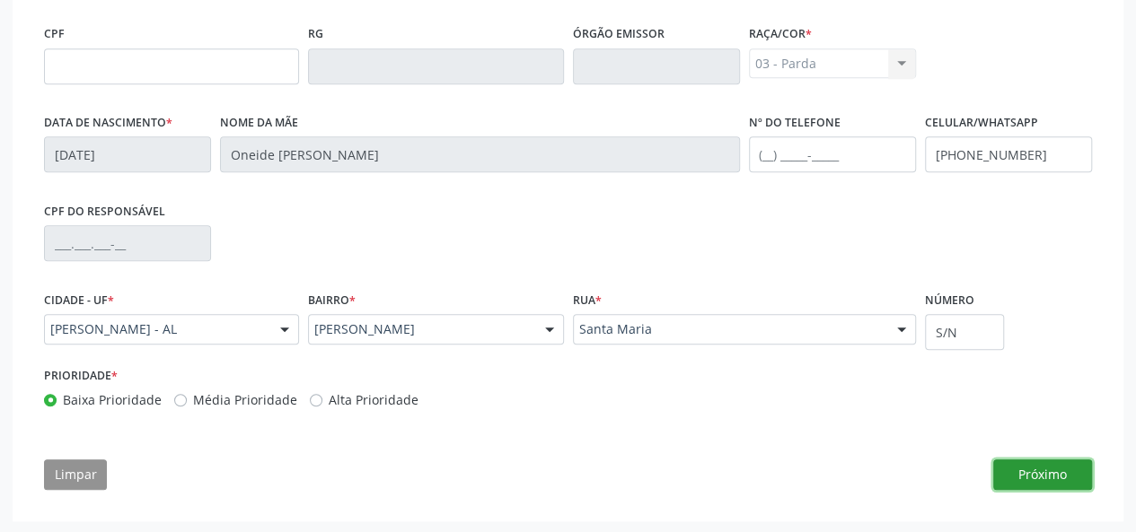
click at [1009, 473] on button "Próximo" at bounding box center [1042, 475] width 99 height 31
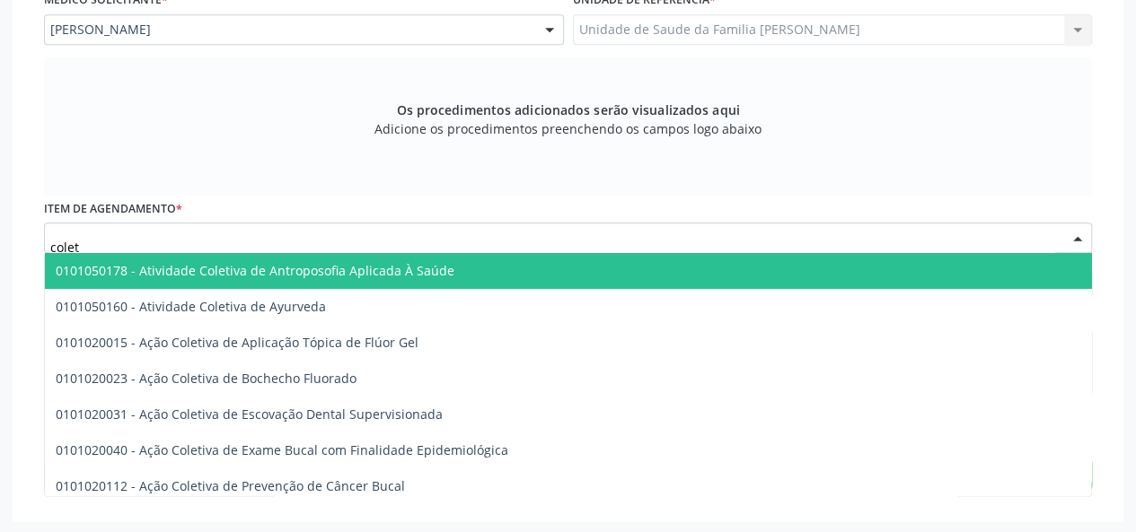
type input "coleta"
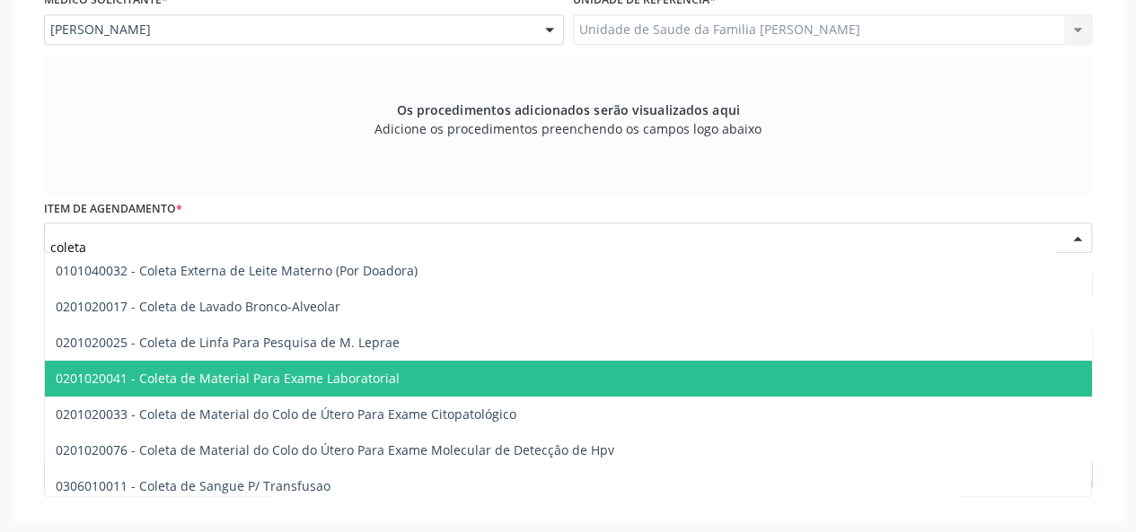
click at [211, 372] on span "0201020041 - Coleta de Material Para Exame Laboratorial" at bounding box center [228, 378] width 344 height 17
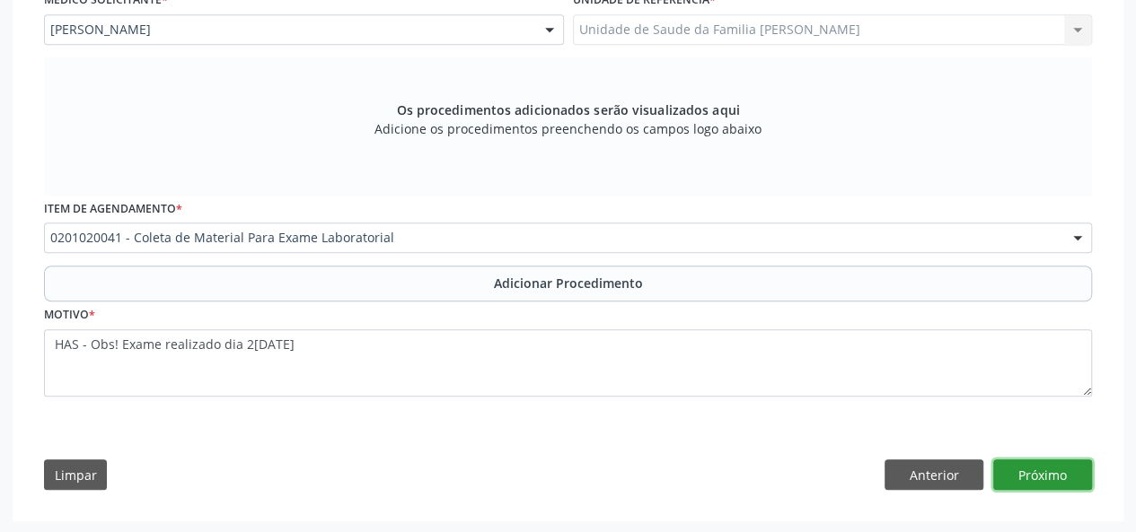
click at [1038, 478] on button "Próximo" at bounding box center [1042, 475] width 99 height 31
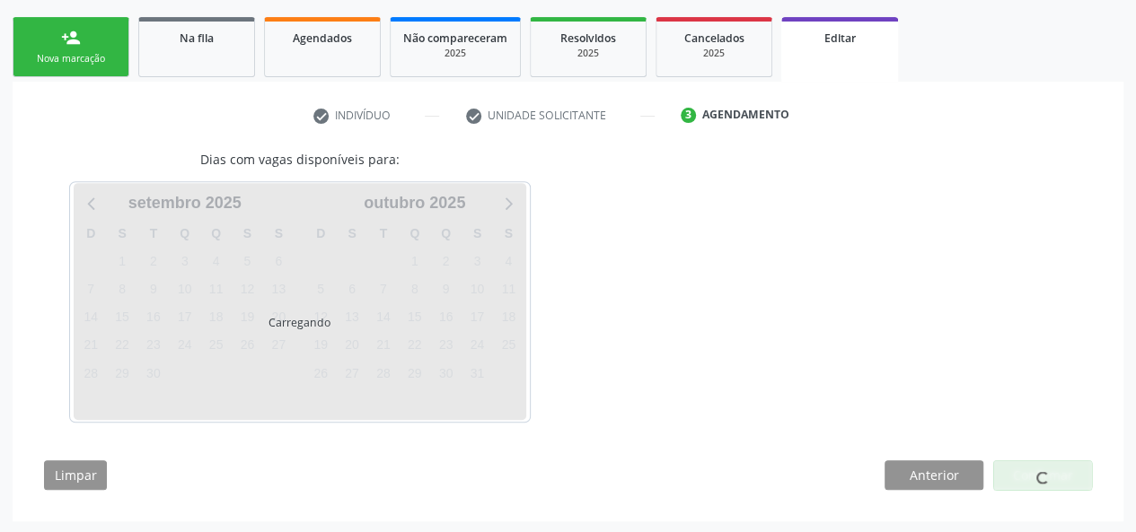
scroll to position [330, 0]
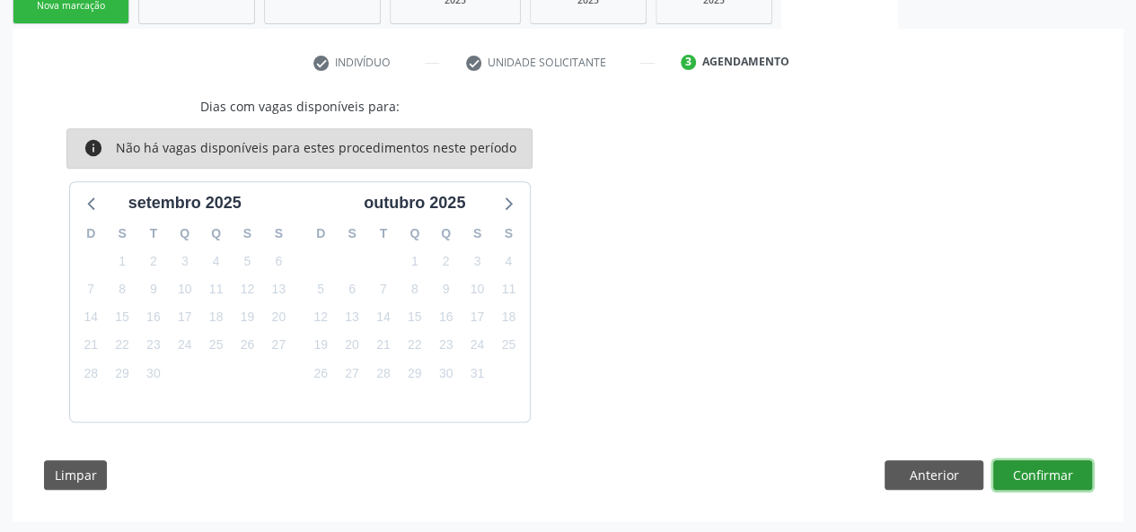
click at [1068, 476] on button "Confirmar" at bounding box center [1042, 476] width 99 height 31
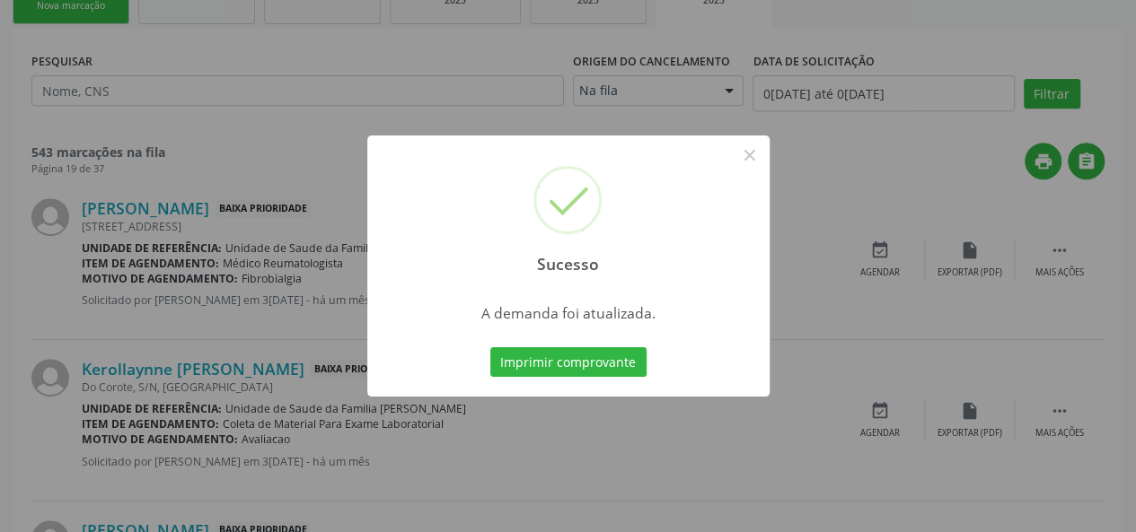
scroll to position [0, 0]
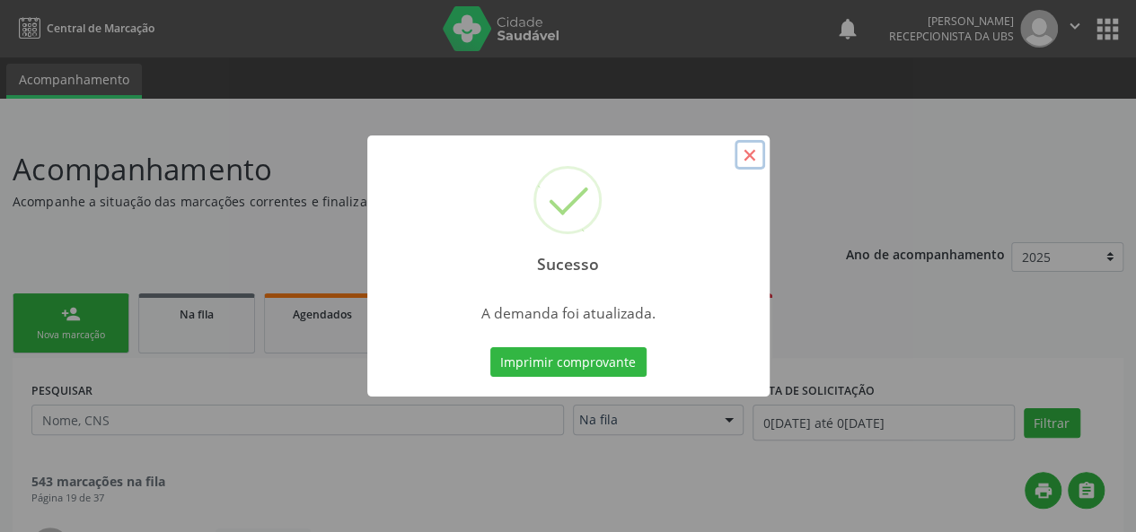
click at [762, 157] on button "×" at bounding box center [749, 155] width 31 height 31
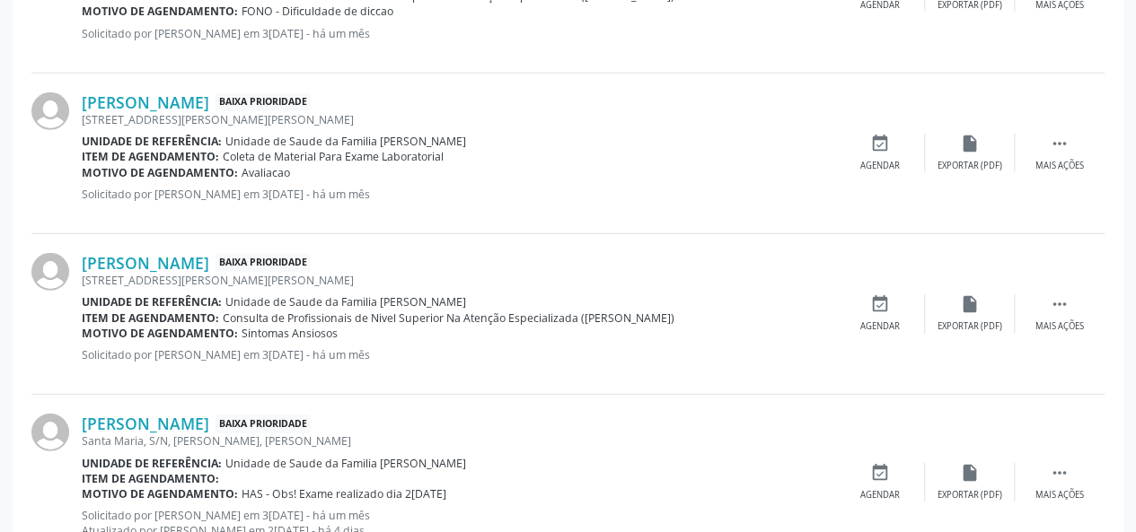
scroll to position [2497, 0]
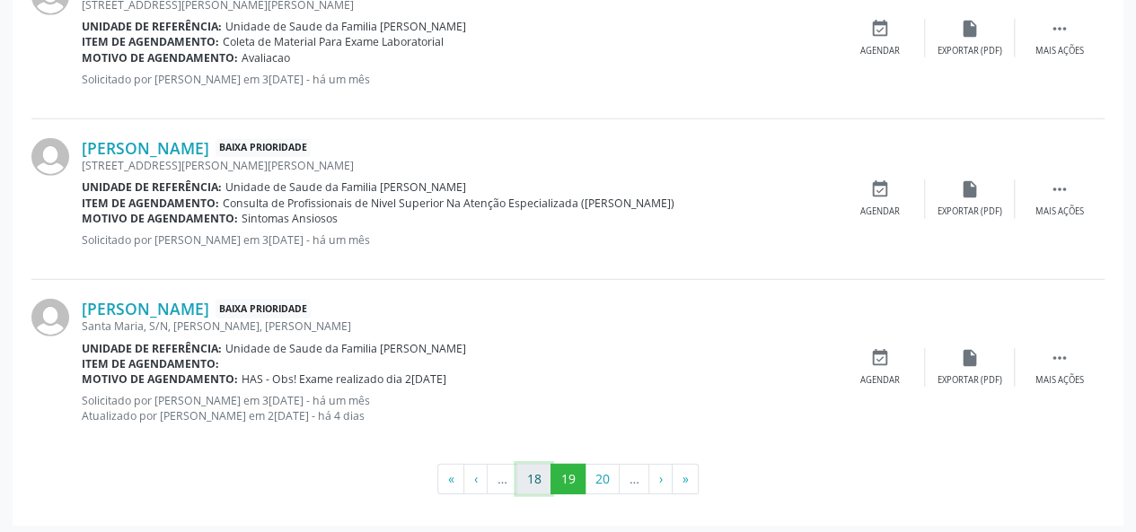
click at [532, 488] on button "18" at bounding box center [533, 479] width 35 height 31
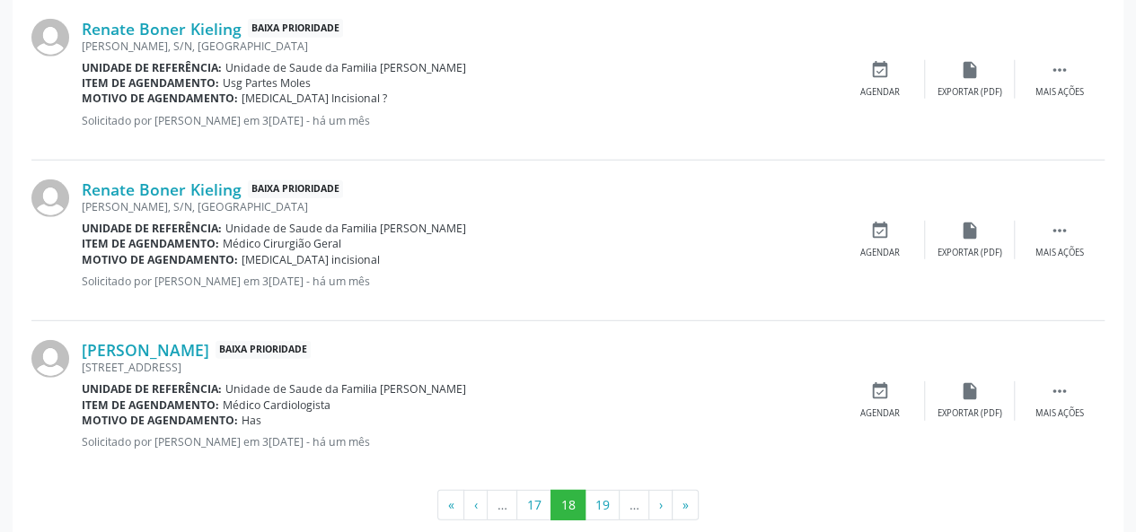
scroll to position [2465, 0]
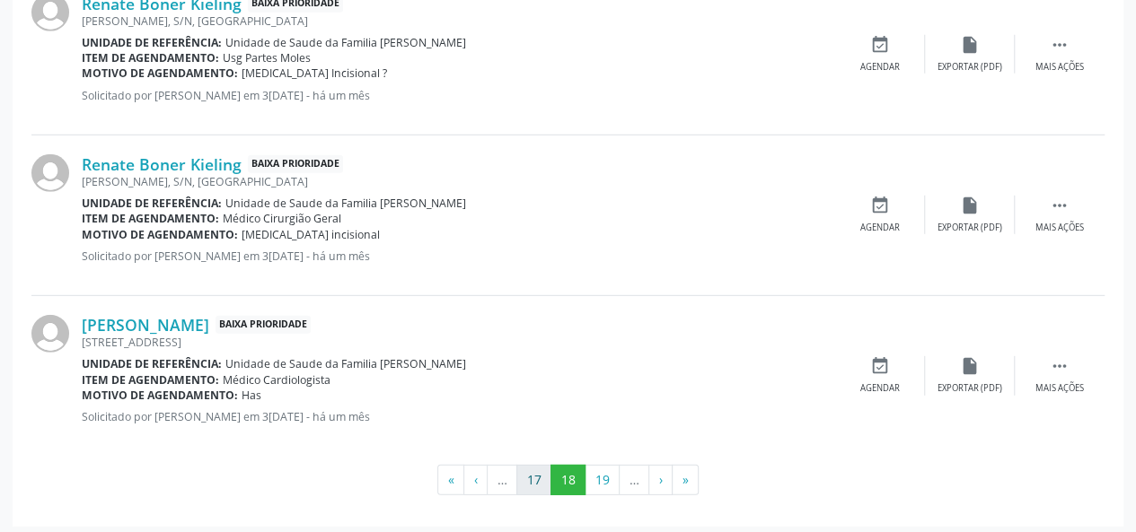
click at [517, 471] on ul "« ‹ … 17 18 19 … › »" at bounding box center [567, 480] width 1073 height 31
click at [521, 473] on button "17" at bounding box center [533, 480] width 35 height 31
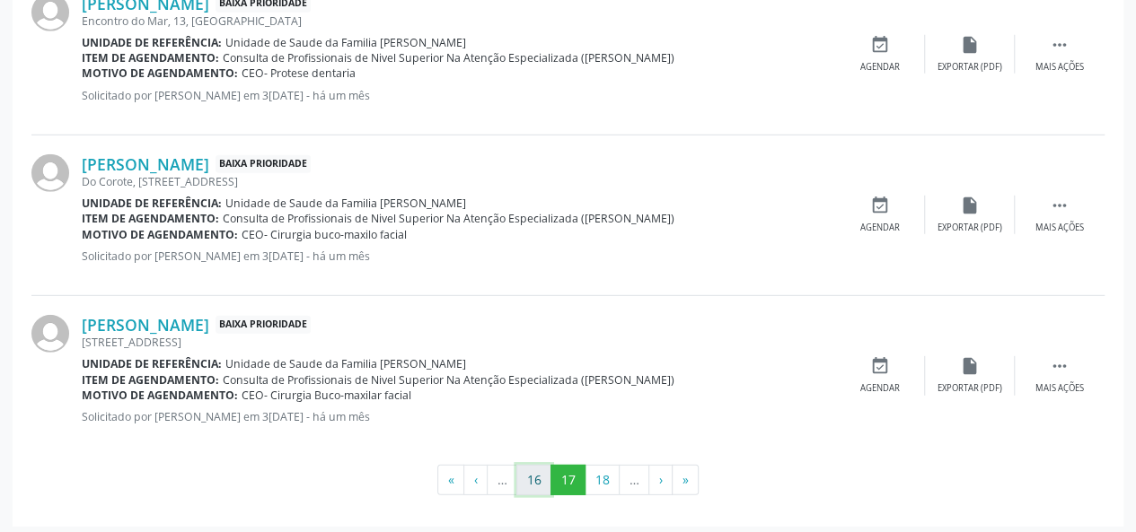
click at [541, 472] on button "16" at bounding box center [533, 480] width 35 height 31
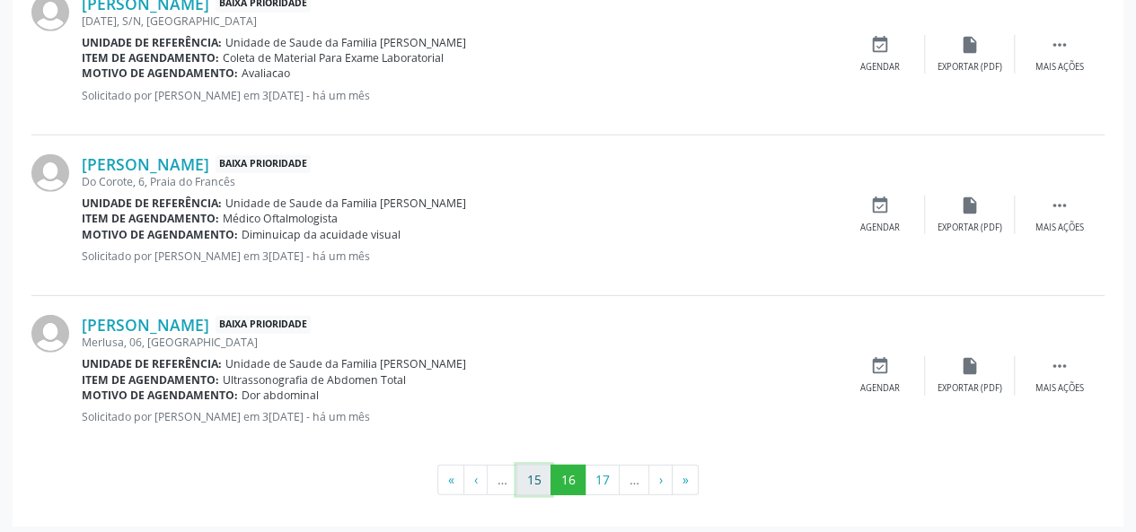
click at [544, 473] on button "15" at bounding box center [533, 480] width 35 height 31
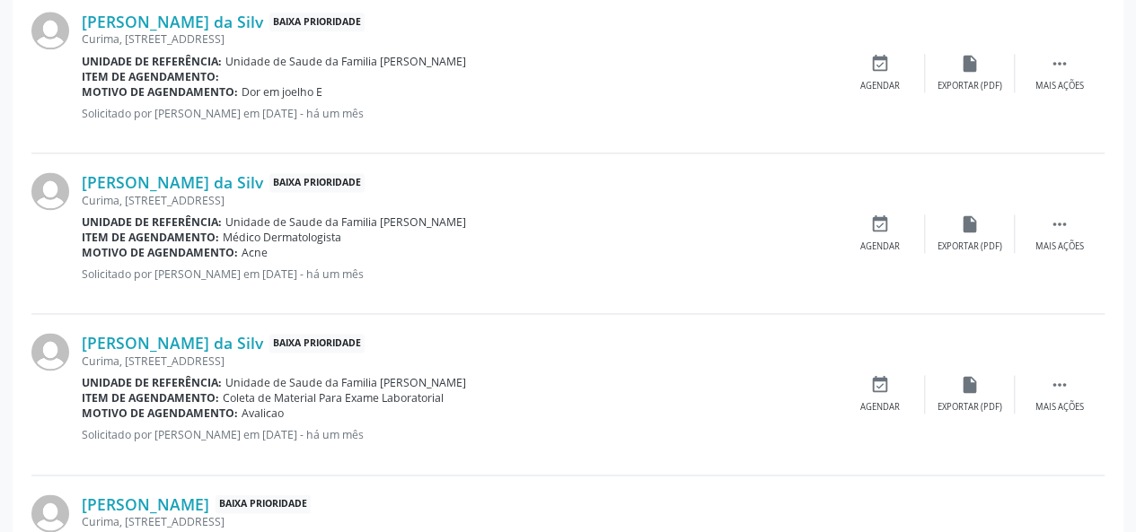
scroll to position [1119, 0]
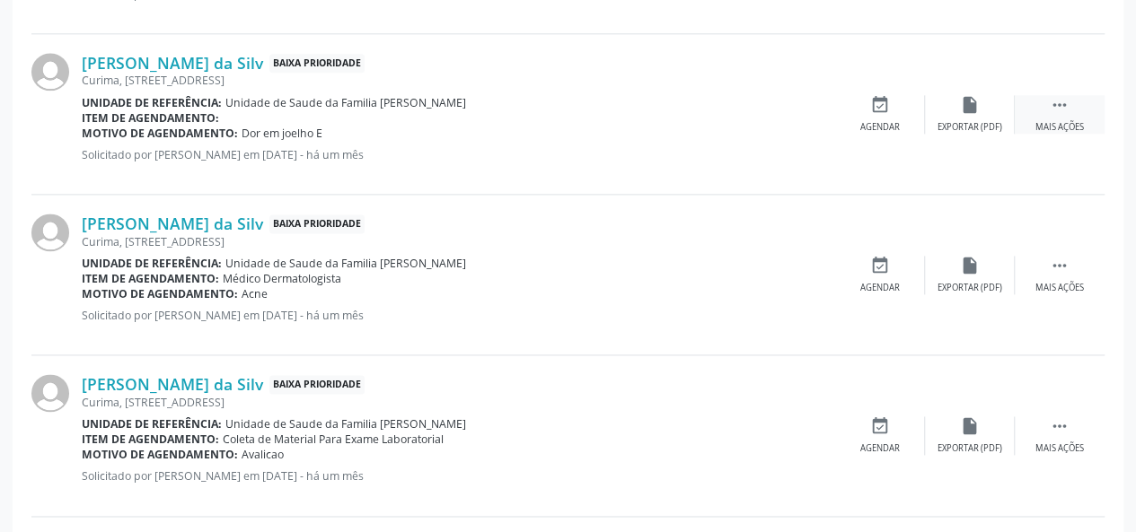
click at [1056, 107] on icon "" at bounding box center [1060, 105] width 20 height 20
click at [964, 98] on icon "edit" at bounding box center [970, 105] width 20 height 20
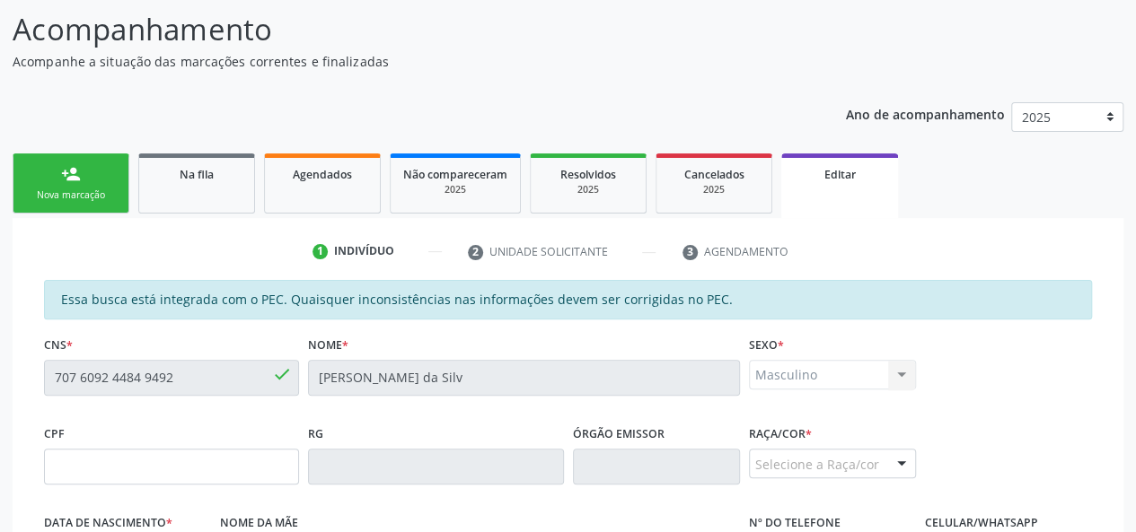
scroll to position [180, 0]
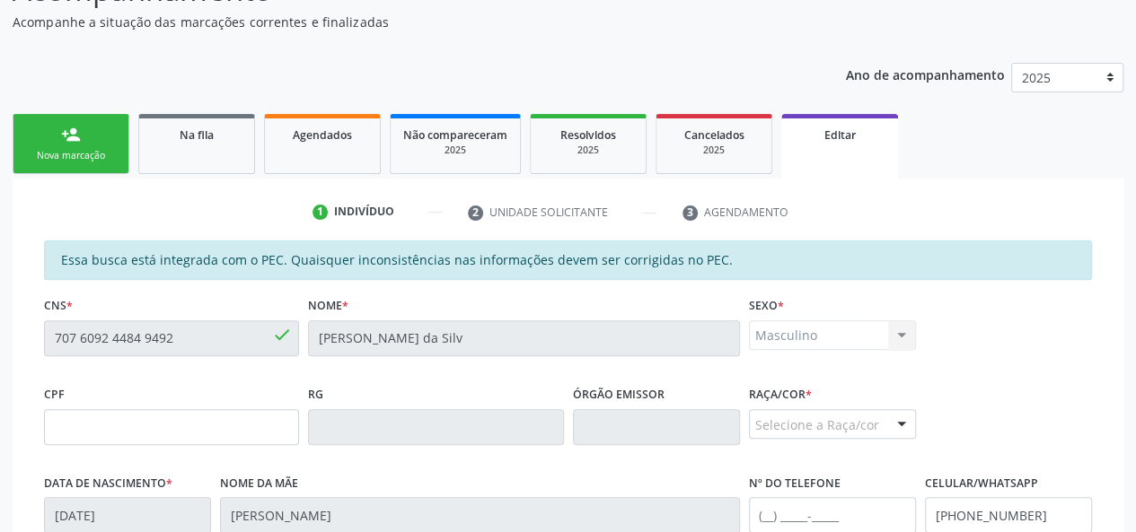
click at [826, 342] on div "Masculino Masculino Feminino Nenhum resultado encontrado para: " " Não há nenhu…" at bounding box center [832, 336] width 167 height 31
click at [794, 342] on div "Masculino Masculino Feminino Nenhum resultado encontrado para: " " Não há nenhu…" at bounding box center [832, 336] width 167 height 31
click at [900, 334] on div "Masculino Masculino Feminino Nenhum resultado encontrado para: " " Não há nenhu…" at bounding box center [832, 336] width 167 height 31
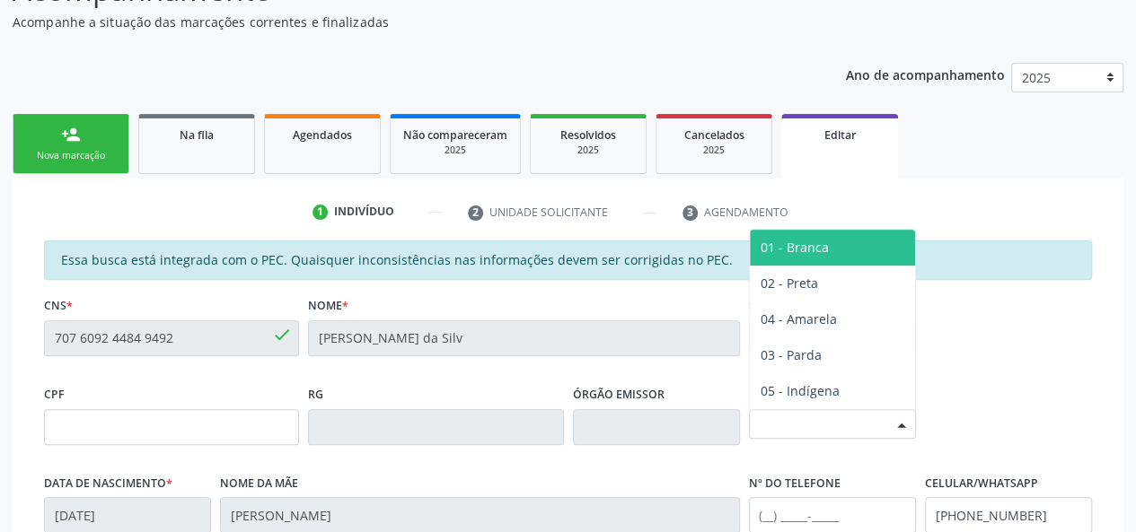
click at [813, 410] on div "Selecione a Raça/cor" at bounding box center [832, 424] width 167 height 31
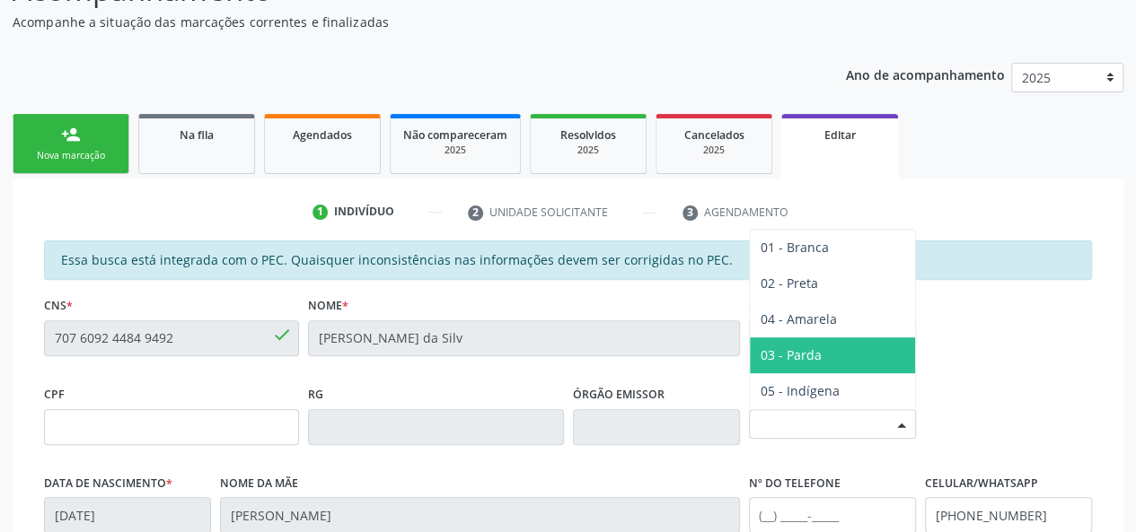
click at [818, 352] on span "03 - Parda" at bounding box center [790, 355] width 61 height 17
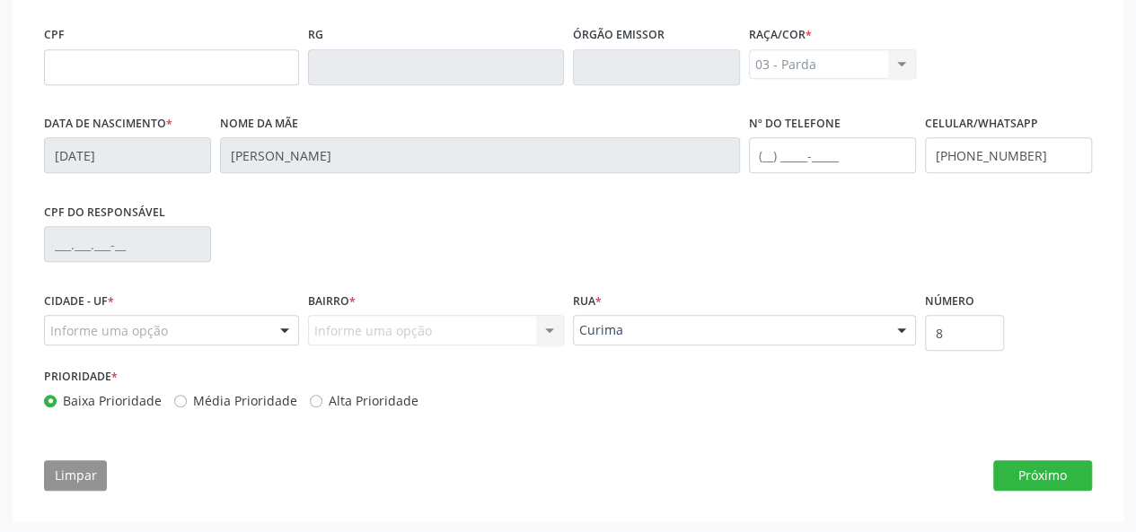
scroll to position [541, 0]
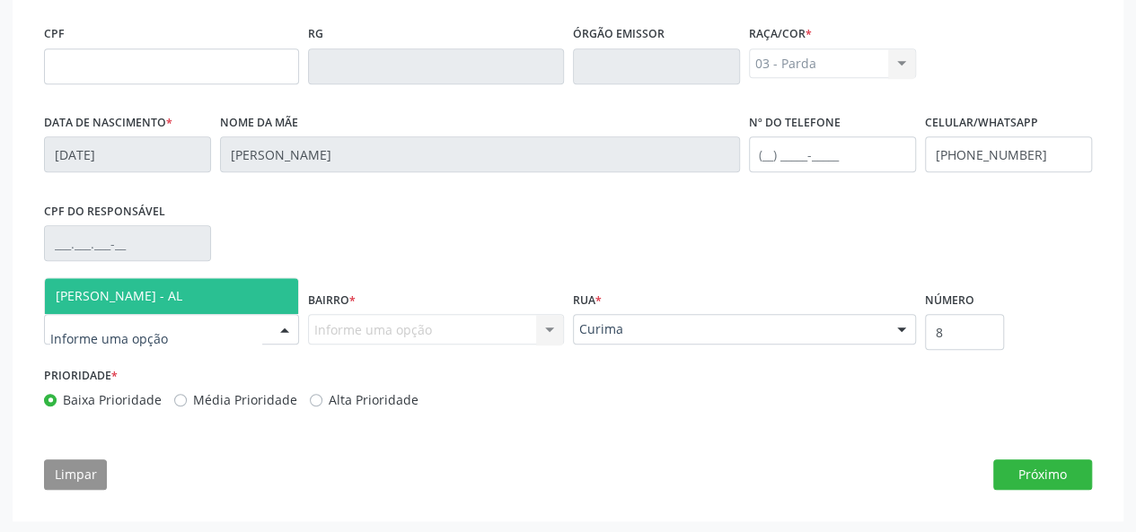
click at [120, 288] on span "[PERSON_NAME] - AL" at bounding box center [119, 295] width 127 height 17
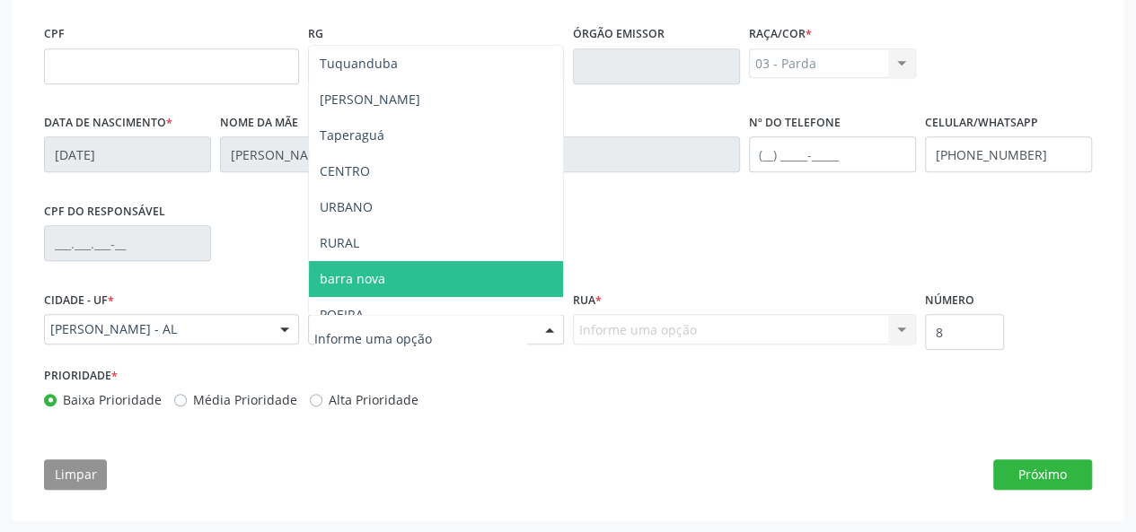
scroll to position [180, 0]
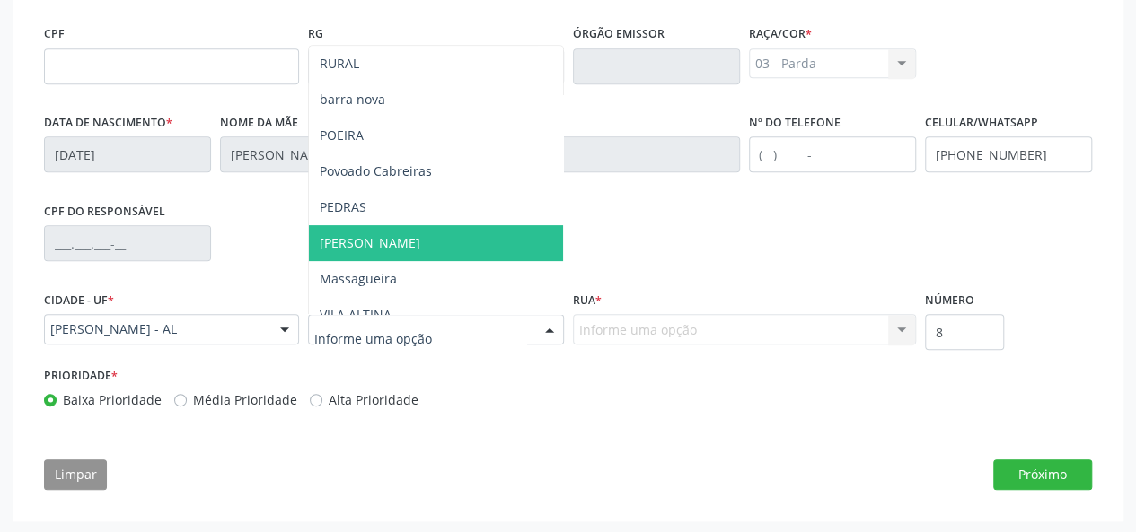
drag, startPoint x: 384, startPoint y: 243, endPoint x: 501, endPoint y: 259, distance: 117.8
click at [384, 243] on span "[PERSON_NAME]" at bounding box center [435, 243] width 253 height 36
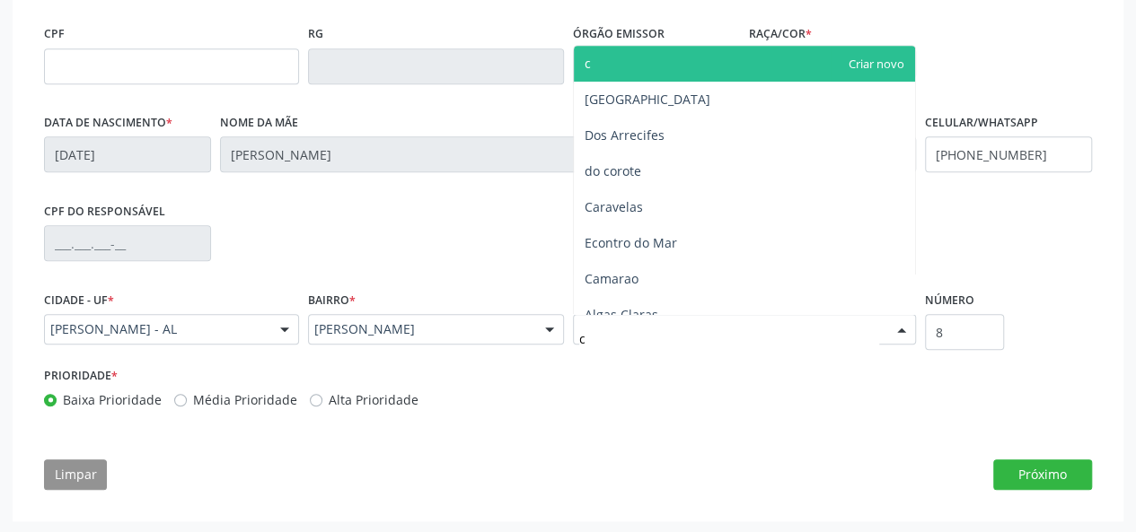
type input "cu"
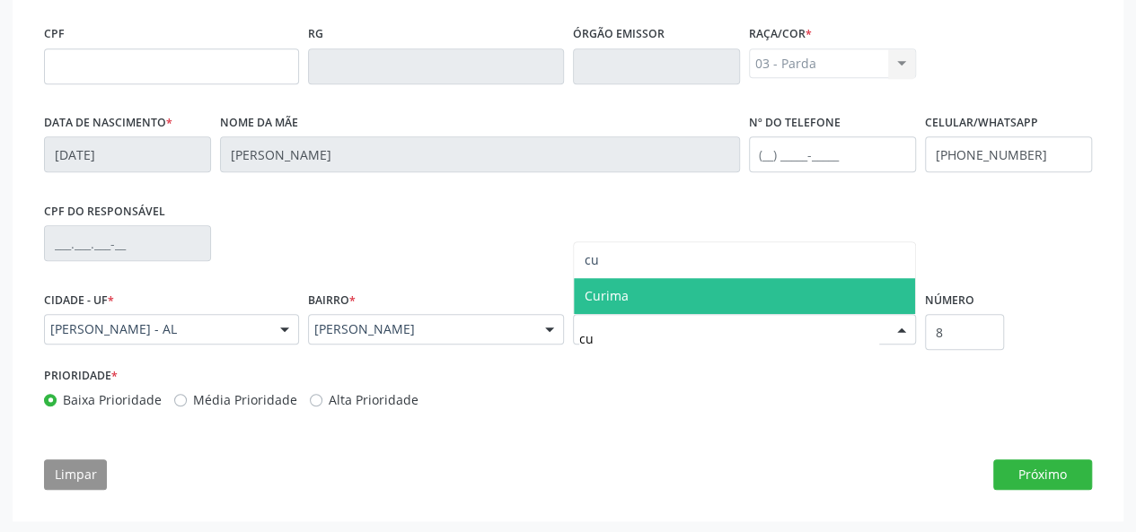
click at [600, 286] on span "Curima" at bounding box center [744, 296] width 341 height 36
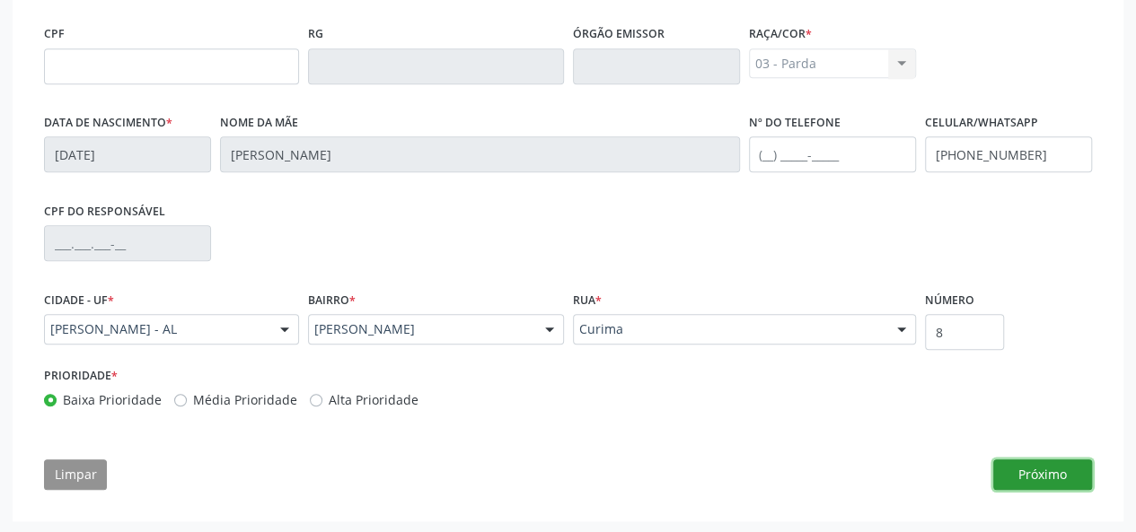
click at [1046, 468] on button "Próximo" at bounding box center [1042, 475] width 99 height 31
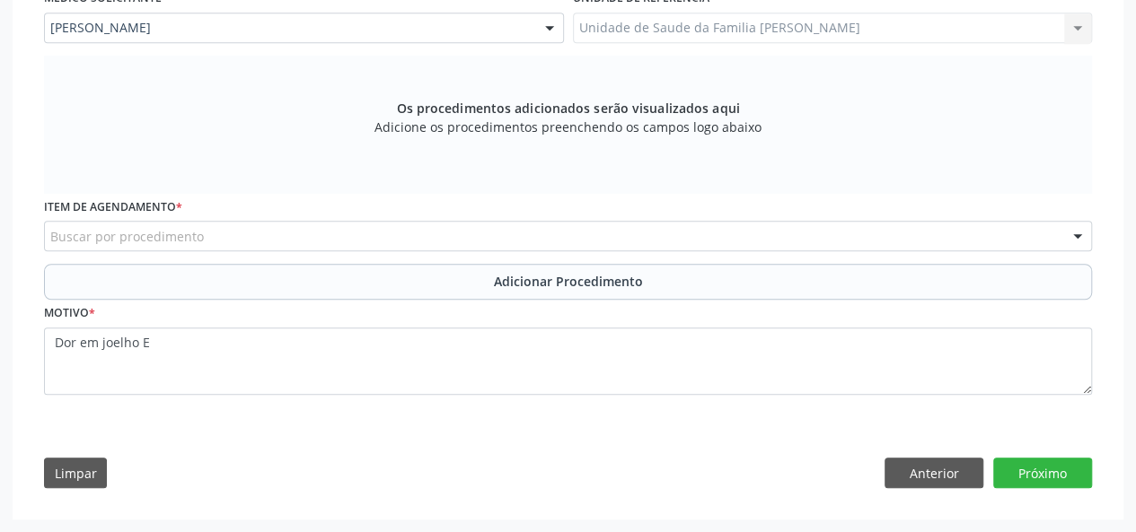
scroll to position [504, 0]
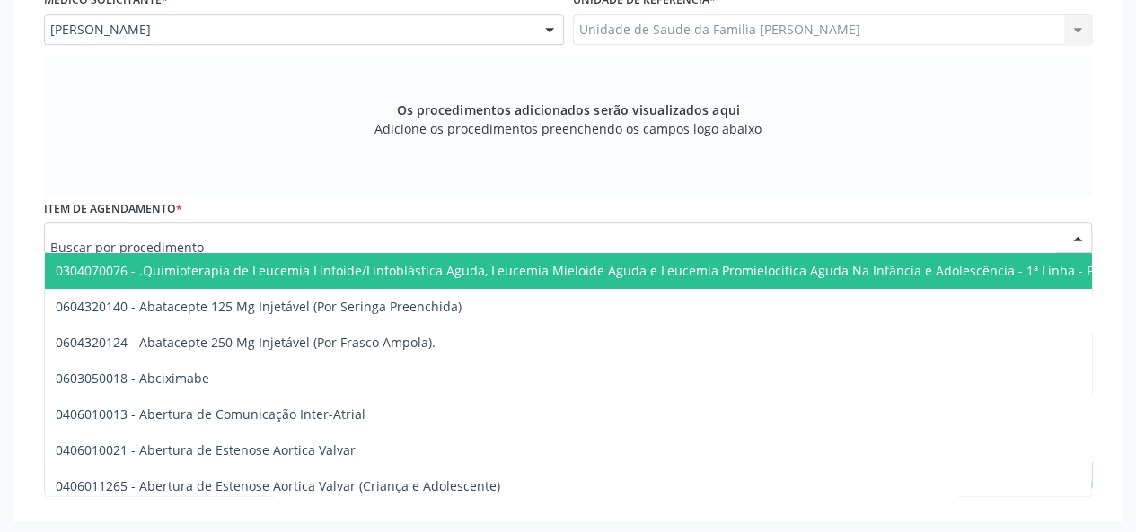
click at [210, 234] on div at bounding box center [568, 238] width 1048 height 31
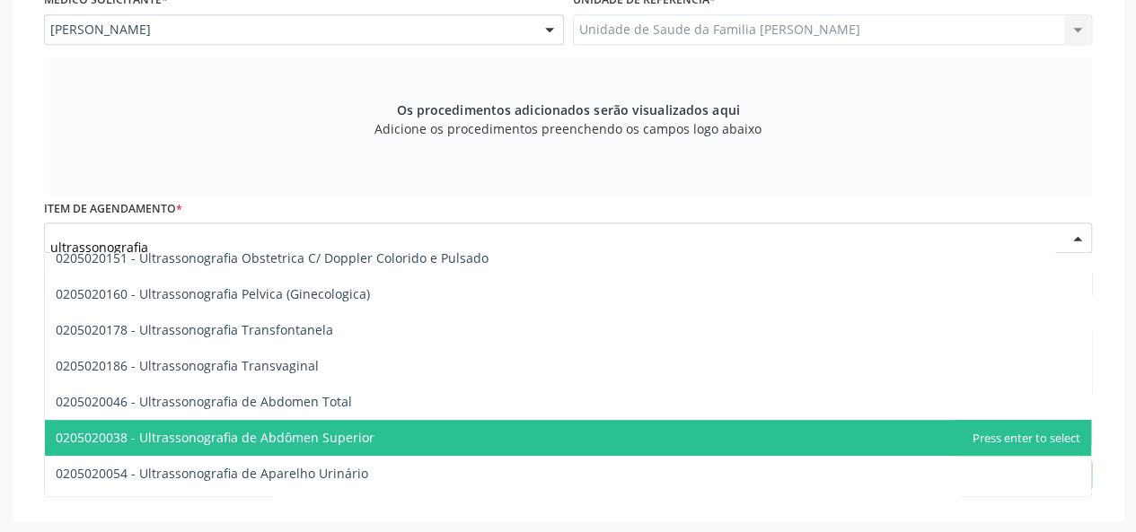
scroll to position [241, 0]
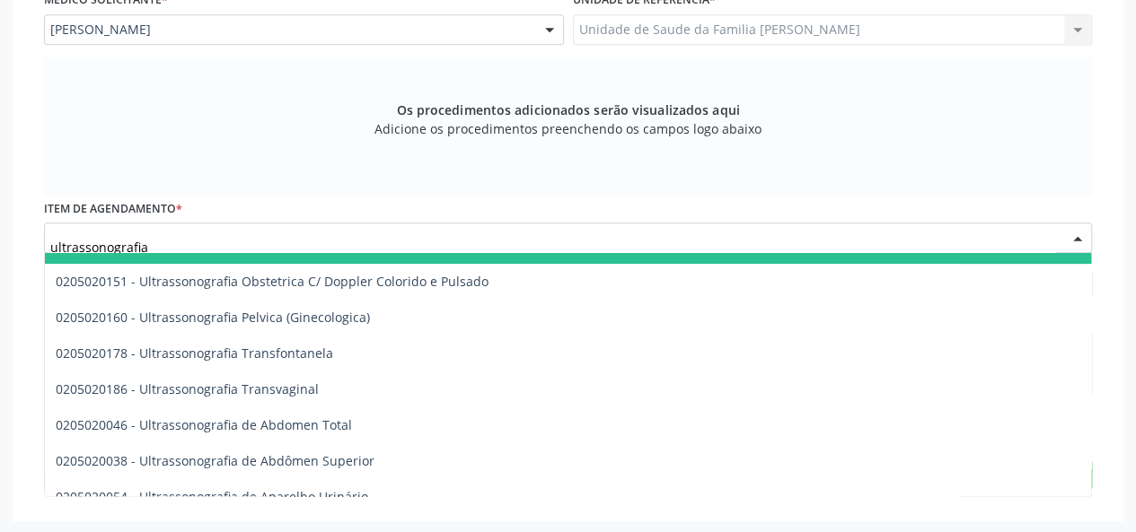
click at [172, 243] on input "ultrassonografia" at bounding box center [552, 247] width 1005 height 36
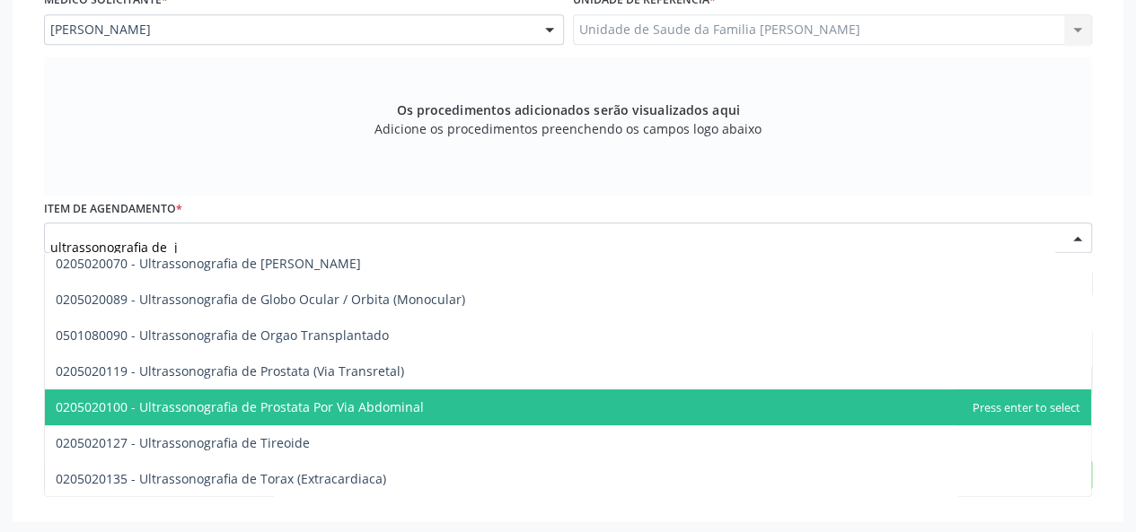
scroll to position [0, 0]
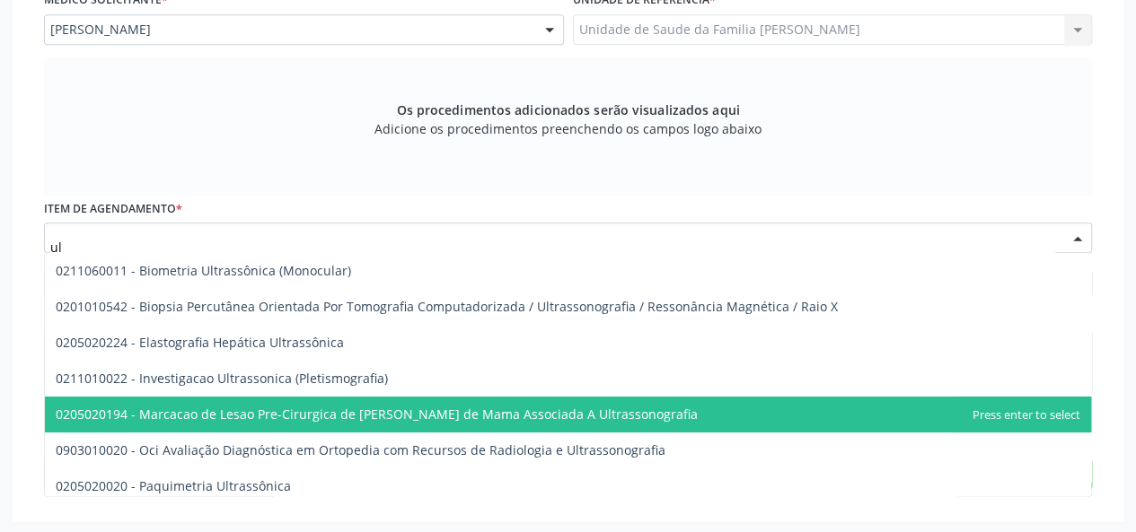
type input "u"
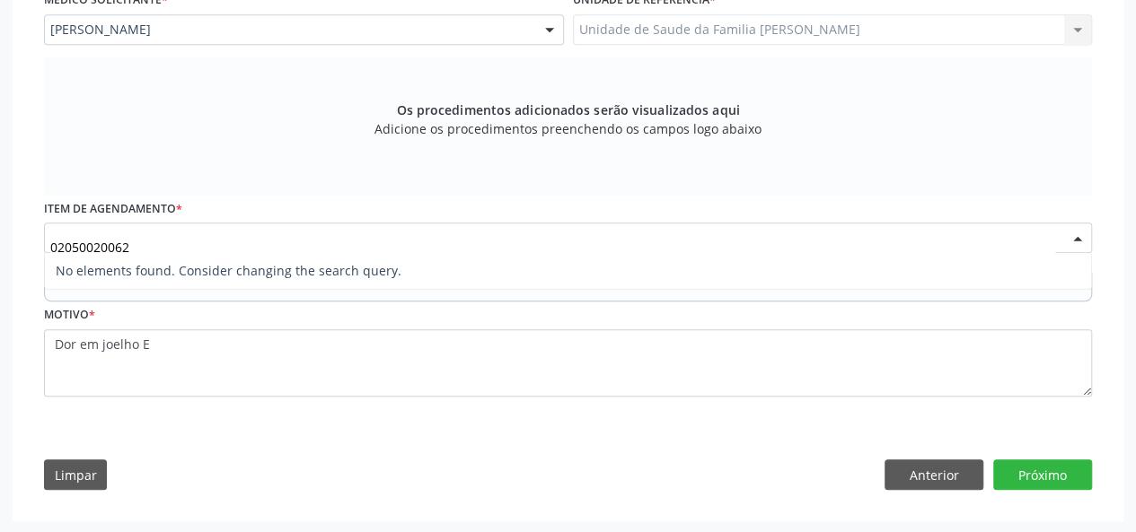
click at [229, 246] on input "02050020062" at bounding box center [552, 247] width 1005 height 36
click at [282, 265] on span "No elements found. Consider changing the search query." at bounding box center [568, 271] width 1046 height 36
click at [286, 250] on input "02050020062" at bounding box center [552, 247] width 1005 height 36
type input "0"
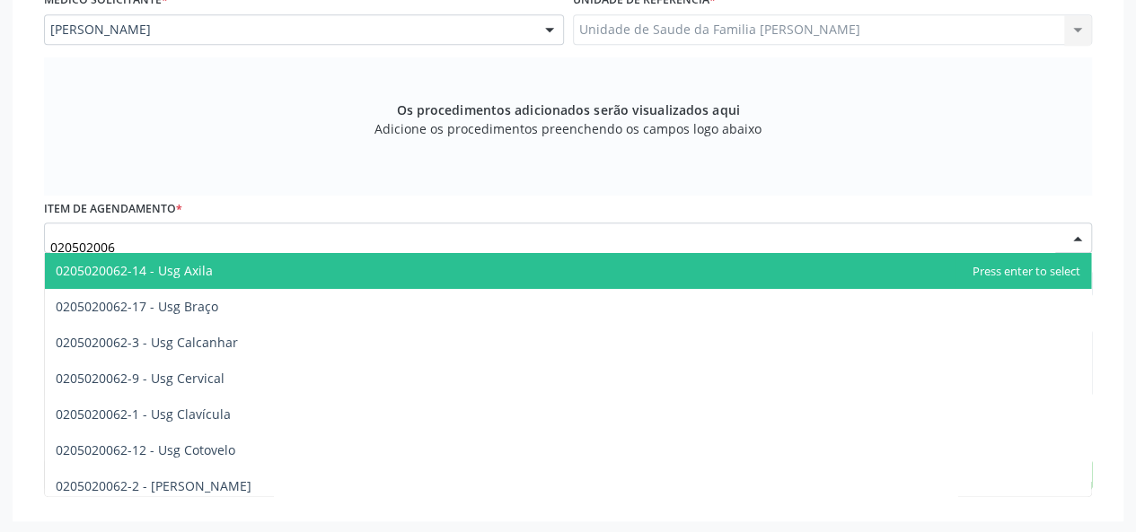
type input "0205020062"
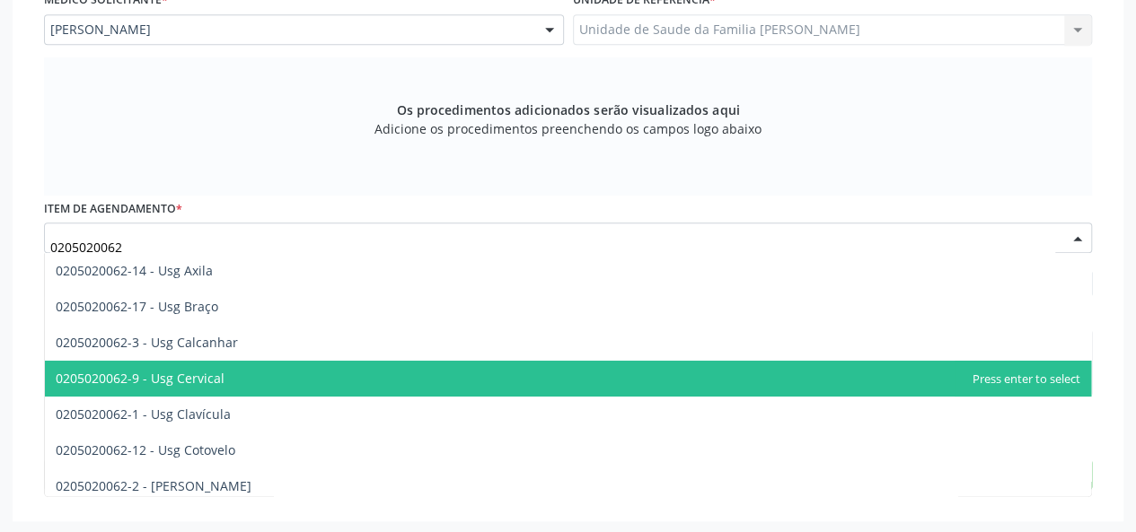
scroll to position [90, 0]
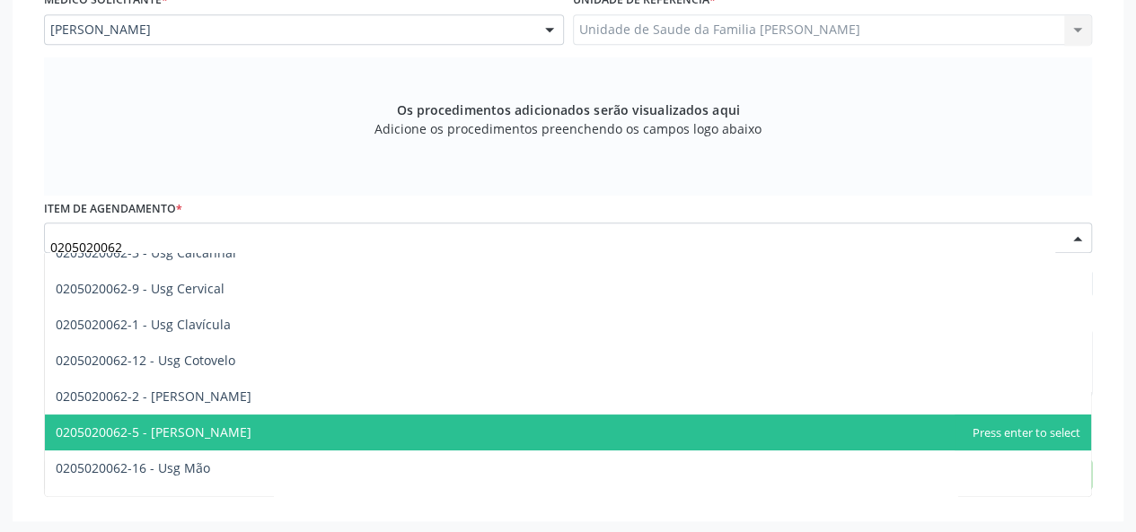
click at [242, 429] on span "0205020062-5 - [PERSON_NAME]" at bounding box center [568, 433] width 1046 height 36
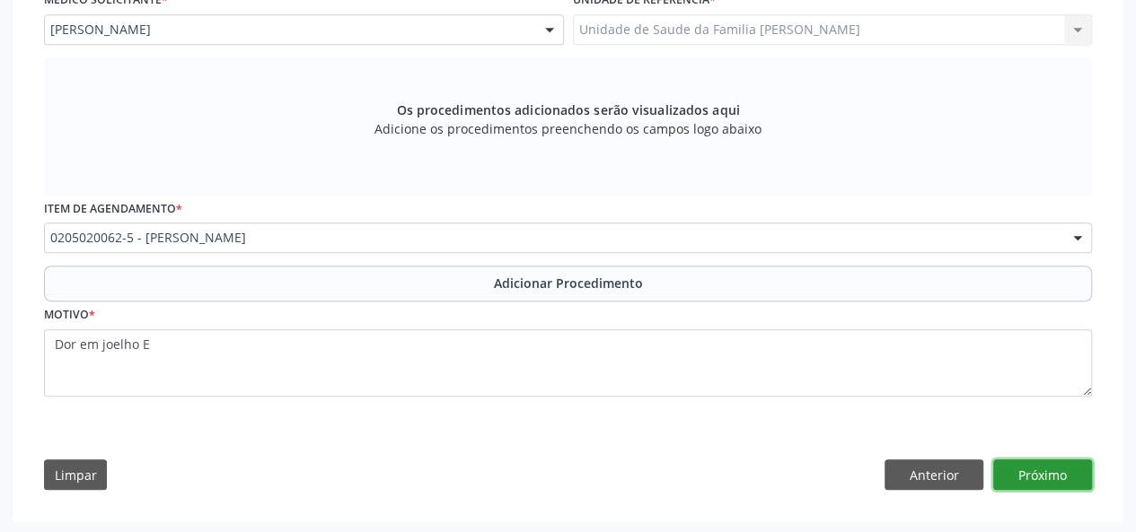
click at [1060, 483] on button "Próximo" at bounding box center [1042, 475] width 99 height 31
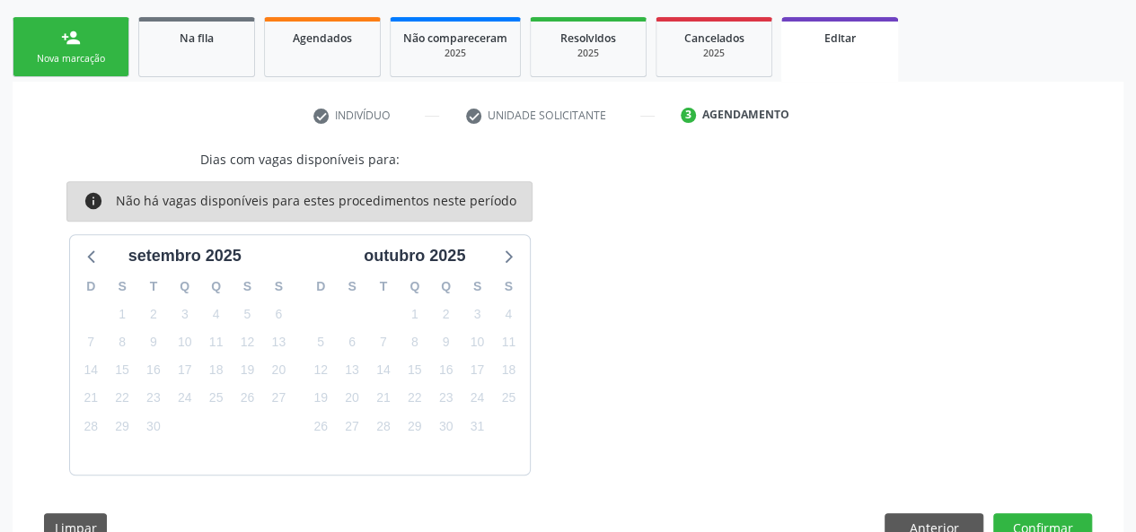
scroll to position [330, 0]
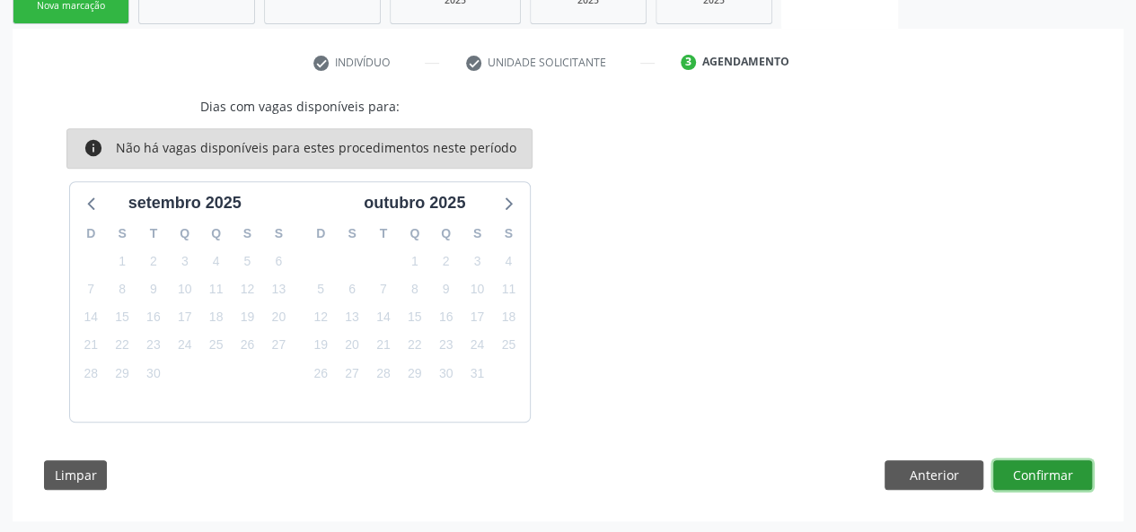
click at [1063, 483] on button "Confirmar" at bounding box center [1042, 476] width 99 height 31
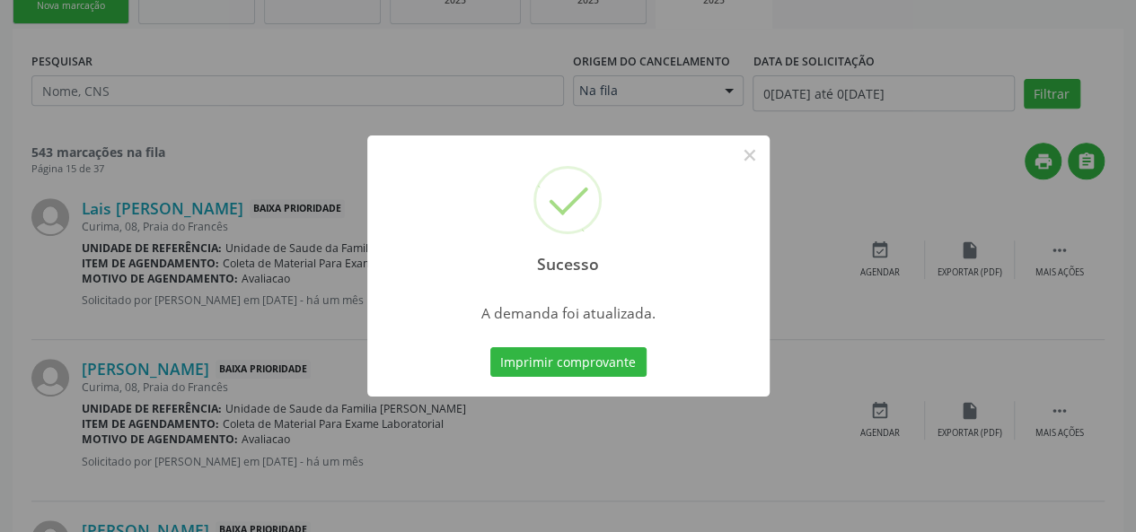
scroll to position [0, 0]
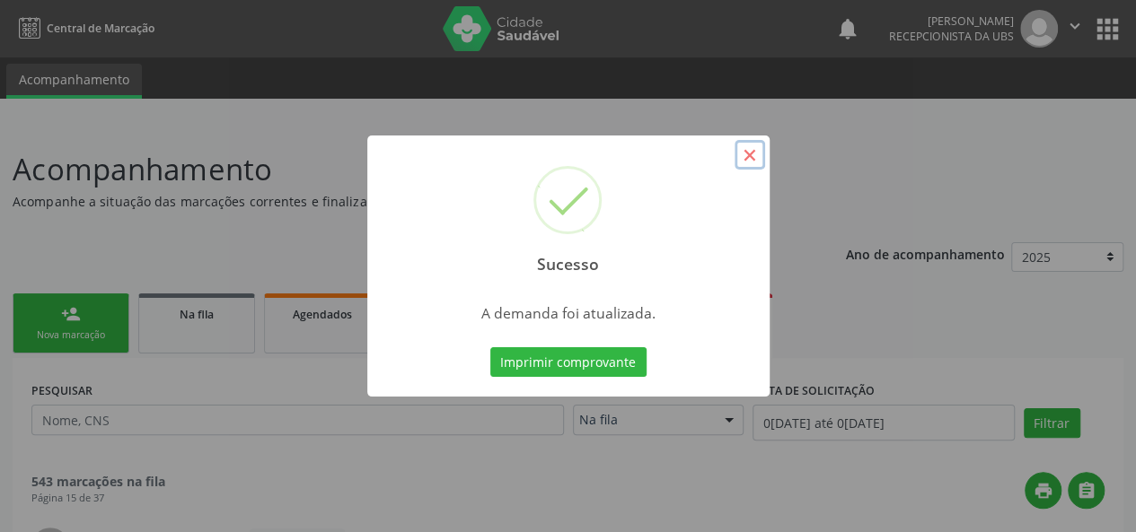
click at [749, 153] on button "×" at bounding box center [749, 155] width 31 height 31
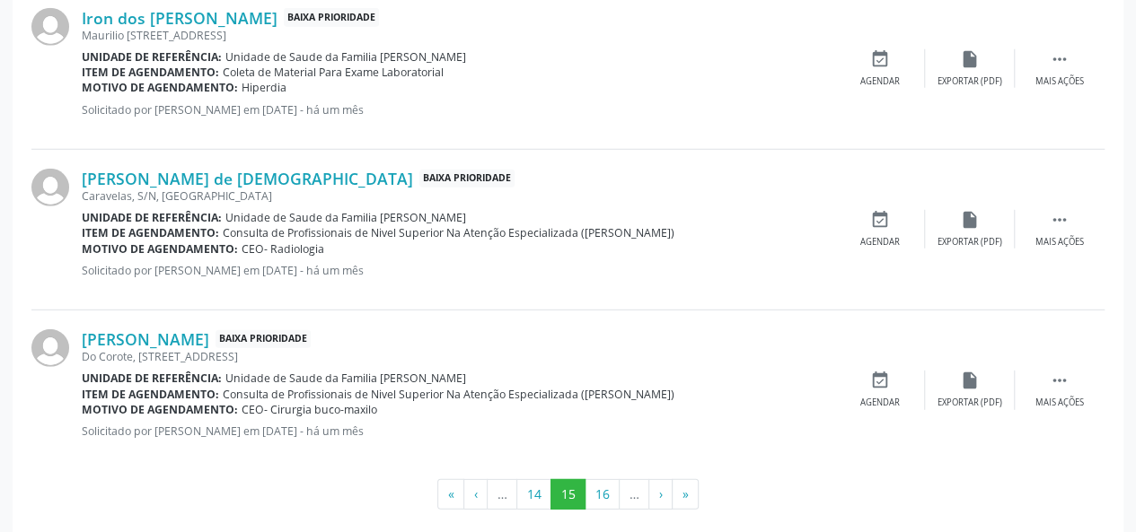
scroll to position [2465, 0]
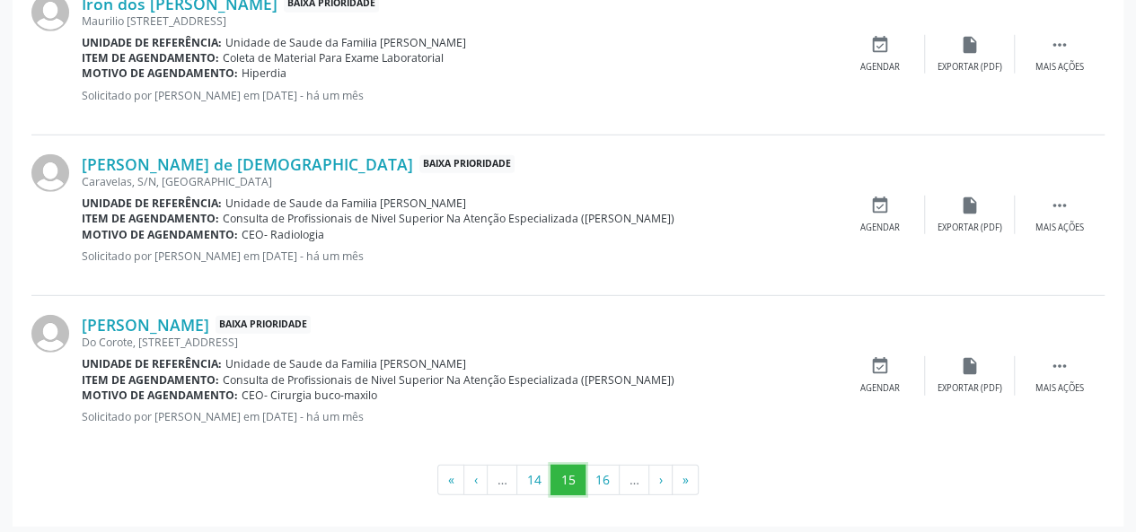
click at [551, 470] on button "15" at bounding box center [567, 480] width 35 height 31
click at [529, 479] on button "14" at bounding box center [533, 480] width 35 height 31
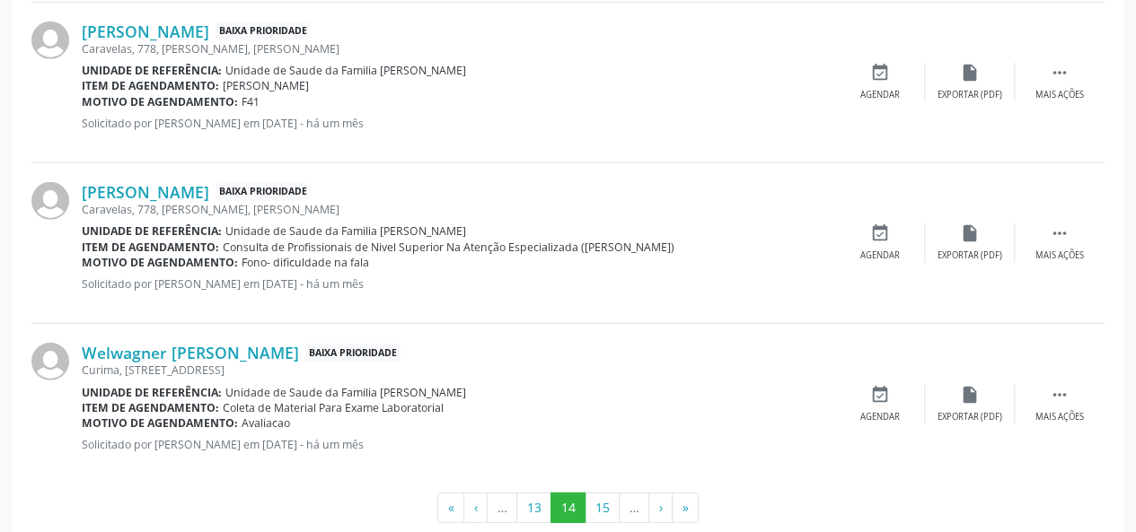
scroll to position [2482, 0]
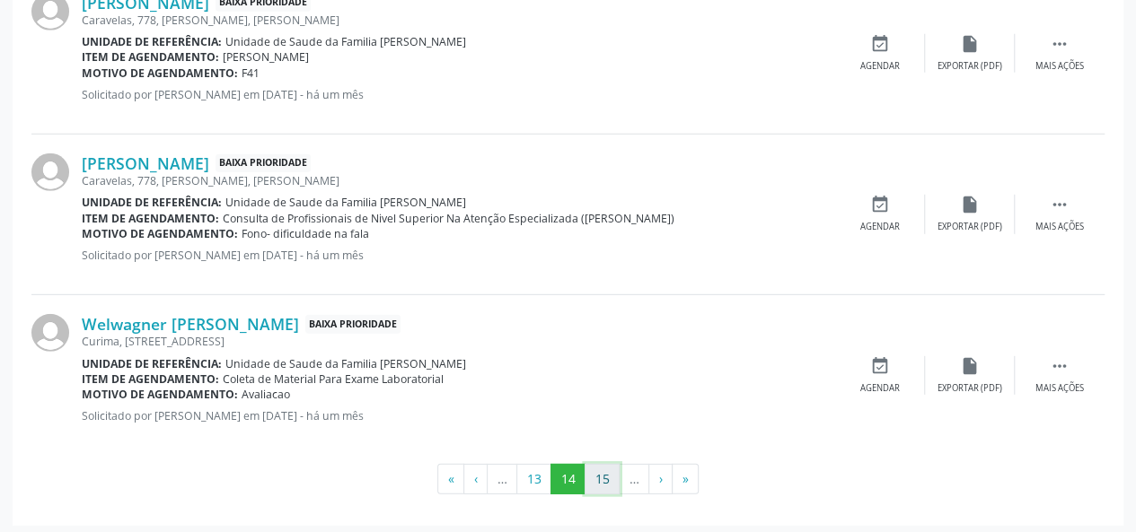
click at [591, 482] on button "15" at bounding box center [601, 479] width 35 height 31
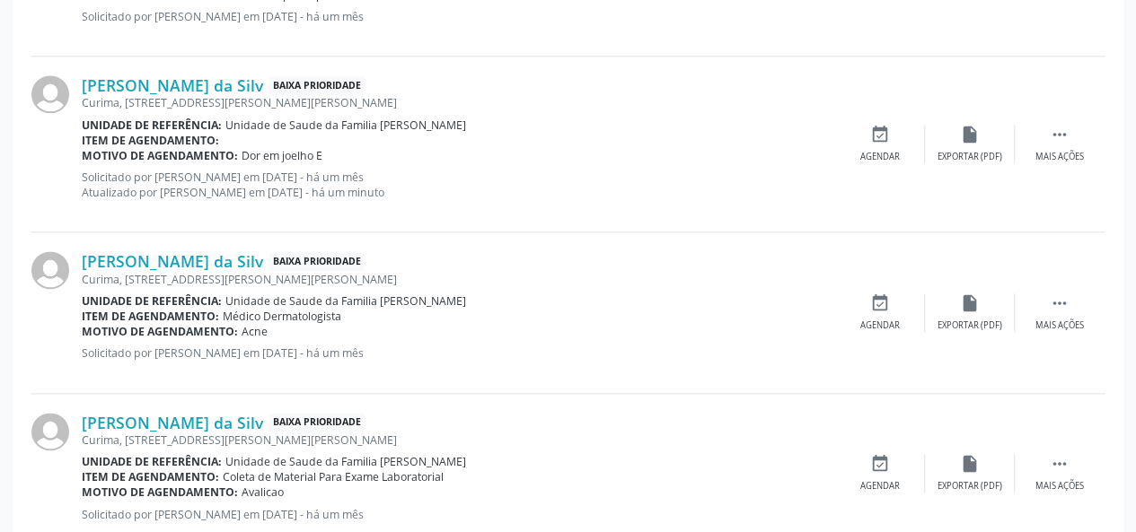
scroll to position [1045, 0]
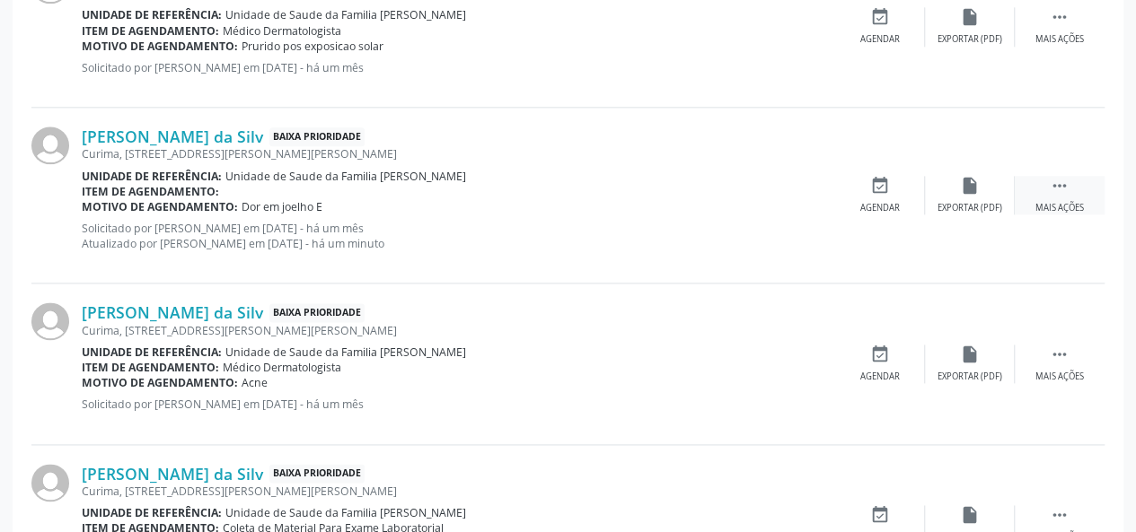
click at [1074, 191] on div " Mais ações" at bounding box center [1060, 195] width 90 height 39
click at [987, 198] on div "edit Editar" at bounding box center [970, 195] width 90 height 39
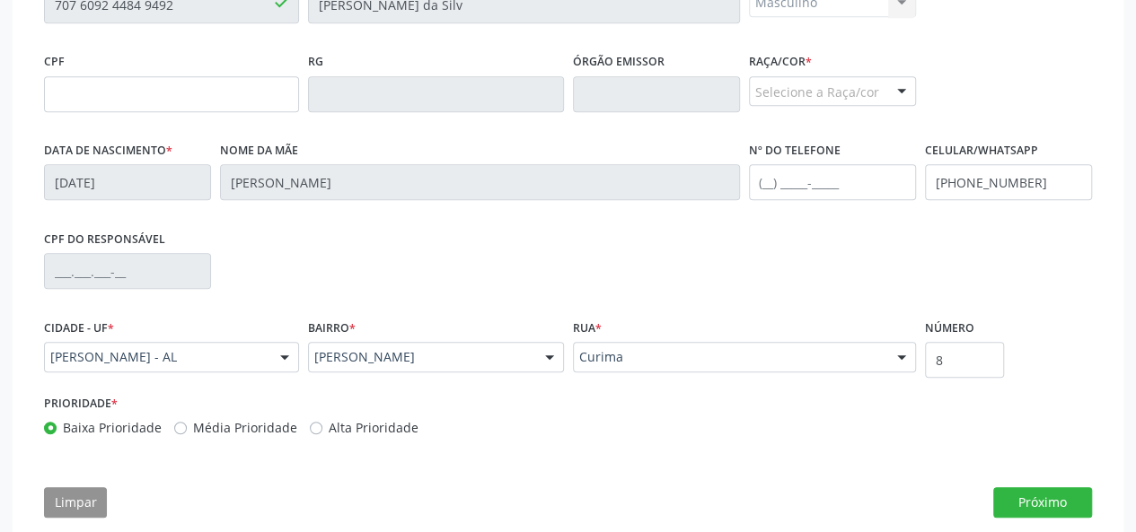
scroll to position [541, 0]
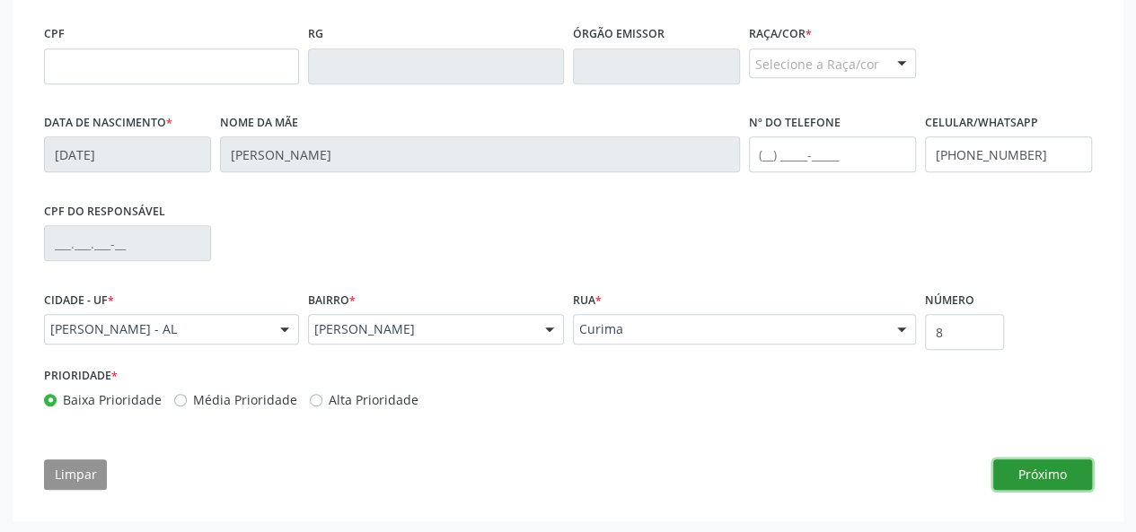
click at [1052, 483] on button "Próximo" at bounding box center [1042, 475] width 99 height 31
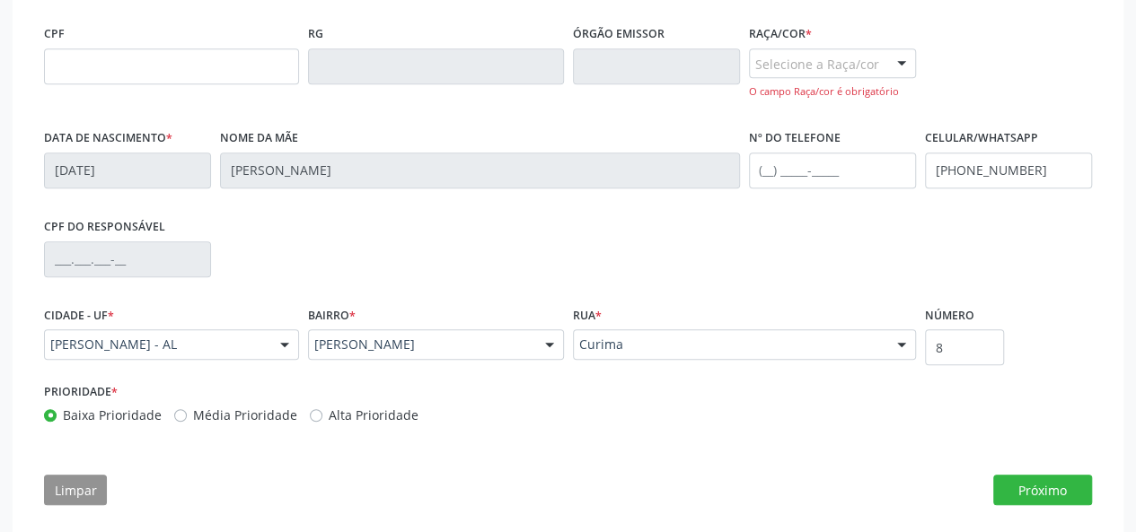
click at [849, 74] on div "Selecione a Raça/cor" at bounding box center [832, 63] width 167 height 31
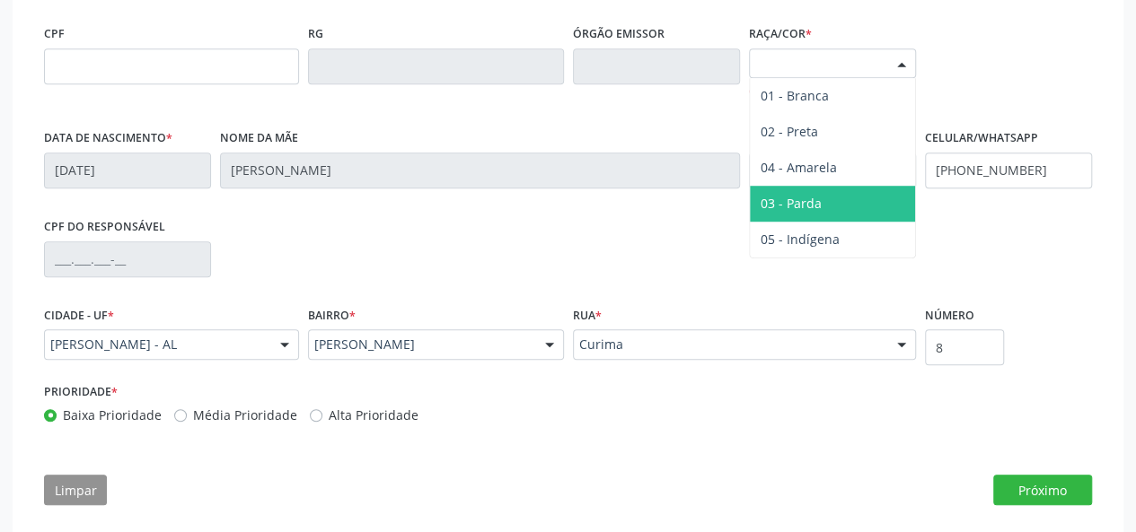
click at [836, 200] on span "03 - Parda" at bounding box center [832, 204] width 165 height 36
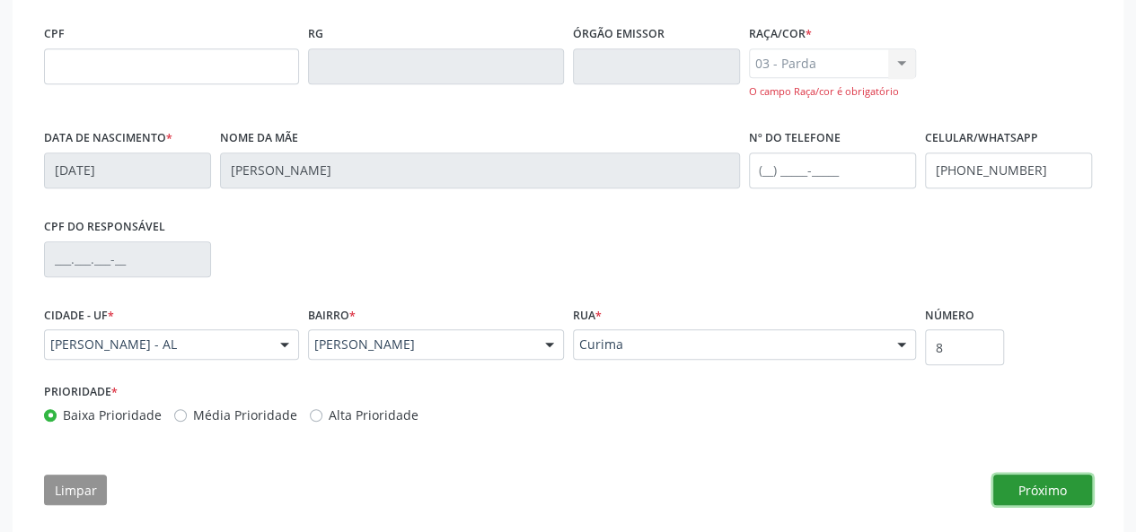
click at [1035, 496] on button "Próximo" at bounding box center [1042, 490] width 99 height 31
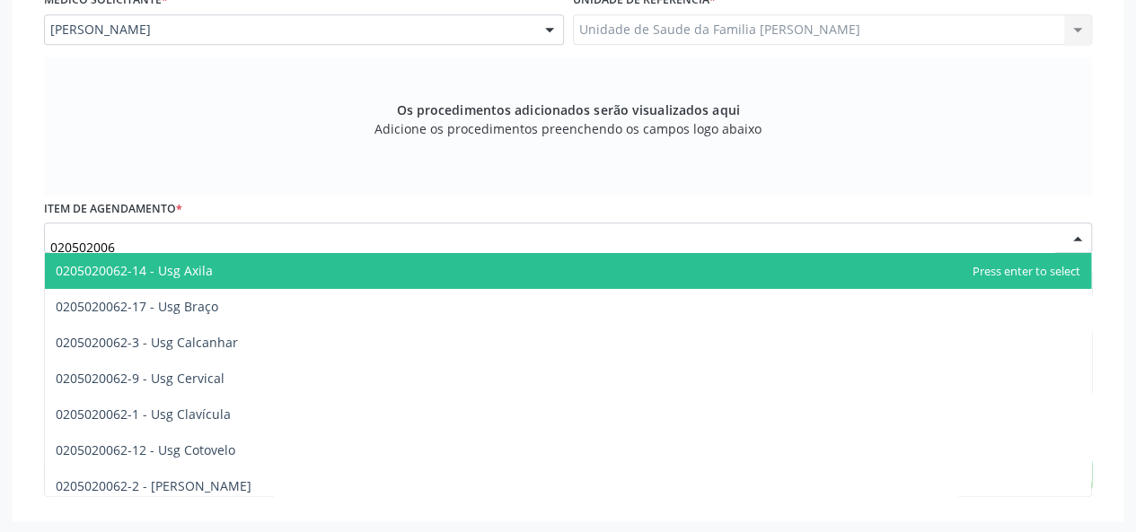
type input "0205020062"
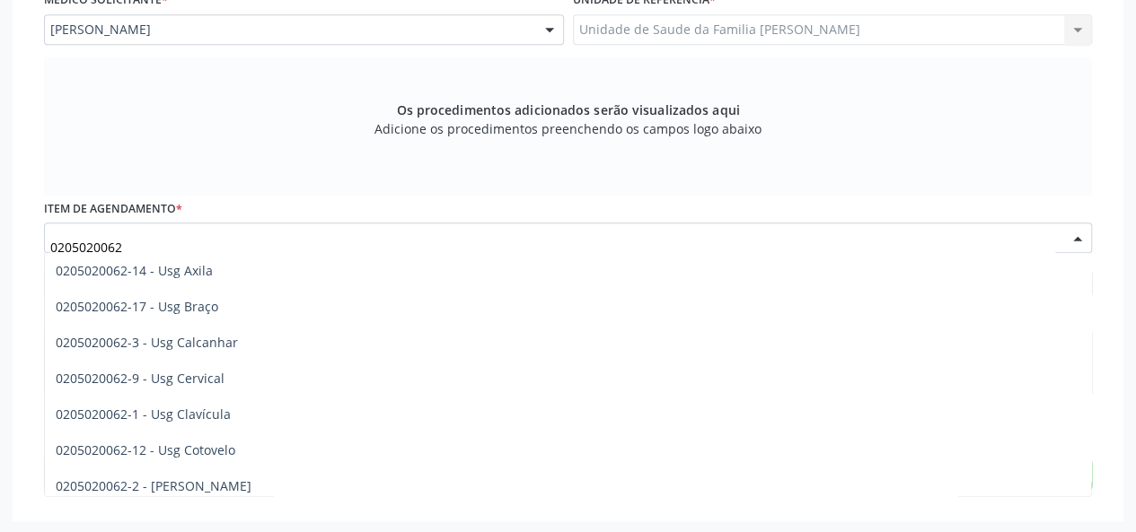
scroll to position [90, 0]
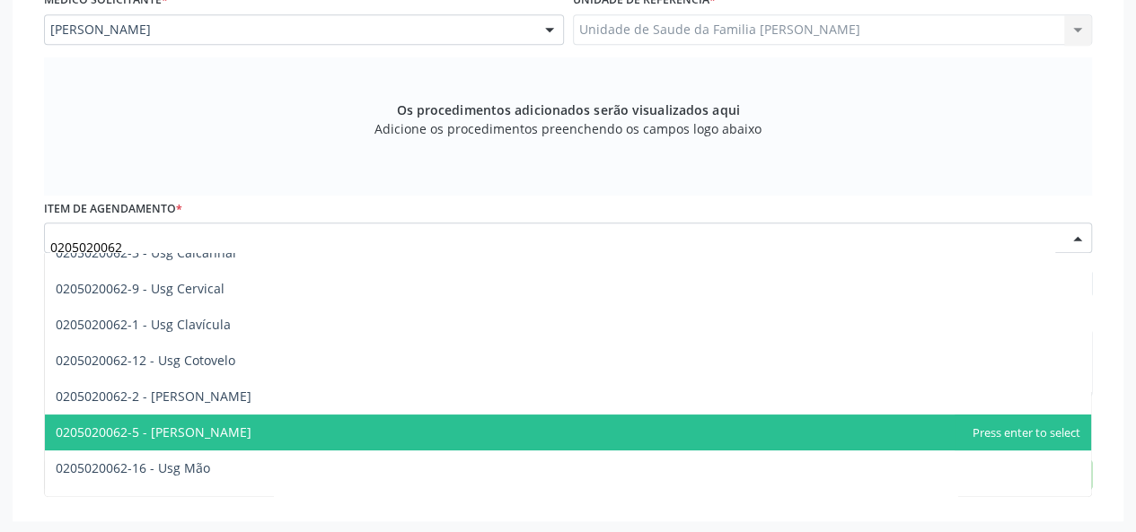
click at [207, 444] on span "0205020062-5 - [PERSON_NAME]" at bounding box center [568, 433] width 1046 height 36
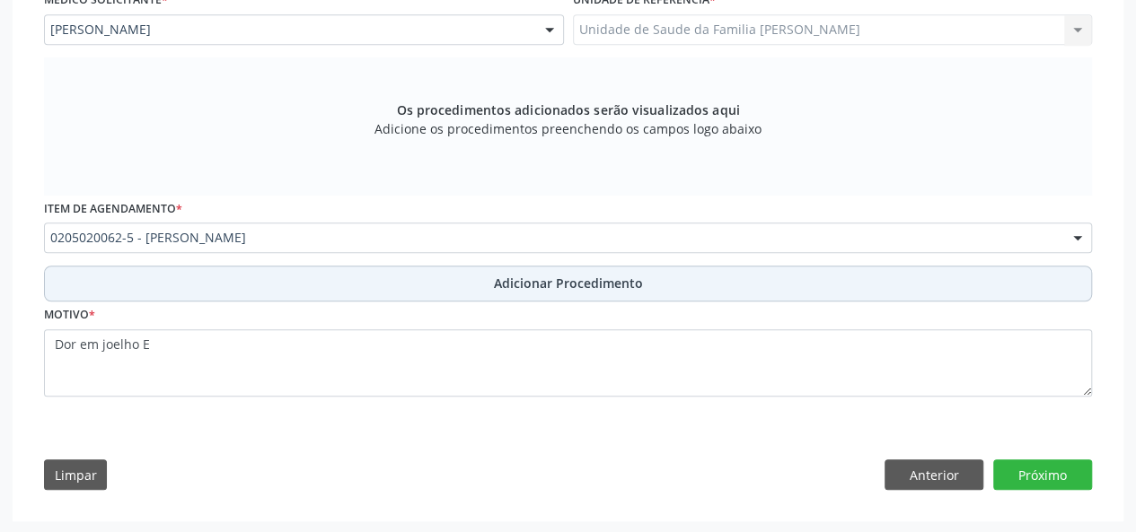
click at [581, 287] on span "Adicionar Procedimento" at bounding box center [568, 283] width 149 height 19
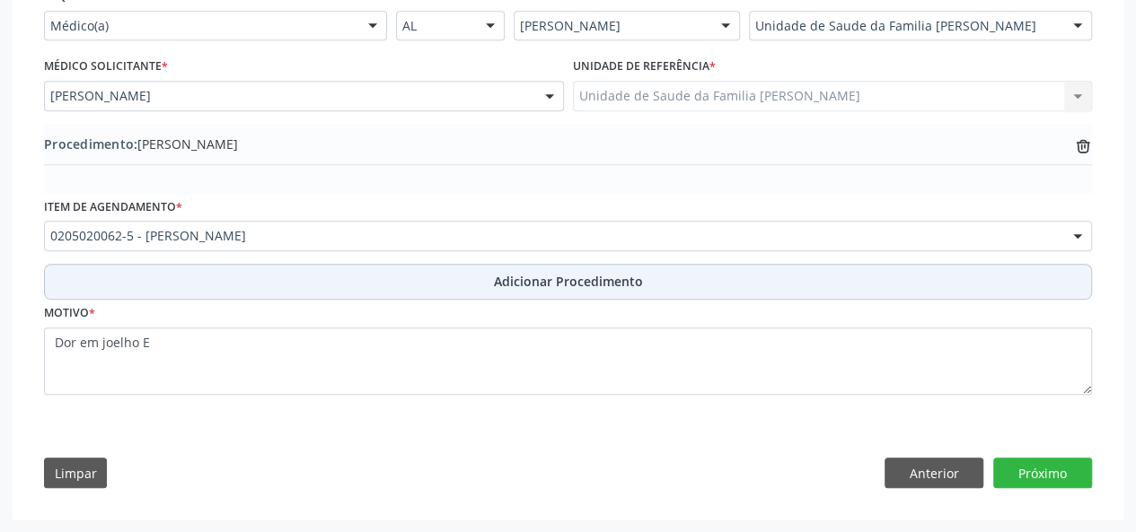
scroll to position [435, 0]
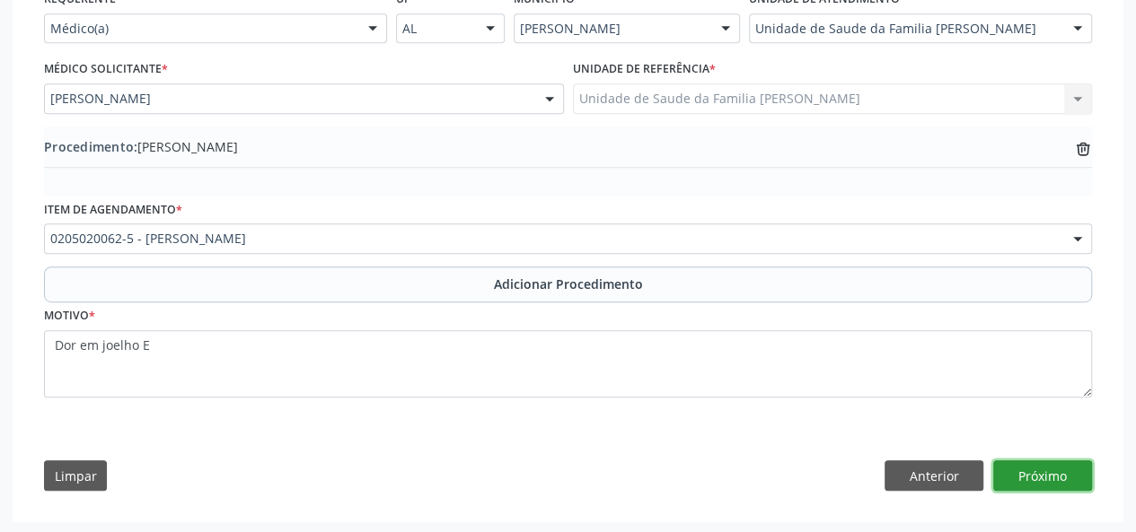
click at [1035, 474] on button "Próximo" at bounding box center [1042, 476] width 99 height 31
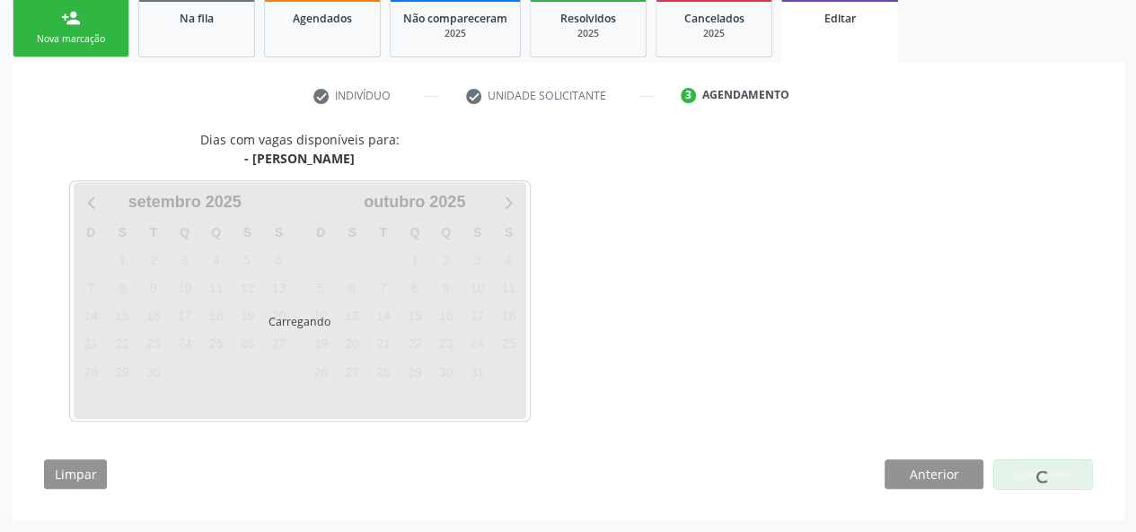
scroll to position [348, 0]
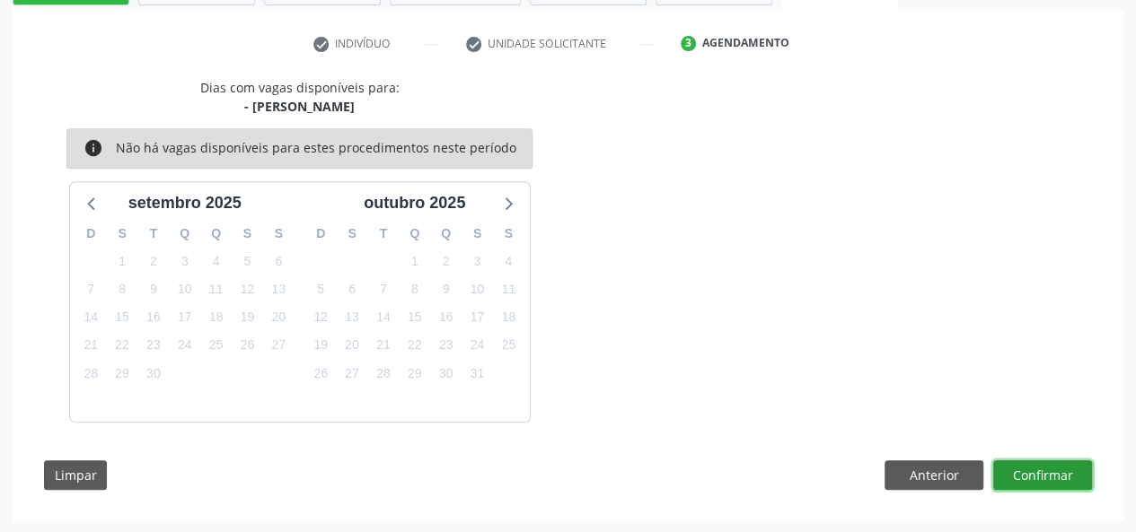
click at [1045, 475] on button "Confirmar" at bounding box center [1042, 476] width 99 height 31
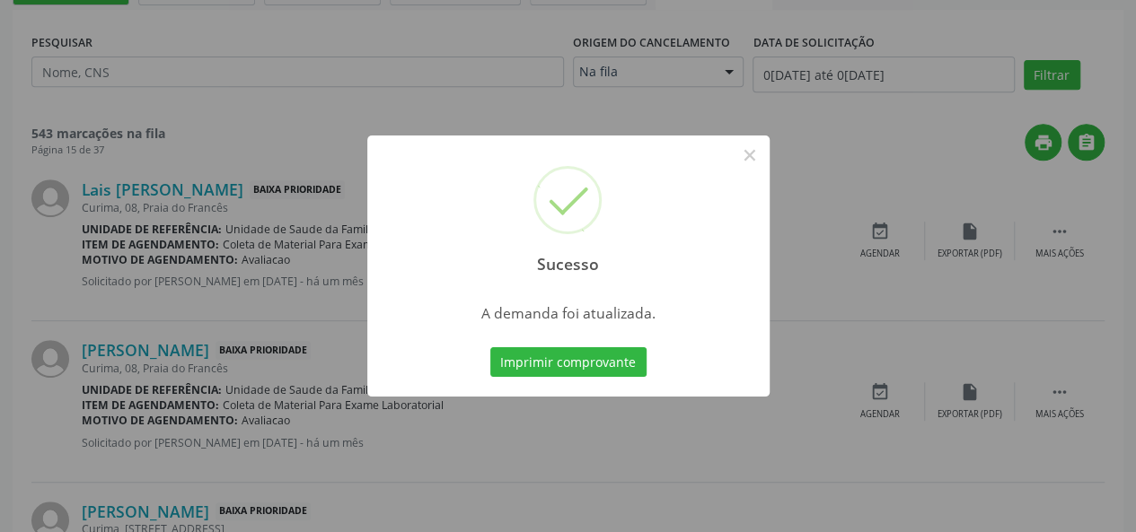
scroll to position [0, 0]
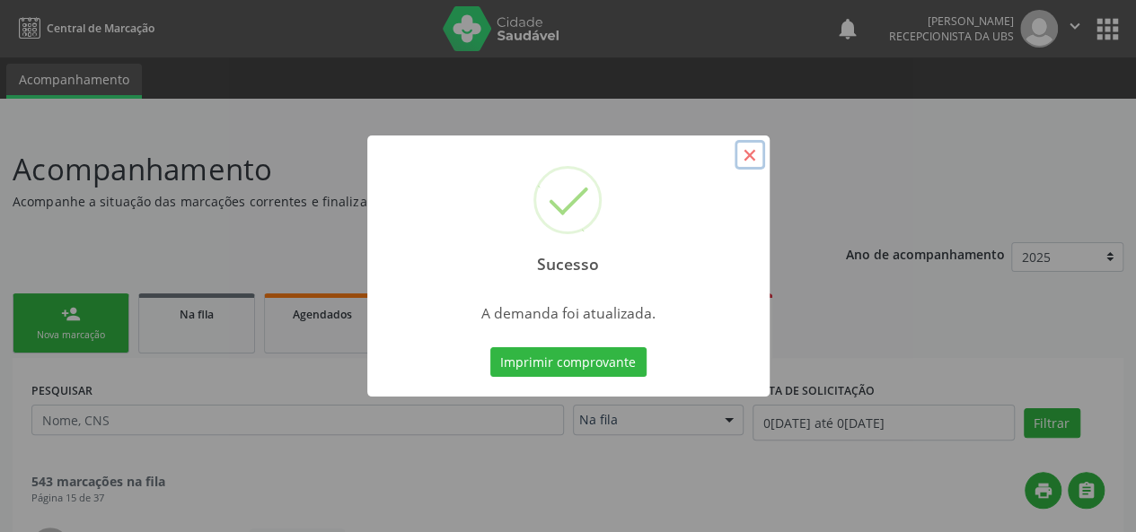
click at [753, 149] on button "×" at bounding box center [749, 155] width 31 height 31
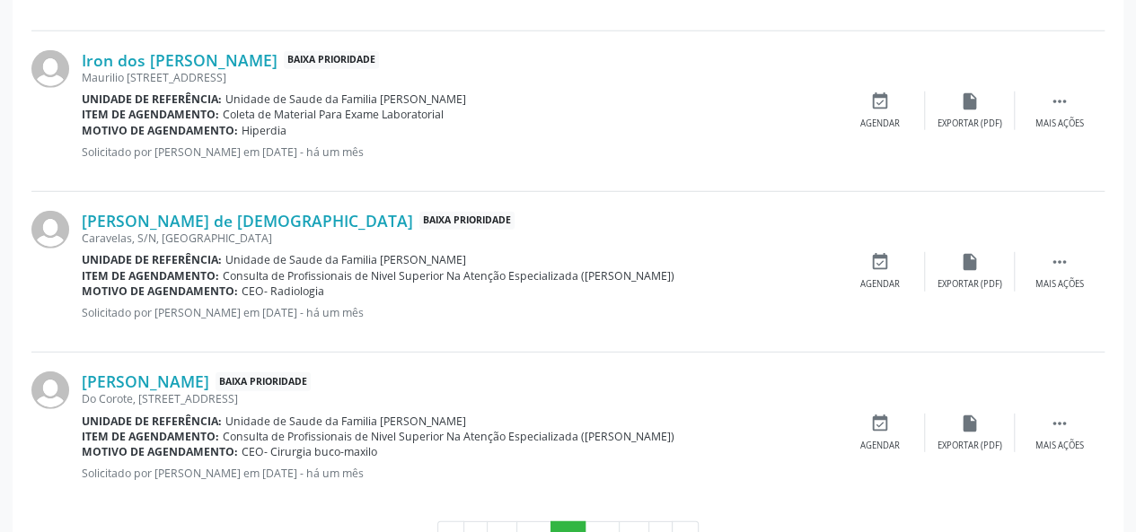
scroll to position [2482, 0]
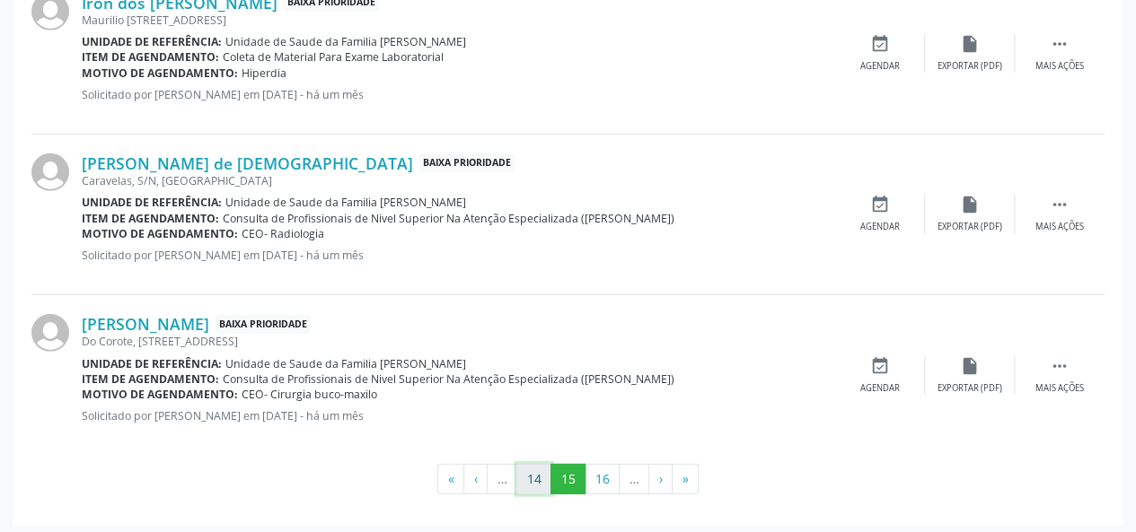
click at [546, 479] on button "14" at bounding box center [533, 479] width 35 height 31
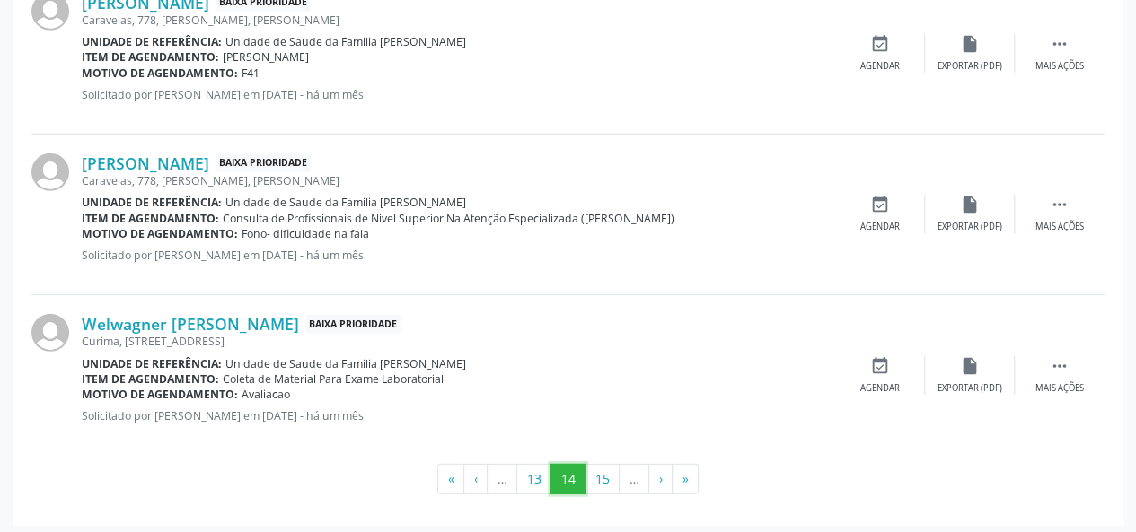
click at [550, 471] on button "14" at bounding box center [567, 479] width 35 height 31
click at [544, 480] on button "13" at bounding box center [533, 479] width 35 height 31
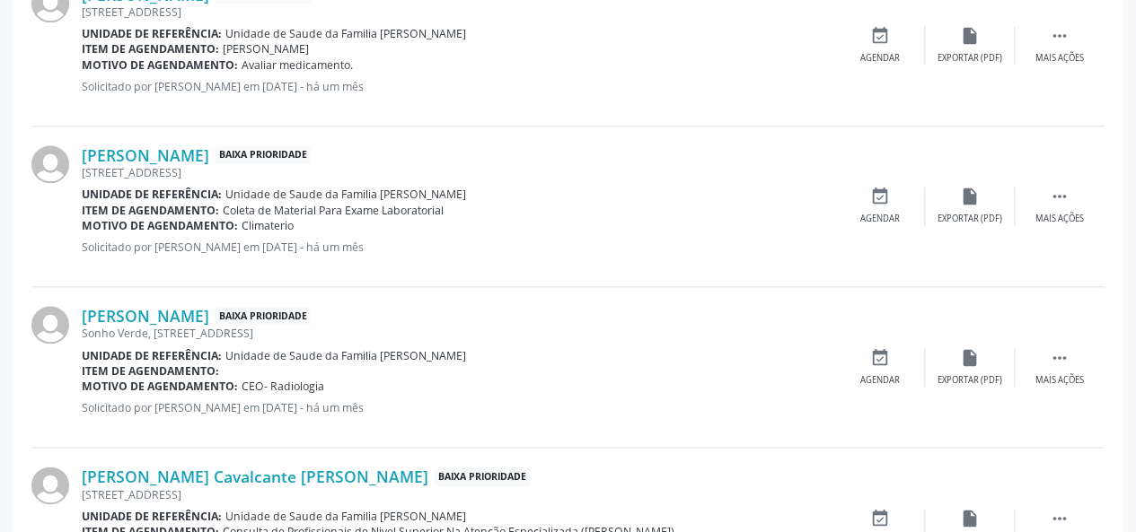
scroll to position [955, 0]
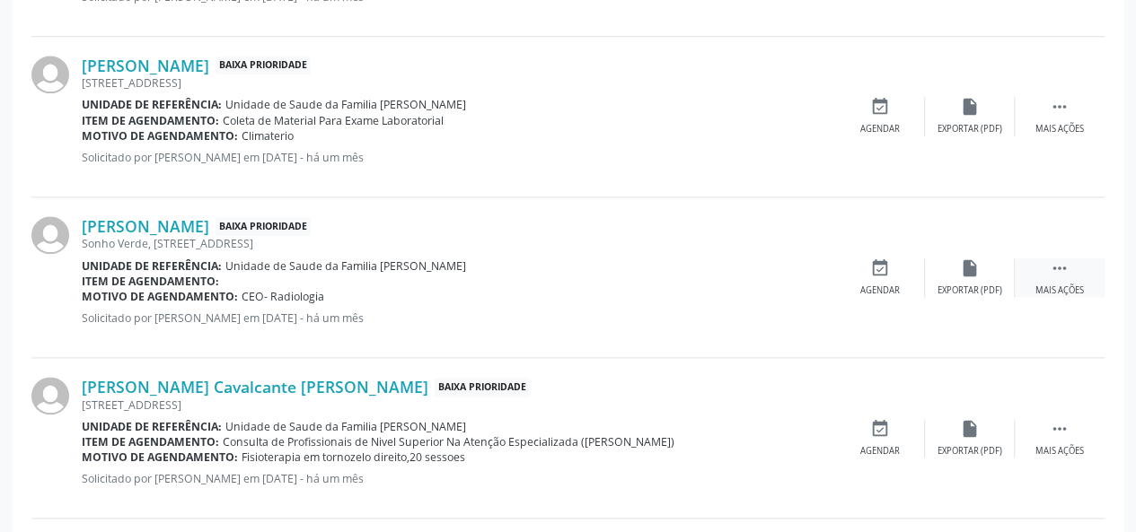
click at [1072, 267] on div " Mais ações" at bounding box center [1060, 278] width 90 height 39
click at [953, 284] on div "edit Editar" at bounding box center [970, 278] width 90 height 39
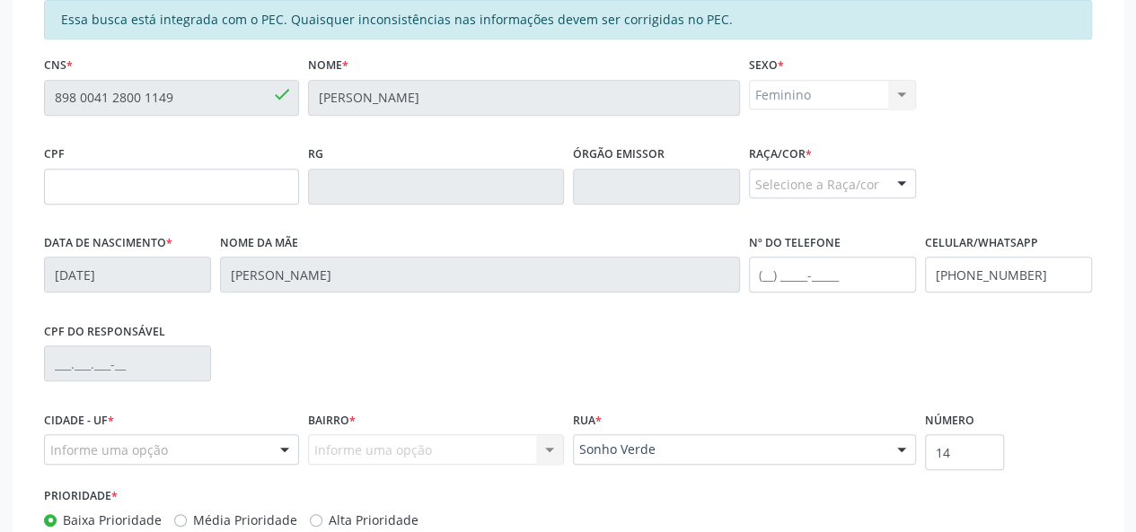
scroll to position [449, 0]
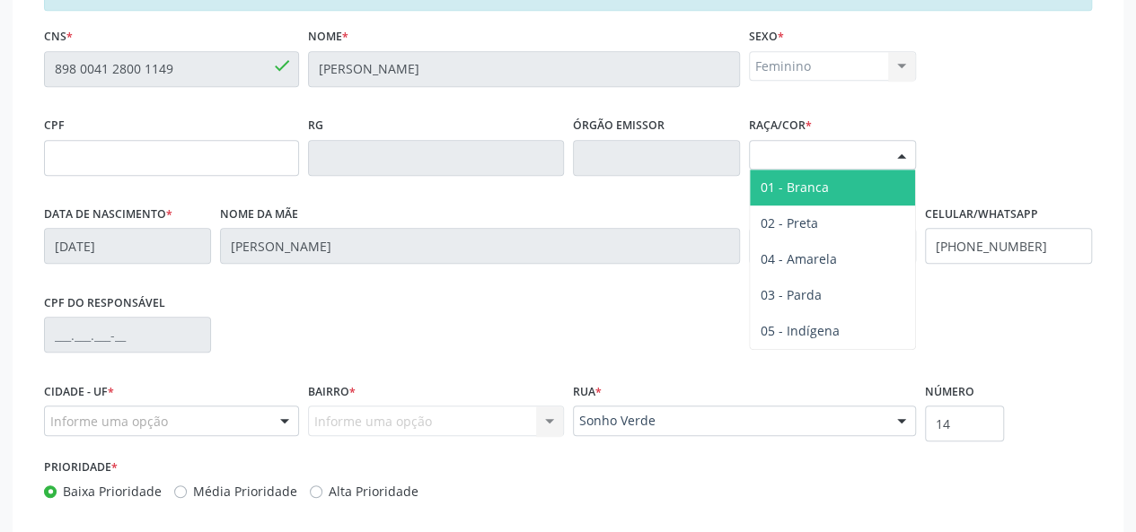
click at [875, 163] on div "Selecione a Raça/cor" at bounding box center [832, 155] width 167 height 31
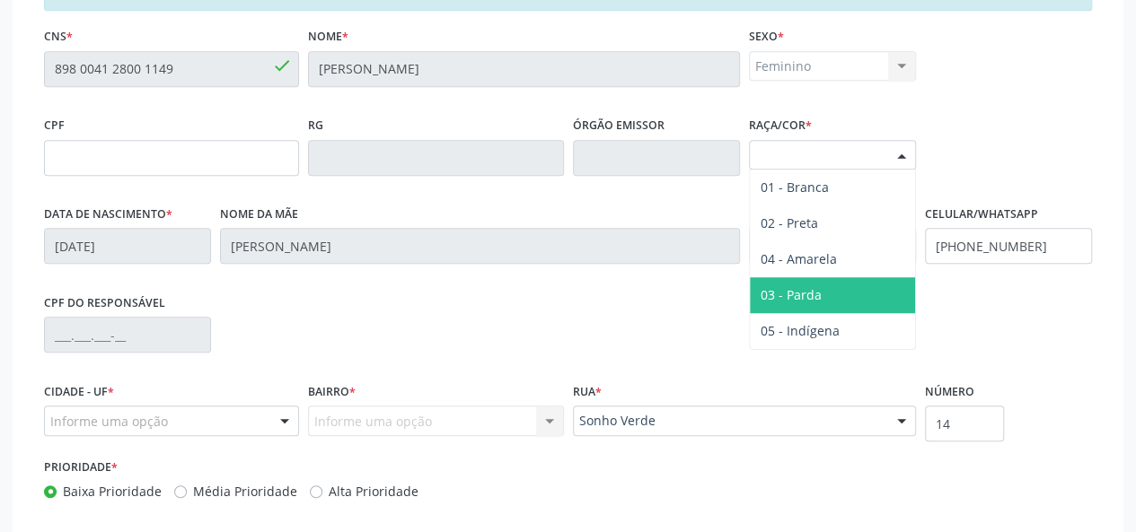
click at [827, 281] on span "03 - Parda" at bounding box center [832, 295] width 165 height 36
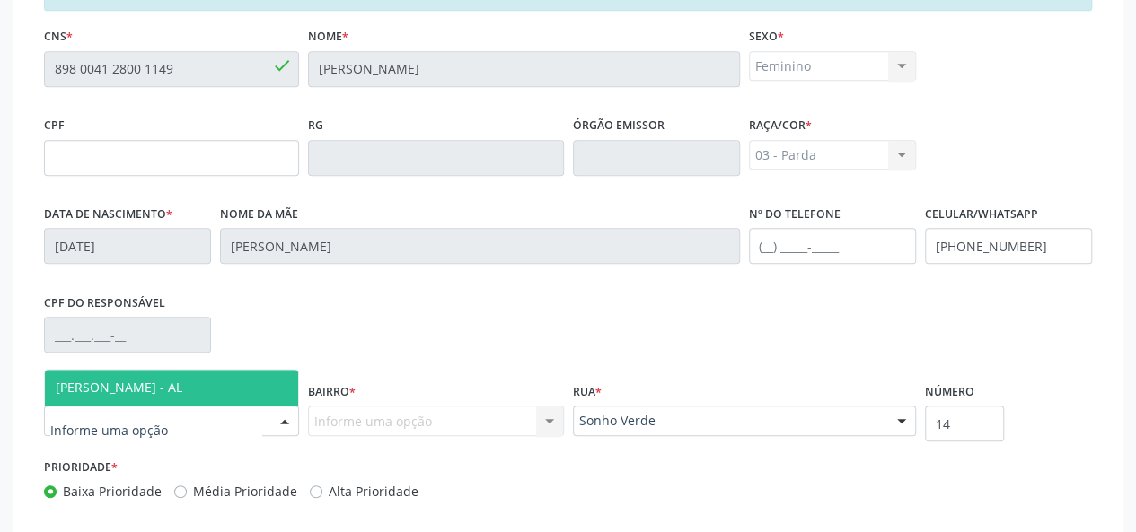
click at [113, 391] on span "[PERSON_NAME] - AL" at bounding box center [119, 387] width 127 height 17
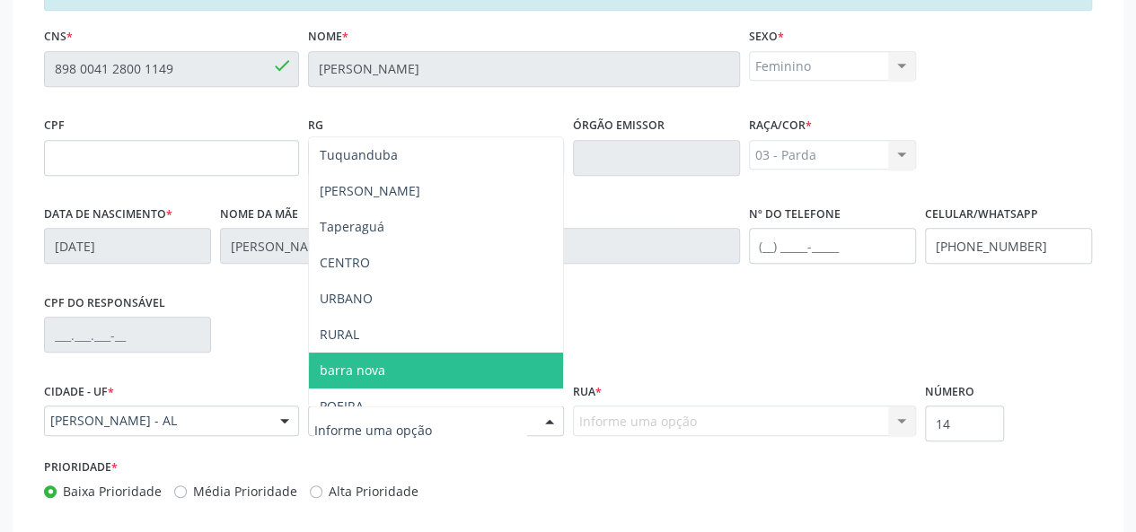
scroll to position [180, 0]
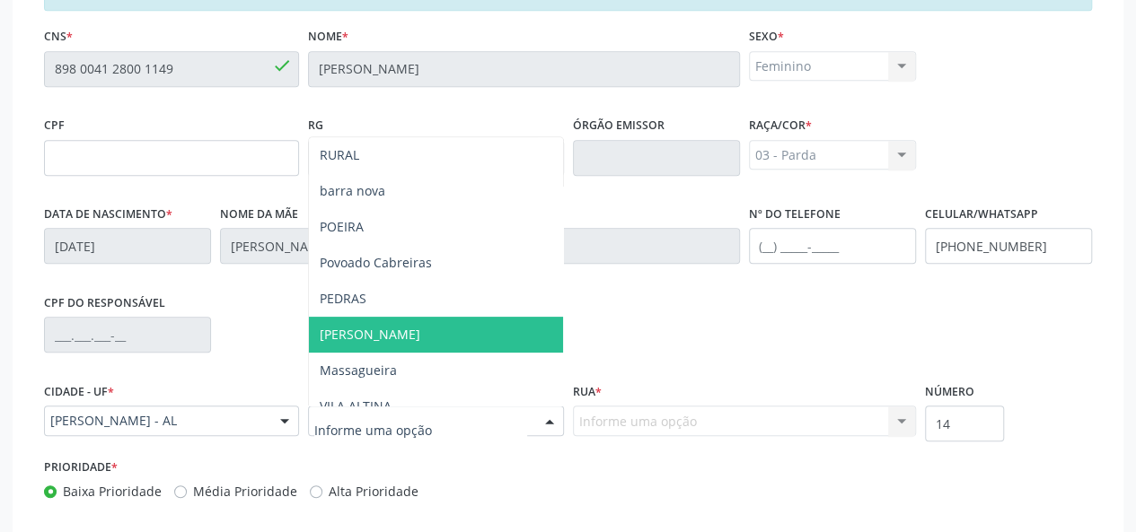
click at [367, 327] on span "[PERSON_NAME]" at bounding box center [435, 335] width 253 height 36
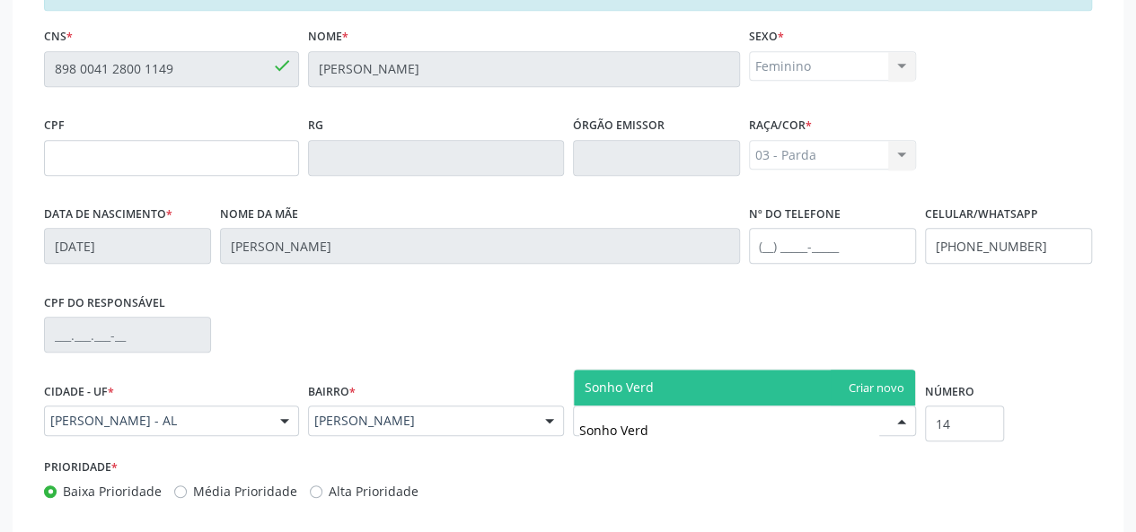
type input "Sonho Verde"
click at [867, 376] on span "Sonho Verde" at bounding box center [744, 388] width 341 height 36
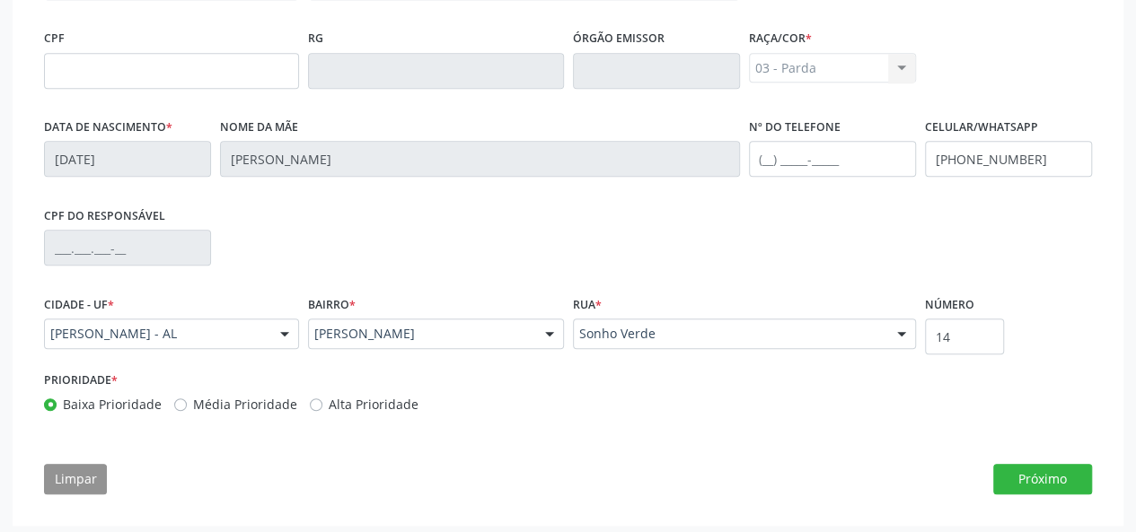
scroll to position [541, 0]
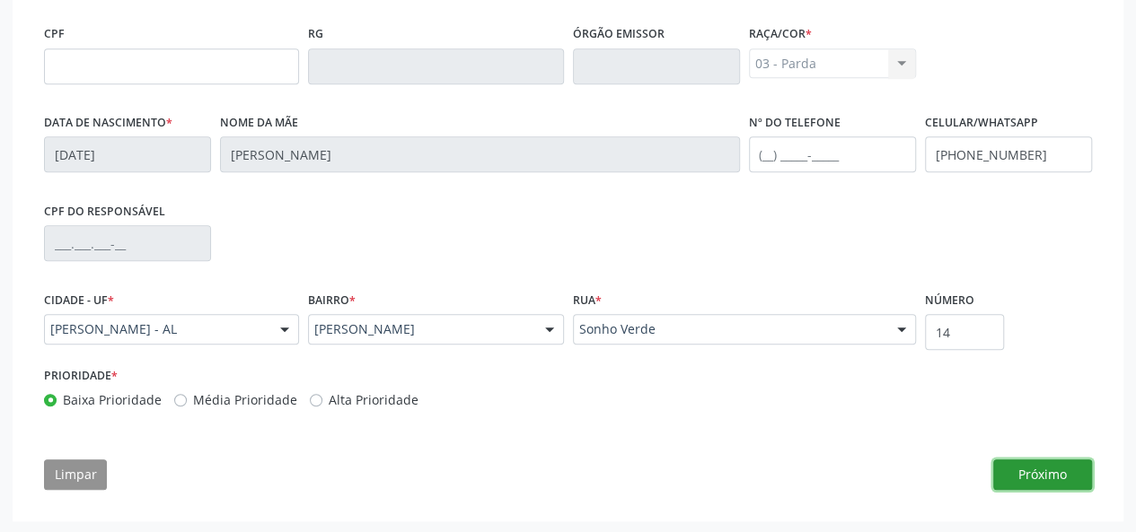
click at [1054, 466] on button "Próximo" at bounding box center [1042, 475] width 99 height 31
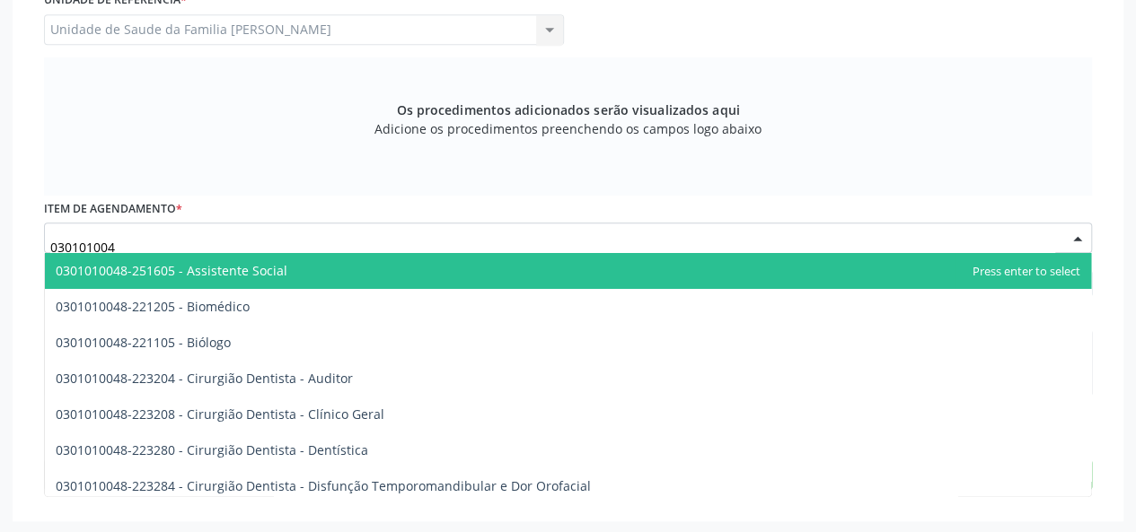
type input "0301010048"
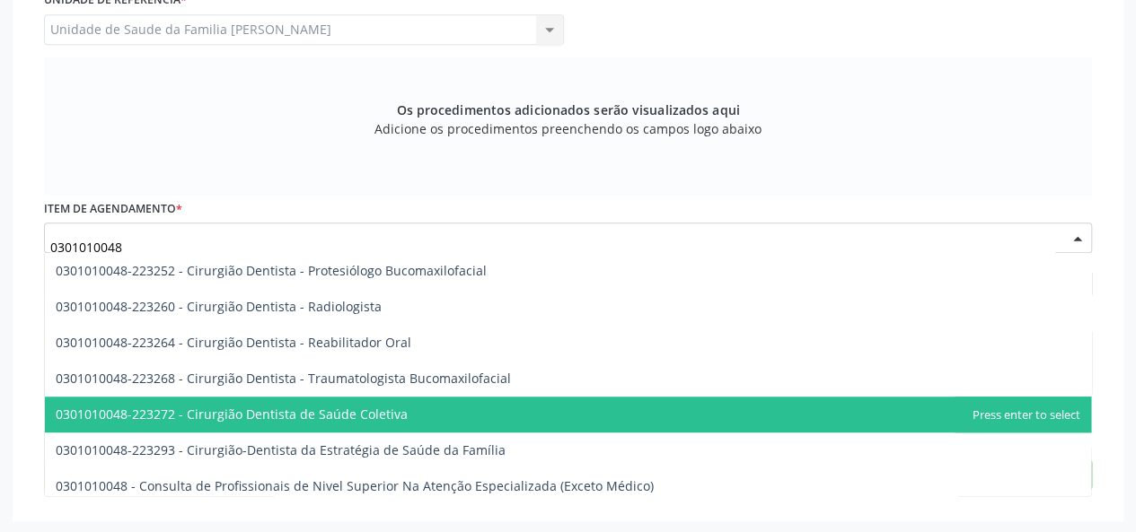
scroll to position [808, 0]
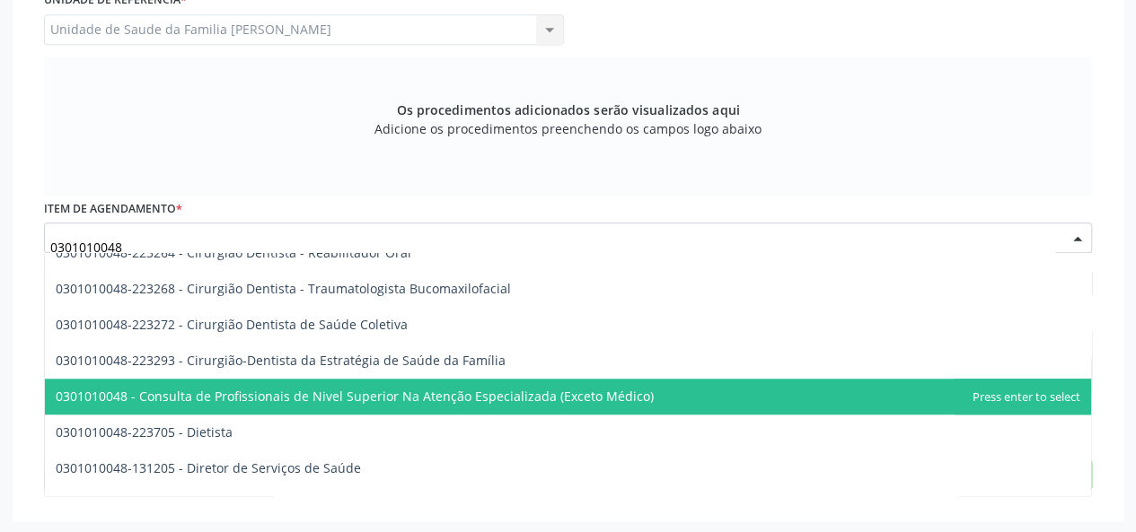
click at [460, 405] on span "0301010048 - Consulta de Profissionais de Nivel Superior Na Atenção Especializa…" at bounding box center [568, 397] width 1046 height 36
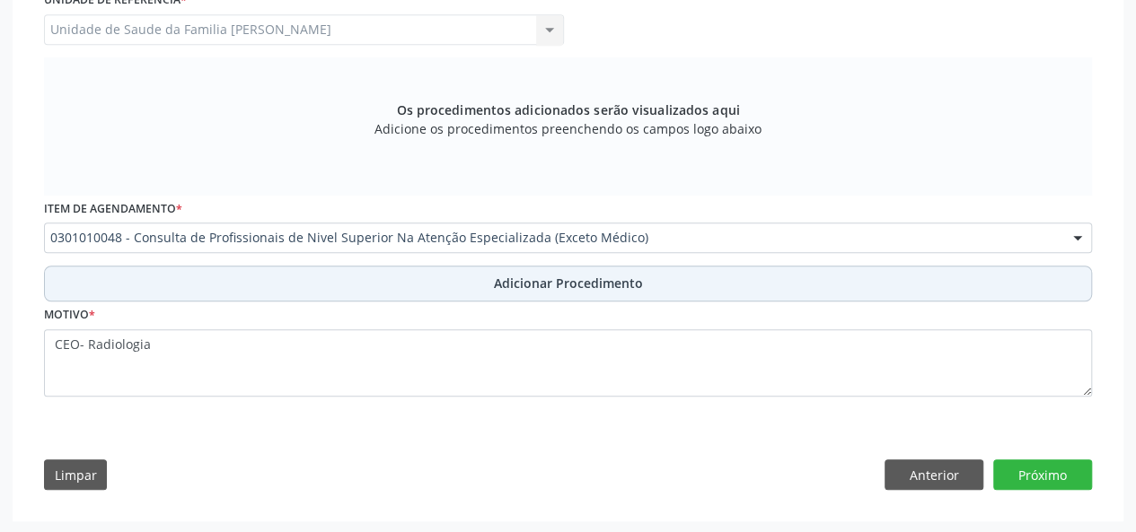
click at [547, 283] on span "Adicionar Procedimento" at bounding box center [568, 283] width 149 height 19
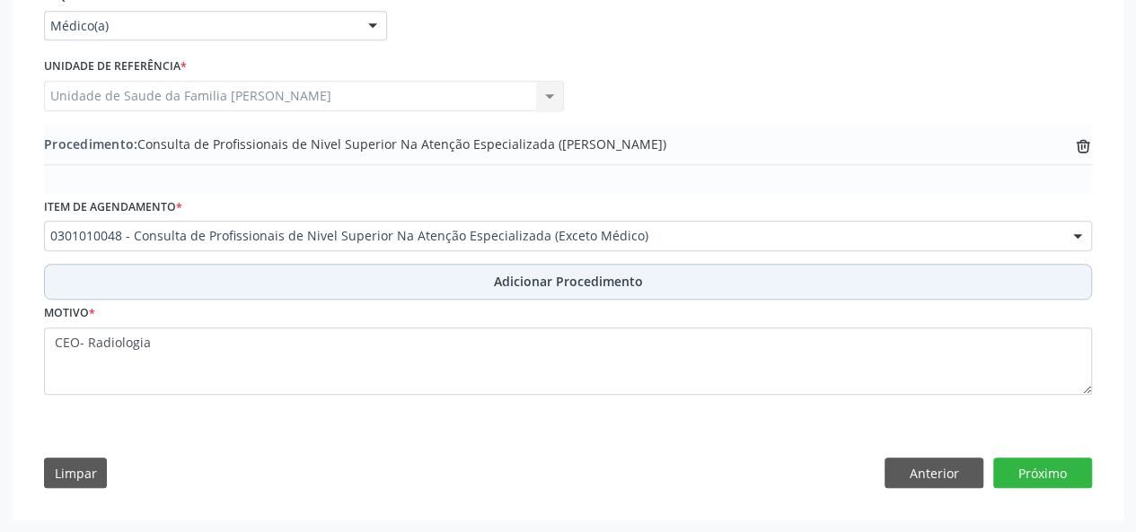
scroll to position [435, 0]
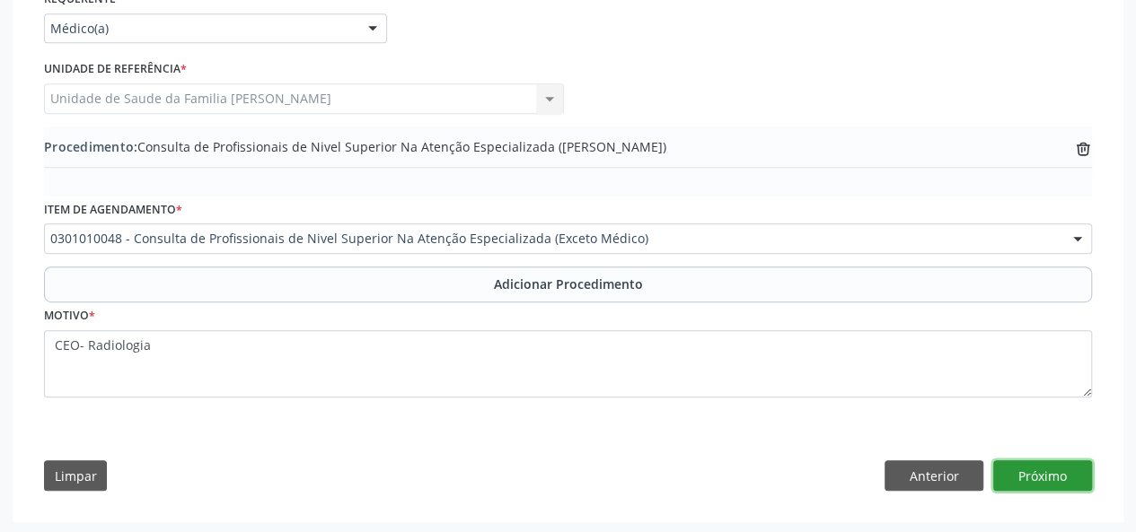
click at [1033, 486] on button "Próximo" at bounding box center [1042, 476] width 99 height 31
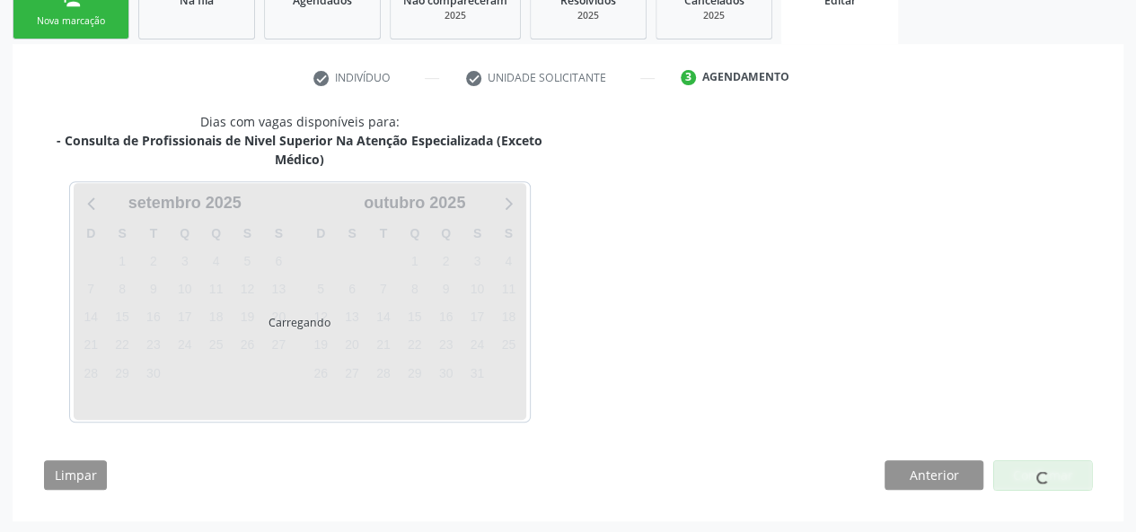
scroll to position [367, 0]
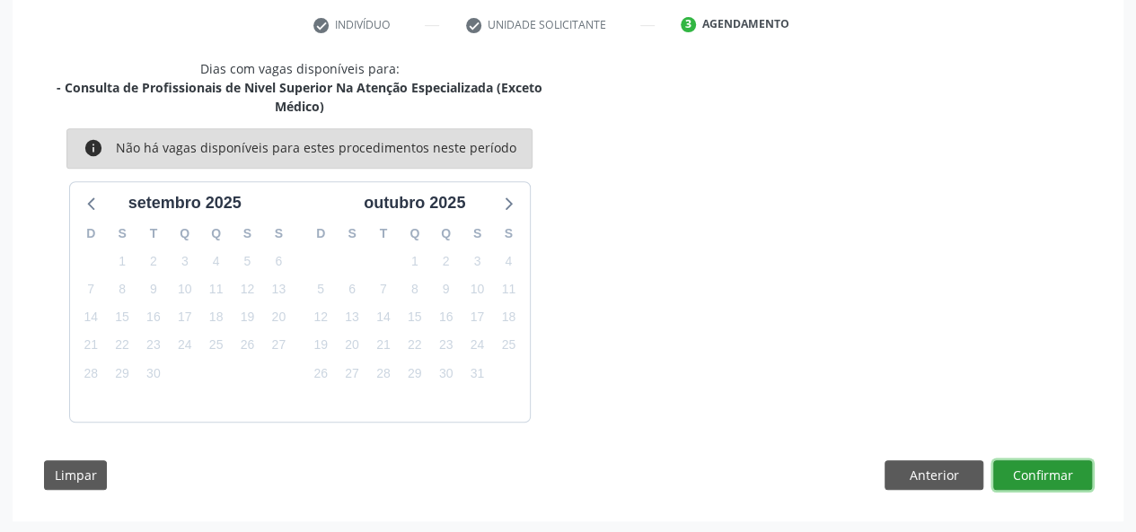
click at [1047, 485] on button "Confirmar" at bounding box center [1042, 476] width 99 height 31
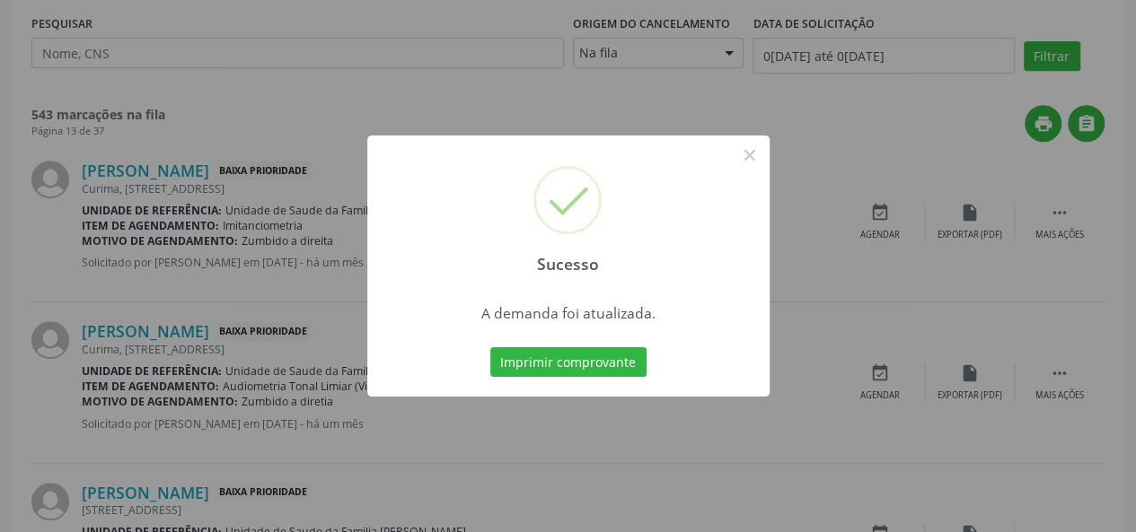
scroll to position [0, 0]
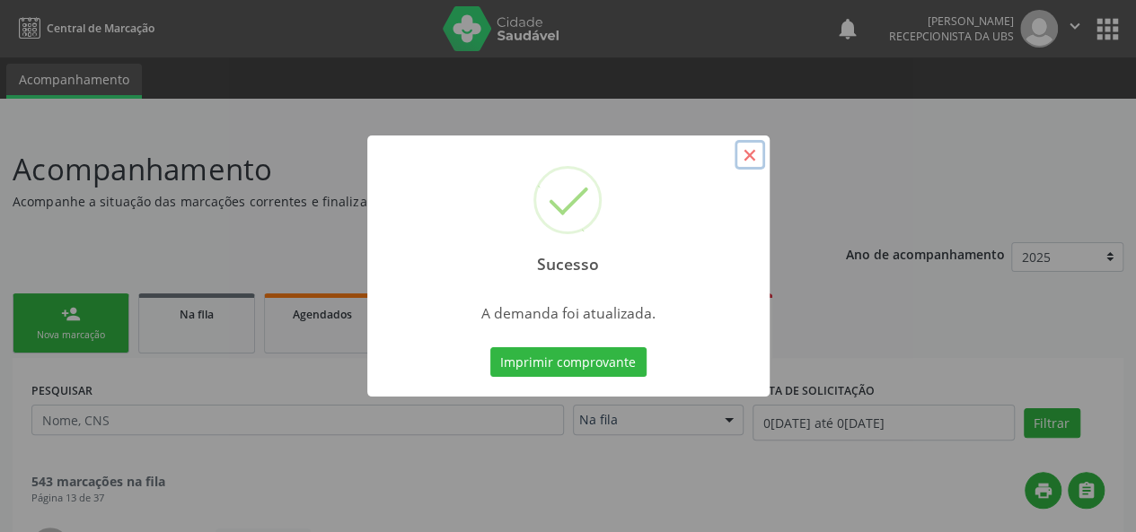
click at [749, 155] on button "×" at bounding box center [749, 155] width 31 height 31
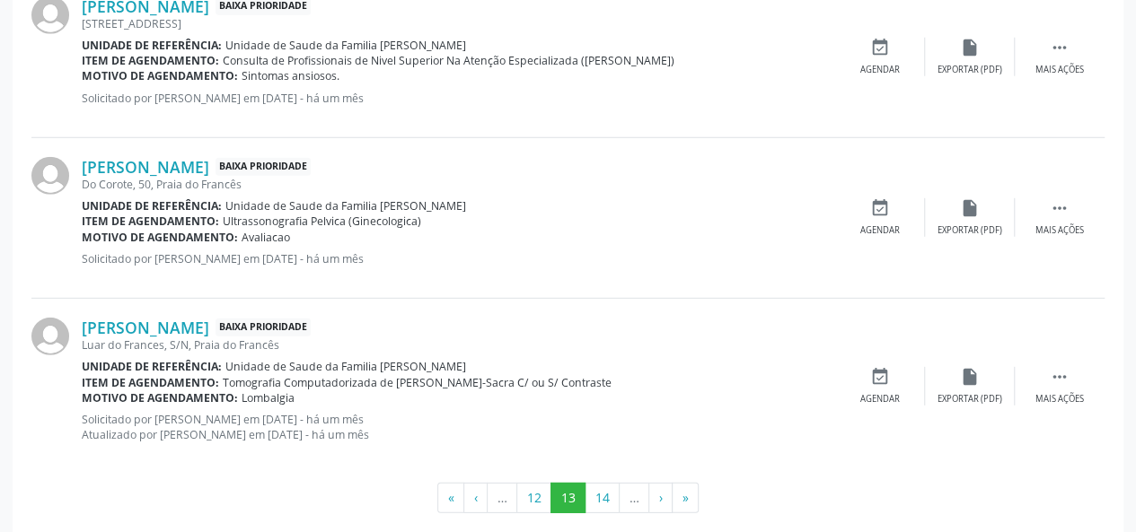
scroll to position [2482, 0]
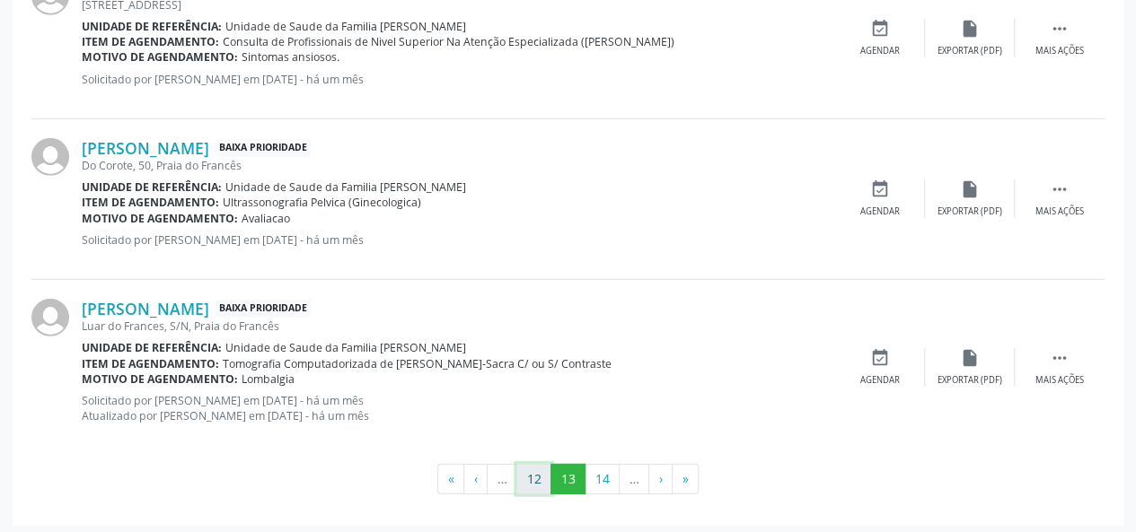
click at [528, 477] on button "12" at bounding box center [533, 479] width 35 height 31
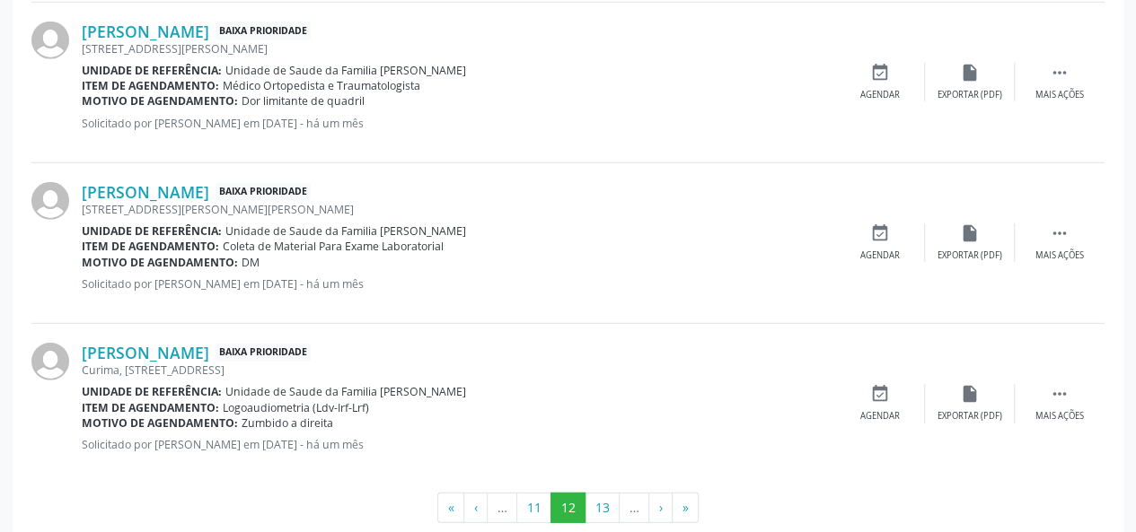
scroll to position [2465, 0]
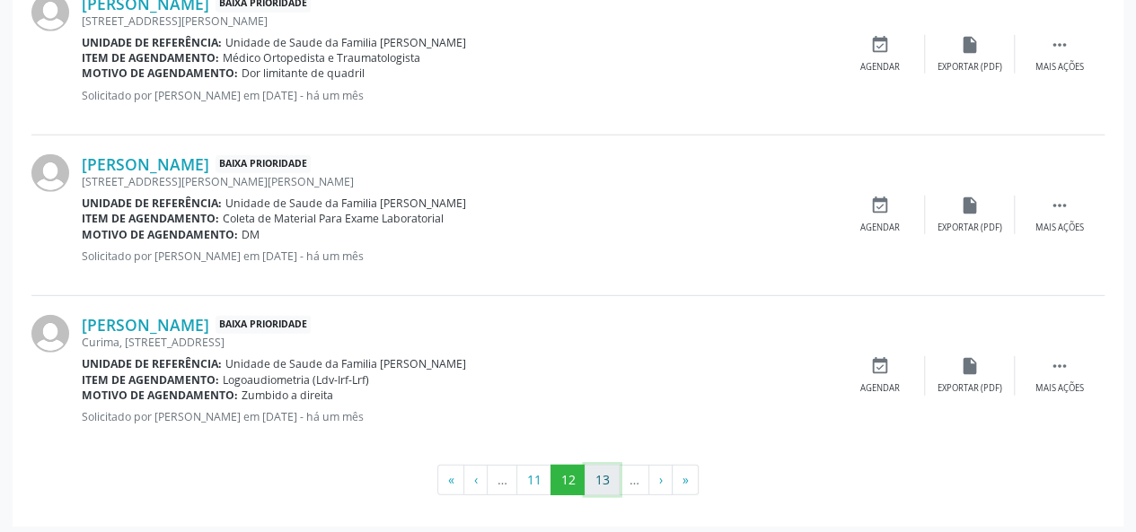
click at [594, 475] on button "13" at bounding box center [601, 480] width 35 height 31
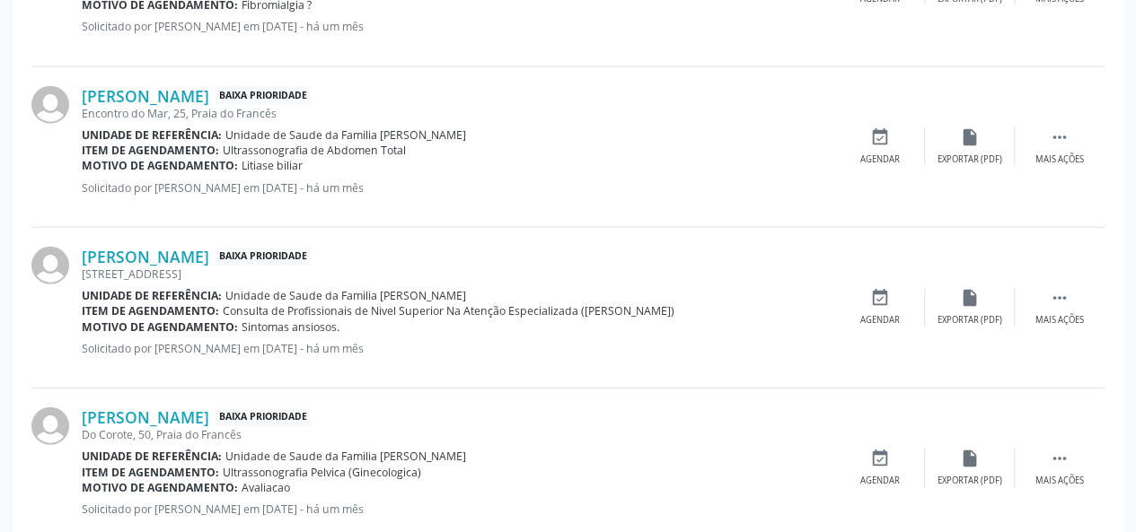
scroll to position [2497, 0]
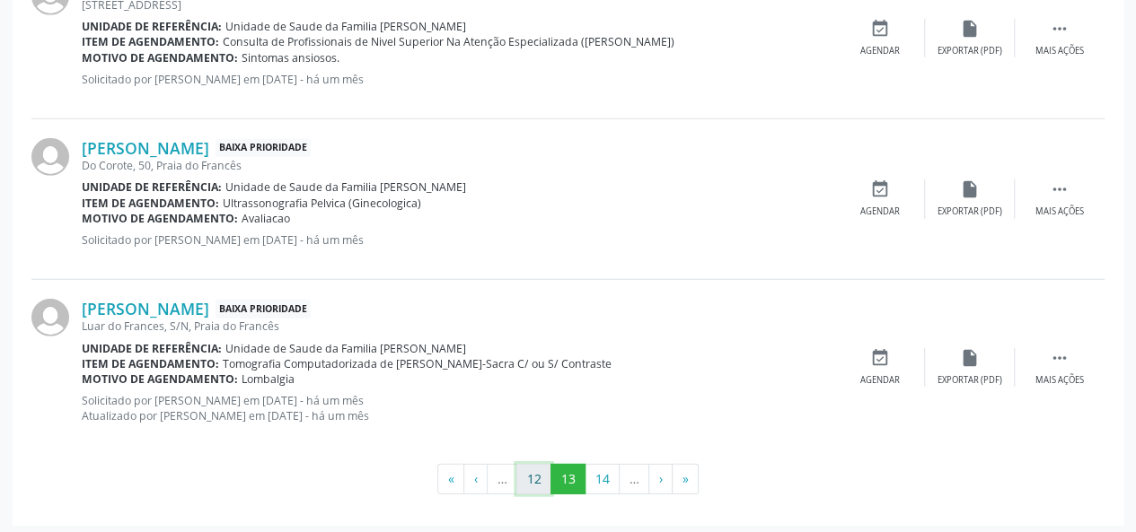
click at [539, 472] on button "12" at bounding box center [533, 479] width 35 height 31
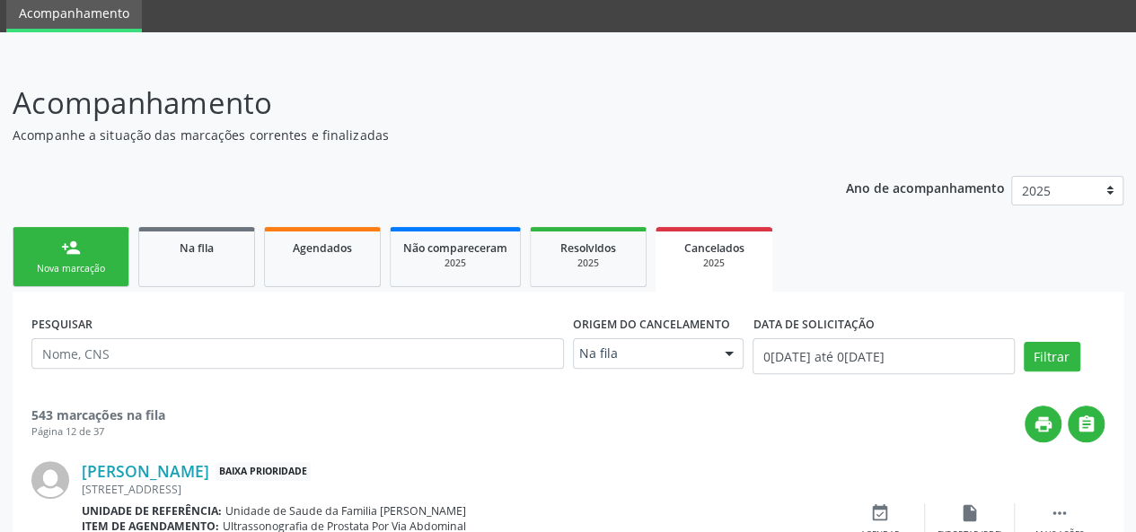
scroll to position [2465, 0]
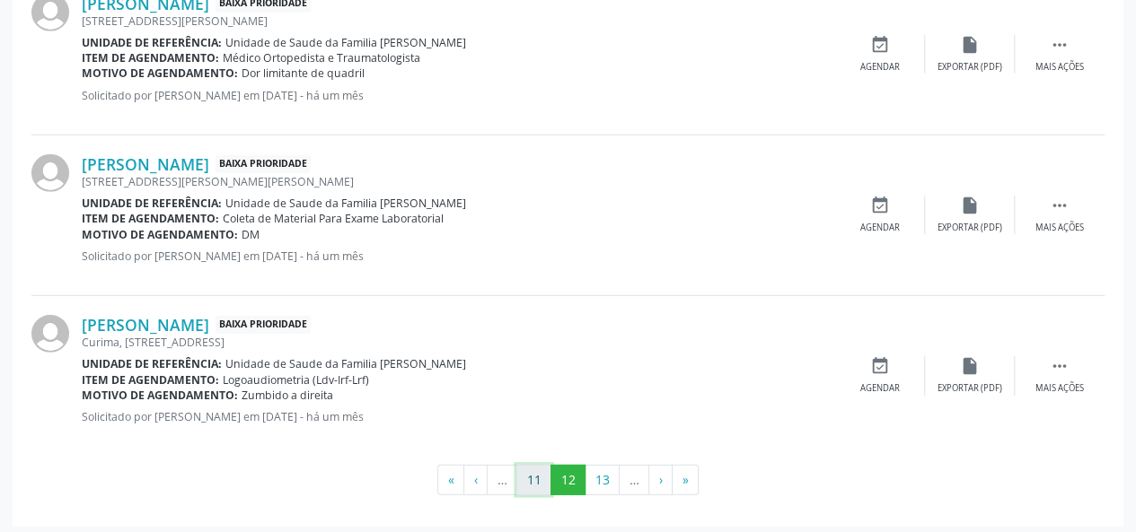
click at [541, 470] on button "11" at bounding box center [533, 480] width 35 height 31
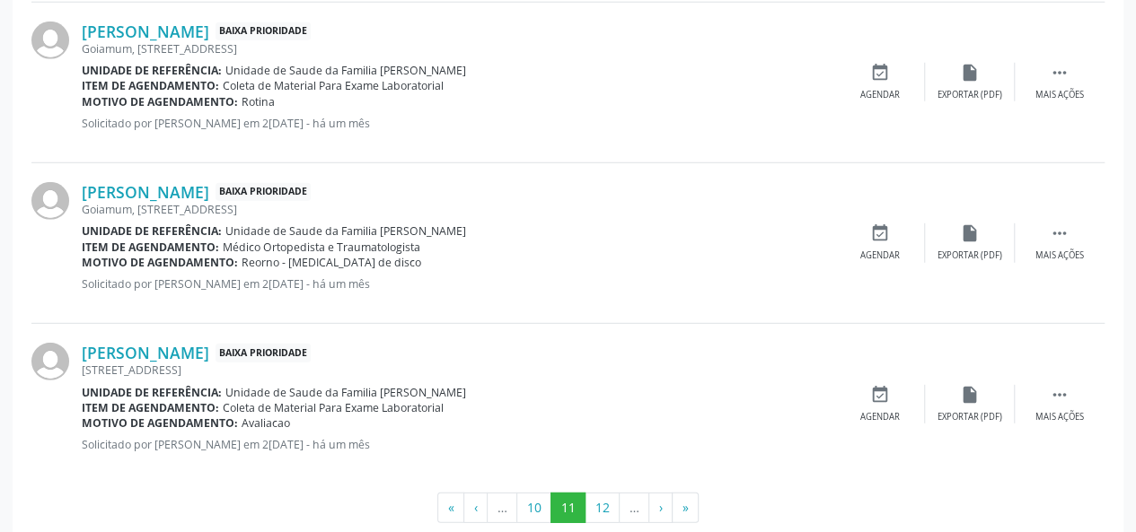
scroll to position [2482, 0]
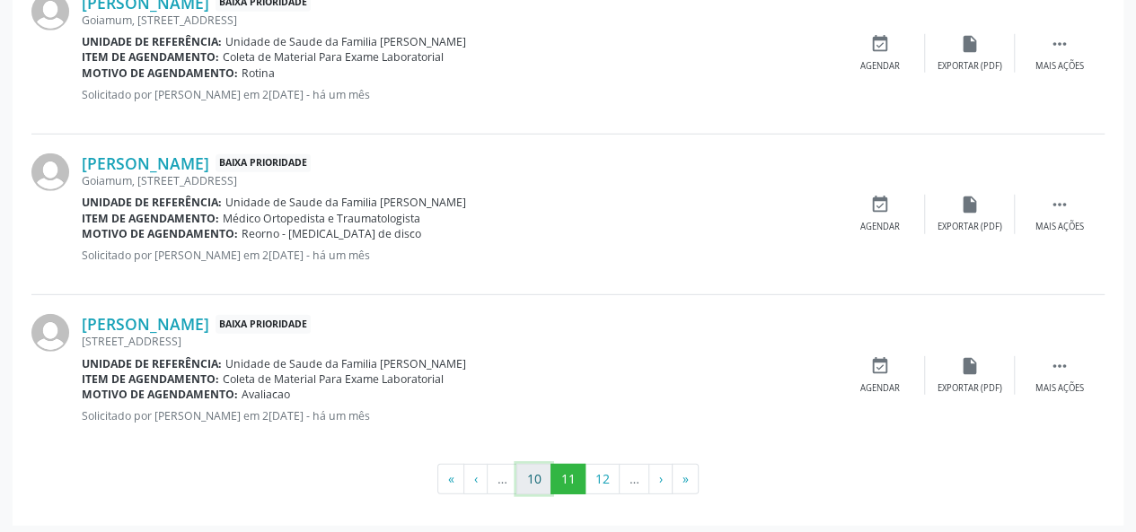
click at [536, 468] on button "10" at bounding box center [533, 479] width 35 height 31
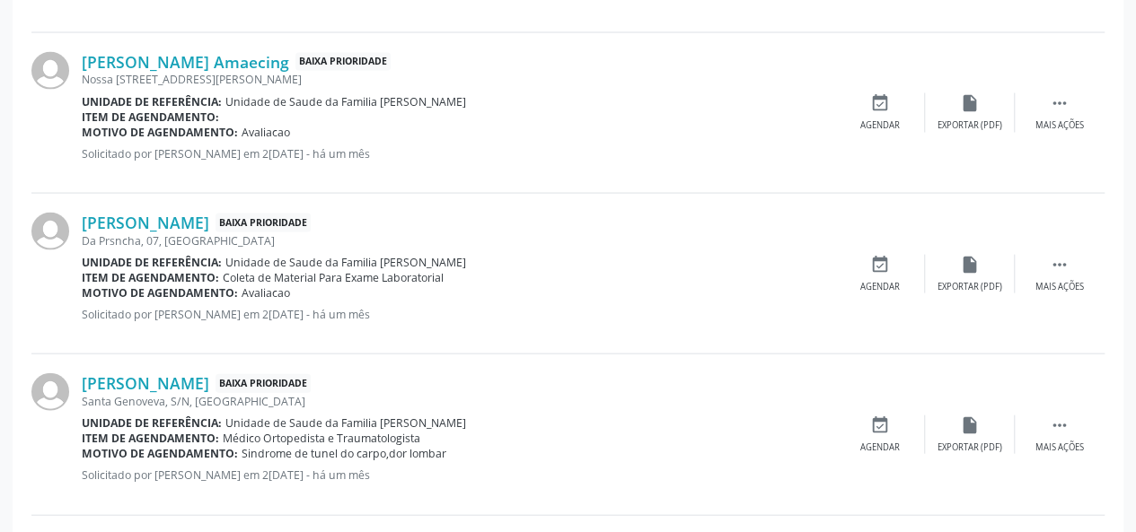
scroll to position [1689, 0]
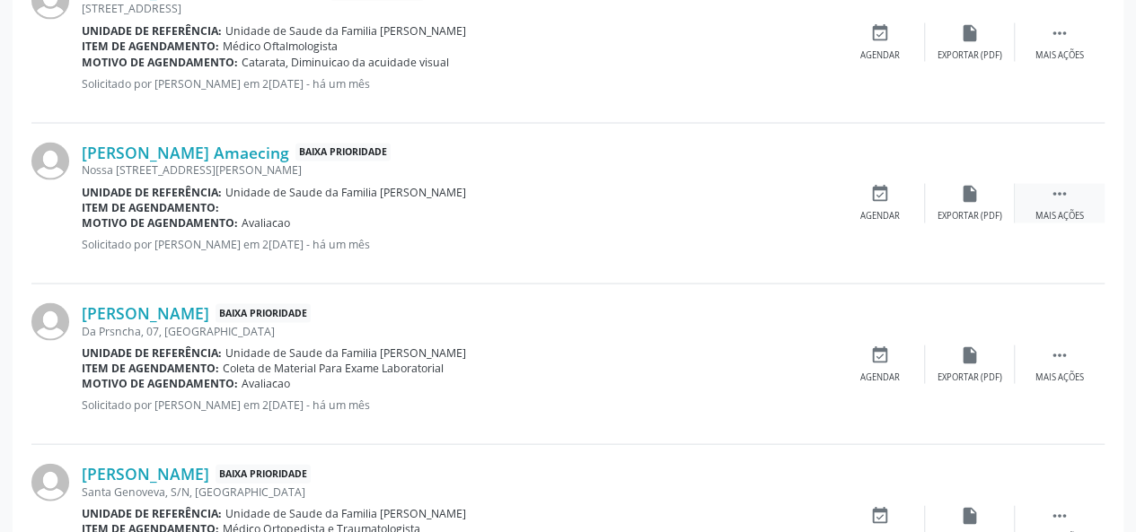
click at [1053, 186] on icon "" at bounding box center [1060, 193] width 20 height 20
click at [973, 215] on div "Editar" at bounding box center [969, 215] width 29 height 13
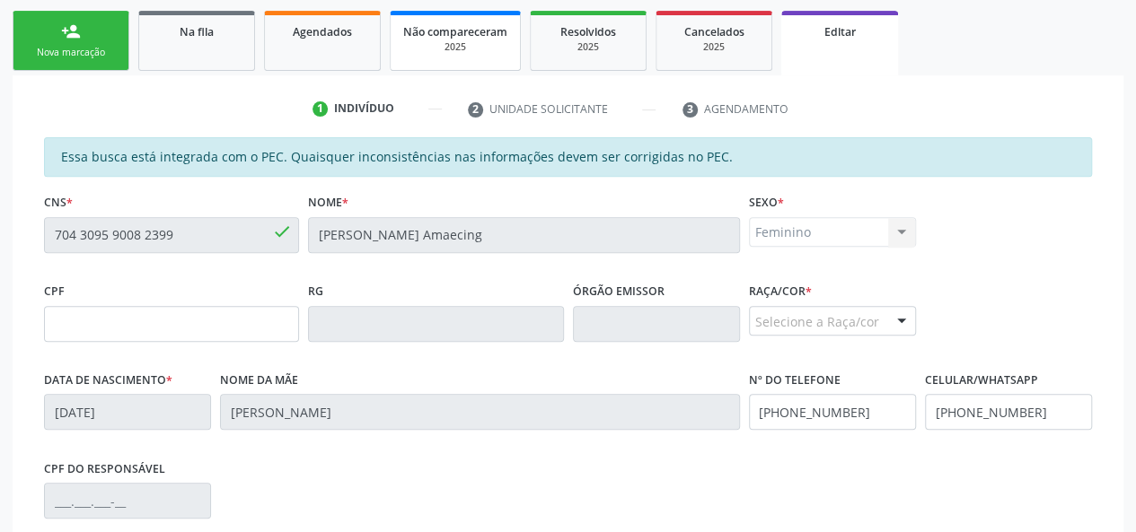
scroll to position [449, 0]
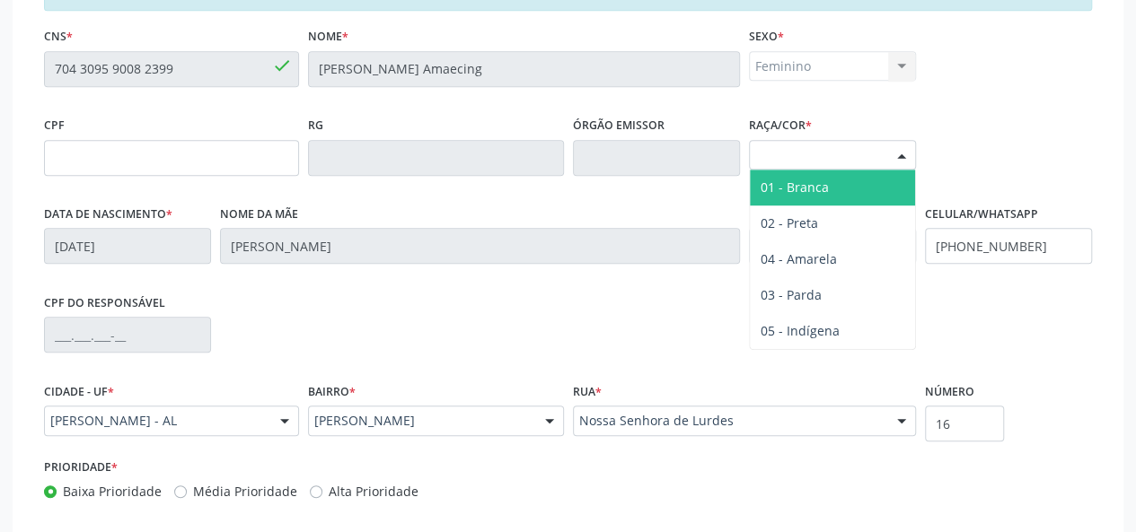
click at [799, 150] on div "Selecione a Raça/cor" at bounding box center [832, 155] width 167 height 31
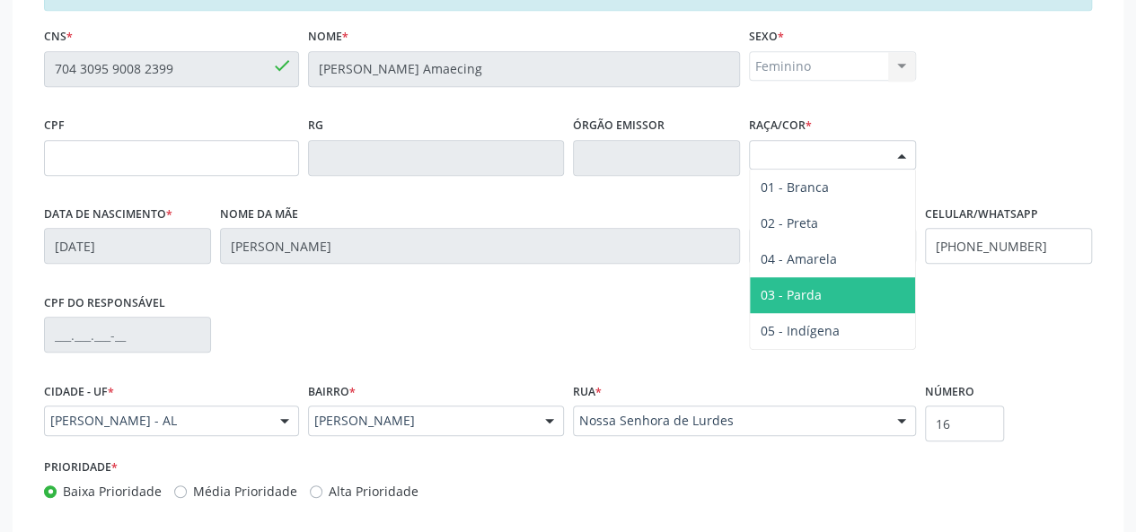
click at [801, 289] on span "03 - Parda" at bounding box center [790, 294] width 61 height 17
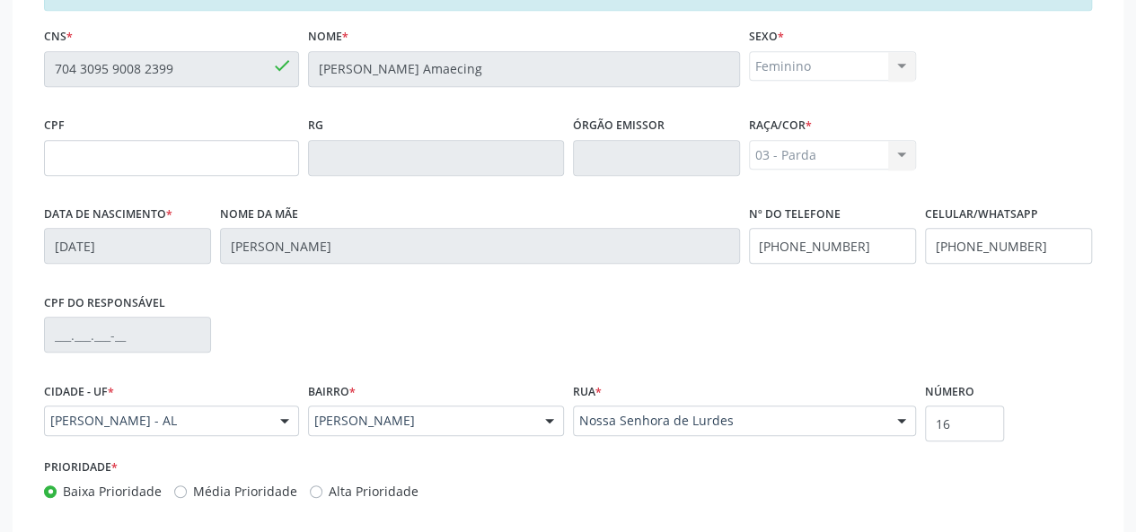
scroll to position [541, 0]
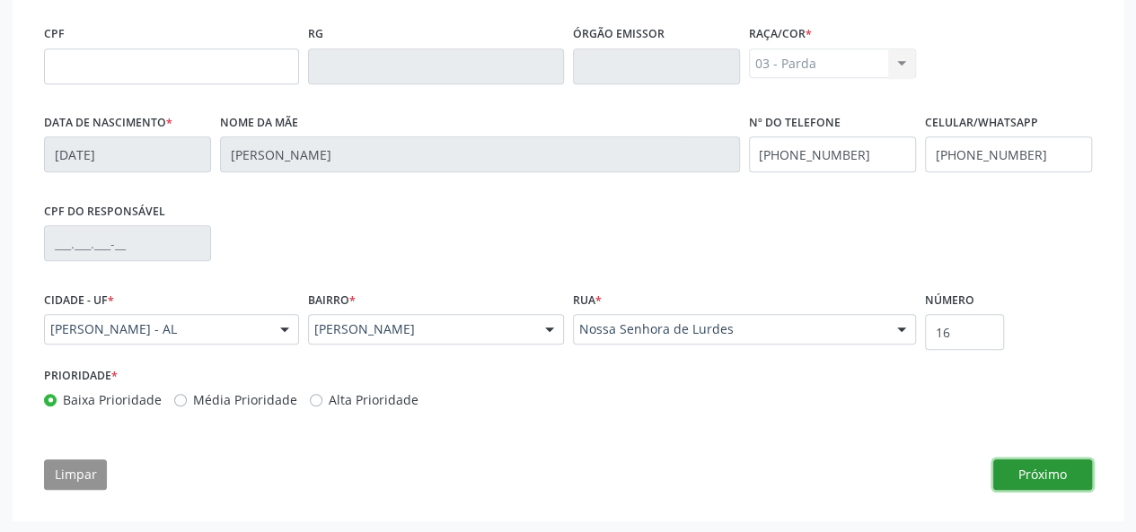
click at [1054, 472] on button "Próximo" at bounding box center [1042, 475] width 99 height 31
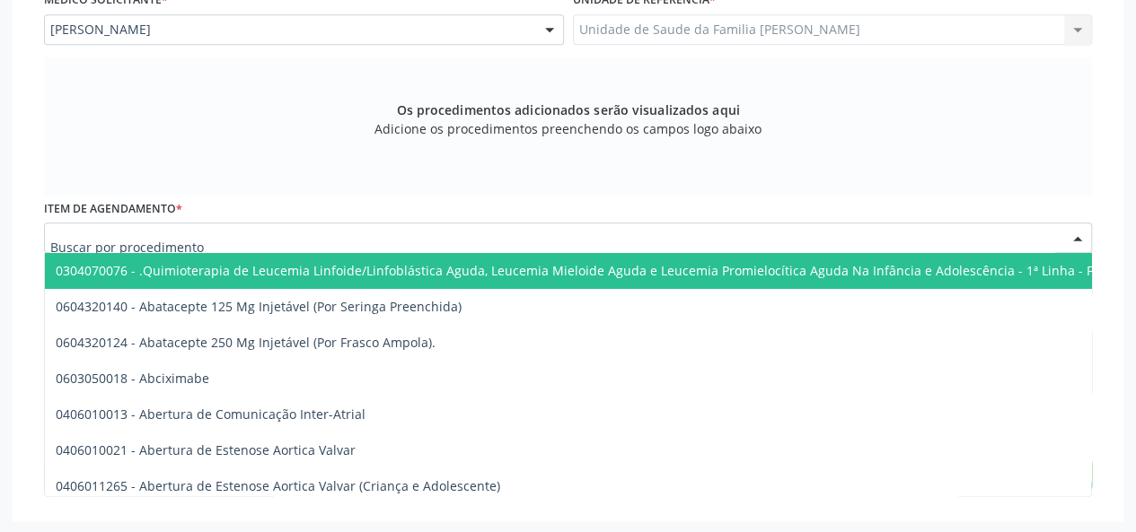
click at [255, 236] on div at bounding box center [568, 238] width 1048 height 31
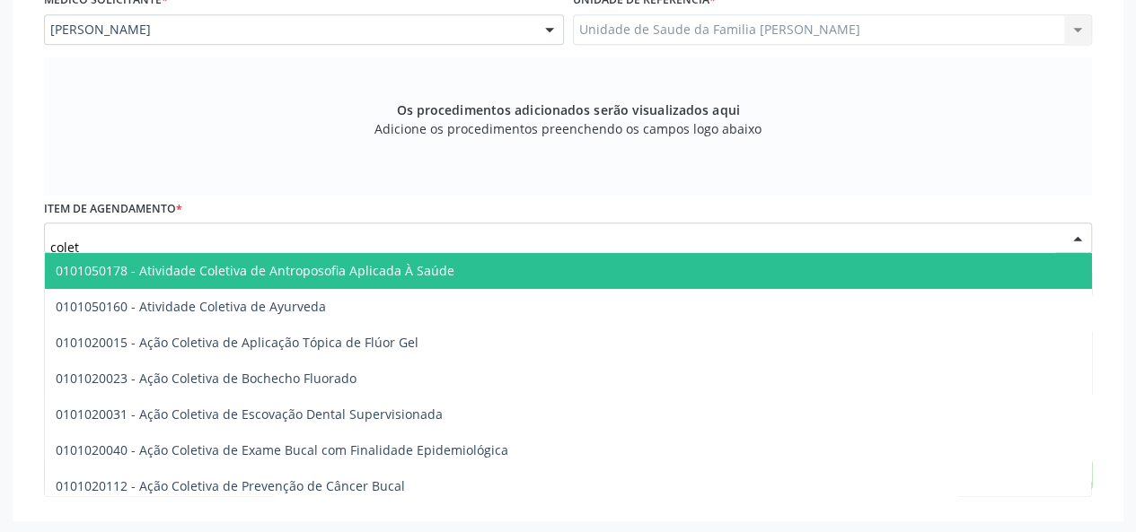
type input "coleta"
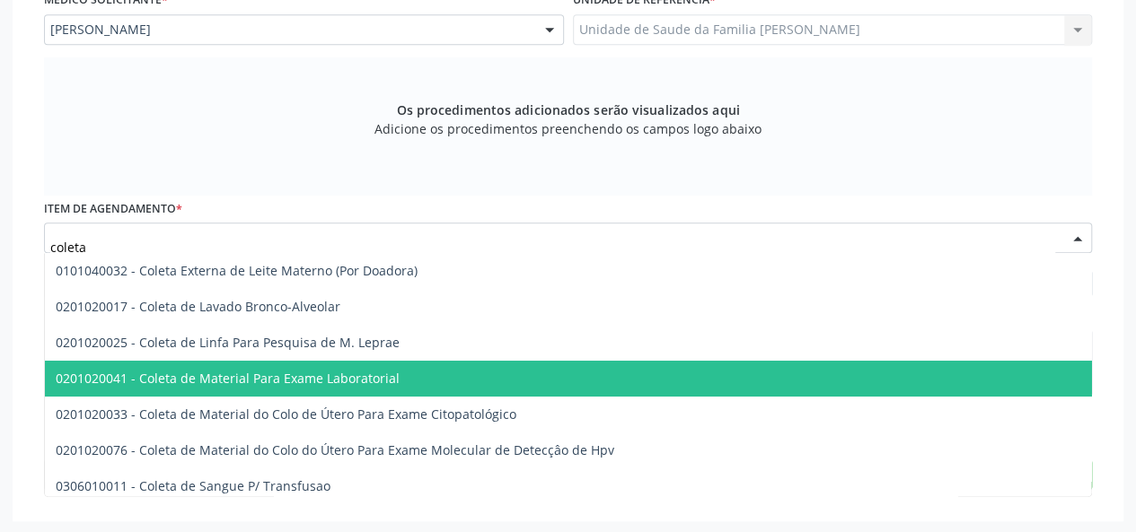
click at [294, 373] on span "0201020041 - Coleta de Material Para Exame Laboratorial" at bounding box center [228, 378] width 344 height 17
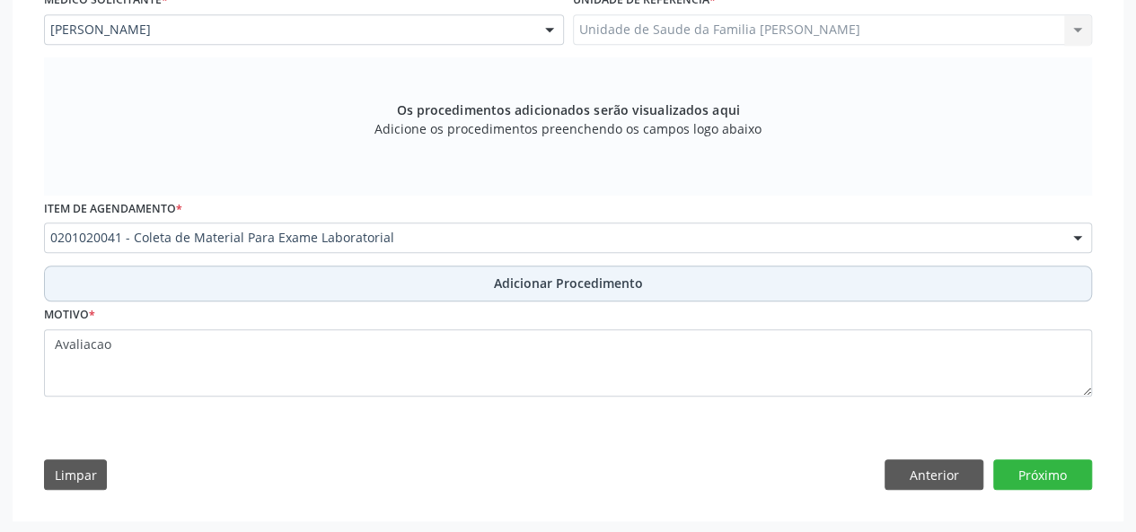
click at [523, 286] on span "Adicionar Procedimento" at bounding box center [568, 283] width 149 height 19
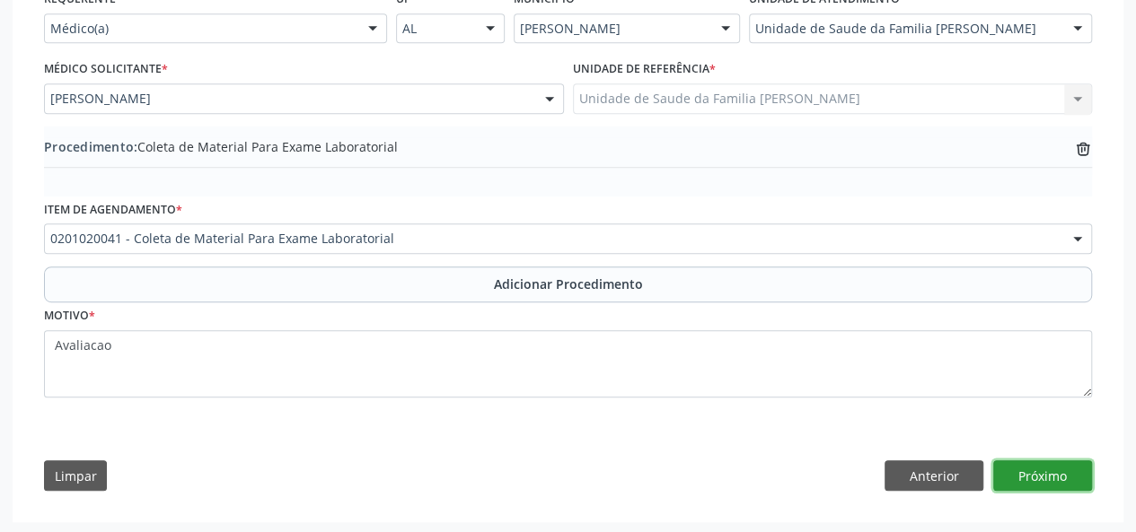
click at [1059, 468] on button "Próximo" at bounding box center [1042, 476] width 99 height 31
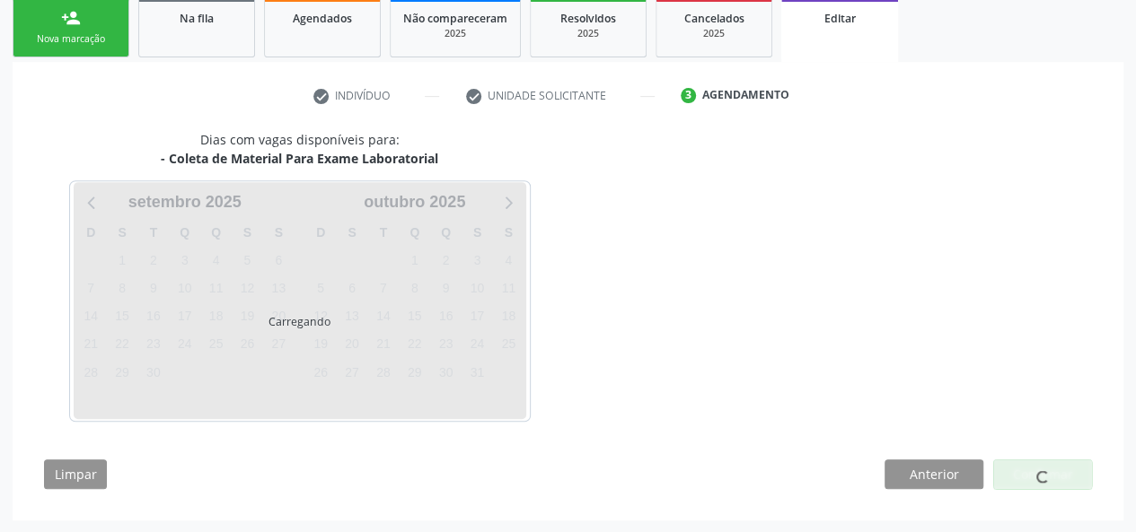
scroll to position [348, 0]
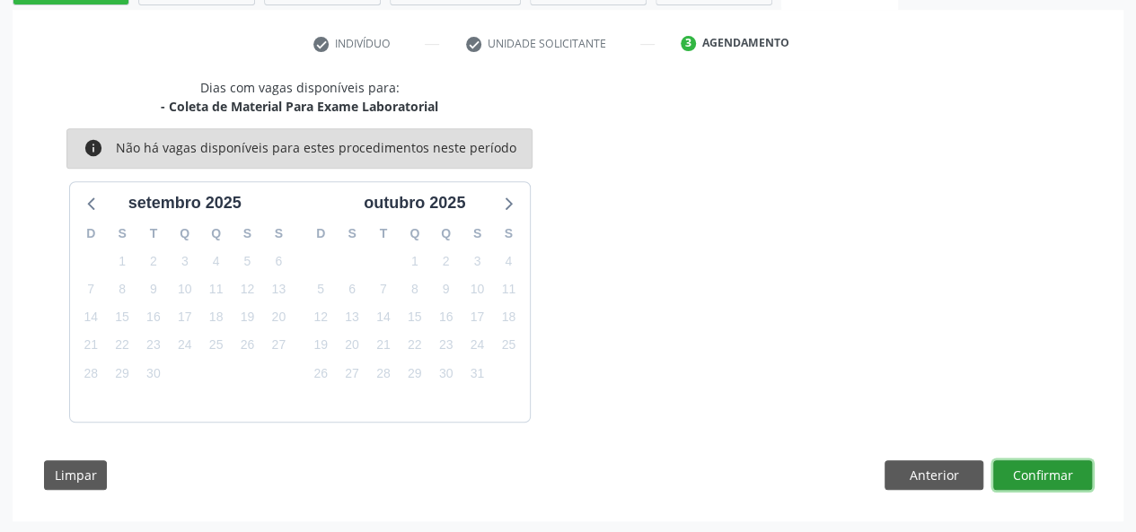
click at [1016, 471] on button "Confirmar" at bounding box center [1042, 476] width 99 height 31
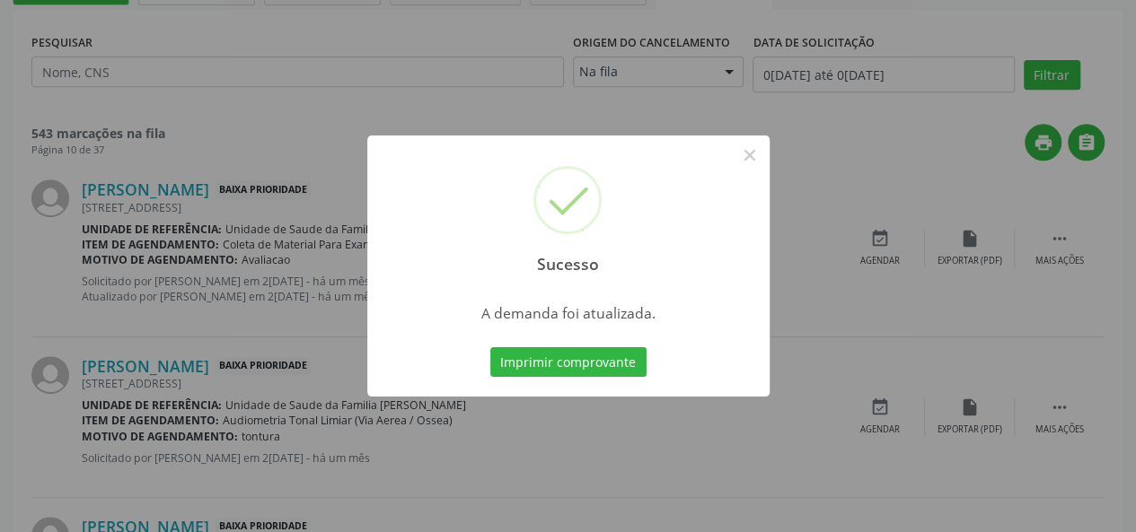
scroll to position [0, 0]
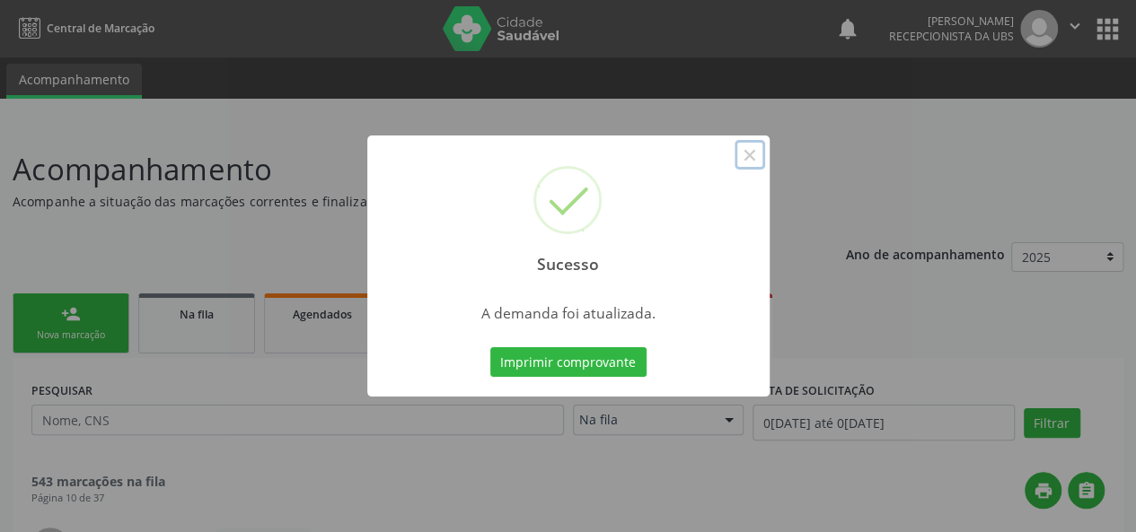
click at [760, 154] on button "×" at bounding box center [749, 155] width 31 height 31
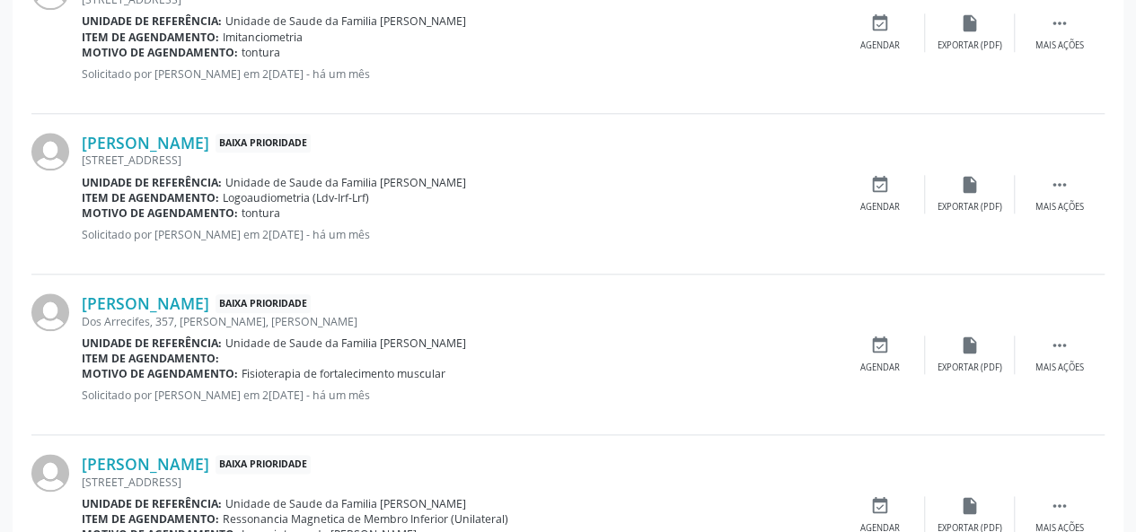
scroll to position [898, 0]
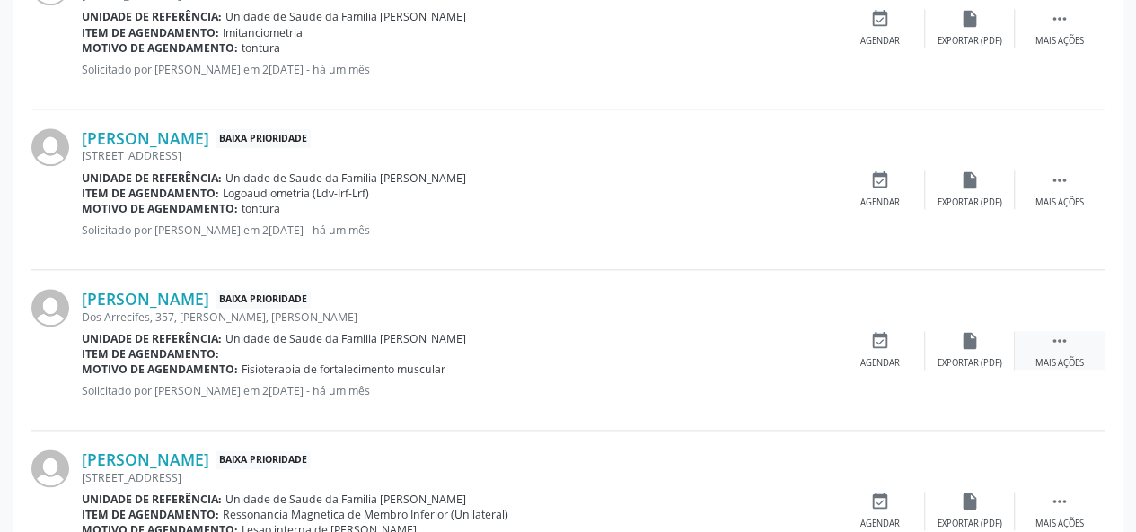
click at [1053, 346] on icon "" at bounding box center [1060, 341] width 20 height 20
click at [964, 360] on div "Editar" at bounding box center [969, 363] width 29 height 13
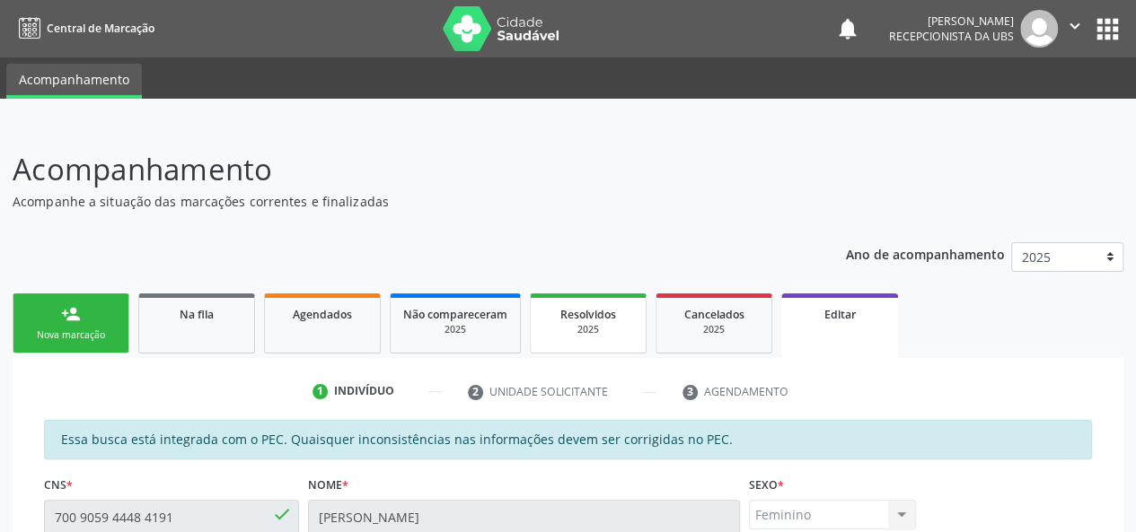
scroll to position [269, 0]
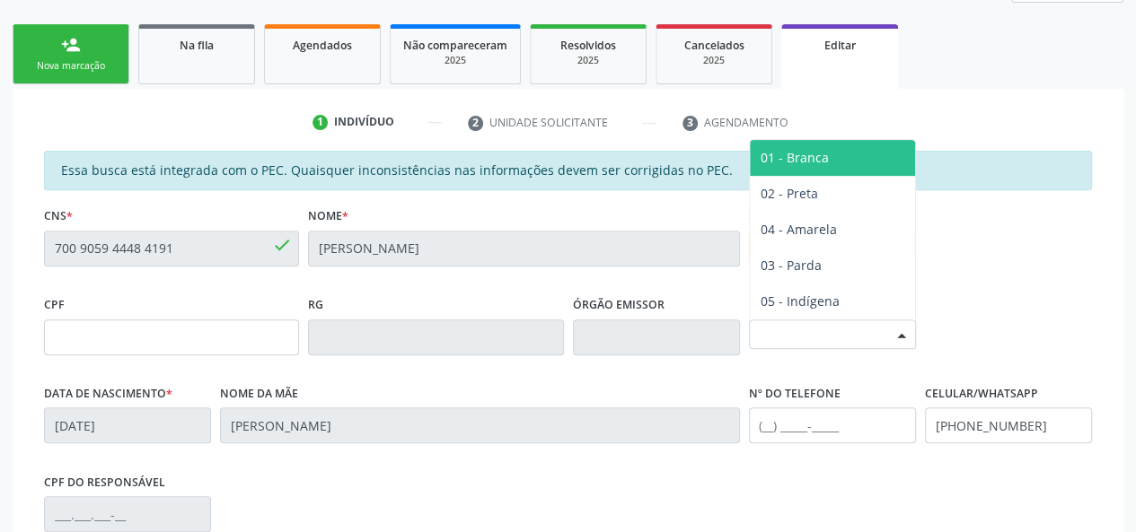
click at [803, 320] on div "Selecione a Raça/cor" at bounding box center [832, 335] width 167 height 31
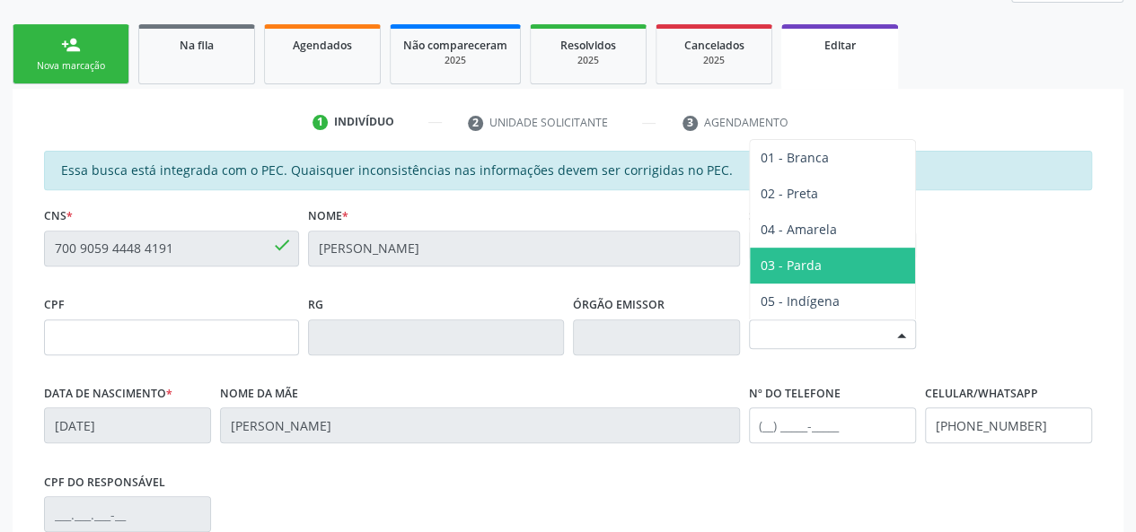
click at [813, 268] on span "03 - Parda" at bounding box center [790, 265] width 61 height 17
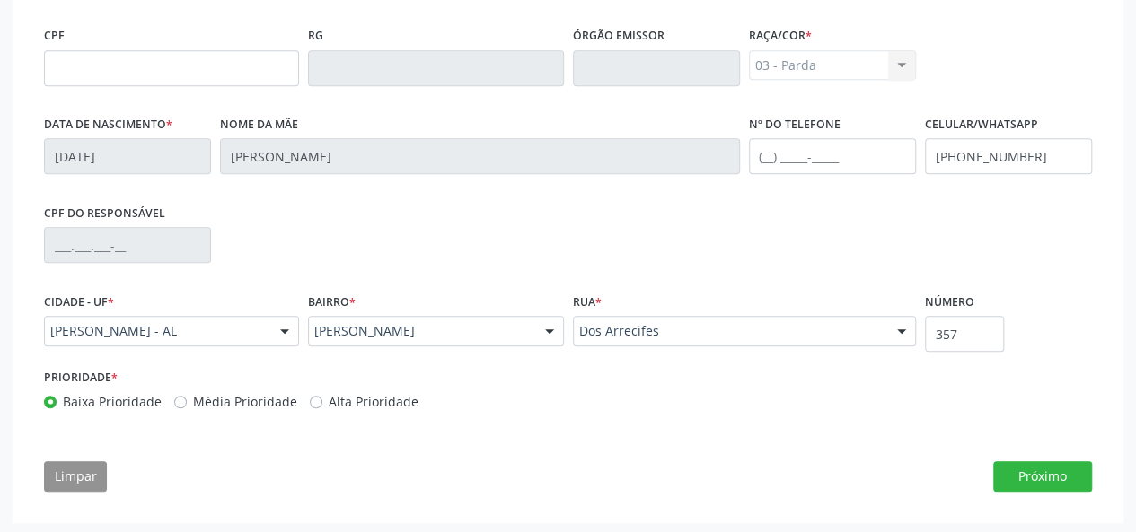
scroll to position [541, 0]
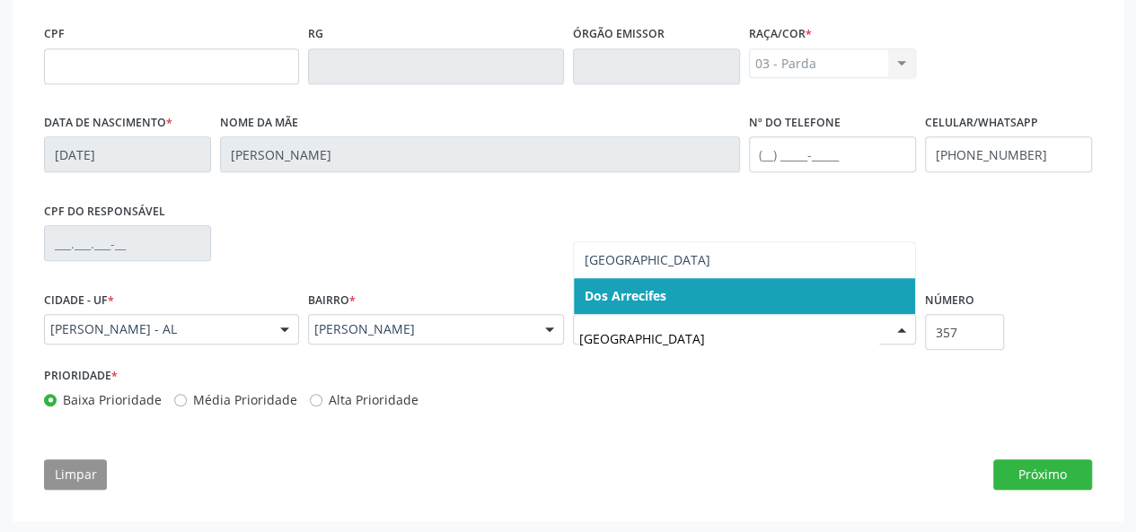
click at [655, 338] on input "Recife" at bounding box center [729, 339] width 300 height 36
click at [617, 338] on input "Recife" at bounding box center [729, 339] width 300 height 36
type input "Recife"
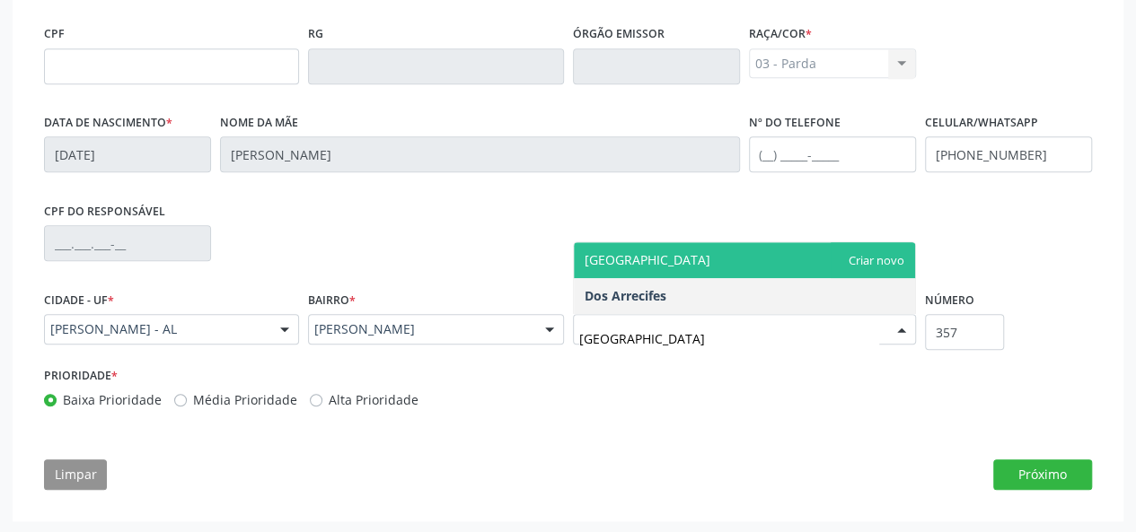
click at [882, 259] on span "Recife" at bounding box center [744, 260] width 341 height 36
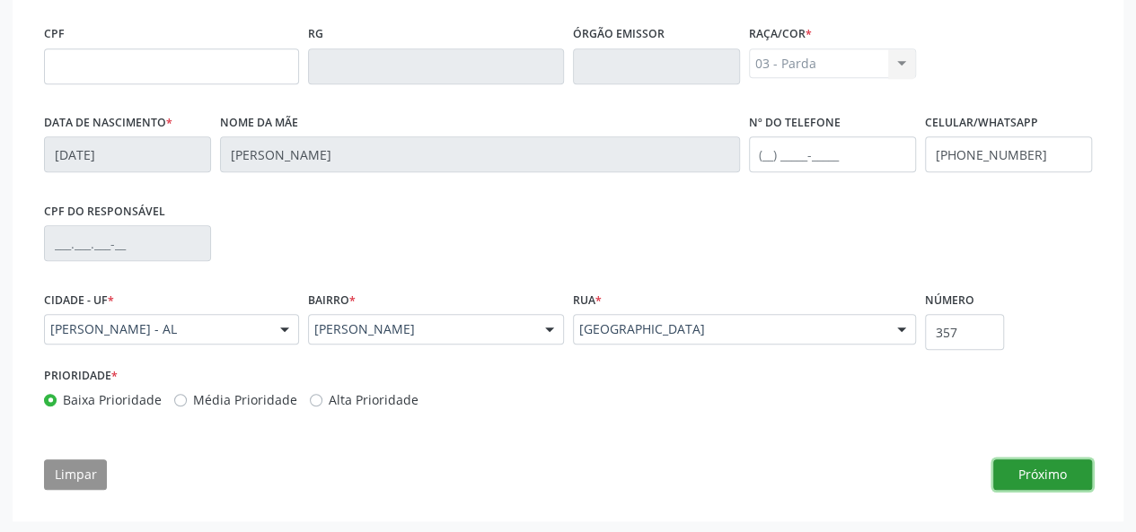
click at [1064, 486] on button "Próximo" at bounding box center [1042, 475] width 99 height 31
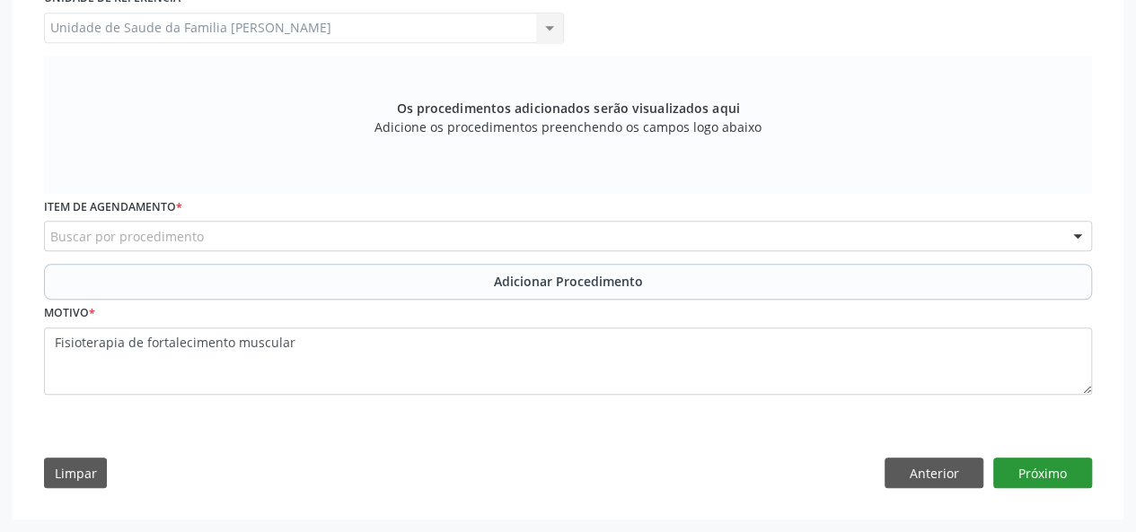
scroll to position [504, 0]
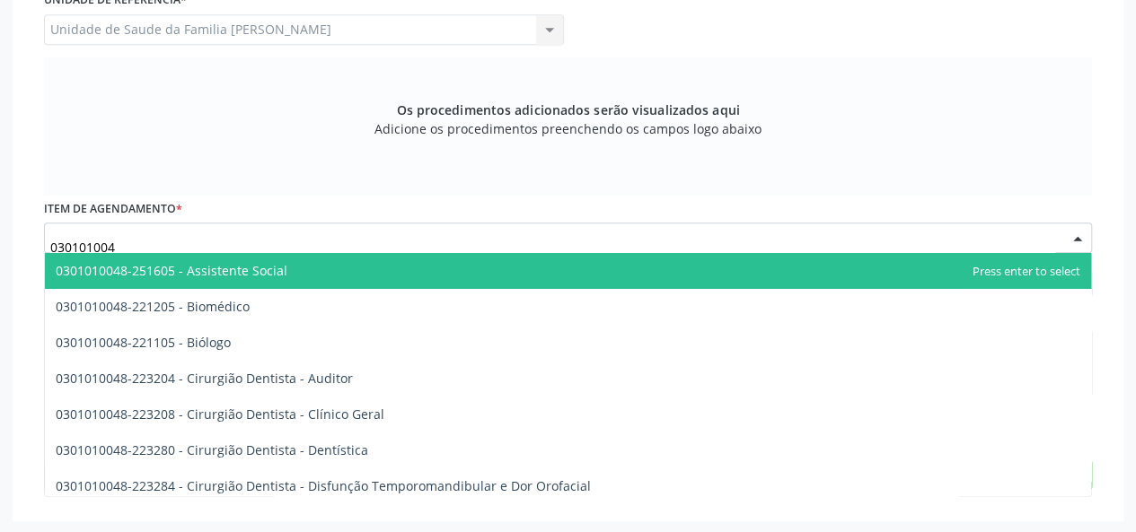
type input "0301010048"
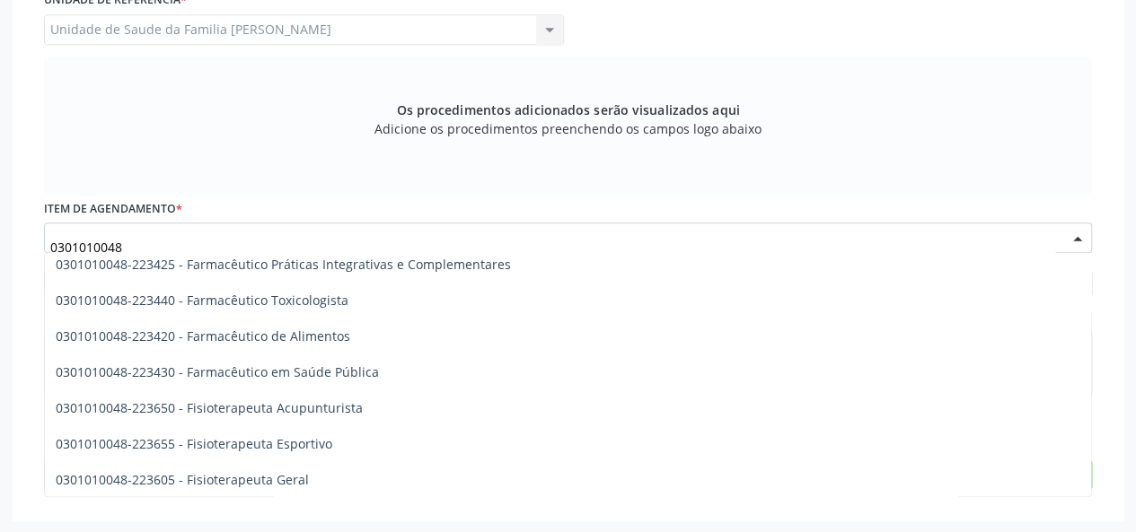
scroll to position [1796, 0]
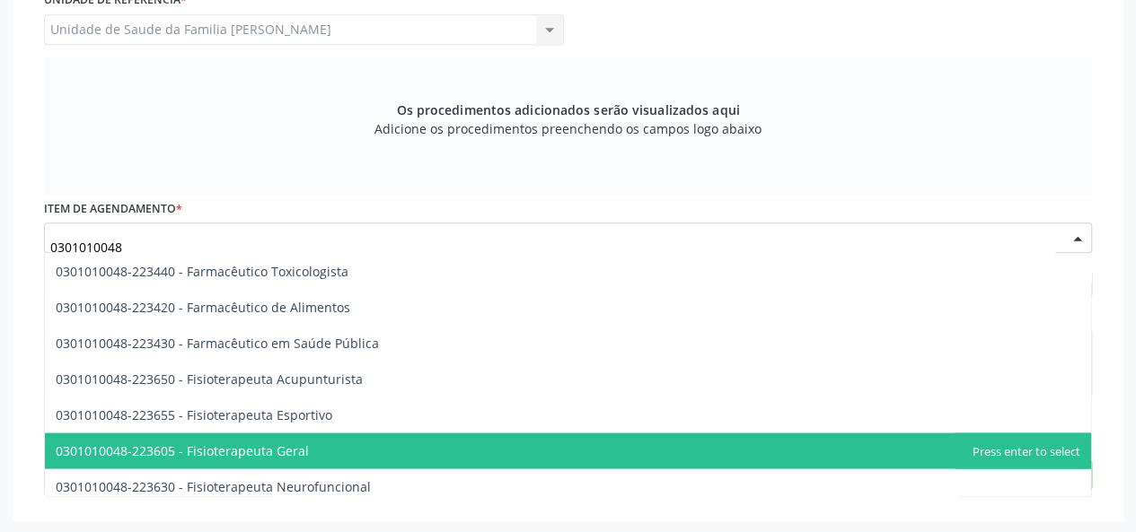
click at [316, 453] on span "0301010048-223605 - Fisioterapeuta Geral" at bounding box center [568, 451] width 1046 height 36
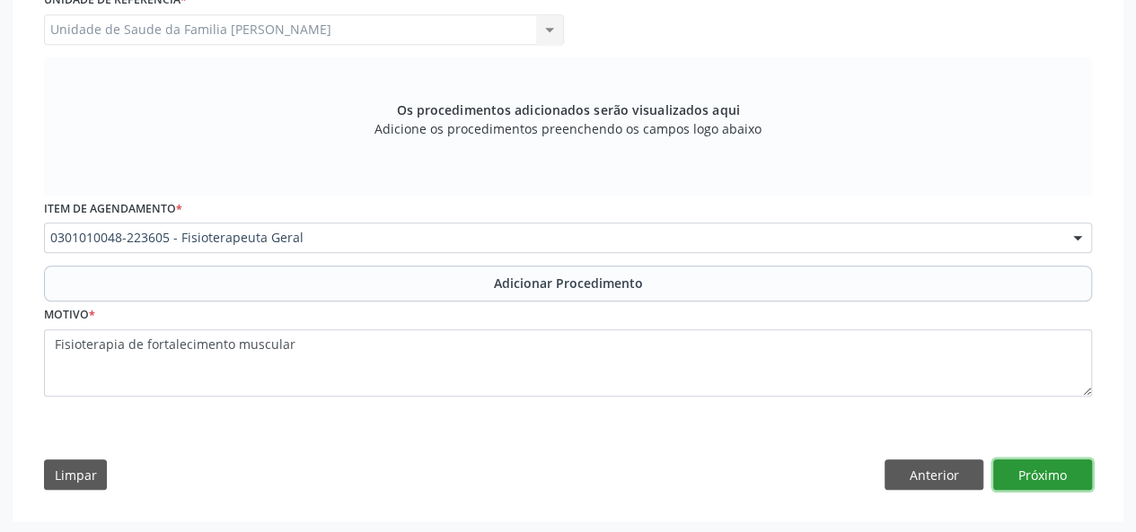
click at [1065, 470] on button "Próximo" at bounding box center [1042, 475] width 99 height 31
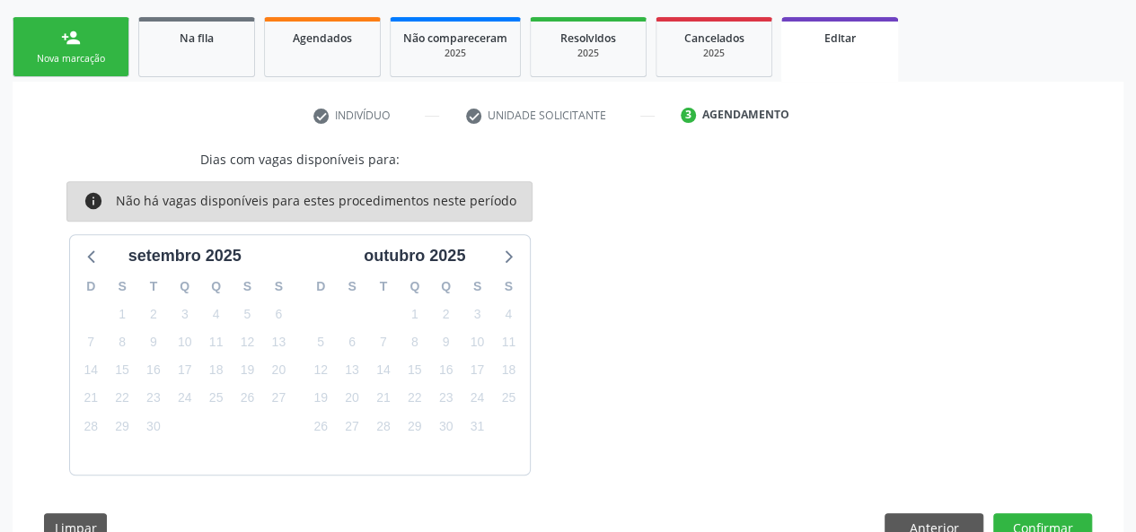
scroll to position [330, 0]
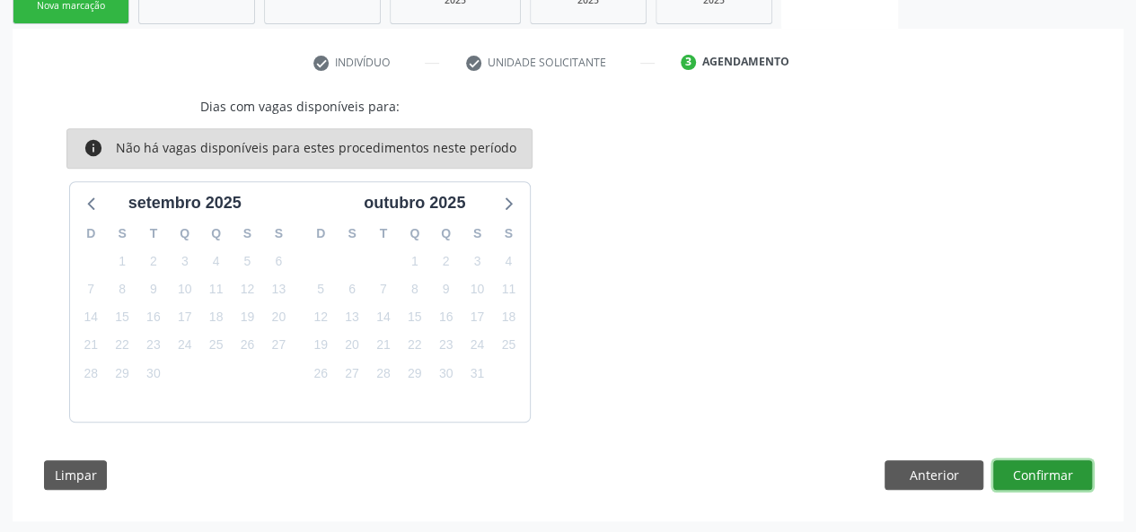
click at [1033, 480] on button "Confirmar" at bounding box center [1042, 476] width 99 height 31
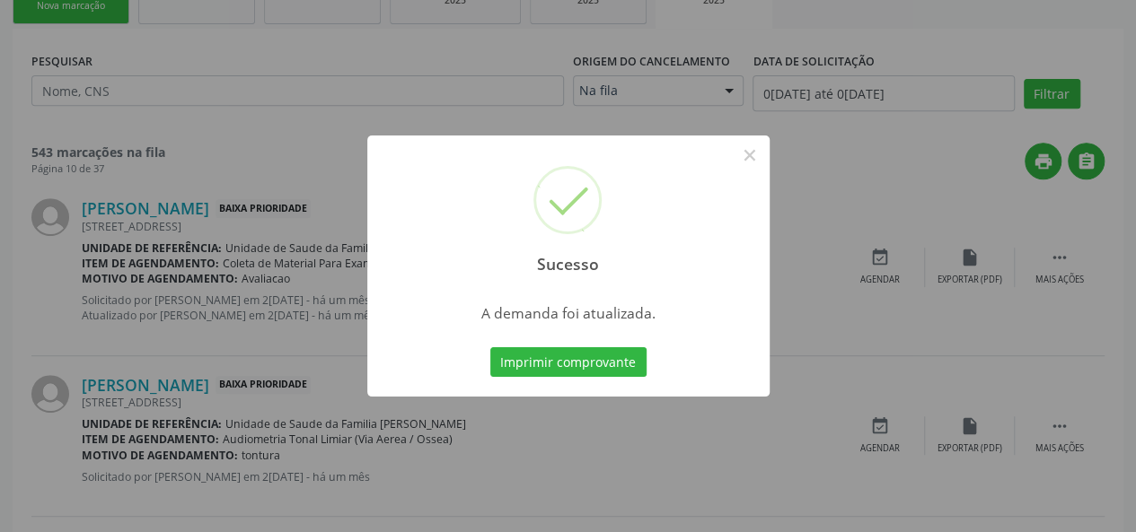
scroll to position [0, 0]
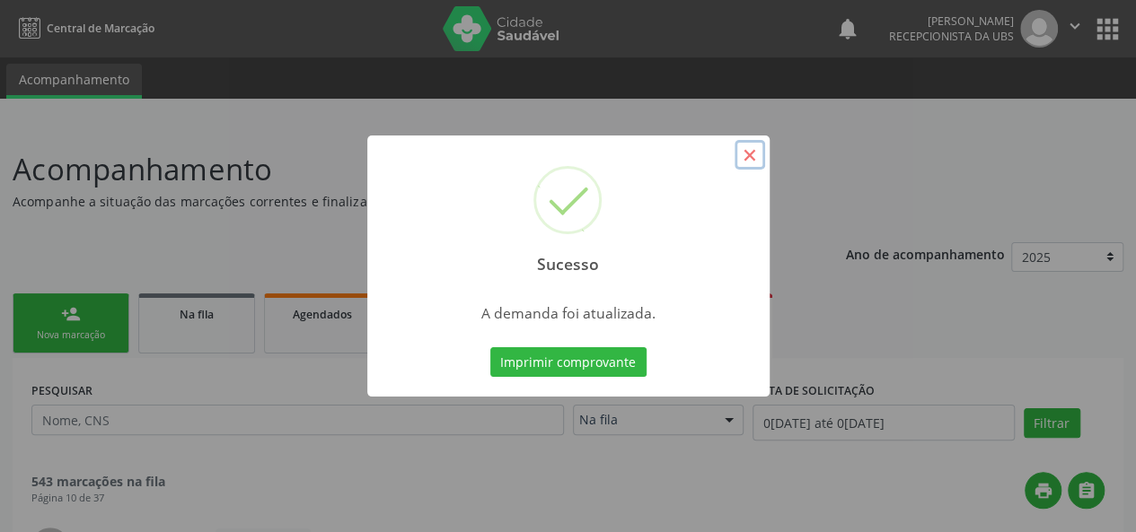
click at [752, 157] on button "×" at bounding box center [749, 155] width 31 height 31
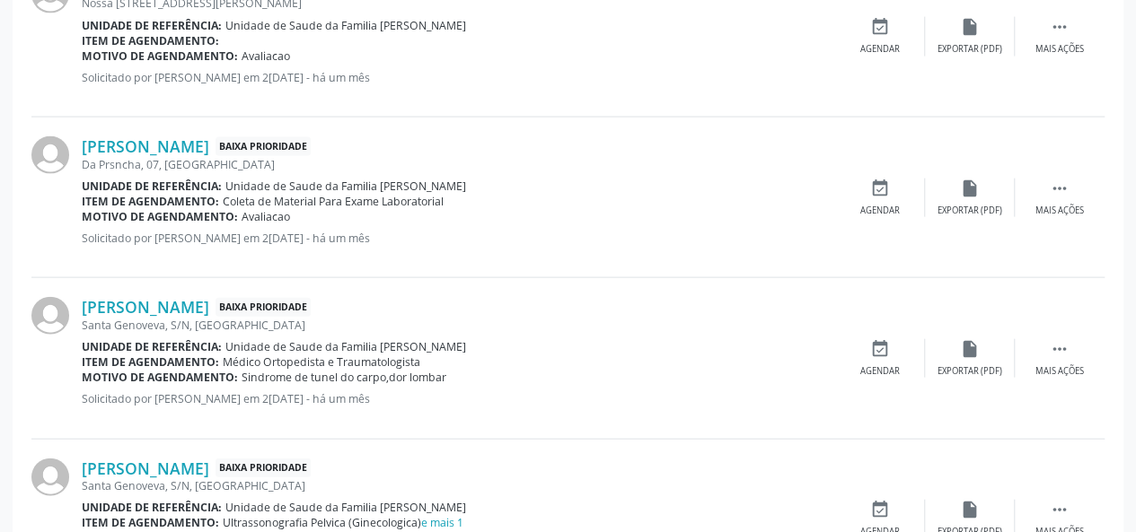
scroll to position [1706, 0]
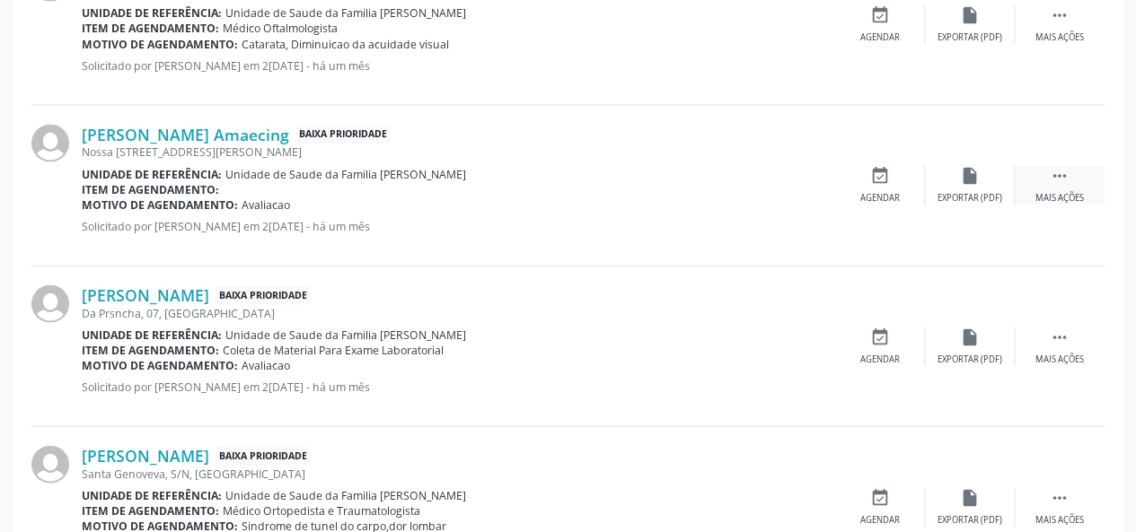
click at [1059, 184] on div " Mais ações" at bounding box center [1060, 185] width 90 height 39
click at [980, 186] on div "edit Editar" at bounding box center [970, 185] width 90 height 39
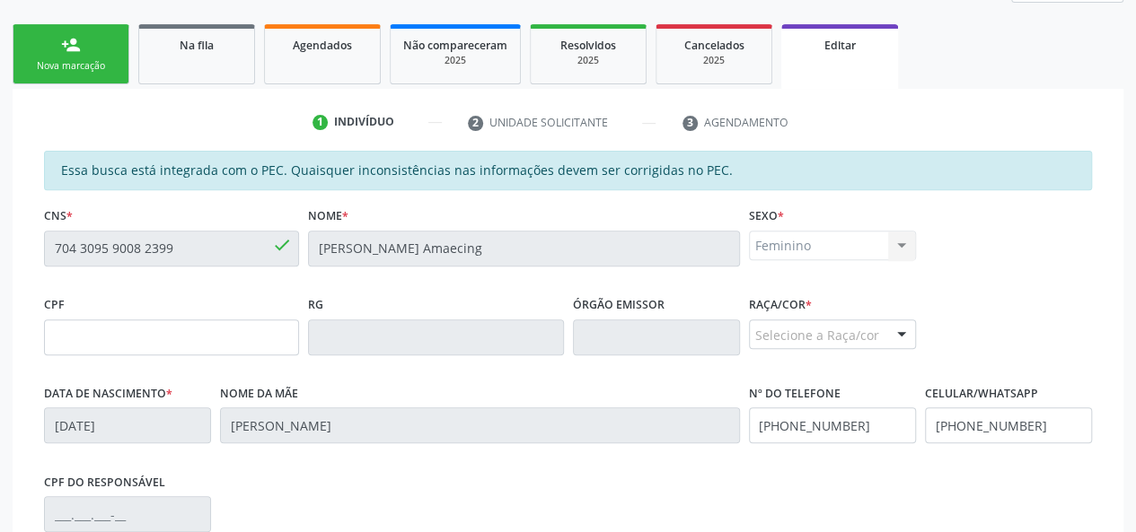
scroll to position [359, 0]
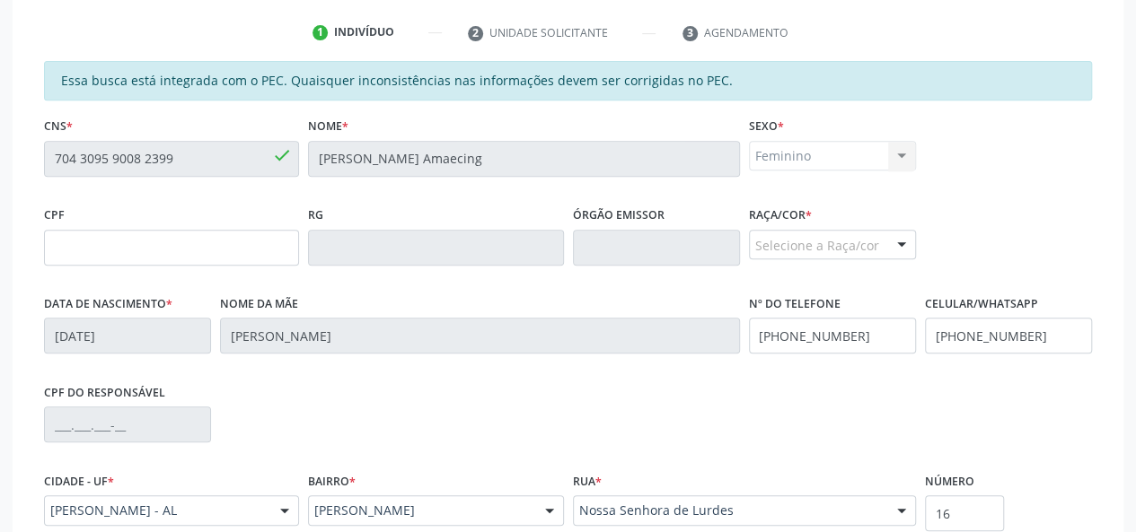
click at [870, 247] on div "Selecione a Raça/cor" at bounding box center [832, 245] width 167 height 31
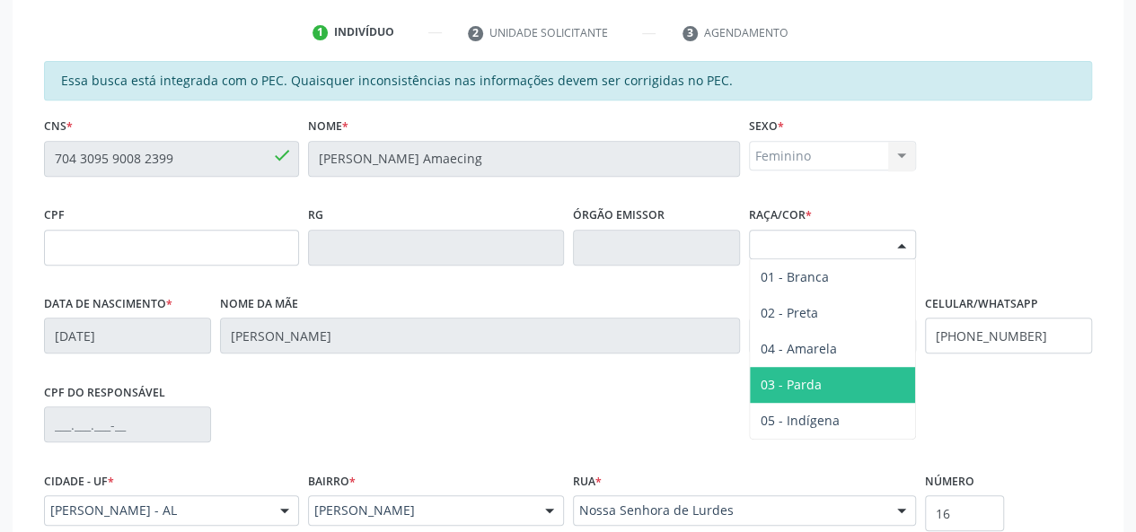
click at [817, 377] on span "03 - Parda" at bounding box center [790, 384] width 61 height 17
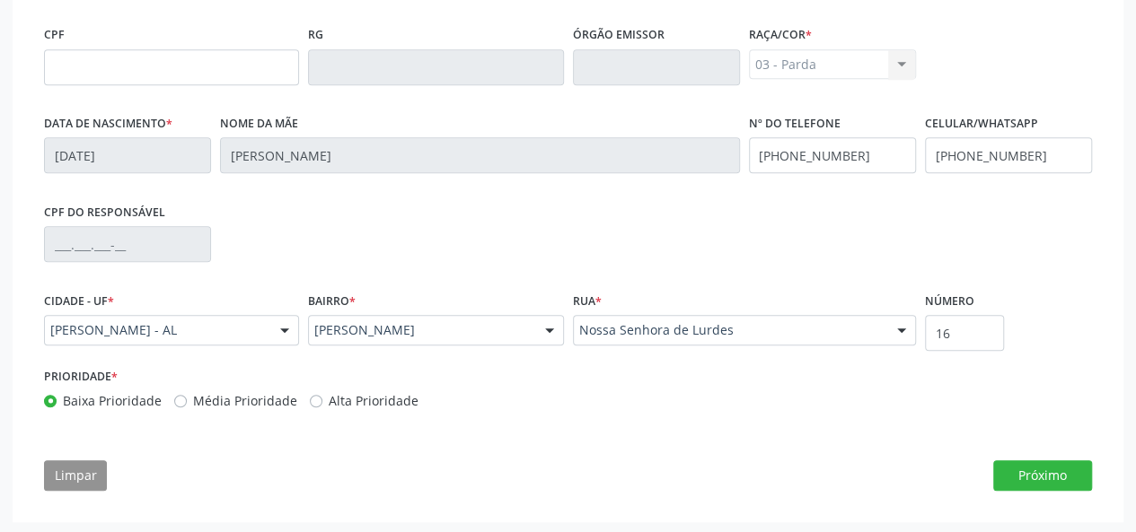
scroll to position [541, 0]
click at [1043, 464] on button "Próximo" at bounding box center [1042, 475] width 99 height 31
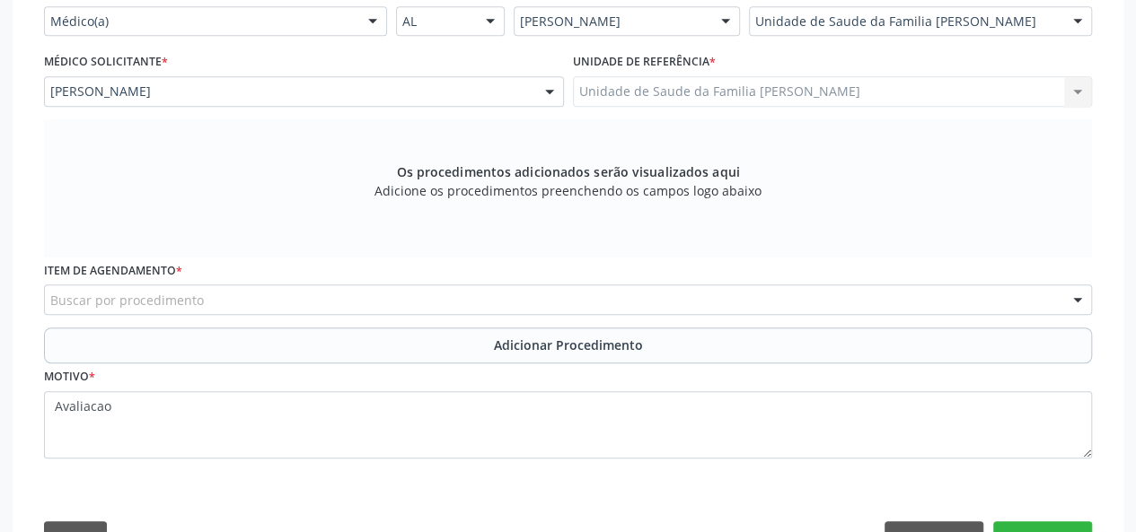
scroll to position [414, 0]
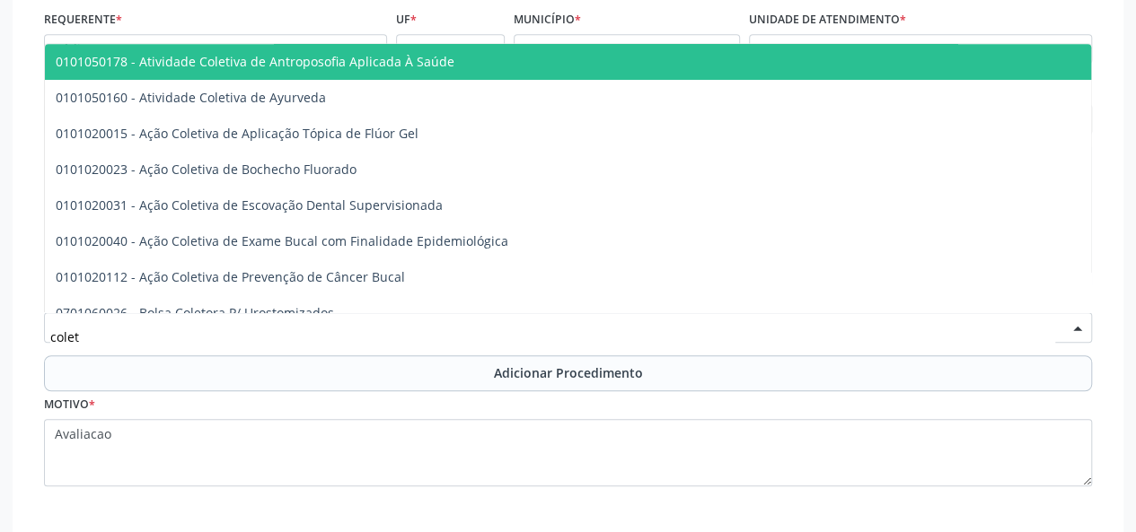
type input "coleta"
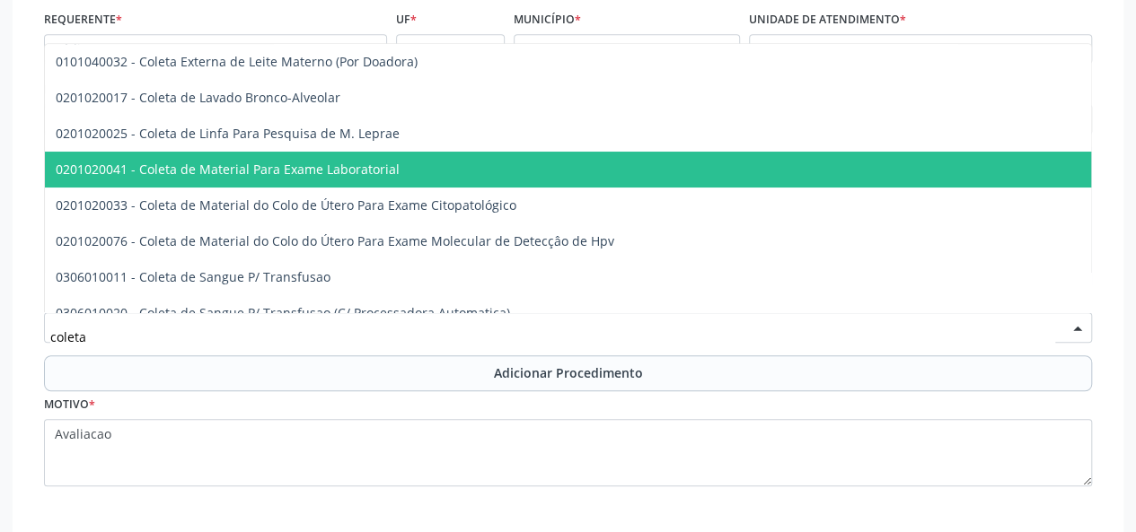
click at [241, 173] on span "0201020041 - Coleta de Material Para Exame Laboratorial" at bounding box center [228, 169] width 344 height 17
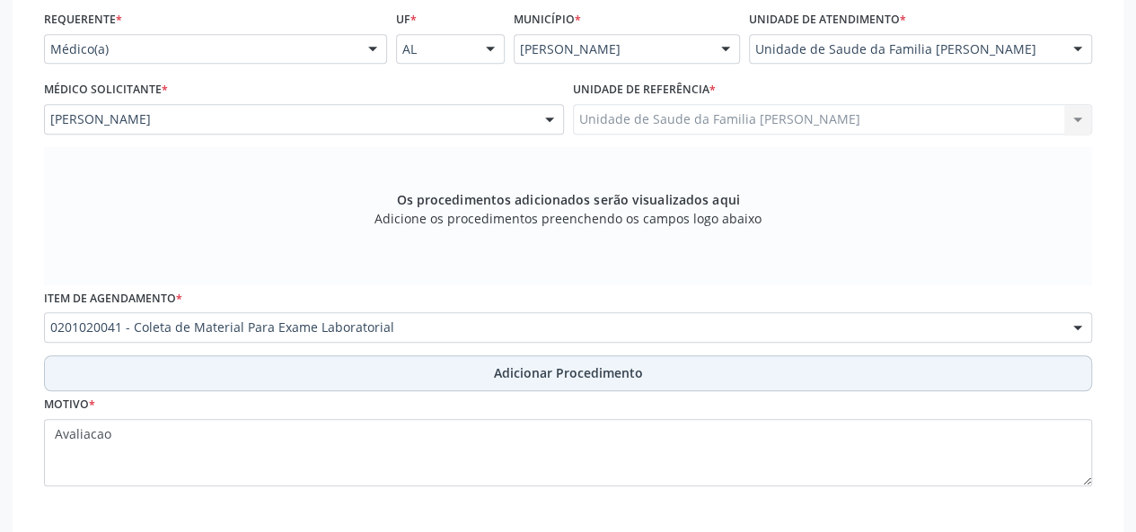
click at [567, 373] on span "Adicionar Procedimento" at bounding box center [568, 373] width 149 height 19
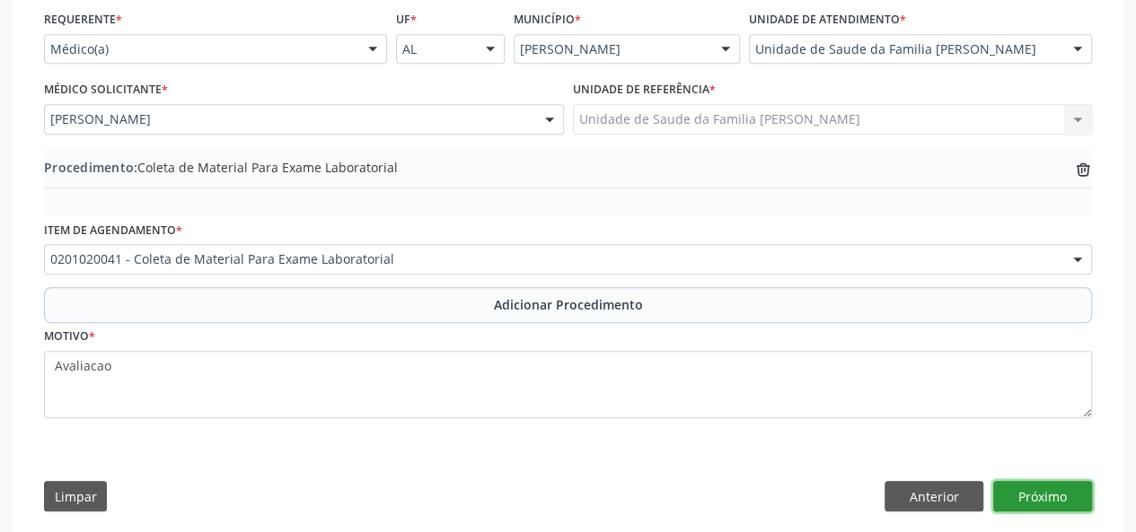
click at [1029, 491] on button "Próximo" at bounding box center [1042, 496] width 99 height 31
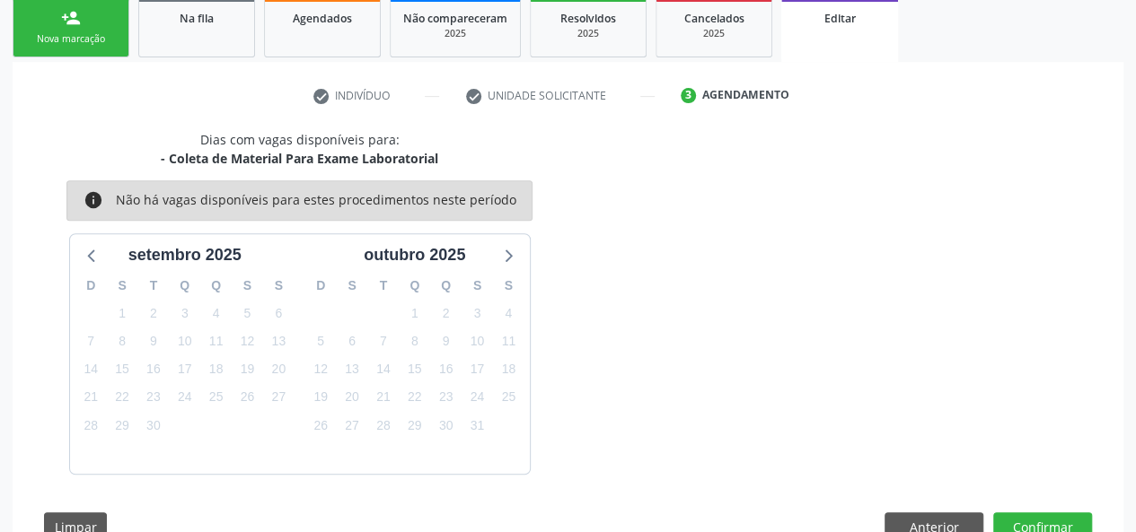
scroll to position [348, 0]
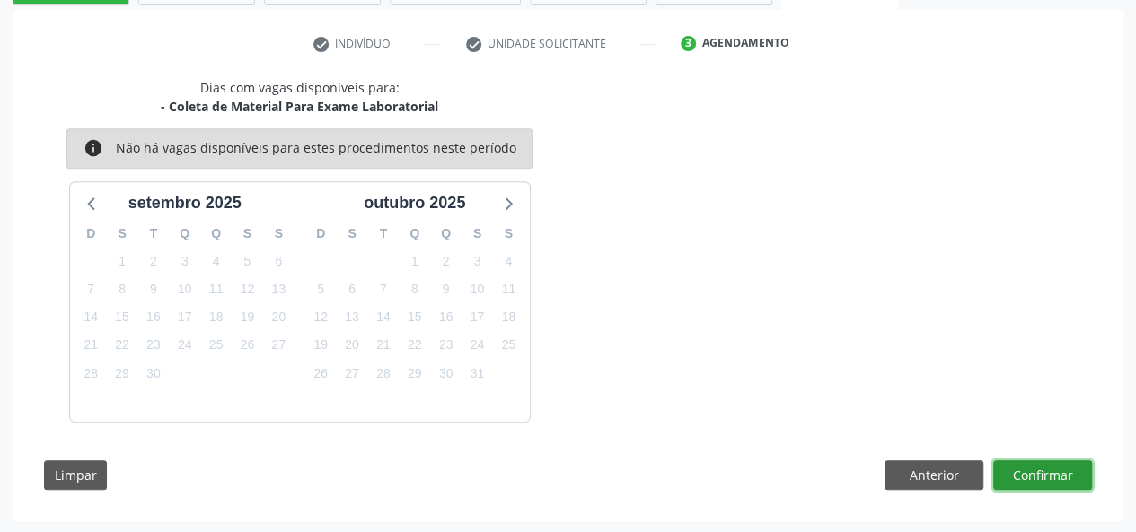
click at [1036, 477] on button "Confirmar" at bounding box center [1042, 476] width 99 height 31
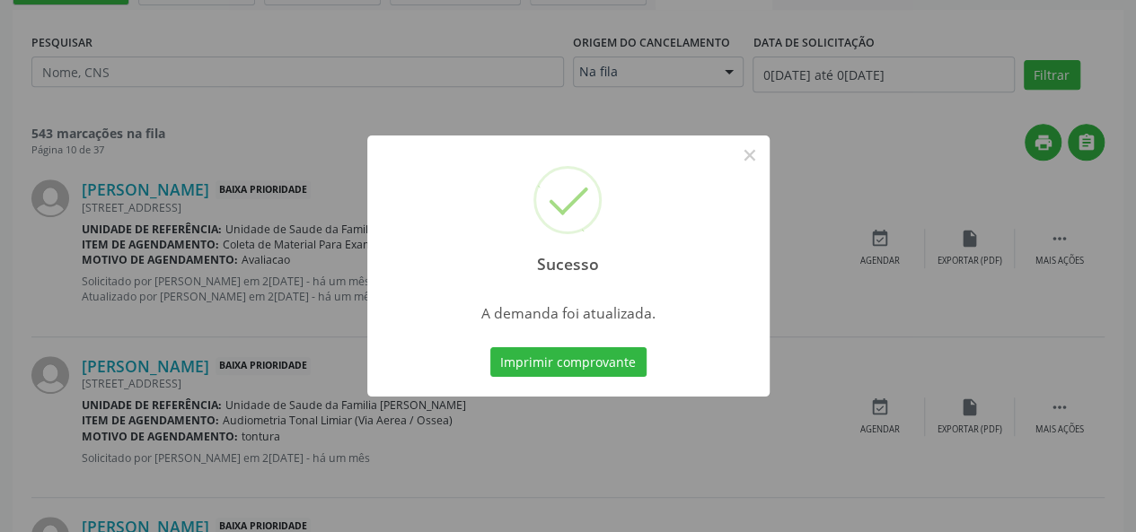
scroll to position [0, 0]
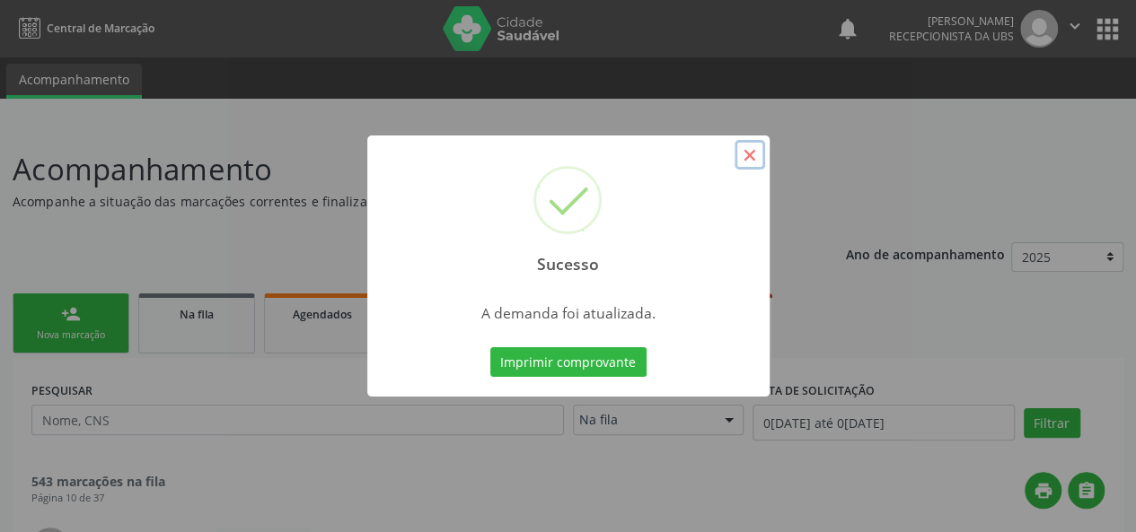
click at [744, 150] on button "×" at bounding box center [749, 155] width 31 height 31
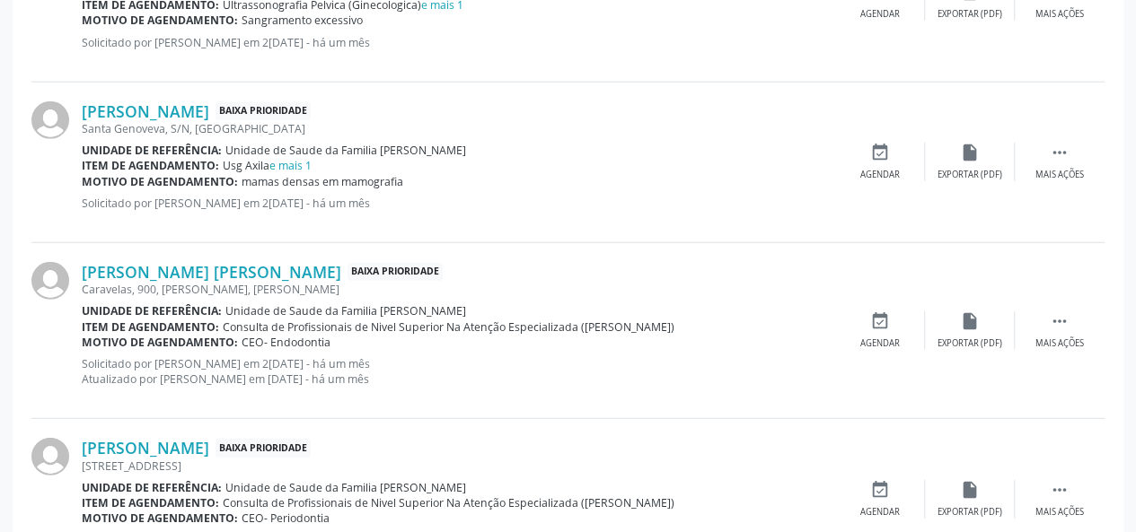
scroll to position [2497, 0]
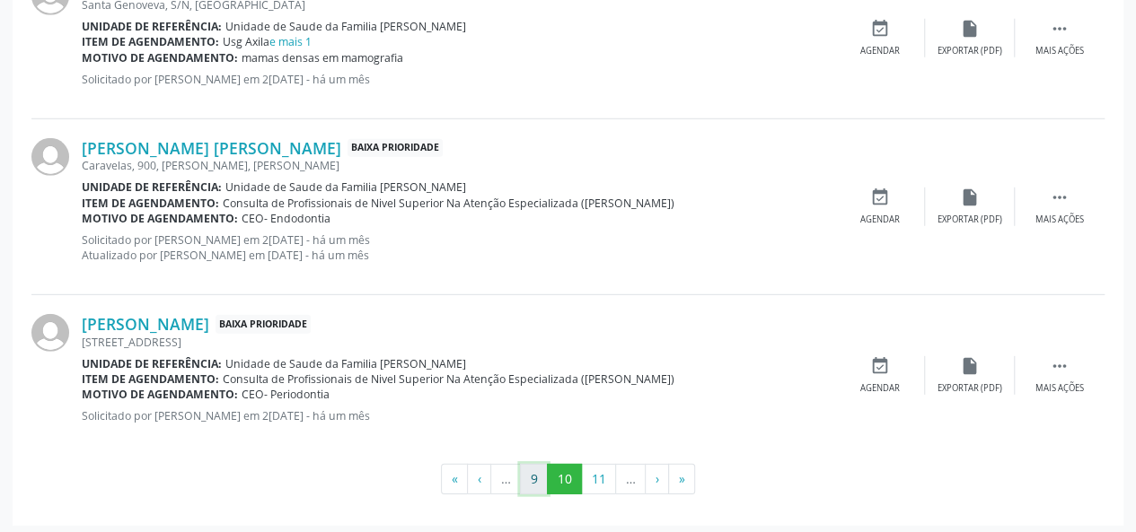
click at [532, 475] on button "9" at bounding box center [534, 479] width 28 height 31
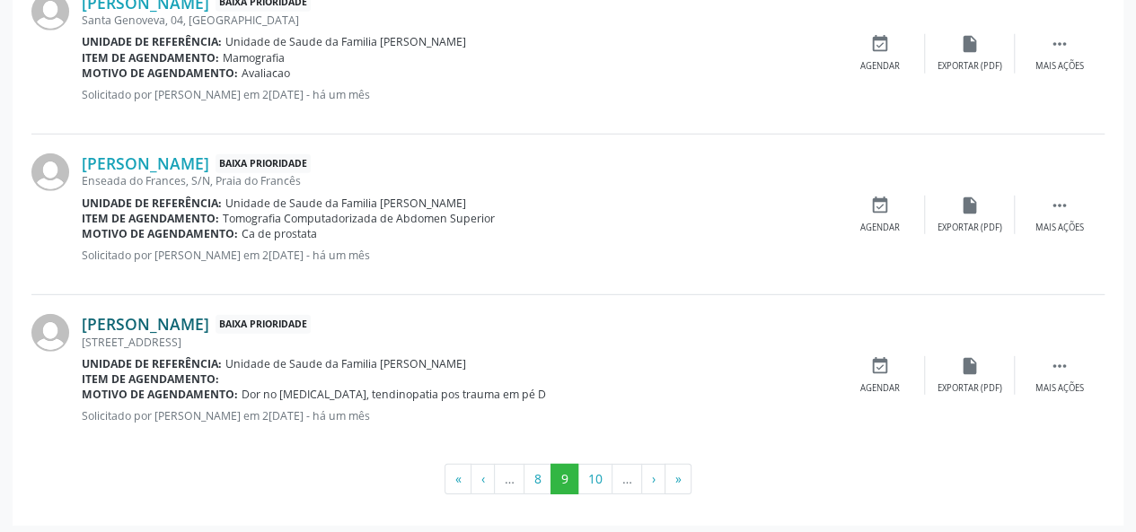
click at [209, 315] on link "[PERSON_NAME]" at bounding box center [145, 324] width 127 height 20
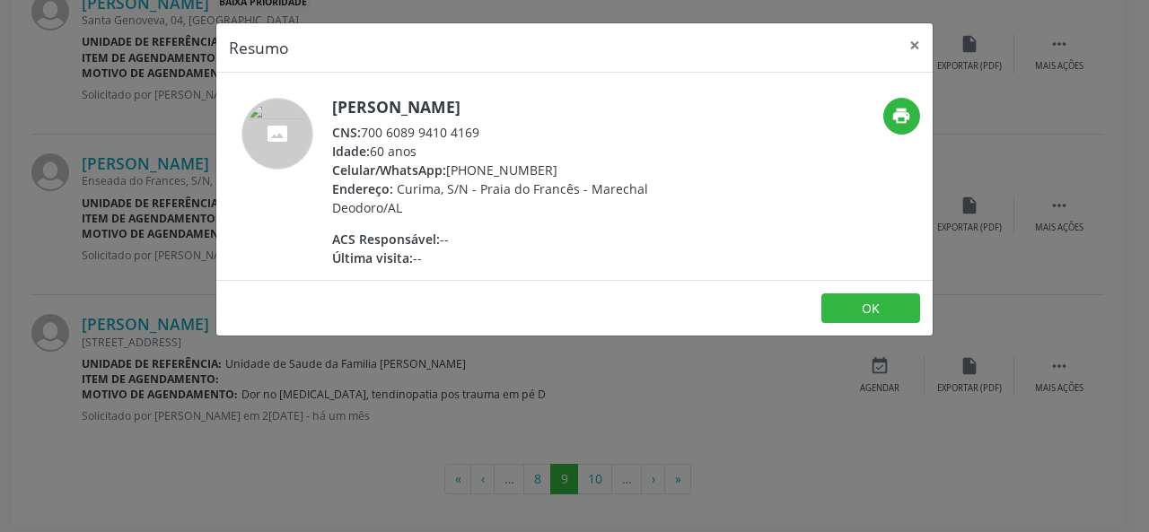
drag, startPoint x: 569, startPoint y: 104, endPoint x: 334, endPoint y: 96, distance: 235.4
click at [334, 98] on h5 "[PERSON_NAME]" at bounding box center [506, 107] width 349 height 19
copy h5 "[PERSON_NAME]"
click at [907, 35] on button "×" at bounding box center [915, 45] width 36 height 44
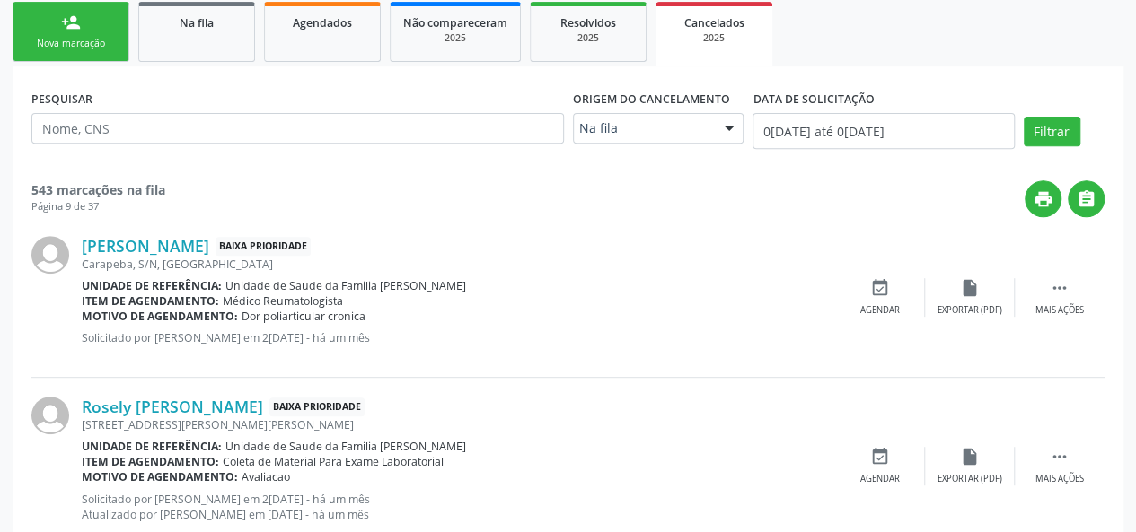
scroll to position [73, 0]
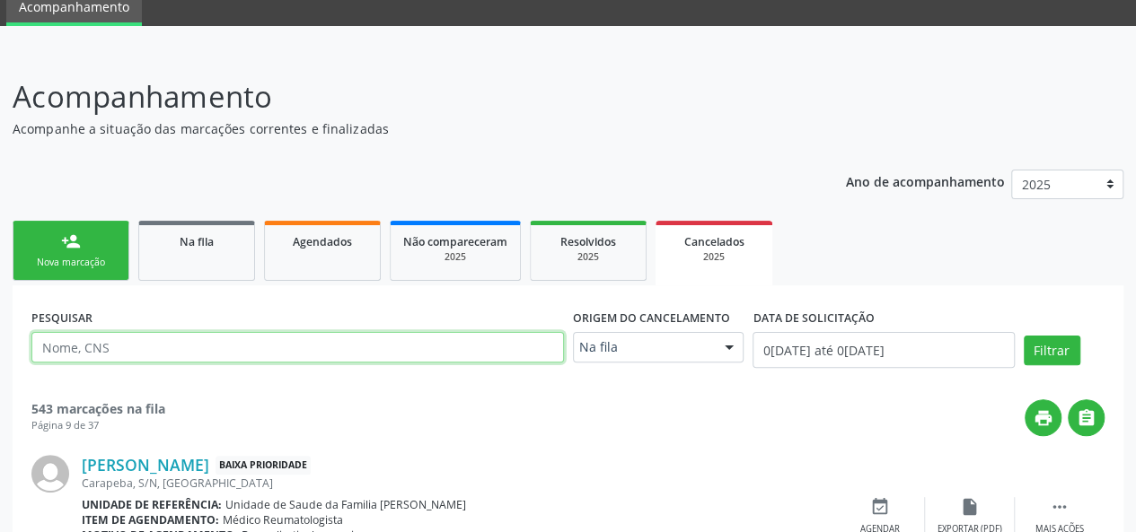
click at [156, 347] on input "text" at bounding box center [297, 347] width 532 height 31
paste input "[PERSON_NAME]"
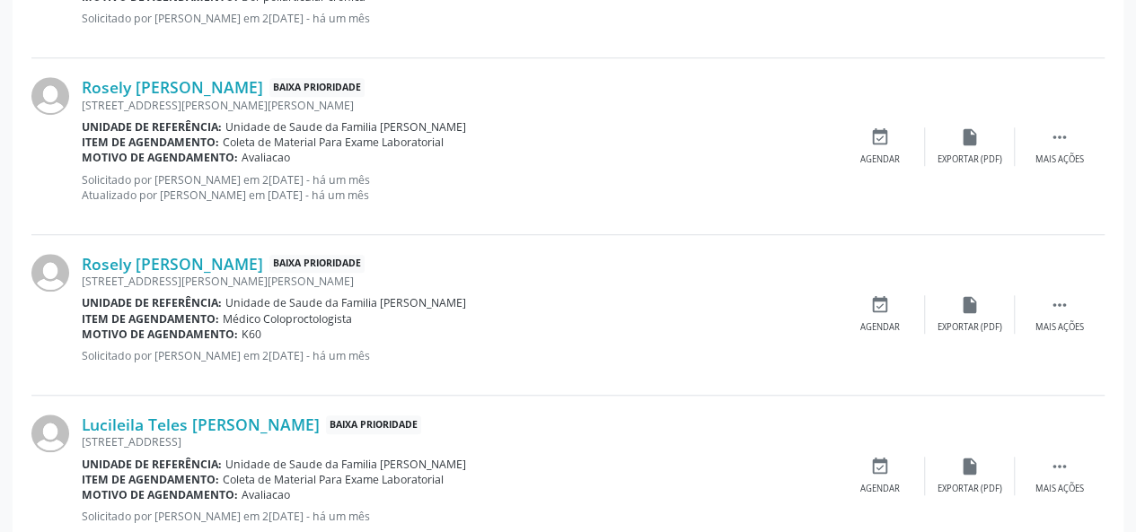
scroll to position [252, 0]
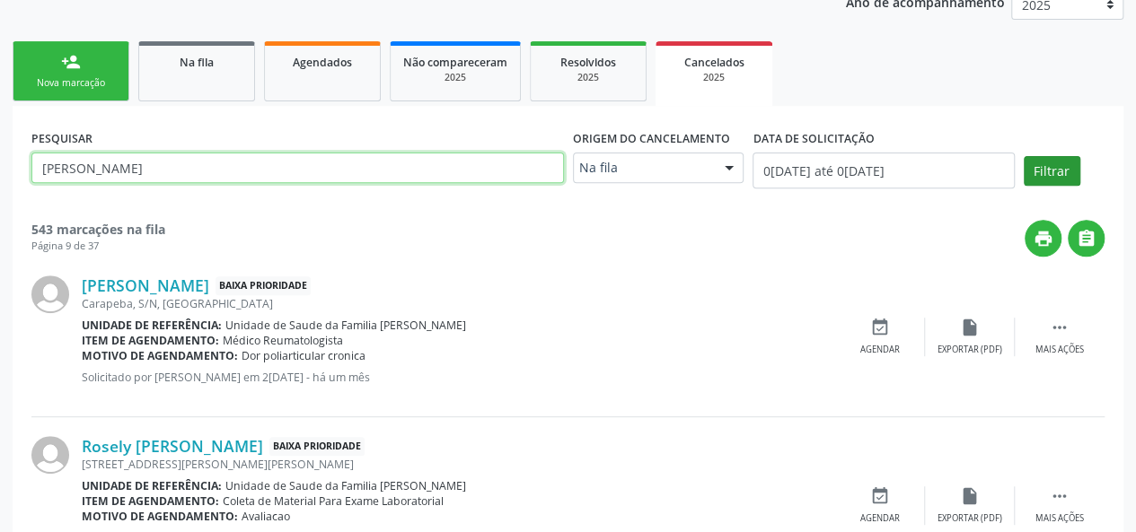
type input "[PERSON_NAME]"
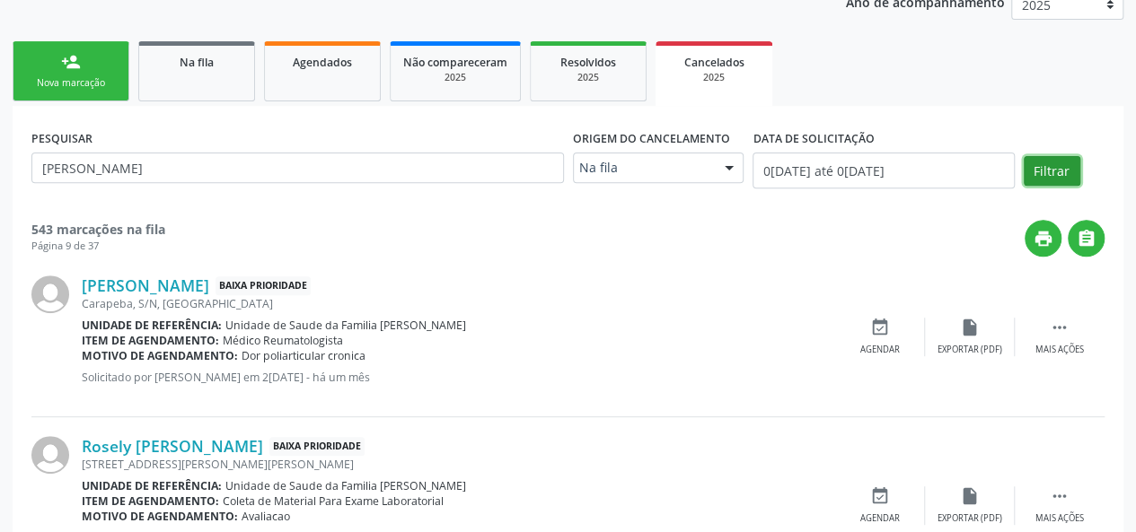
click at [1054, 177] on button "Filtrar" at bounding box center [1052, 171] width 57 height 31
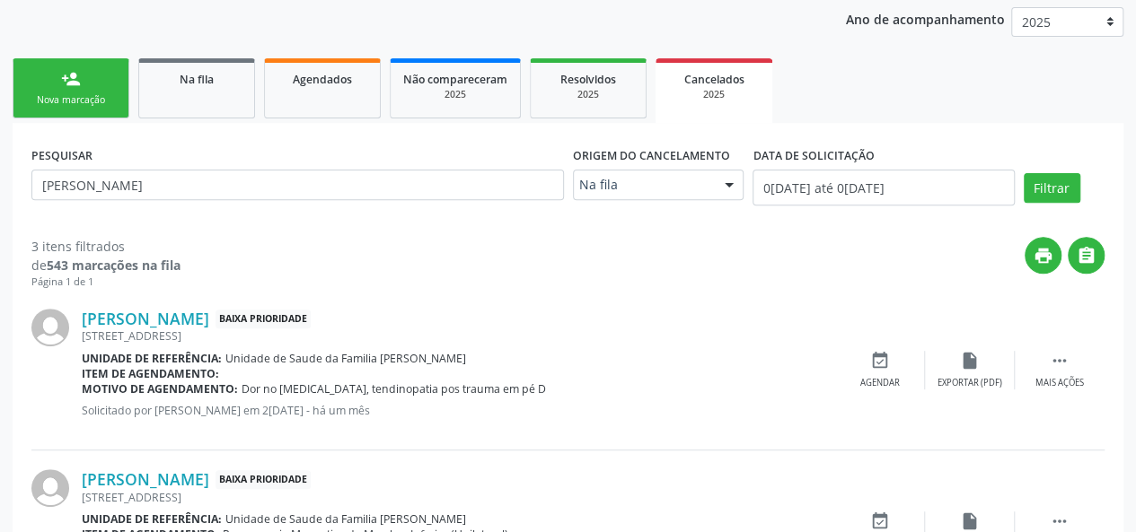
scroll to position [56, 0]
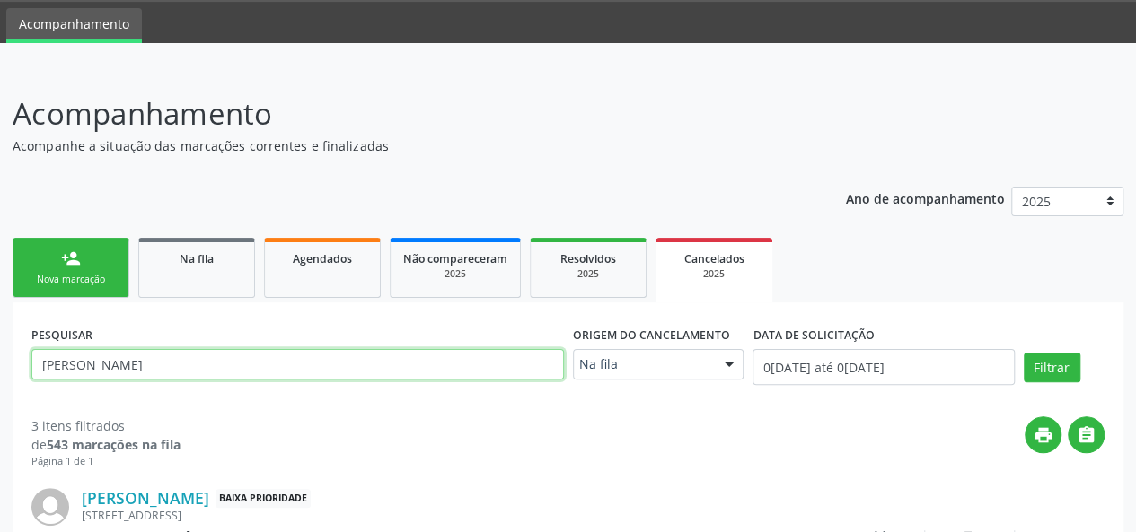
drag, startPoint x: 241, startPoint y: 373, endPoint x: 0, endPoint y: 330, distance: 244.5
click at [0, 330] on div "Acompanhamento Acompanhe a situação das marcações correntes e finalizadas Relat…" at bounding box center [568, 525] width 1136 height 915
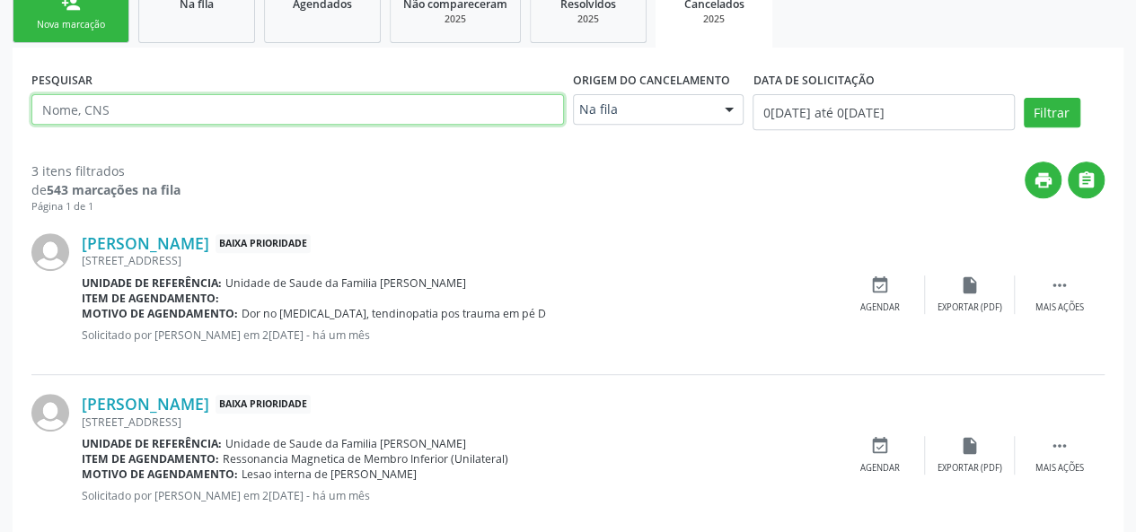
scroll to position [235, 0]
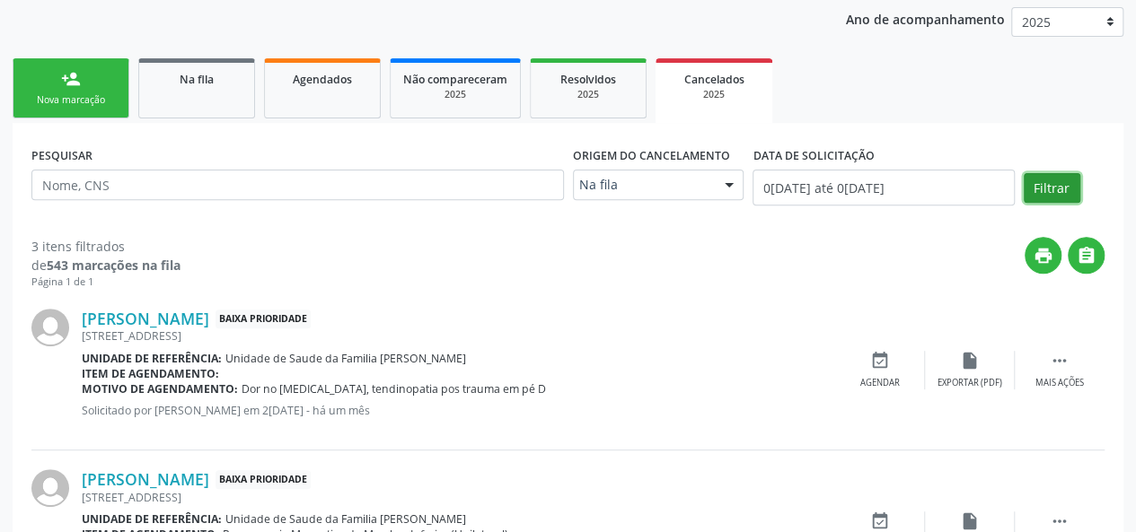
click at [1040, 198] on button "Filtrar" at bounding box center [1052, 188] width 57 height 31
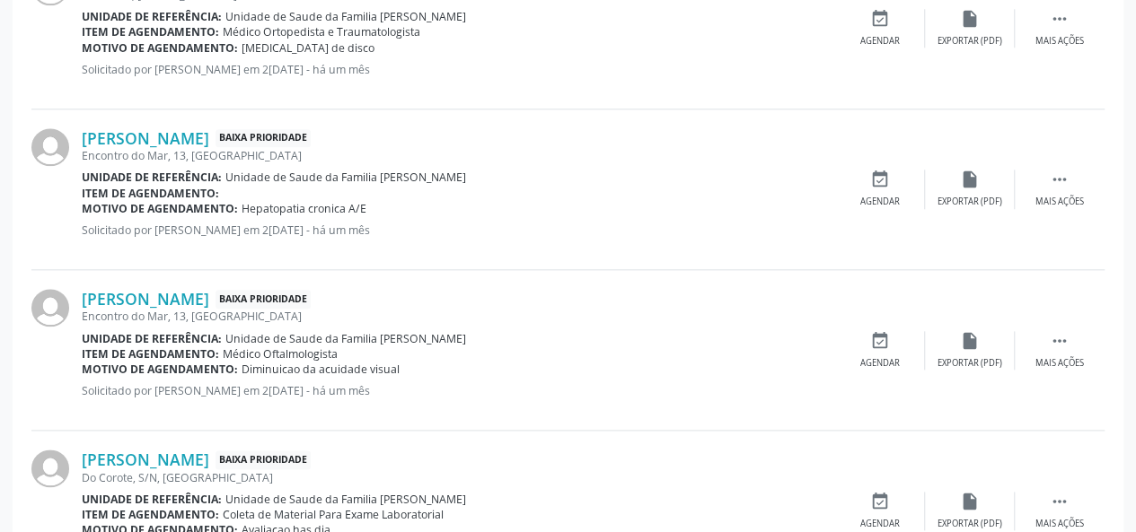
scroll to position [881, 0]
click at [1063, 183] on icon "" at bounding box center [1060, 181] width 20 height 20
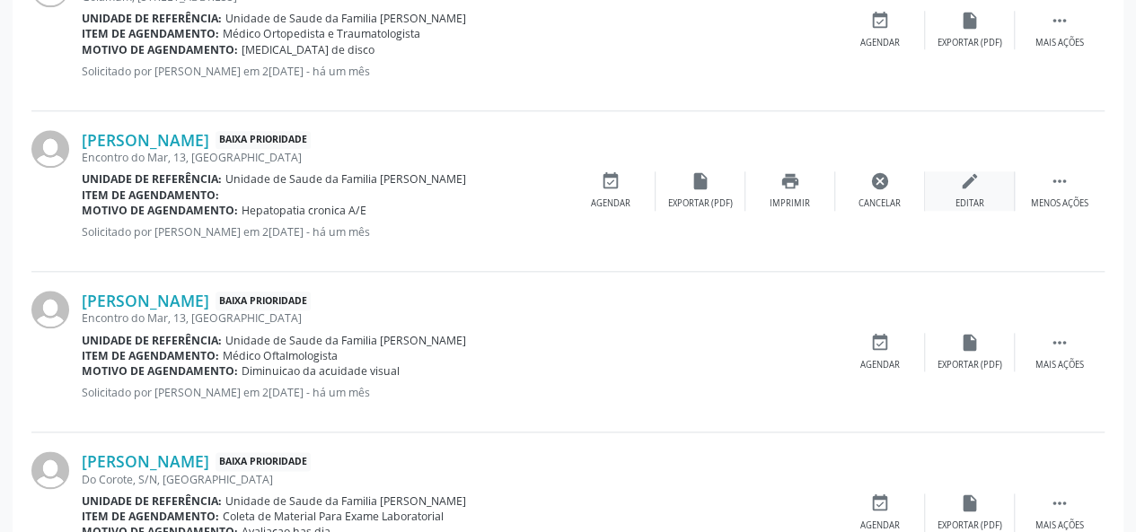
click at [980, 190] on div "edit Editar" at bounding box center [970, 190] width 90 height 39
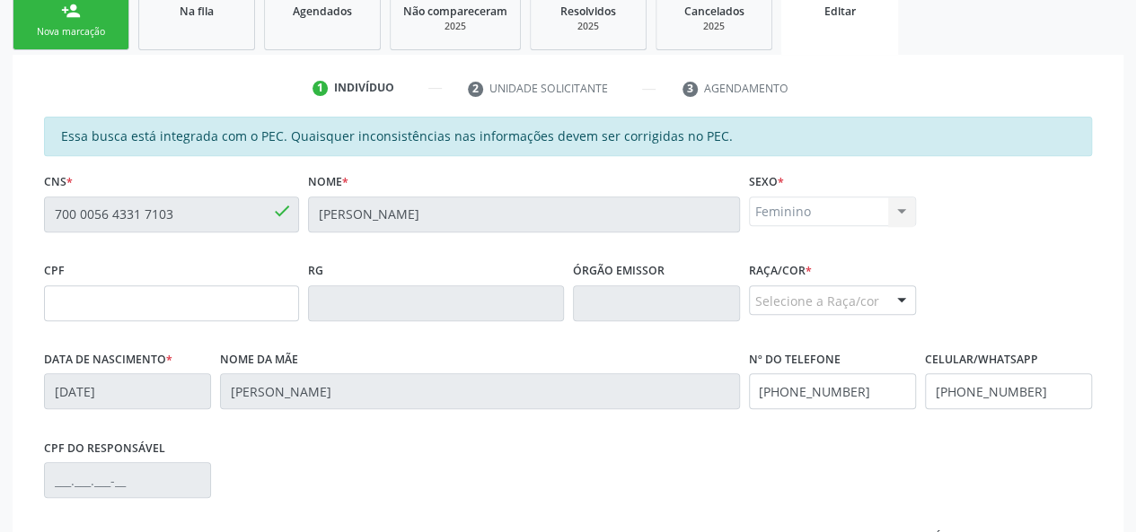
scroll to position [359, 0]
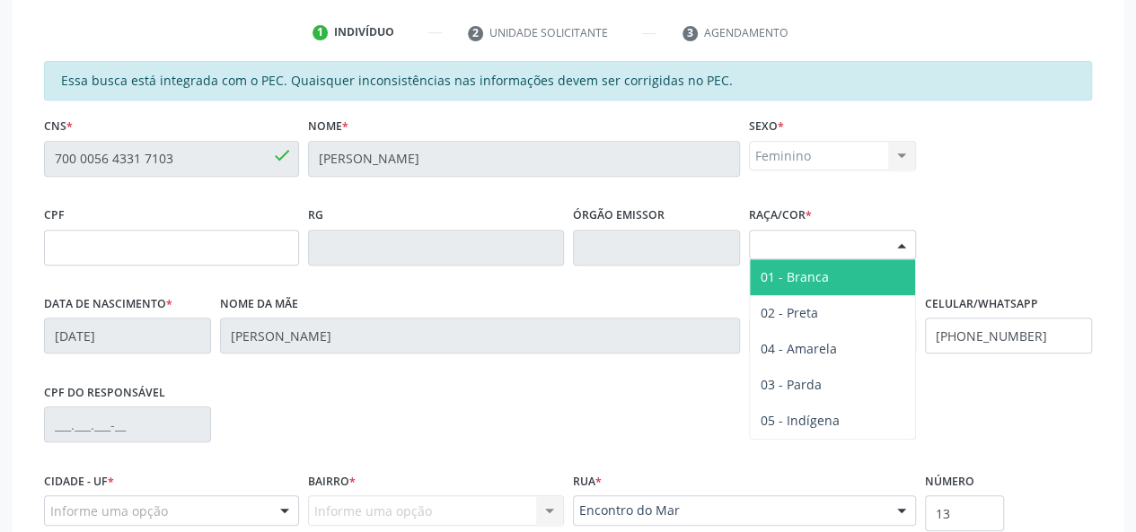
click at [816, 249] on div "Selecione a Raça/cor" at bounding box center [832, 245] width 167 height 31
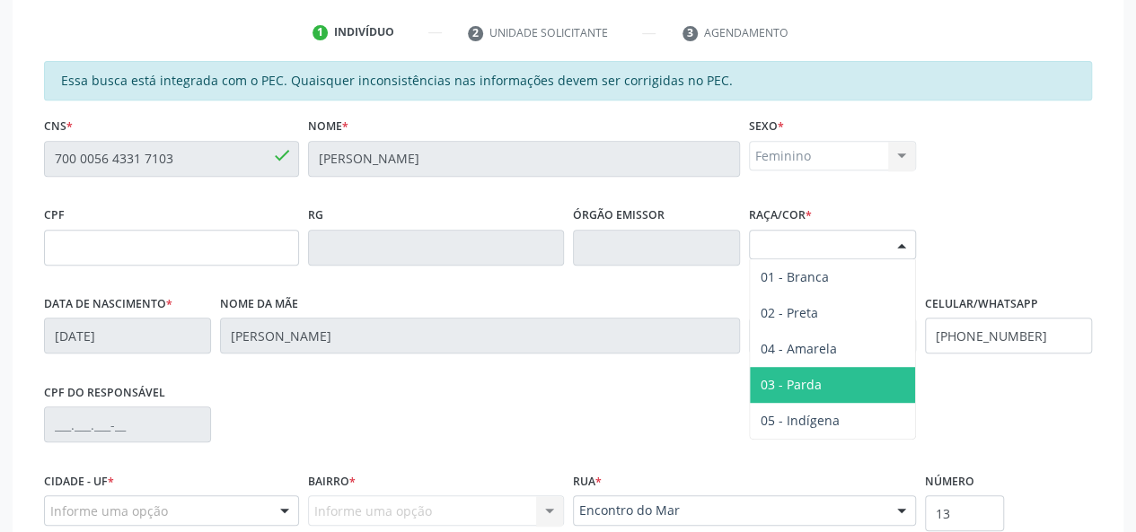
click at [803, 376] on span "03 - Parda" at bounding box center [790, 384] width 61 height 17
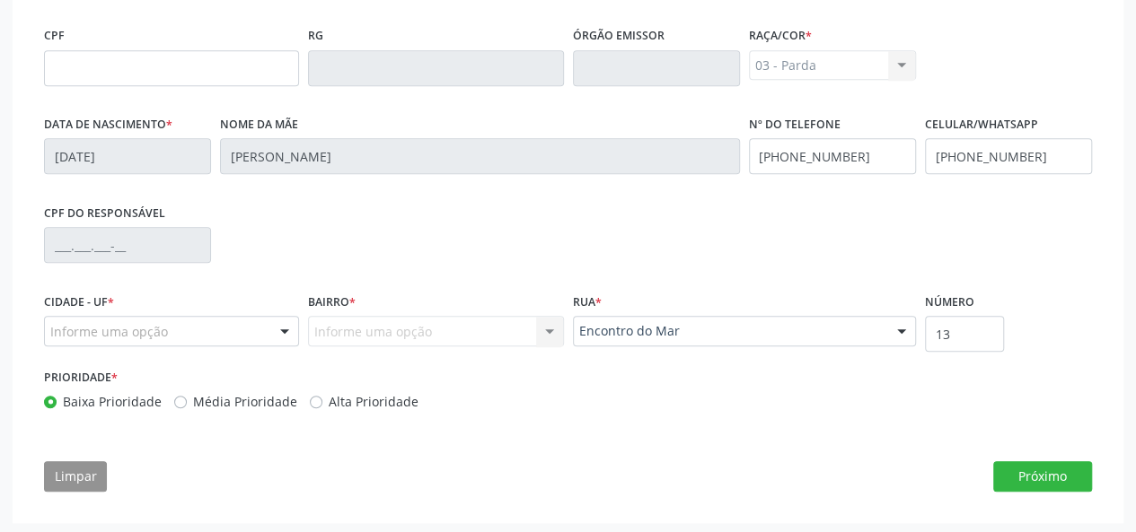
scroll to position [541, 0]
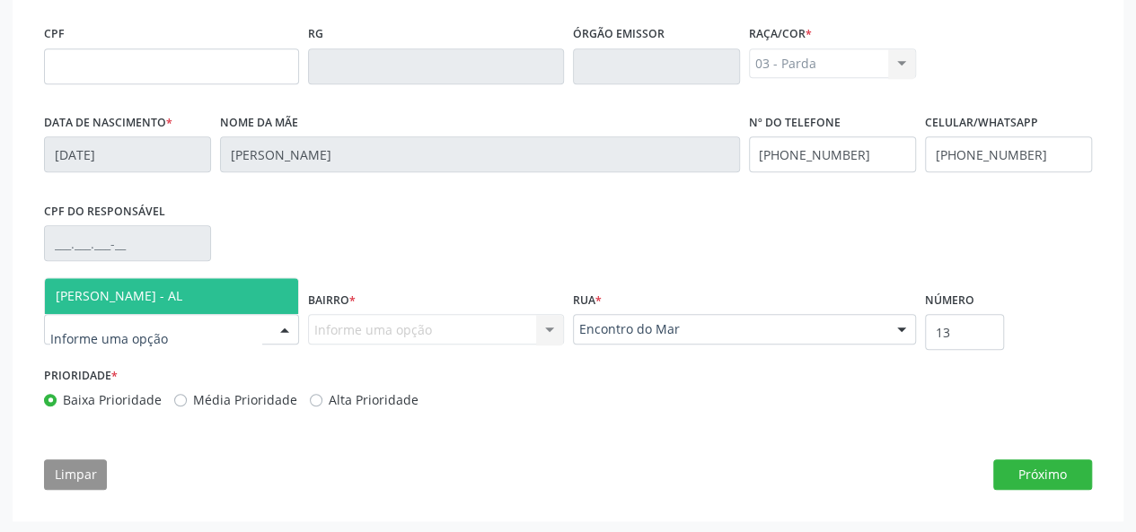
click at [160, 300] on span "[PERSON_NAME] - AL" at bounding box center [119, 295] width 127 height 17
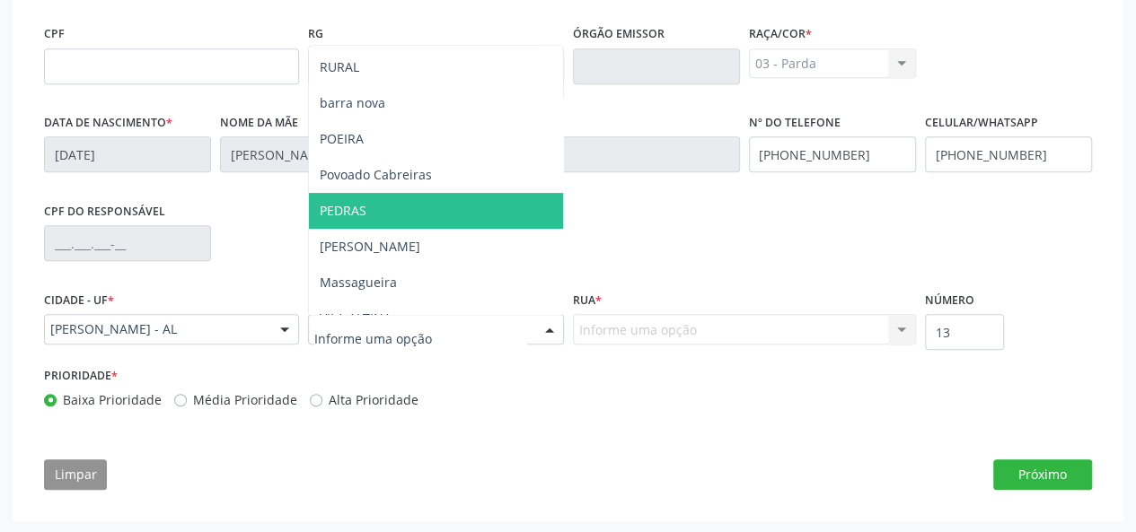
scroll to position [180, 0]
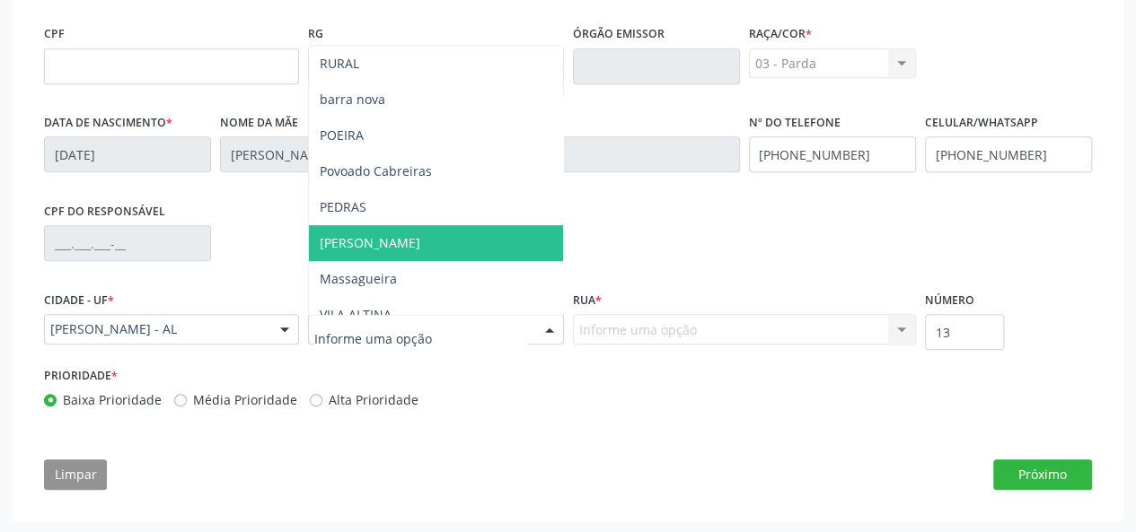
click at [387, 256] on span "[PERSON_NAME]" at bounding box center [435, 243] width 253 height 36
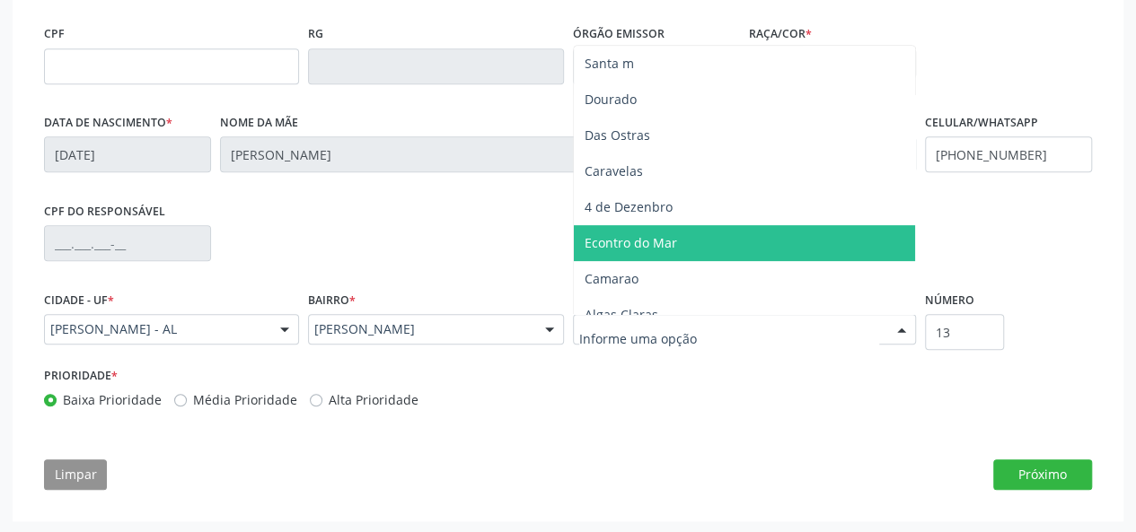
click at [643, 234] on span "Econtro do Mar" at bounding box center [630, 242] width 92 height 17
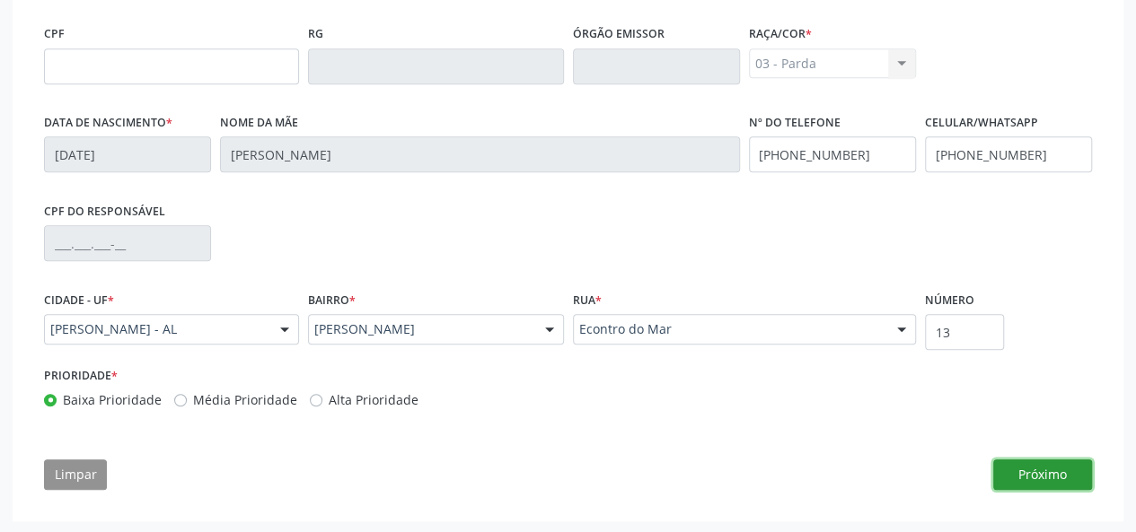
click at [1050, 460] on button "Próximo" at bounding box center [1042, 475] width 99 height 31
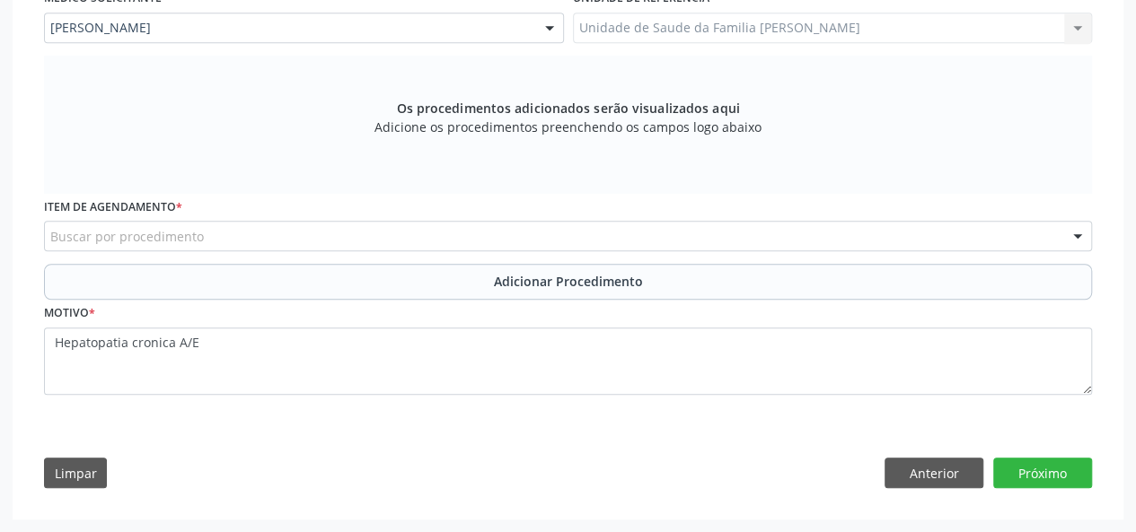
scroll to position [504, 0]
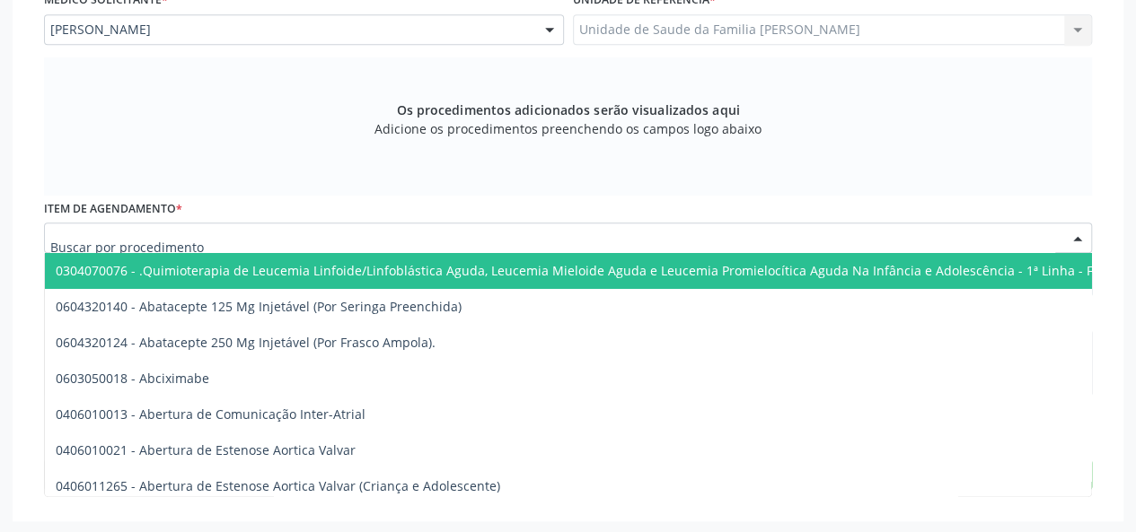
click at [163, 225] on div at bounding box center [568, 238] width 1048 height 31
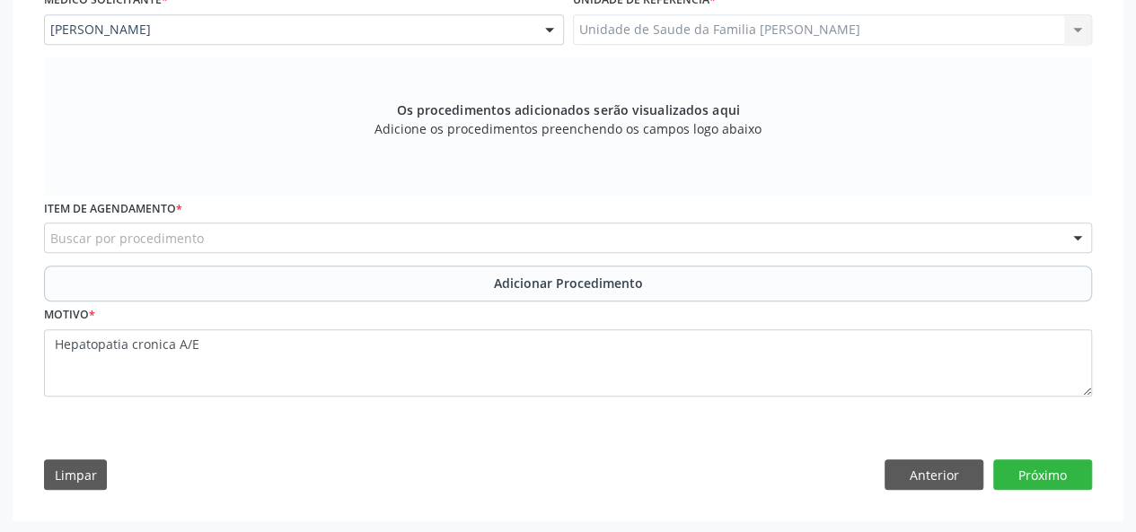
click at [359, 151] on div "Os procedimentos adicionados serão visualizados aqui Adicione os procedimentos …" at bounding box center [568, 126] width 1048 height 138
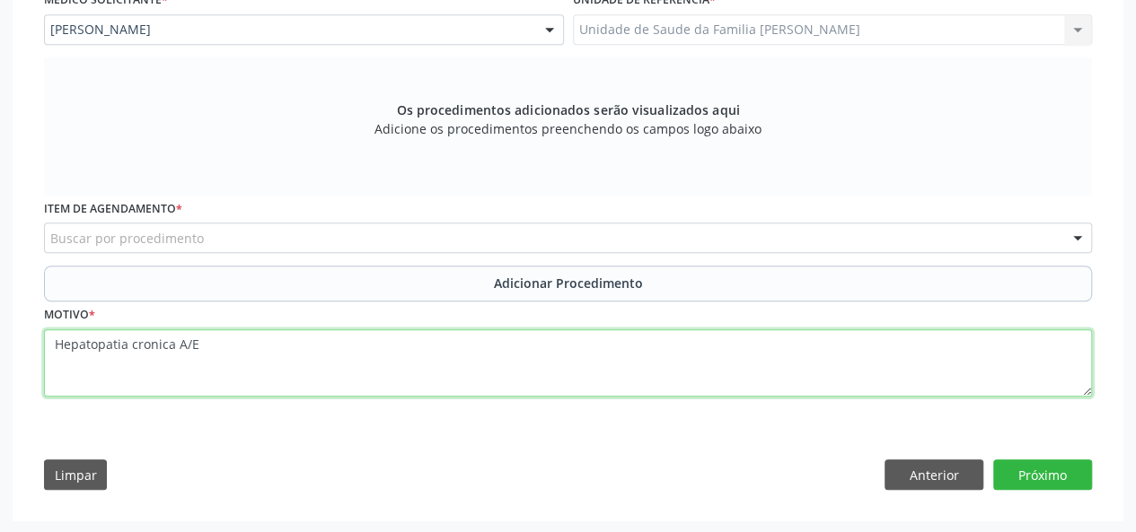
click at [51, 342] on textarea "Hepatopatia cronica A/E" at bounding box center [568, 364] width 1048 height 68
click at [124, 342] on textarea "Hepatologia- Hepatopatia cronica A/E" at bounding box center [568, 364] width 1048 height 68
type textarea "Hepatologia - Hepatopatia cronica A/E"
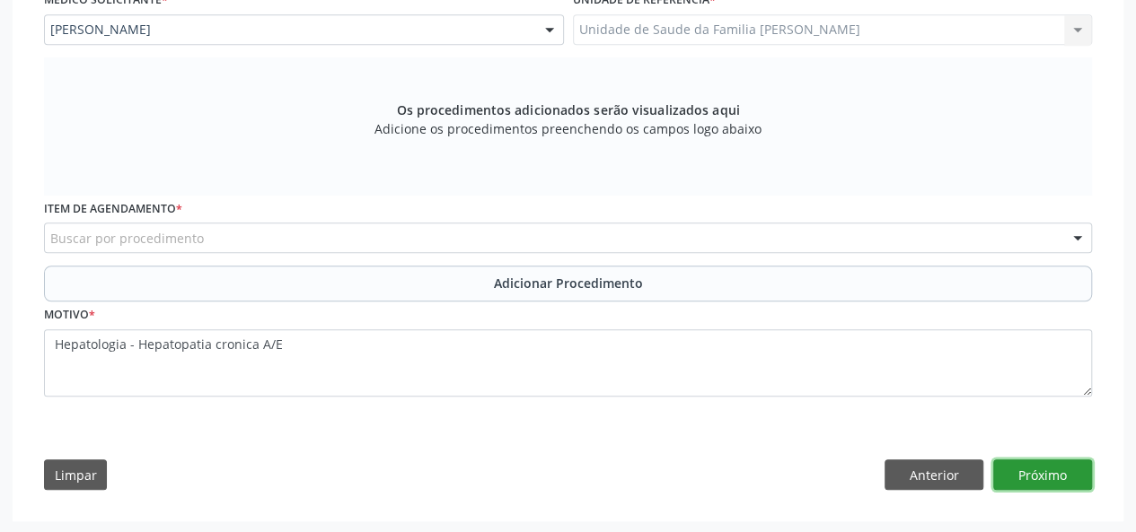
click at [1068, 473] on button "Próximo" at bounding box center [1042, 475] width 99 height 31
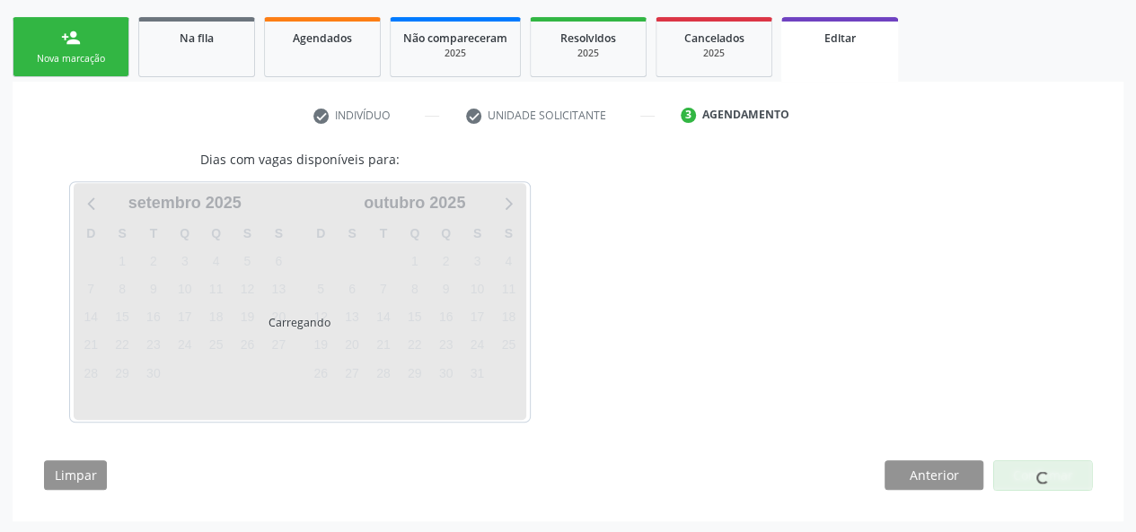
scroll to position [330, 0]
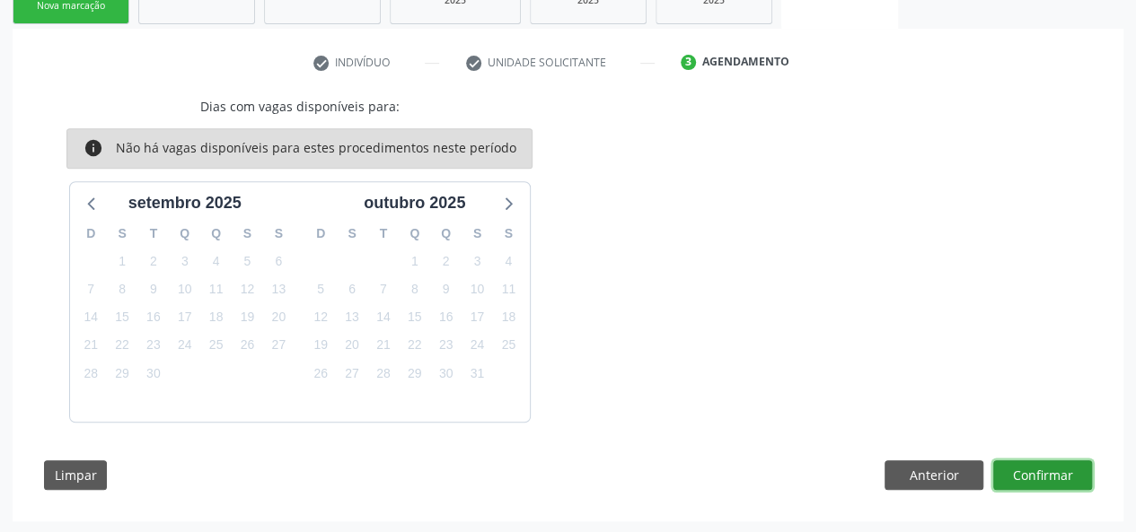
click at [1016, 473] on button "Confirmar" at bounding box center [1042, 476] width 99 height 31
click at [1064, 486] on button "Confirmar" at bounding box center [1042, 476] width 99 height 31
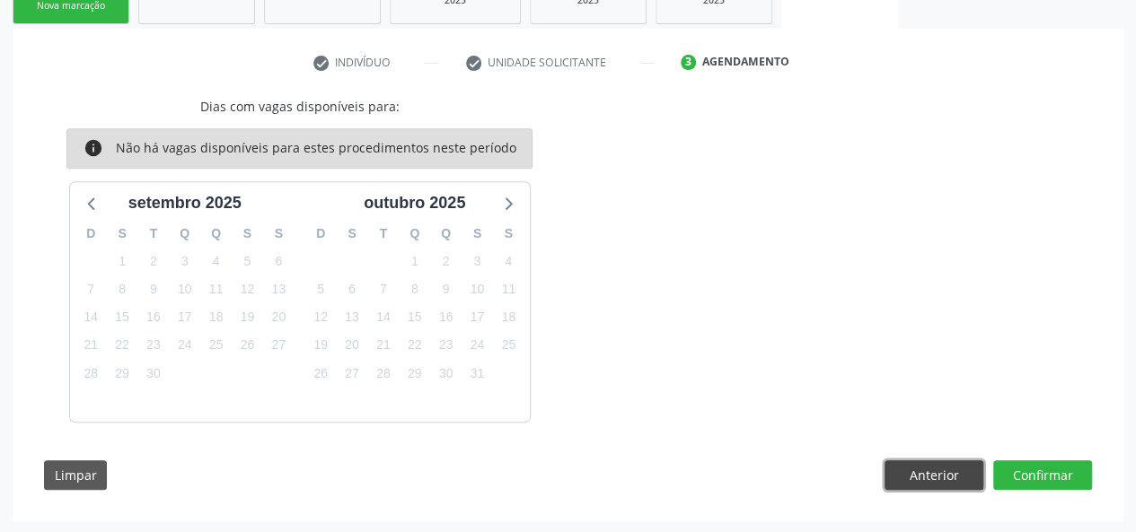
click at [958, 478] on button "Anterior" at bounding box center [933, 476] width 99 height 31
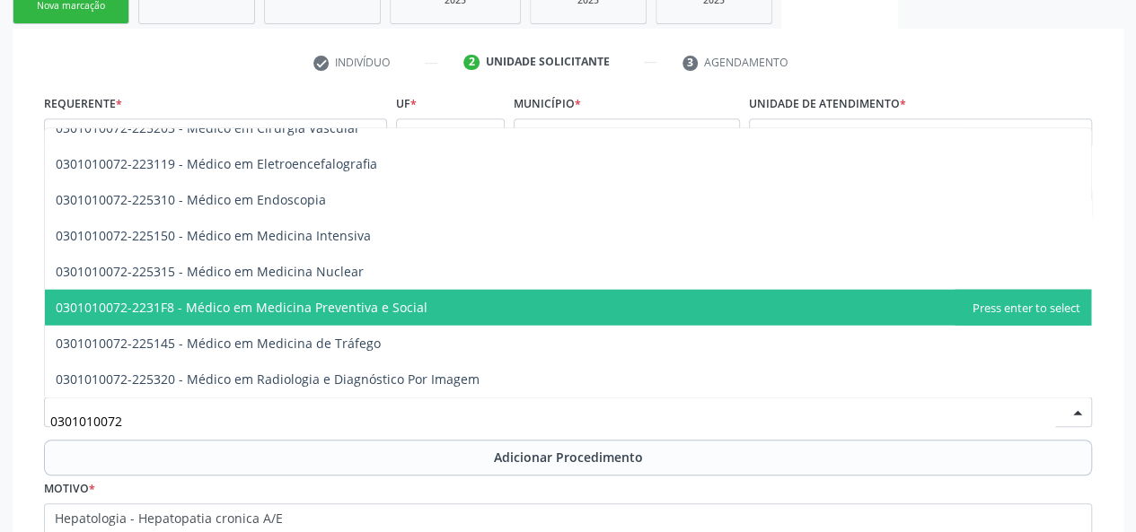
scroll to position [419, 0]
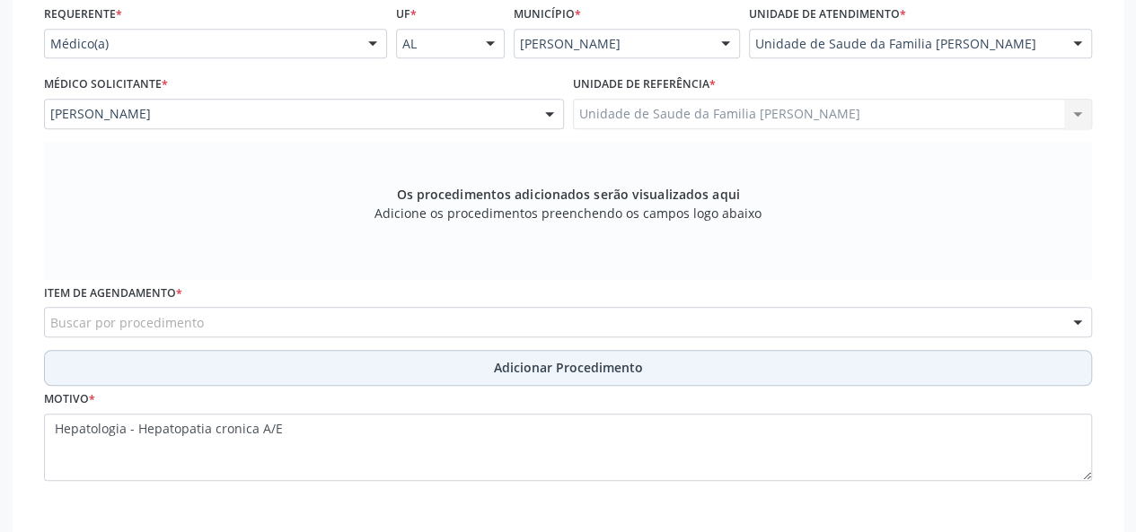
click at [512, 356] on button "Adicionar Procedimento" at bounding box center [568, 368] width 1048 height 36
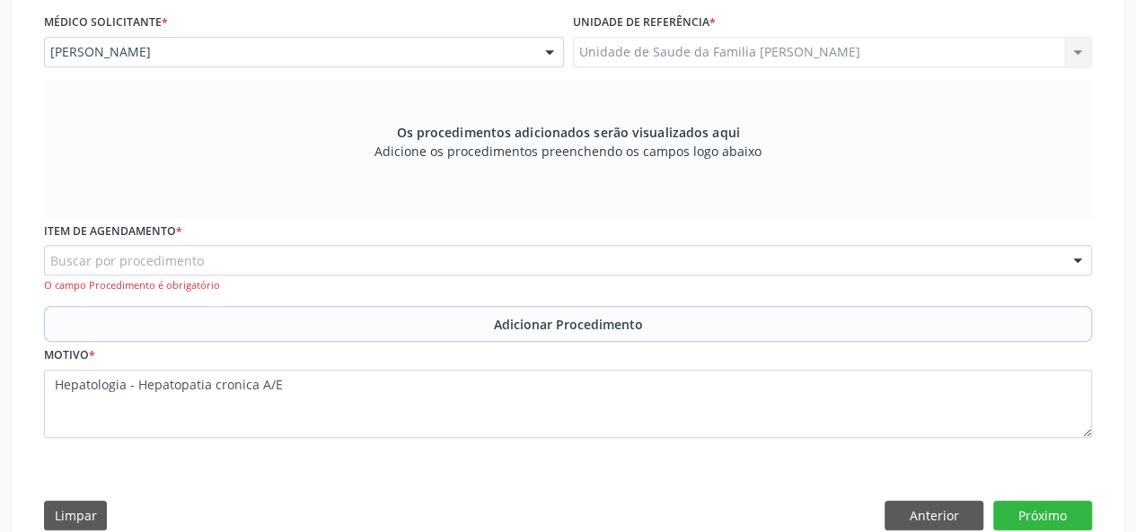
scroll to position [522, 0]
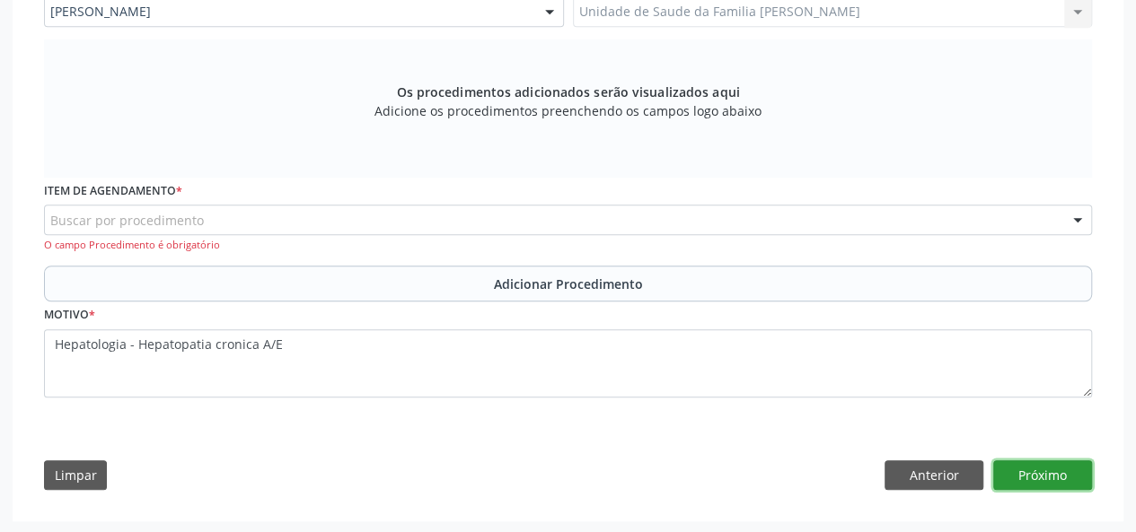
click at [1063, 475] on button "Próximo" at bounding box center [1042, 476] width 99 height 31
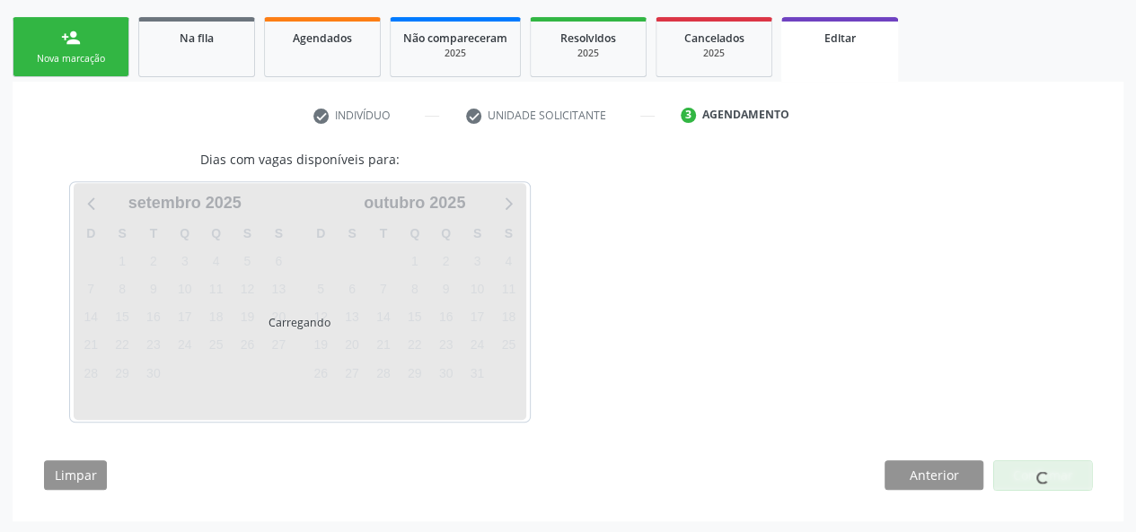
scroll to position [330, 0]
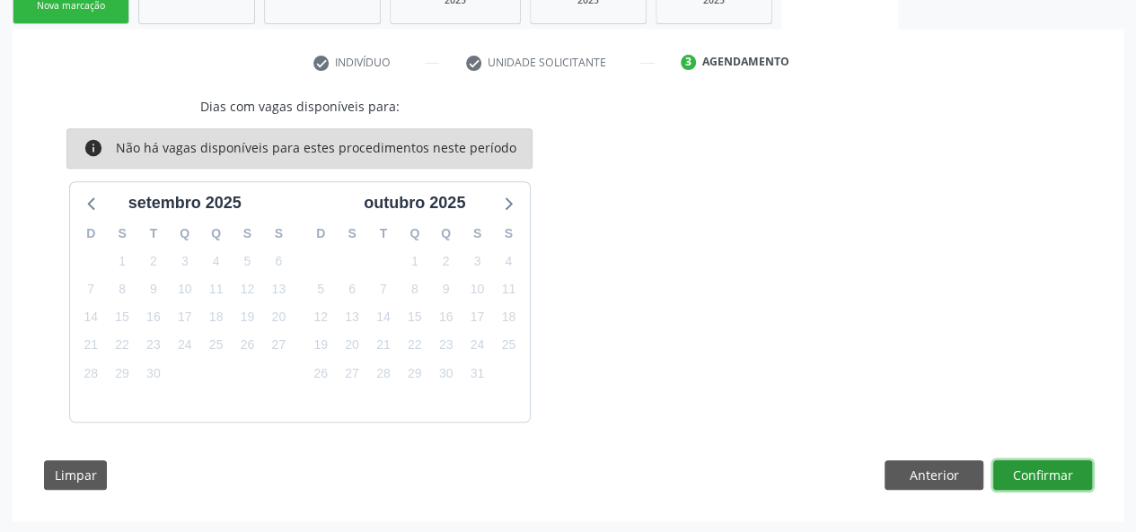
click at [1063, 475] on button "Confirmar" at bounding box center [1042, 476] width 99 height 31
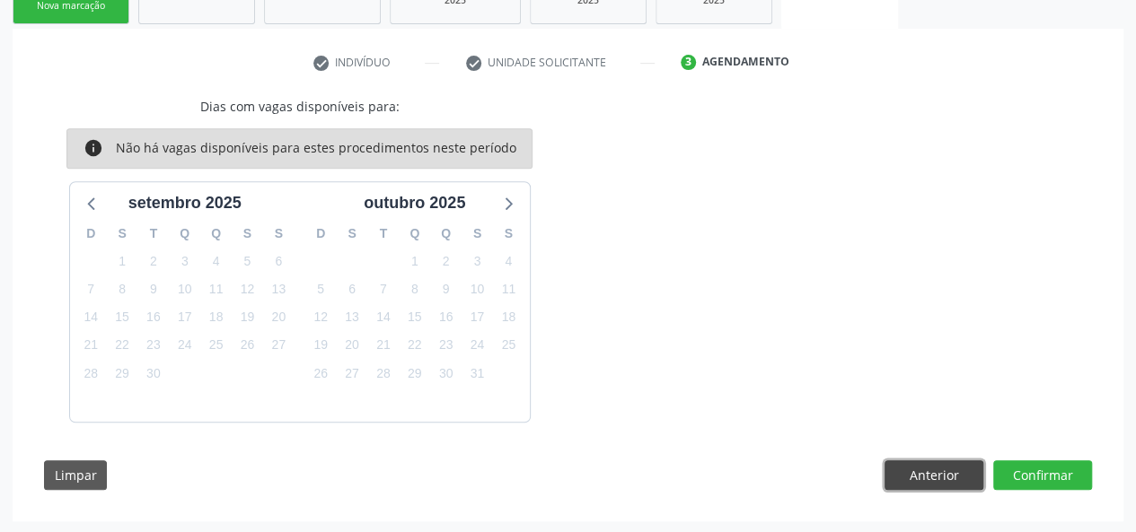
click at [960, 482] on button "Anterior" at bounding box center [933, 476] width 99 height 31
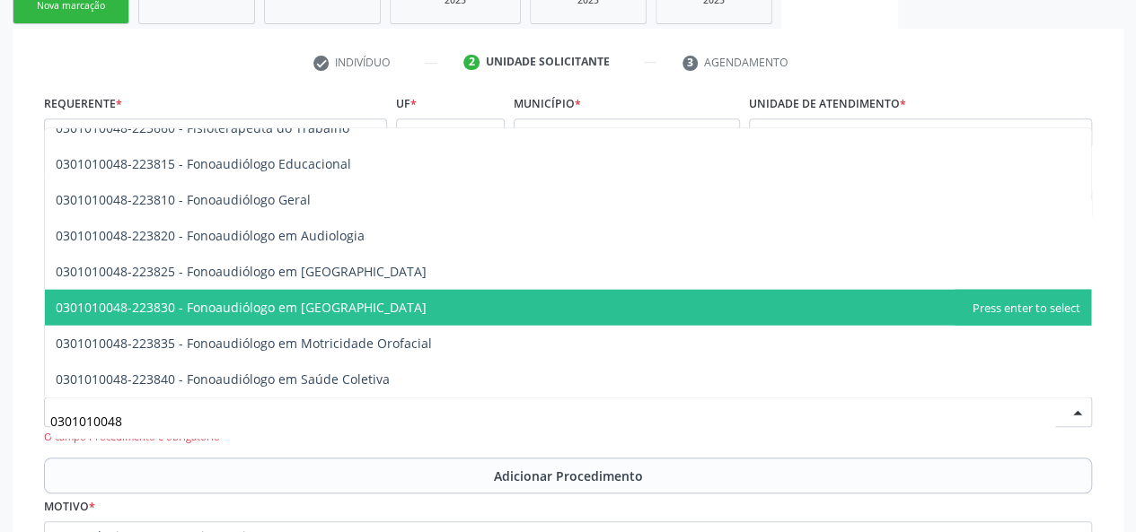
click at [200, 407] on input "0301010048" at bounding box center [552, 421] width 1005 height 36
type input "0"
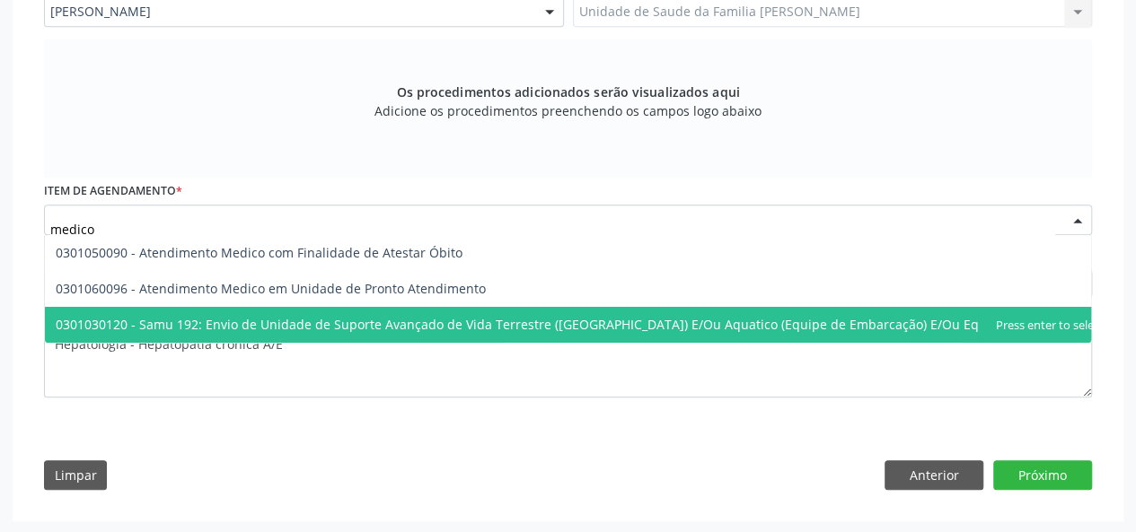
scroll to position [0, 0]
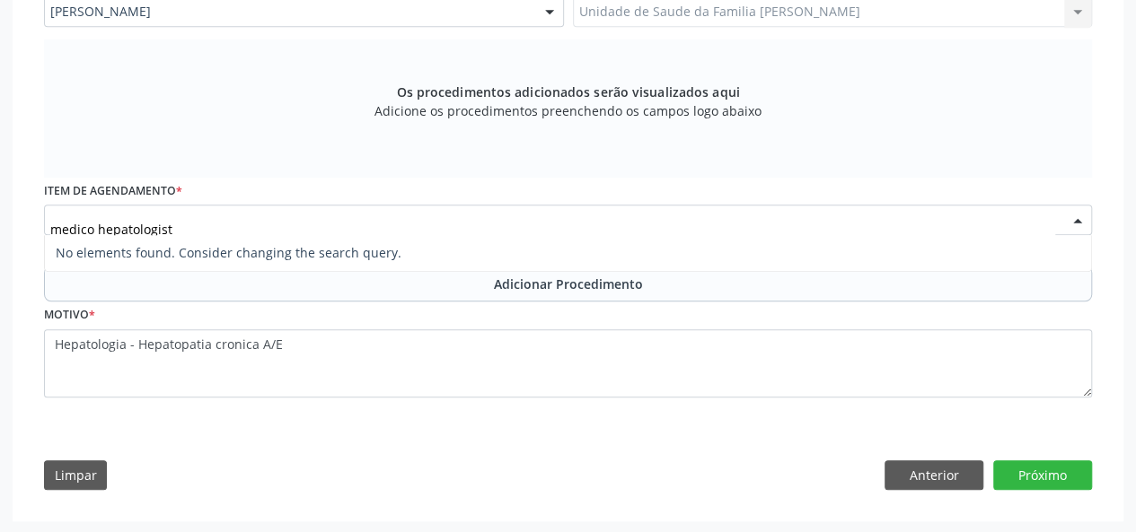
type input "medico hepatologista"
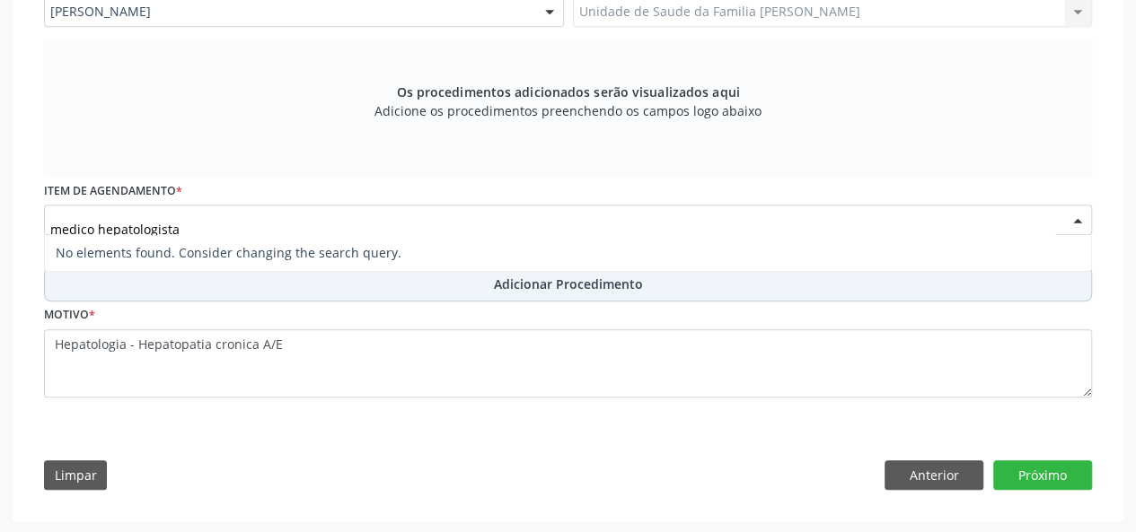
click at [569, 281] on div "Requerente * Médico(a) Médico(a) Enfermeiro(a) Paciente Nenhum resultado encont…" at bounding box center [568, 161] width 1048 height 524
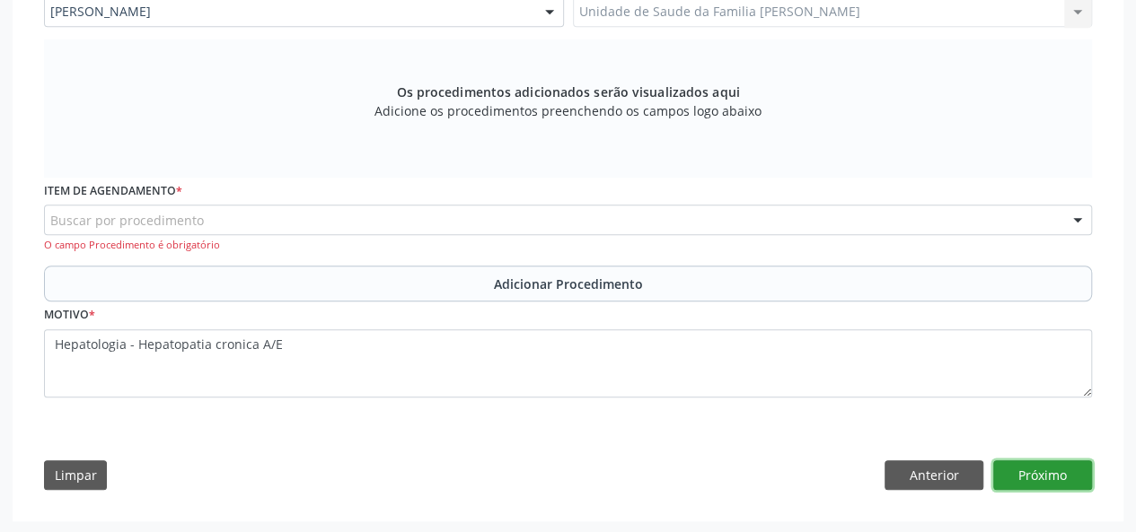
click at [1058, 488] on button "Próximo" at bounding box center [1042, 476] width 99 height 31
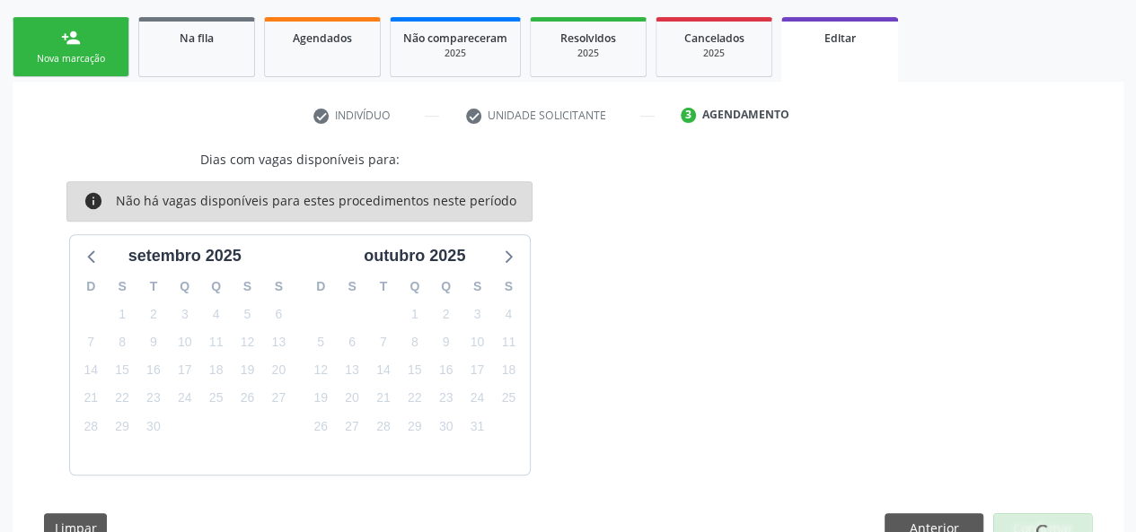
scroll to position [330, 0]
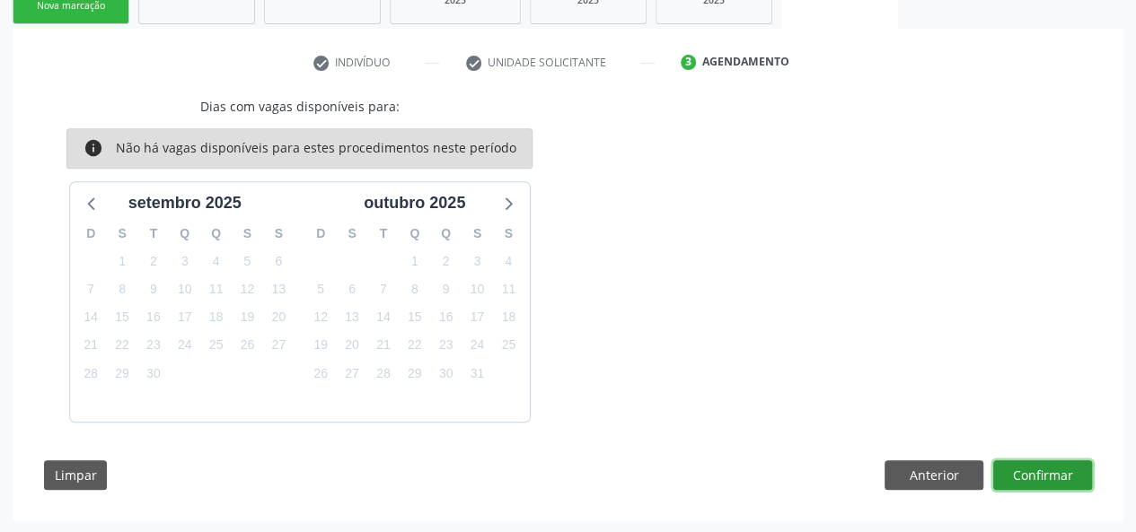
click at [1043, 484] on button "Confirmar" at bounding box center [1042, 476] width 99 height 31
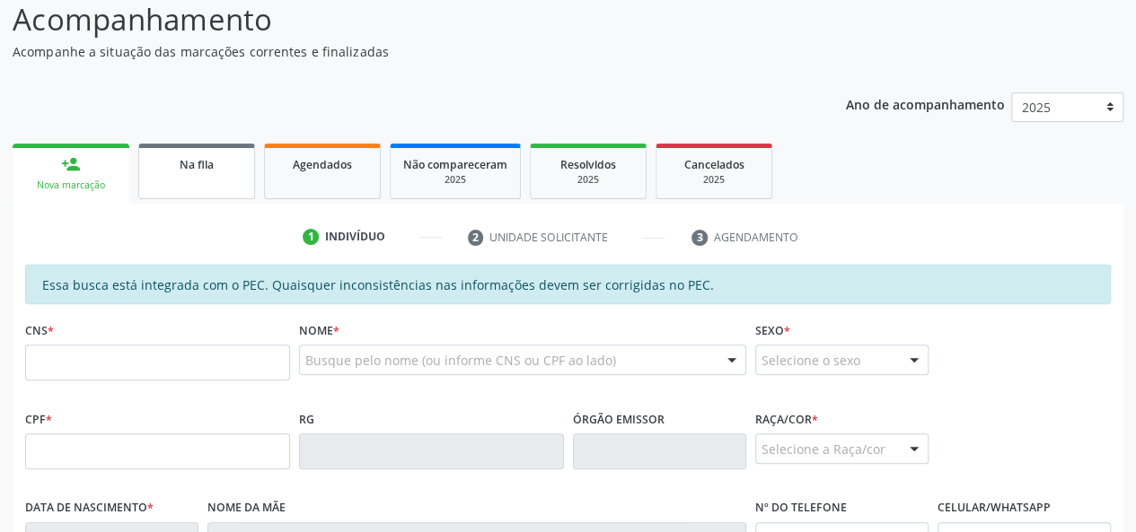
click at [179, 152] on link "Na fila" at bounding box center [196, 172] width 117 height 56
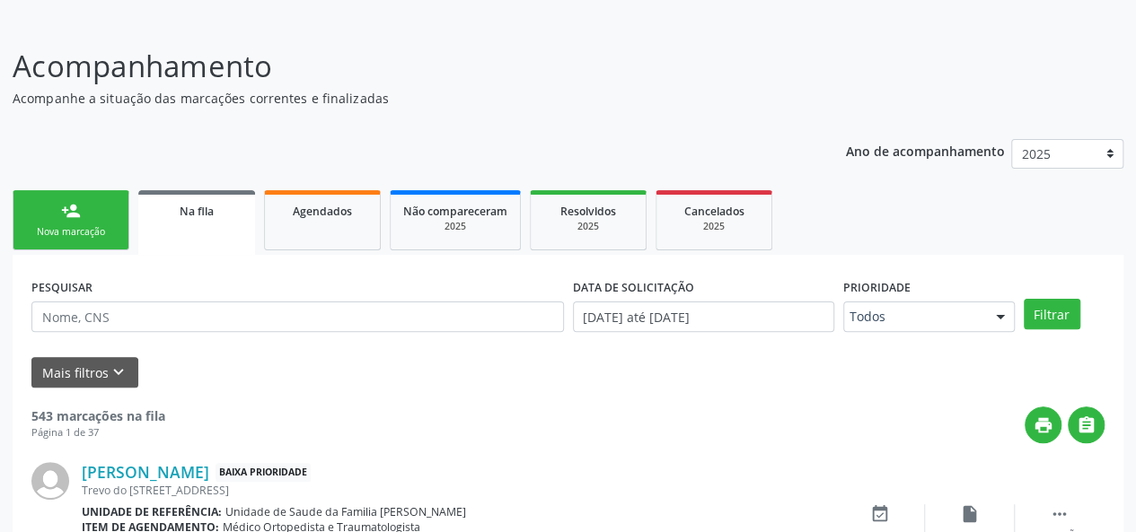
scroll to position [150, 0]
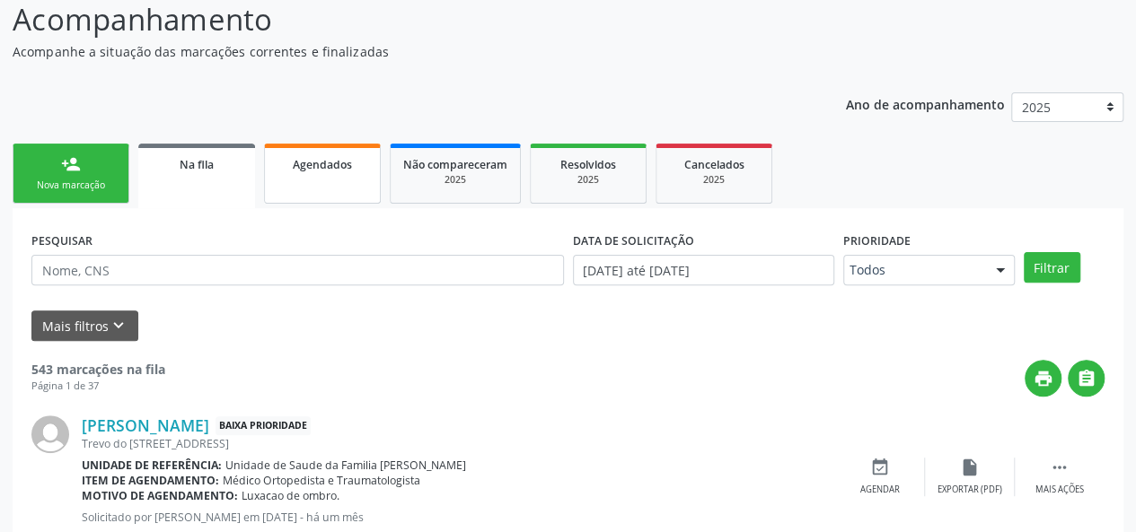
click at [354, 180] on link "Agendados" at bounding box center [322, 174] width 117 height 60
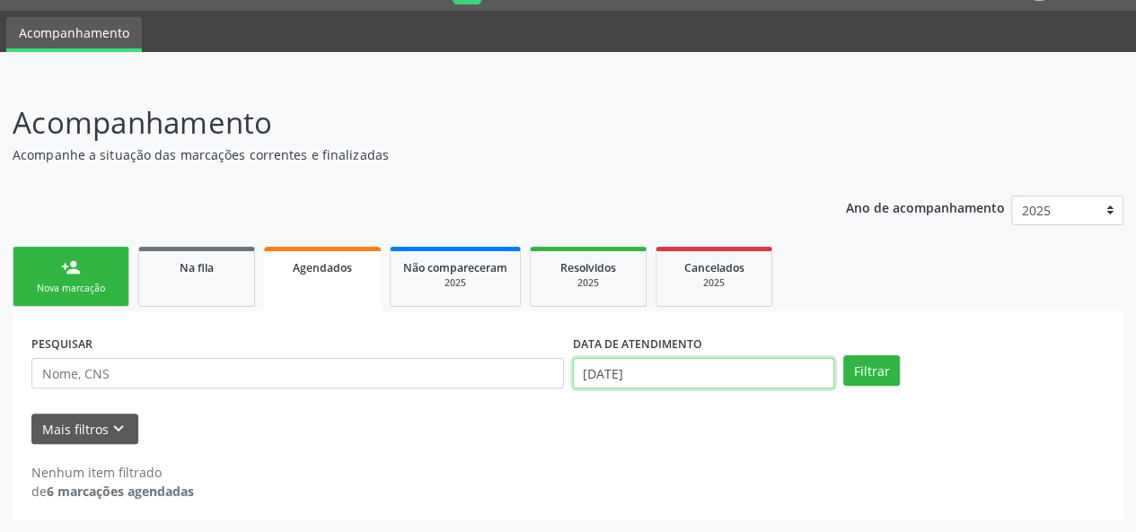
click at [642, 371] on body "Central de Marcação notifications [PERSON_NAME] Recepcionista da UBS  Configur…" at bounding box center [568, 219] width 1136 height 532
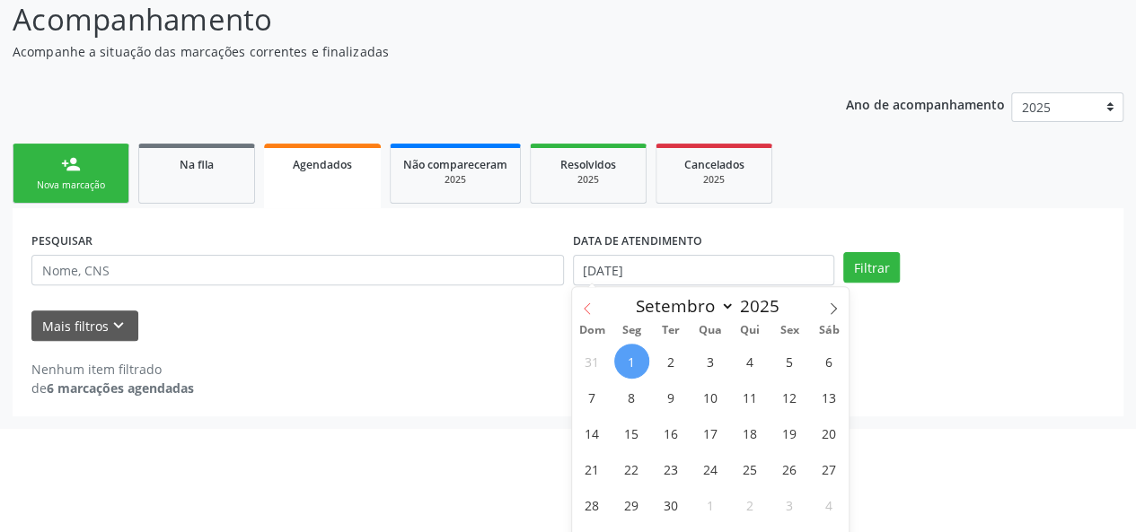
click at [585, 303] on icon at bounding box center [587, 309] width 13 height 13
select select "6"
click at [664, 356] on span "1" at bounding box center [671, 361] width 35 height 35
type input "0[DATE]"
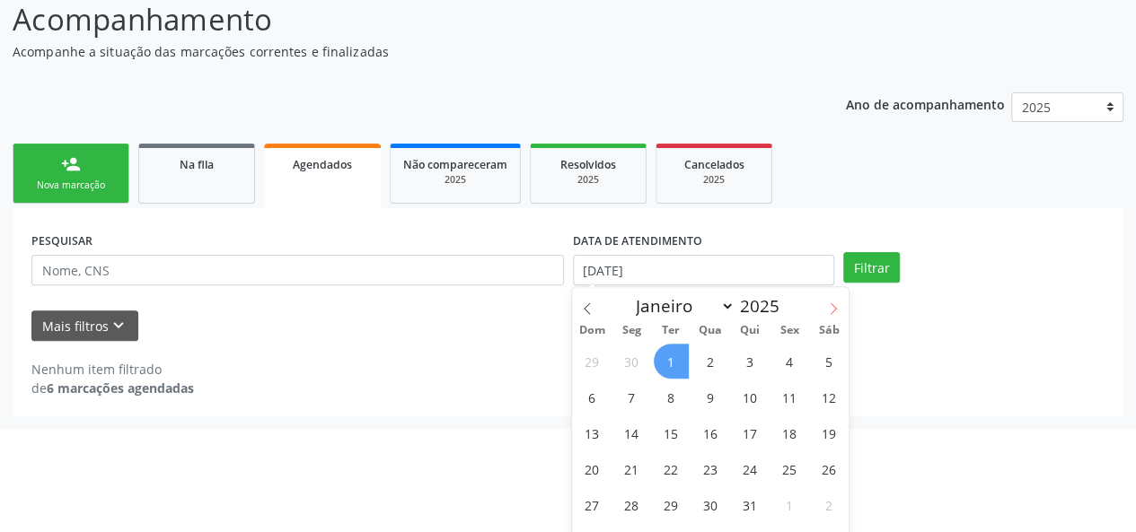
click at [826, 303] on span at bounding box center [833, 302] width 31 height 31
select select "8"
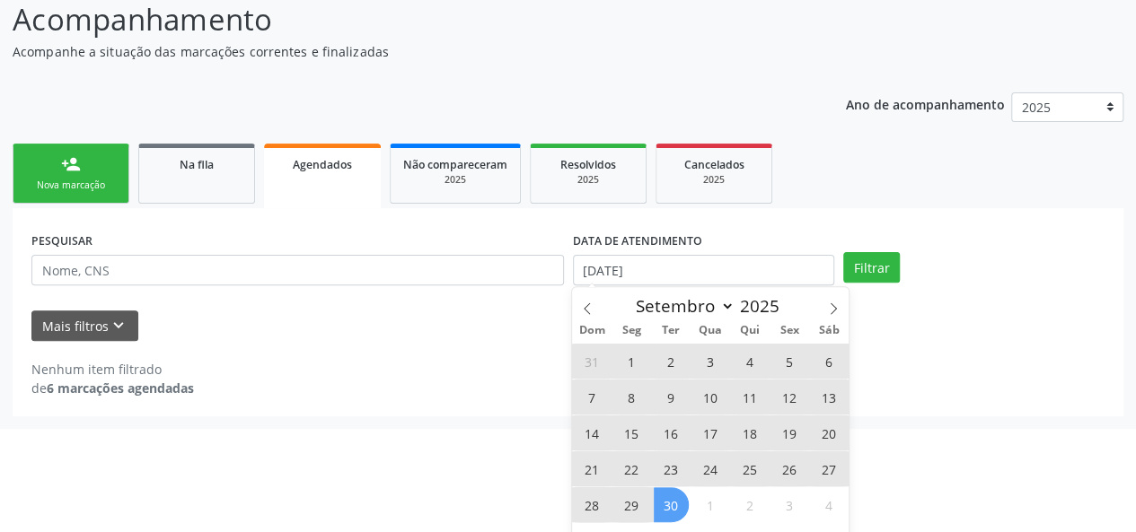
click at [686, 511] on span "30" at bounding box center [671, 505] width 35 height 35
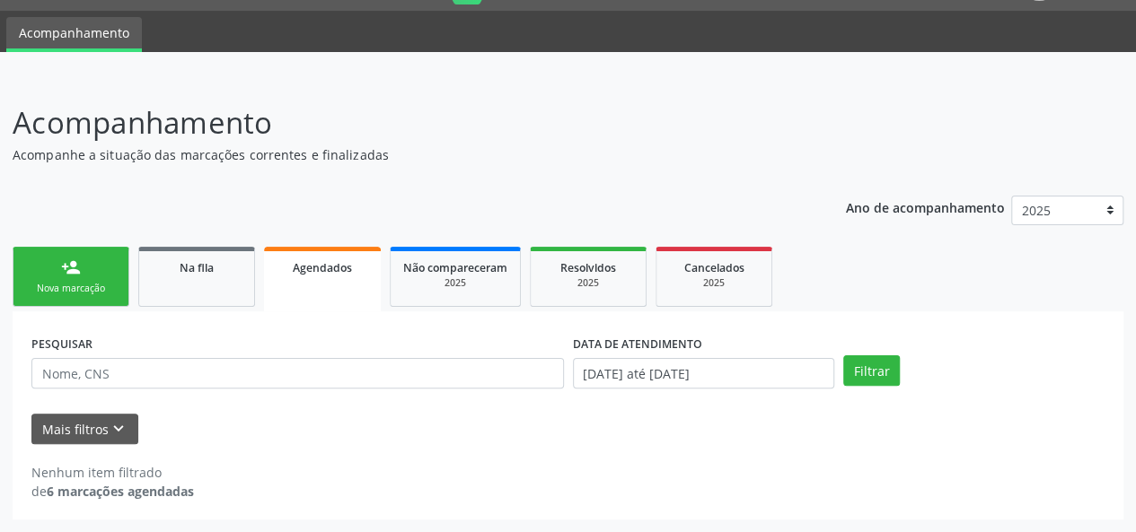
scroll to position [46, 0]
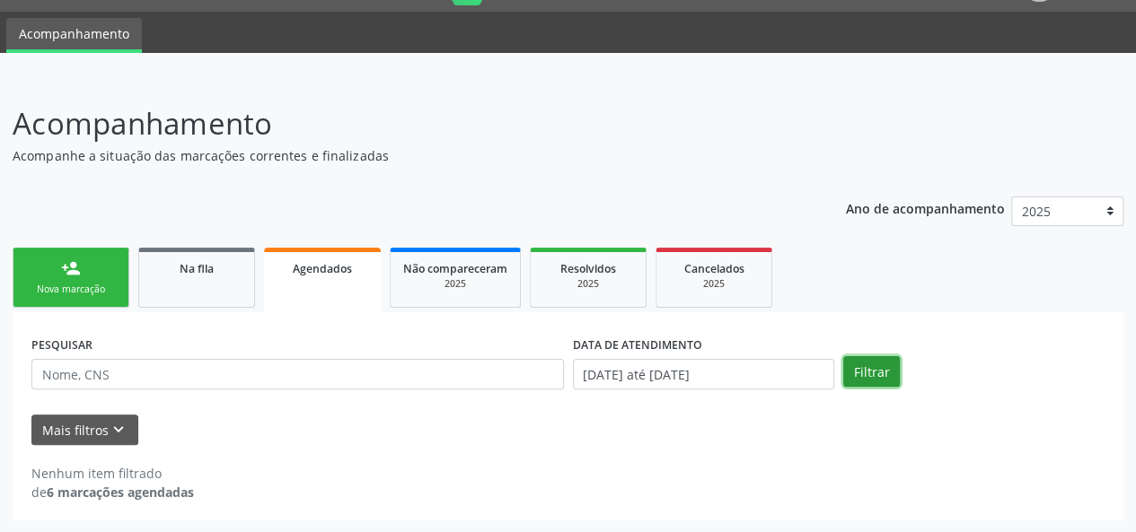
click at [855, 362] on button "Filtrar" at bounding box center [871, 371] width 57 height 31
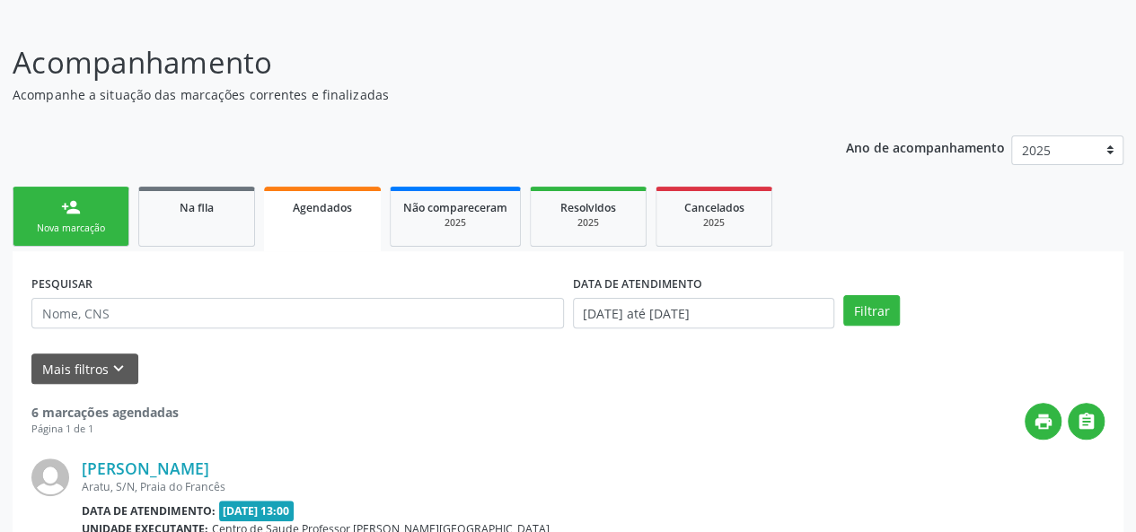
scroll to position [0, 0]
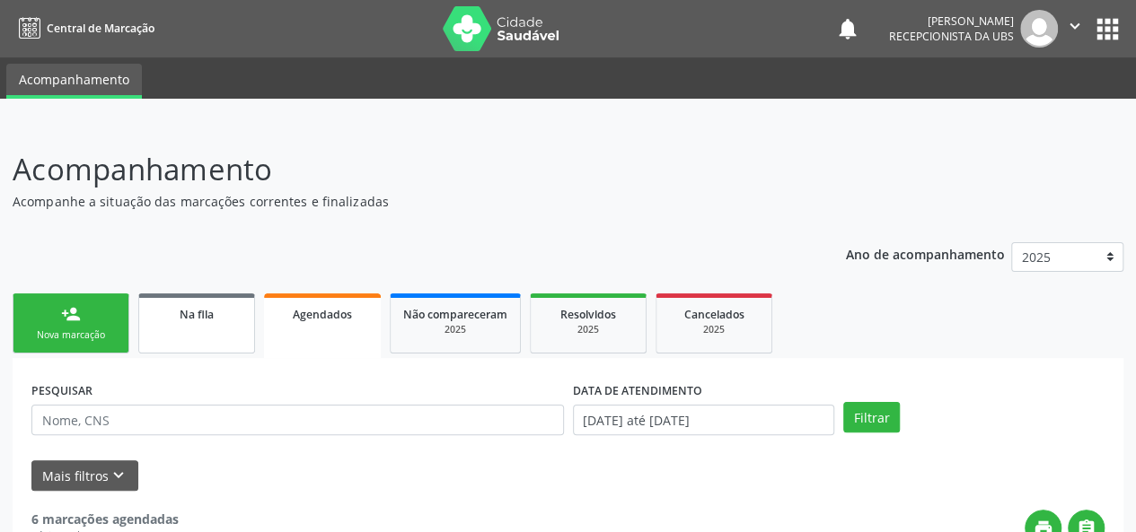
click at [209, 315] on span "Na fila" at bounding box center [197, 314] width 34 height 15
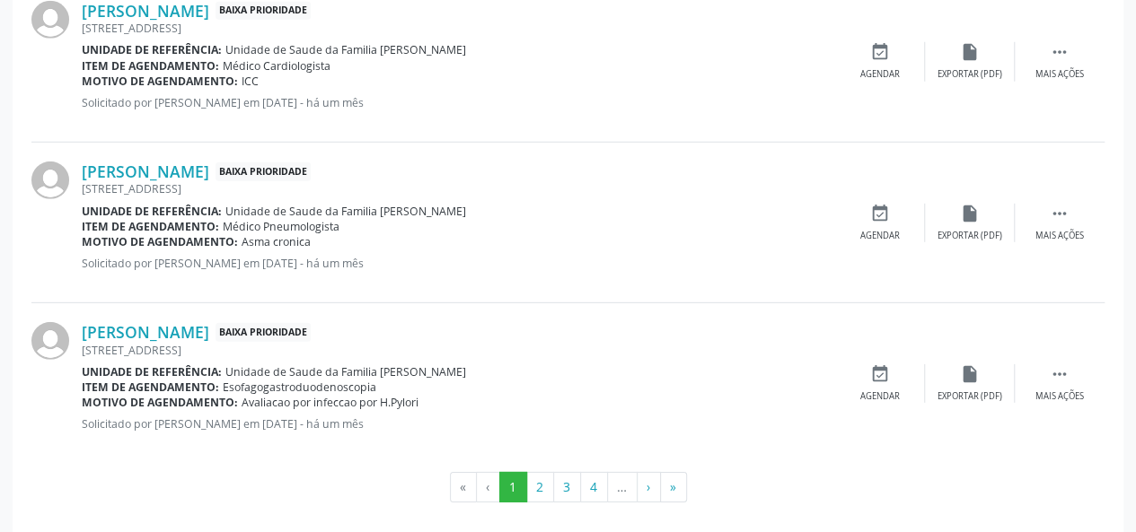
scroll to position [2534, 0]
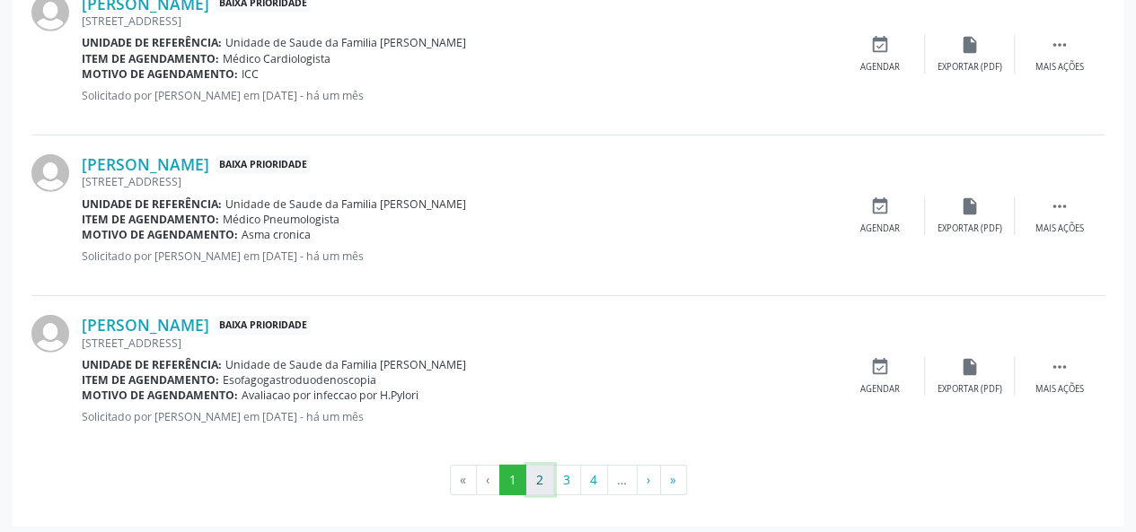
click at [532, 467] on button "2" at bounding box center [540, 480] width 28 height 31
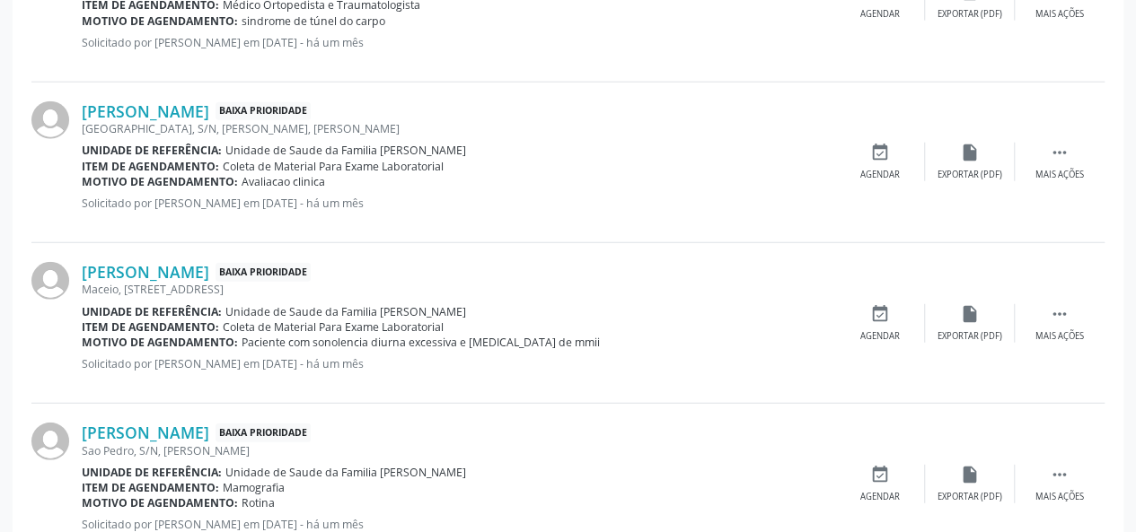
scroll to position [2550, 0]
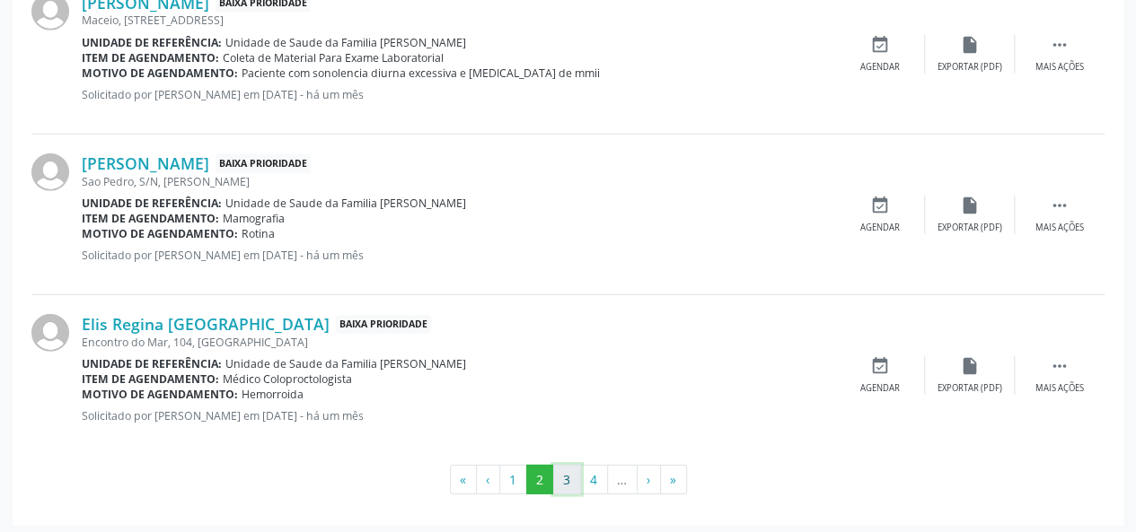
click at [569, 470] on button "3" at bounding box center [567, 480] width 28 height 31
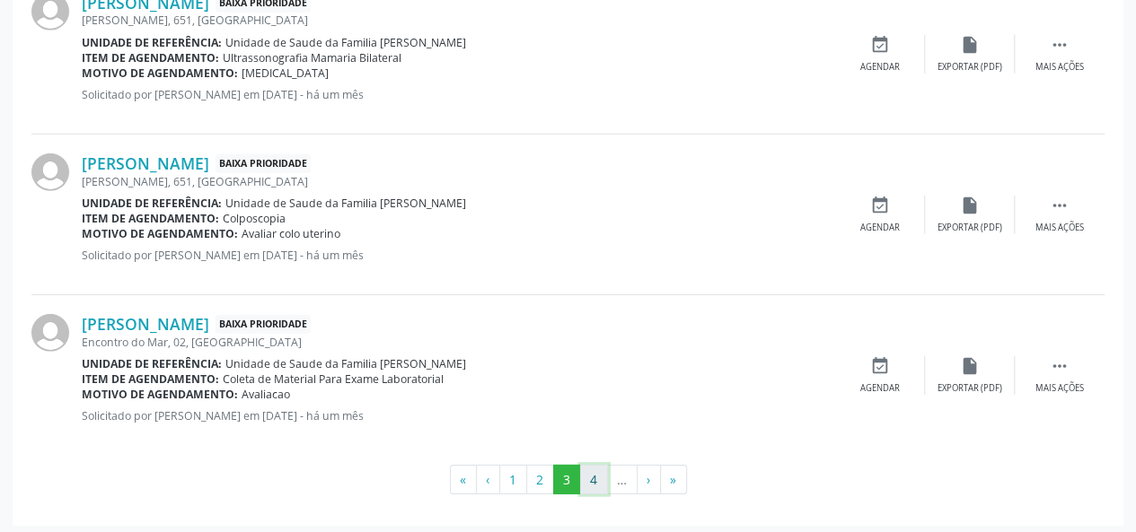
click at [593, 465] on button "4" at bounding box center [594, 480] width 28 height 31
click at [599, 465] on button "5" at bounding box center [595, 480] width 28 height 31
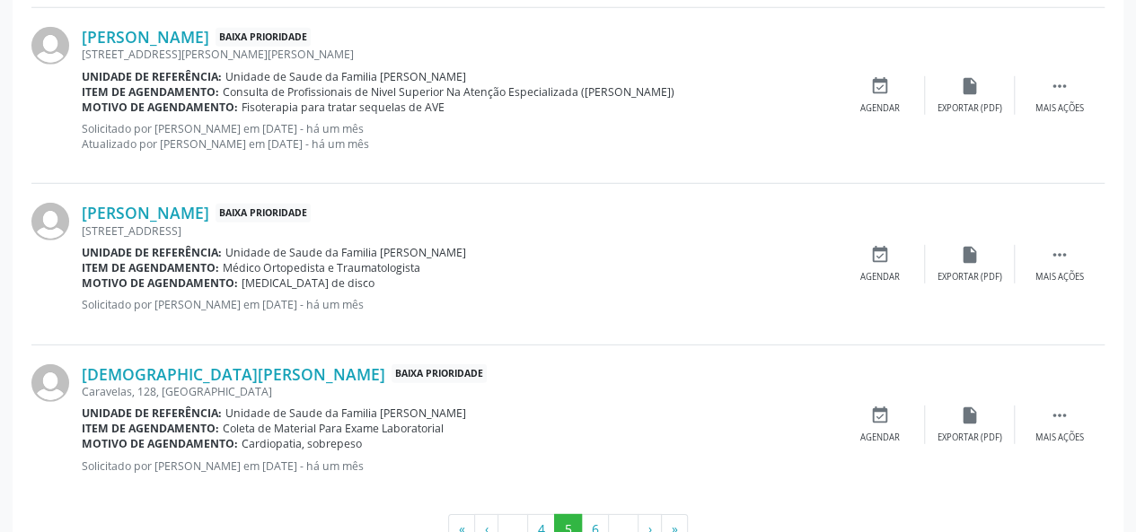
scroll to position [2564, 0]
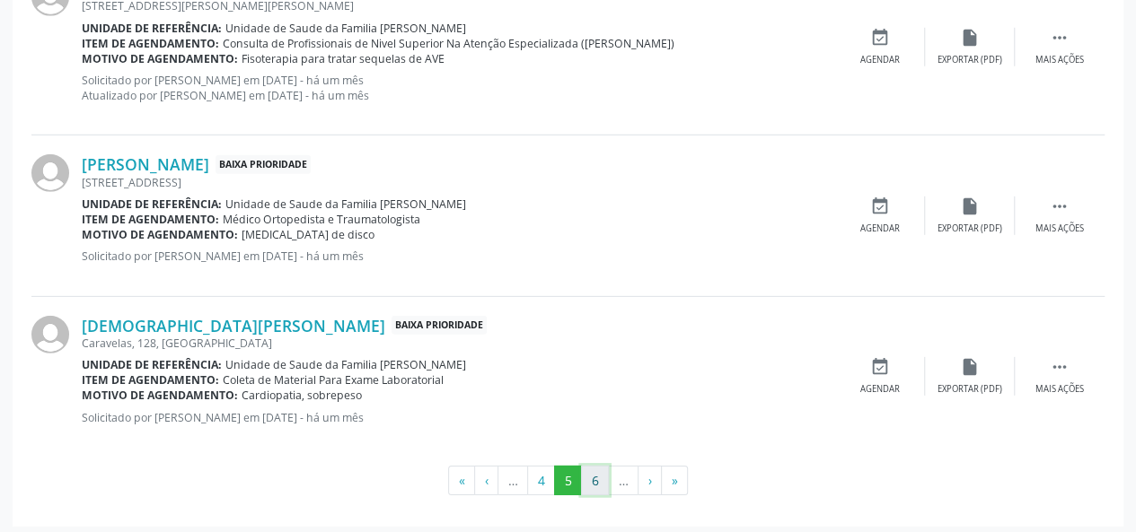
click at [593, 473] on button "6" at bounding box center [595, 481] width 28 height 31
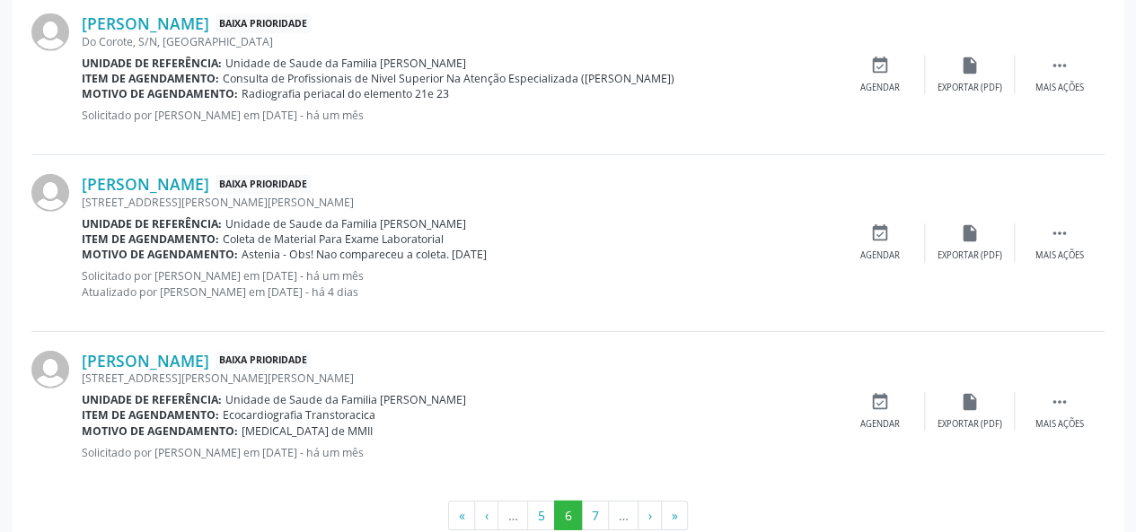
scroll to position [2580, 0]
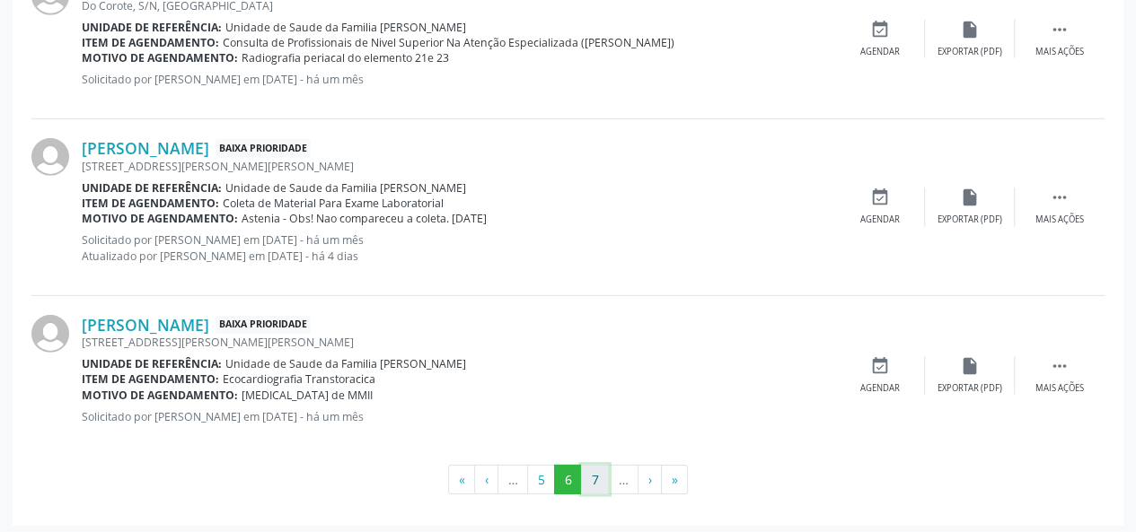
click at [604, 480] on button "7" at bounding box center [595, 480] width 28 height 31
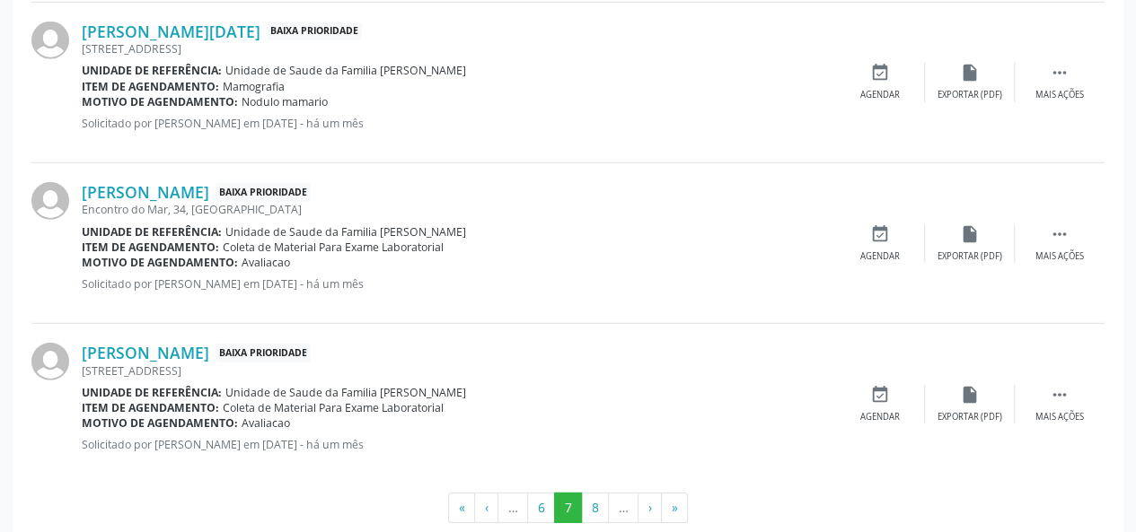
scroll to position [2534, 0]
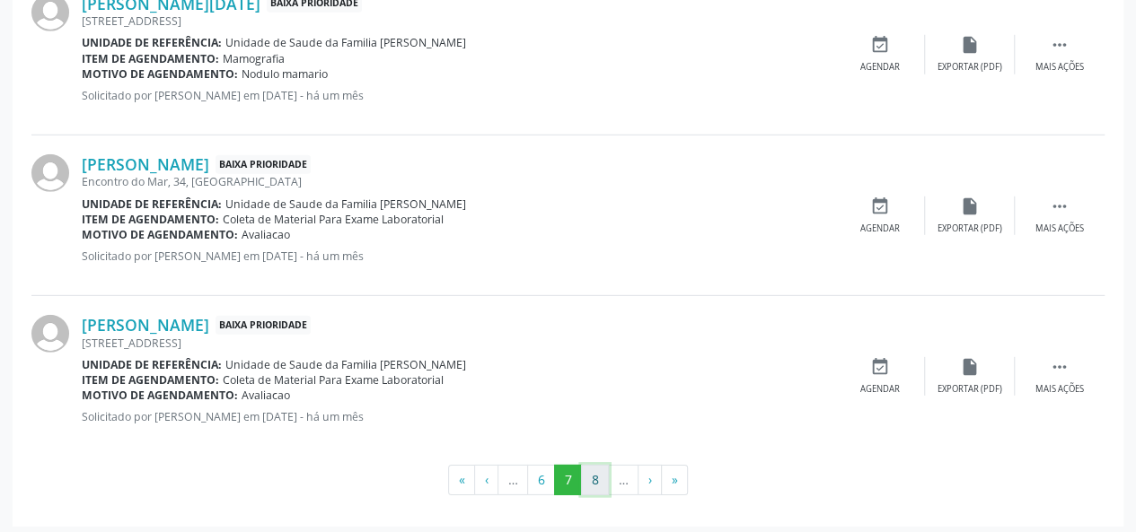
click at [584, 483] on button "8" at bounding box center [595, 480] width 28 height 31
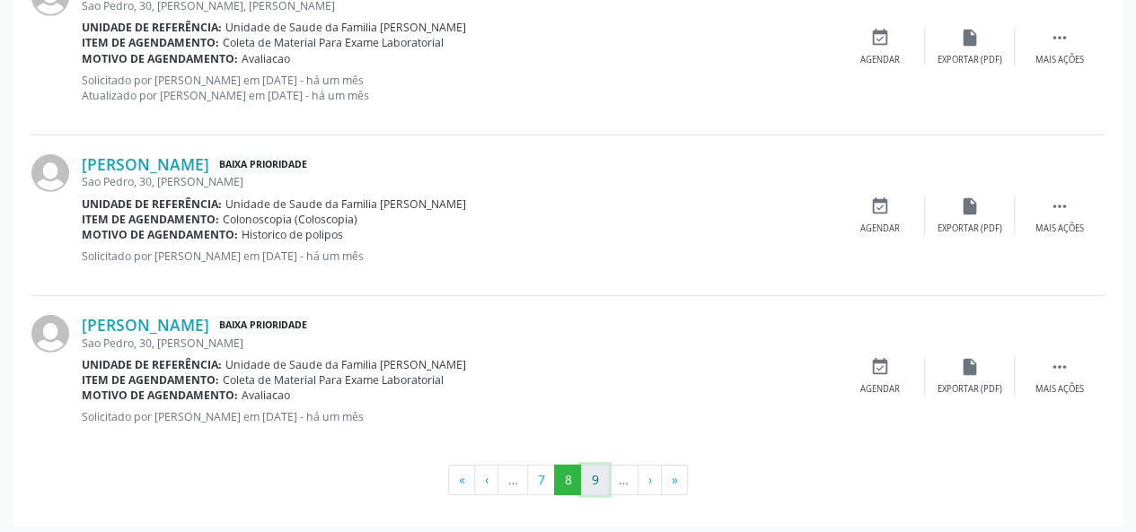
click at [594, 468] on button "9" at bounding box center [595, 480] width 28 height 31
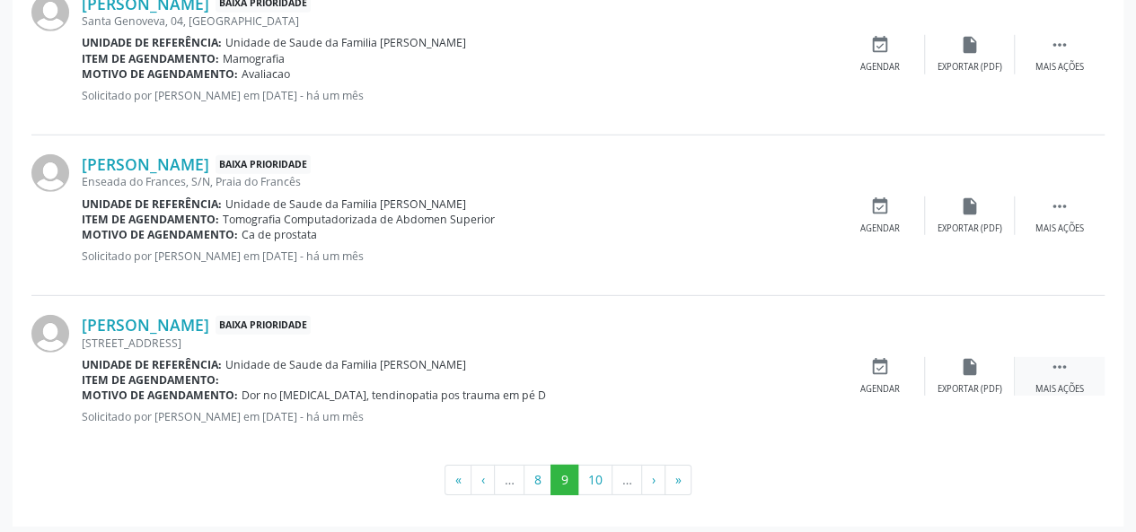
click at [1089, 373] on div " Mais ações" at bounding box center [1060, 376] width 90 height 39
click at [971, 365] on icon "edit" at bounding box center [970, 367] width 20 height 20
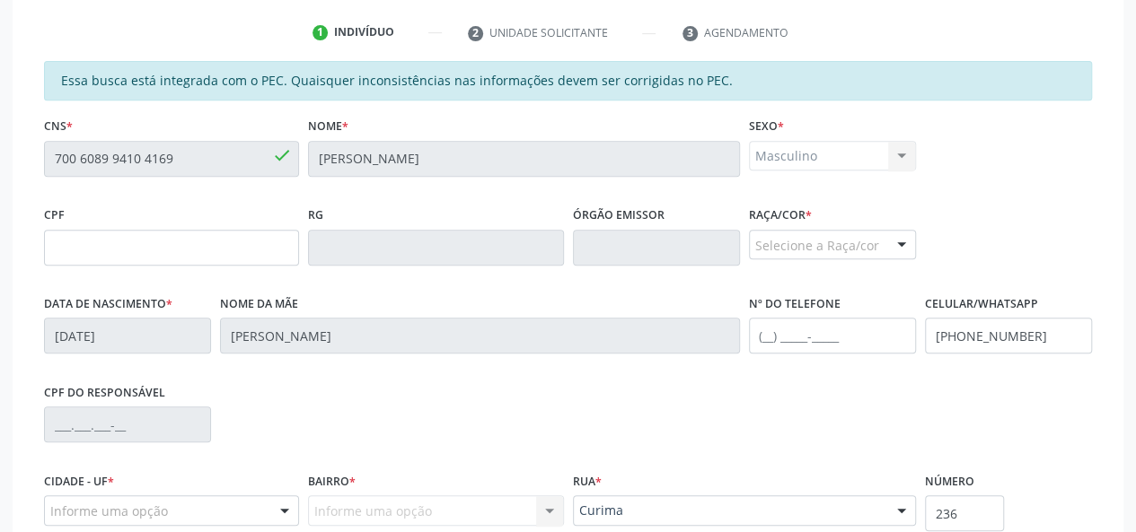
scroll to position [449, 0]
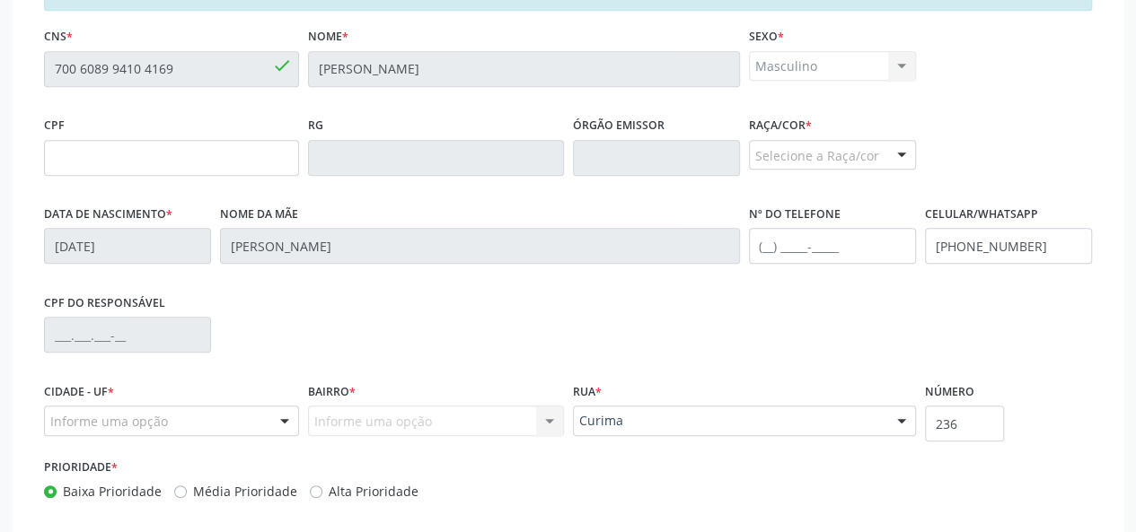
click at [191, 419] on div "Informe uma opção" at bounding box center [171, 421] width 255 height 31
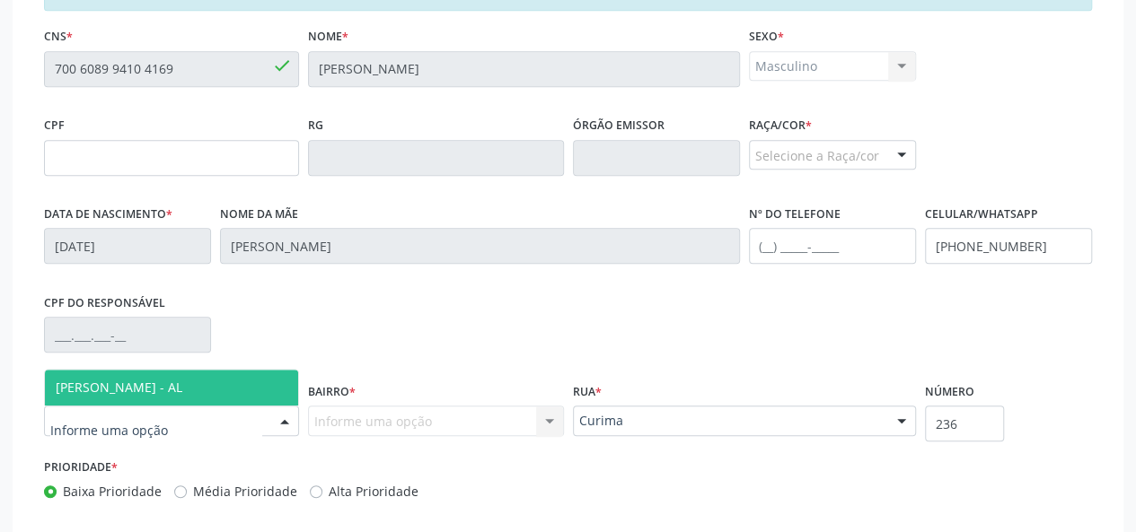
click at [168, 389] on span "[PERSON_NAME] - AL" at bounding box center [119, 387] width 127 height 17
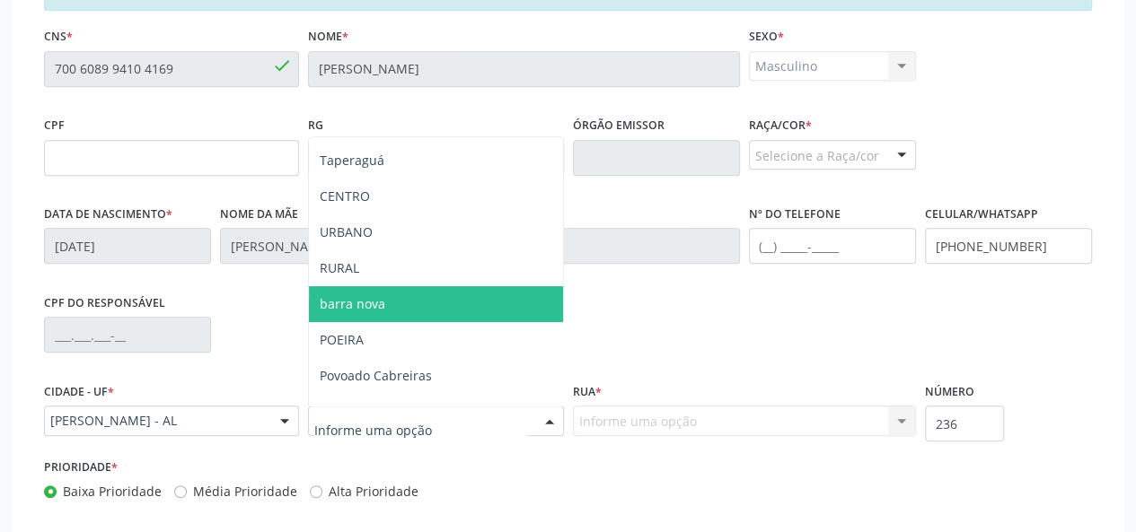
scroll to position [180, 0]
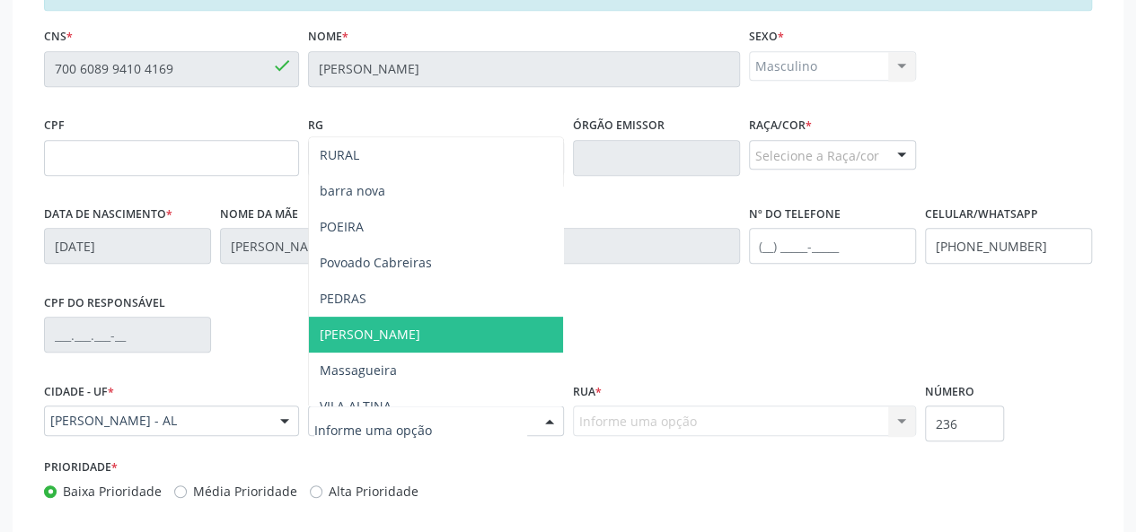
click at [362, 331] on span "[PERSON_NAME]" at bounding box center [370, 334] width 101 height 17
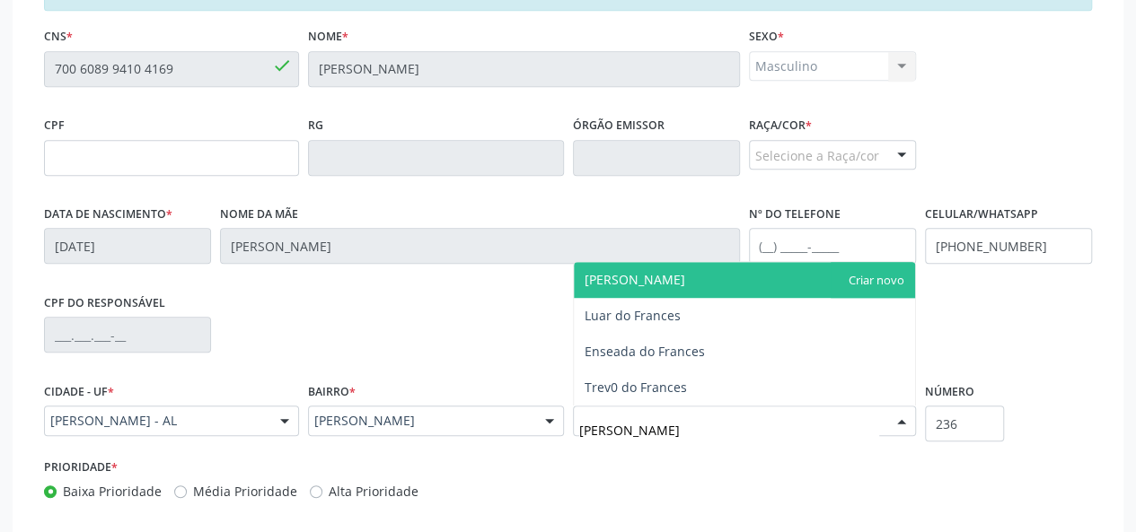
click at [632, 282] on span "frances" at bounding box center [744, 280] width 341 height 36
type input "frances"
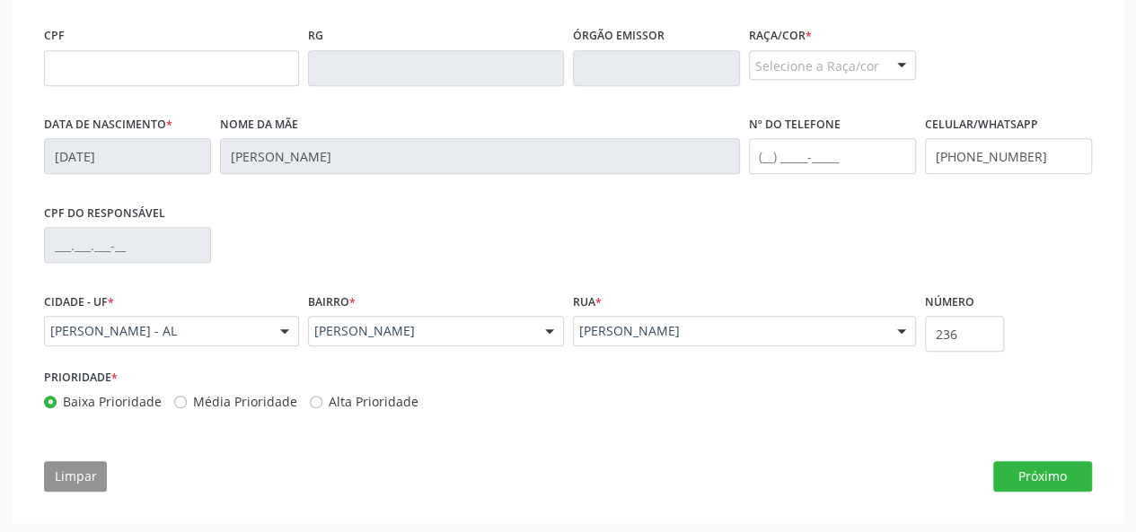
scroll to position [541, 0]
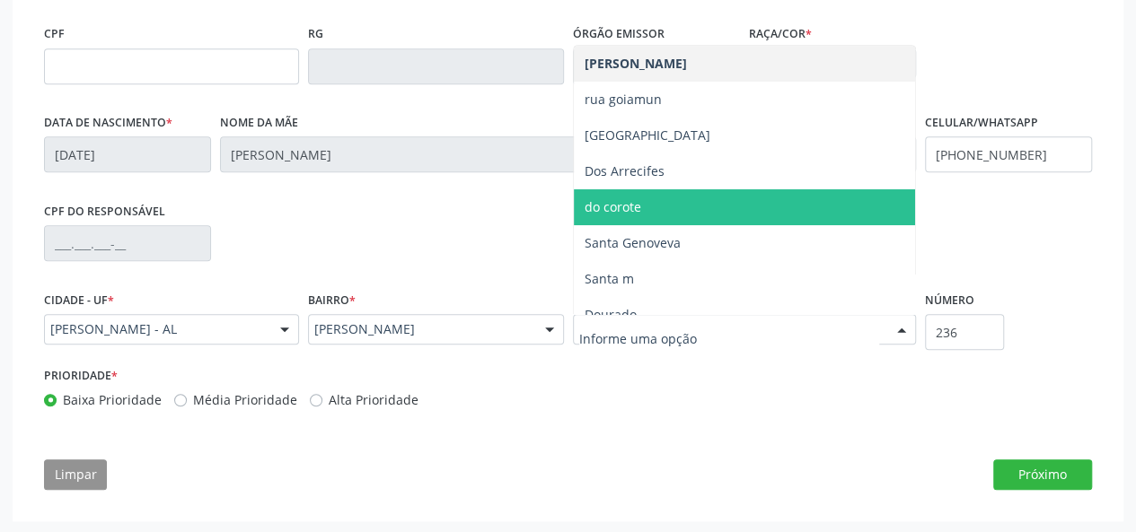
drag, startPoint x: 636, startPoint y: 334, endPoint x: 598, endPoint y: 338, distance: 38.0
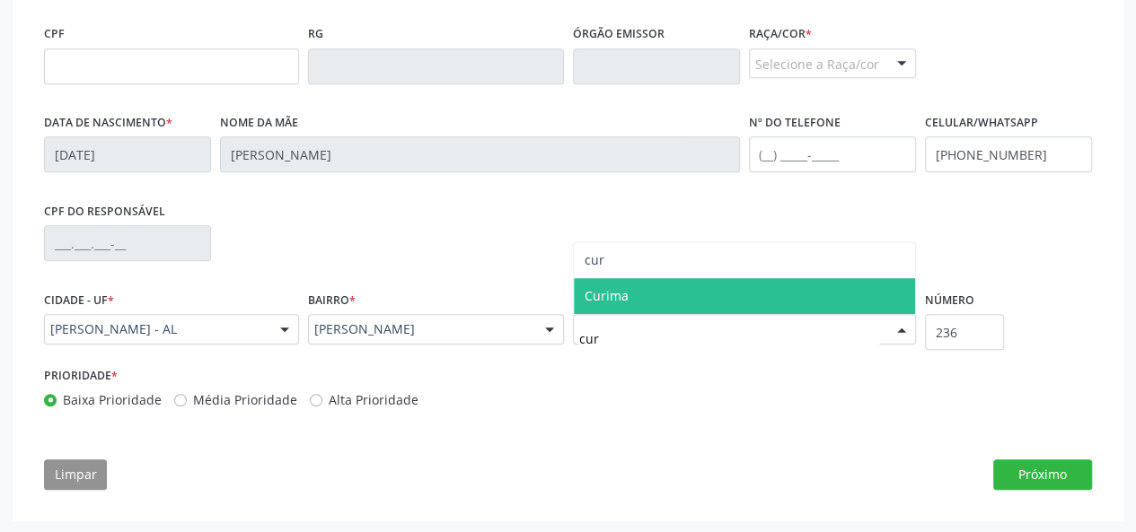
type input "cur"
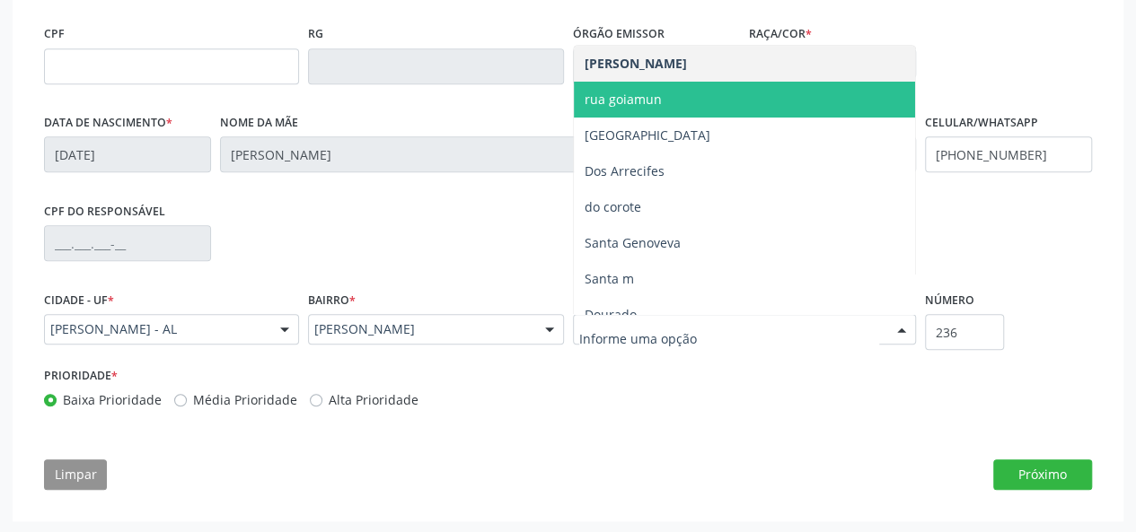
click at [611, 315] on div at bounding box center [744, 329] width 343 height 31
click at [607, 335] on input "text" at bounding box center [729, 339] width 300 height 36
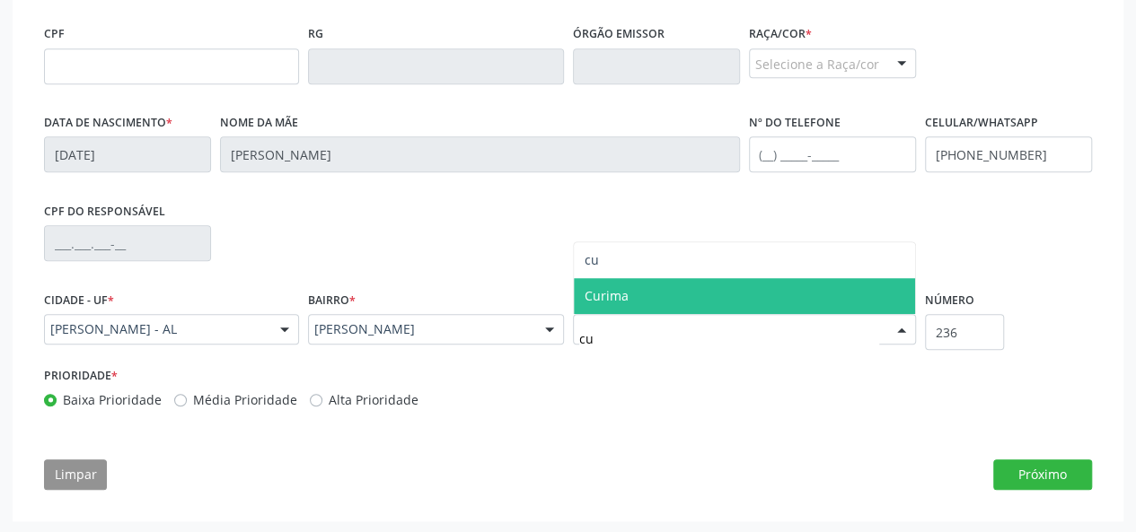
type input "cur"
click at [615, 297] on span "Curima" at bounding box center [606, 295] width 44 height 17
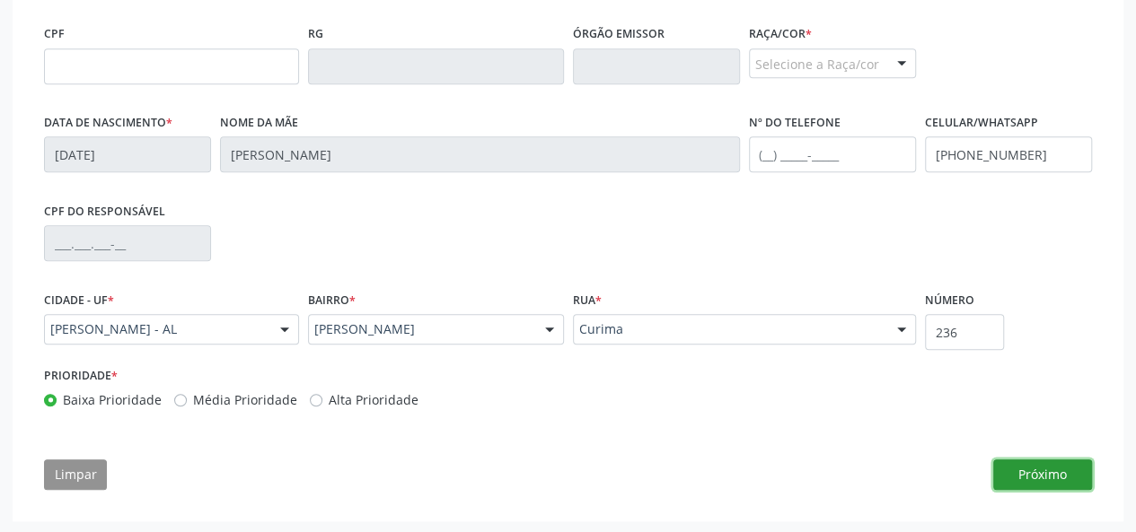
click at [1045, 475] on button "Próximo" at bounding box center [1042, 475] width 99 height 31
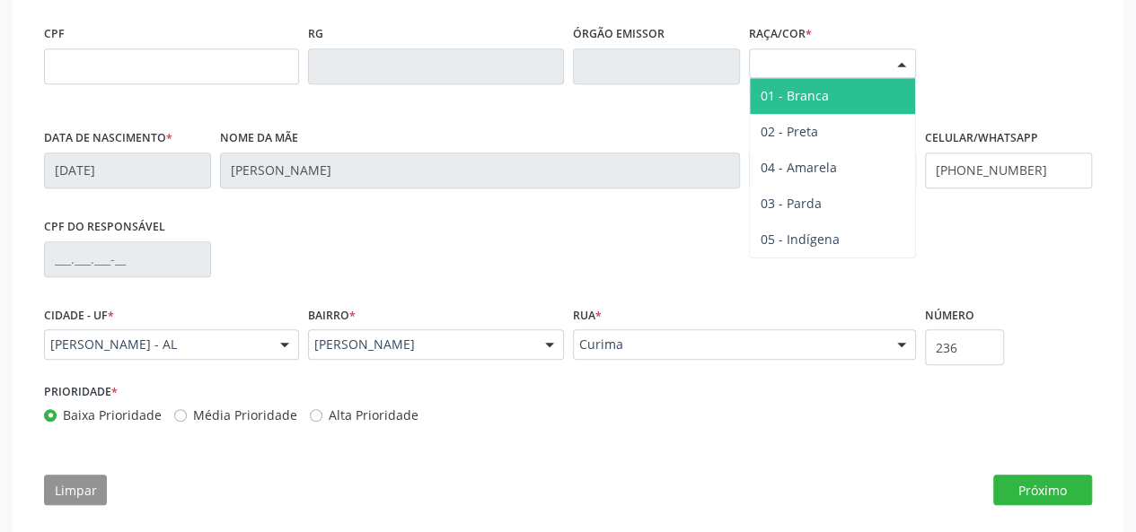
click at [803, 55] on div "Selecione a Raça/cor" at bounding box center [832, 63] width 167 height 31
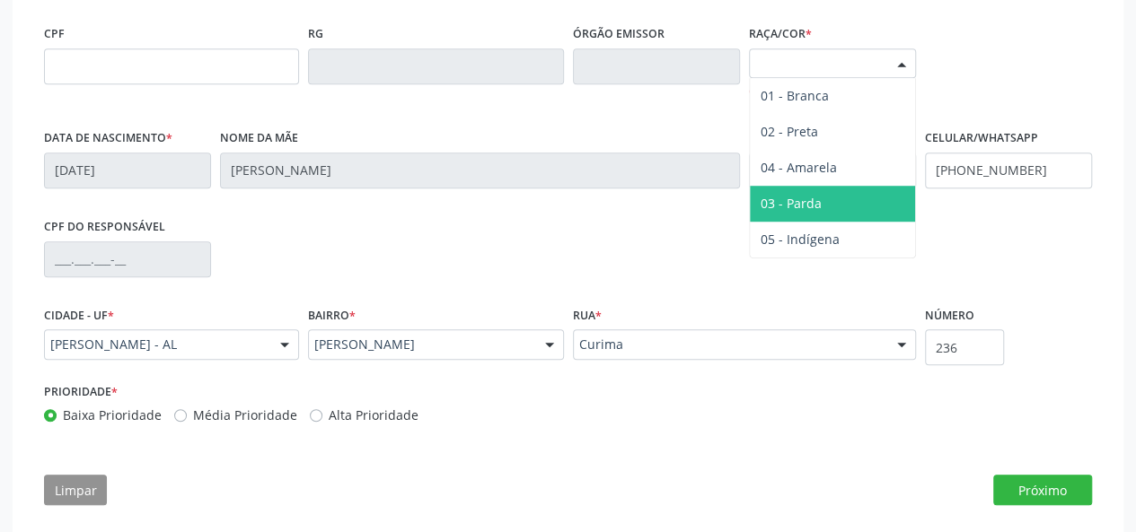
click at [807, 188] on span "03 - Parda" at bounding box center [832, 204] width 165 height 36
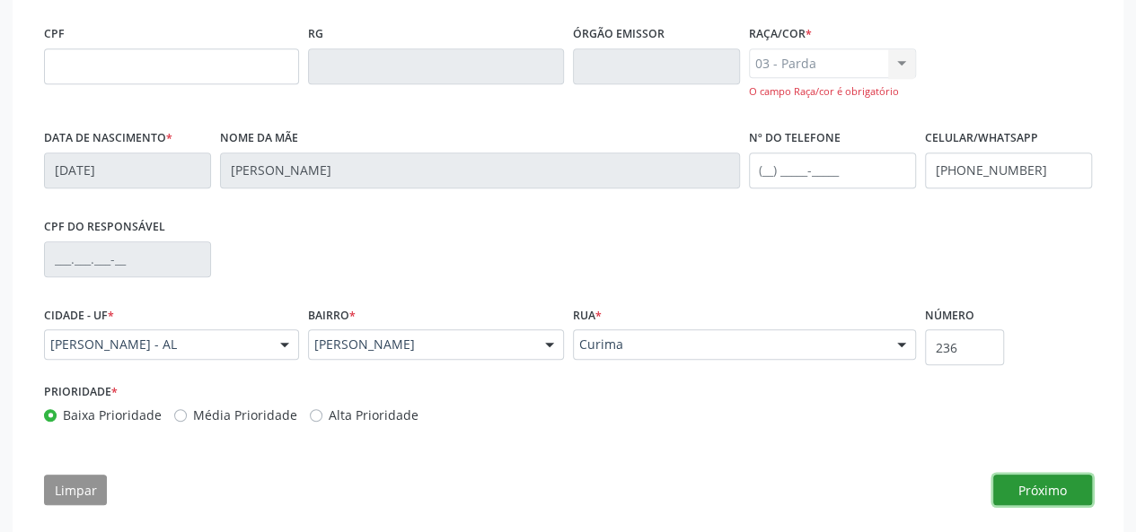
click at [1061, 484] on button "Próximo" at bounding box center [1042, 490] width 99 height 31
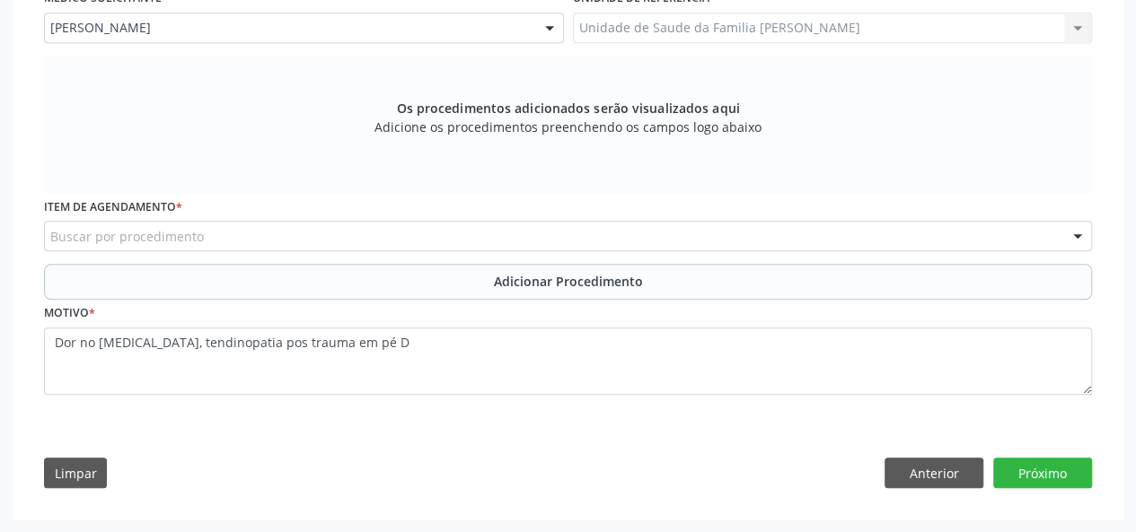
scroll to position [504, 0]
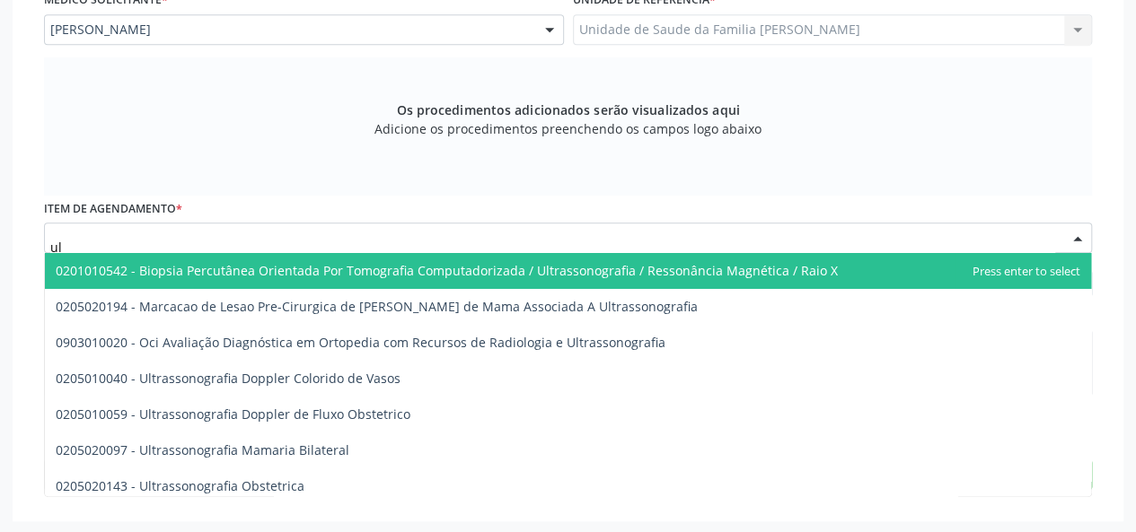
type input "u"
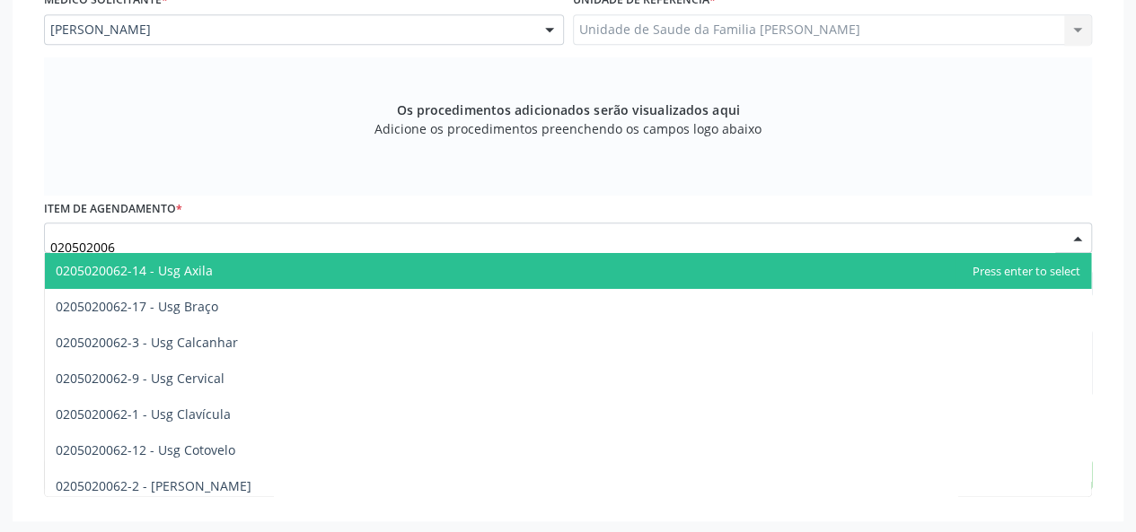
type input "0205020062"
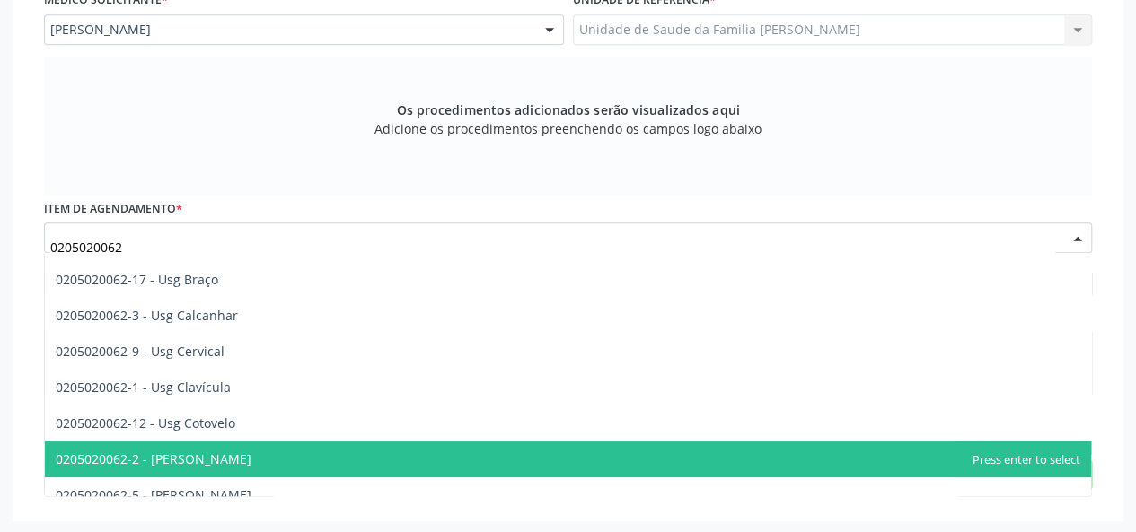
scroll to position [0, 0]
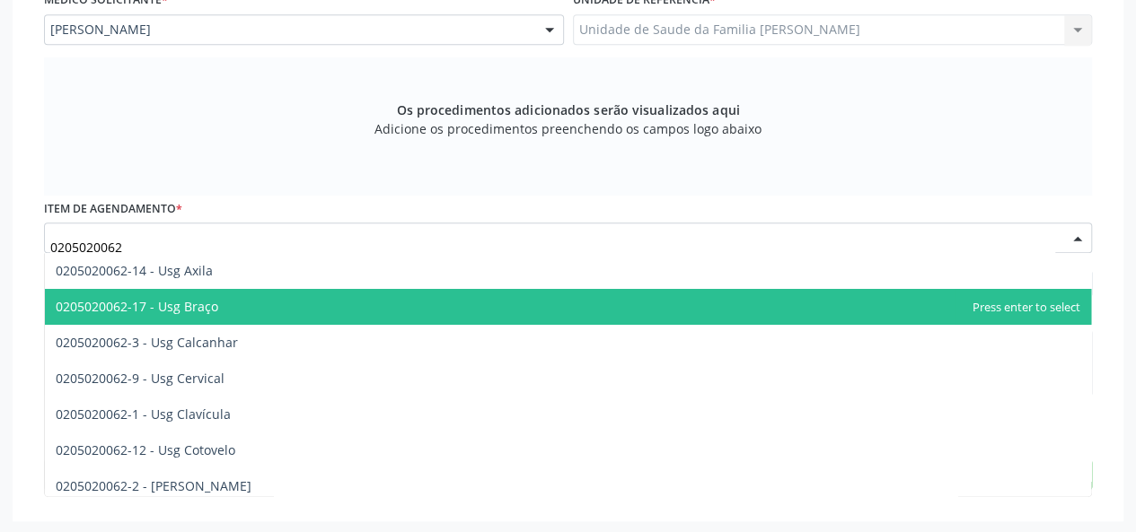
click at [201, 312] on span "0205020062-17 - Usg Braço" at bounding box center [137, 306] width 163 height 17
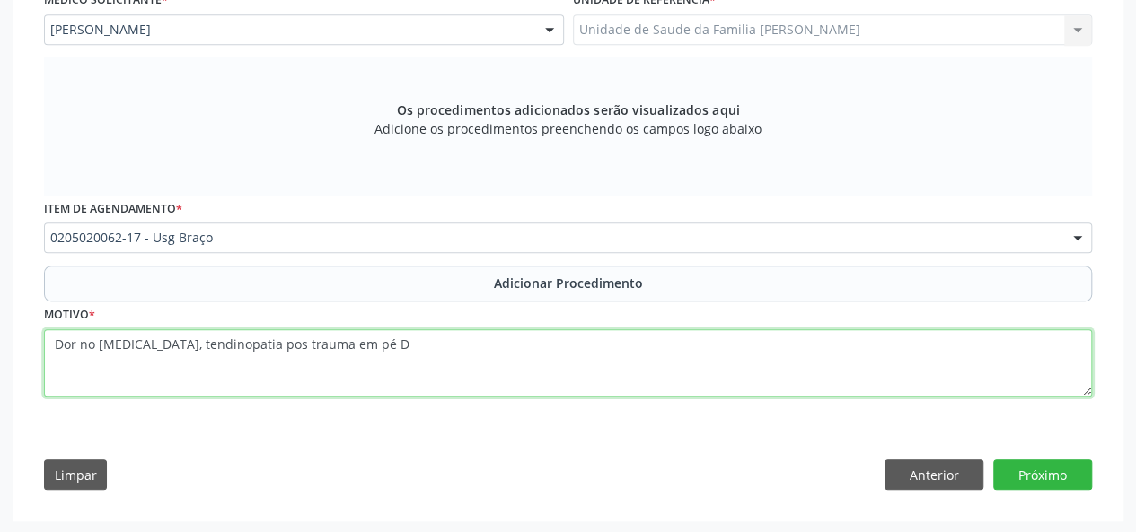
click at [50, 346] on textarea "Dor no [MEDICAL_DATA], tendinopatia pos trauma em pé D" at bounding box center [568, 364] width 1048 height 68
click at [136, 347] on textarea "Dor no [MEDICAL_DATA], tendinopatia pos trauma em pé D" at bounding box center [568, 364] width 1048 height 68
click at [53, 336] on textarea "Dor no [MEDICAL_DATA], tendinopatia pos trauma em pé D" at bounding box center [568, 364] width 1048 height 68
type textarea "braco E, Dor no triceps, tendinopatia pos trauma em pé D"
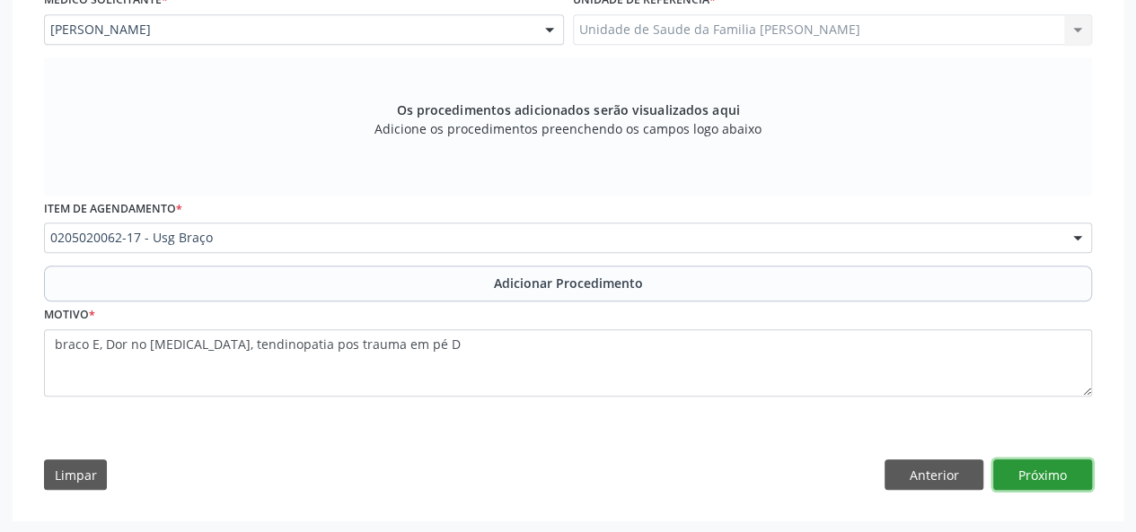
click at [1039, 483] on button "Próximo" at bounding box center [1042, 475] width 99 height 31
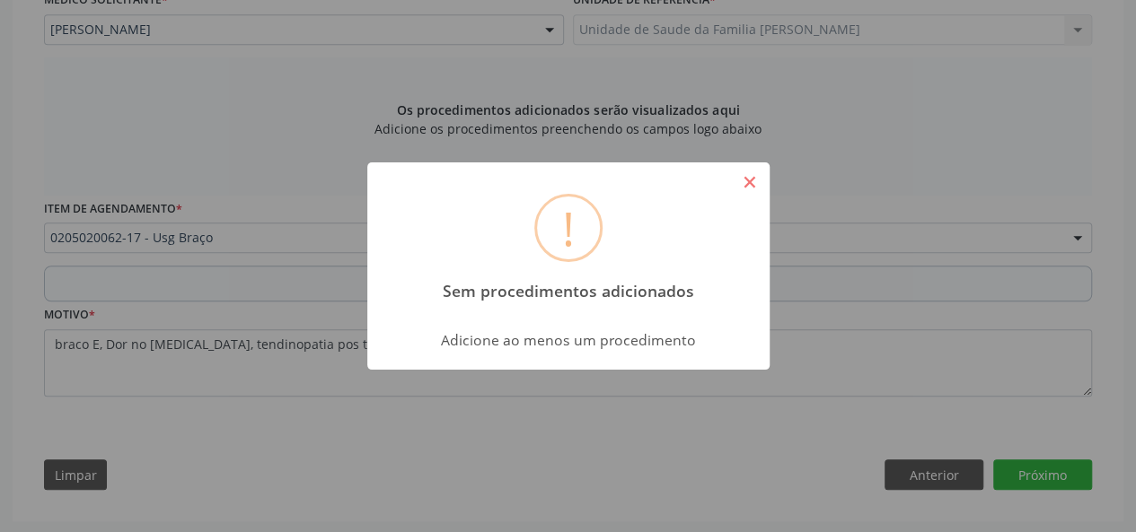
click at [750, 177] on button "×" at bounding box center [749, 182] width 31 height 31
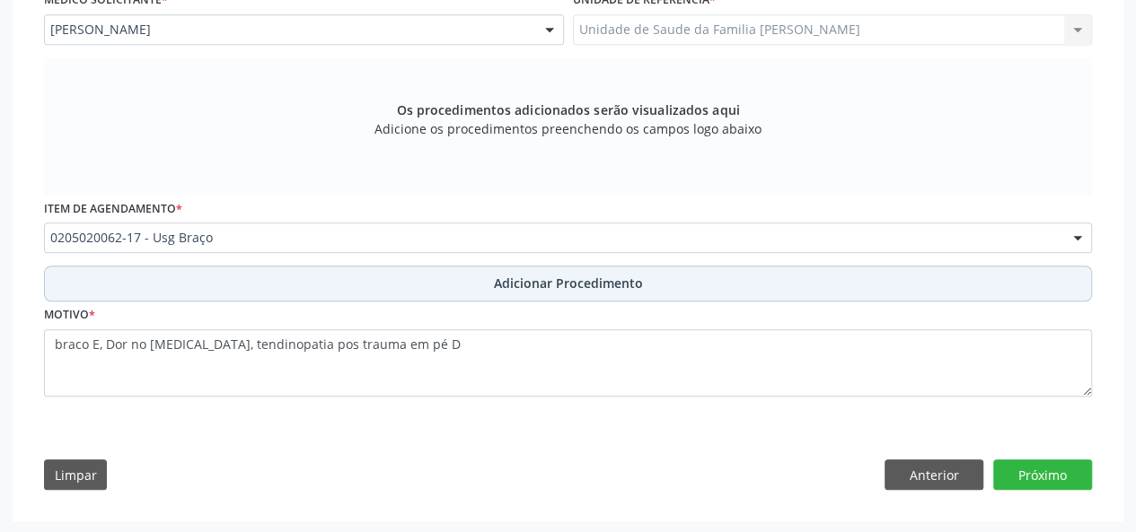
click at [532, 284] on span "Adicionar Procedimento" at bounding box center [568, 283] width 149 height 19
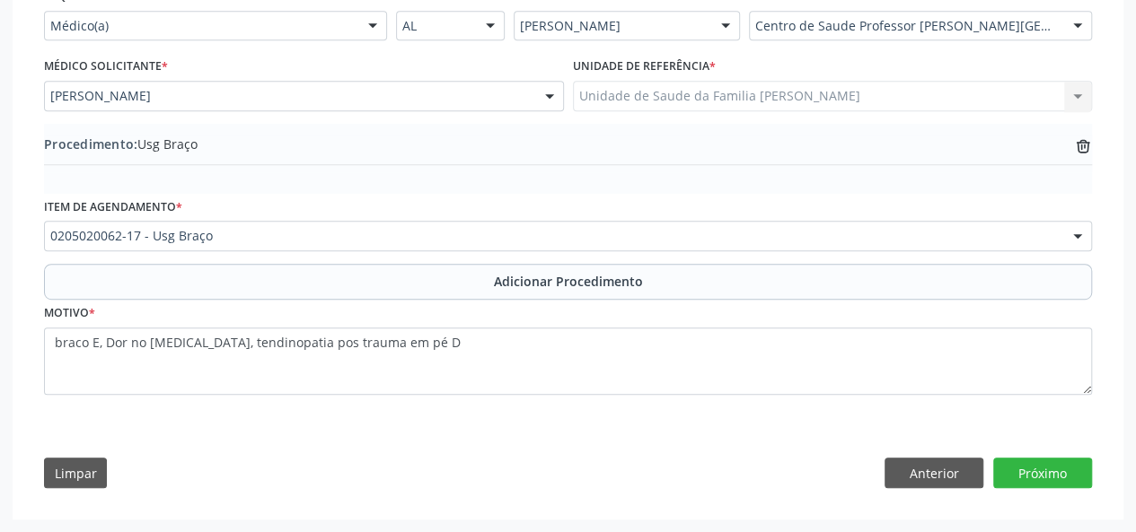
scroll to position [435, 0]
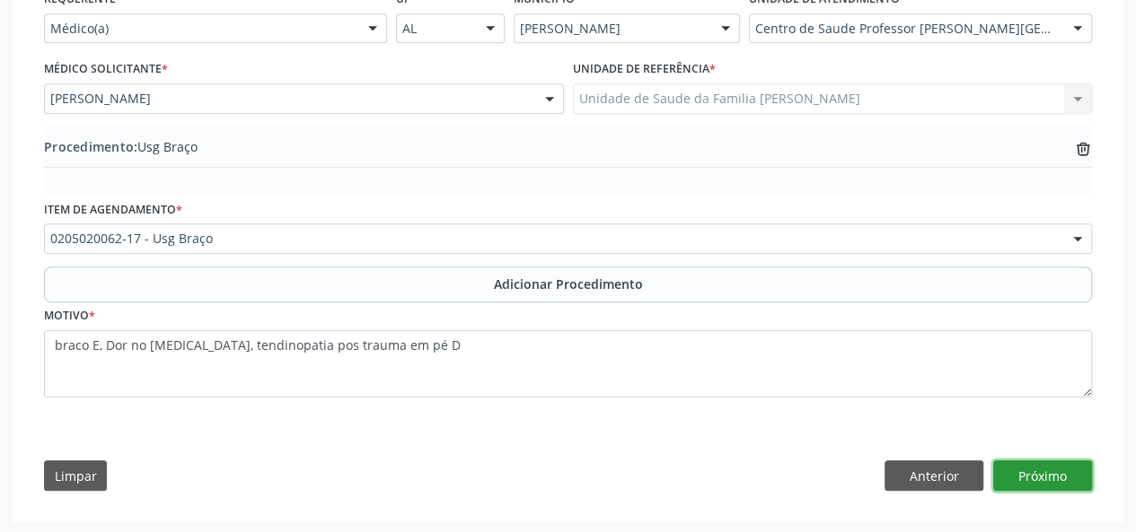
click at [1034, 470] on button "Próximo" at bounding box center [1042, 476] width 99 height 31
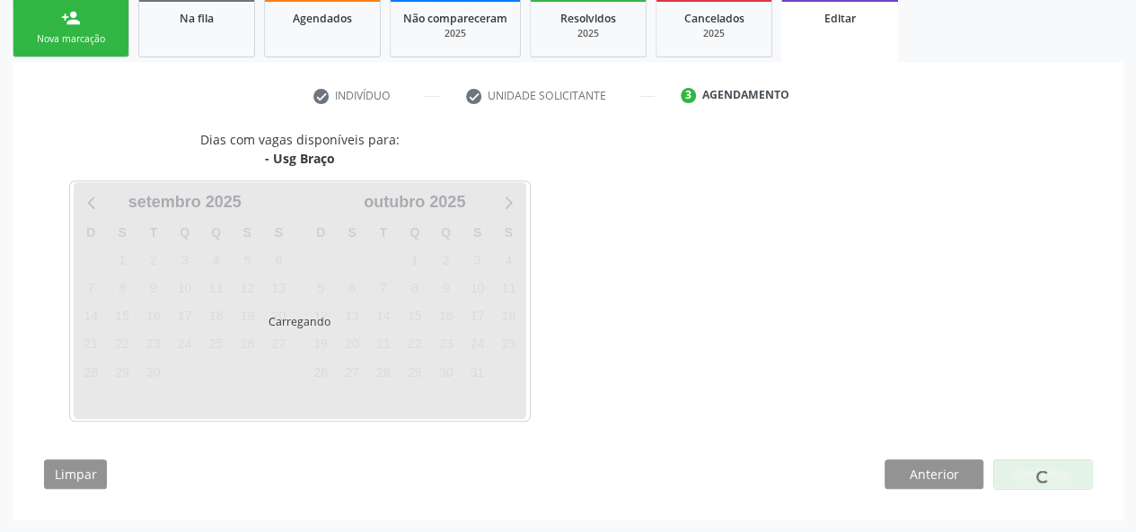
scroll to position [348, 0]
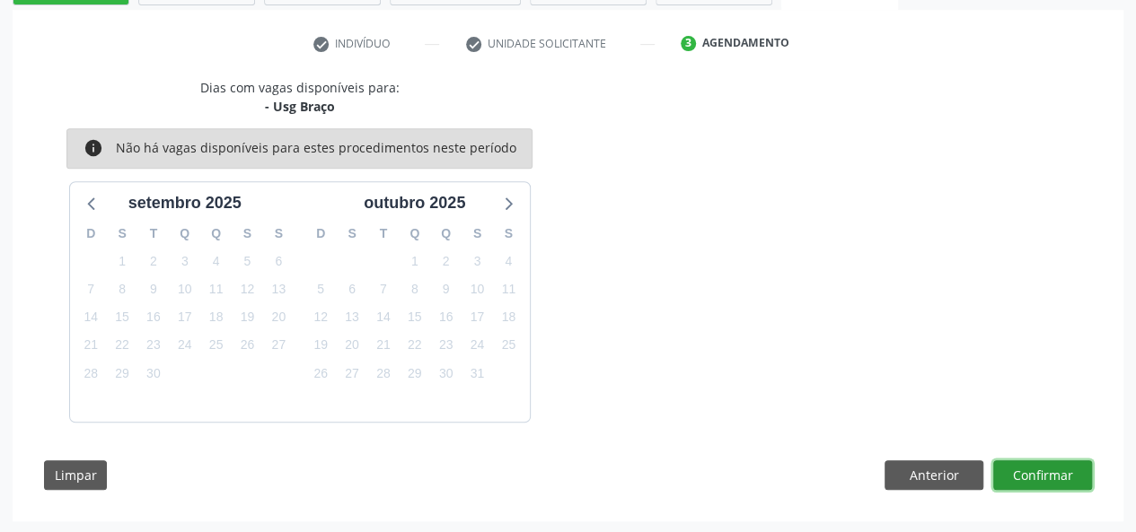
click at [1033, 461] on button "Confirmar" at bounding box center [1042, 476] width 99 height 31
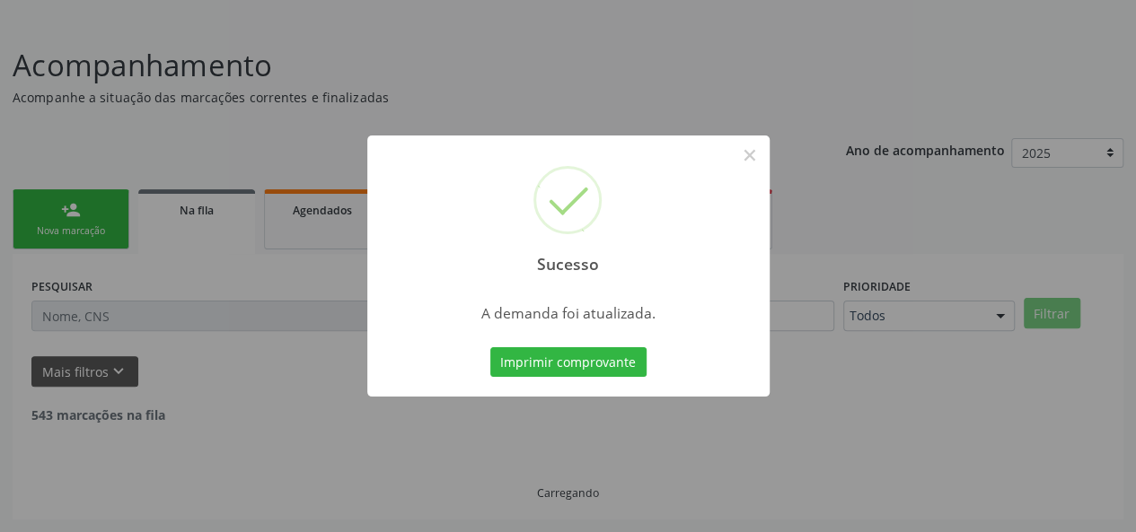
scroll to position [84, 0]
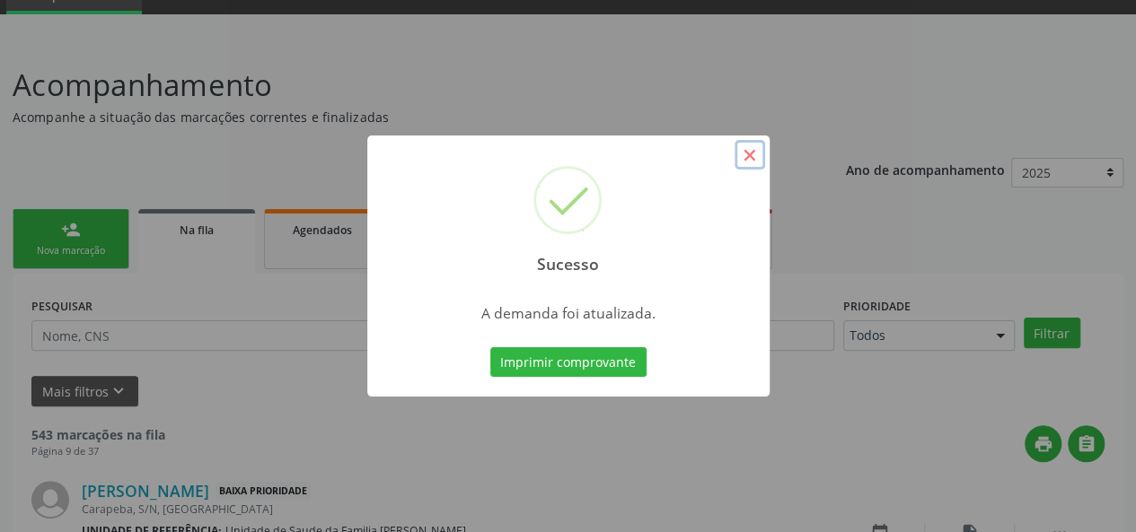
click at [753, 155] on button "×" at bounding box center [749, 155] width 31 height 31
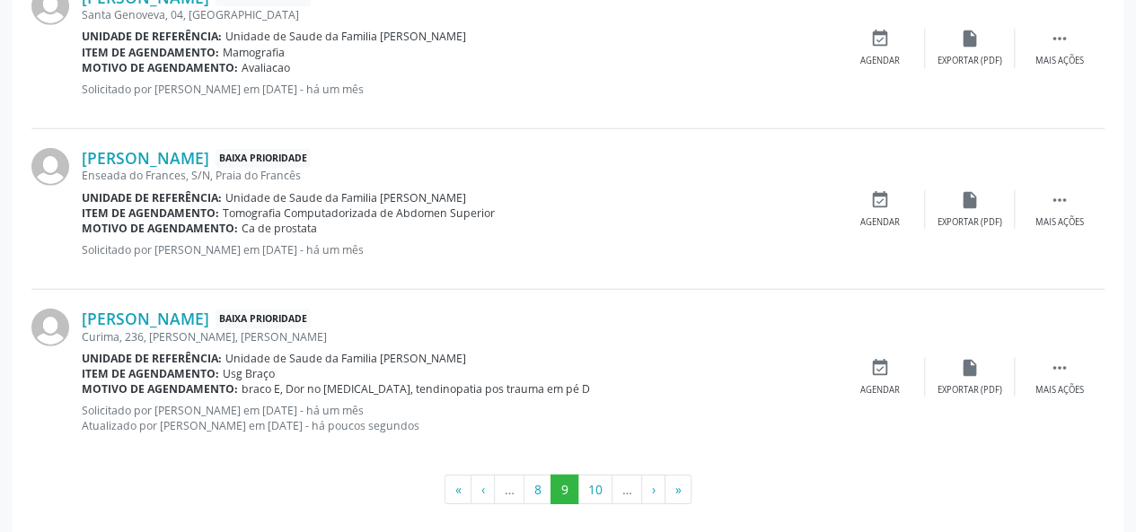
scroll to position [2550, 0]
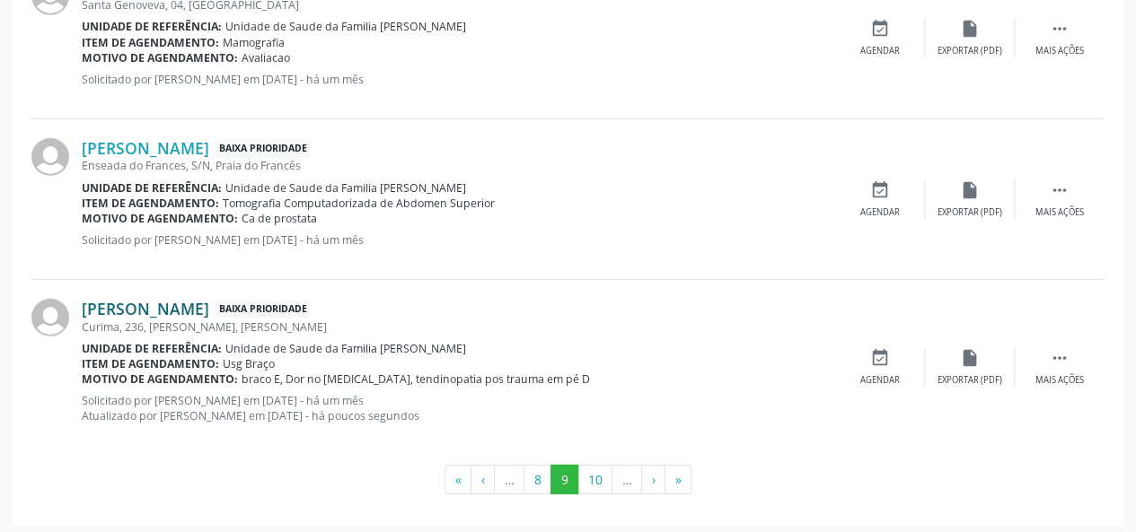
click at [209, 299] on link "[PERSON_NAME]" at bounding box center [145, 309] width 127 height 20
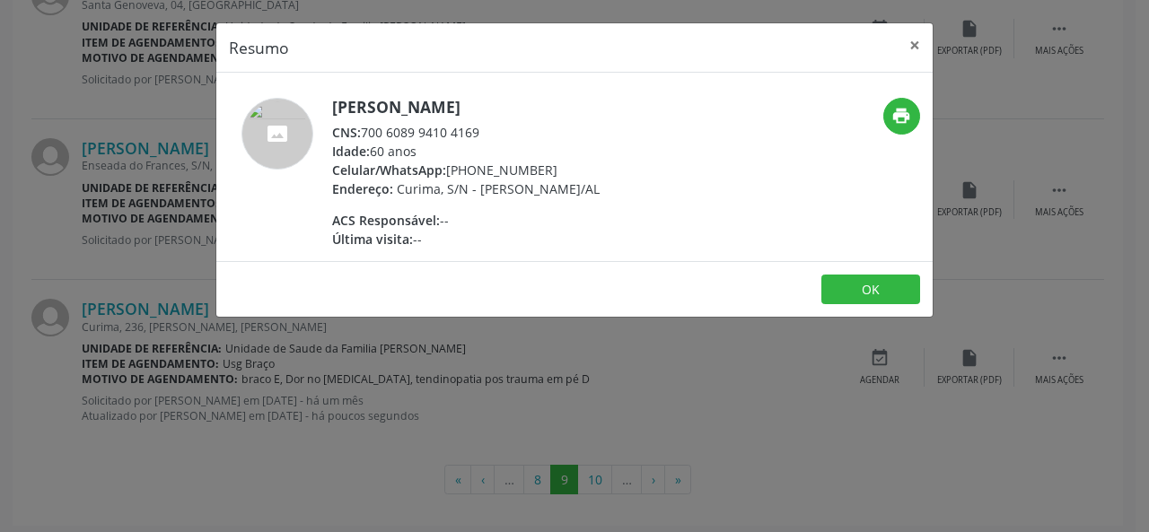
drag, startPoint x: 582, startPoint y: 103, endPoint x: 328, endPoint y: 111, distance: 254.2
click at [328, 111] on div "Sergio Dorizete dos Santos CNS: 700 6089 9410 4169 Idade: 60 anos Celular/Whats…" at bounding box center [455, 173] width 478 height 151
copy div "[PERSON_NAME]"
click at [925, 40] on button "×" at bounding box center [915, 45] width 36 height 44
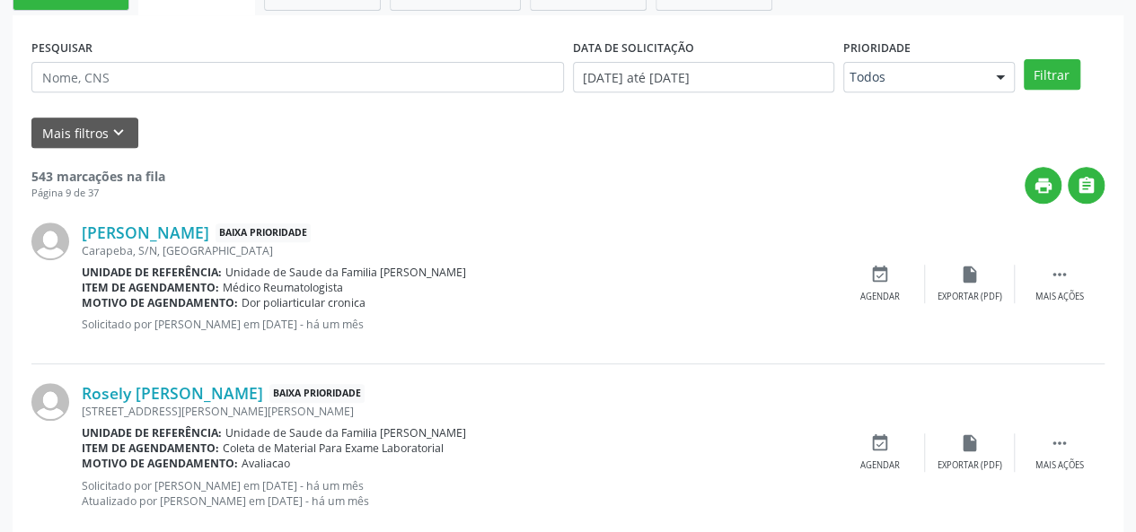
scroll to position [126, 0]
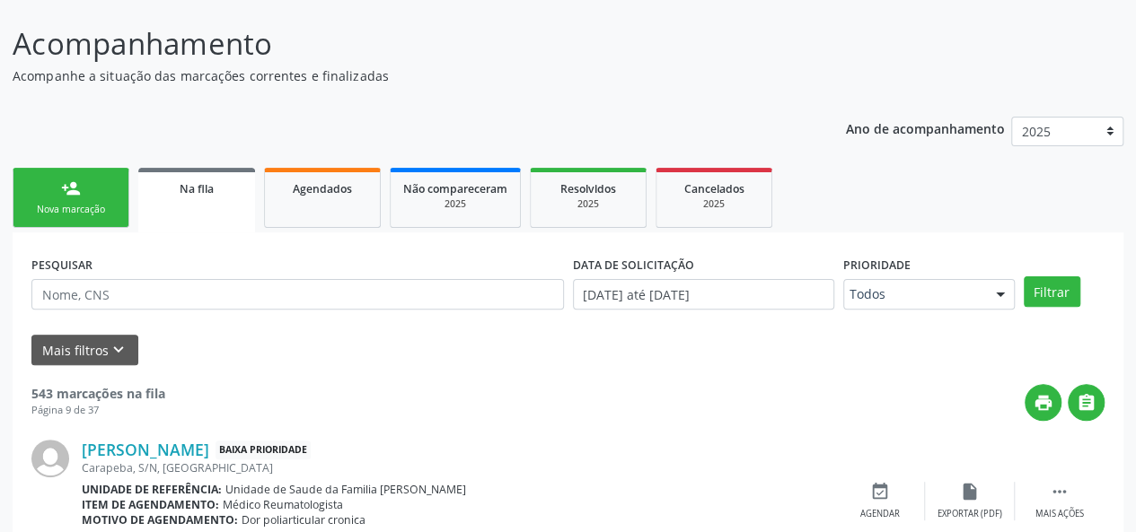
click at [76, 189] on div "person_add" at bounding box center [71, 189] width 20 height 20
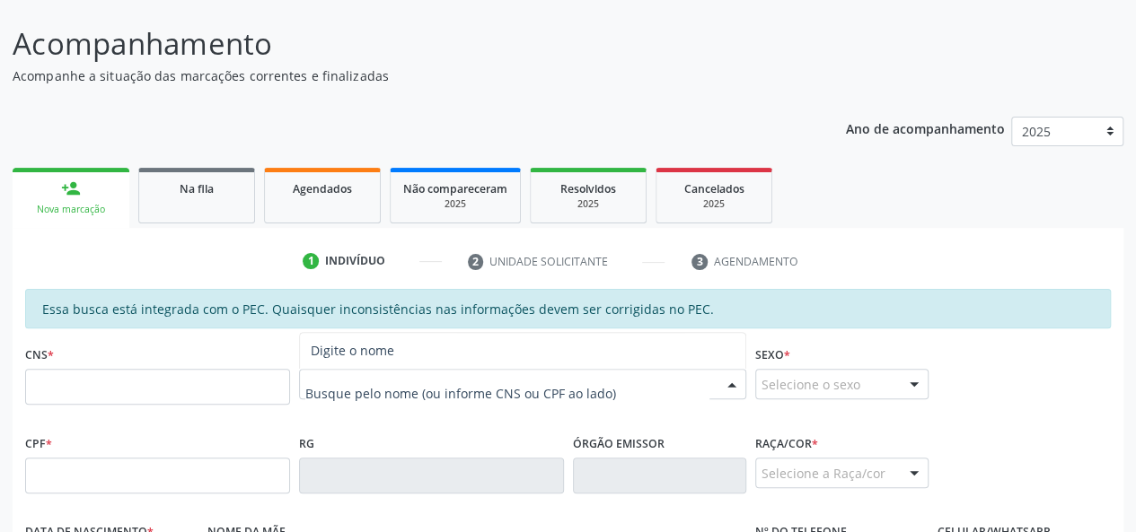
paste input "[PERSON_NAME]"
type input "[PERSON_NAME]"
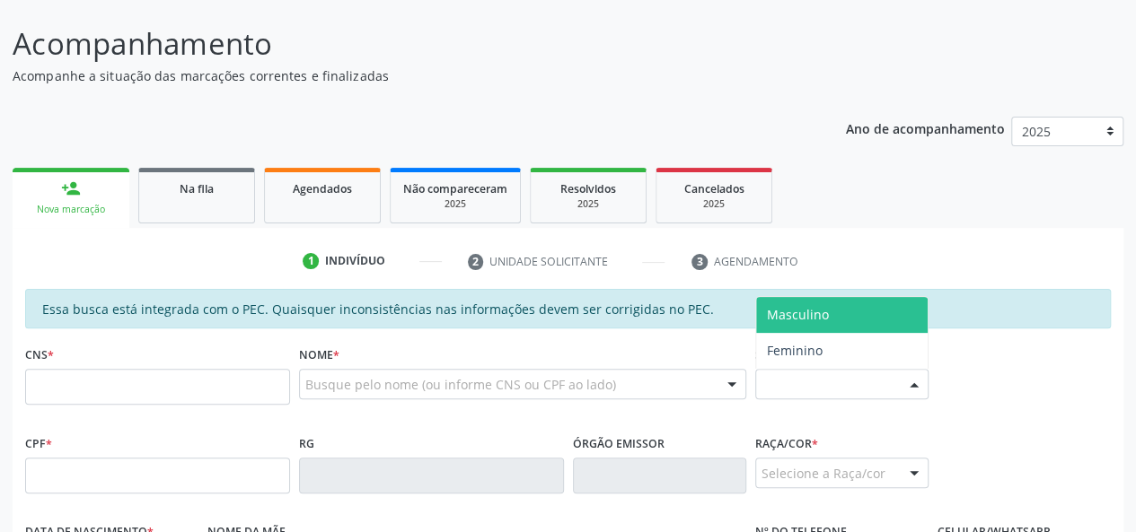
click at [867, 391] on div "Selecione o sexo" at bounding box center [841, 384] width 173 height 31
click at [830, 322] on span "Masculino" at bounding box center [841, 315] width 171 height 36
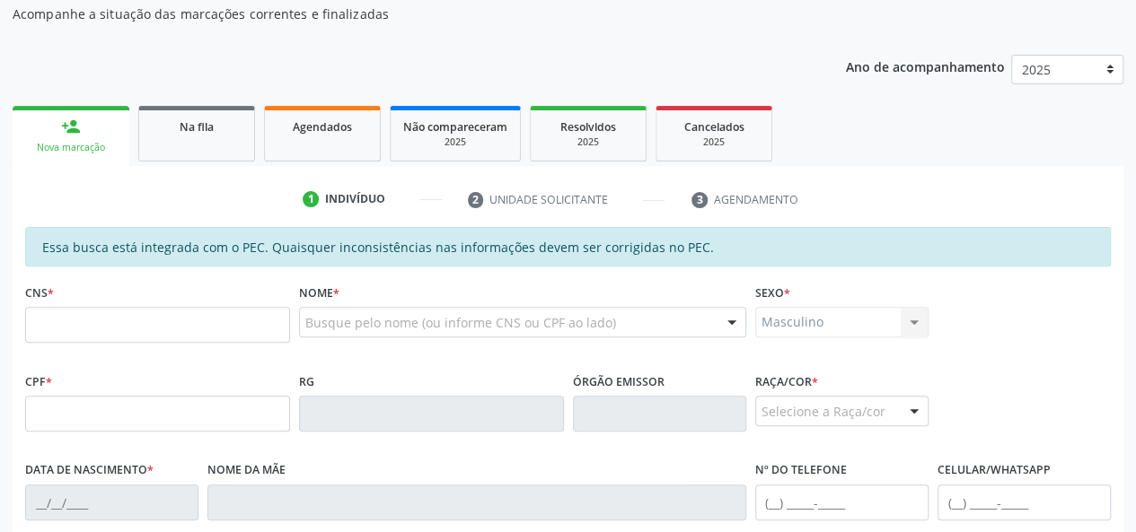
scroll to position [215, 0]
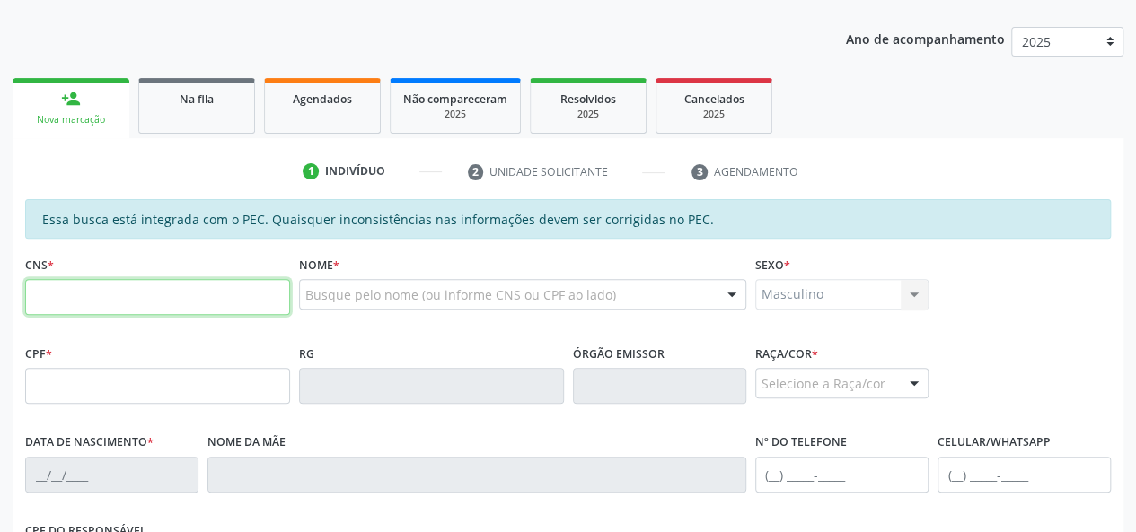
click at [95, 303] on input "text" at bounding box center [157, 297] width 265 height 36
paste input "700 6089 9410 4169"
type input "700 6089 9410 4169"
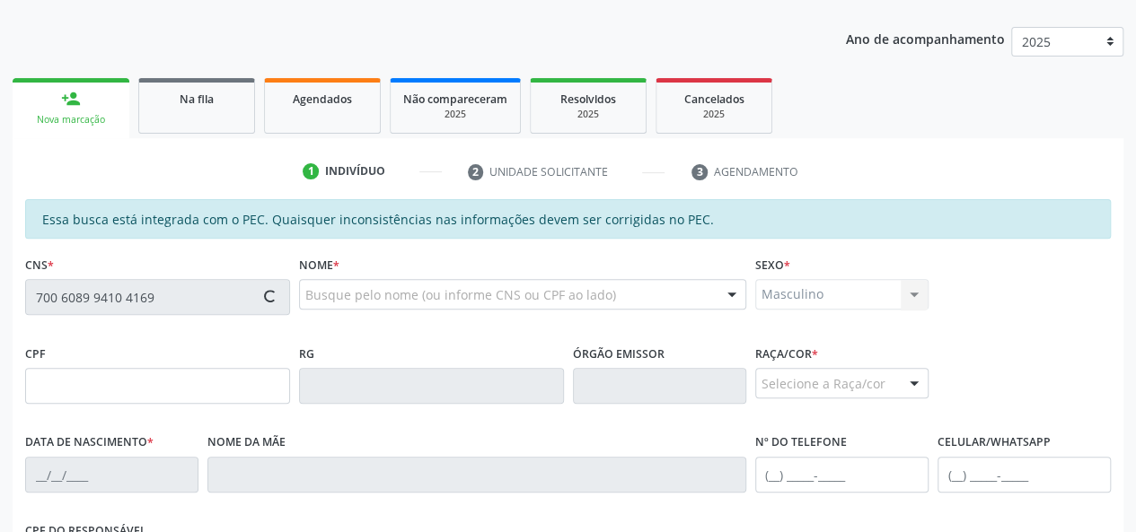
type input "603.961.996-15"
type input "09/09/1964"
type input "Maria Veronica Abreu Santos"
type input "(37) 99934-3060"
type input "236"
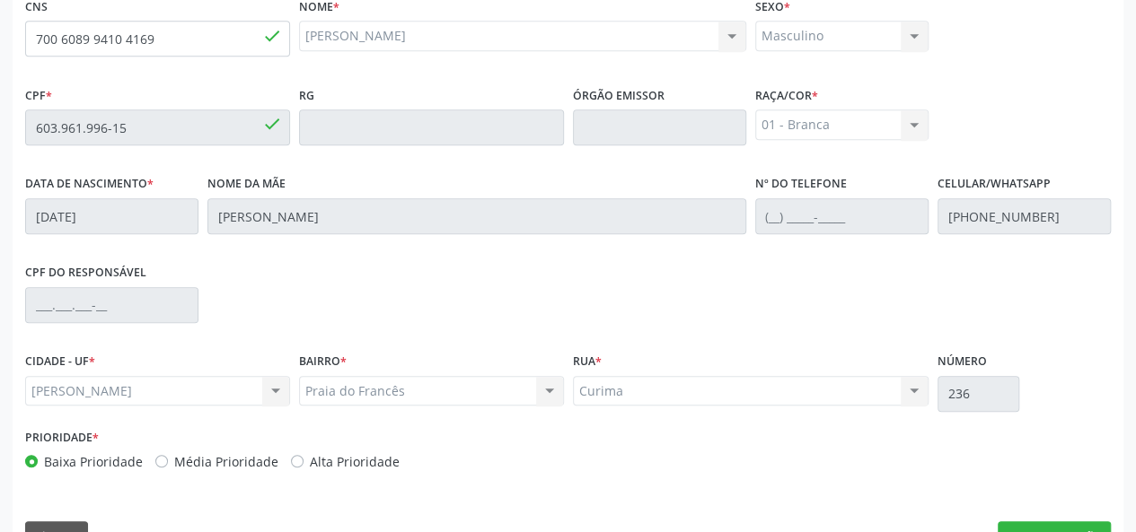
scroll to position [516, 0]
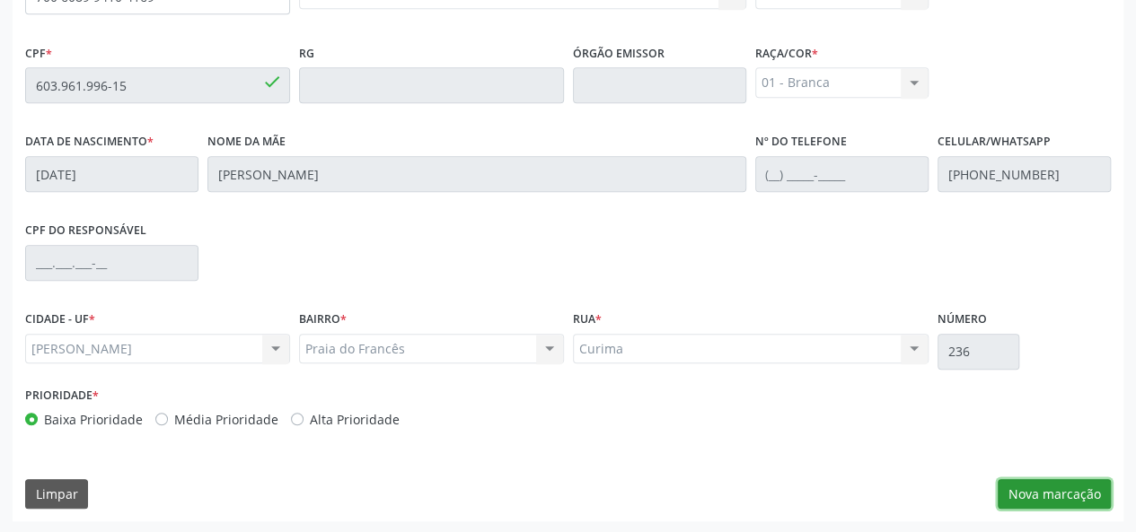
click at [1044, 491] on button "Nova marcação" at bounding box center [1054, 494] width 113 height 31
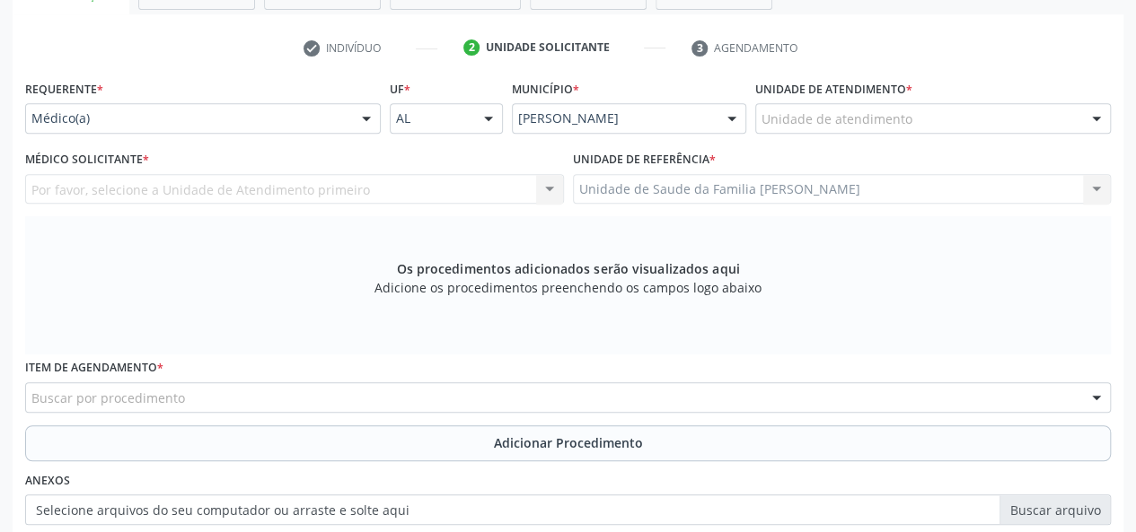
scroll to position [337, 0]
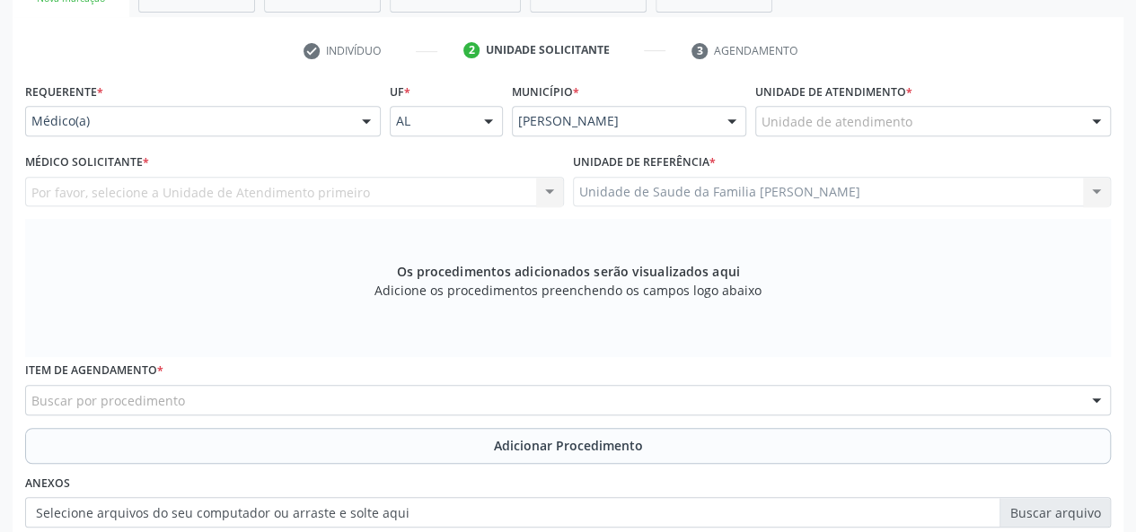
click at [954, 131] on div "Unidade de atendimento" at bounding box center [933, 121] width 356 height 31
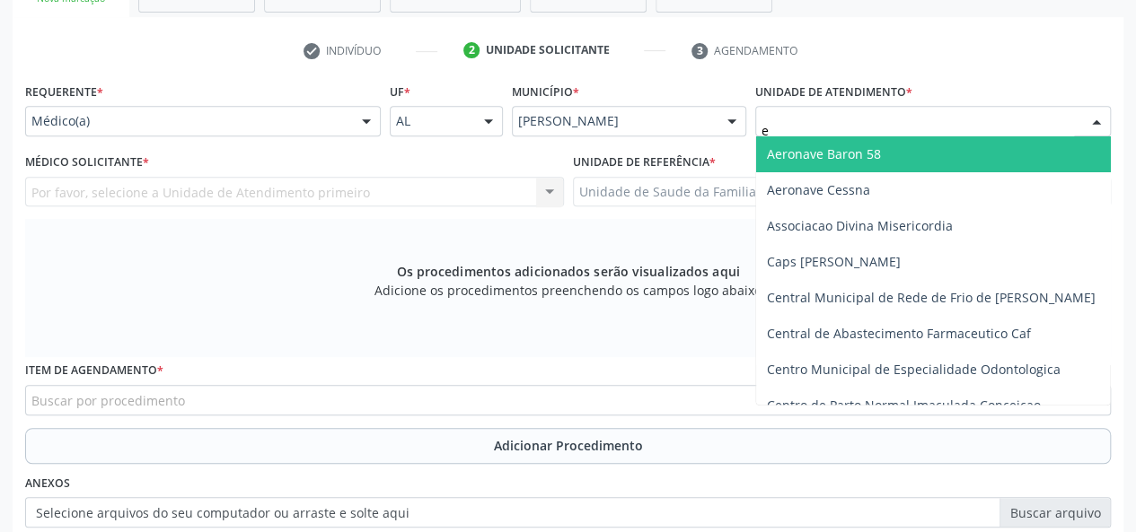
type input "es"
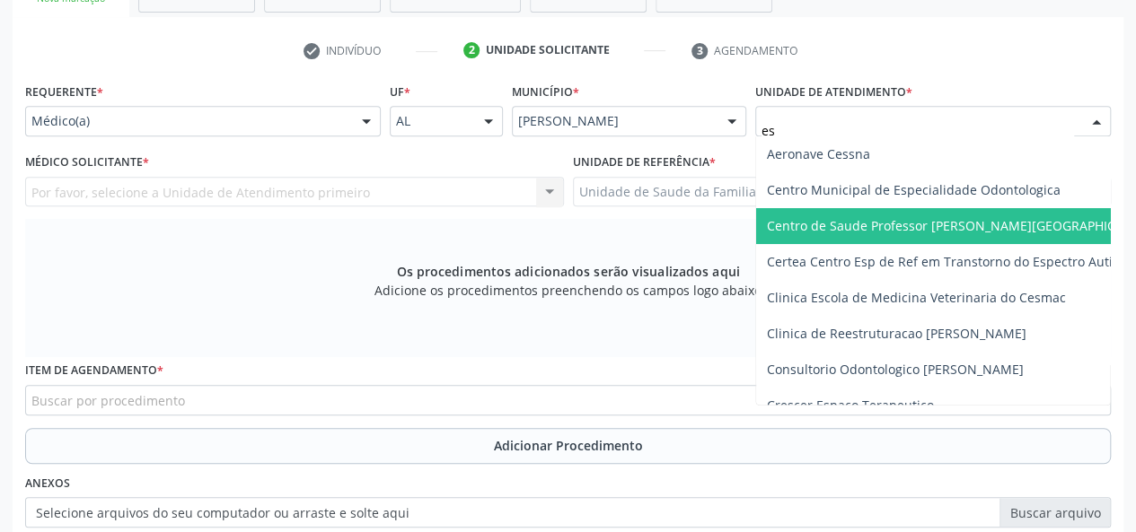
click at [944, 222] on span "Centro de Saude Professor [PERSON_NAME][GEOGRAPHIC_DATA]" at bounding box center [962, 225] width 391 height 17
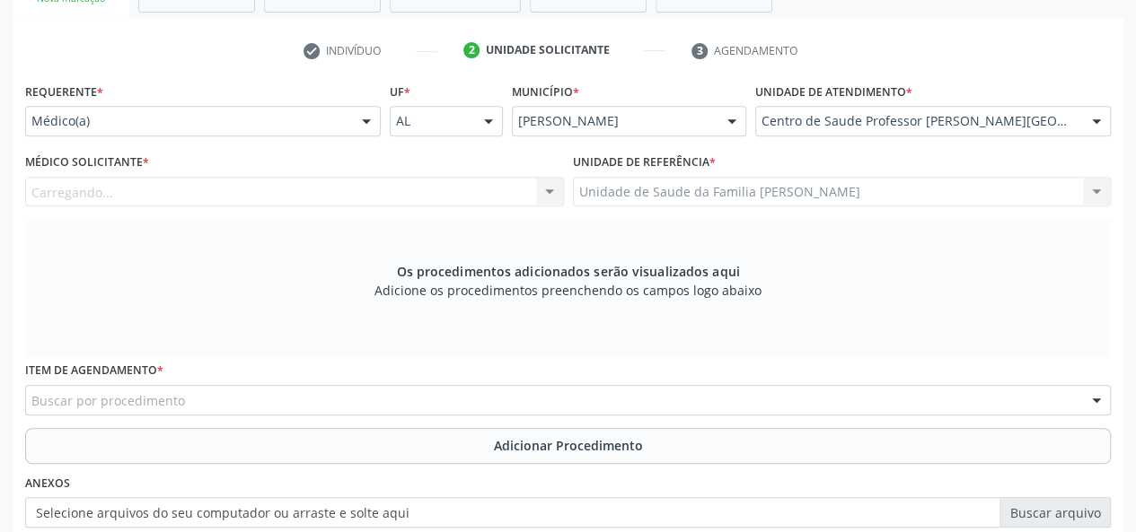
click at [159, 194] on div "Carregando... Nenhum resultado encontrado para: " " Não há nenhuma opção para s…" at bounding box center [294, 192] width 539 height 31
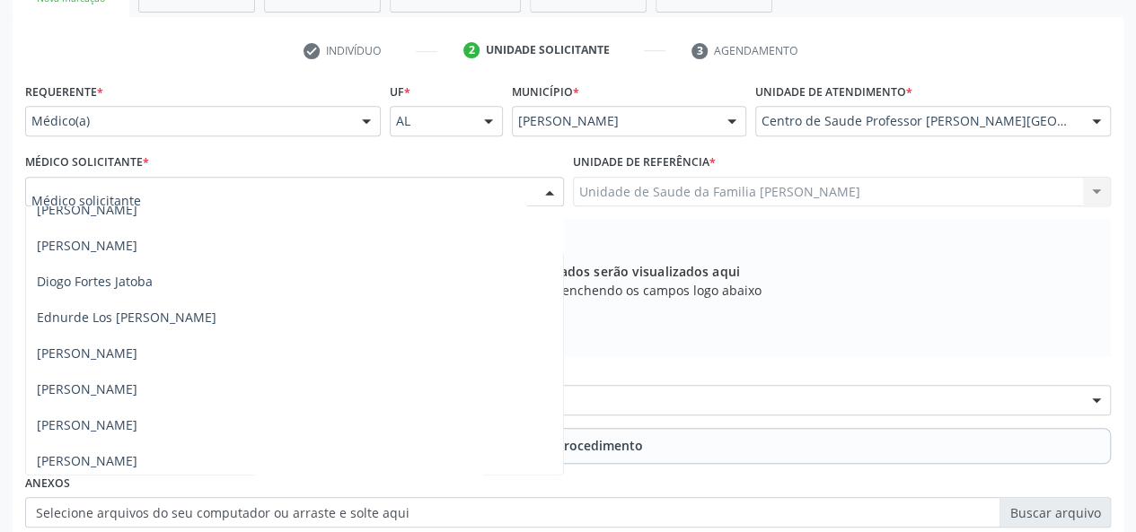
scroll to position [449, 0]
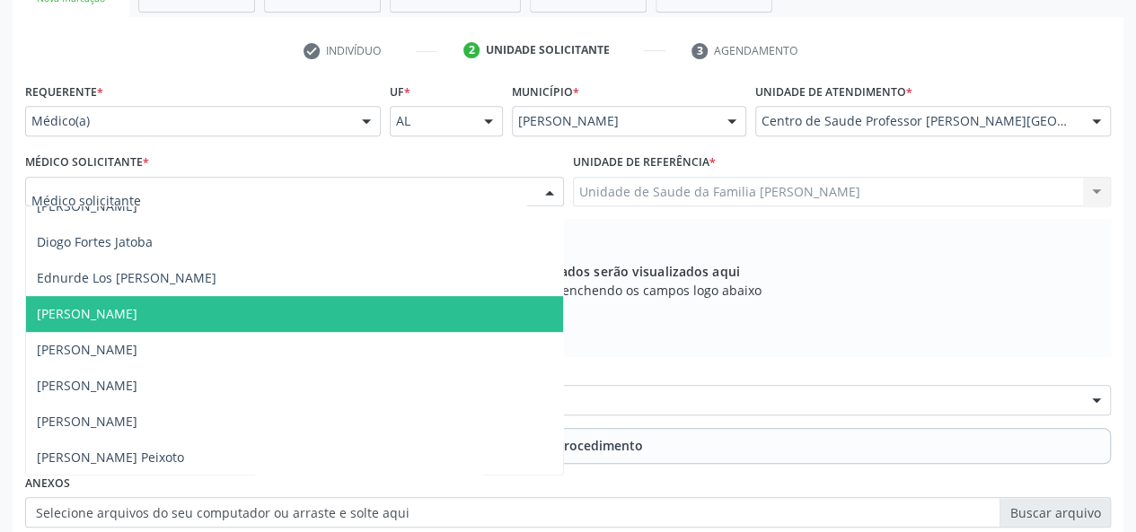
click at [84, 316] on span "[PERSON_NAME]" at bounding box center [87, 313] width 101 height 17
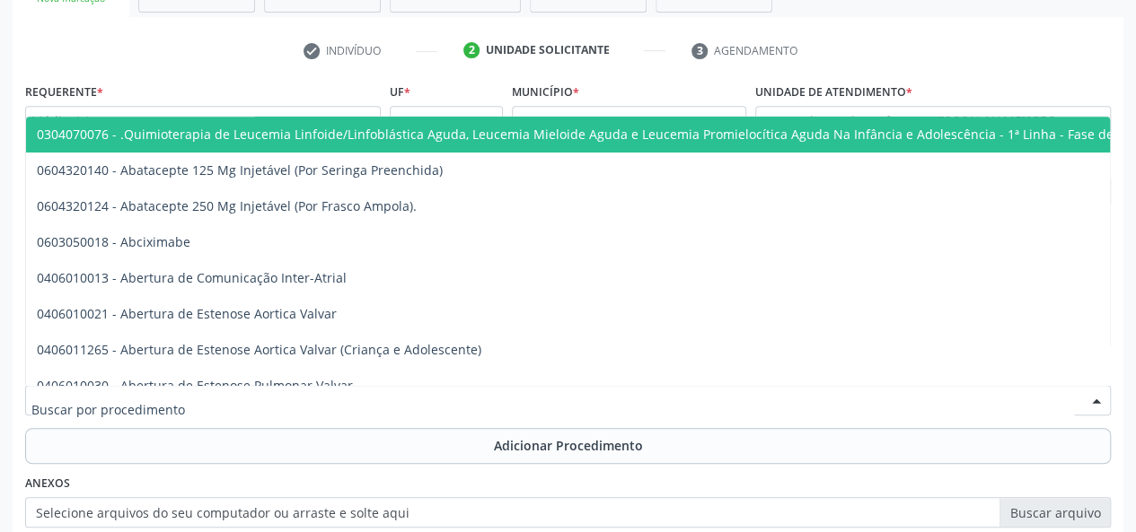
click at [252, 395] on div at bounding box center [567, 400] width 1085 height 31
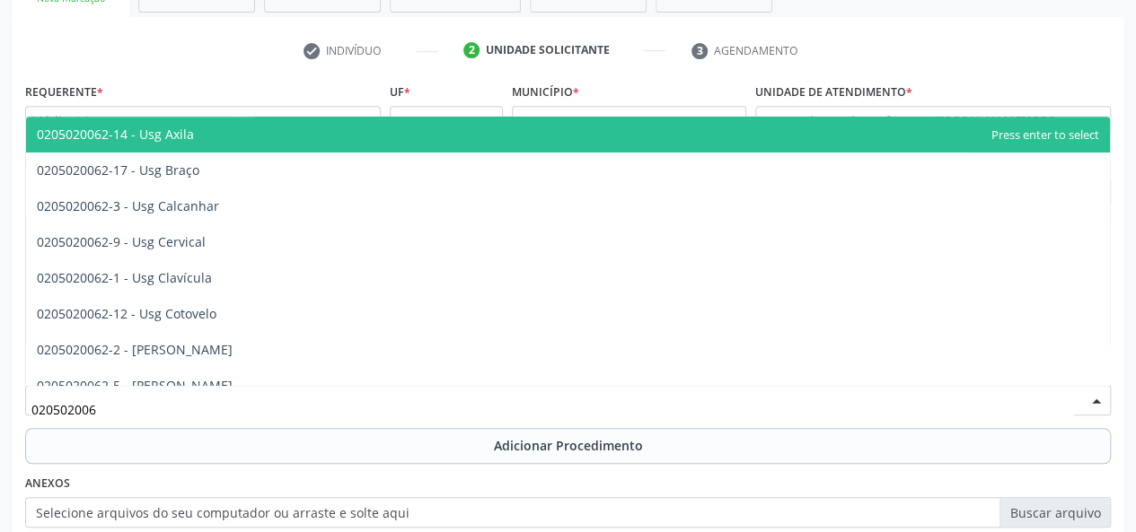
type input "0205020062"
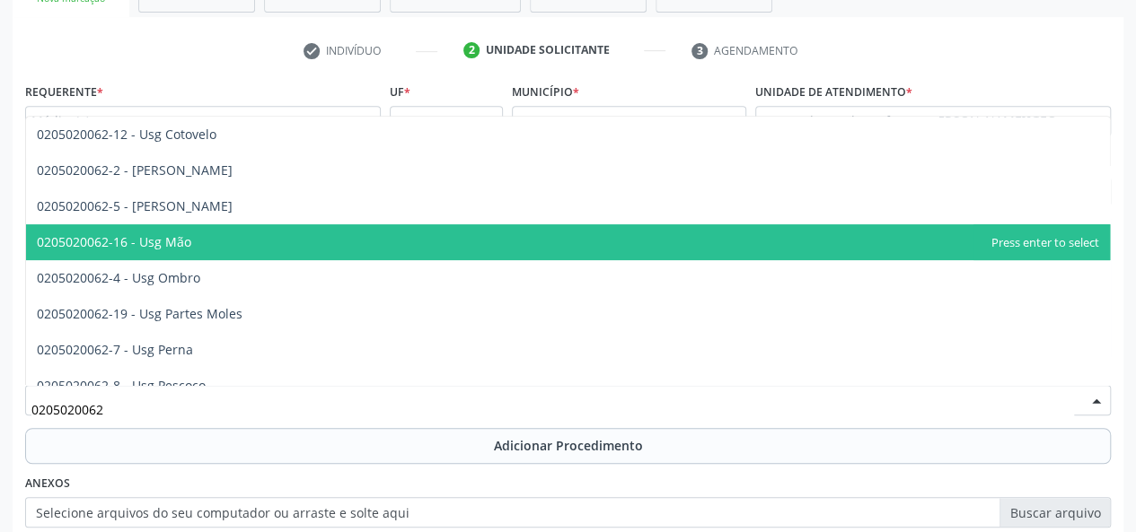
scroll to position [359, 0]
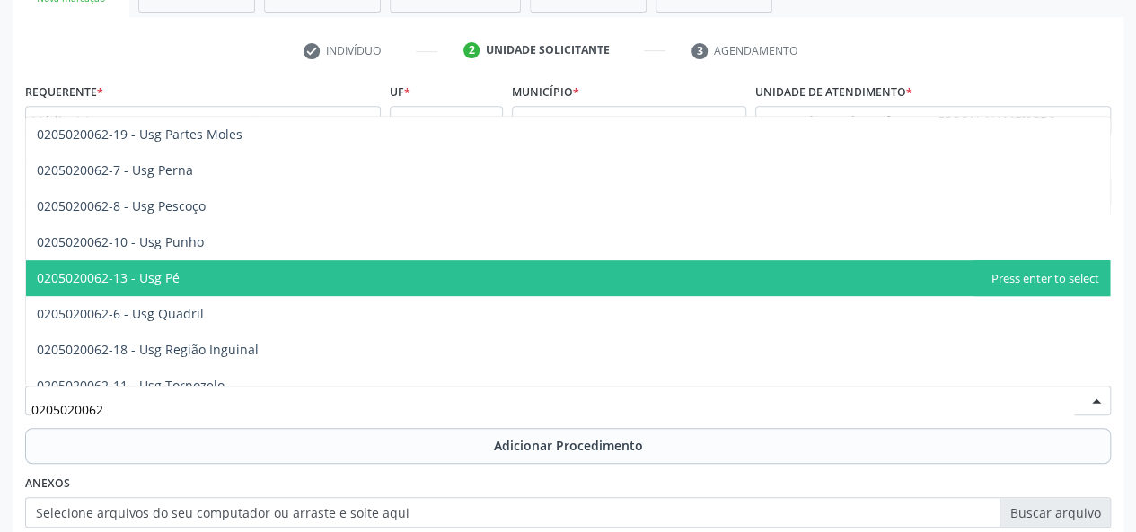
click at [255, 267] on span "0205020062-13 - Usg Pé" at bounding box center [568, 278] width 1084 height 36
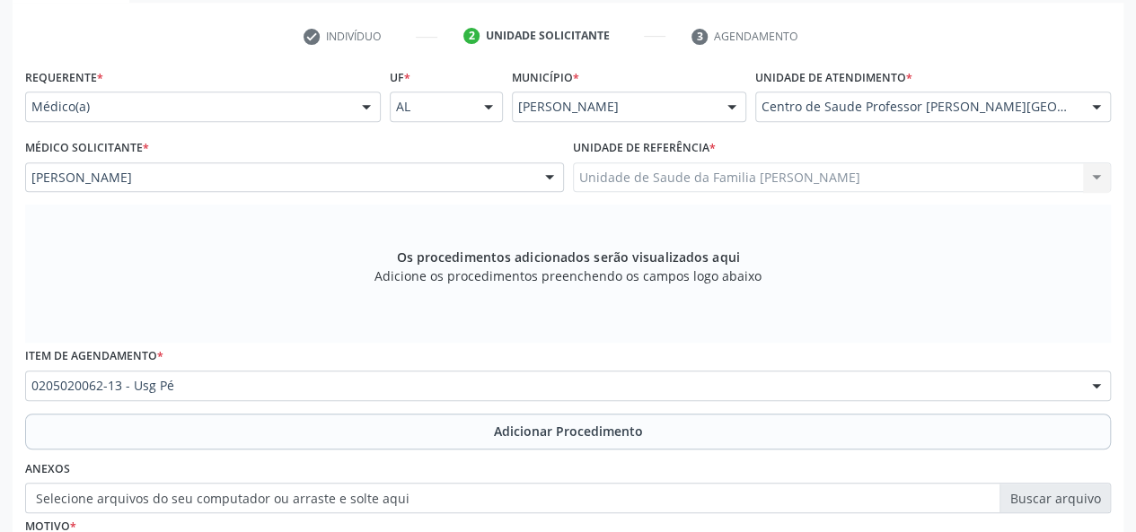
scroll to position [516, 0]
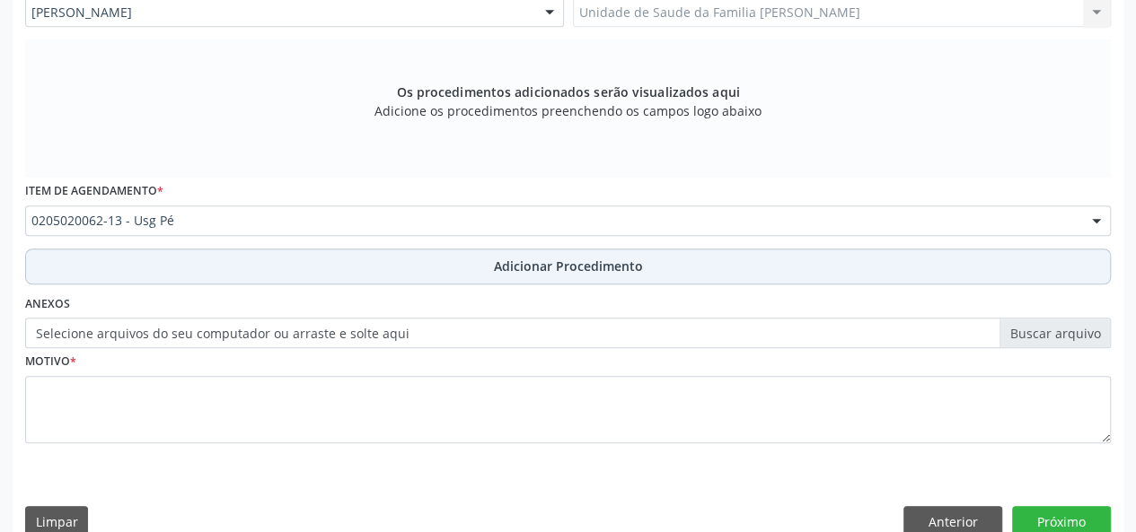
click at [533, 264] on span "Adicionar Procedimento" at bounding box center [568, 266] width 149 height 19
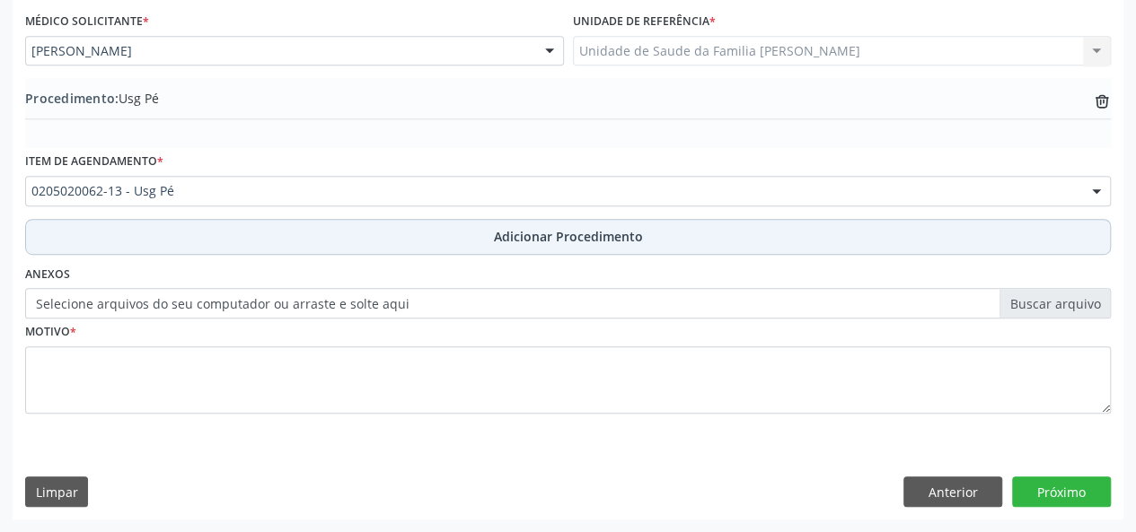
scroll to position [476, 0]
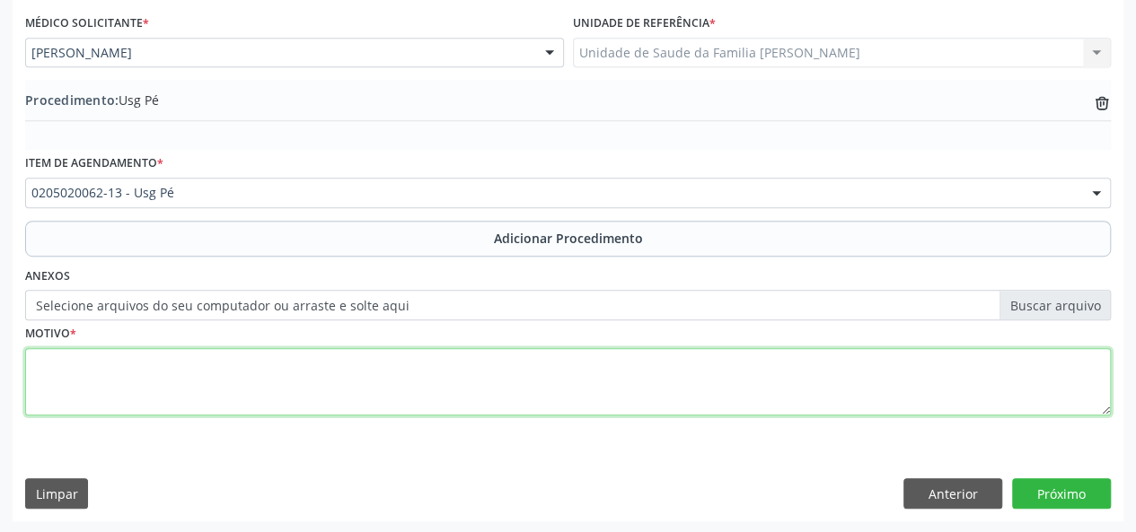
click at [46, 376] on textarea at bounding box center [567, 382] width 1085 height 68
type textarea "tendinopatia pos trauma em pe D"
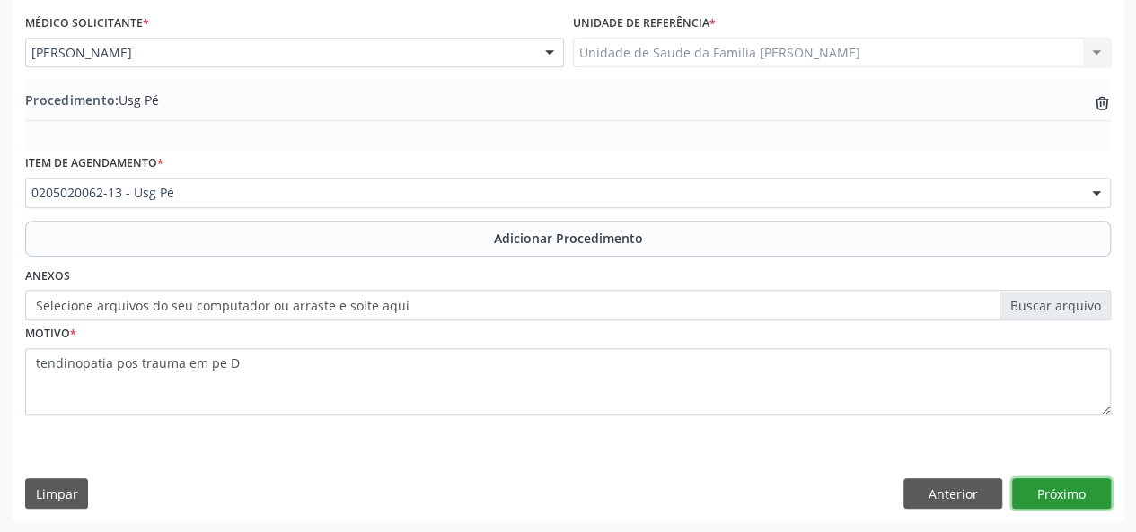
click at [1059, 491] on button "Próximo" at bounding box center [1061, 494] width 99 height 31
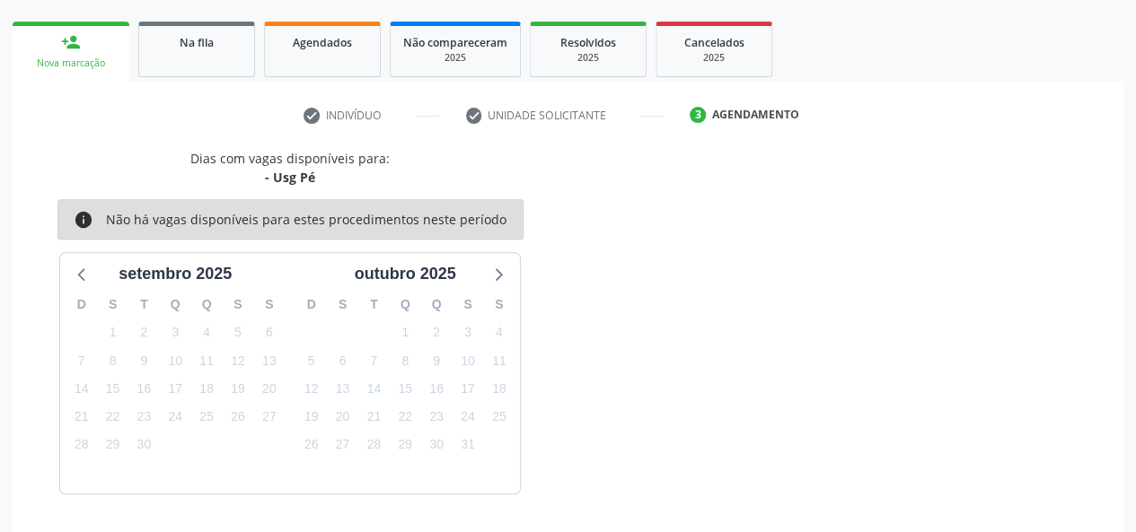
scroll to position [325, 0]
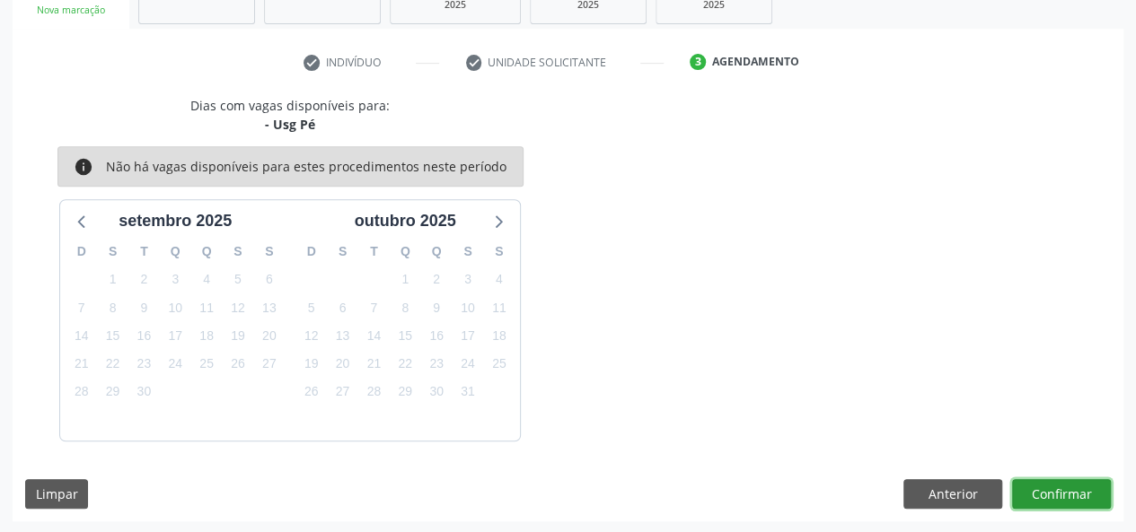
click at [1069, 502] on button "Confirmar" at bounding box center [1061, 494] width 99 height 31
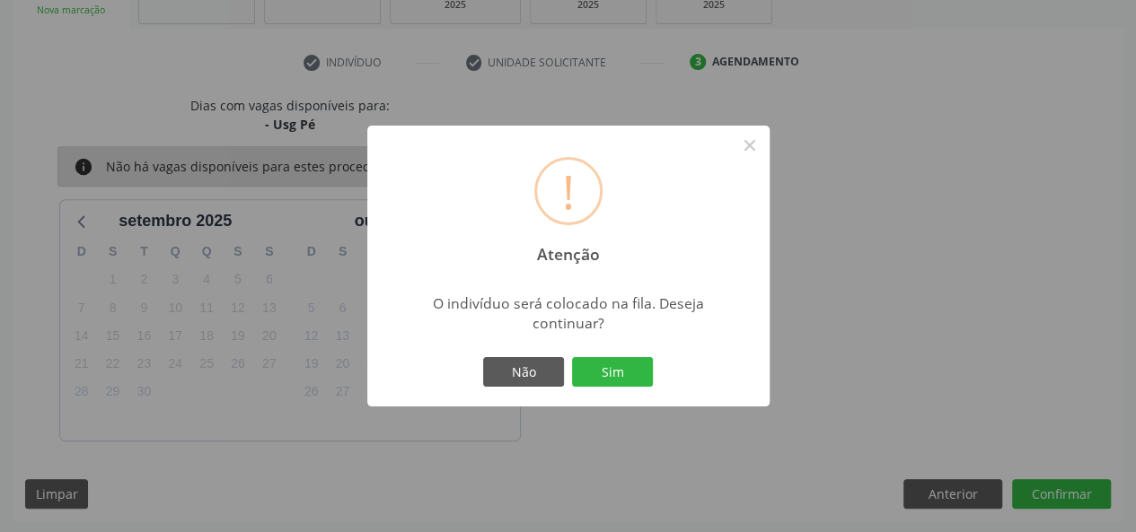
drag, startPoint x: 633, startPoint y: 368, endPoint x: 973, endPoint y: 464, distance: 353.6
click at [637, 369] on button "Sim" at bounding box center [612, 372] width 81 height 31
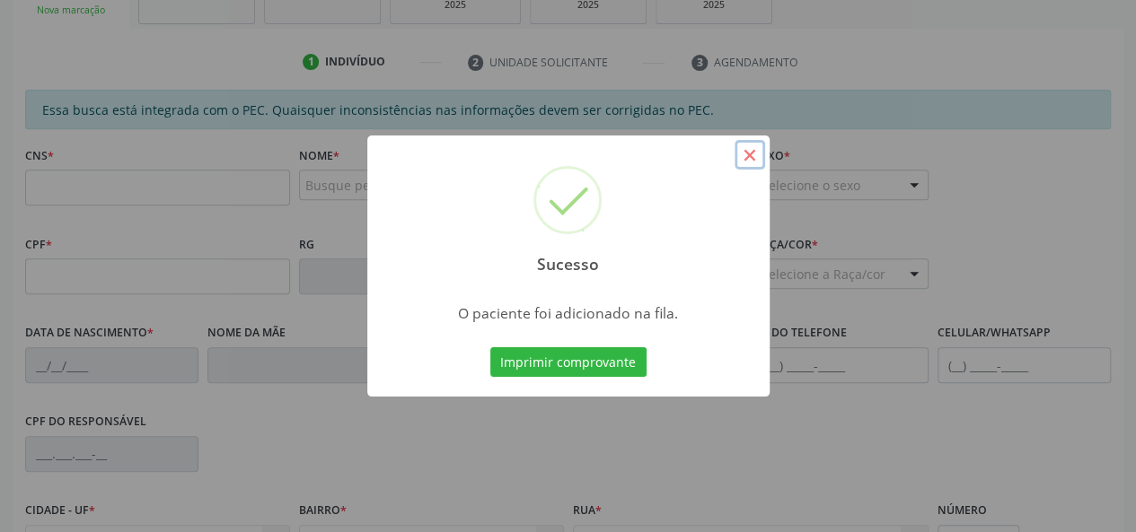
click at [752, 157] on button "×" at bounding box center [749, 155] width 31 height 31
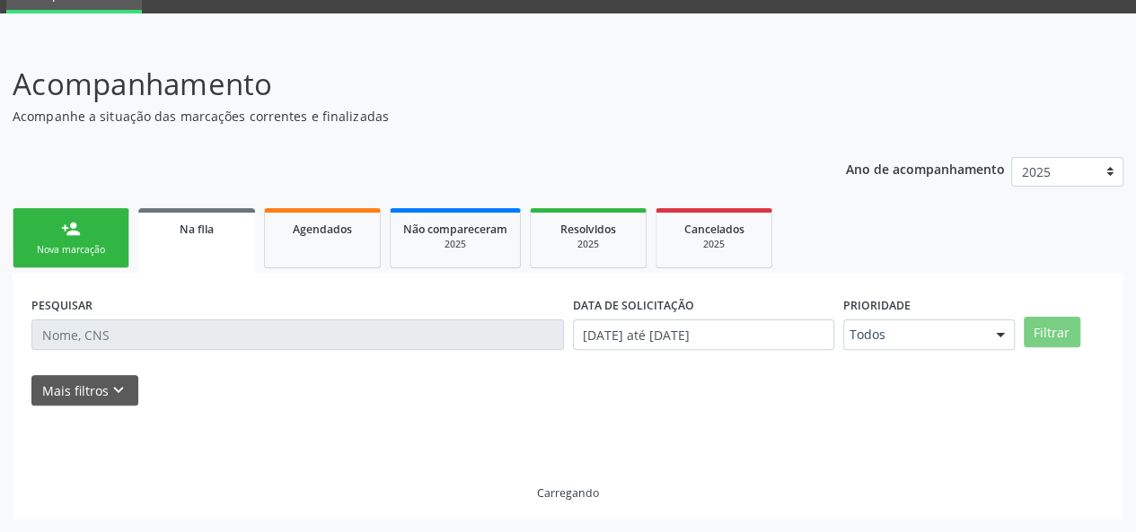
scroll to position [84, 0]
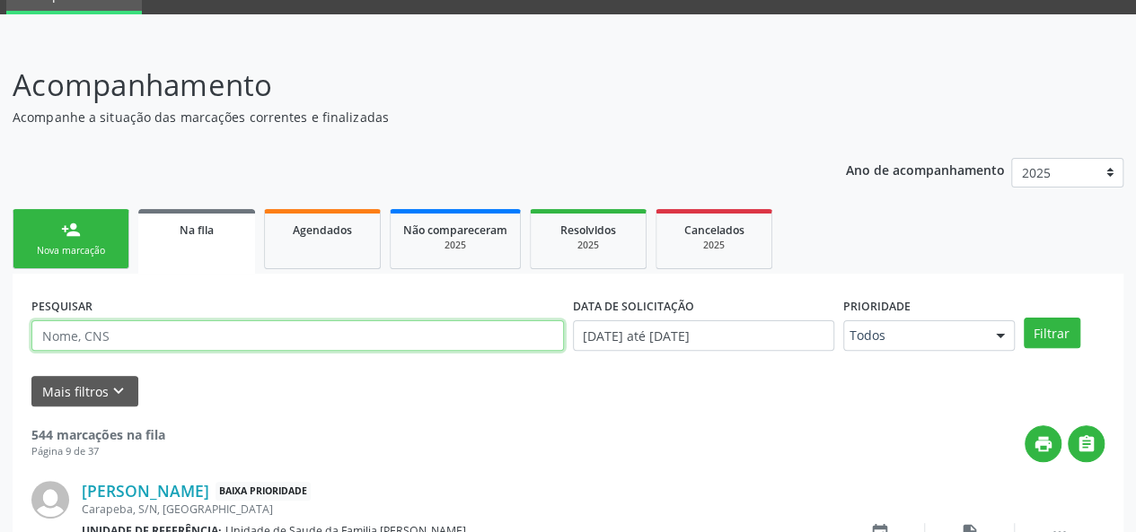
paste input "700608994104169"
type input "700608994104169"
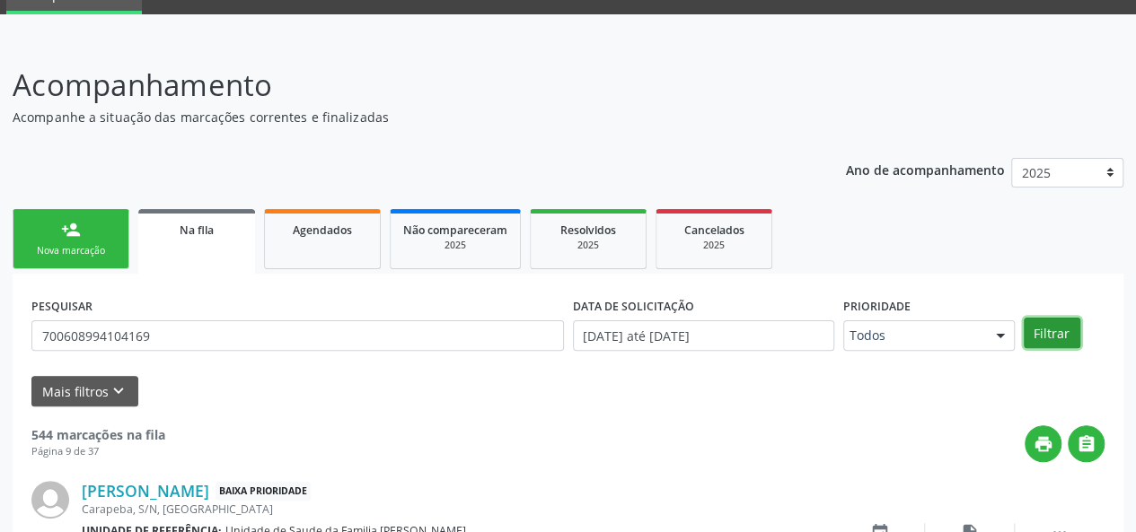
click at [1048, 328] on button "Filtrar" at bounding box center [1052, 333] width 57 height 31
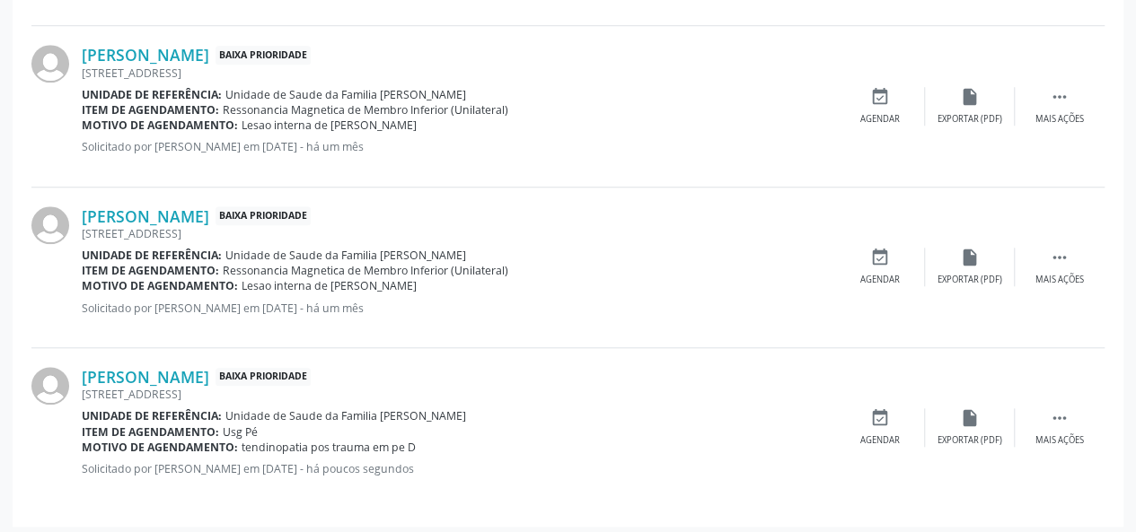
scroll to position [623, 0]
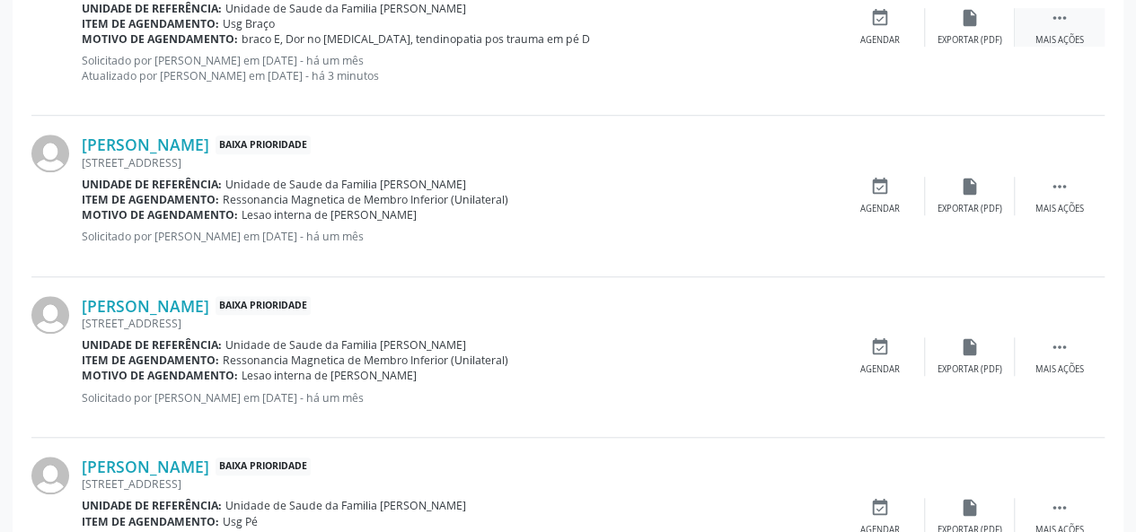
click at [1081, 34] on div "Mais ações" at bounding box center [1059, 40] width 48 height 13
click at [967, 36] on div "Editar" at bounding box center [969, 40] width 29 height 13
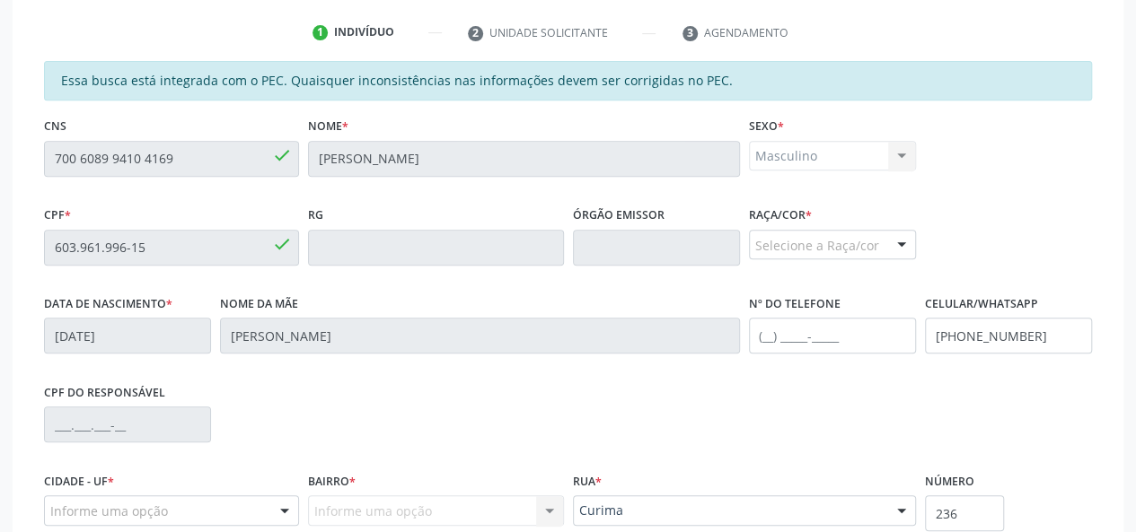
scroll to position [541, 0]
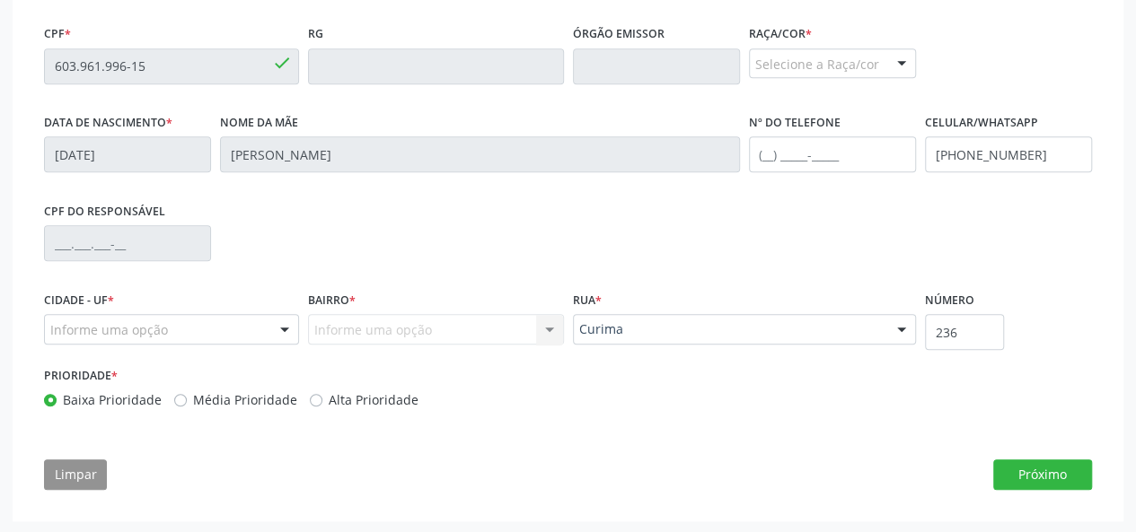
click at [789, 75] on div "Selecione a Raça/cor" at bounding box center [832, 63] width 167 height 31
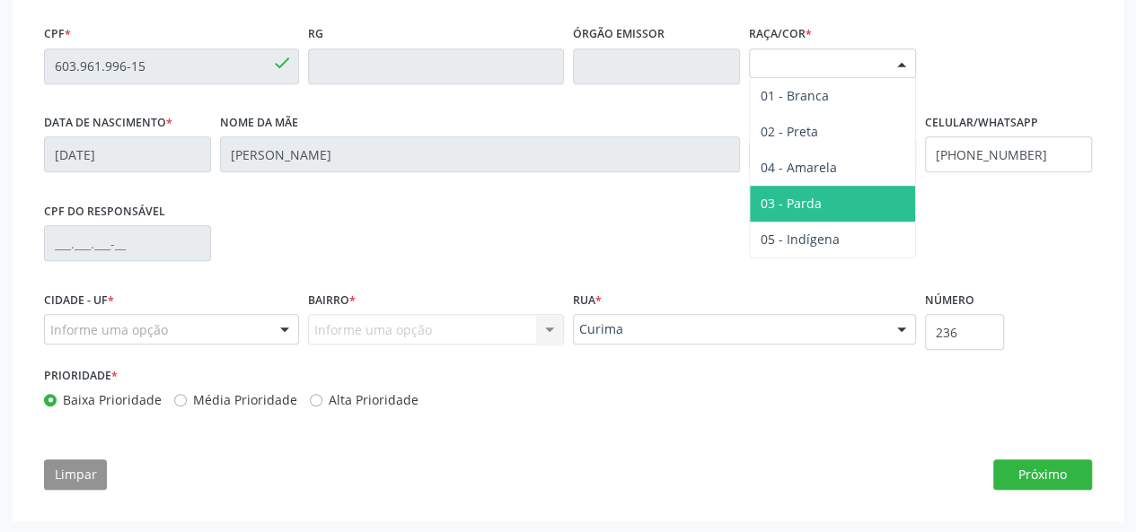
click at [817, 197] on span "03 - Parda" at bounding box center [790, 203] width 61 height 17
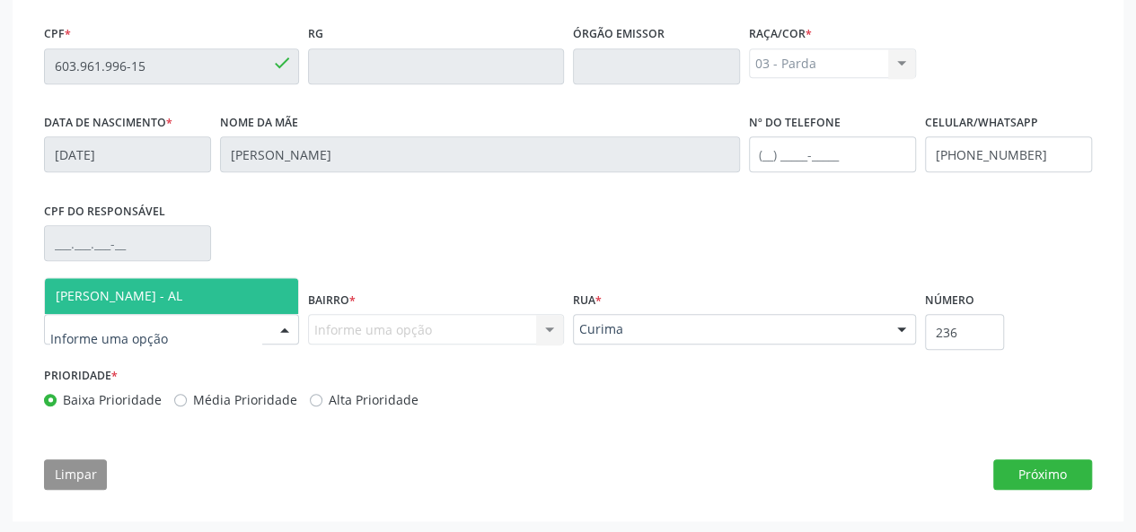
click at [100, 285] on span "[PERSON_NAME] - AL" at bounding box center [171, 296] width 253 height 36
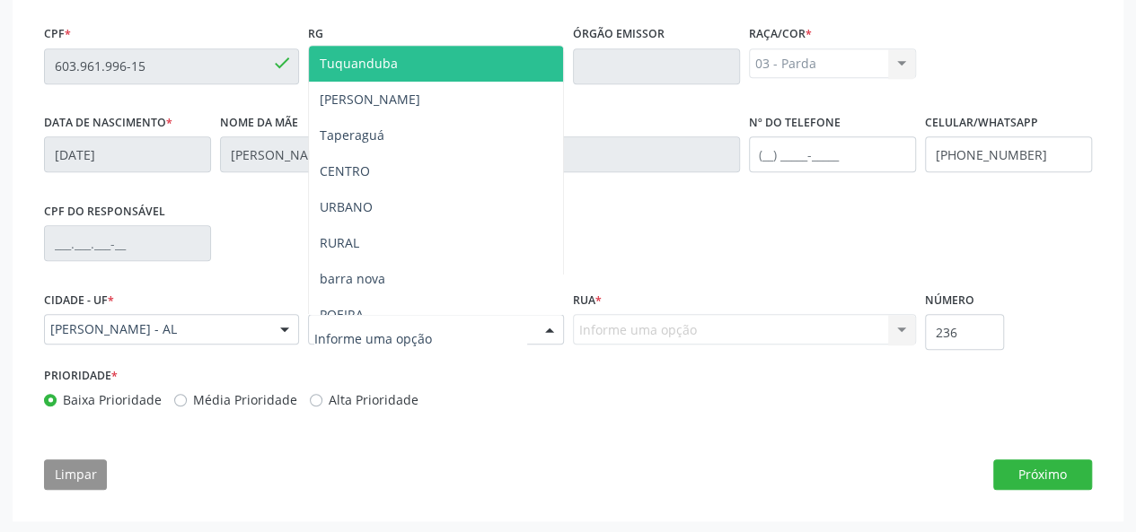
click at [341, 316] on div at bounding box center [435, 329] width 255 height 31
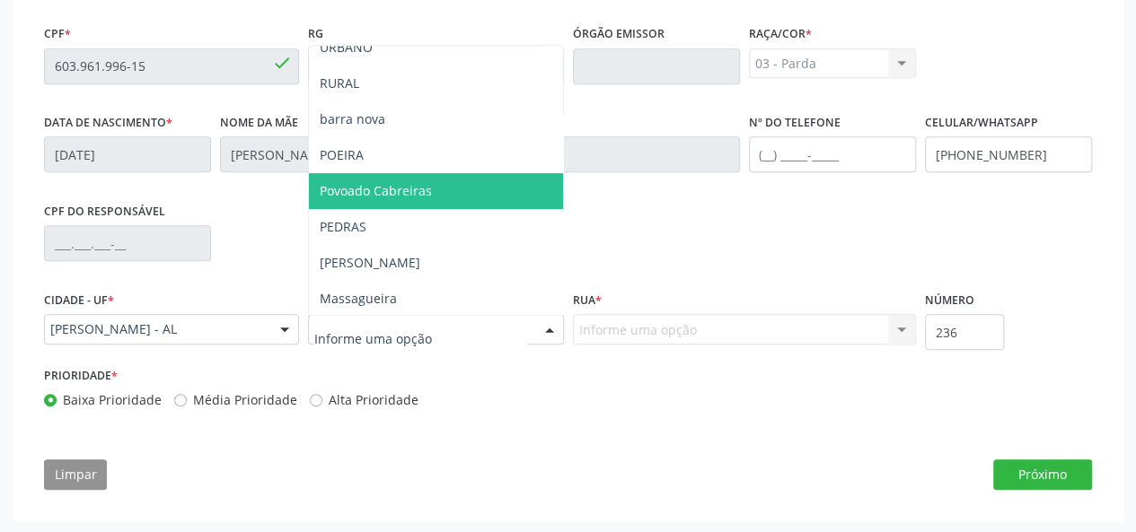
scroll to position [269, 0]
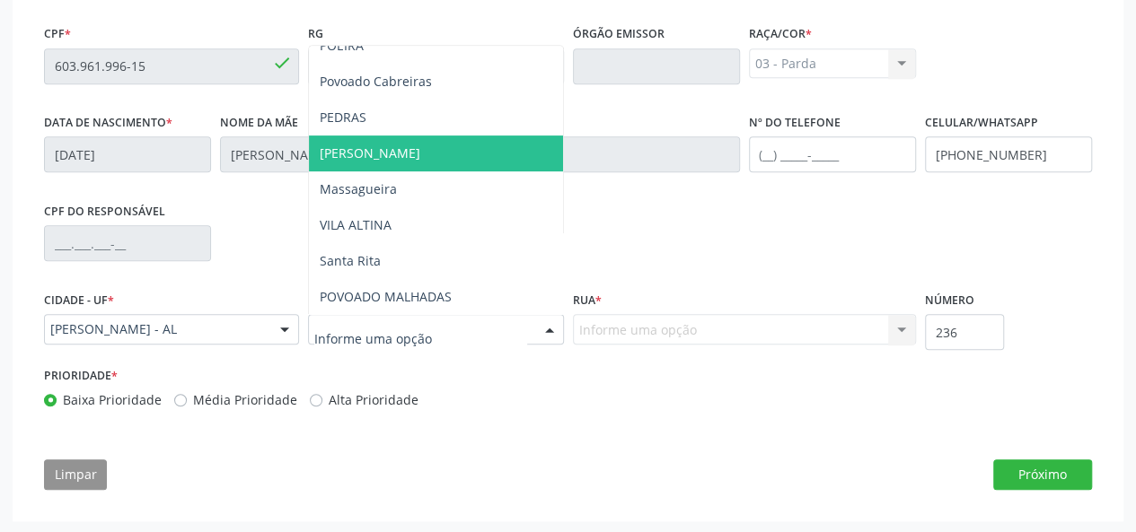
click at [396, 169] on span "[PERSON_NAME]" at bounding box center [435, 154] width 253 height 36
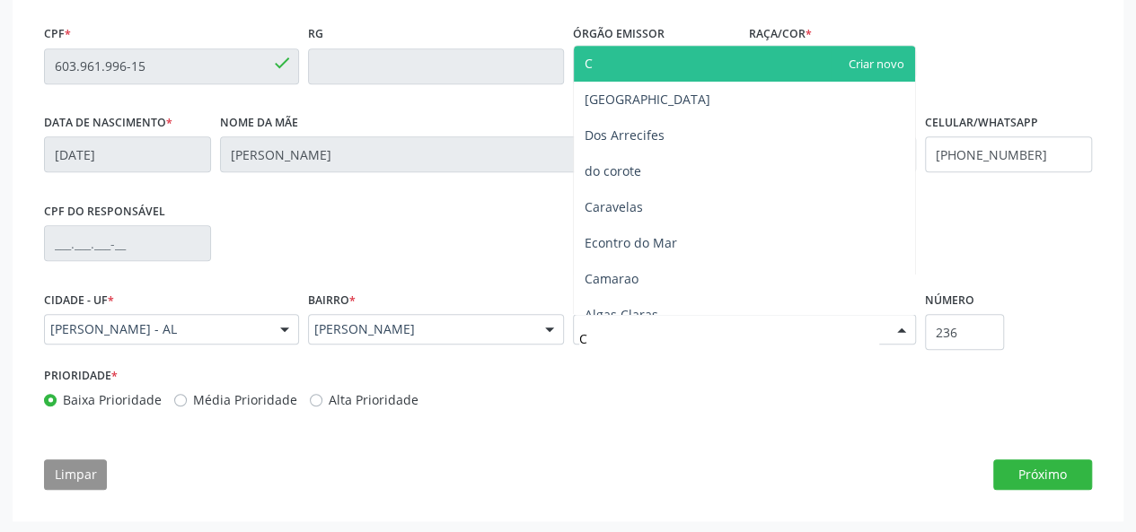
type input "CU"
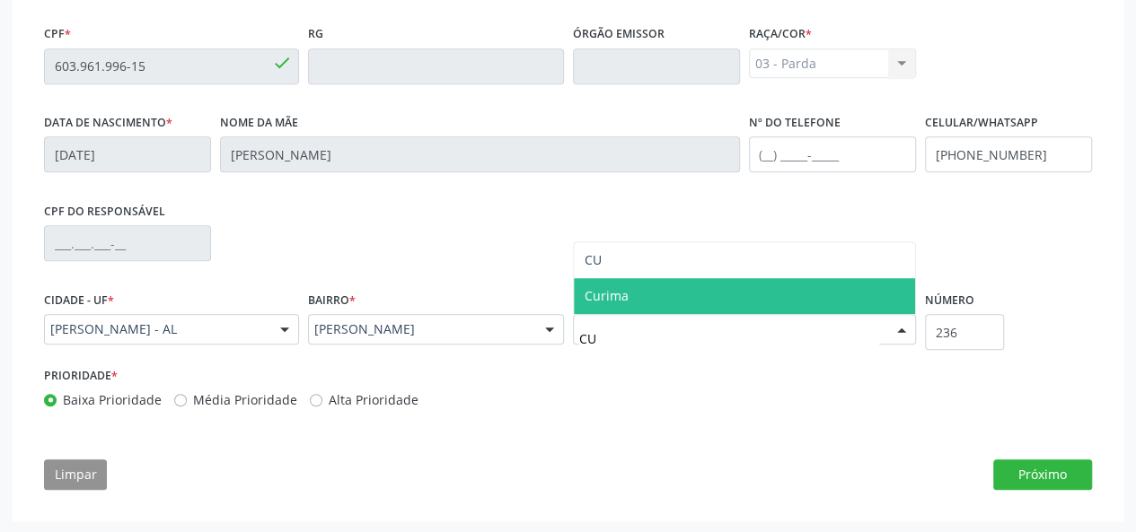
click at [621, 297] on span "Curima" at bounding box center [606, 295] width 44 height 17
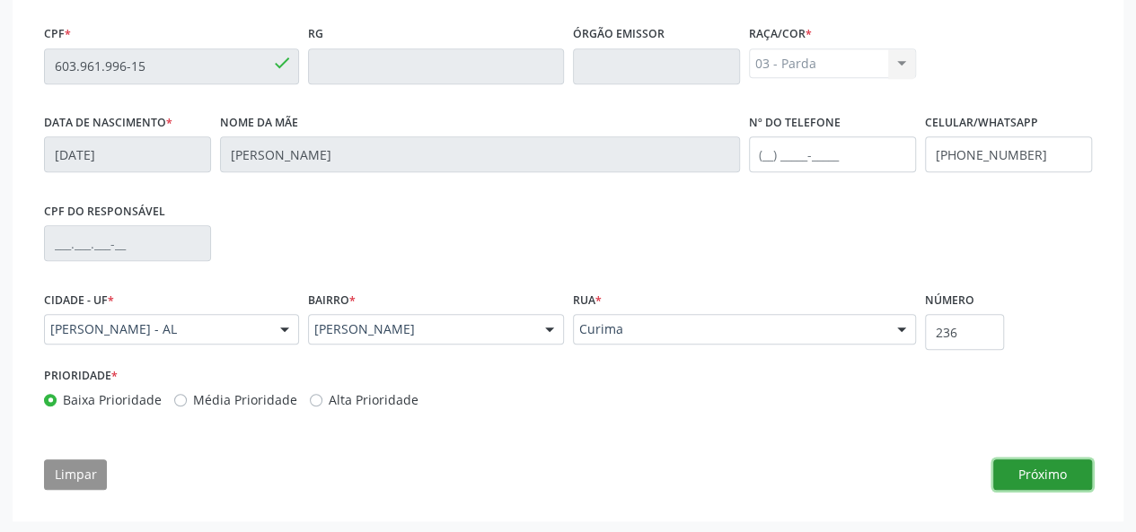
click at [1032, 460] on button "Próximo" at bounding box center [1042, 475] width 99 height 31
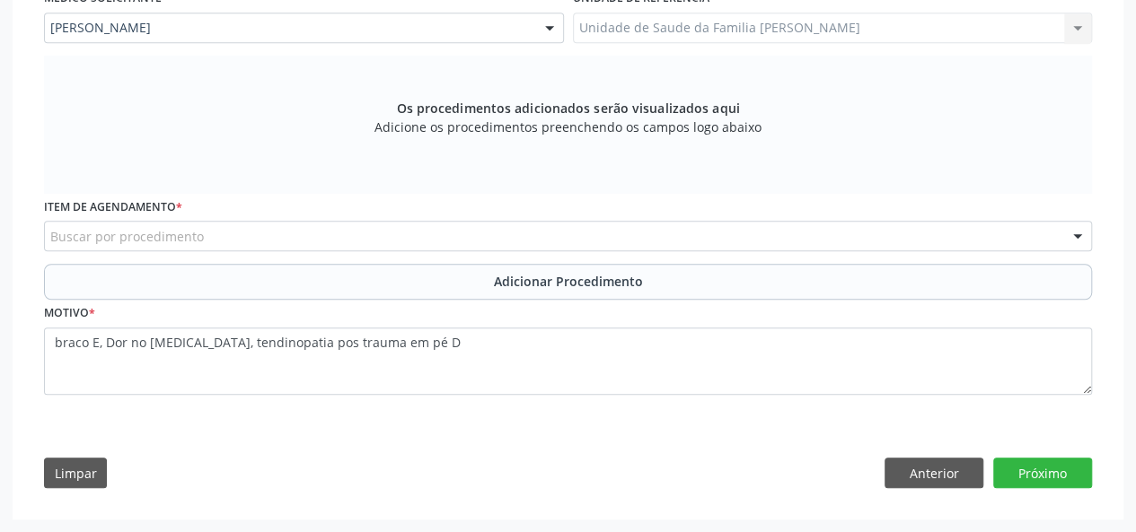
scroll to position [504, 0]
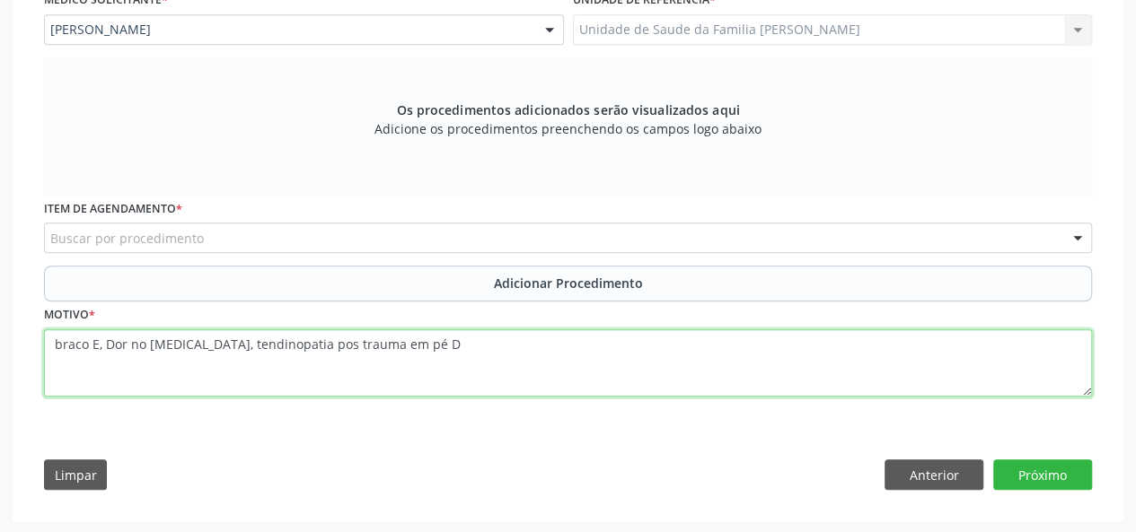
drag, startPoint x: 412, startPoint y: 347, endPoint x: 187, endPoint y: 342, distance: 225.4
click at [187, 342] on textarea "braco E, Dor no triceps, tendinopatia pos trauma em pé D" at bounding box center [568, 364] width 1048 height 68
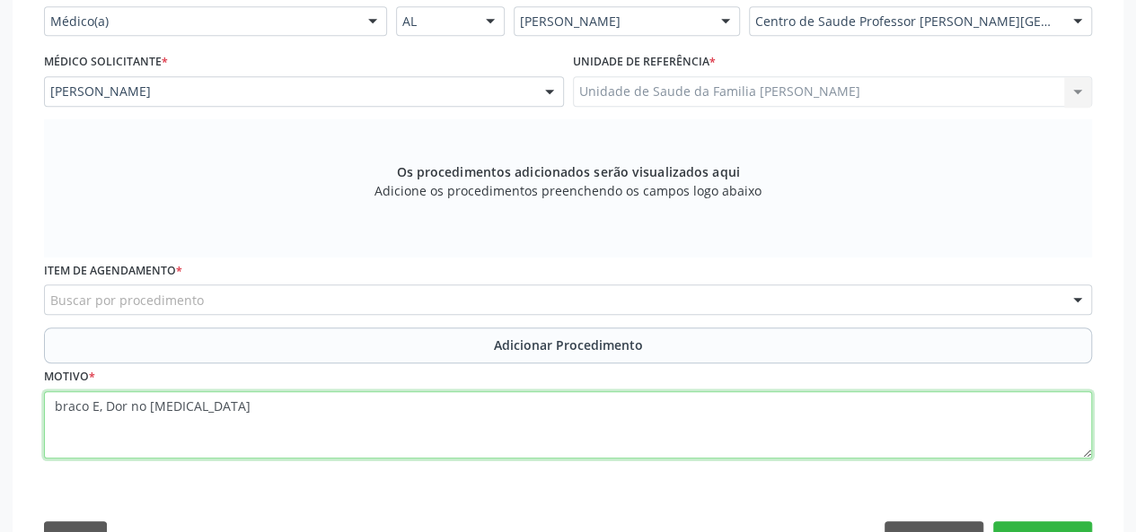
scroll to position [414, 0]
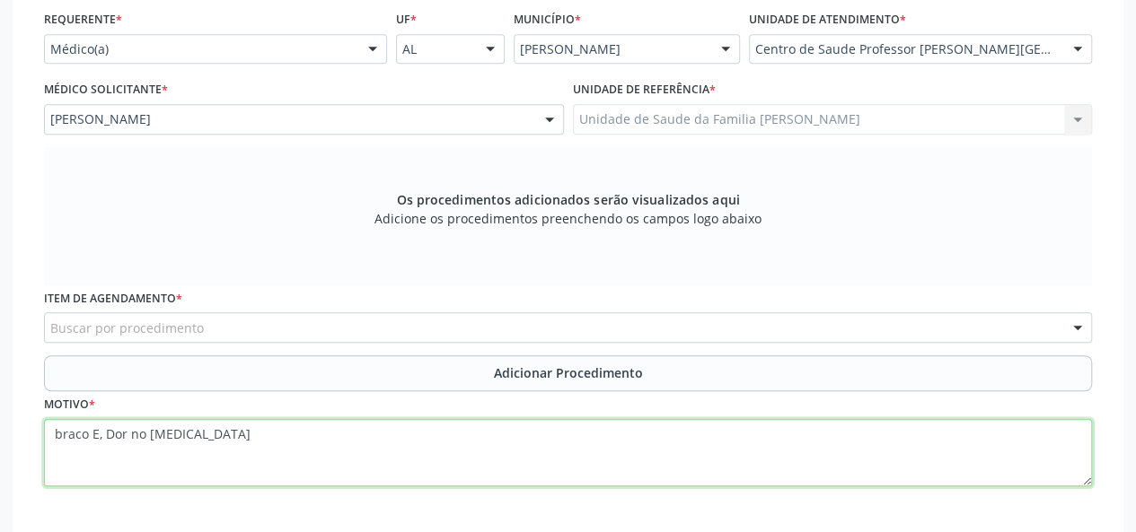
type textarea "braco E, Dor no triceps"
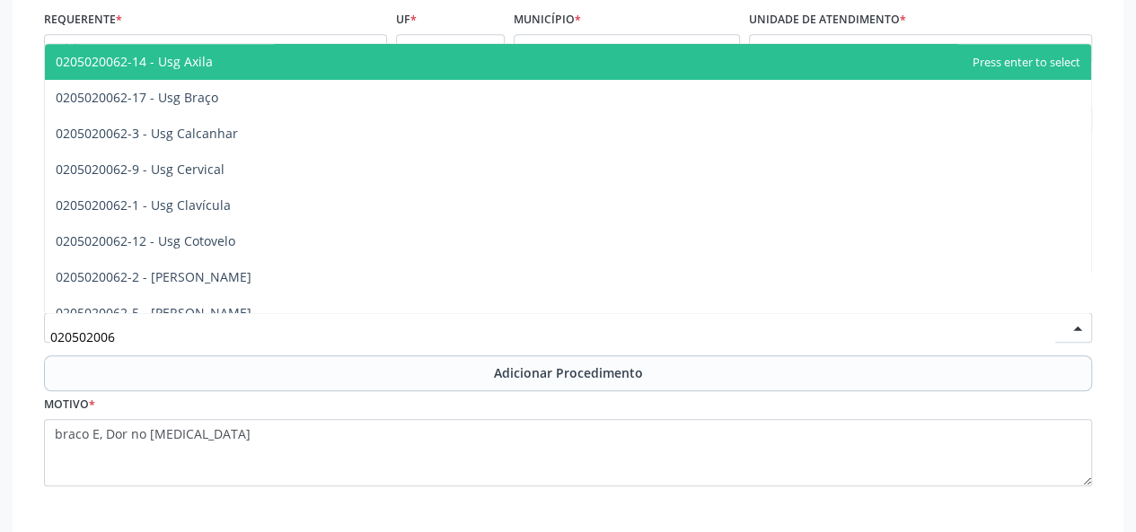
type input "0205020062"
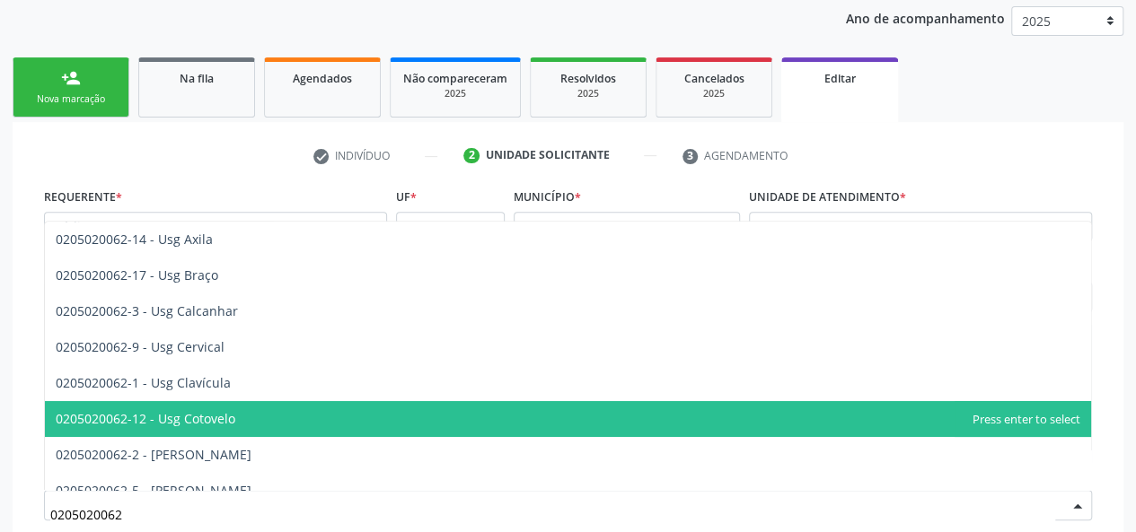
scroll to position [234, 0]
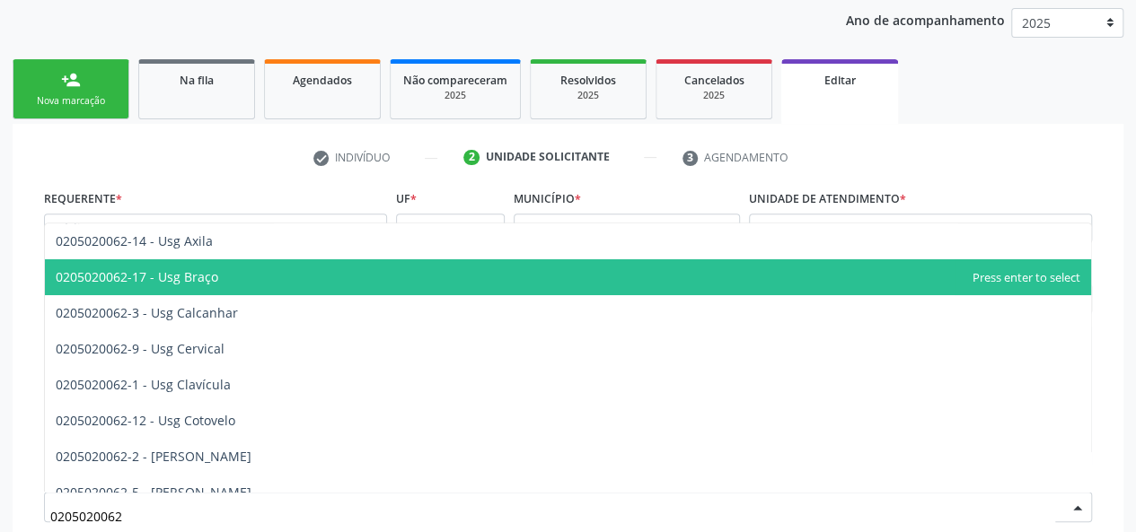
drag, startPoint x: 247, startPoint y: 285, endPoint x: 305, endPoint y: 294, distance: 59.0
click at [247, 285] on span "0205020062-17 - Usg Braço" at bounding box center [568, 277] width 1046 height 36
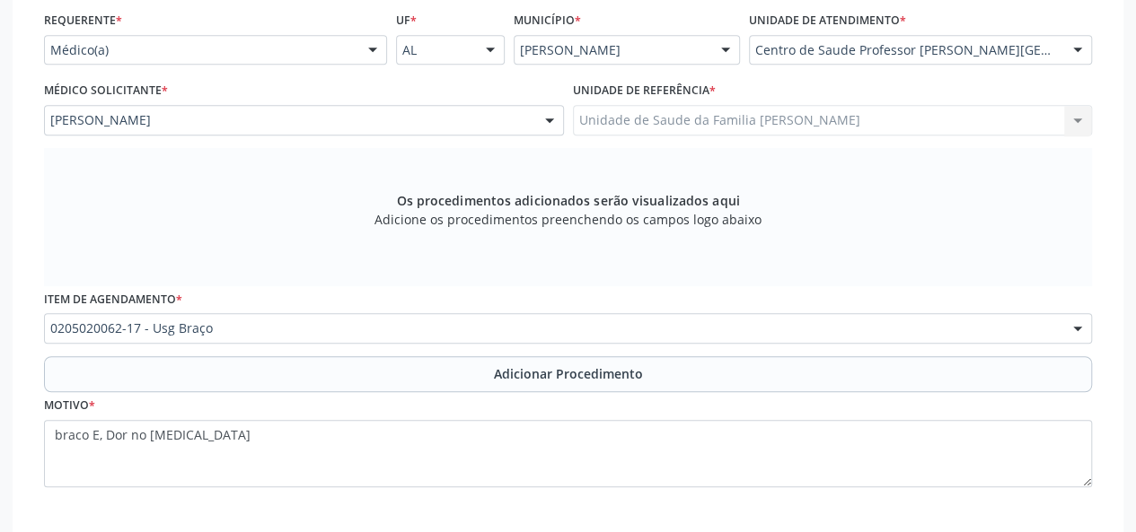
scroll to position [414, 0]
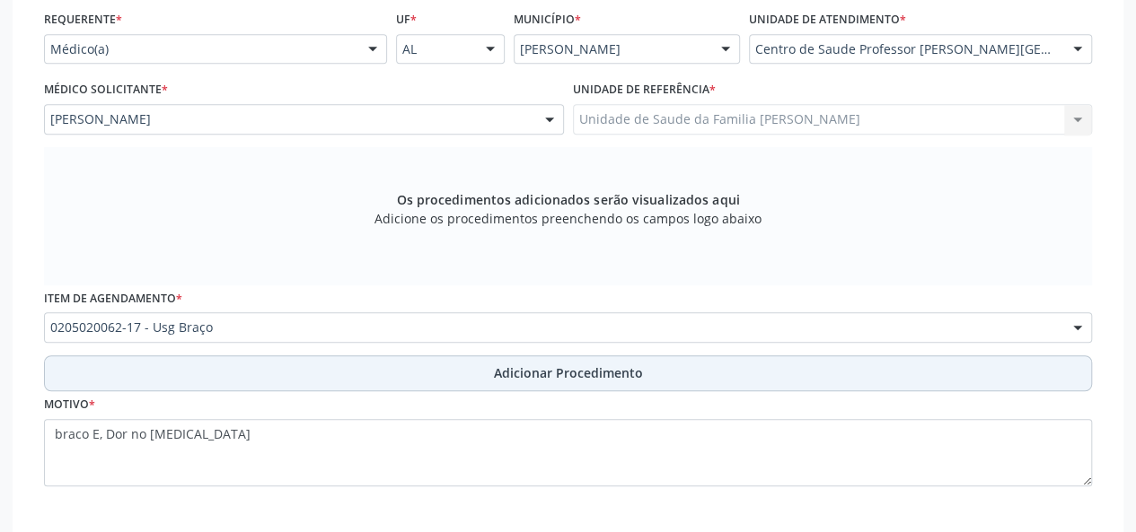
click at [541, 375] on span "Adicionar Procedimento" at bounding box center [568, 373] width 149 height 19
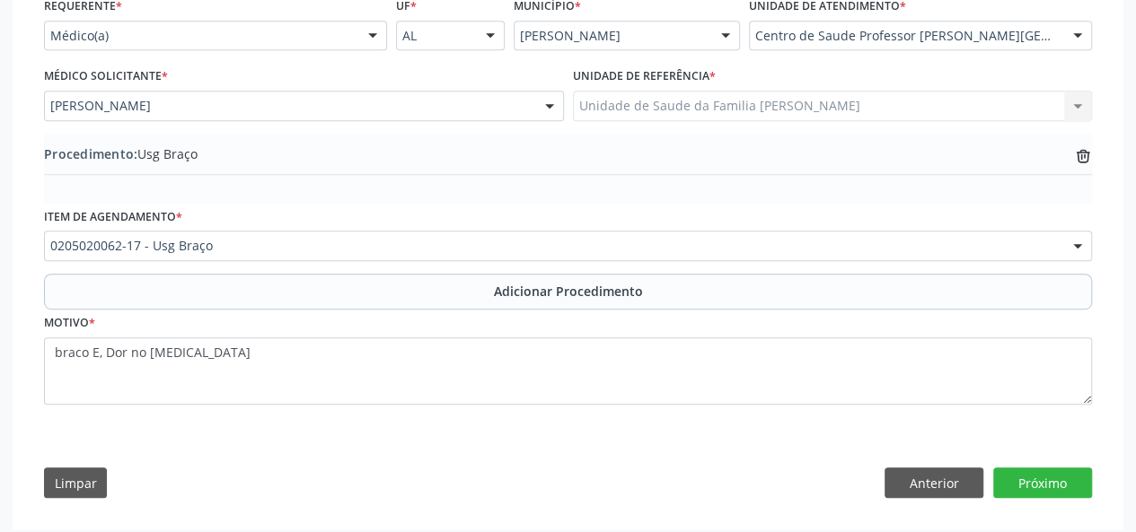
scroll to position [435, 0]
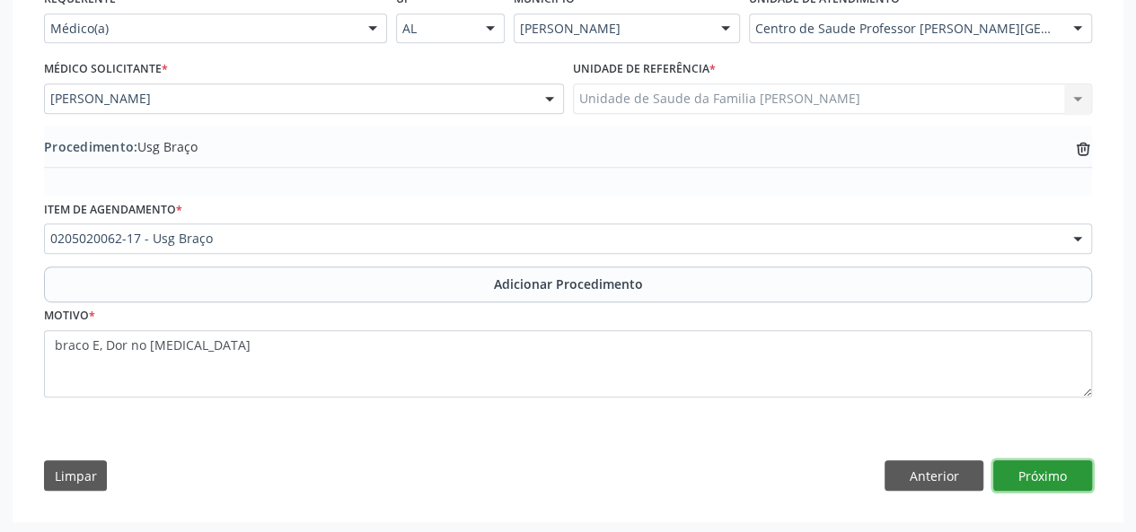
click at [1031, 465] on button "Próximo" at bounding box center [1042, 476] width 99 height 31
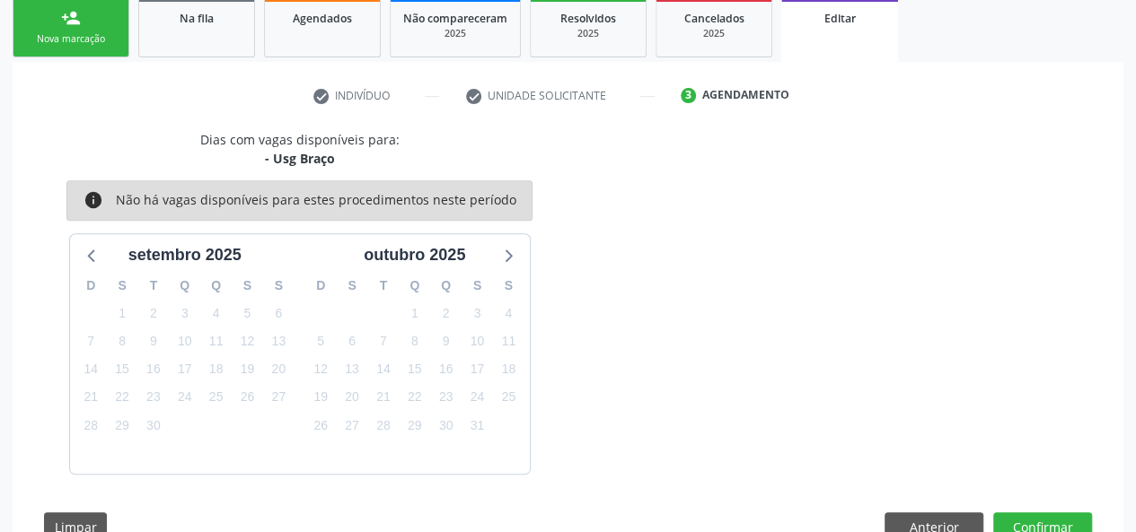
scroll to position [348, 0]
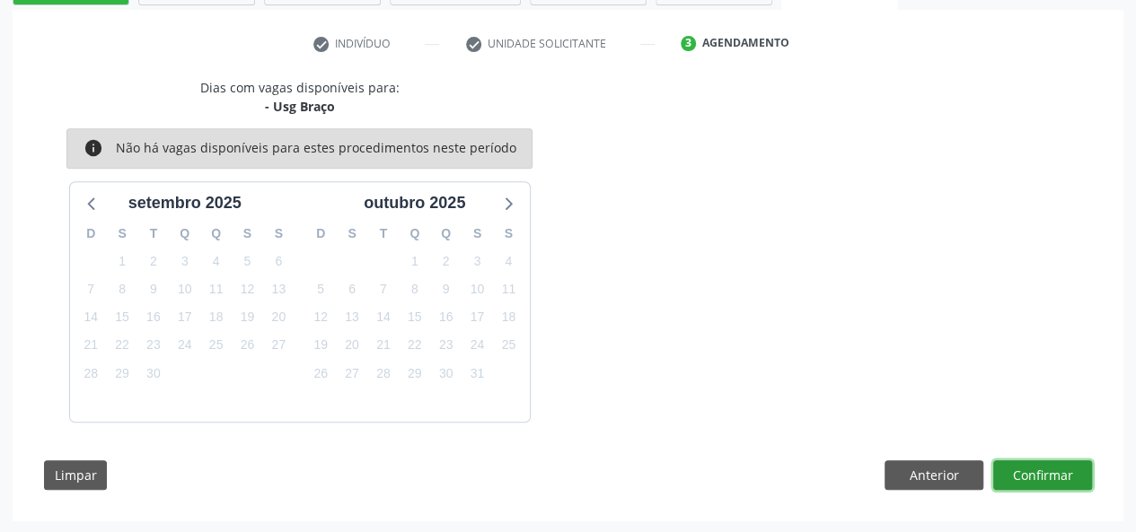
click at [1037, 470] on button "Confirmar" at bounding box center [1042, 476] width 99 height 31
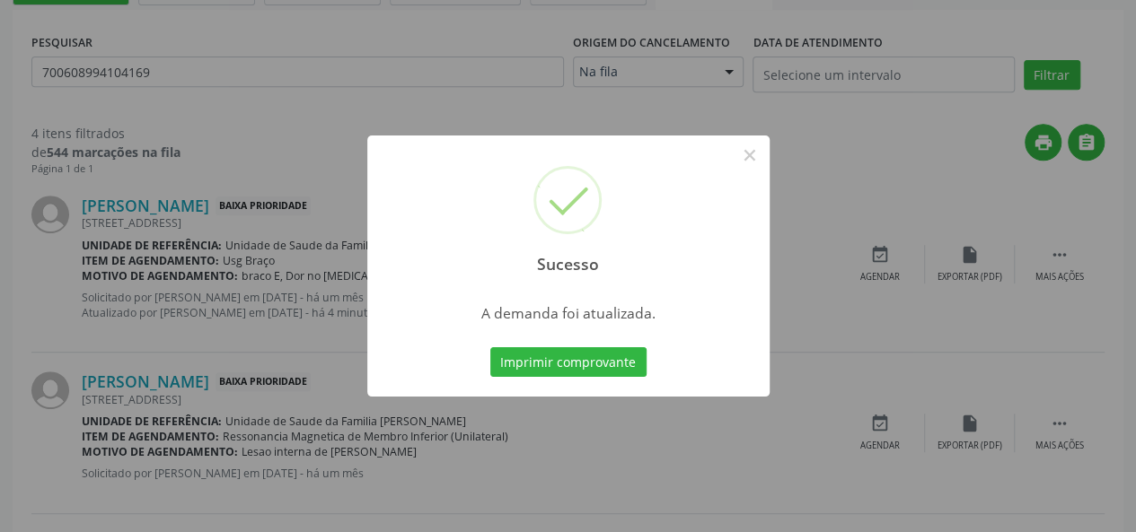
scroll to position [0, 0]
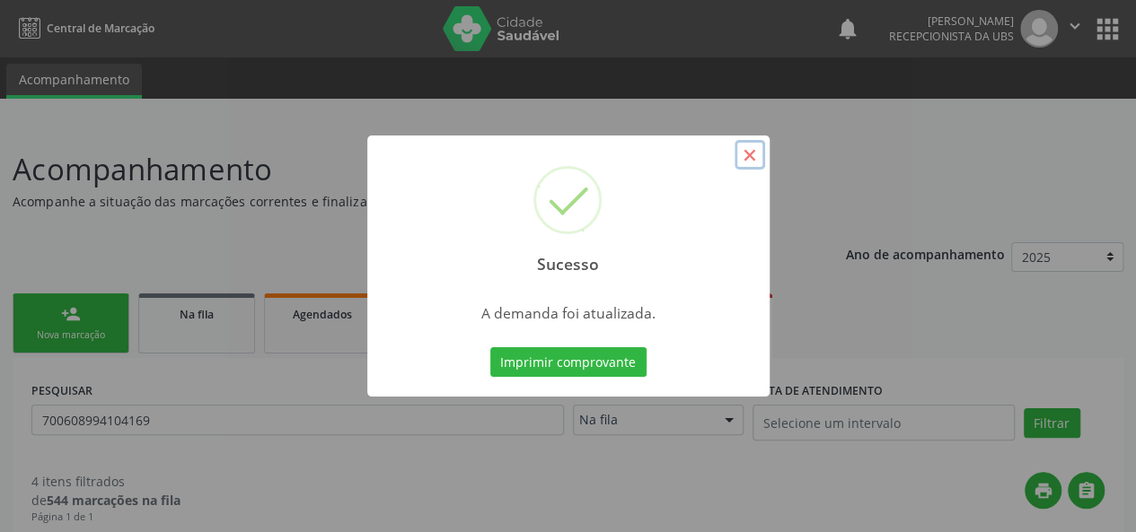
click at [751, 154] on button "×" at bounding box center [749, 155] width 31 height 31
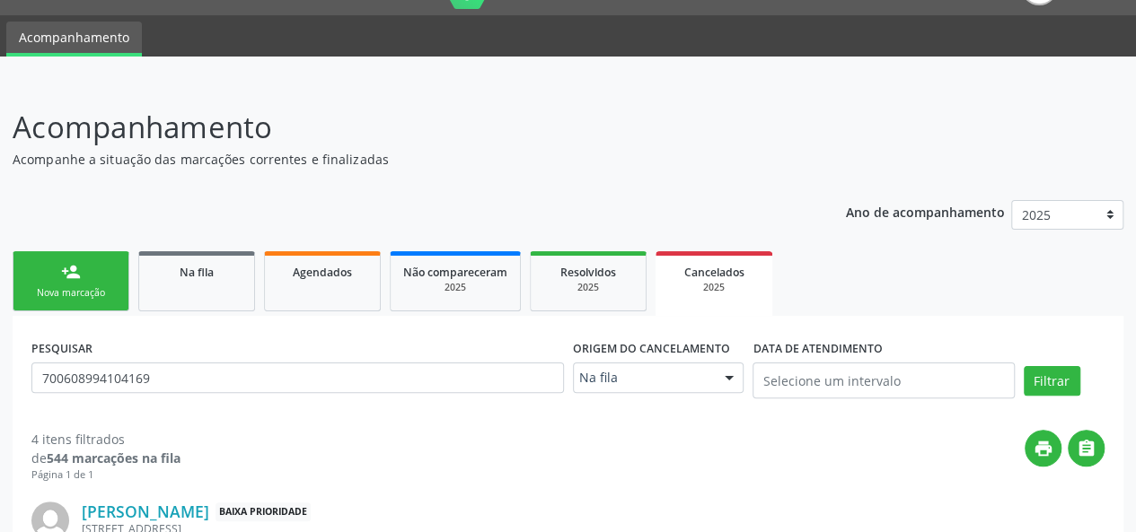
scroll to position [180, 0]
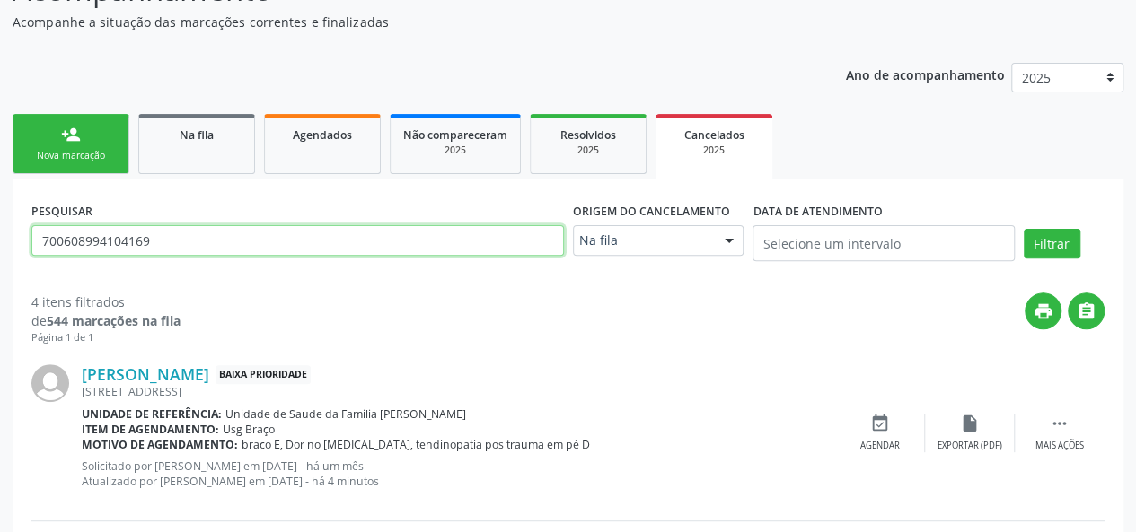
drag, startPoint x: 189, startPoint y: 247, endPoint x: 0, endPoint y: 218, distance: 191.6
click at [0, 218] on div "Acompanhamento Acompanhe a situação das marcações correntes e finalizadas Relat…" at bounding box center [568, 489] width 1136 height 1091
click at [135, 242] on input "text" at bounding box center [297, 240] width 532 height 31
type input "700501991109253"
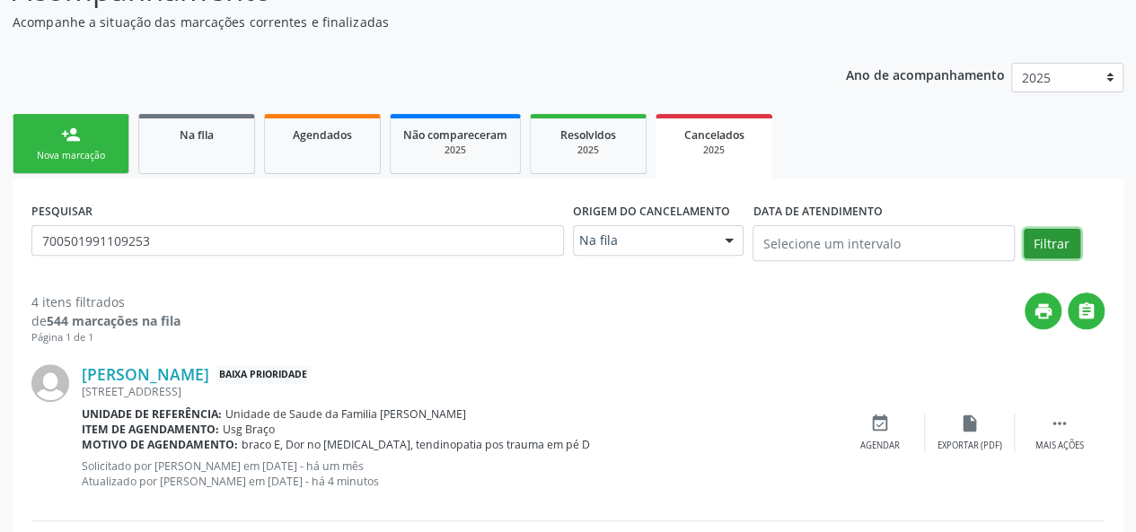
click at [1042, 254] on button "Filtrar" at bounding box center [1052, 244] width 57 height 31
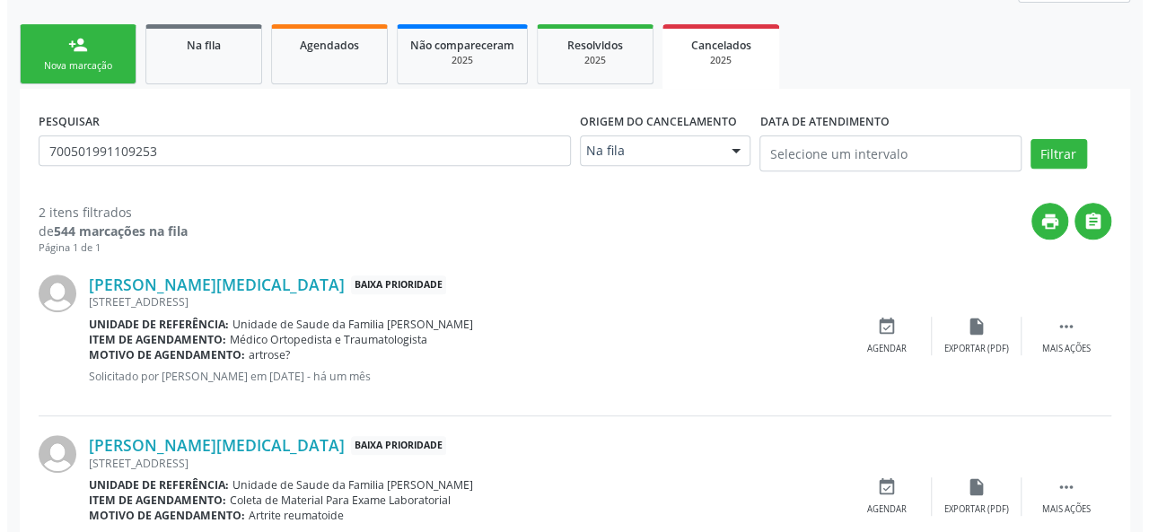
scroll to position [344, 0]
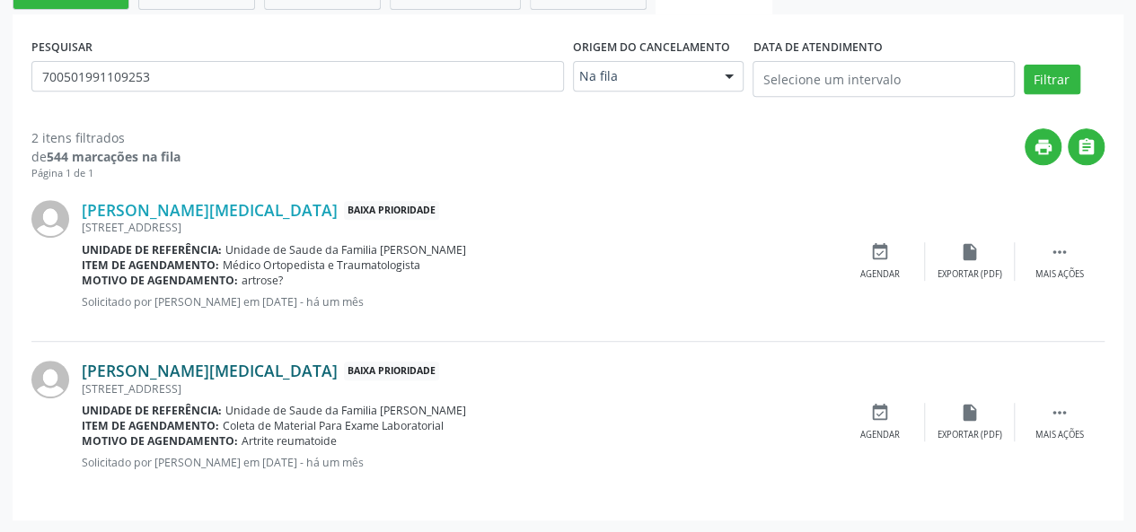
click at [234, 361] on link "Rita de Cassia Fontan de Melo" at bounding box center [210, 371] width 256 height 20
